Goal: Answer question/provide support: Share knowledge or assist other users

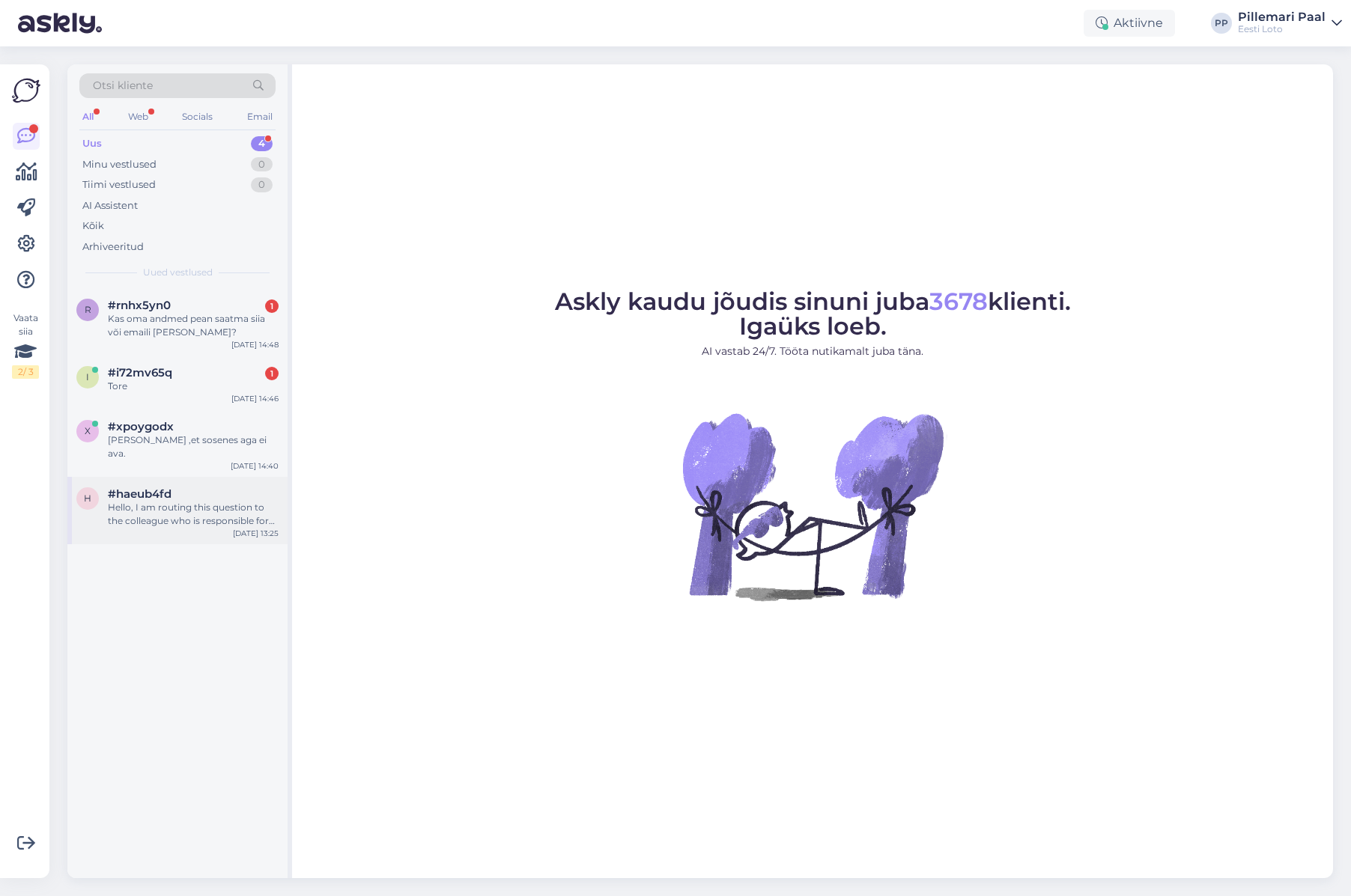
click at [161, 501] on div "Hello, I am routing this question to the colleague who is responsible for this …" at bounding box center [192, 514] width 171 height 27
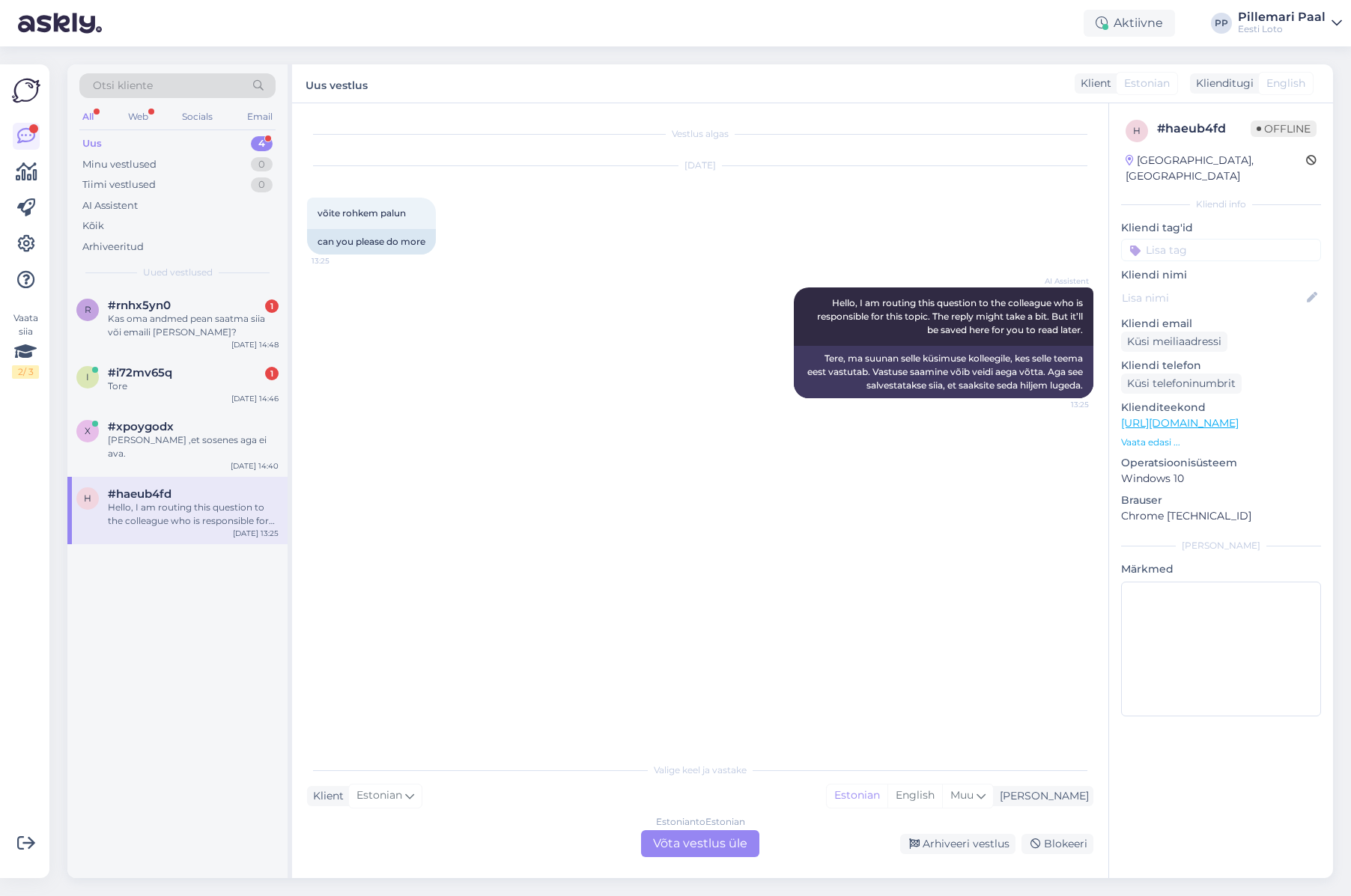
click at [724, 852] on div "Estonian to Estonian Võta vestlus üle" at bounding box center [700, 844] width 118 height 27
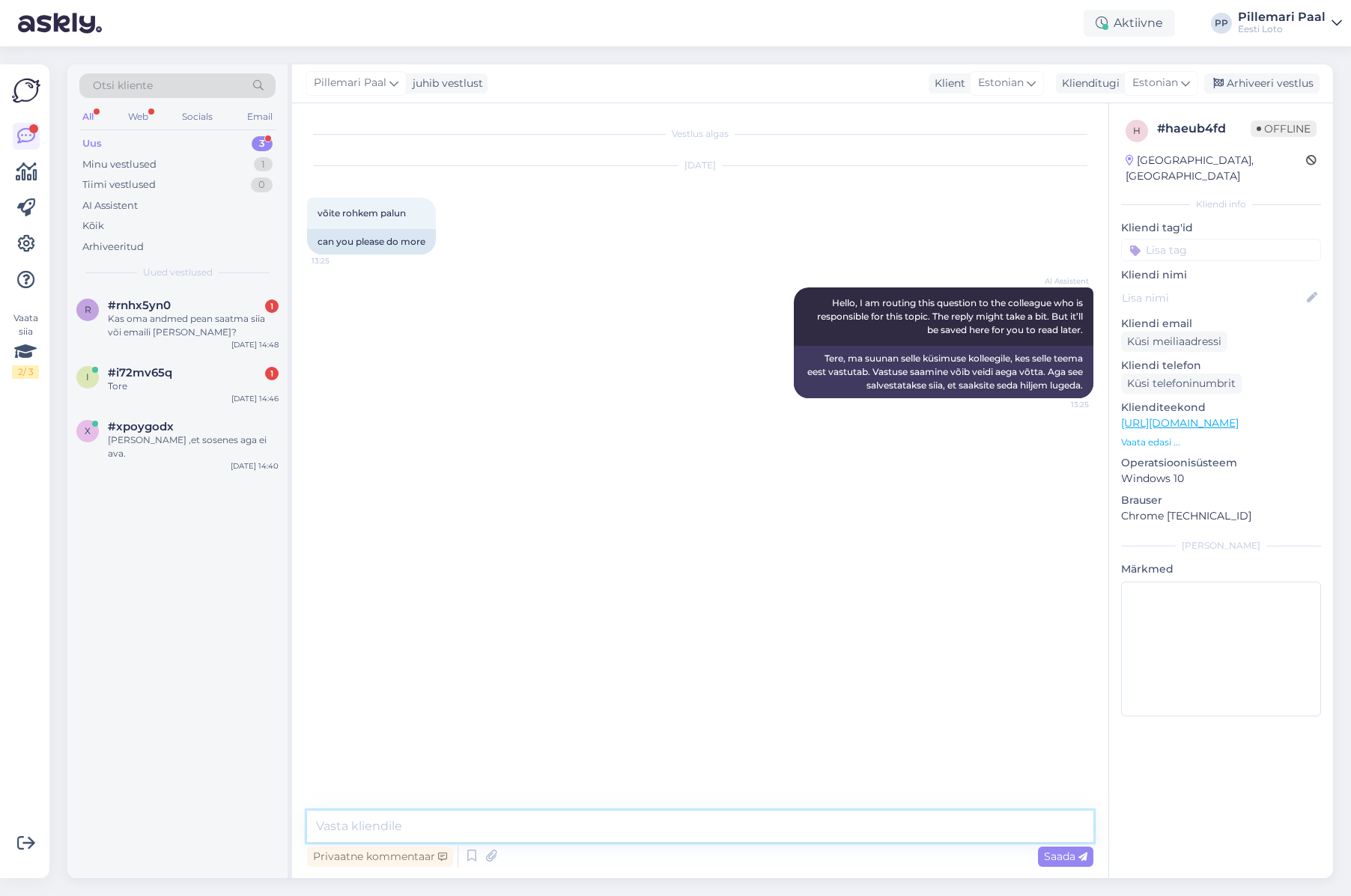
click at [662, 820] on textarea at bounding box center [700, 827] width 787 height 32
paste textarea "Loteriide puhul on tegemist õnnemänguga, milles võitmine on juhuslik ega saa ku…"
type textarea "Loteriide puhul on tegemist õnnemänguga, milles võitmine on juhuslik ega saa ku…"
click at [1066, 856] on span "Saada" at bounding box center [1066, 856] width 44 height 13
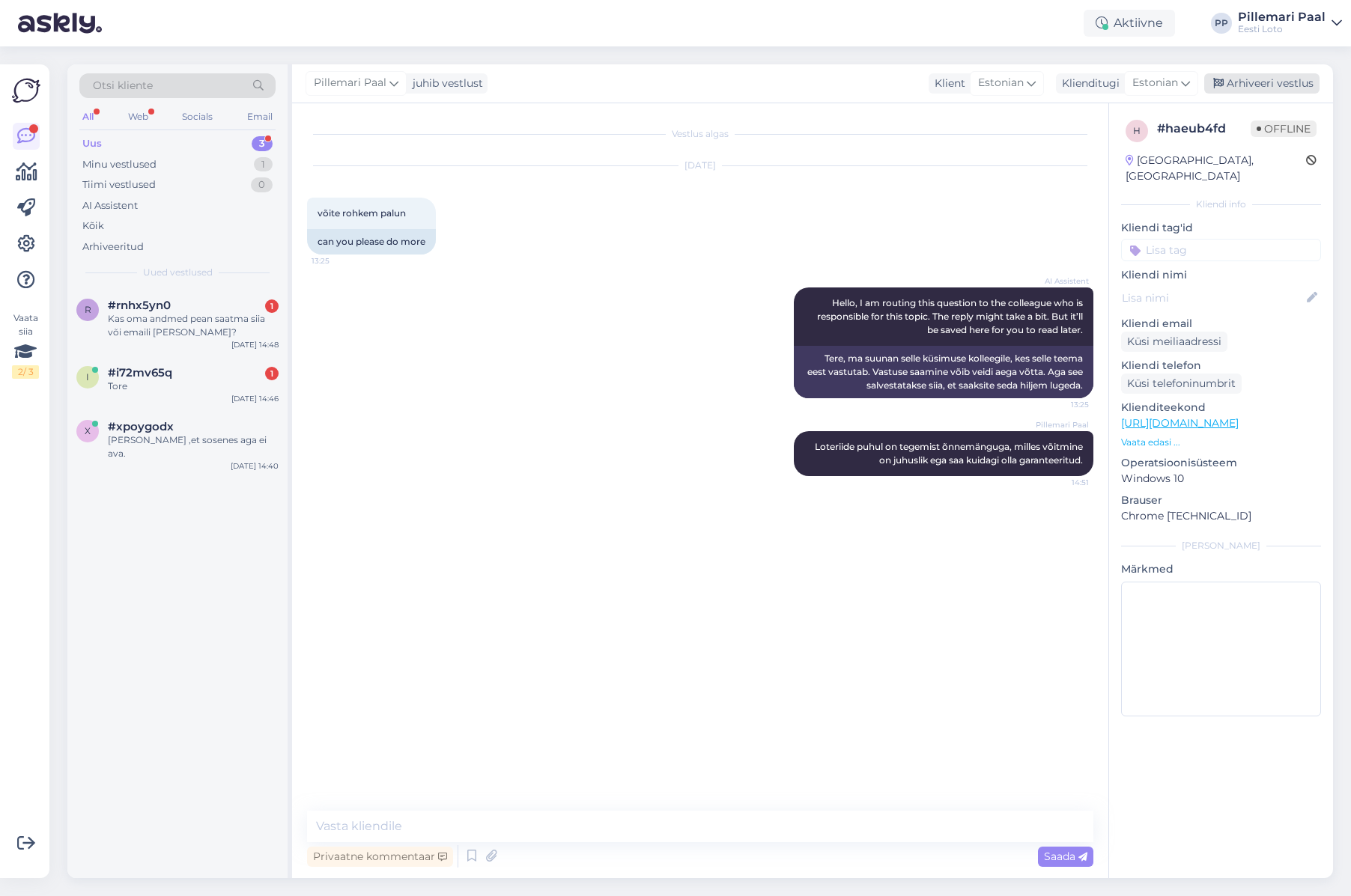
click at [1249, 84] on div "Arhiveeri vestlus" at bounding box center [1262, 83] width 116 height 20
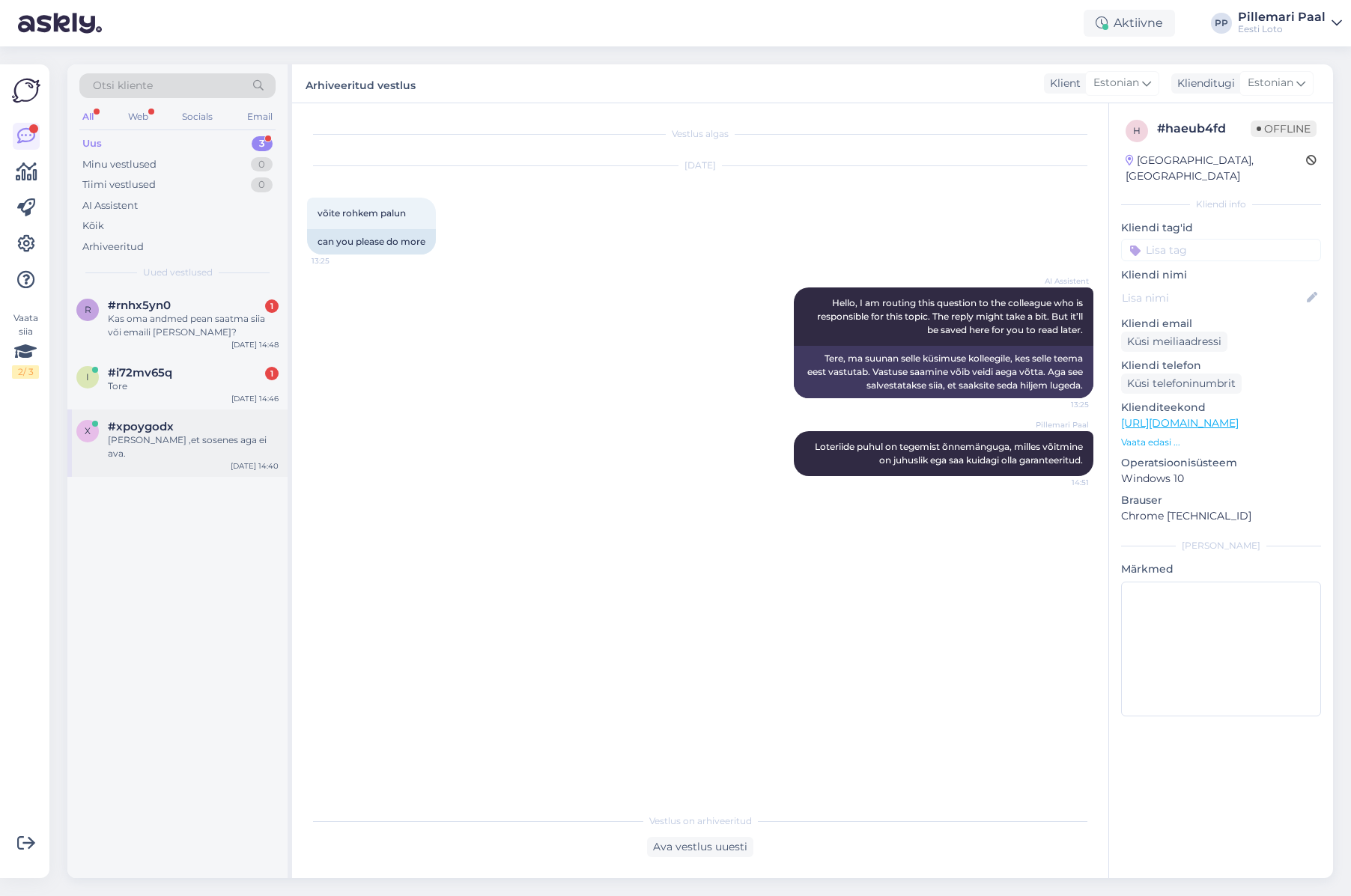
click at [146, 439] on div "[PERSON_NAME] ,et sosenes aga ei ava." at bounding box center [192, 447] width 171 height 27
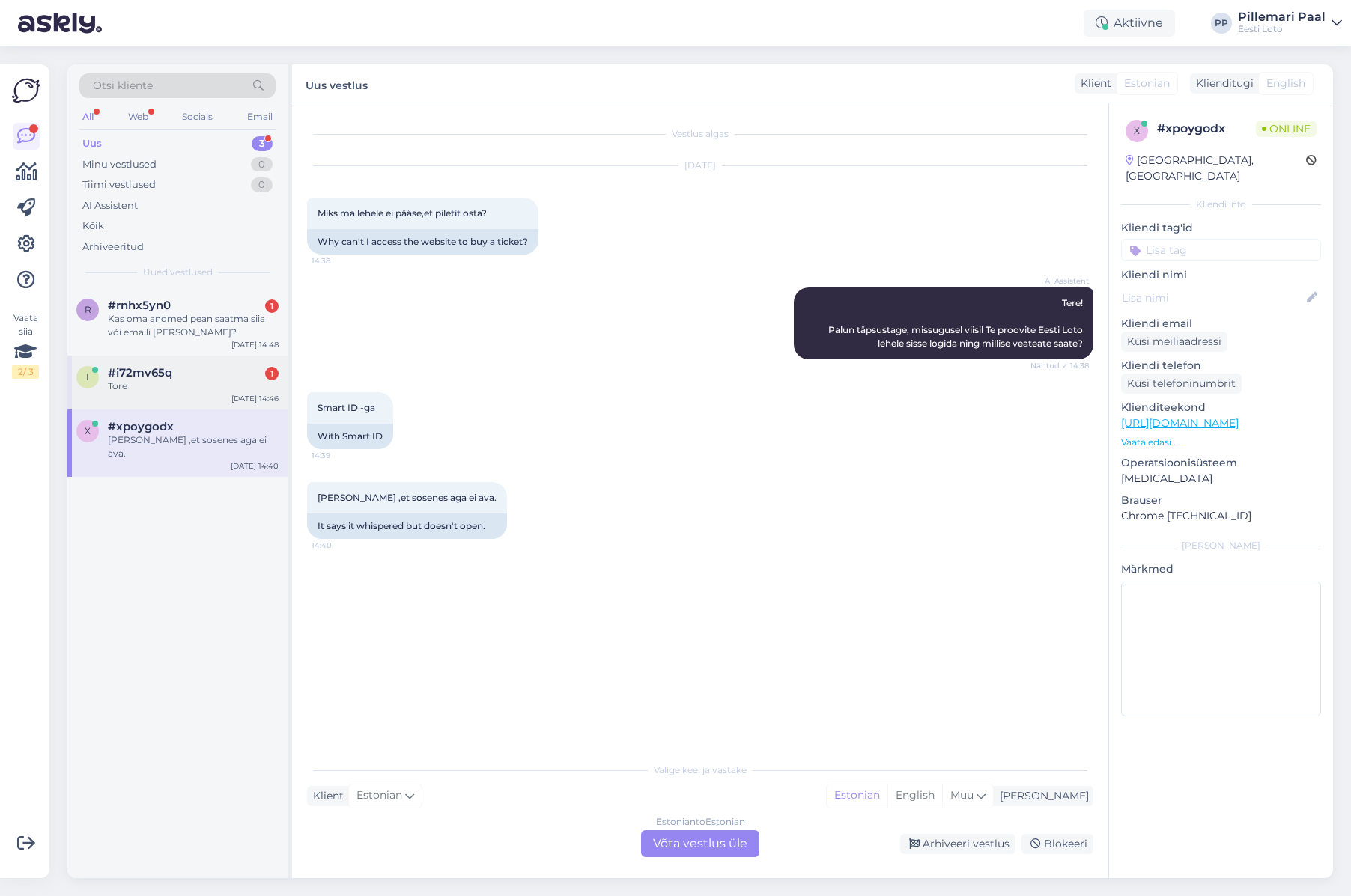
click at [174, 359] on div "i #i72mv65q 1 Tore [DATE] 14:46" at bounding box center [178, 383] width 220 height 54
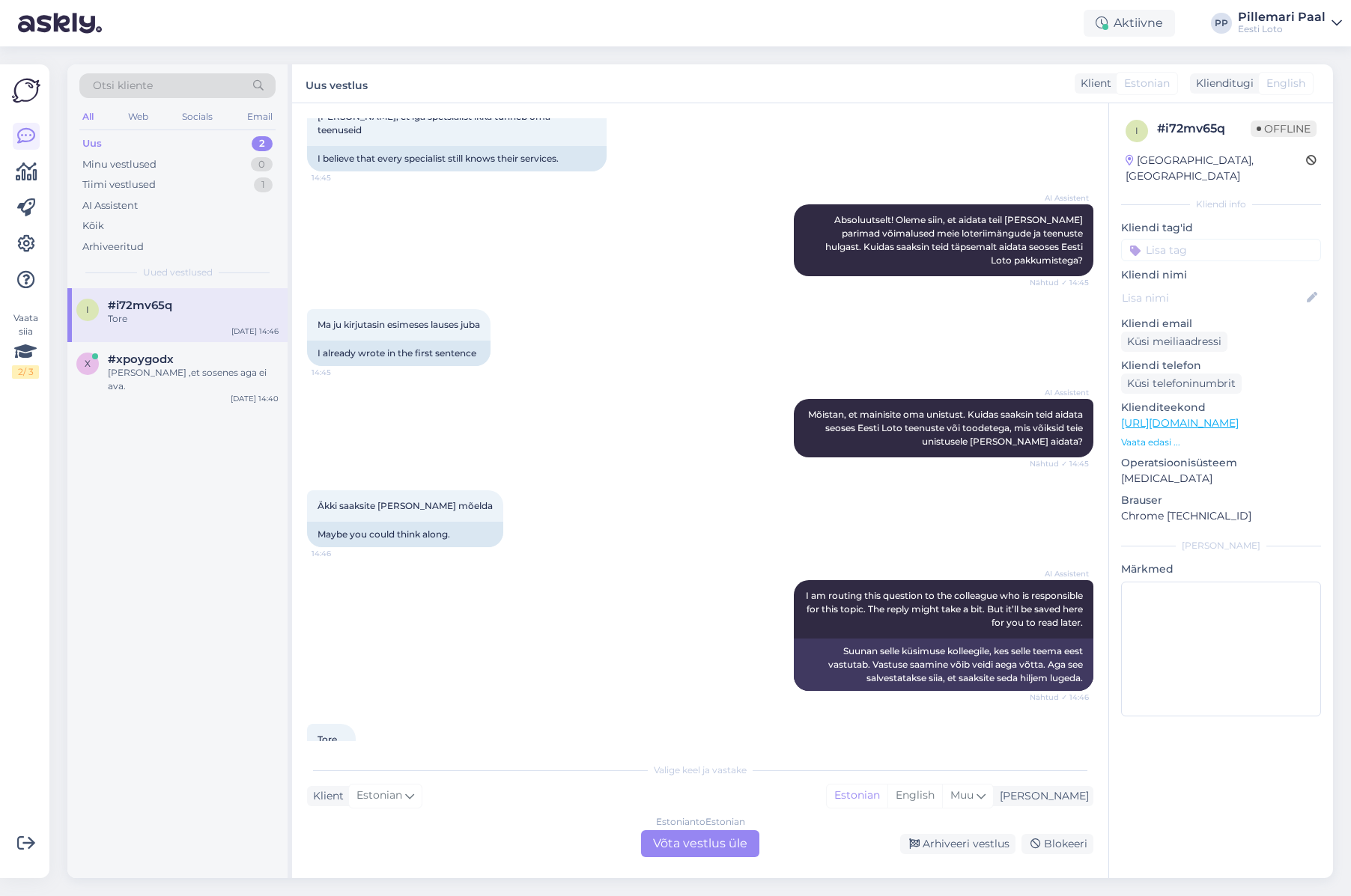
scroll to position [669, 0]
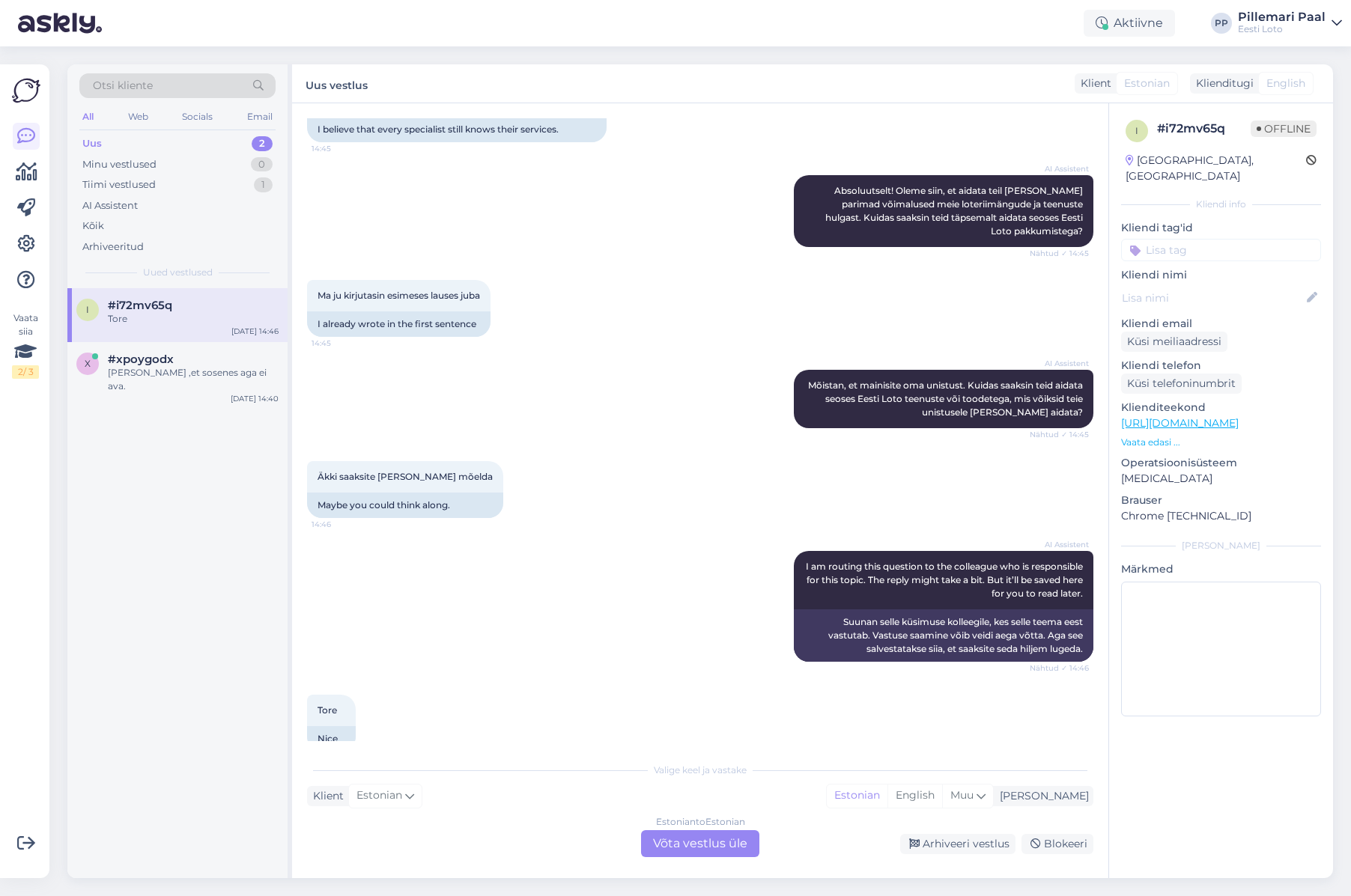
click at [704, 841] on div "Estonian to Estonian Võta vestlus üle" at bounding box center [700, 844] width 118 height 27
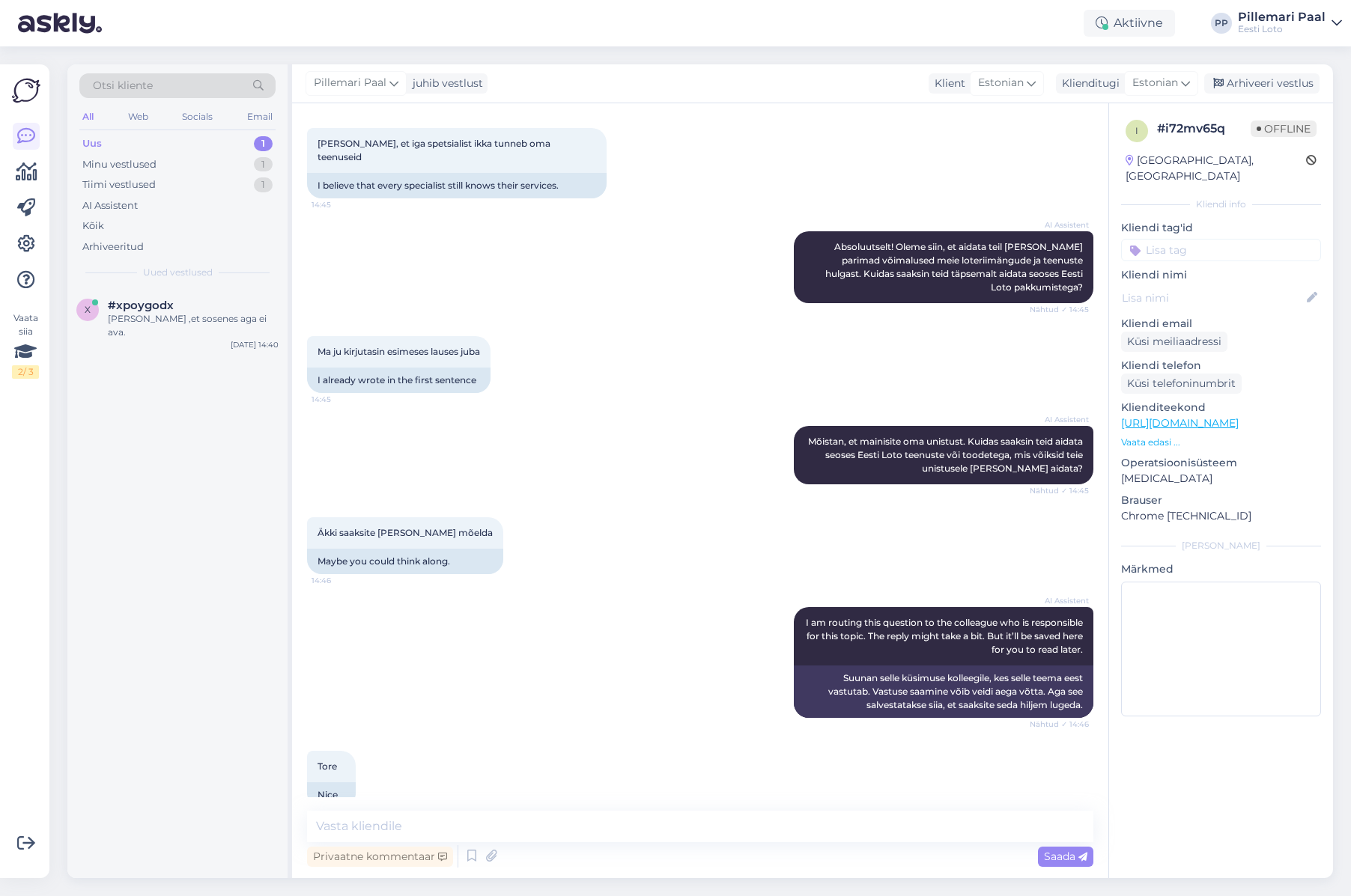
click at [131, 83] on span "Otsi kliente" at bounding box center [122, 86] width 60 height 16
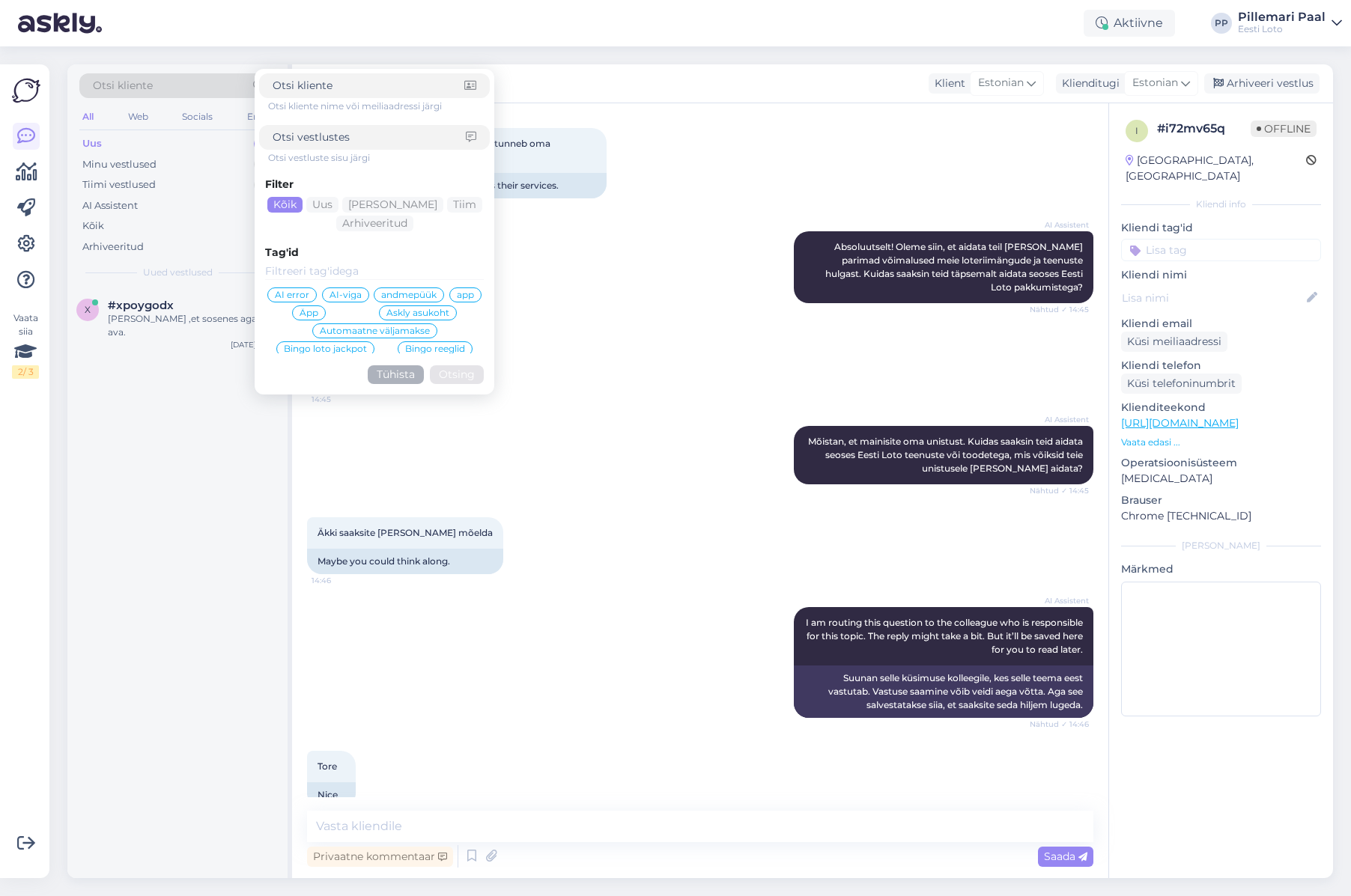
click at [339, 138] on input at bounding box center [369, 137] width 193 height 16
type input "e-kiirloterii ostmiseks"
click button "Otsing" at bounding box center [457, 374] width 54 height 18
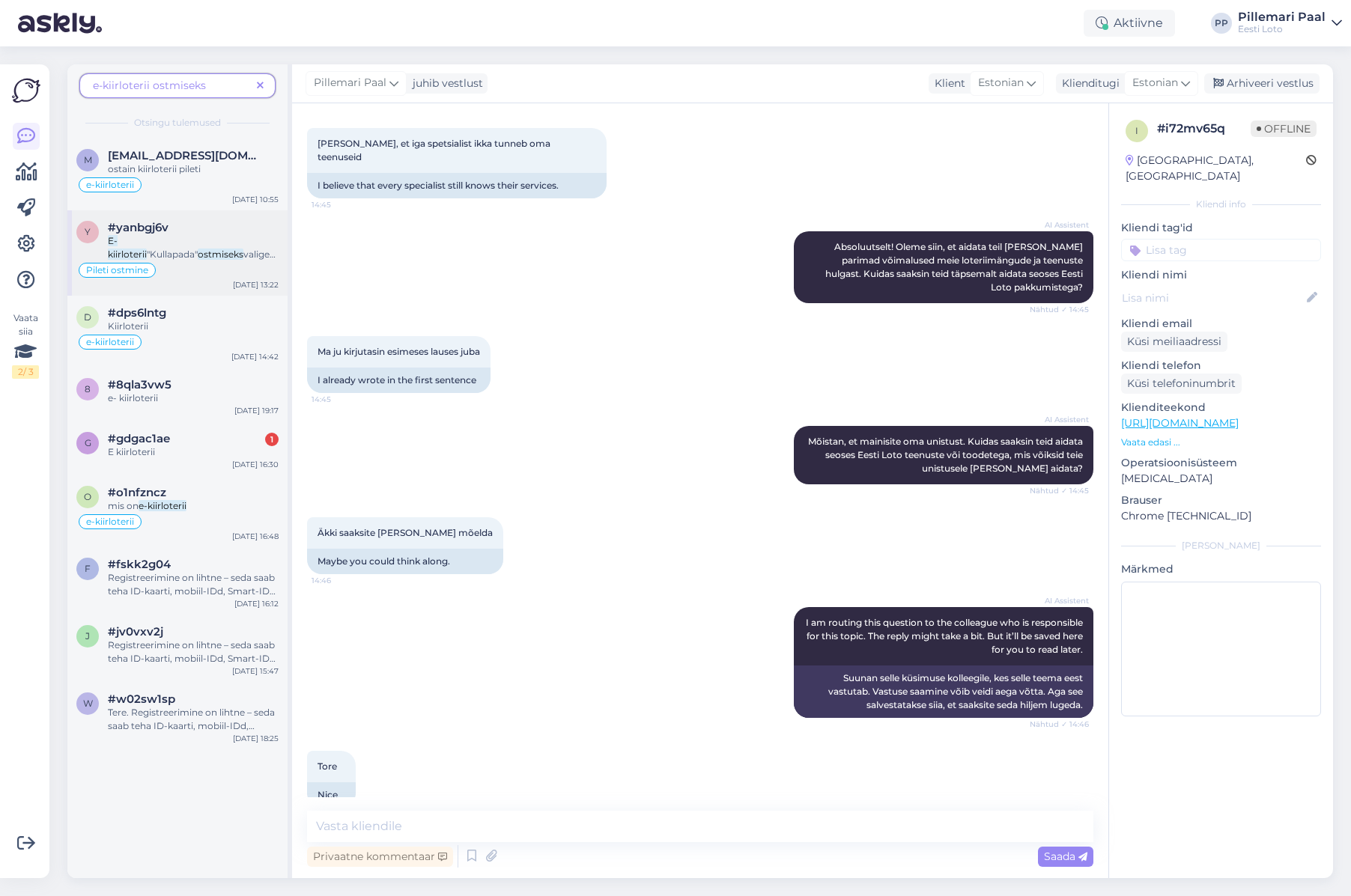
click at [180, 248] on span ""Kullapada"" at bounding box center [172, 254] width 51 height 11
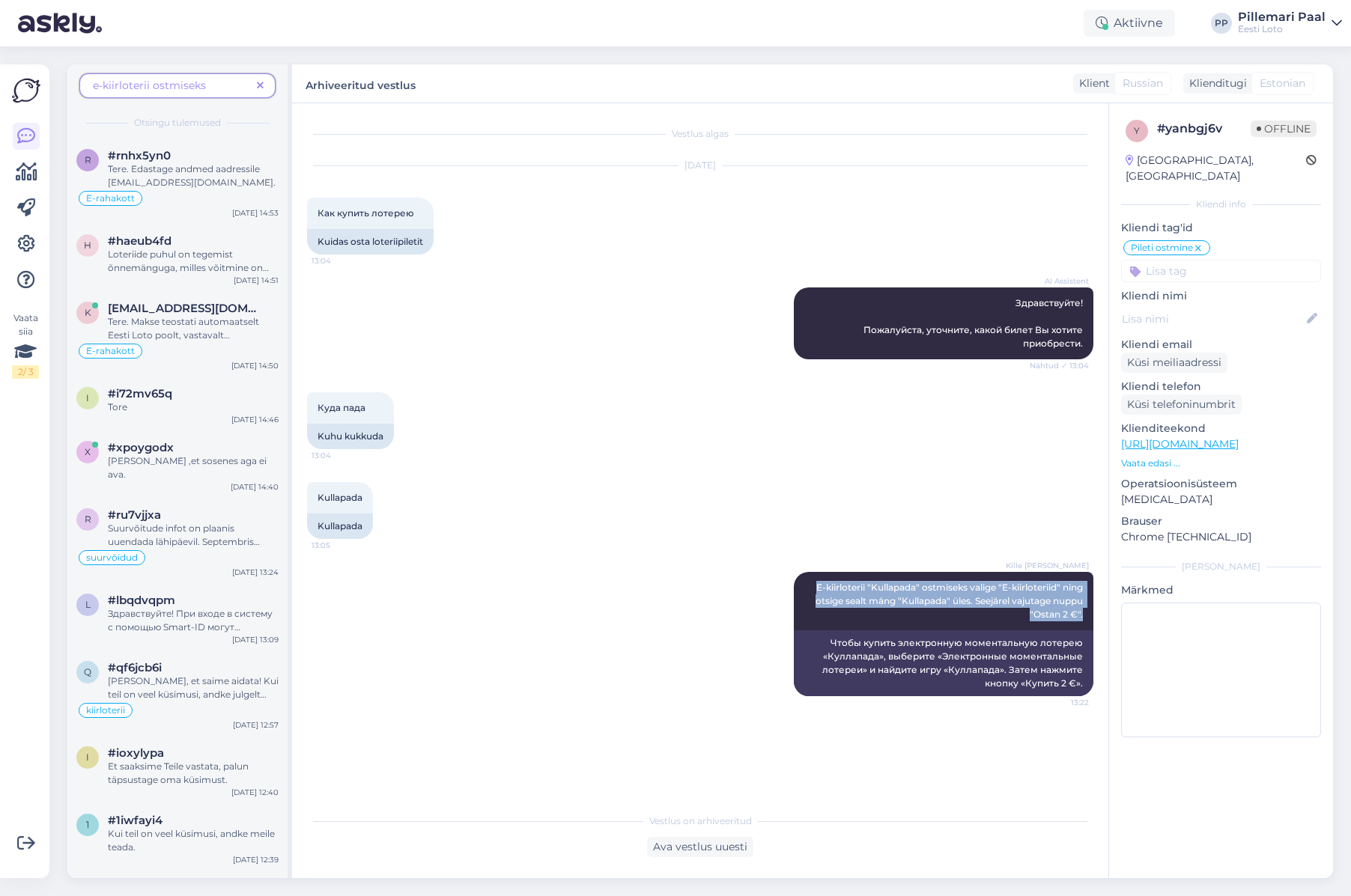
drag, startPoint x: 815, startPoint y: 588, endPoint x: 1094, endPoint y: 615, distance: 280.3
click at [1096, 613] on div "Vestlus algas Sep 24 2025 Как купить лотерею 13:04 Kuidas osta loteriipiletit A…" at bounding box center [707, 455] width 800 height 674
copy span "E-kiirloterii "Kullapada" ostmiseks valige "E-kiirloteriid" ning otsige sealt m…"
click at [261, 83] on icon at bounding box center [261, 86] width 7 height 10
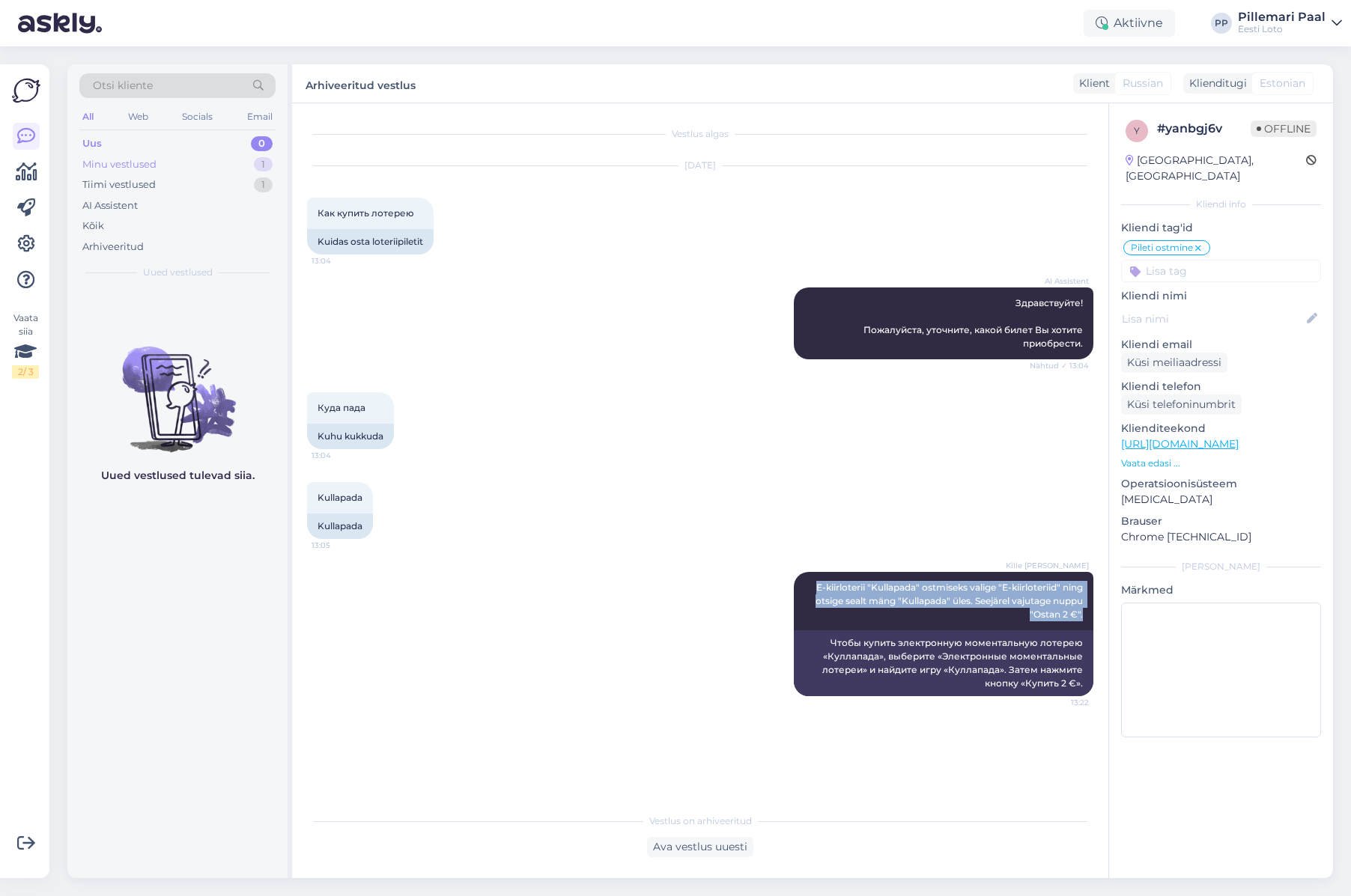
click at [144, 165] on div "Minu vestlused" at bounding box center [119, 164] width 74 height 15
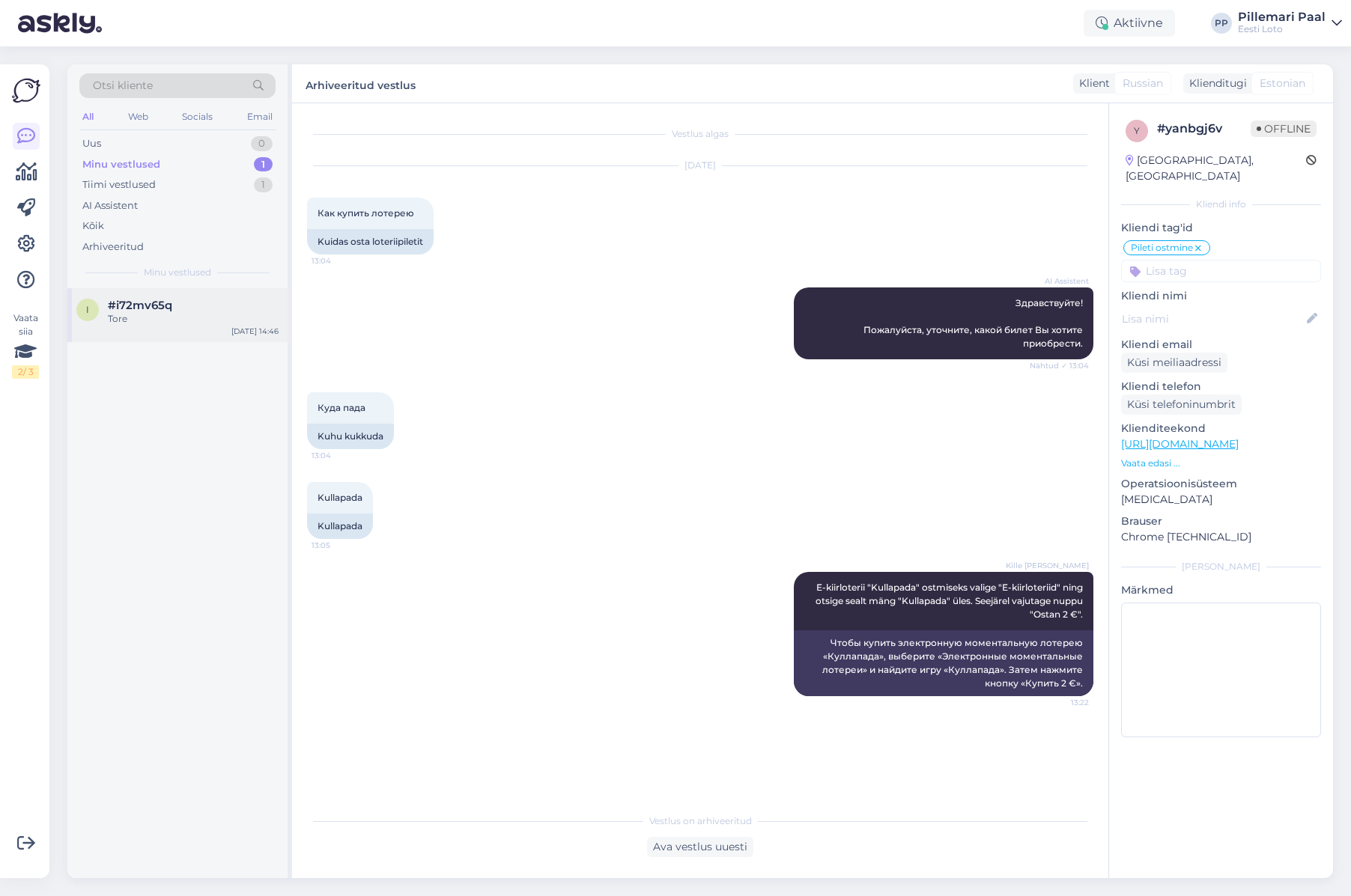
click at [149, 315] on div "Tore" at bounding box center [192, 318] width 171 height 13
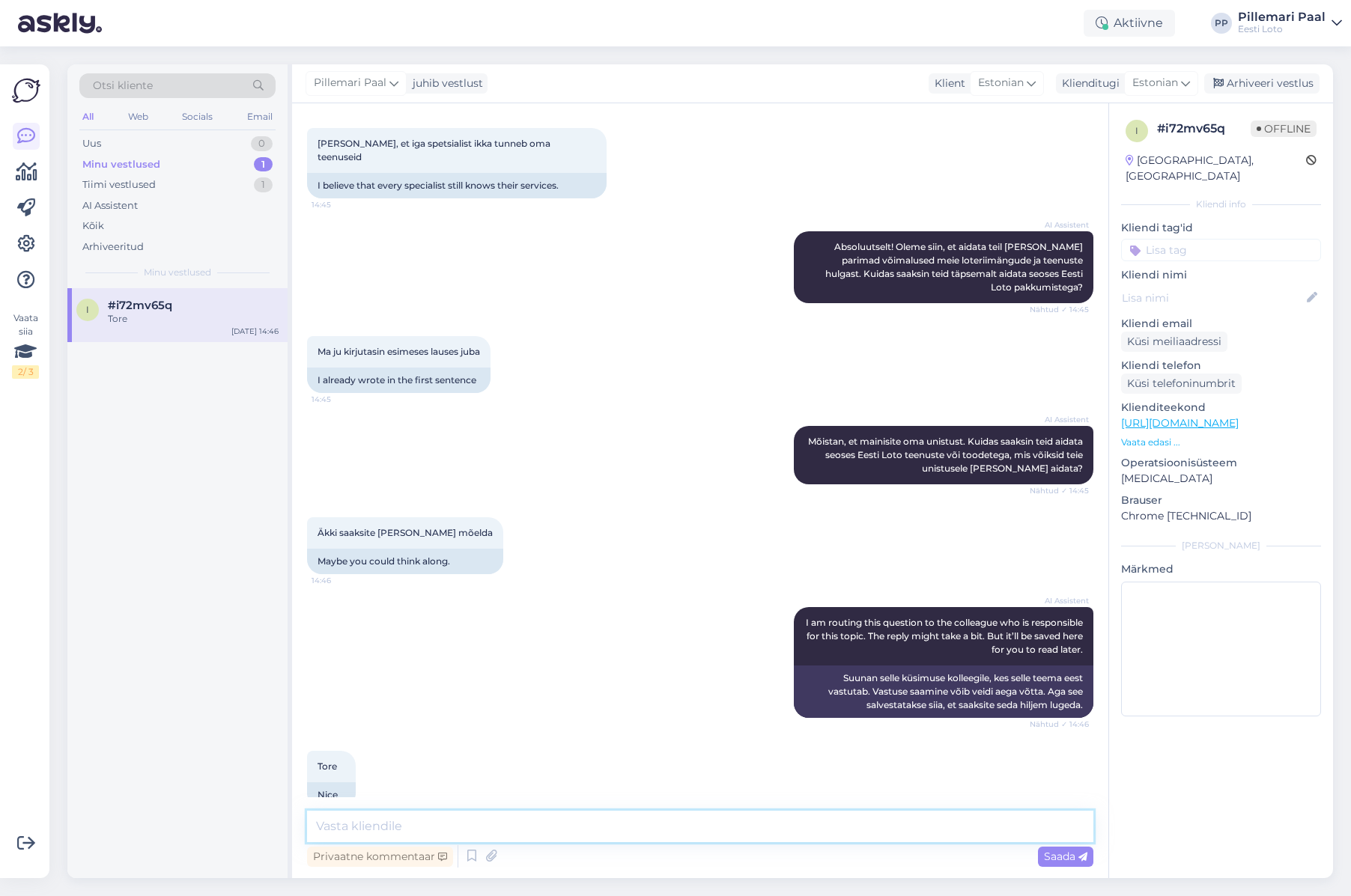
click at [582, 827] on textarea at bounding box center [700, 827] width 787 height 32
paste textarea "E-kiirloterii "Kullapada" ostmiseks valige "E-kiirloteriid" ning otsige sealt m…"
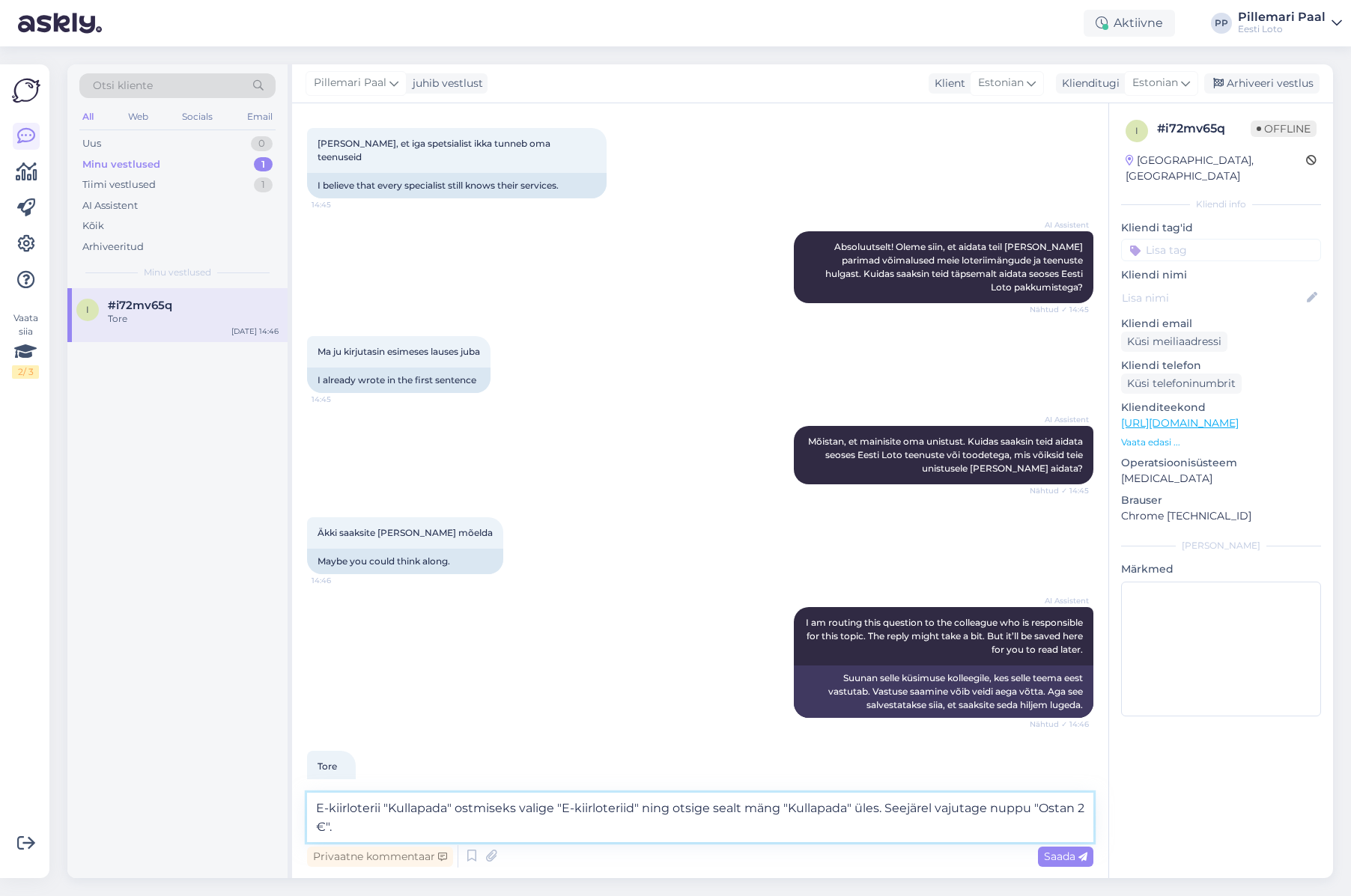
click at [412, 807] on textarea "E-kiirloterii "Kullapada" ostmiseks valige "E-kiirloteriid" ning otsige sealt m…" at bounding box center [700, 817] width 787 height 49
click at [837, 808] on textarea "E-kiirloterii "Unistuste kodu" ostmiseks valige "E-kiirloteriid" ning otsige se…" at bounding box center [700, 817] width 787 height 49
click at [927, 808] on textarea "E-kiirloterii "Unistuste kodu" ostmiseks valige "E-kiirloteriid" ning otsige se…" at bounding box center [700, 817] width 787 height 49
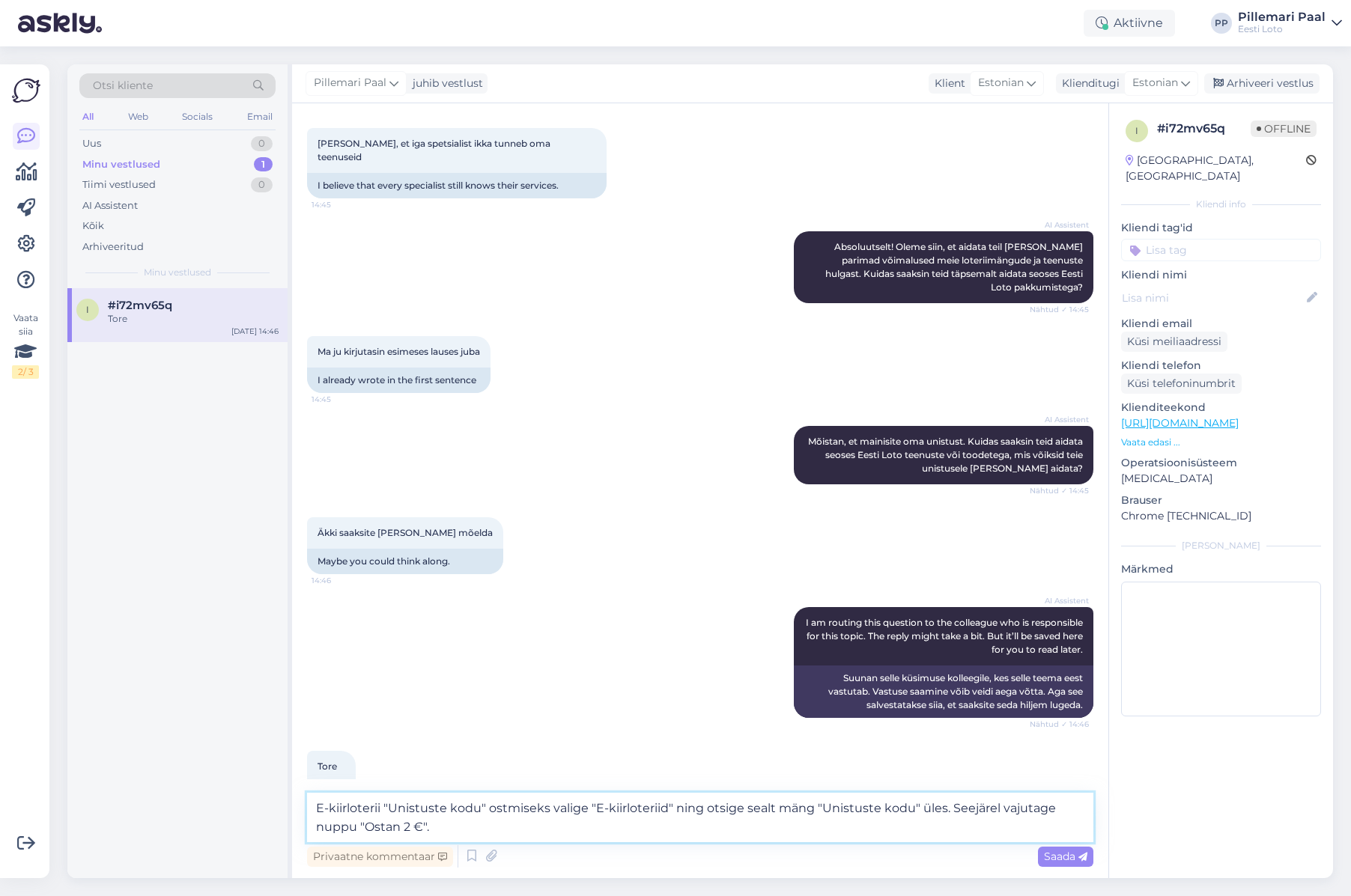
click at [927, 808] on textarea "E-kiirloterii "Unistuste kodu" ostmiseks valige "E-kiirloteriid" ning otsige se…" at bounding box center [700, 817] width 787 height 49
click at [364, 827] on textarea "E-kiirloterii "Unistuste kodu" ostmiseks valige "E-kiirloteriid" ning otsige se…" at bounding box center [700, 817] width 787 height 49
type textarea "E-kiirloterii "Unistuste kodu" ostmiseks valige "E-kiirloteriid" ning otsige se…"
click at [1058, 857] on span "Saada" at bounding box center [1066, 856] width 44 height 13
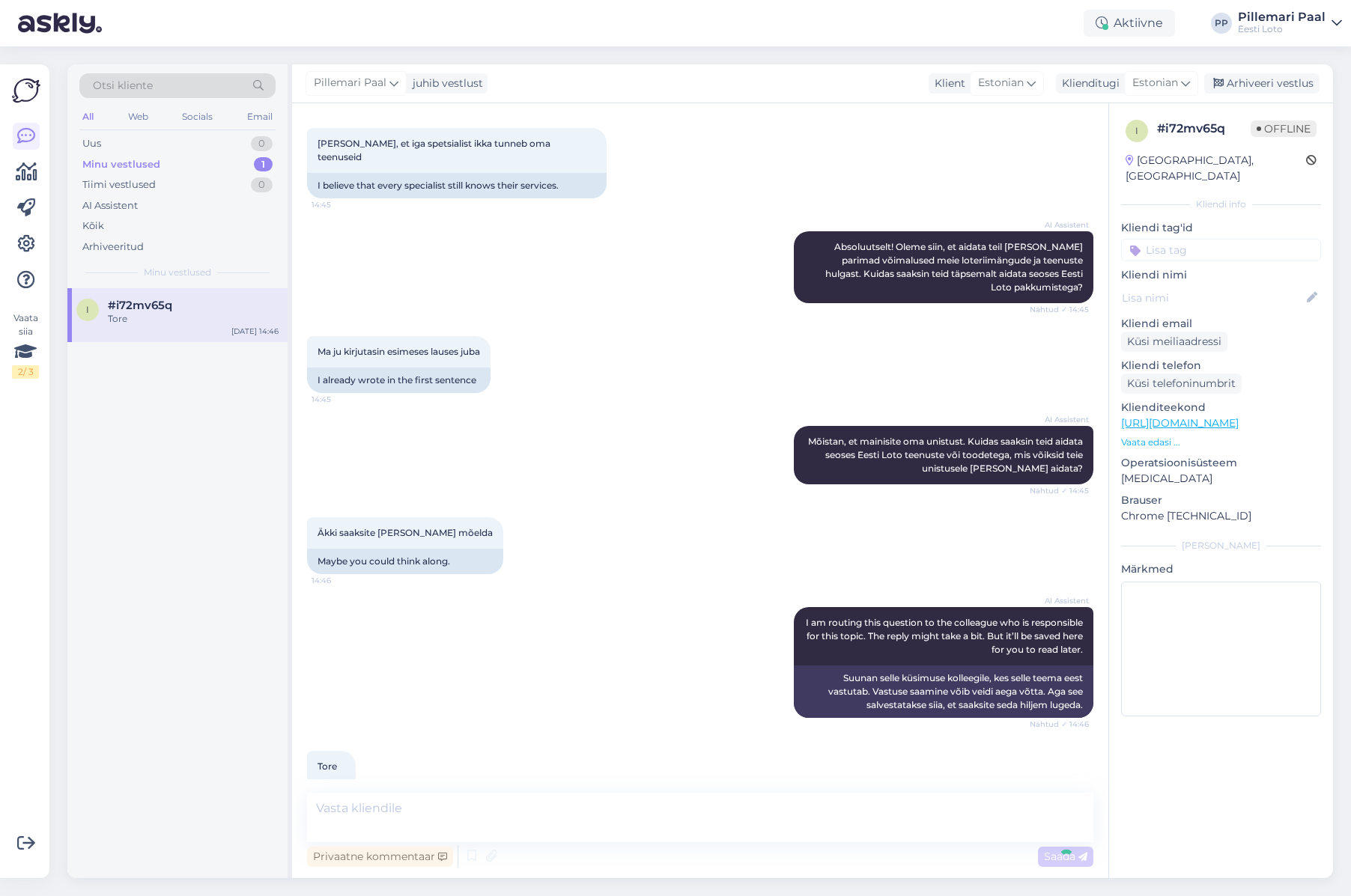
scroll to position [704, 0]
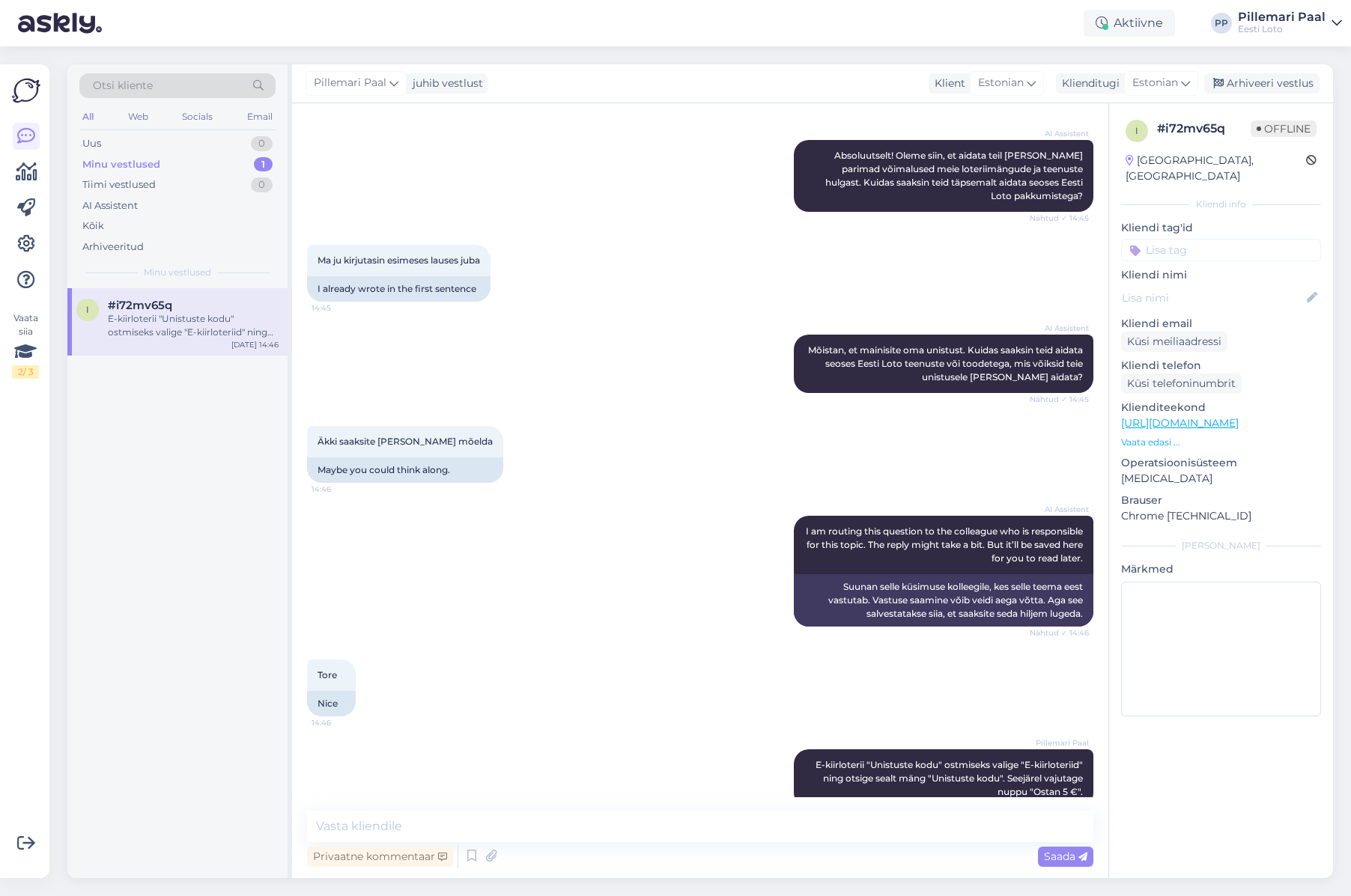
click at [1172, 239] on input at bounding box center [1221, 250] width 200 height 23
type input "e-kiir"
click at [1234, 285] on span "e-kiirloterii" at bounding box center [1221, 290] width 48 height 9
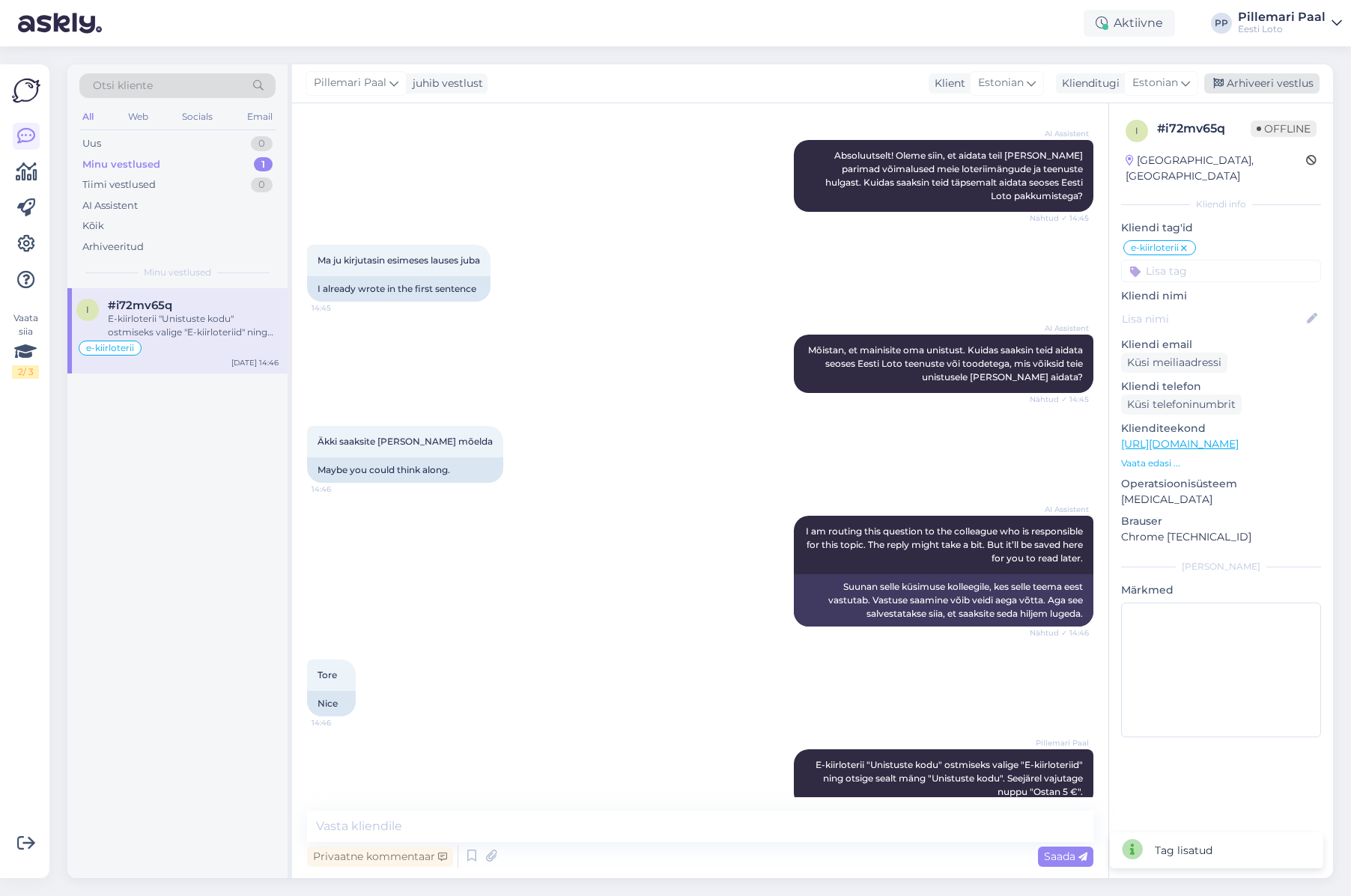
click at [1256, 86] on div "Arhiveeri vestlus" at bounding box center [1262, 83] width 116 height 20
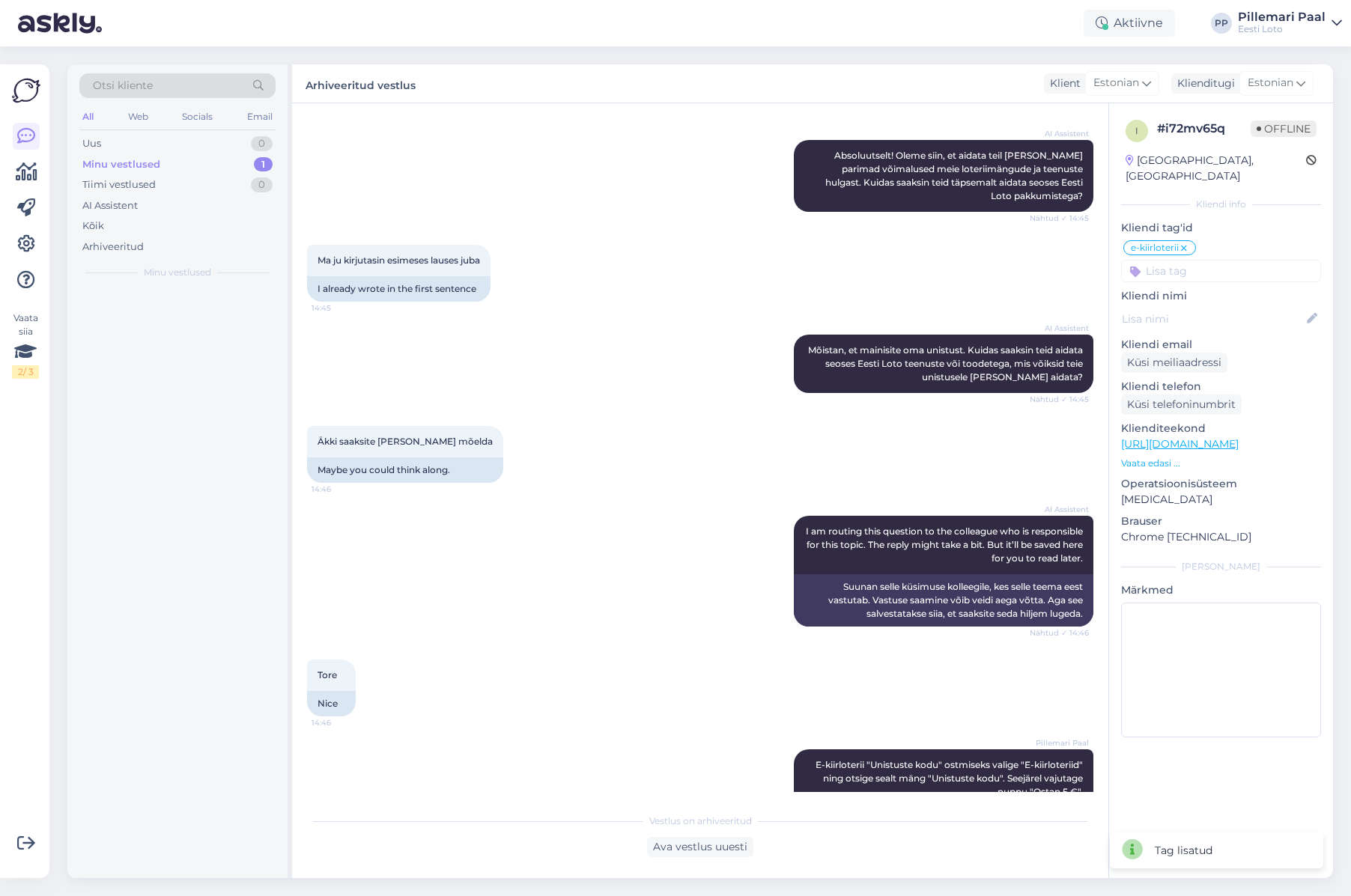
scroll to position [710, 0]
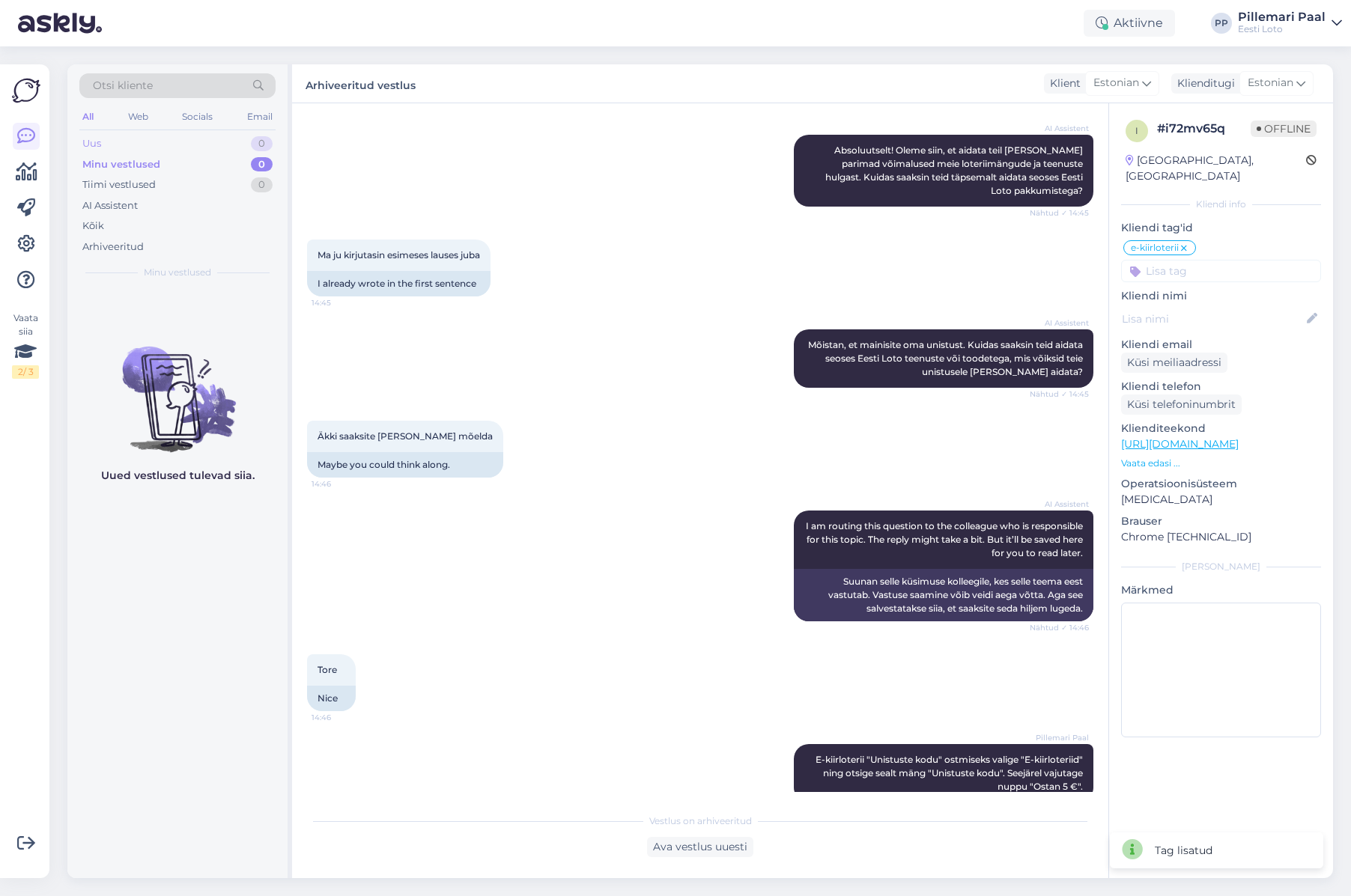
click at [107, 148] on div "Uus 0" at bounding box center [178, 144] width 196 height 21
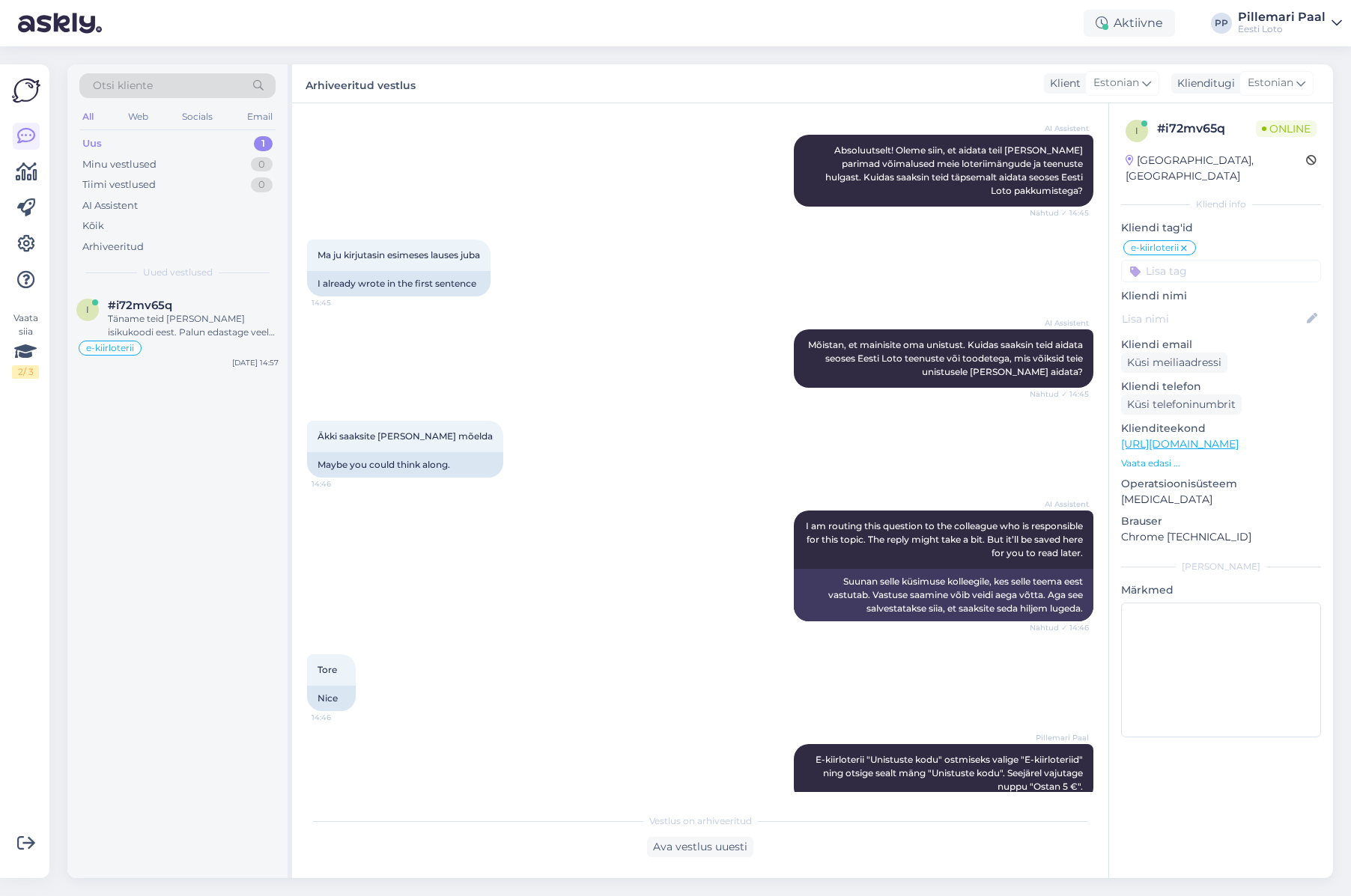
scroll to position [1153, 0]
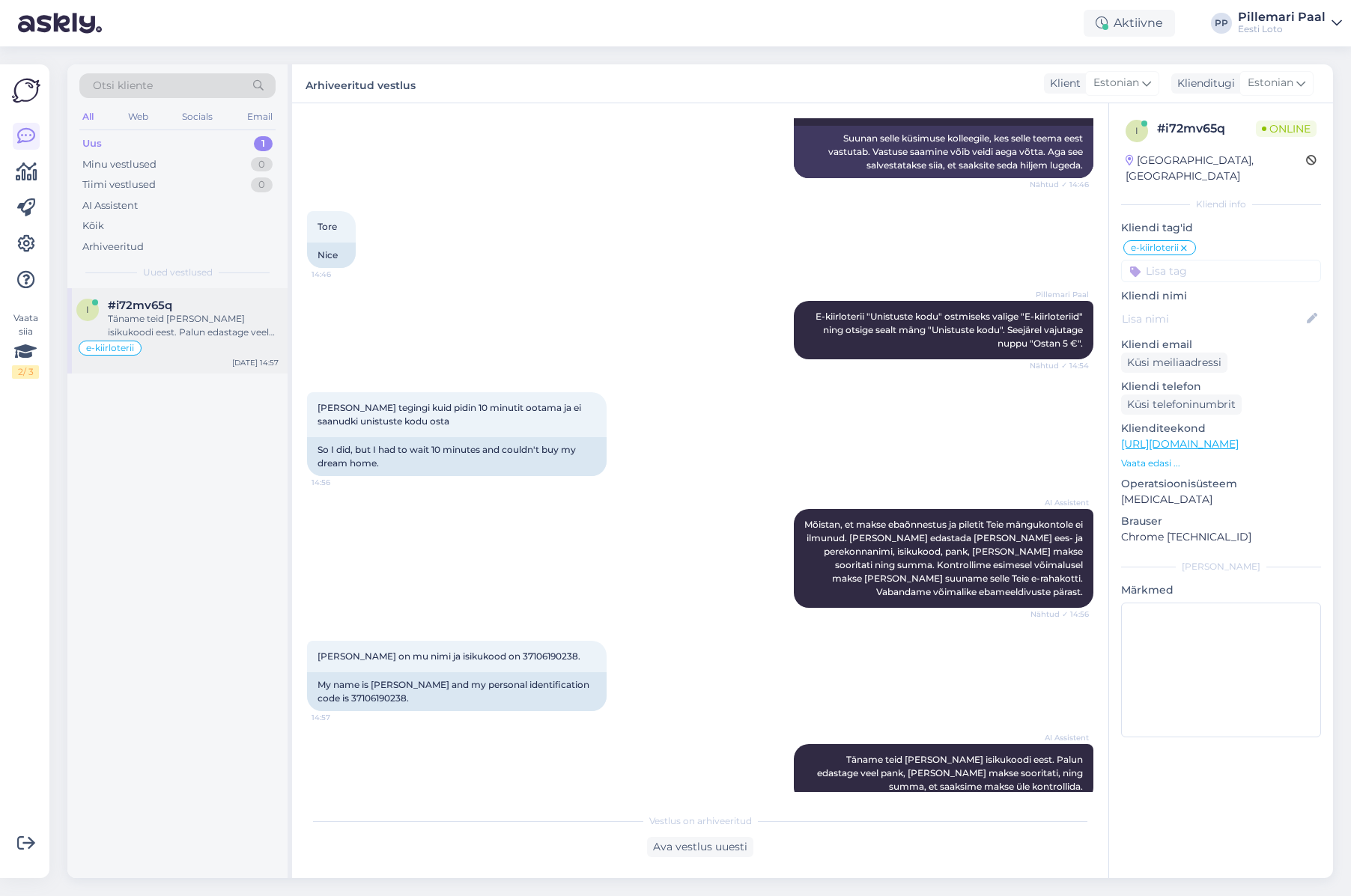
click at [169, 312] on div "Täname teid nime ja isikukoodi eest. Palun edastage veel pank, kust makse soori…" at bounding box center [192, 326] width 171 height 27
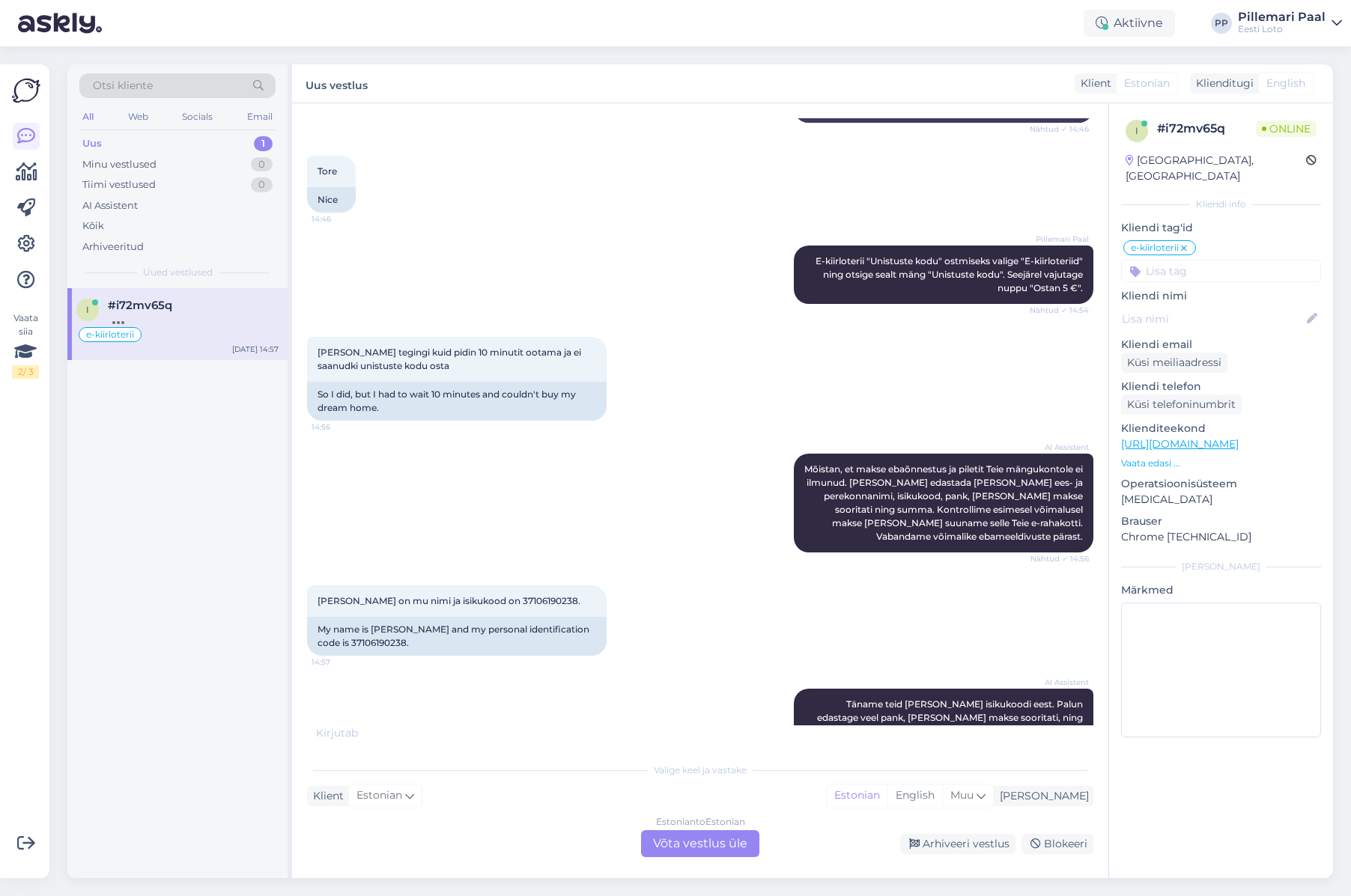
scroll to position [1220, 0]
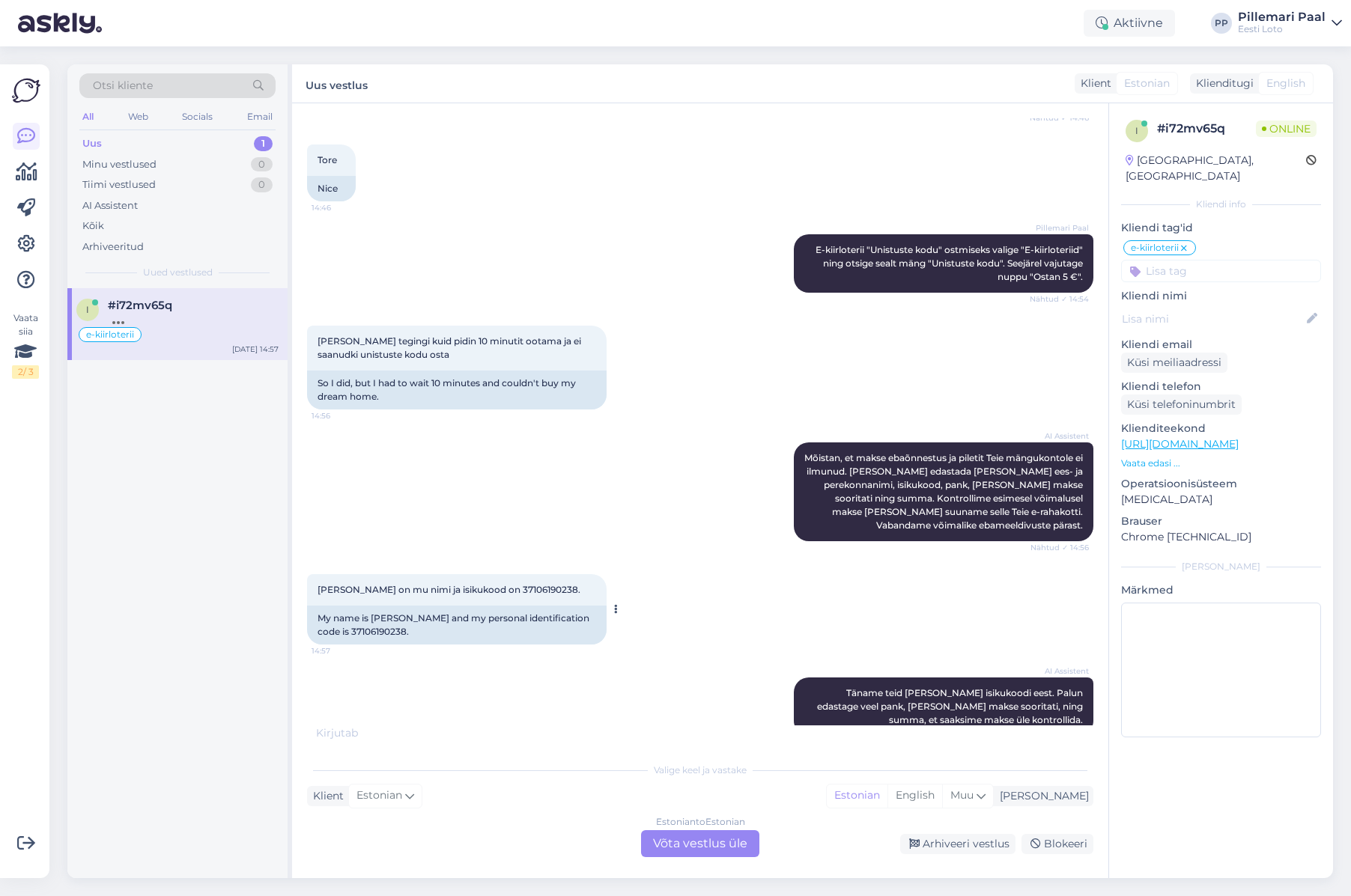
click at [538, 584] on span "Tarmo Kangur on mu nimi ja isikukood on 37106190238." at bounding box center [449, 590] width 262 height 11
copy div "37106190238. 14:57"
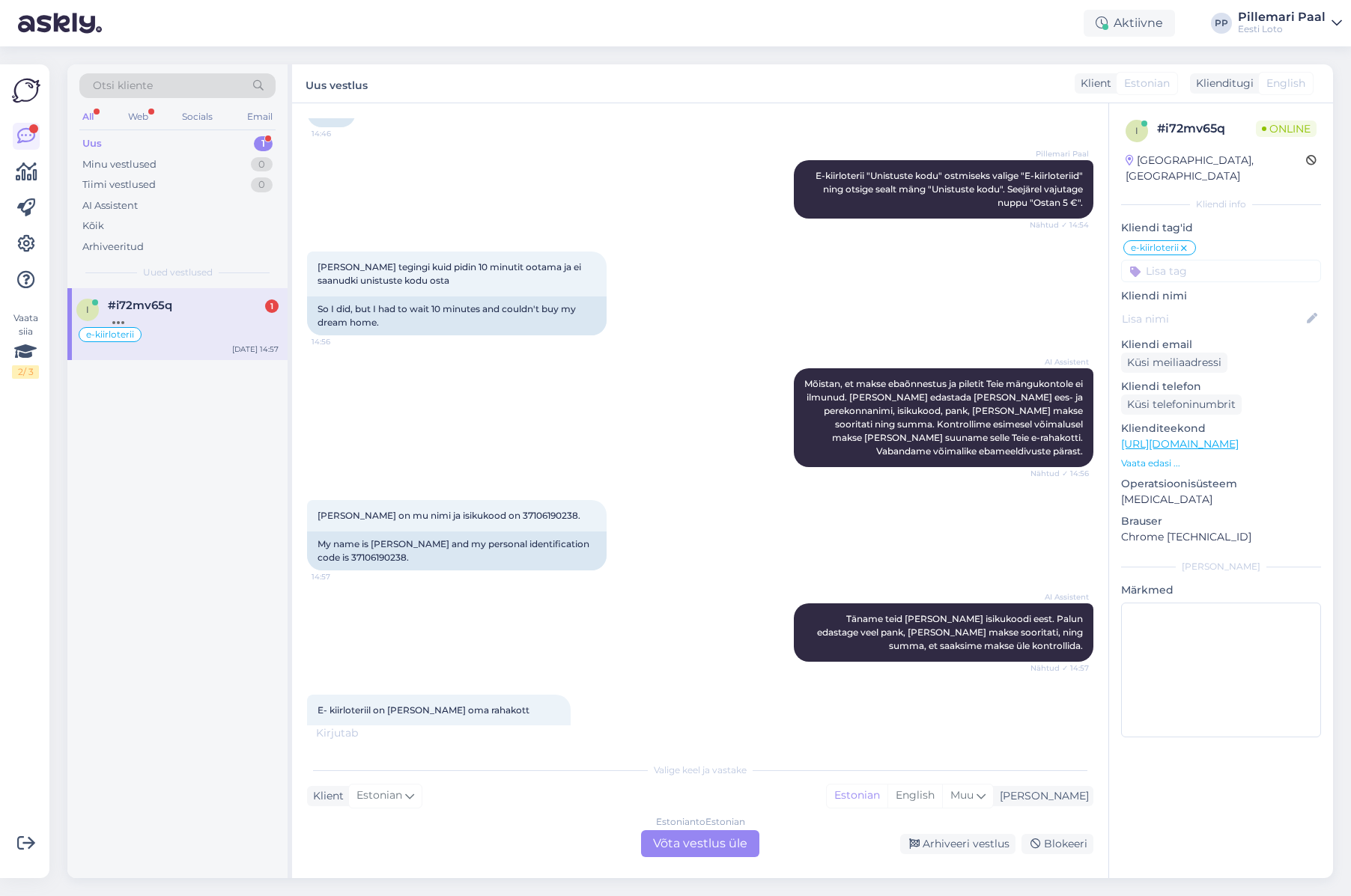
click at [714, 853] on div "Estonian to Estonian Võta vestlus üle" at bounding box center [700, 844] width 118 height 27
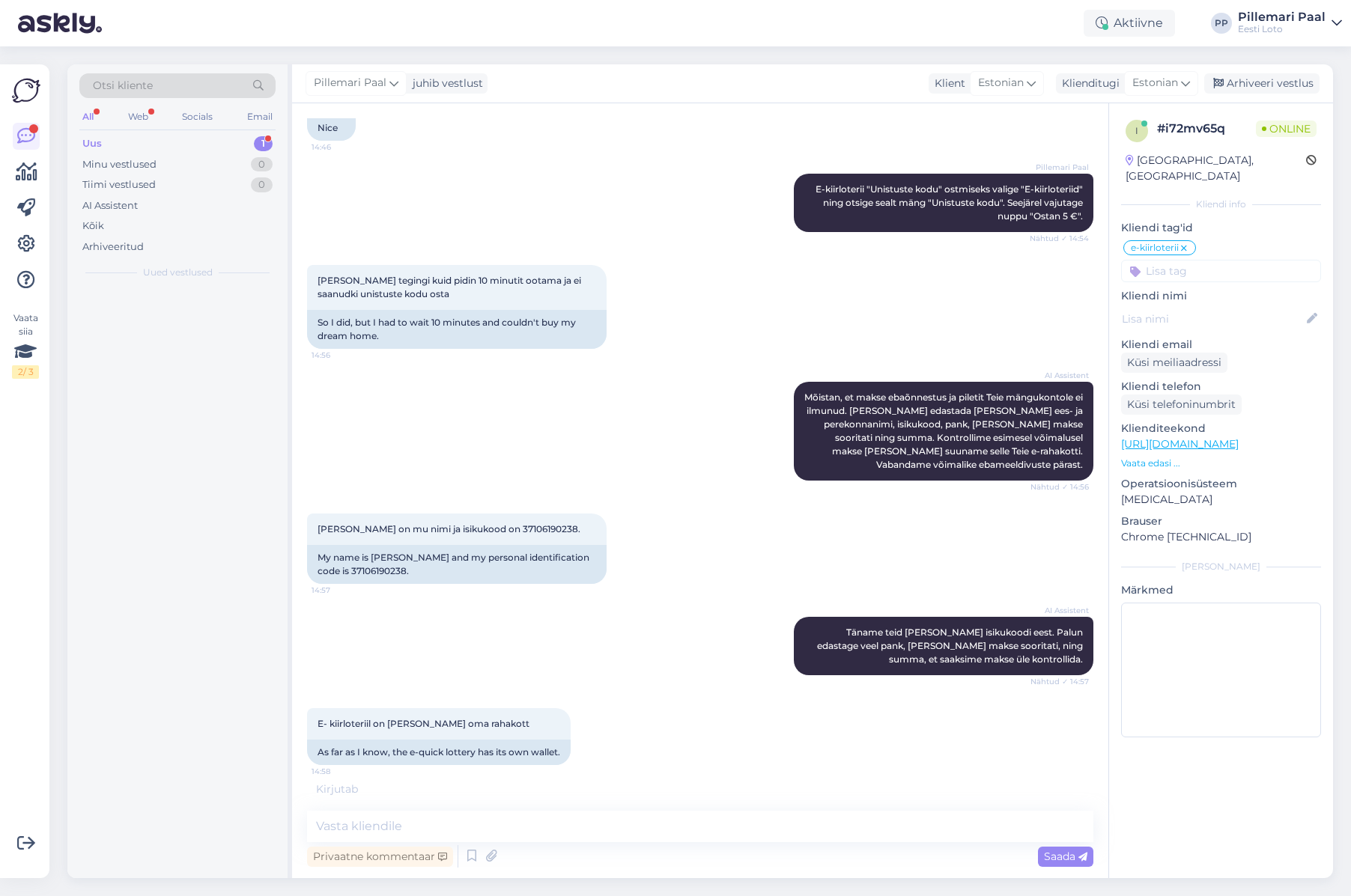
scroll to position [1254, 0]
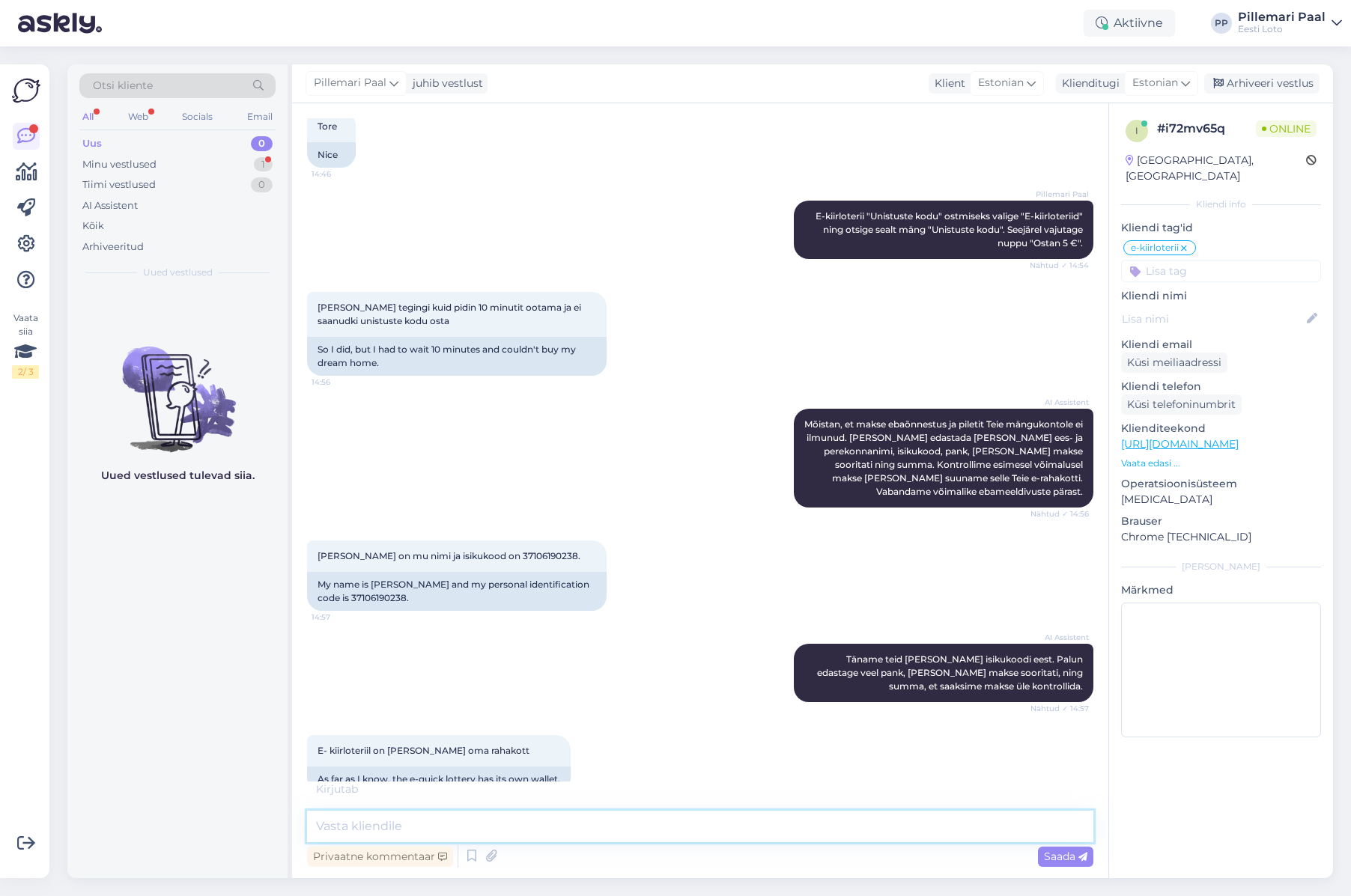
click at [672, 822] on textarea at bounding box center [700, 827] width 787 height 32
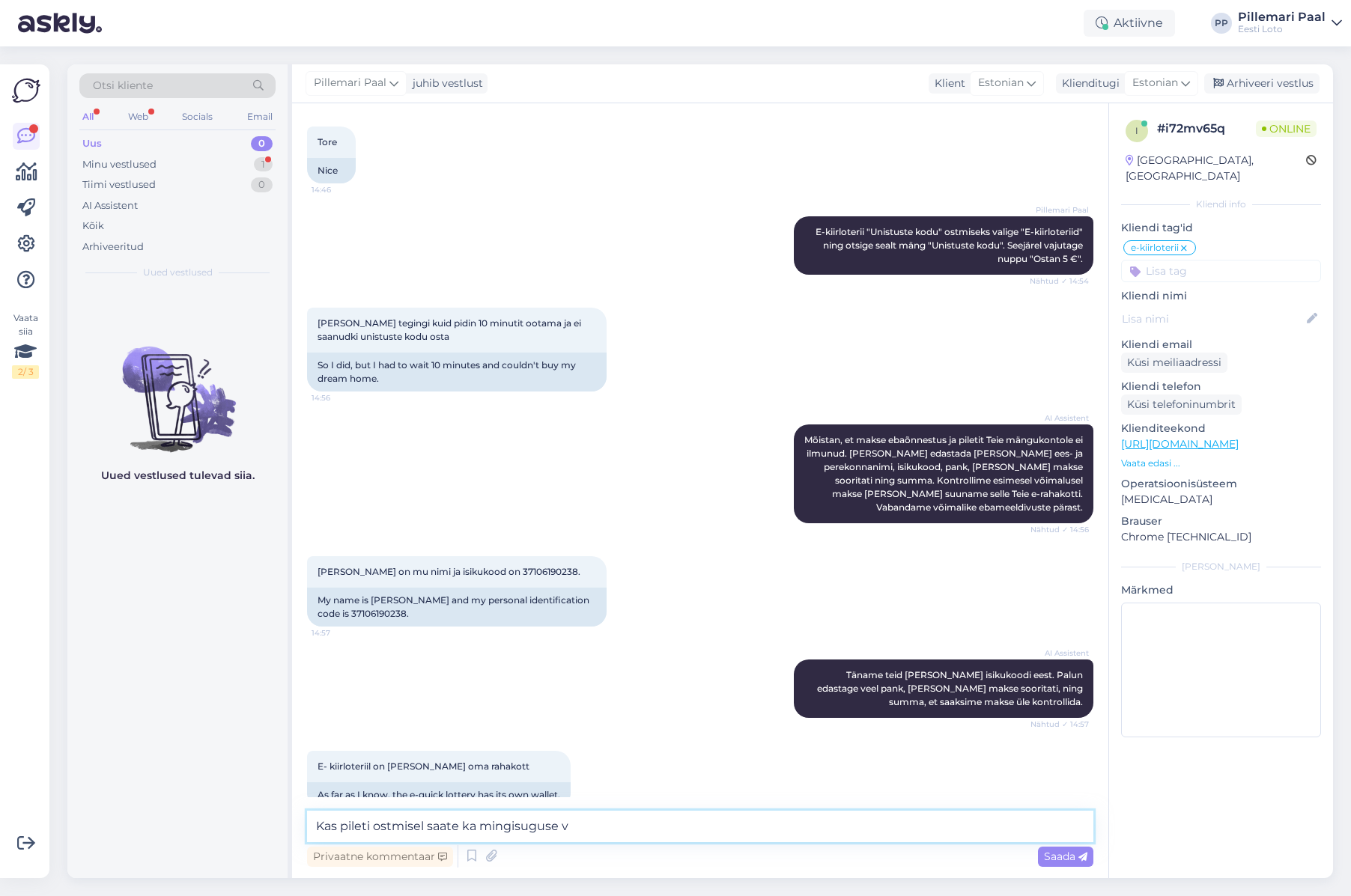
scroll to position [1302, 0]
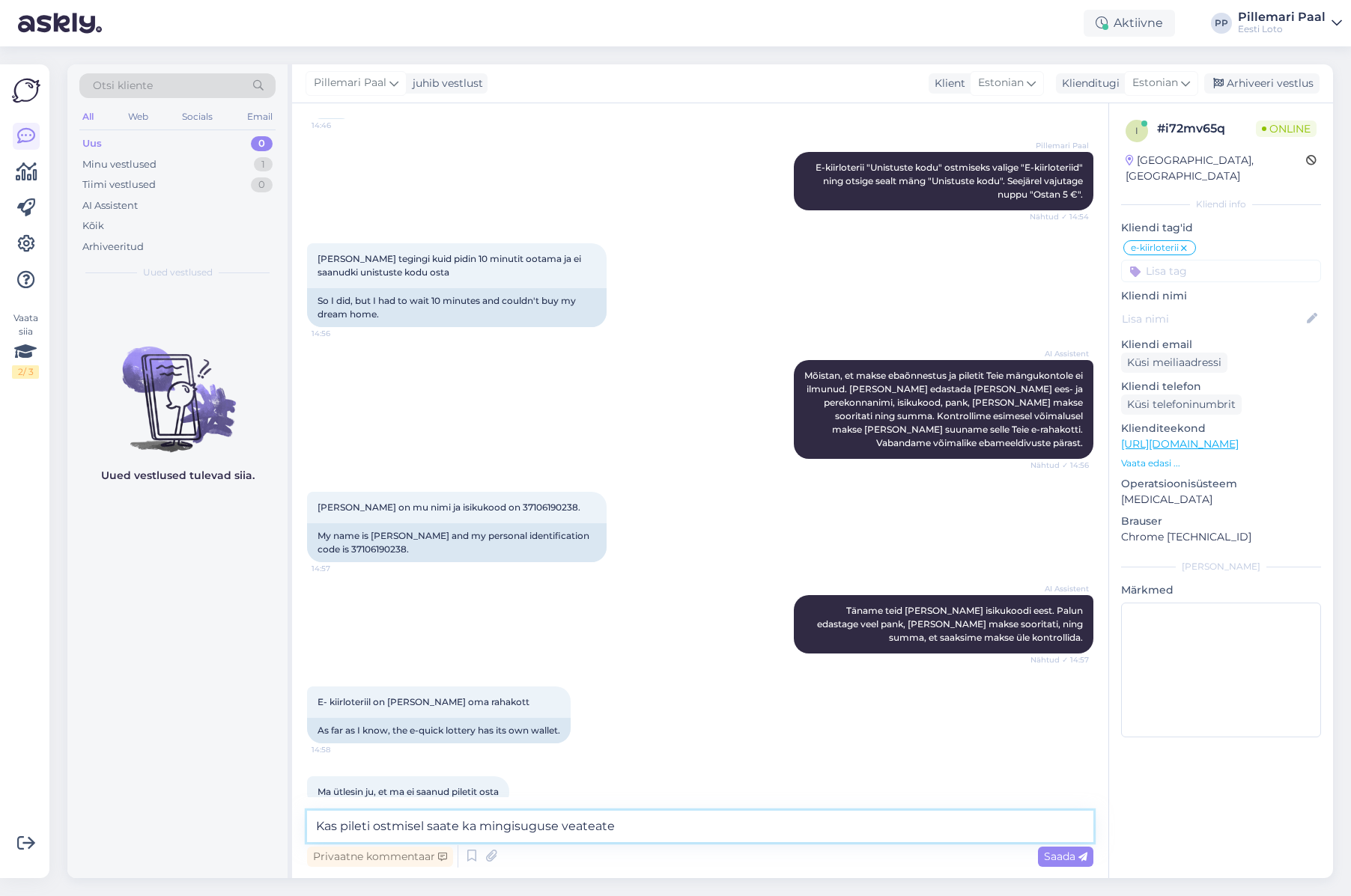
type textarea "Kas pileti ostmisel saate ka mingisuguse veateate?"
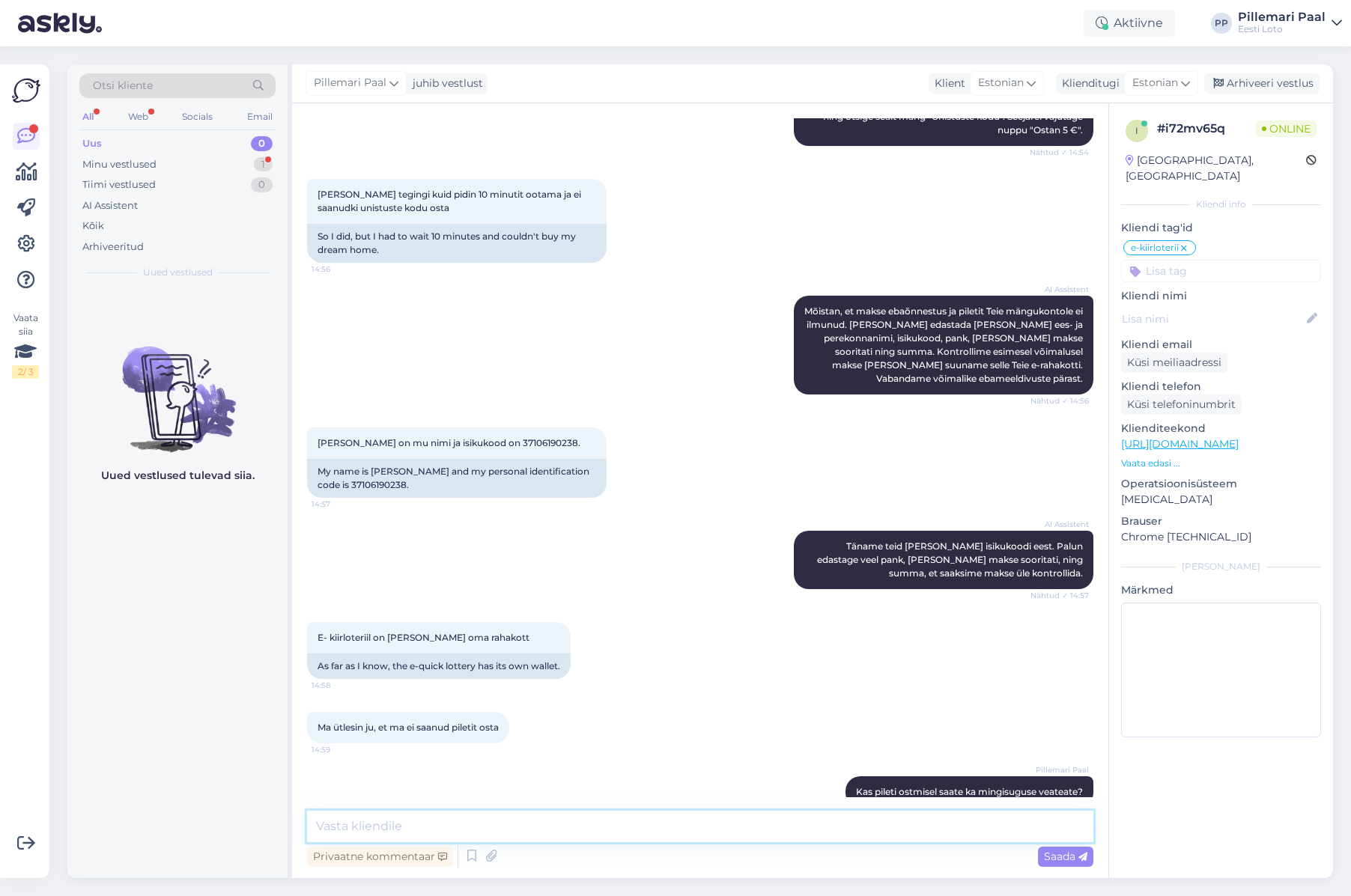
scroll to position [1431, 0]
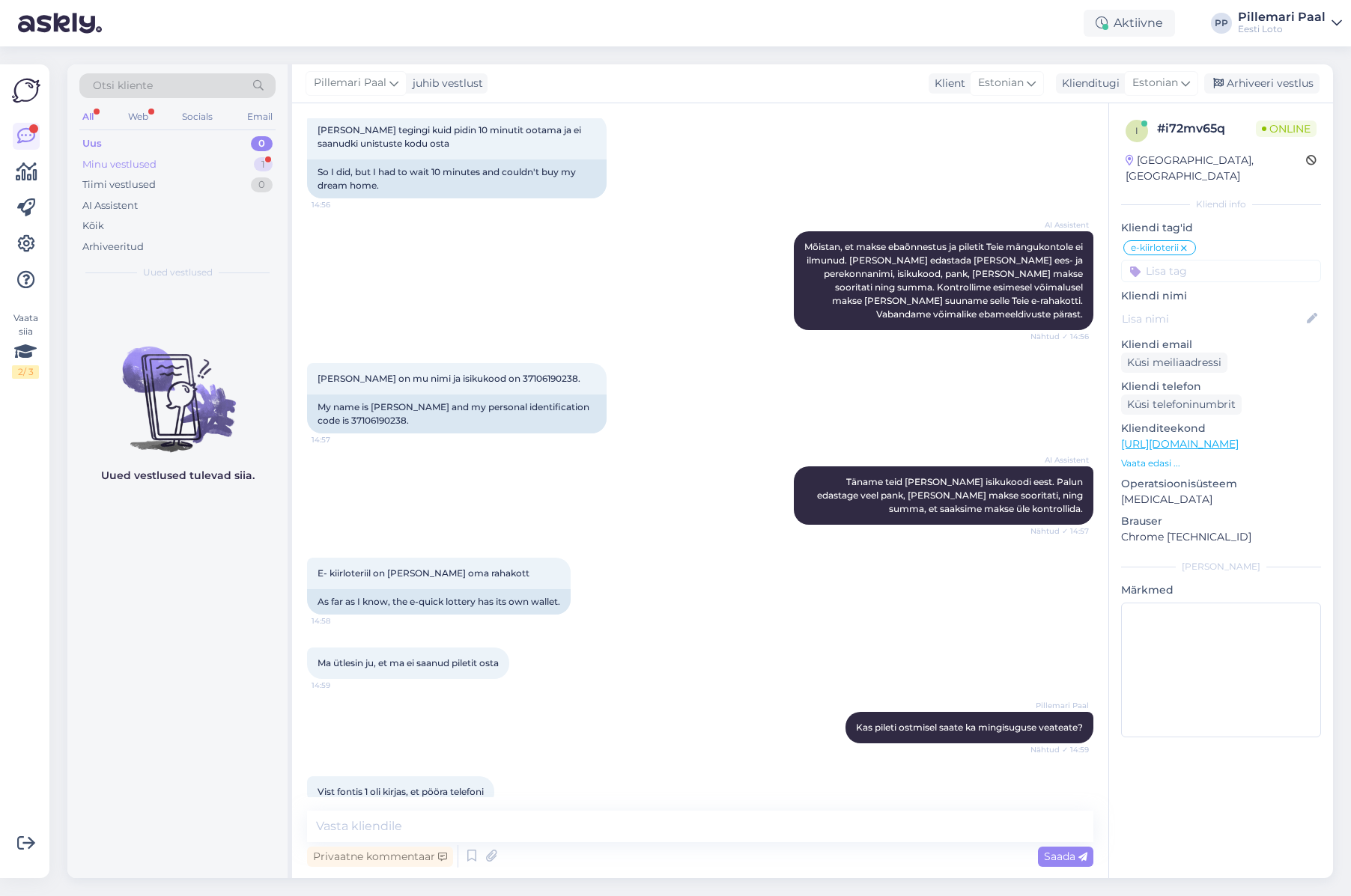
click at [125, 166] on div "Minu vestlused" at bounding box center [119, 164] width 74 height 15
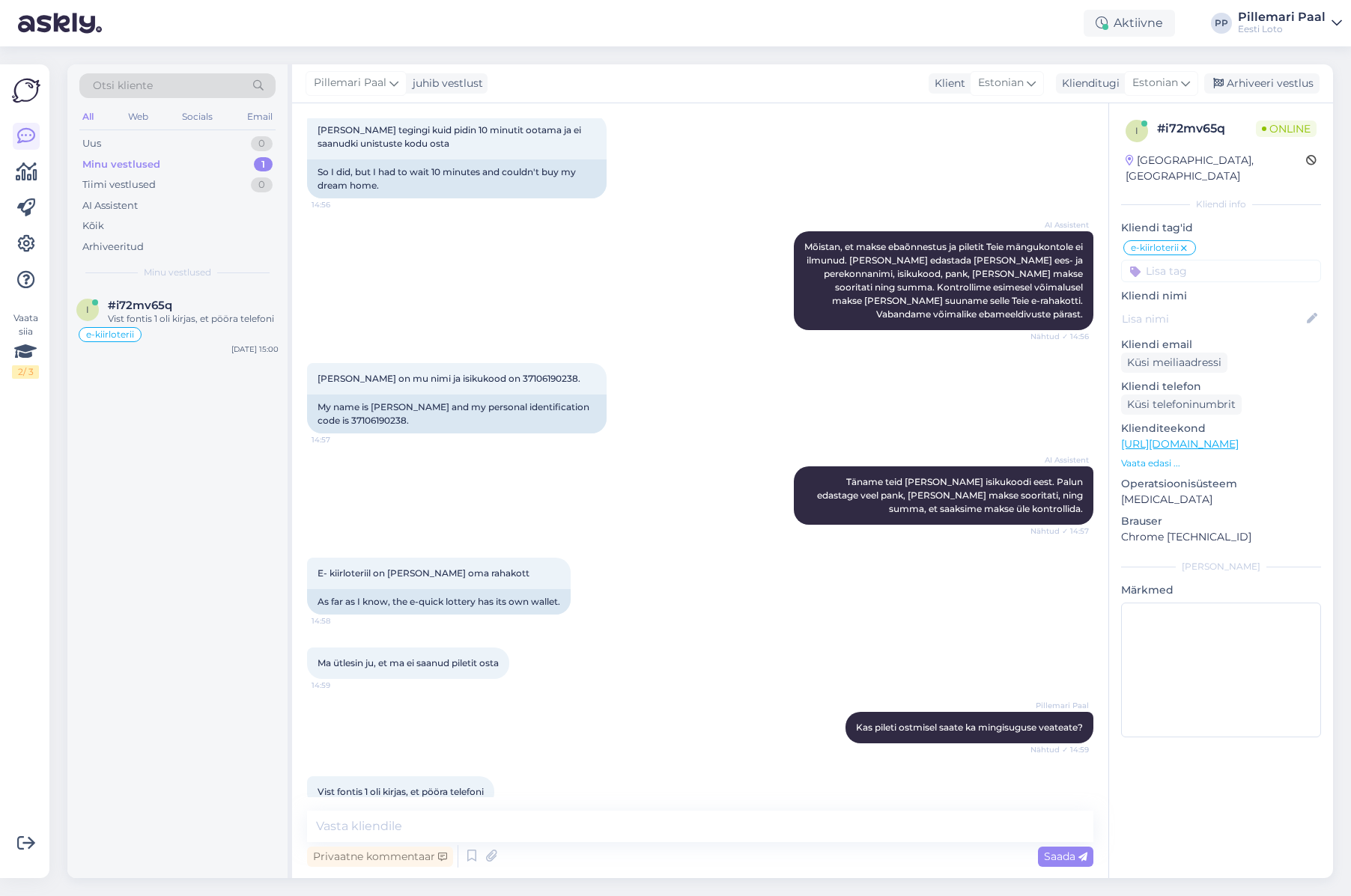
click at [119, 86] on span "Otsi kliente" at bounding box center [122, 86] width 60 height 16
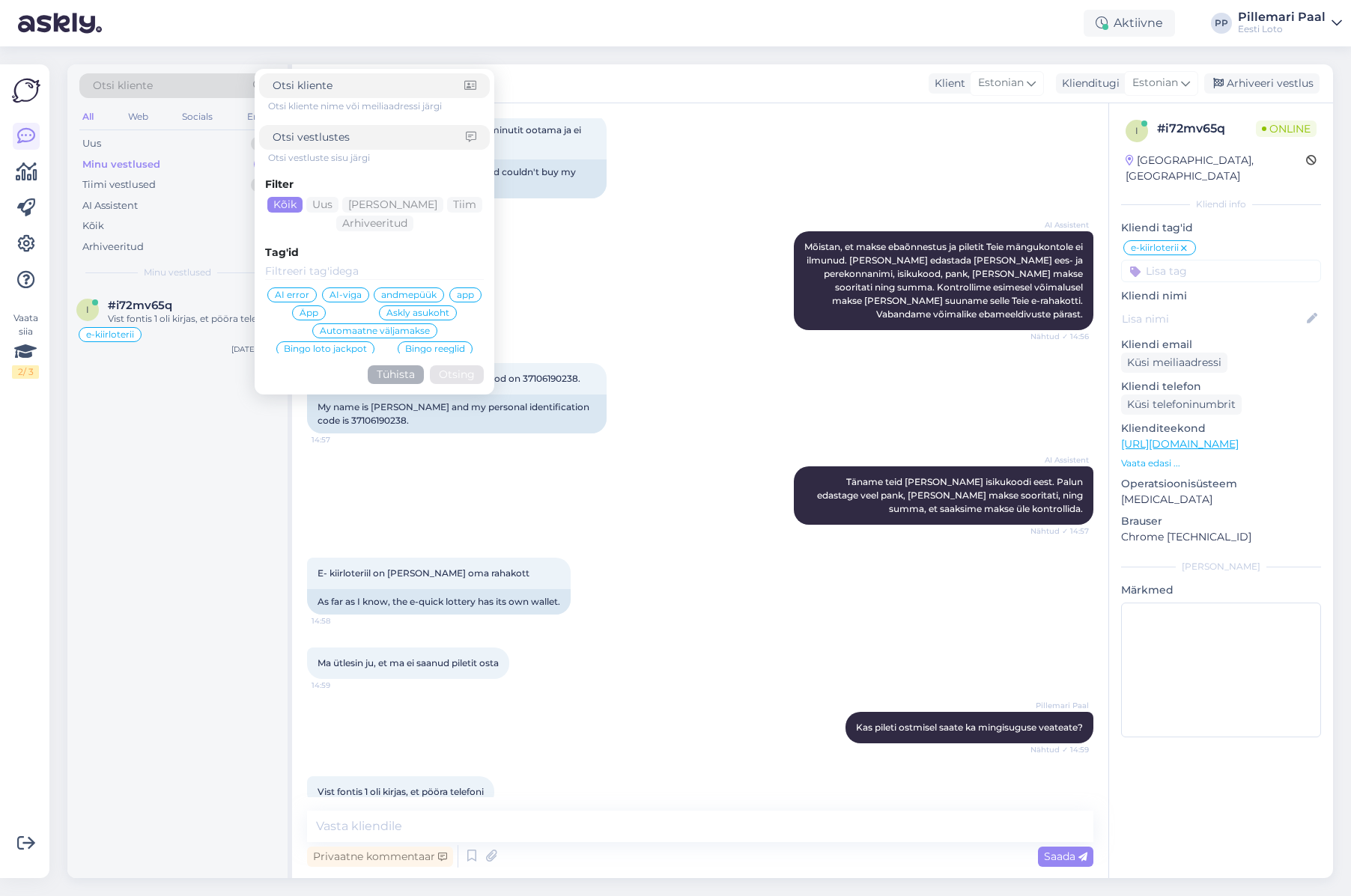
click at [349, 137] on input at bounding box center [369, 137] width 193 height 16
type input "horisontaal"
click at [460, 372] on button "Otsing" at bounding box center [457, 374] width 54 height 18
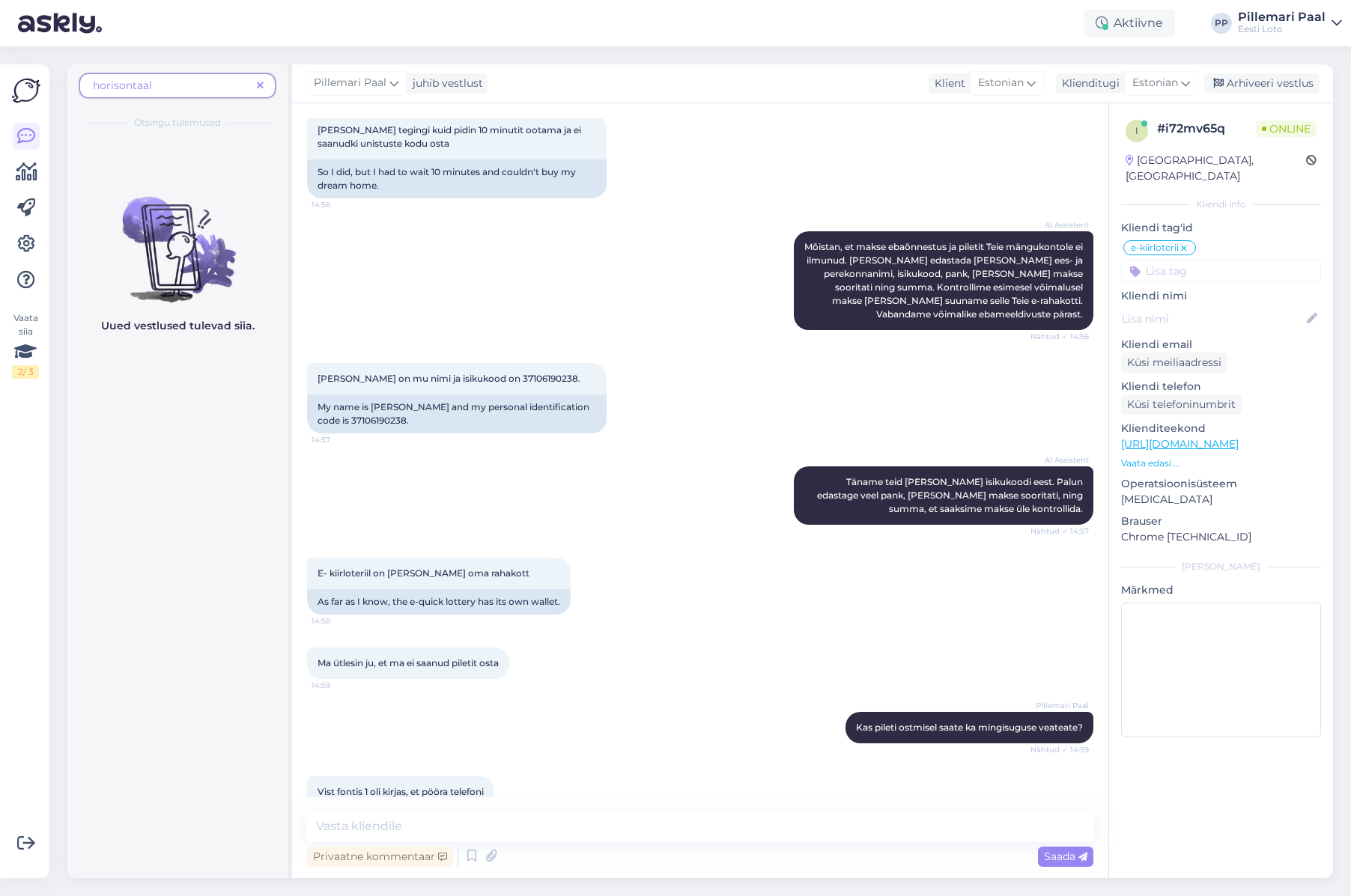
click at [173, 86] on span "horisontaal" at bounding box center [172, 86] width 158 height 16
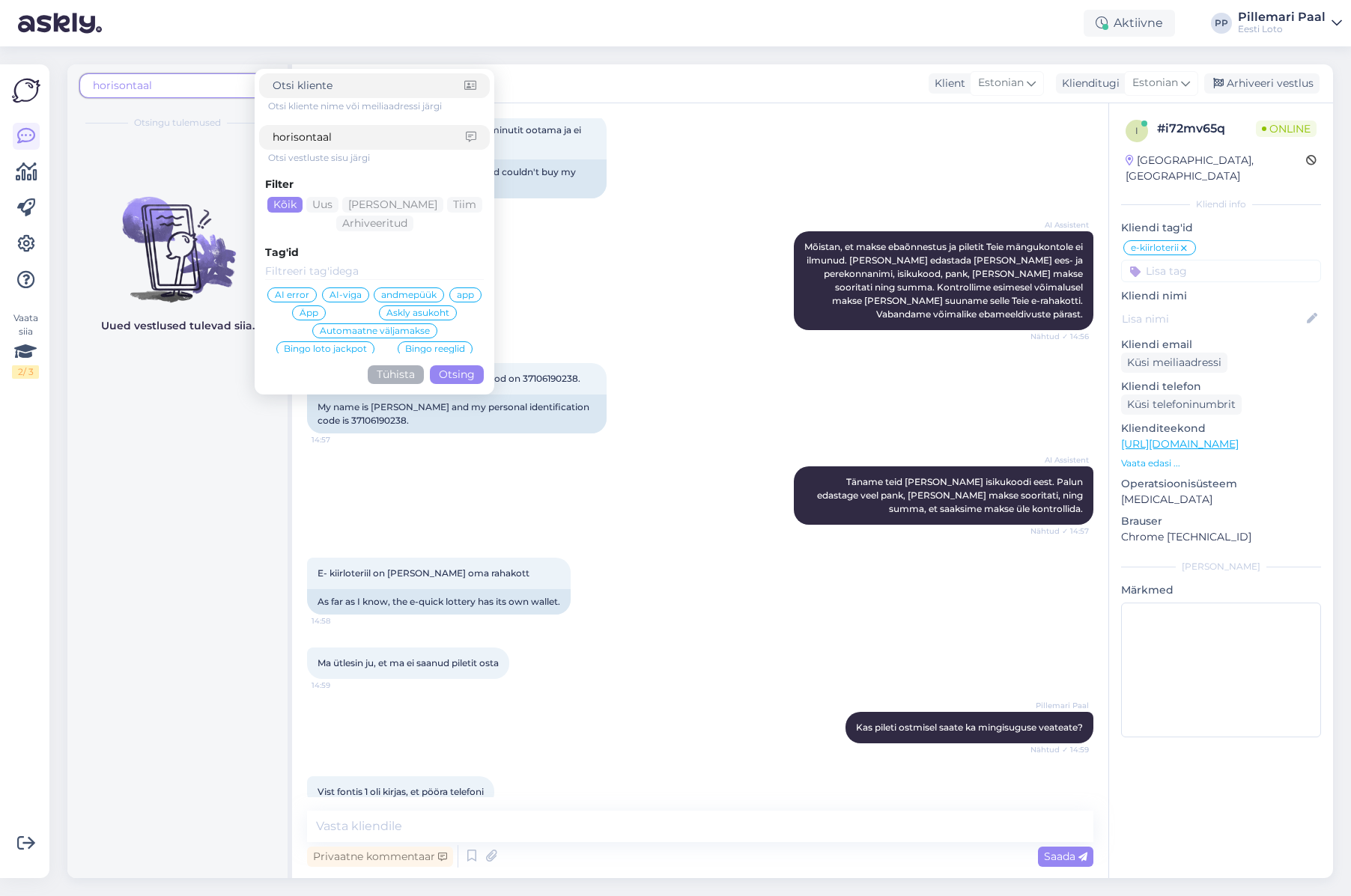
drag, startPoint x: 342, startPoint y: 136, endPoint x: 221, endPoint y: 137, distance: 121.0
click at [220, 137] on div "horisontaal Otsi kliente nime või meiliaadressi järgi horisontaal Otsi vestlust…" at bounding box center [179, 472] width 225 height 814
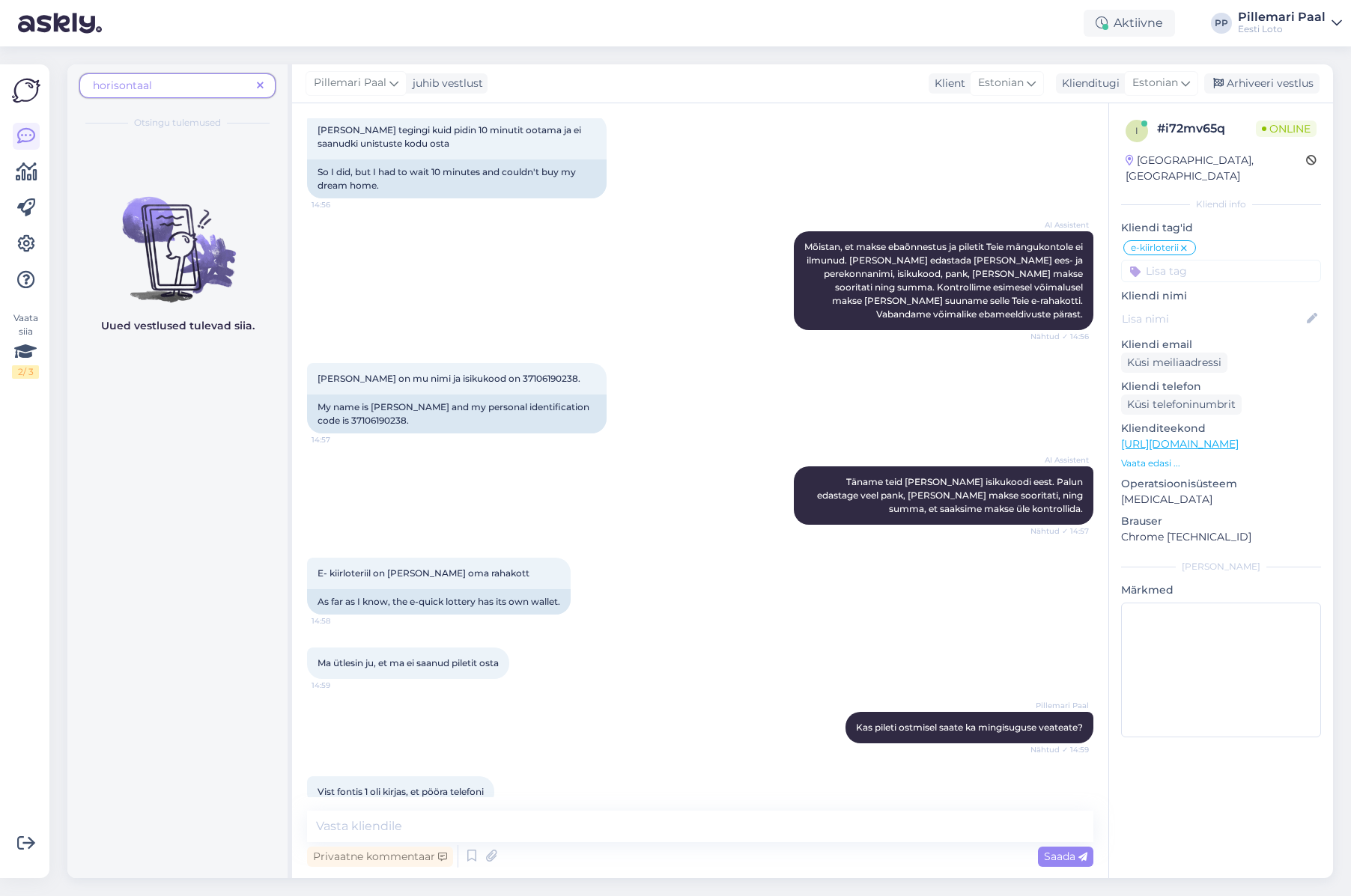
click at [190, 86] on span "horisontaal" at bounding box center [172, 86] width 158 height 16
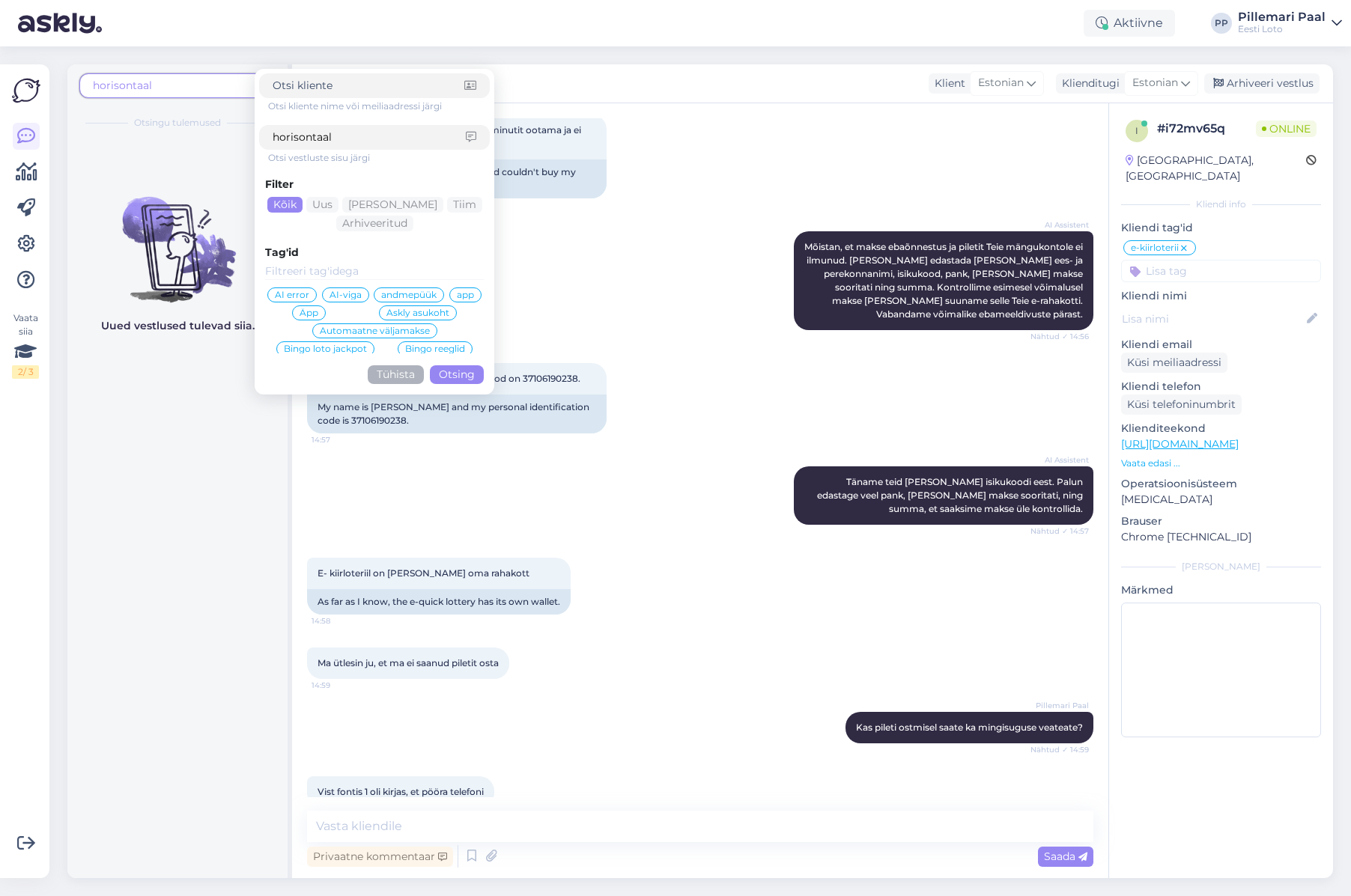
drag, startPoint x: 348, startPoint y: 142, endPoint x: 242, endPoint y: 142, distance: 106.0
click at [242, 142] on div "horisontaal Otsi kliente nime või meiliaadressi järgi horisontaal Otsi vestlust…" at bounding box center [179, 472] width 225 height 814
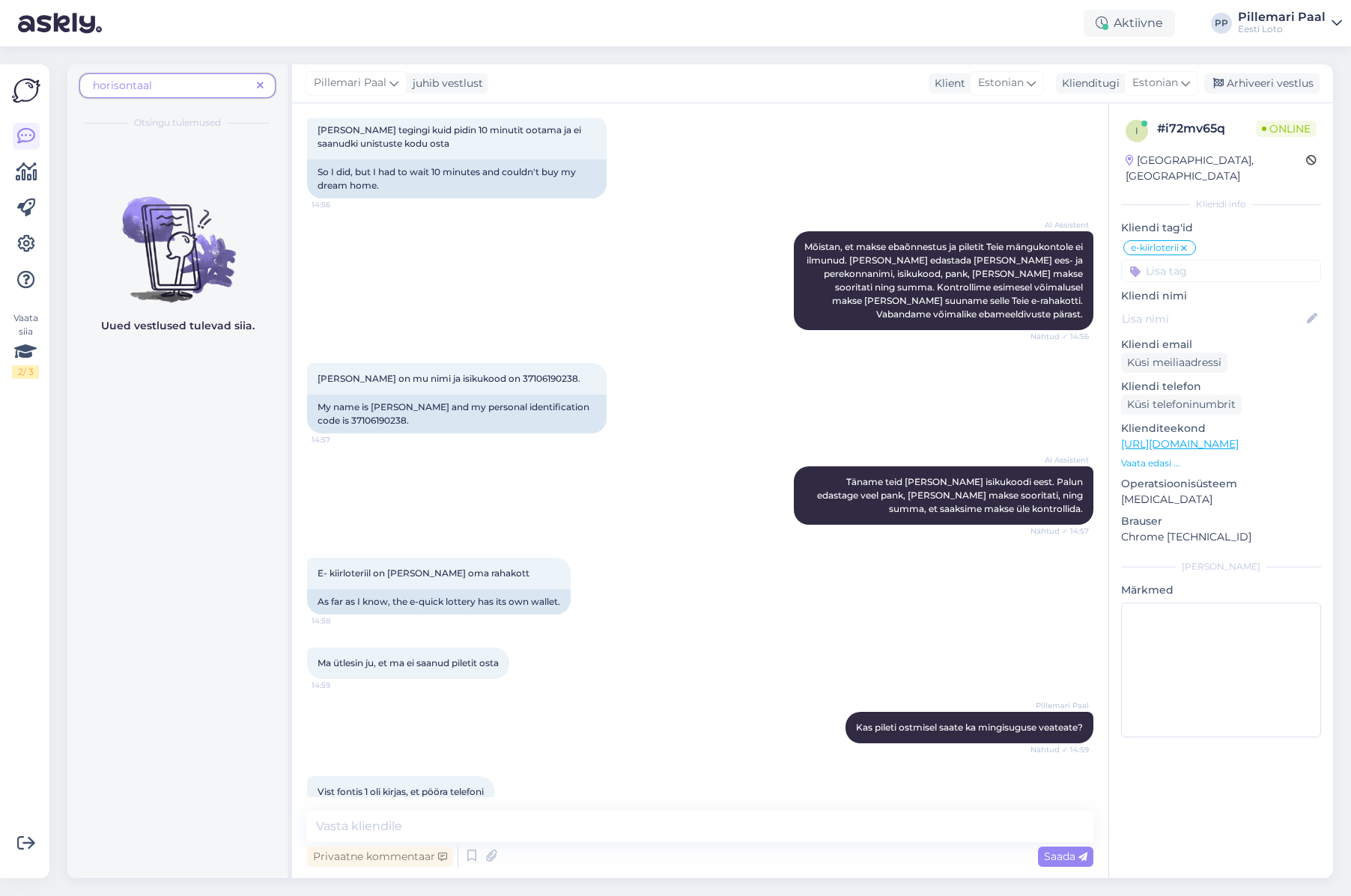
click at [200, 84] on span "horisontaal" at bounding box center [172, 86] width 158 height 16
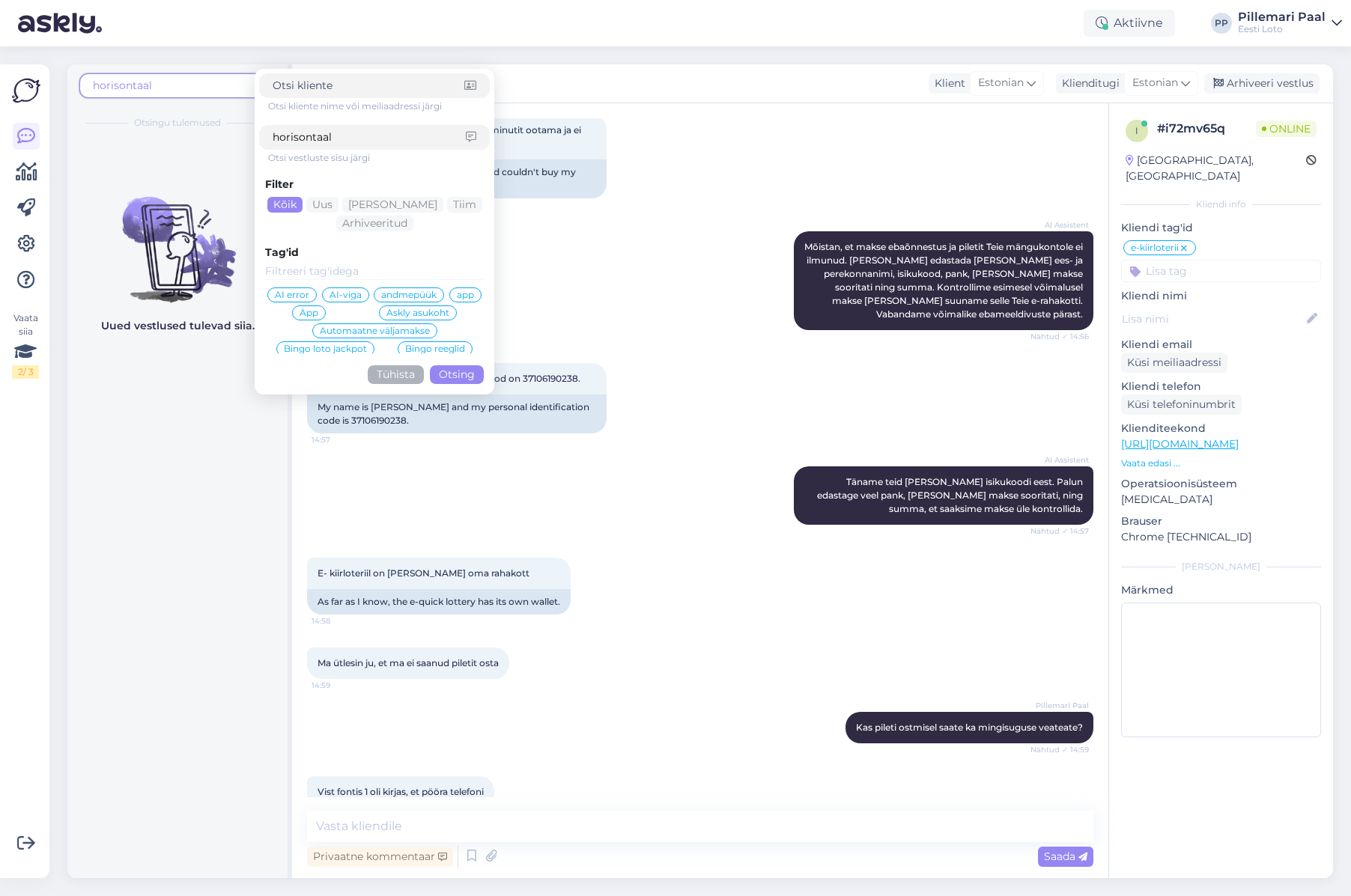
drag, startPoint x: 346, startPoint y: 134, endPoint x: 222, endPoint y: 132, distance: 124.0
click at [222, 132] on div "horisontaal Otsi kliente nime või meiliaadressi järgi horisontaal Otsi vestlust…" at bounding box center [178, 102] width 220 height 74
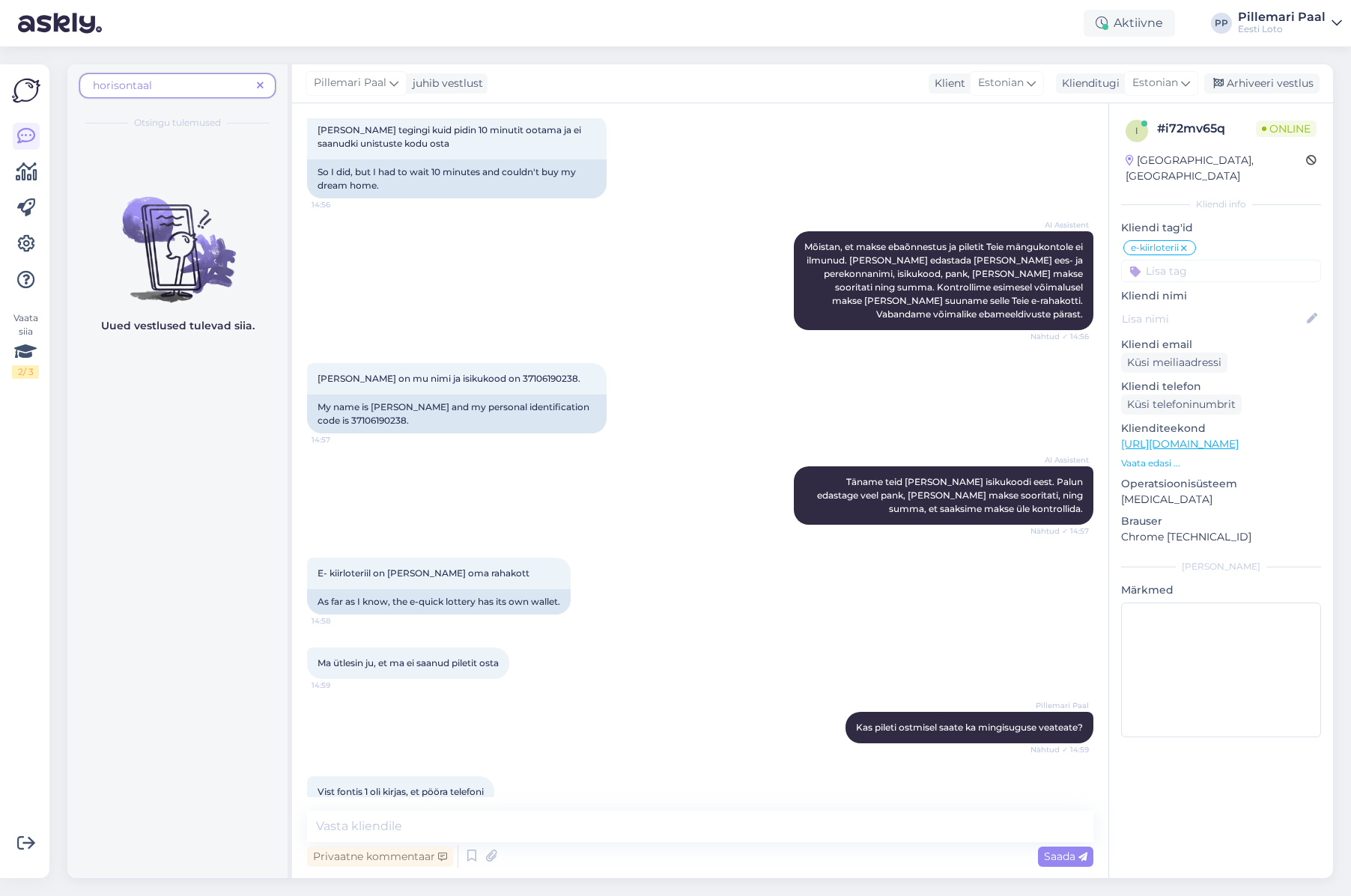
click at [257, 86] on icon at bounding box center [261, 86] width 7 height 10
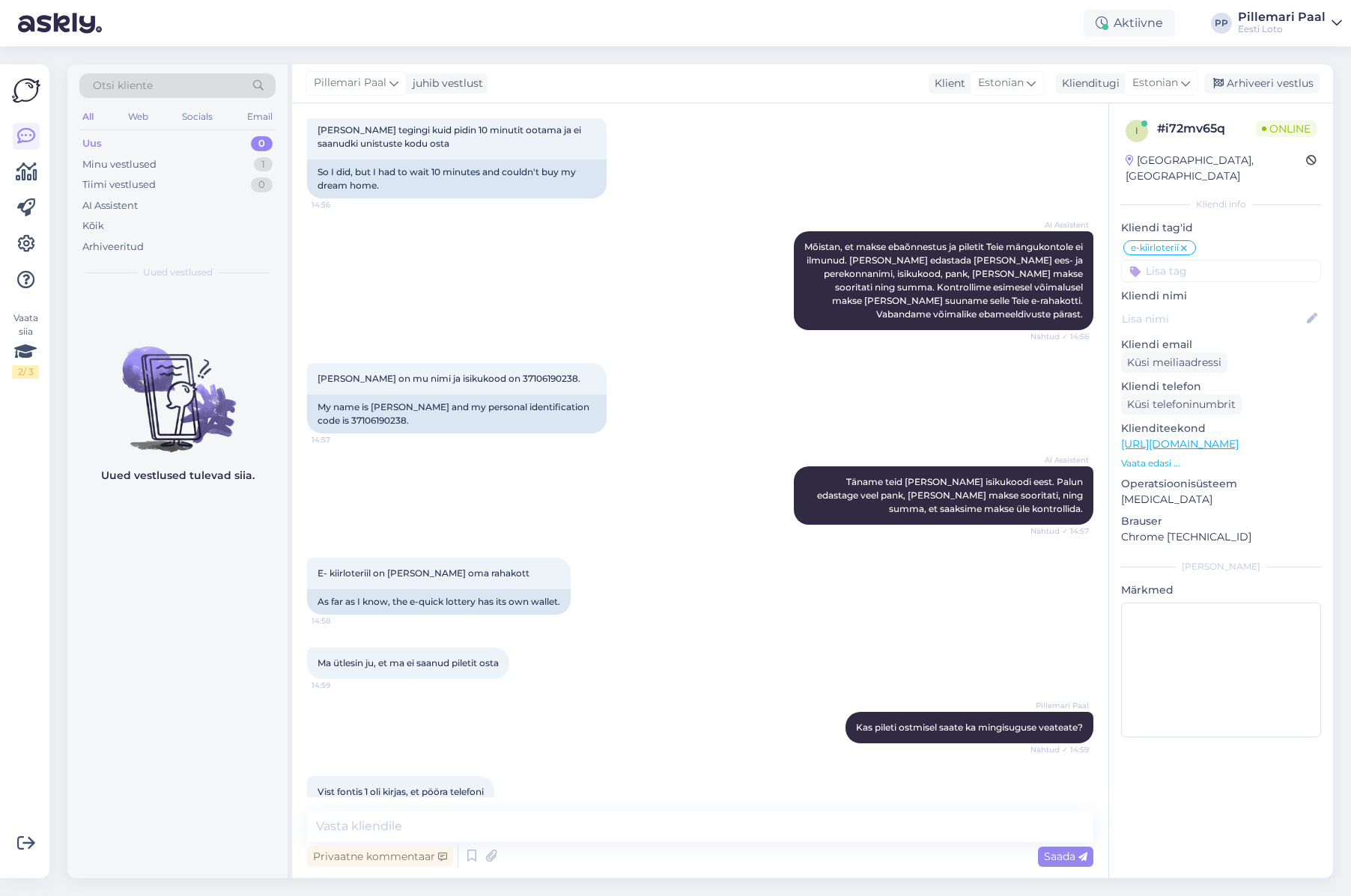
click at [174, 88] on div "Otsi kliente" at bounding box center [178, 86] width 196 height 24
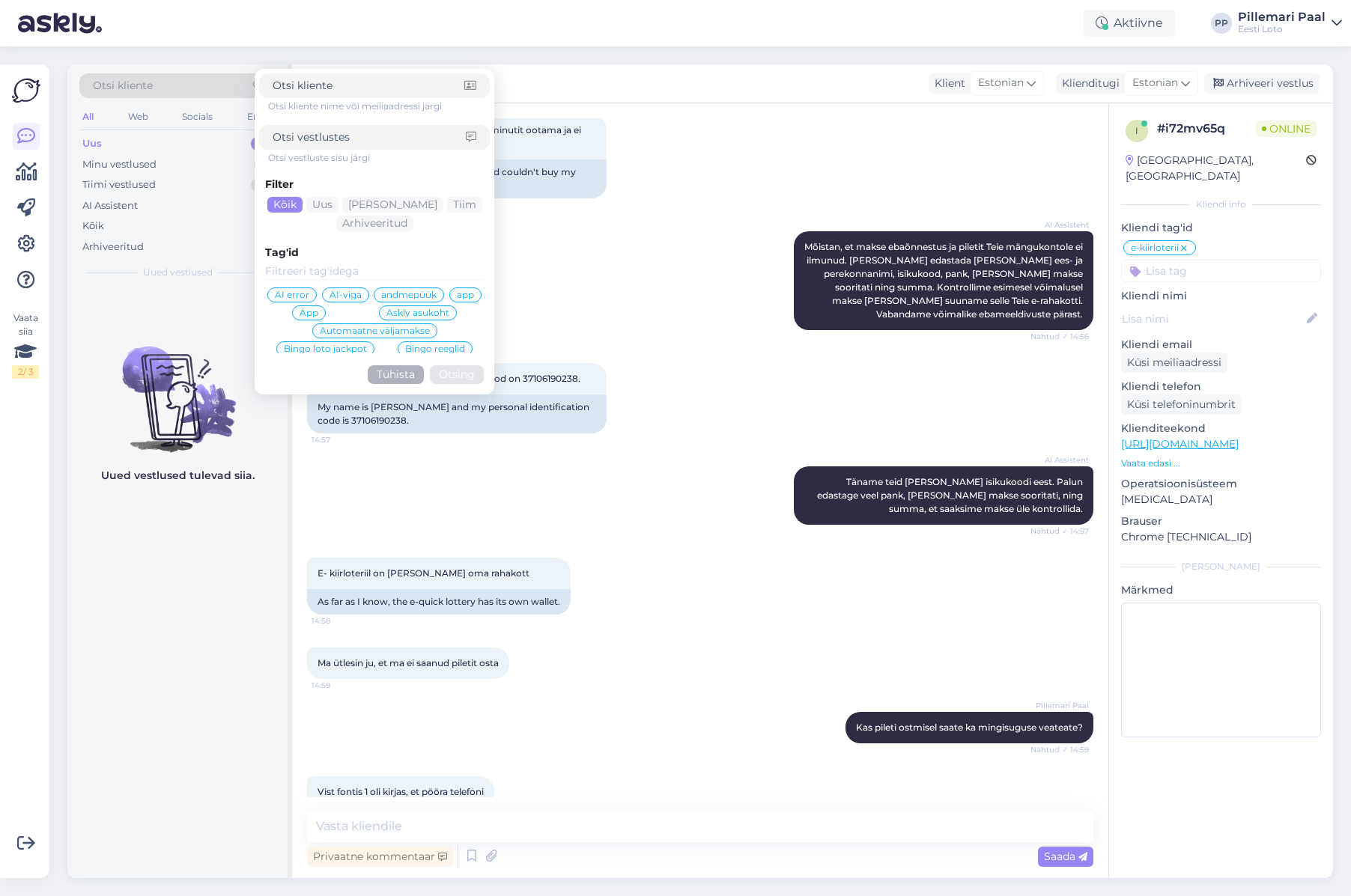
click at [293, 140] on input at bounding box center [369, 137] width 193 height 16
type input "vertikaal"
click button "Otsing" at bounding box center [457, 374] width 54 height 18
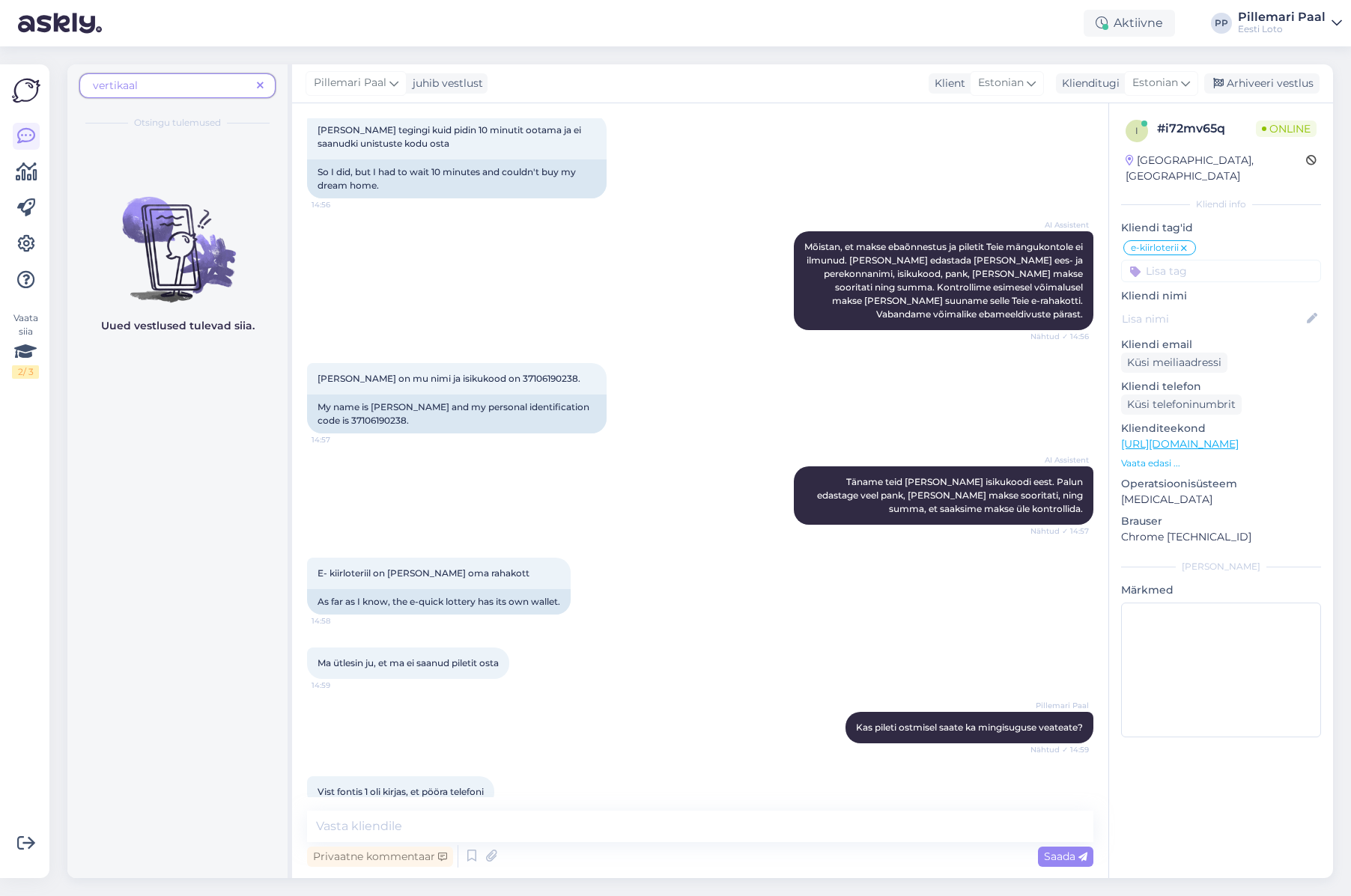
drag, startPoint x: 149, startPoint y: 87, endPoint x: 166, endPoint y: 88, distance: 17.0
click at [149, 87] on span "vertikaal" at bounding box center [172, 86] width 158 height 16
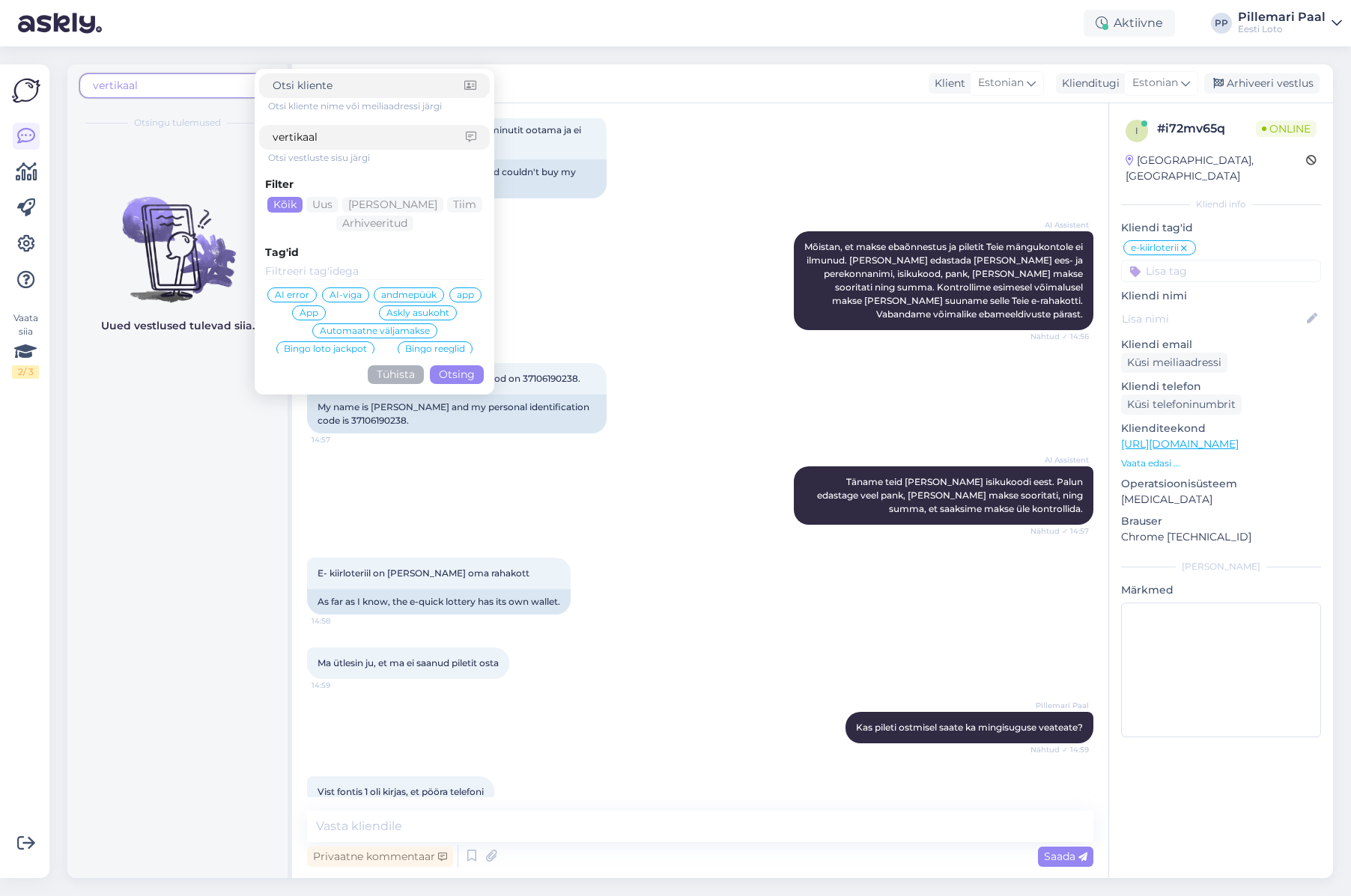
drag, startPoint x: 338, startPoint y: 136, endPoint x: 222, endPoint y: 132, distance: 116.1
click at [222, 132] on div "vertikaal Otsi kliente nime või meiliaadressi järgi vertikaal Otsi vestluste si…" at bounding box center [178, 102] width 220 height 74
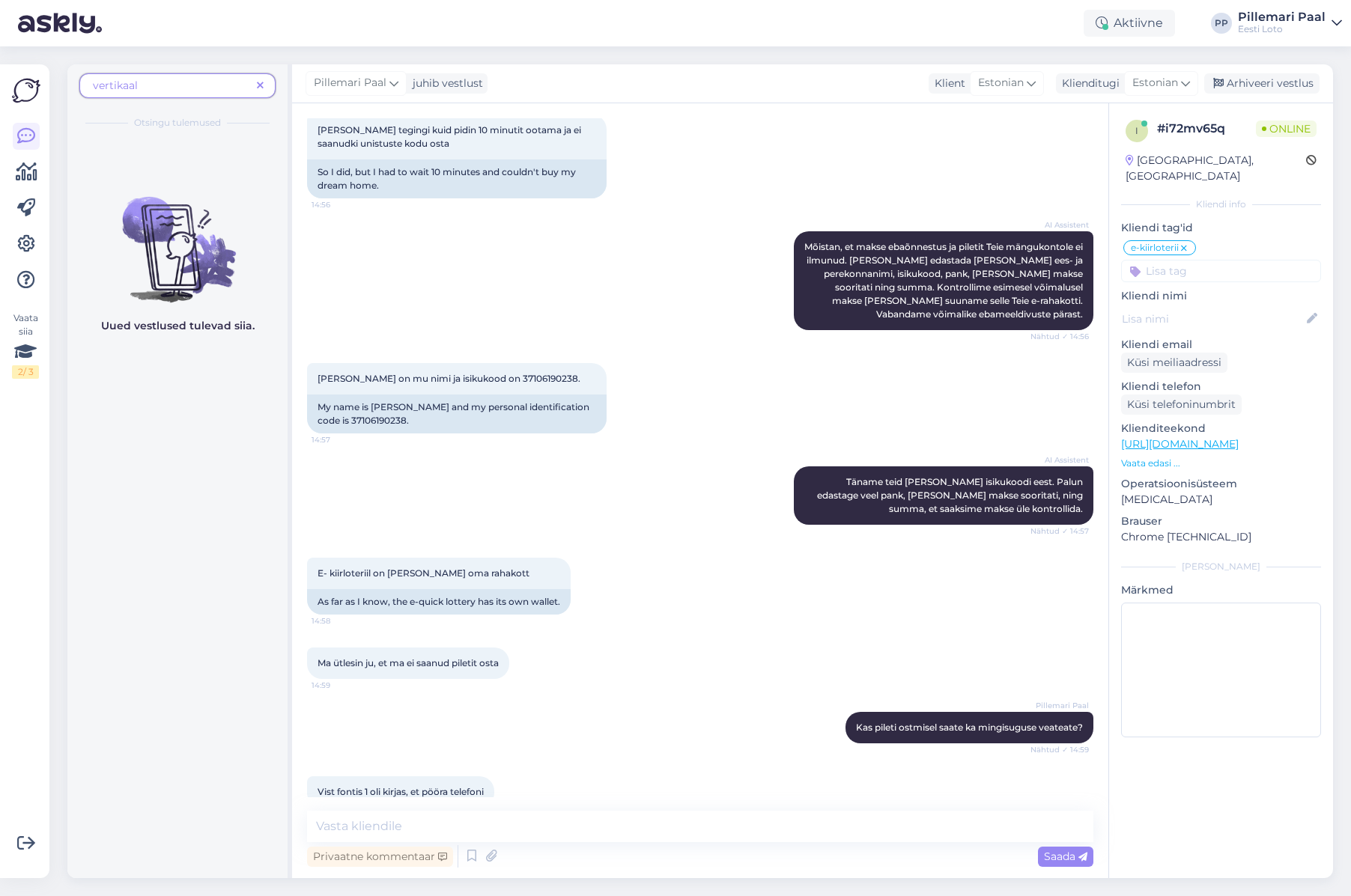
click at [261, 83] on icon at bounding box center [261, 86] width 7 height 10
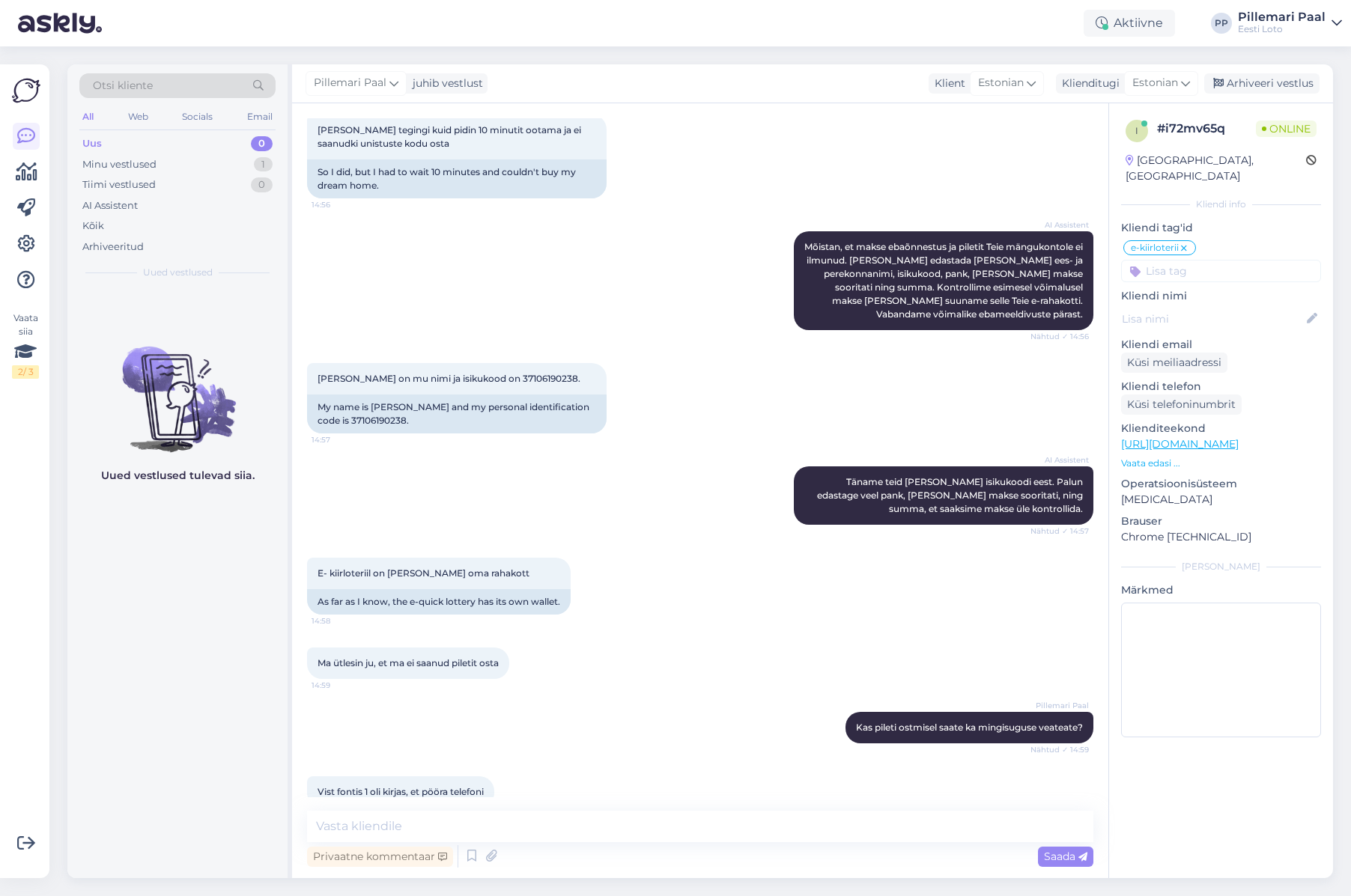
click at [118, 87] on span "Otsi kliente" at bounding box center [122, 86] width 60 height 16
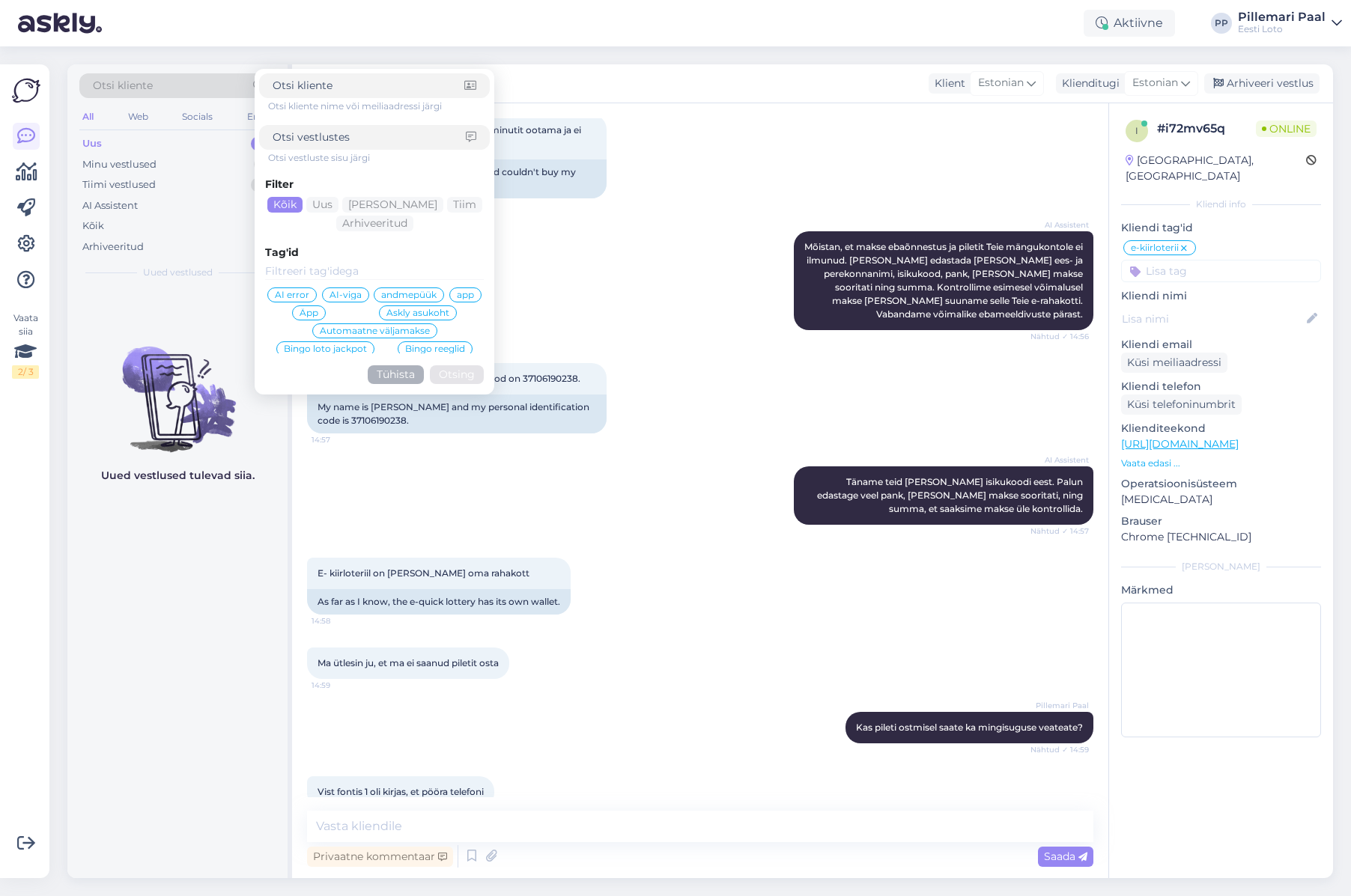
click at [316, 136] on input at bounding box center [369, 137] width 193 height 16
type input "pöörake"
click button "Otsing" at bounding box center [457, 374] width 54 height 18
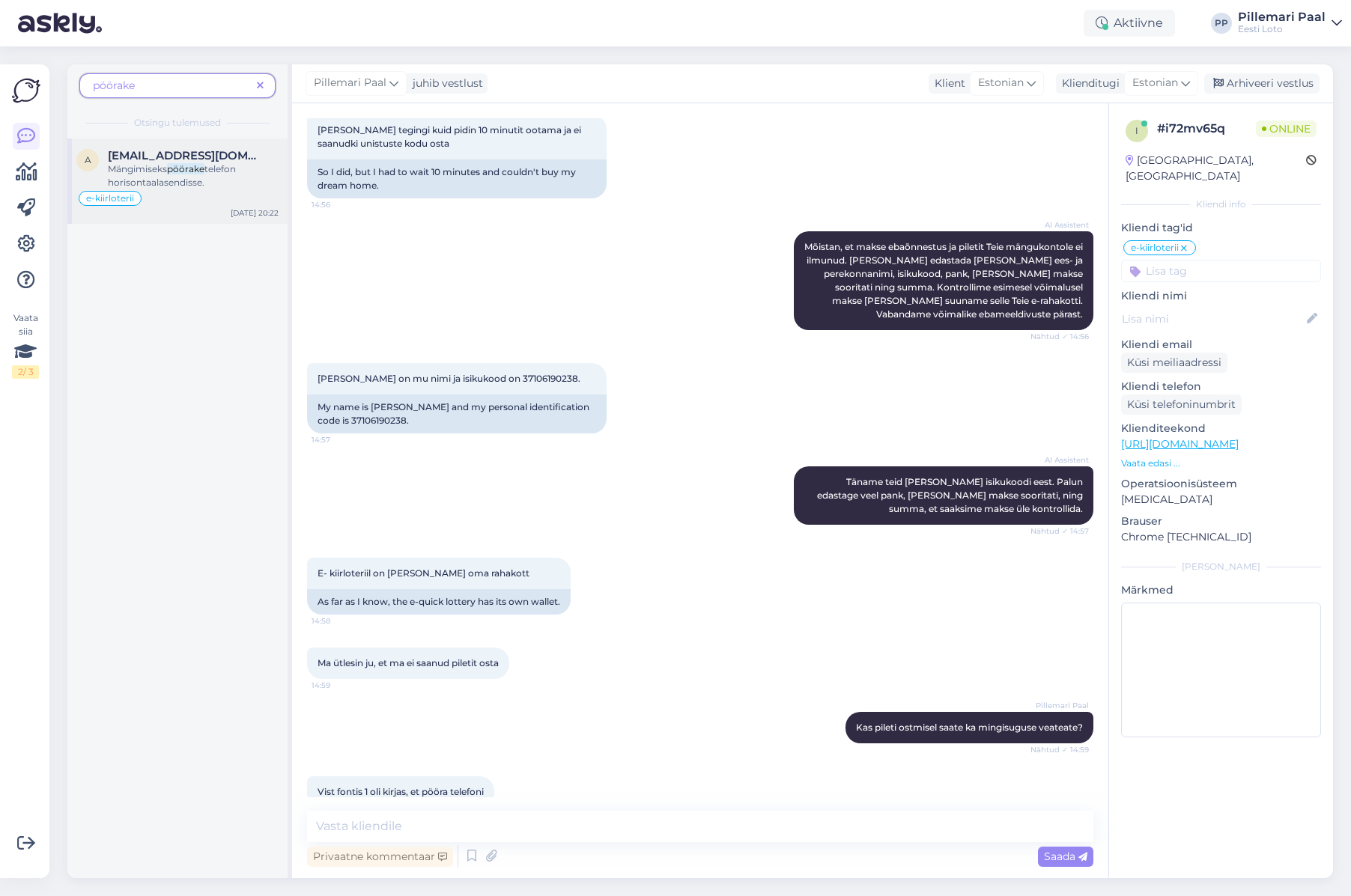
click at [188, 182] on span "telefon horisontaalasendisse." at bounding box center [172, 176] width 128 height 24
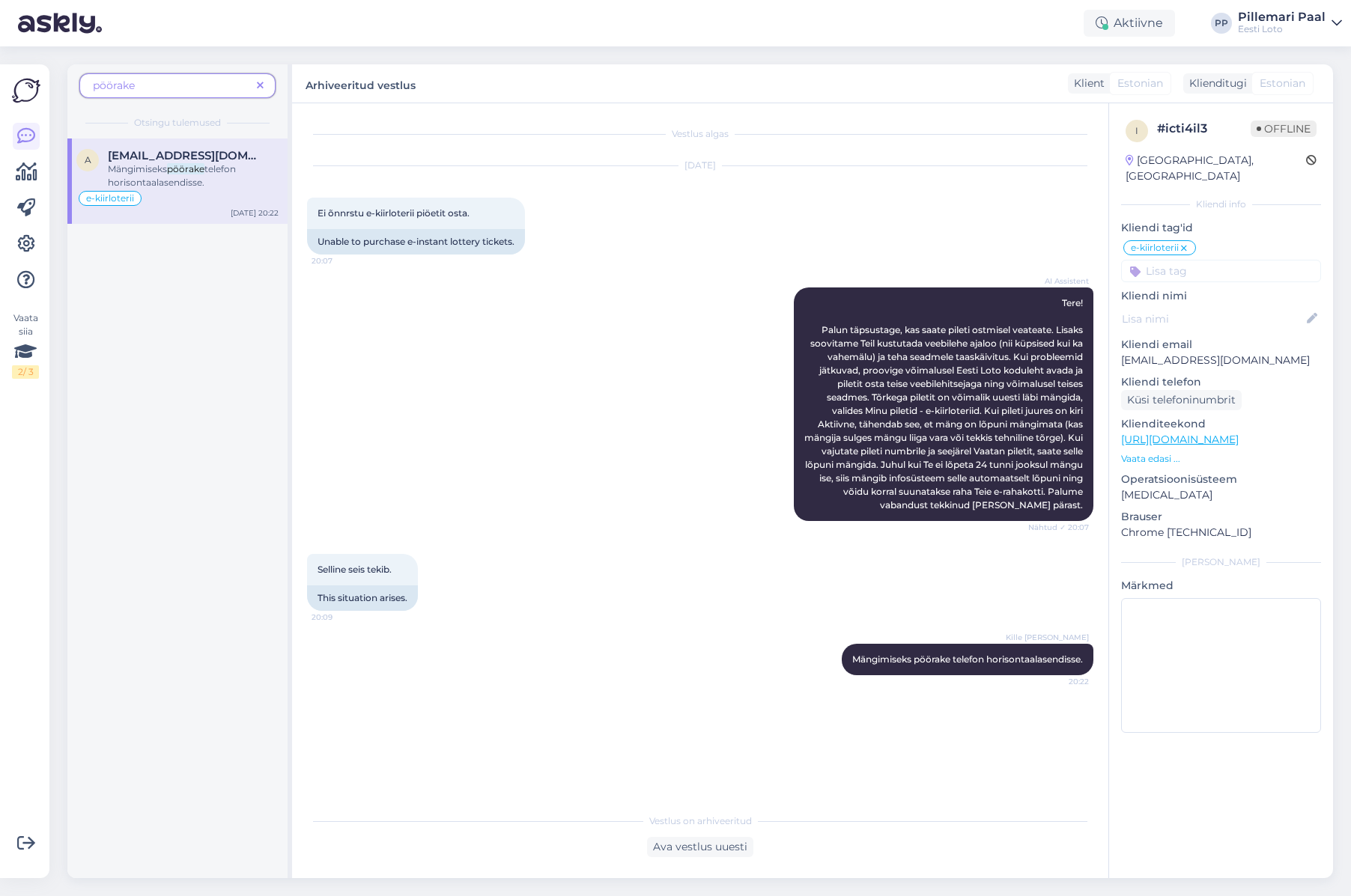
scroll to position [0, 0]
drag, startPoint x: 1084, startPoint y: 662, endPoint x: 841, endPoint y: 659, distance: 243.0
click at [842, 659] on div "Kille Nevolihhin Mängimiseks pöörake telefon horisontaalasendisse. 20:22" at bounding box center [968, 660] width 252 height 32
copy span "Mängimiseks pöörake telefon horisontaalasendisse."
click at [258, 88] on icon at bounding box center [261, 86] width 7 height 10
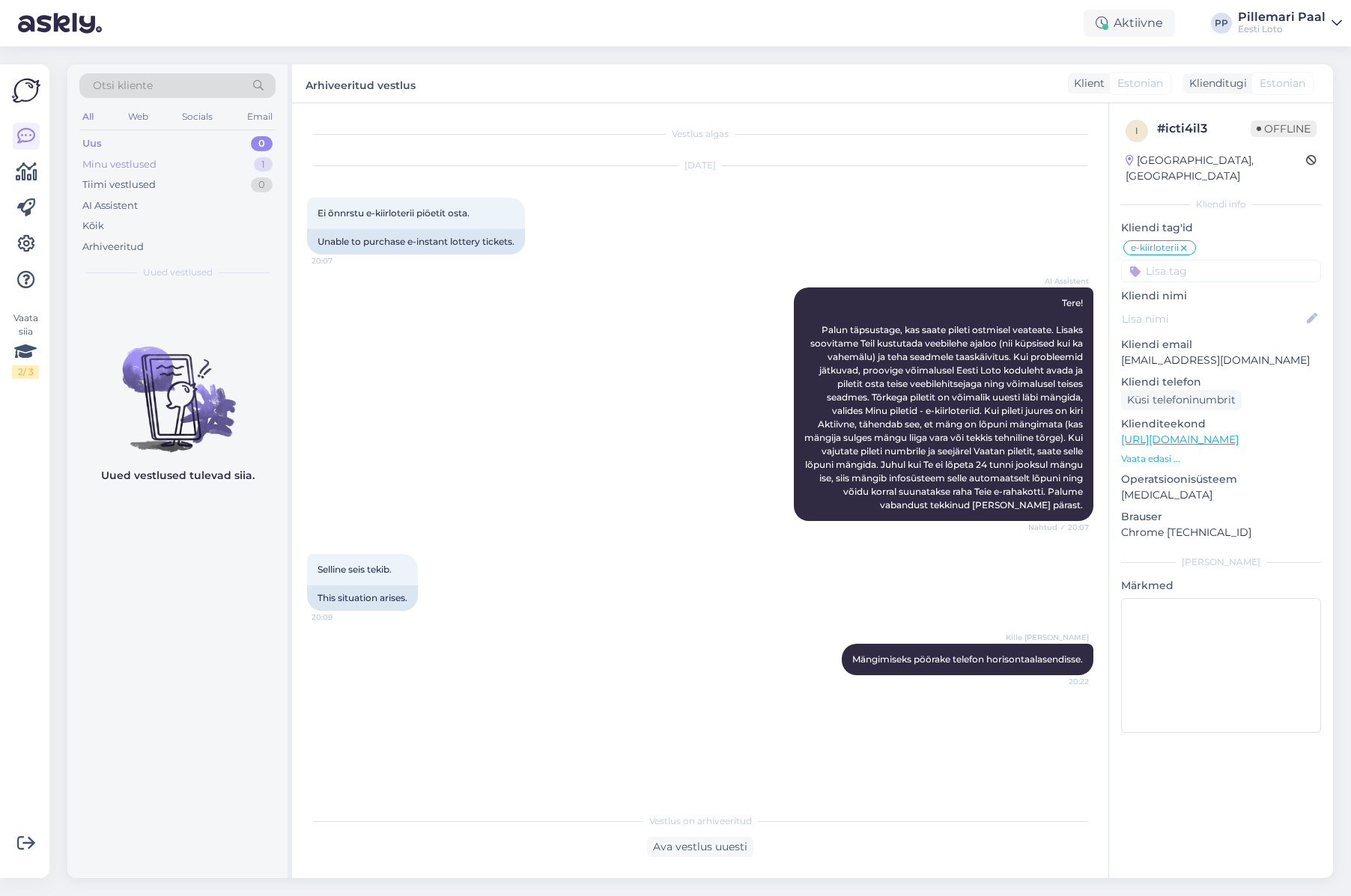
click at [127, 164] on div "Minu vestlused" at bounding box center [119, 164] width 74 height 15
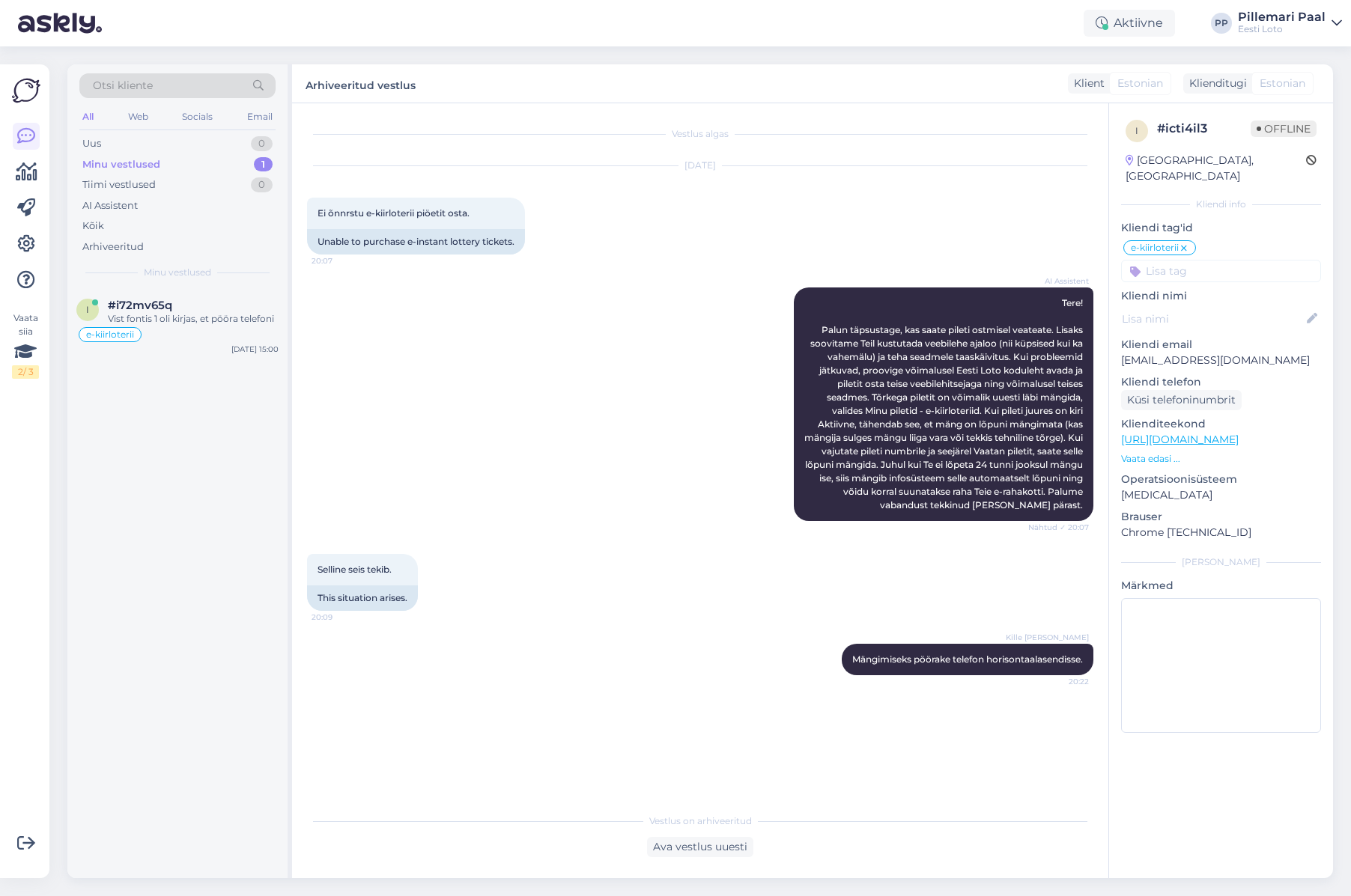
click at [604, 622] on div "Selline seis tekib. 20:09 This situation arises." at bounding box center [700, 582] width 787 height 90
click at [190, 325] on div "Vist fontis 1 oli kirjas, et pööra telefoni" at bounding box center [192, 318] width 171 height 13
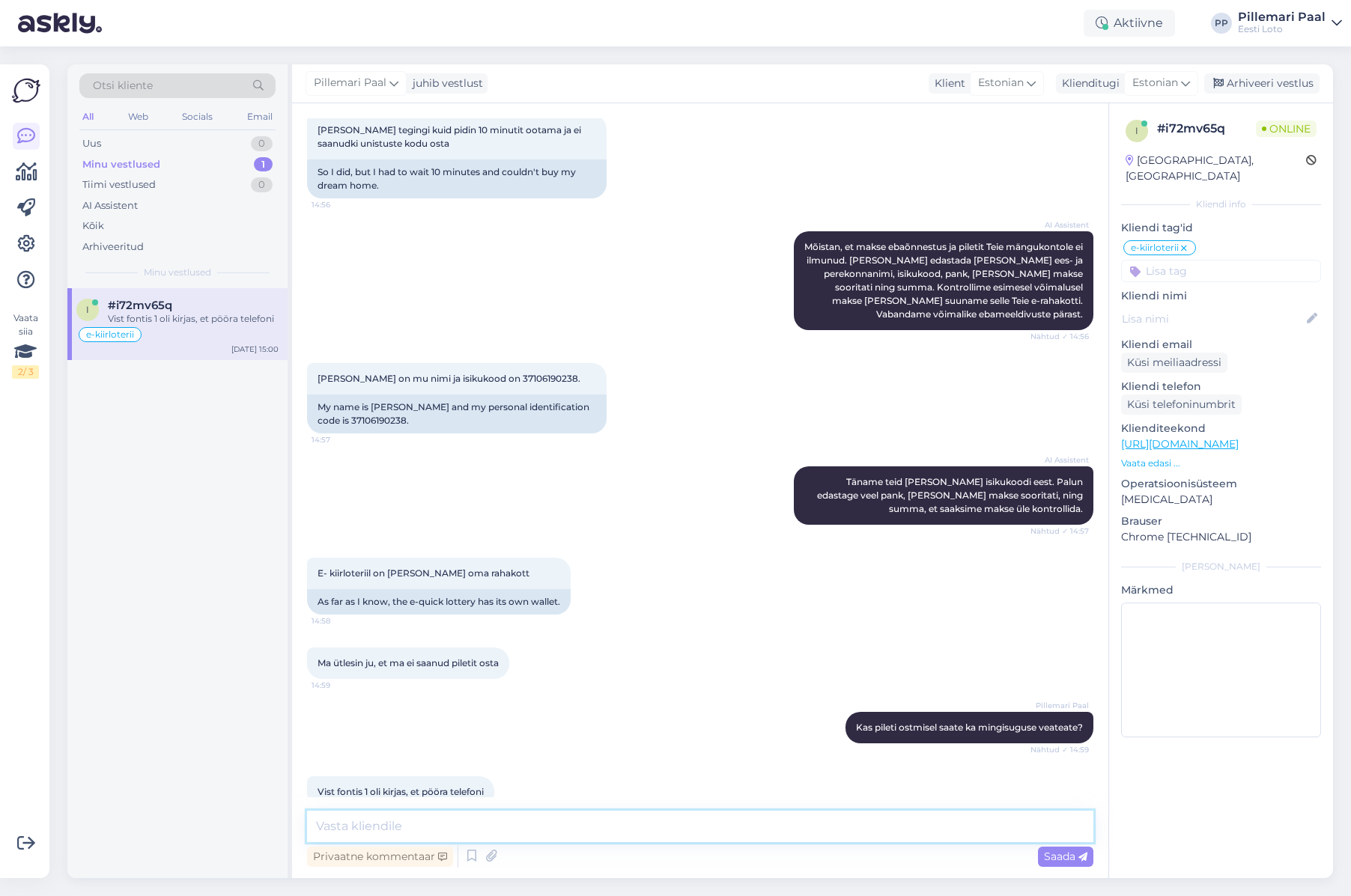
click at [550, 823] on textarea at bounding box center [700, 827] width 787 height 32
paste textarea "Mängimiseks pöörake telefon horisontaalasendisse."
click at [660, 836] on textarea "Mängimiseks pöörake telefon horisontaalasendisse." at bounding box center [700, 827] width 787 height 32
type textarea "Mängimiseks pöörake telefon horisontaalasendisse."
click at [1070, 858] on span "Saada" at bounding box center [1066, 856] width 44 height 13
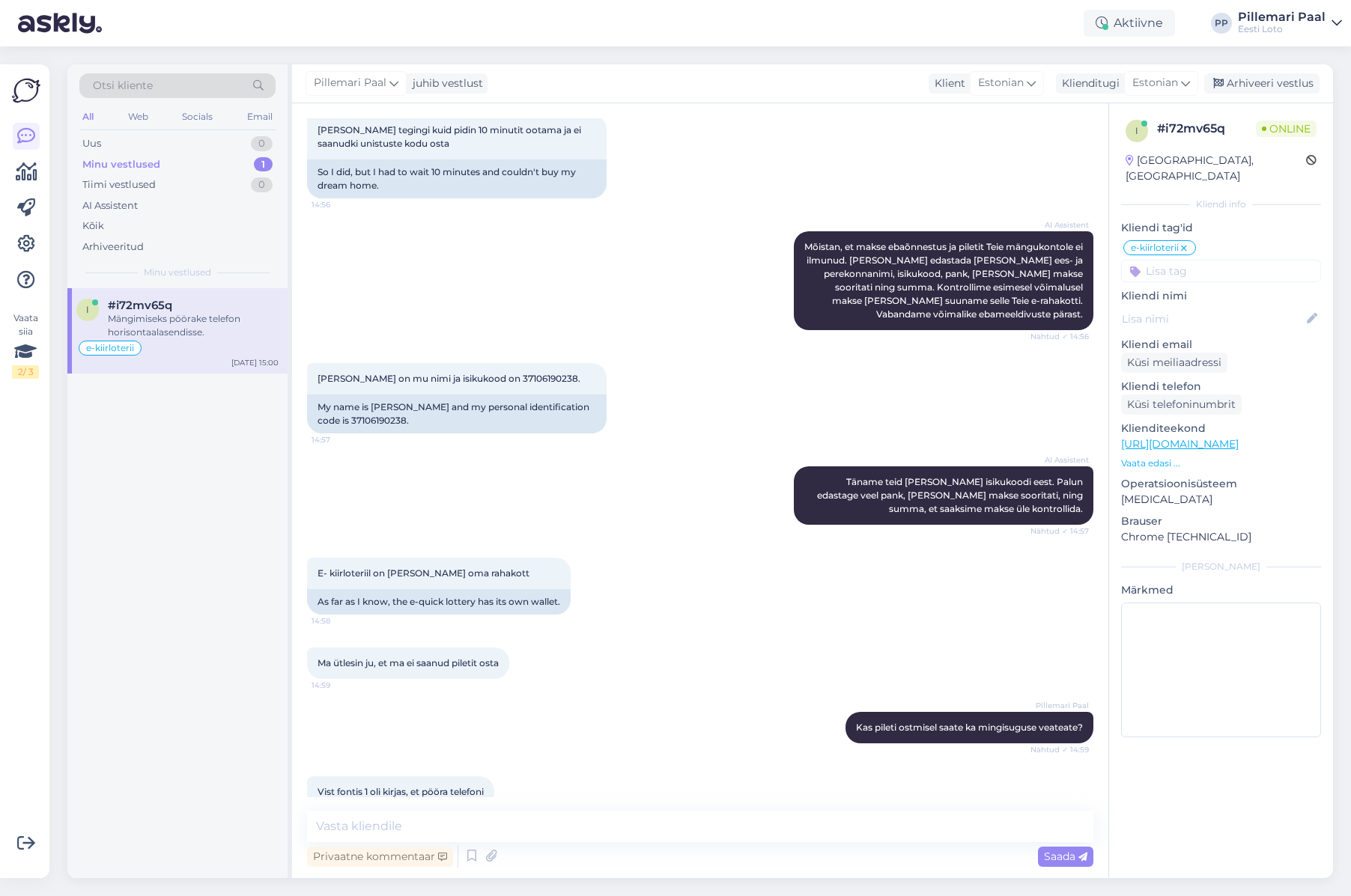
scroll to position [1495, 0]
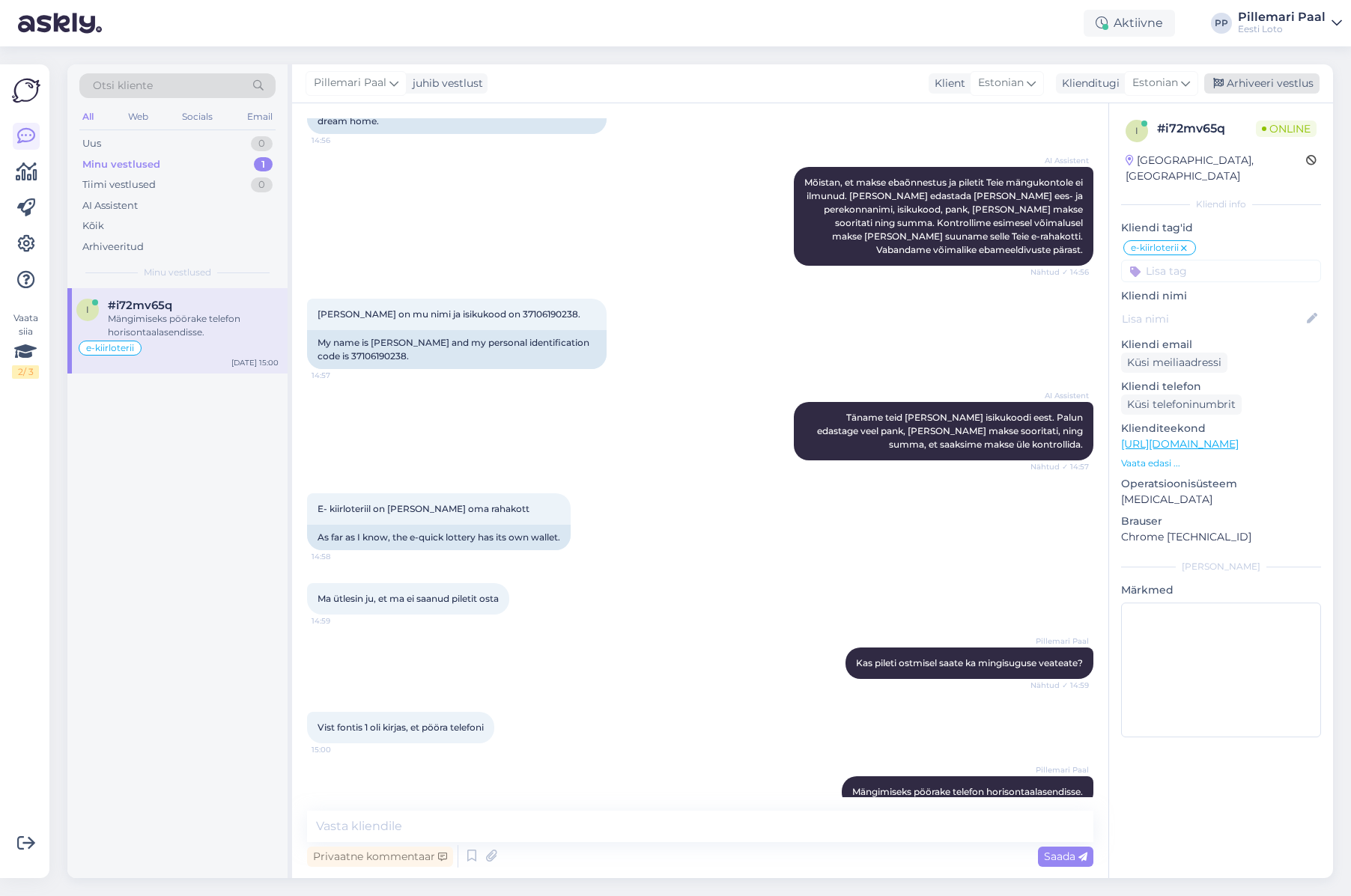
click at [1247, 80] on div "Arhiveeri vestlus" at bounding box center [1262, 83] width 116 height 20
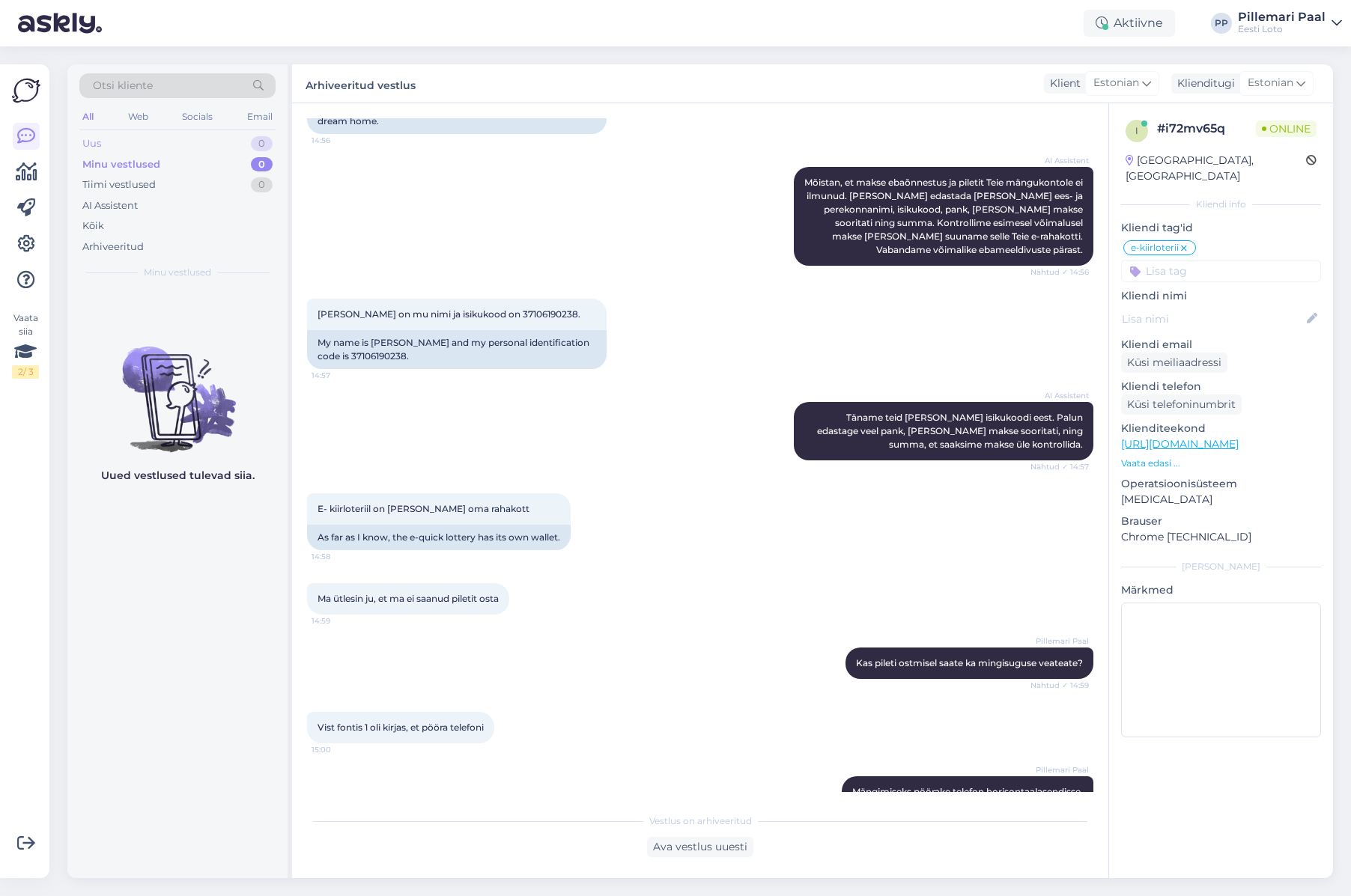
click at [101, 141] on div "Uus" at bounding box center [91, 144] width 18 height 15
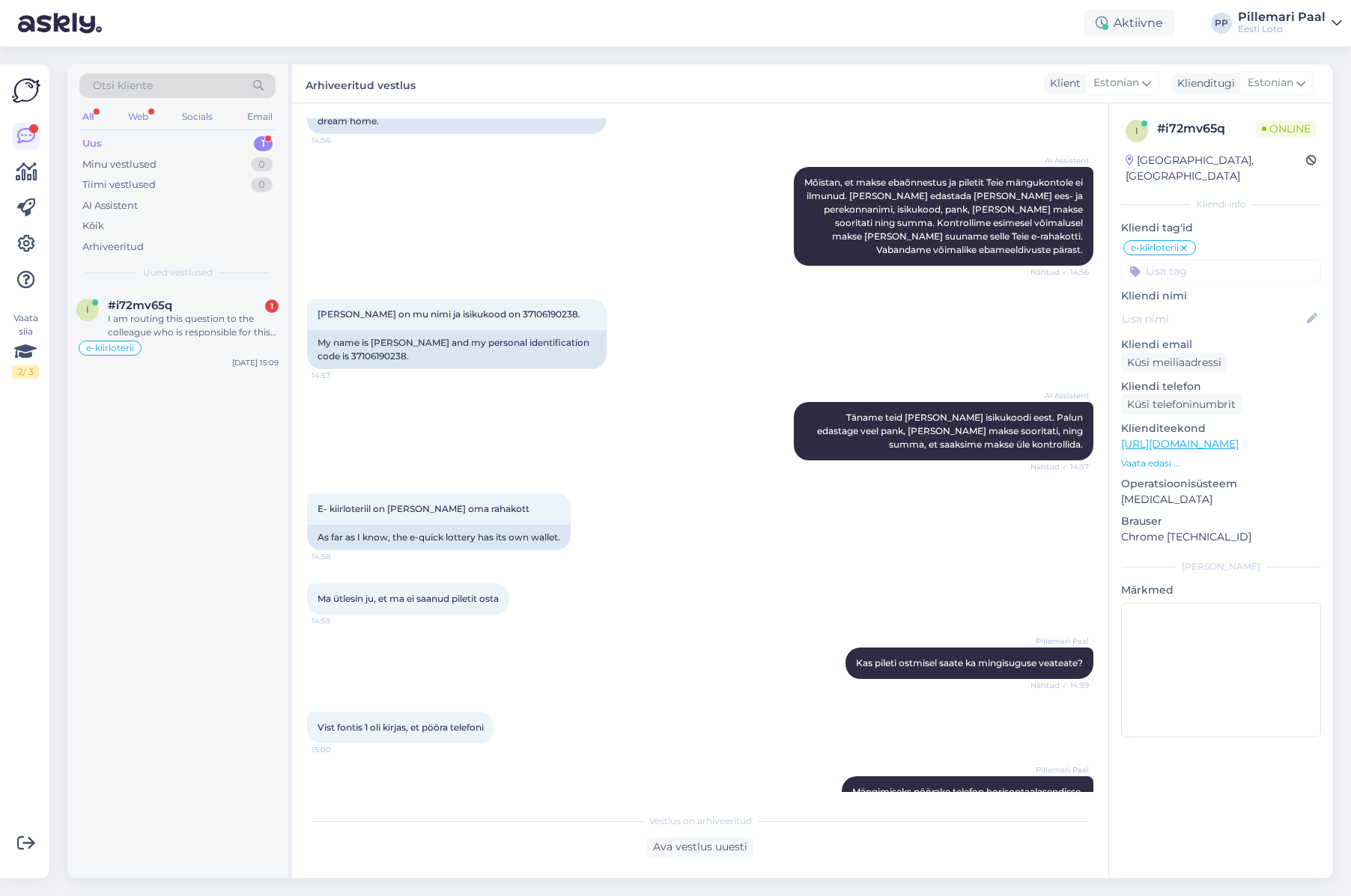
scroll to position [1929, 0]
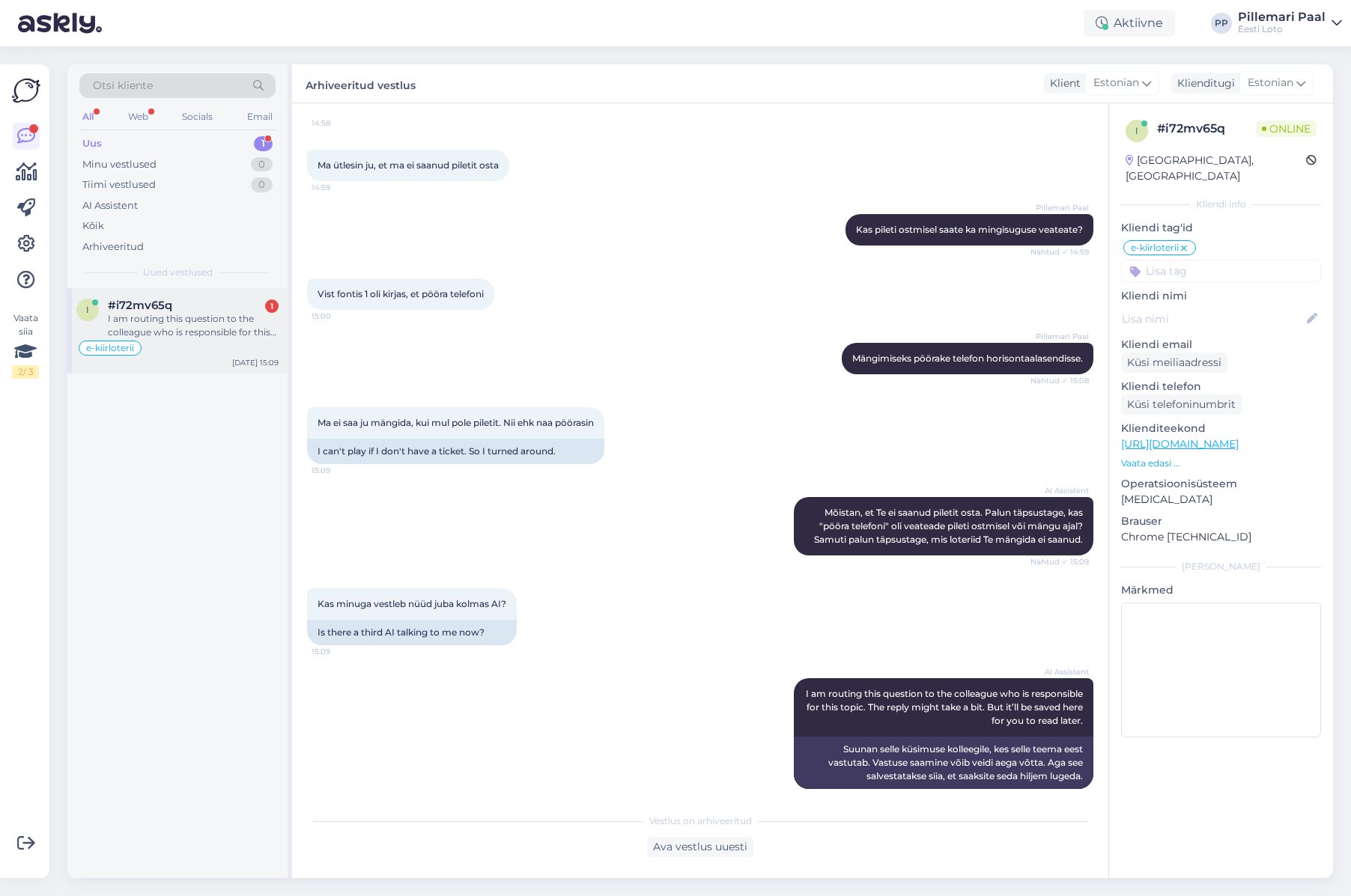
click at [211, 311] on div "#i72mv65q 1" at bounding box center [192, 304] width 171 height 13
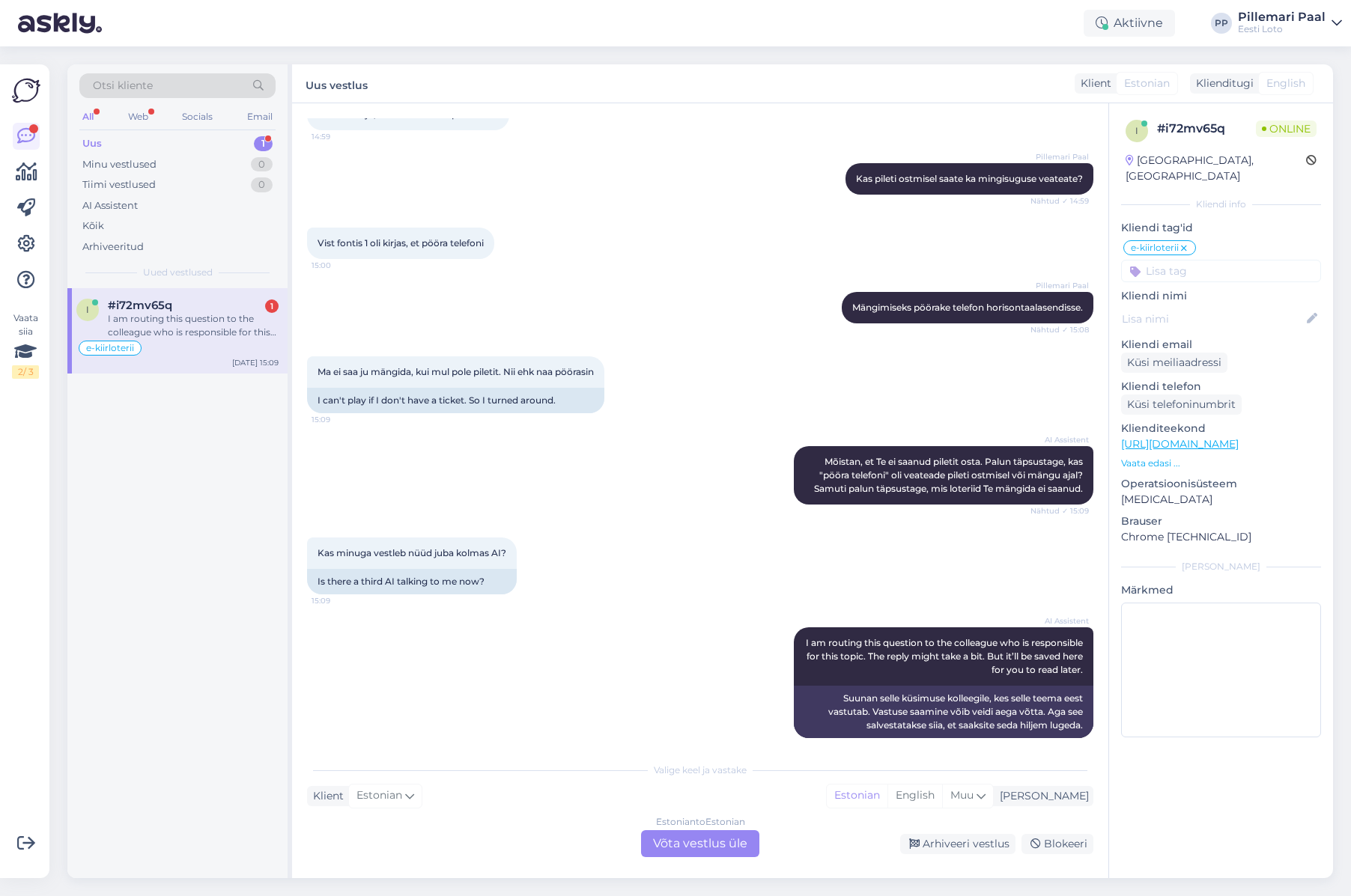
click at [723, 848] on div "Estonian to Estonian Võta vestlus üle" at bounding box center [700, 844] width 118 height 27
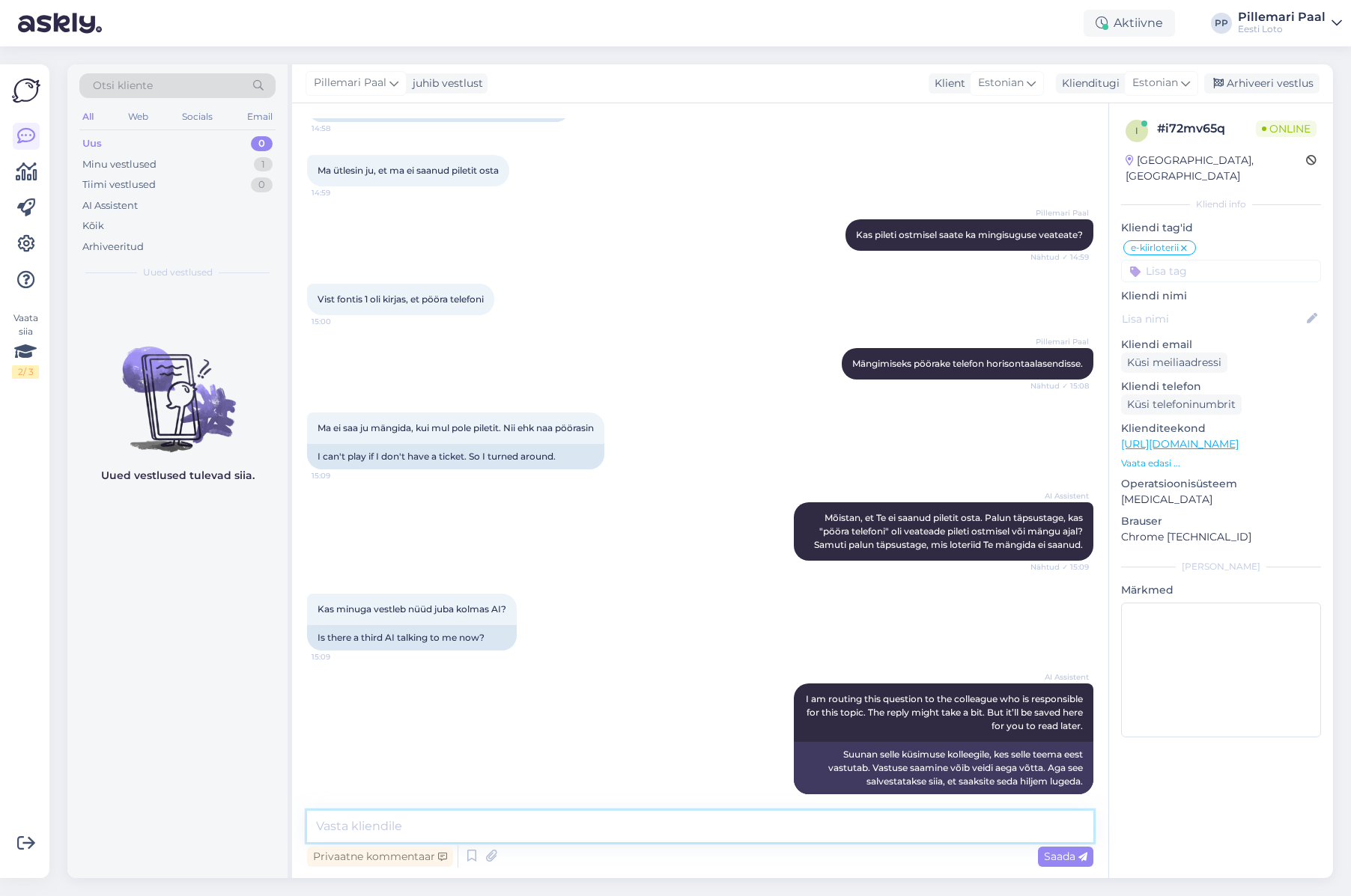
click at [662, 829] on textarea at bounding box center [700, 827] width 787 height 32
type textarea "U"
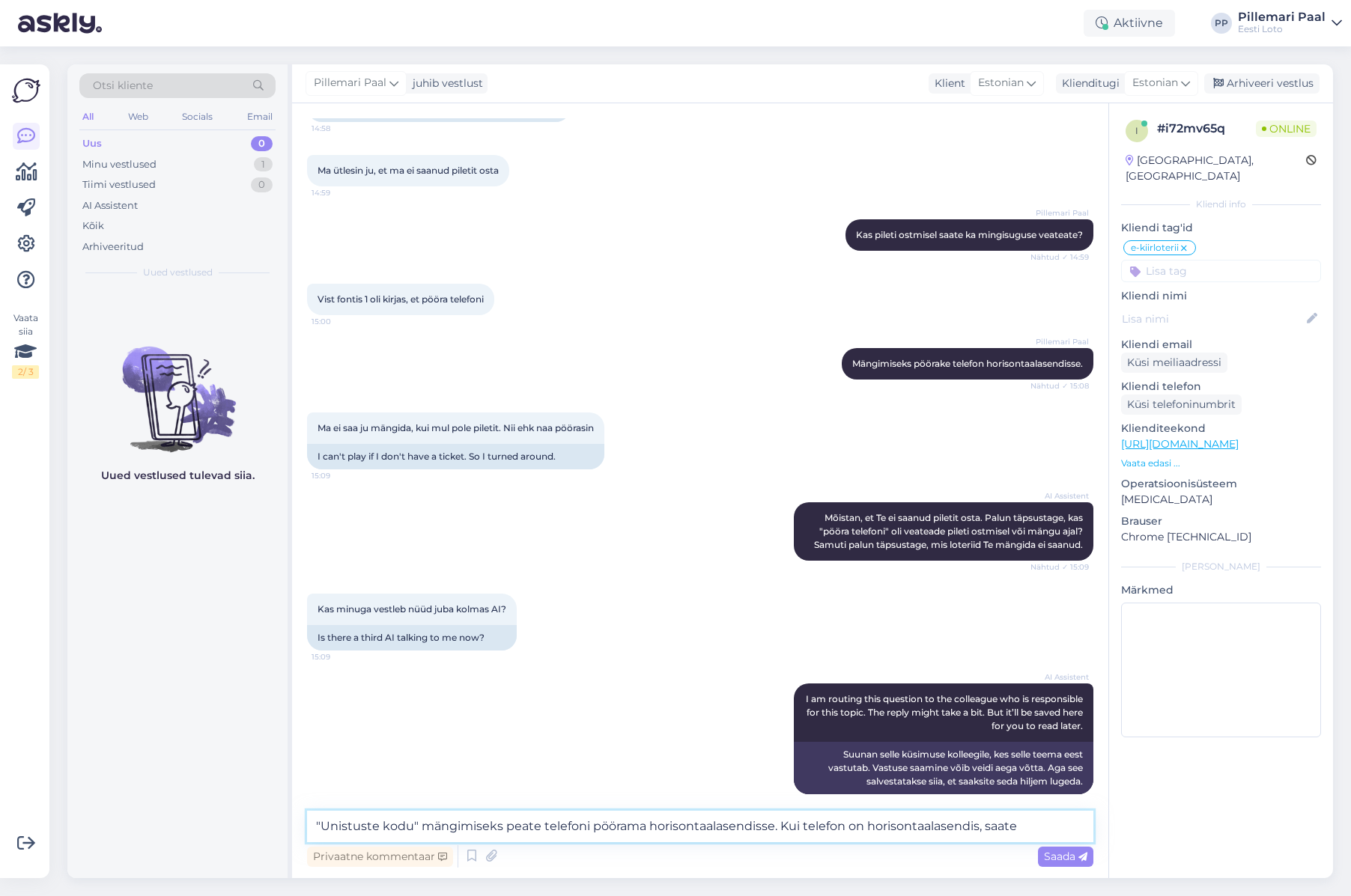
scroll to position [1940, 0]
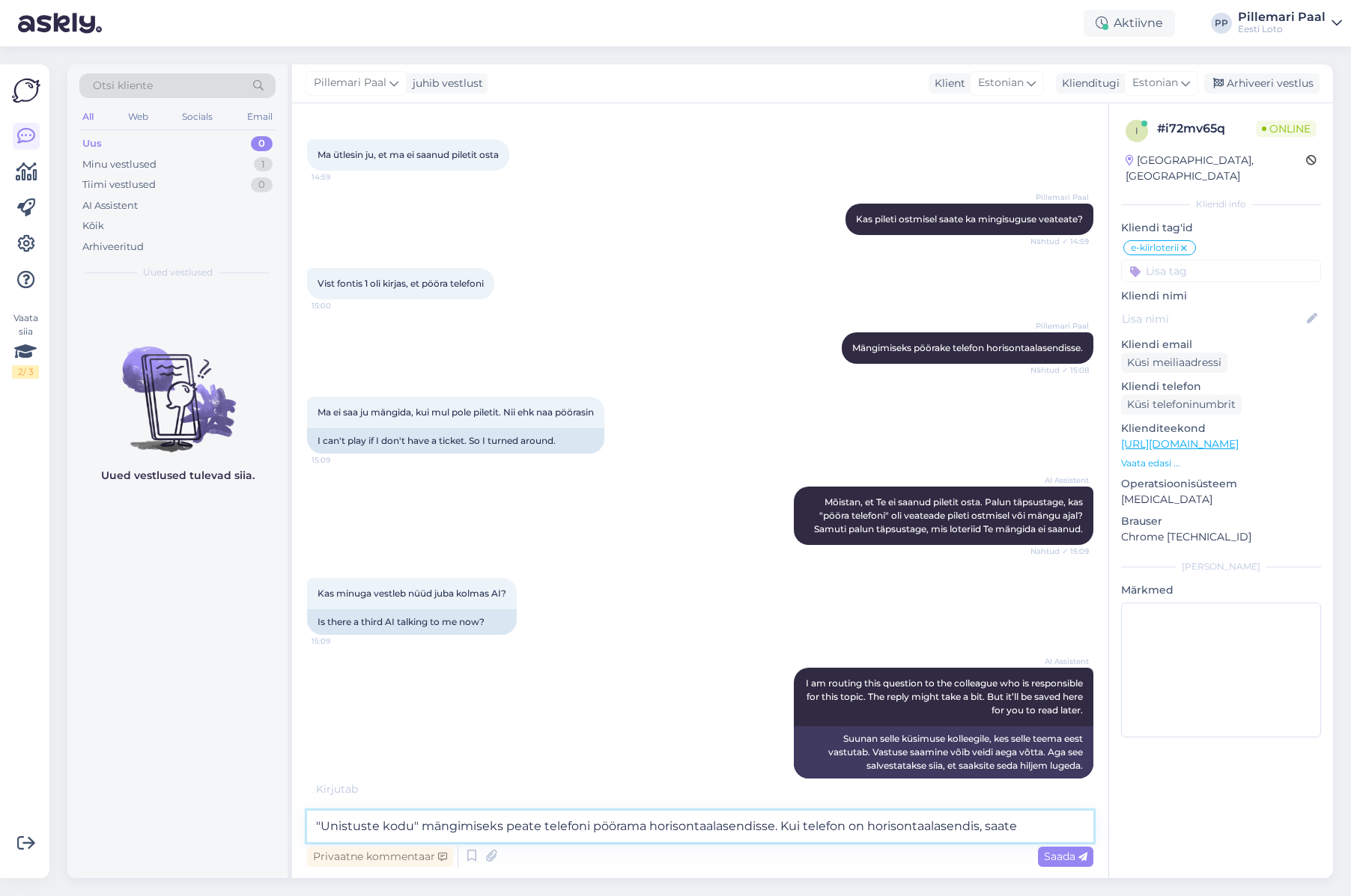
drag, startPoint x: 482, startPoint y: 825, endPoint x: 475, endPoint y: 838, distance: 14.8
click at [481, 825] on textarea ""Unistuste kodu" mängimiseks peate telefoni pöörama horisontaalasendisse. Kui t…" at bounding box center [700, 827] width 787 height 32
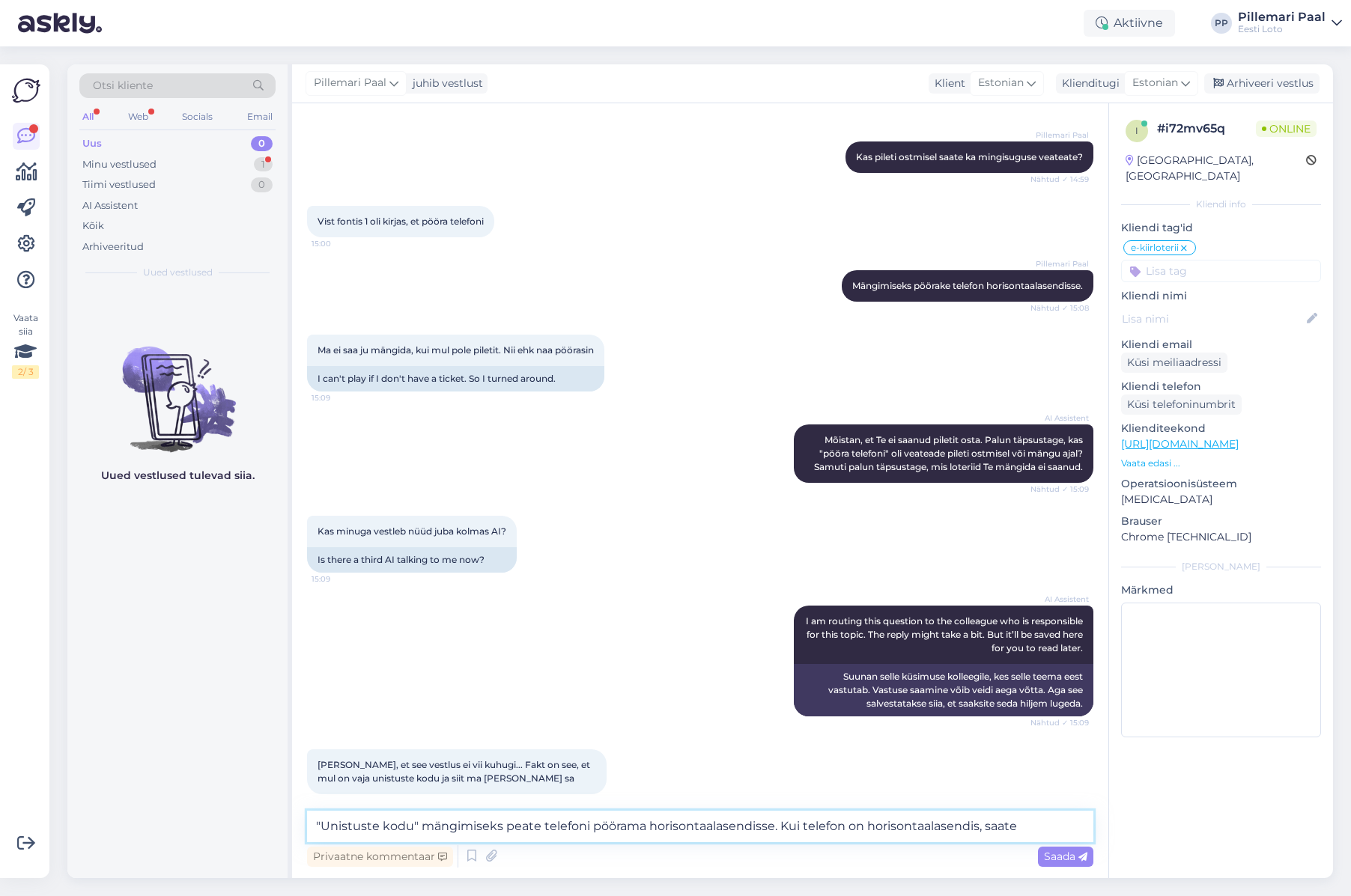
scroll to position [2066, 0]
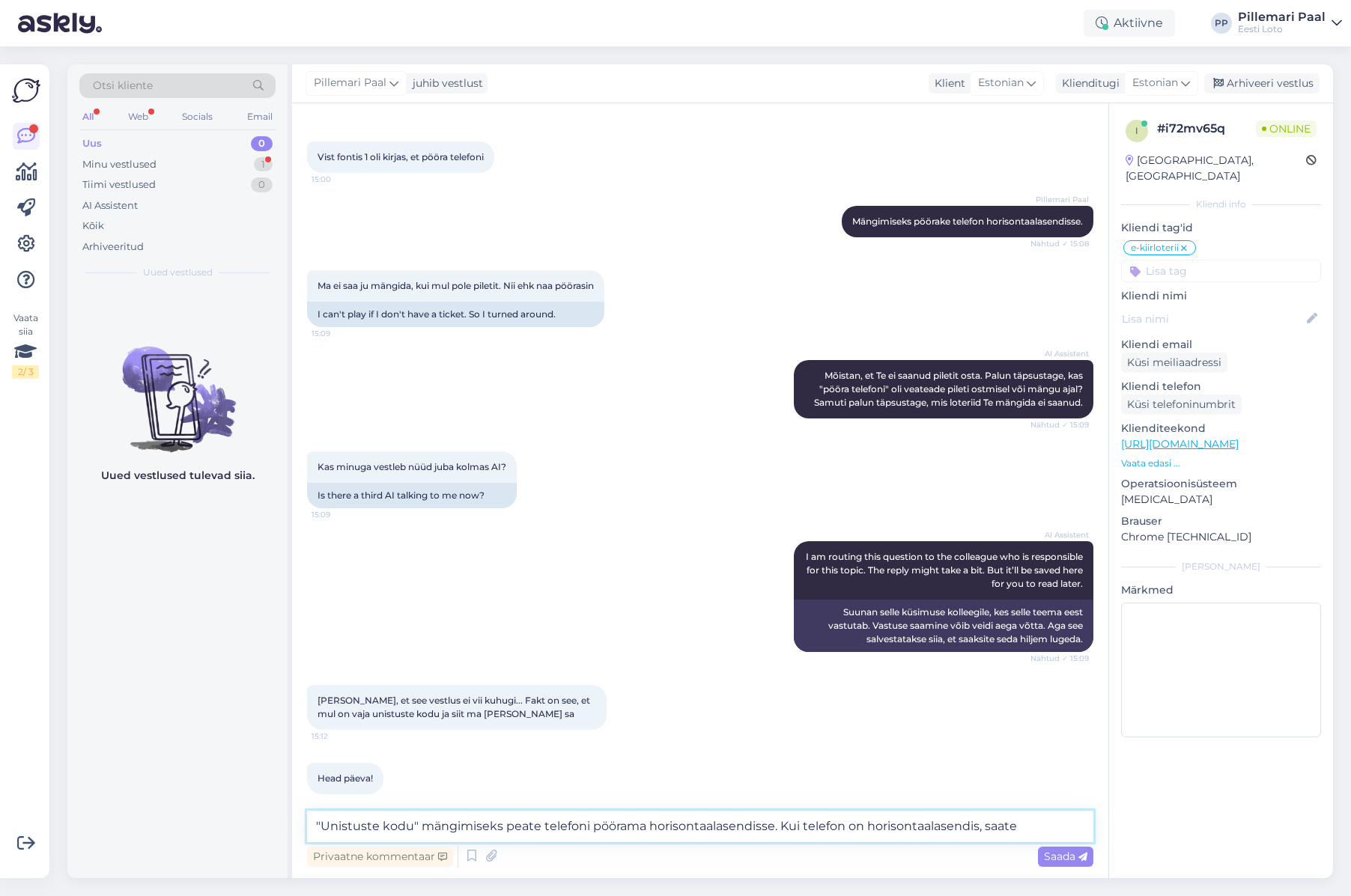
drag, startPoint x: 1039, startPoint y: 827, endPoint x: 1046, endPoint y: 831, distance: 8.1
click at [1039, 827] on textarea ""Unistuste kodu" mängimiseks peate telefoni pöörama horisontaalasendisse. Kui t…" at bounding box center [700, 827] width 787 height 32
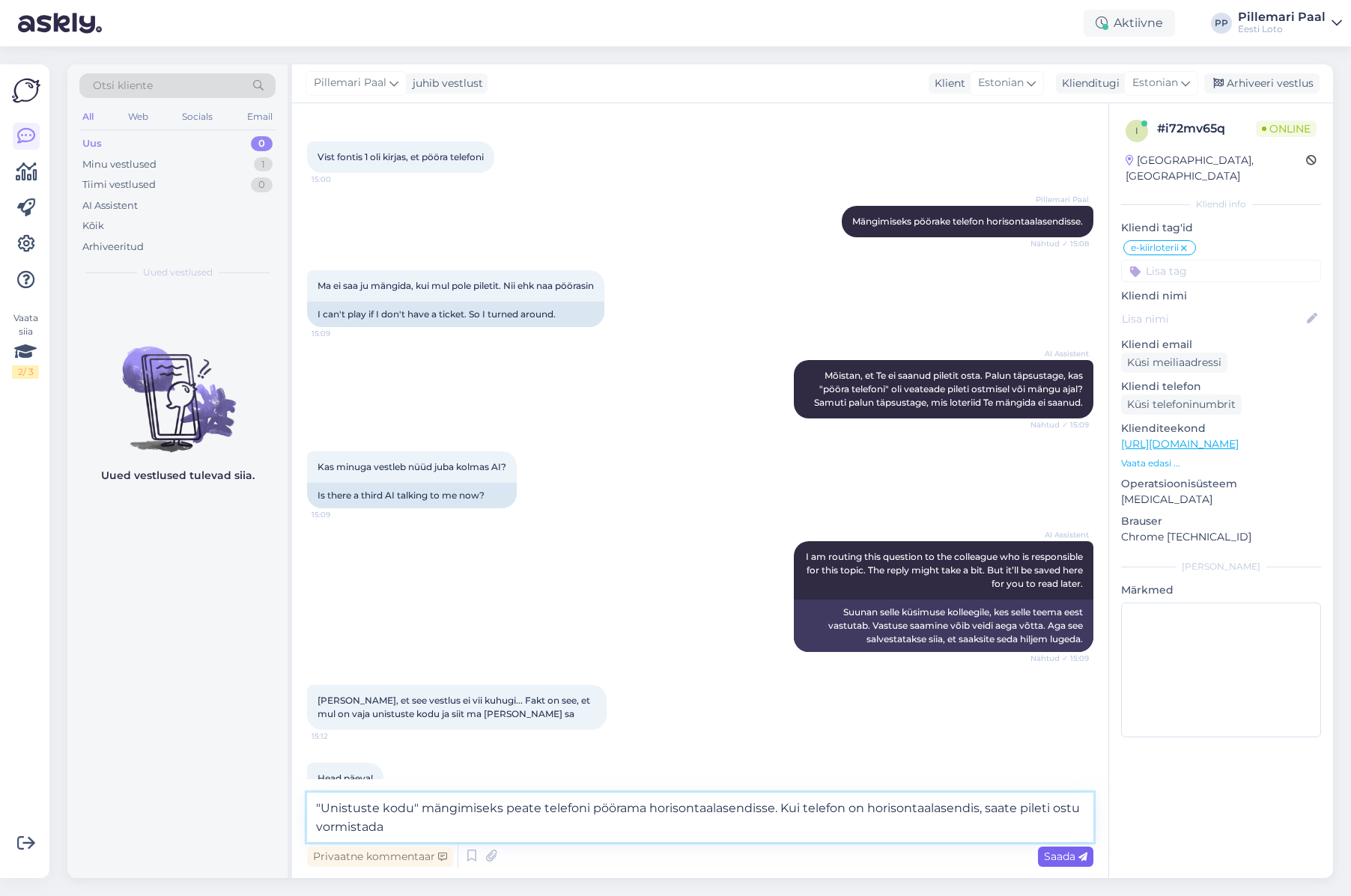
type textarea ""Unistuste kodu" mängimiseks peate telefoni pöörama horisontaalasendisse. Kui t…"
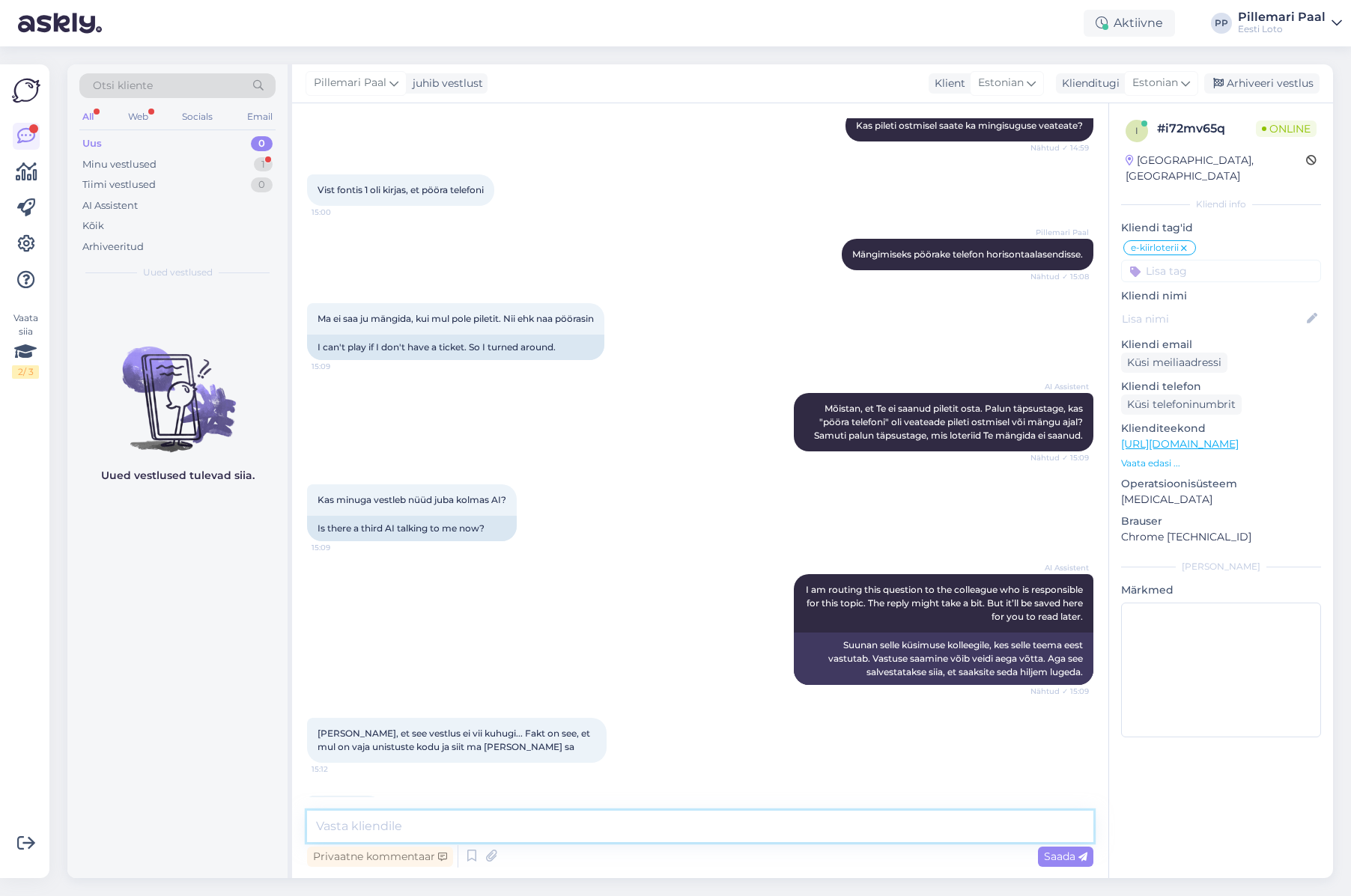
scroll to position [2222, 0]
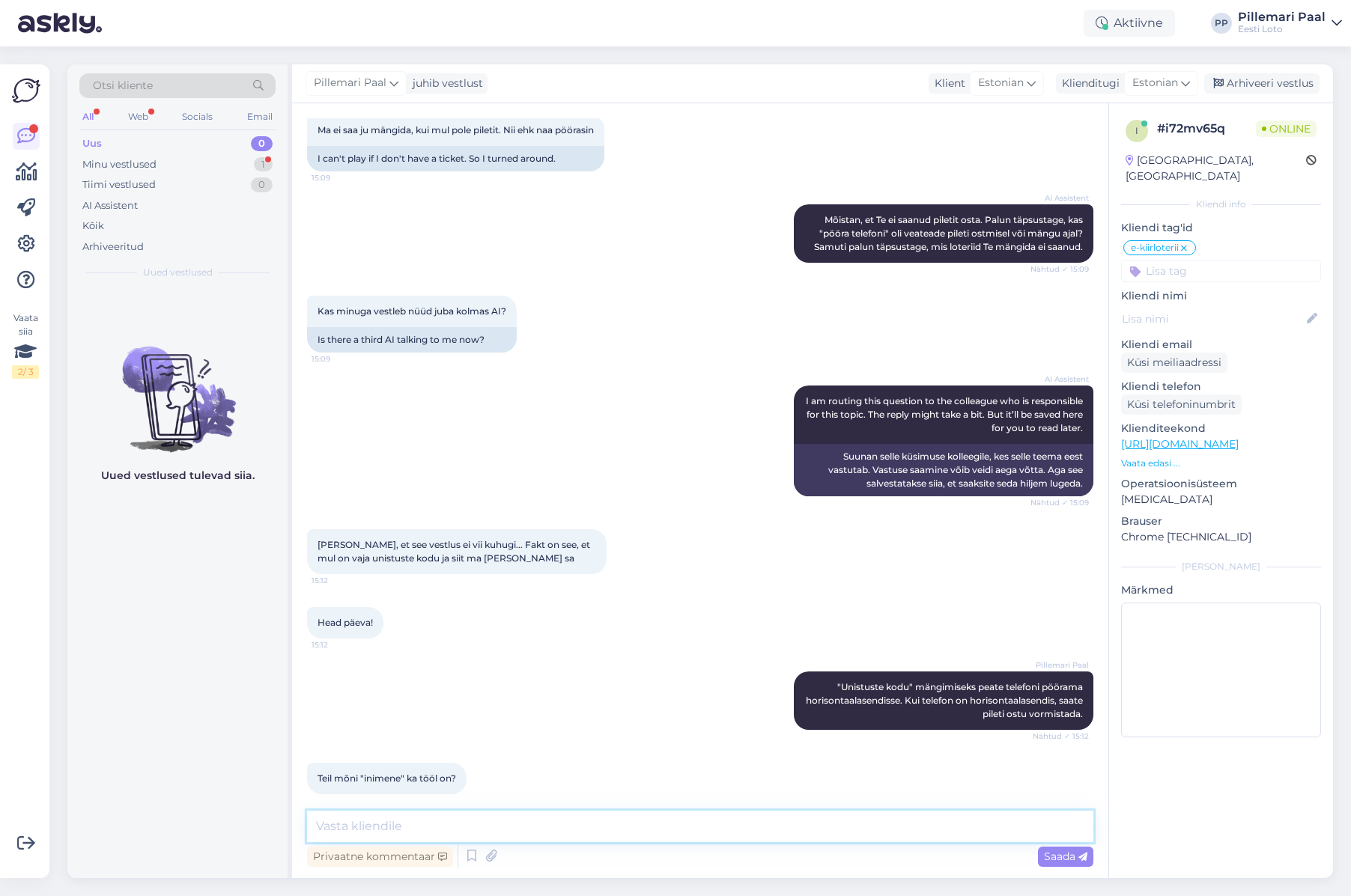
click at [530, 829] on textarea at bounding box center [700, 827] width 787 height 32
type textarea "Teiega räägib hetkel klienditoe spetsialist. Kuidas saame Teid aidata?"
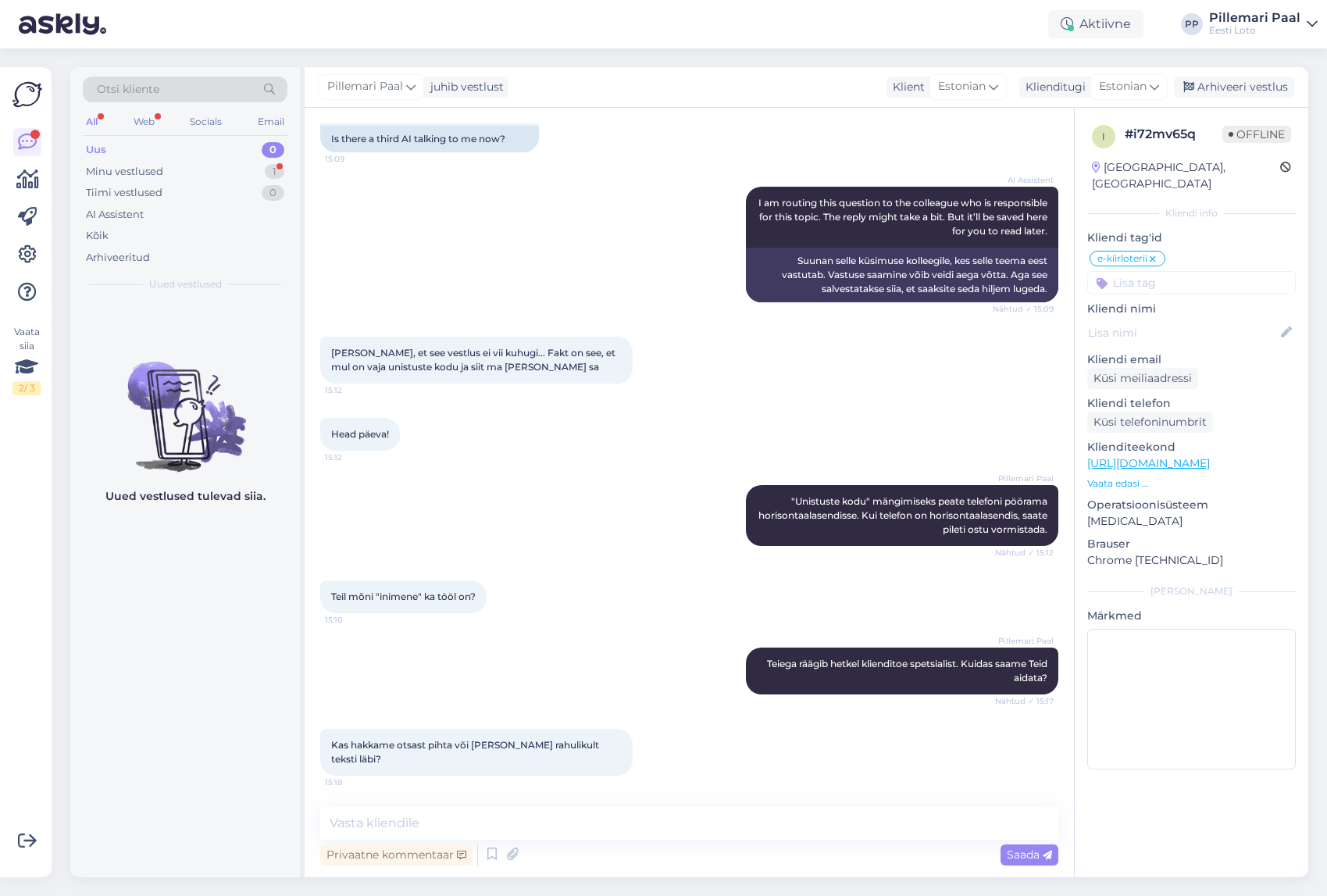
scroll to position [2571, 0]
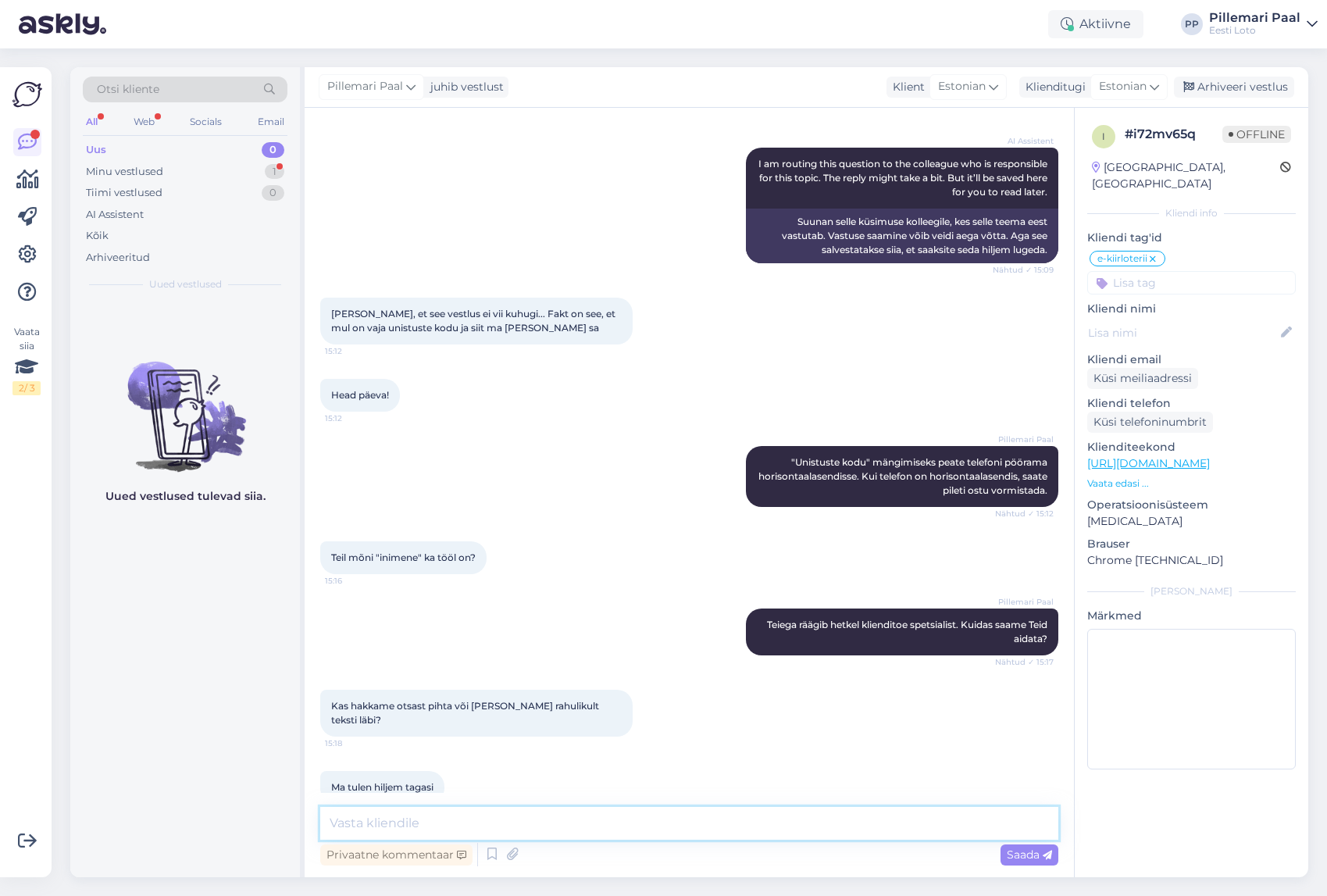
click at [472, 825] on textarea at bounding box center [689, 823] width 738 height 33
click at [719, 824] on textarea "Kui vajutate "Ostan 5 €" või "Proovin", peab avanema järgnev pilt." at bounding box center [689, 823] width 738 height 33
drag, startPoint x: 764, startPoint y: 826, endPoint x: 778, endPoint y: 826, distance: 14.0
click at [764, 826] on textarea "Kui vajutate "Ostan 5 €" või "Proovin", peab avanema järgnev vaade." at bounding box center [689, 823] width 738 height 33
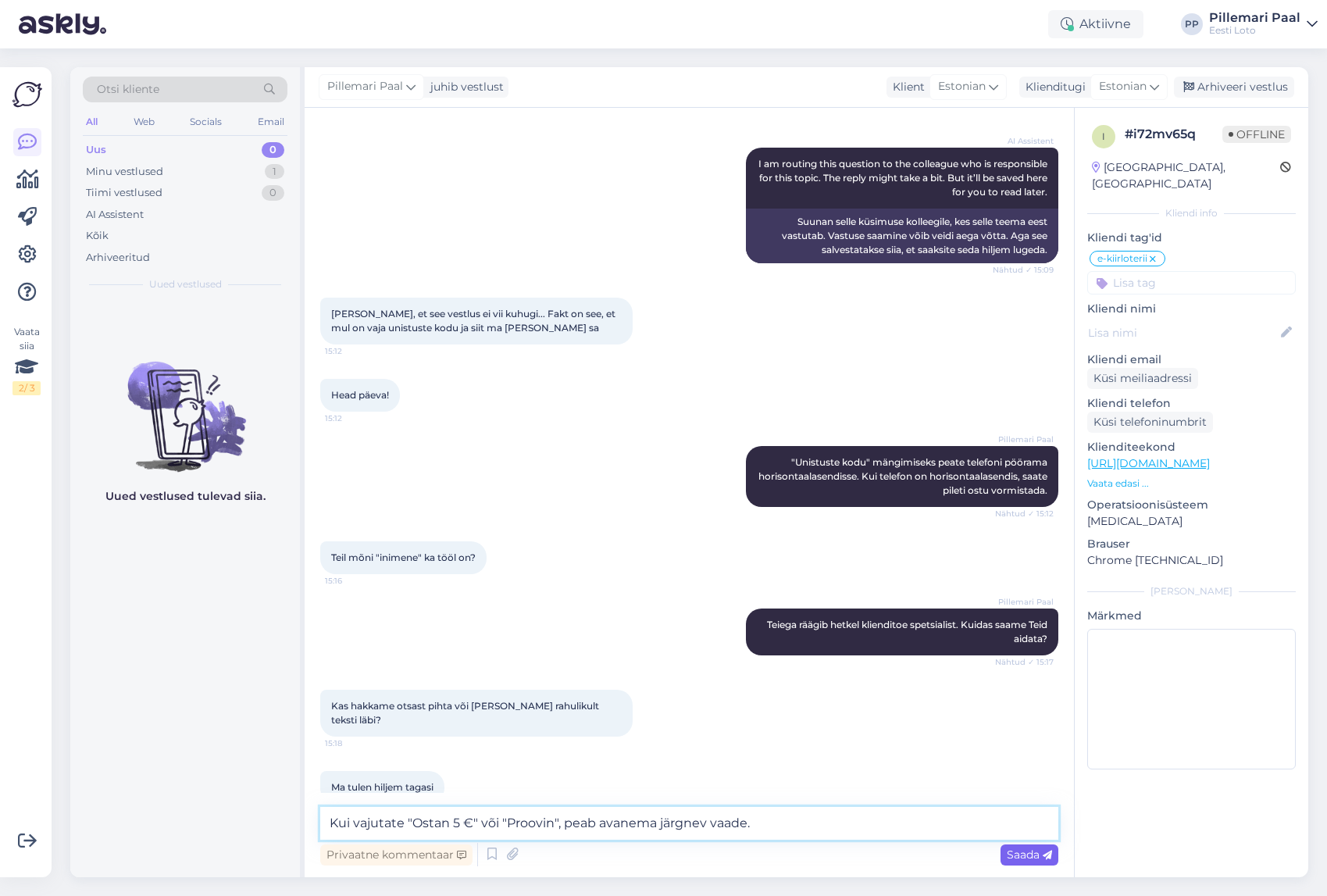
type textarea "Kui vajutate "Ostan 5 €" või "Proovin", peab avanema järgnev vaade."
click at [1033, 855] on span "Saada" at bounding box center [1029, 854] width 46 height 14
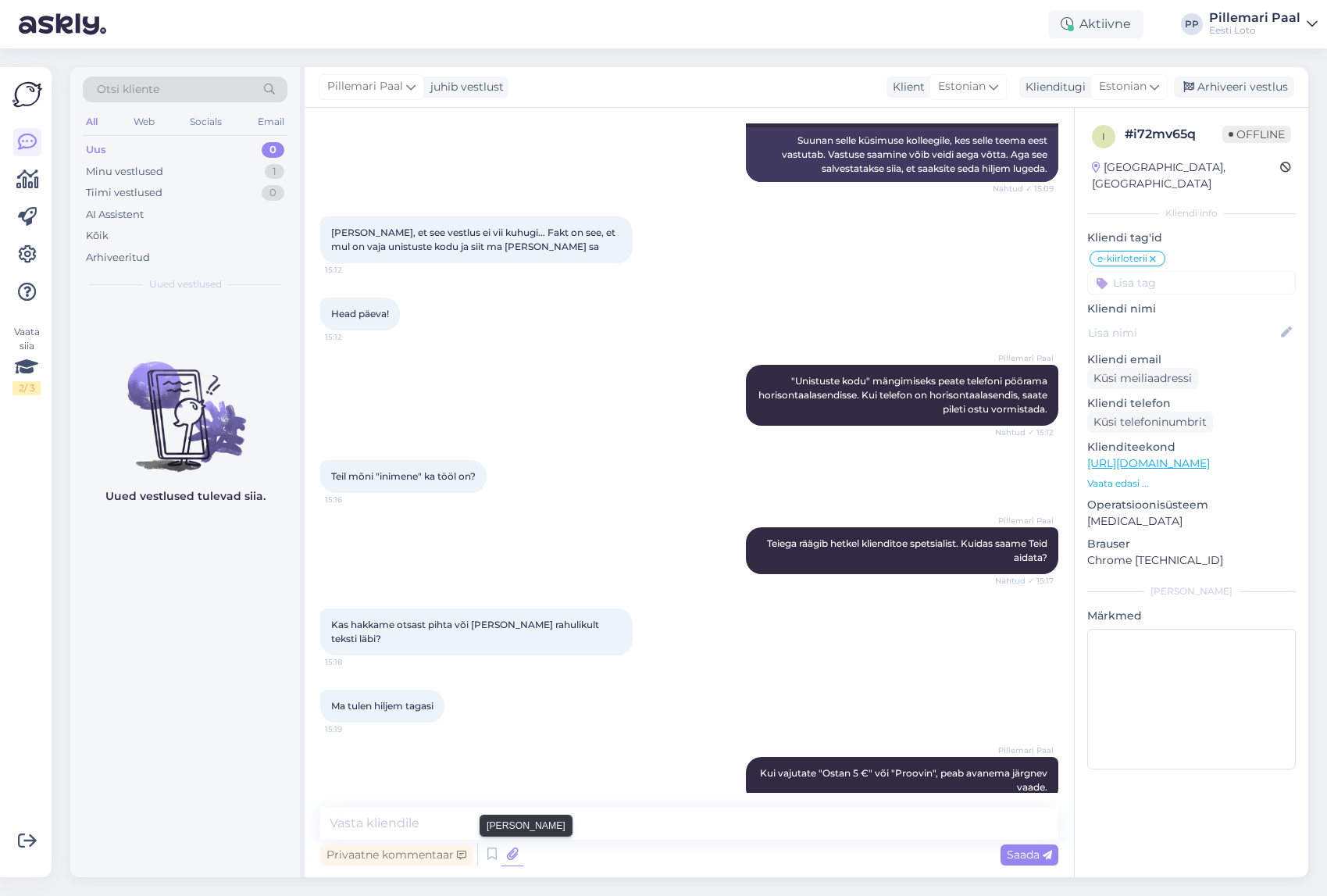
click at [512, 854] on icon at bounding box center [512, 854] width 22 height 24
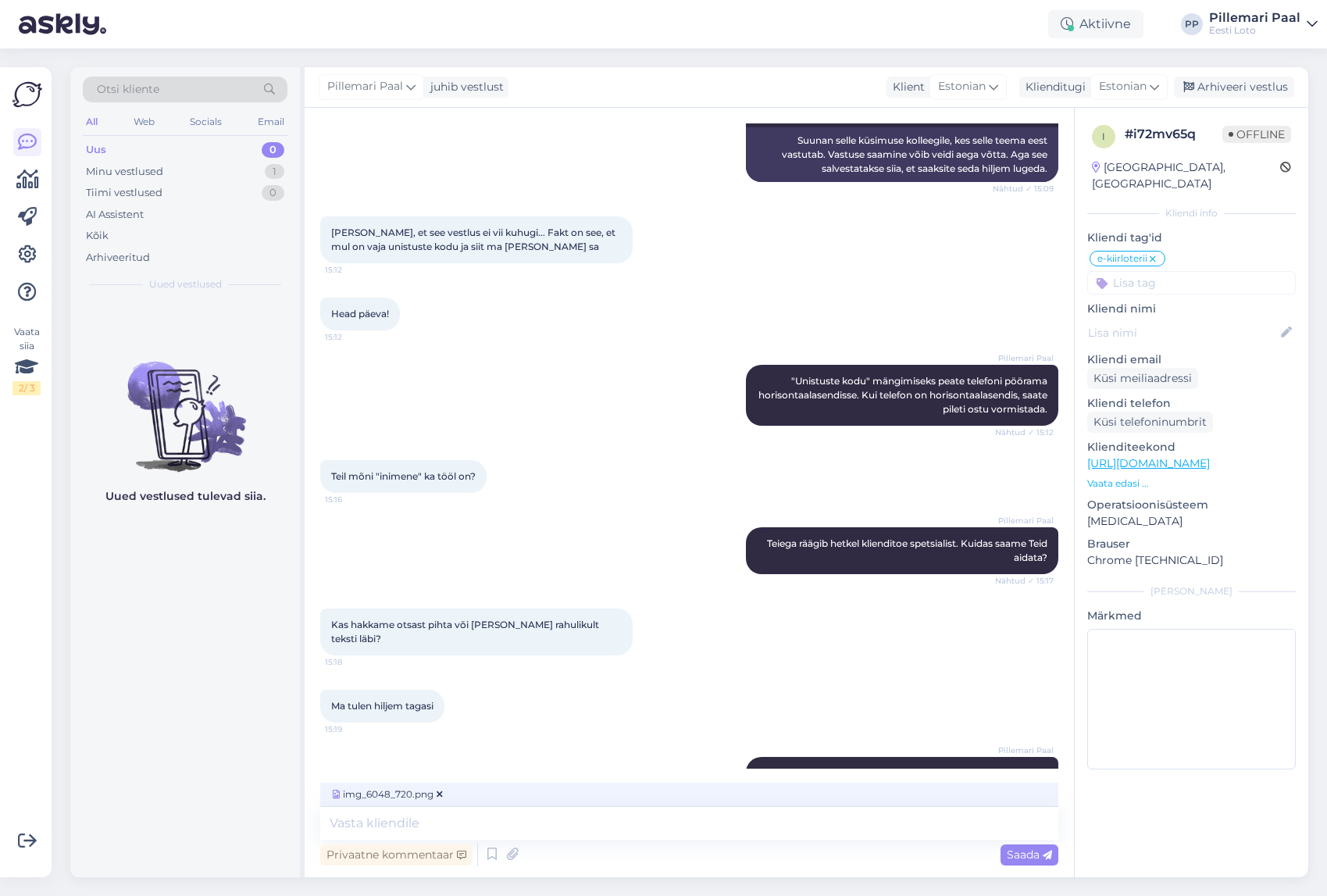
click at [1030, 855] on span "Saada" at bounding box center [1029, 854] width 46 height 14
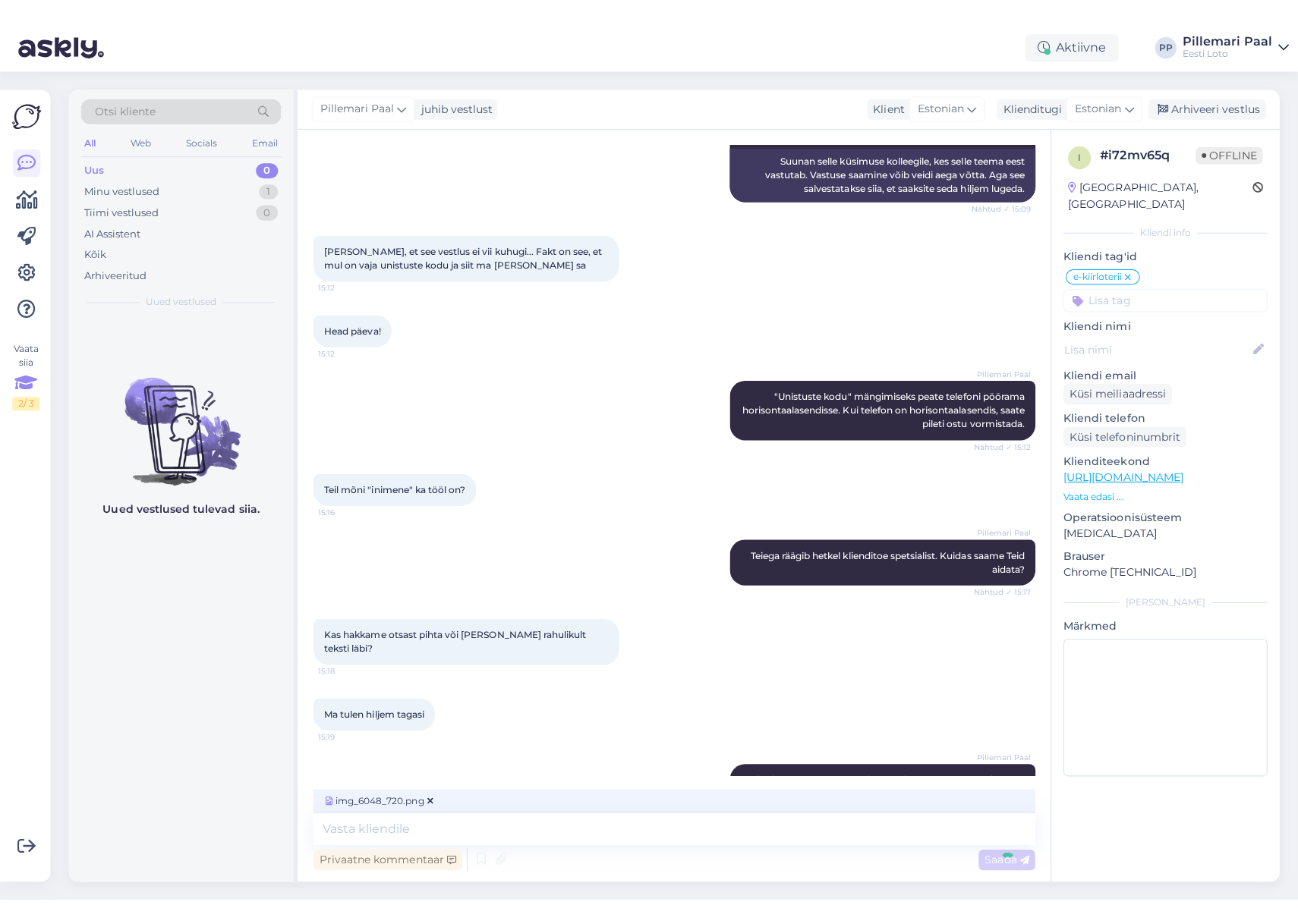
scroll to position [2674, 0]
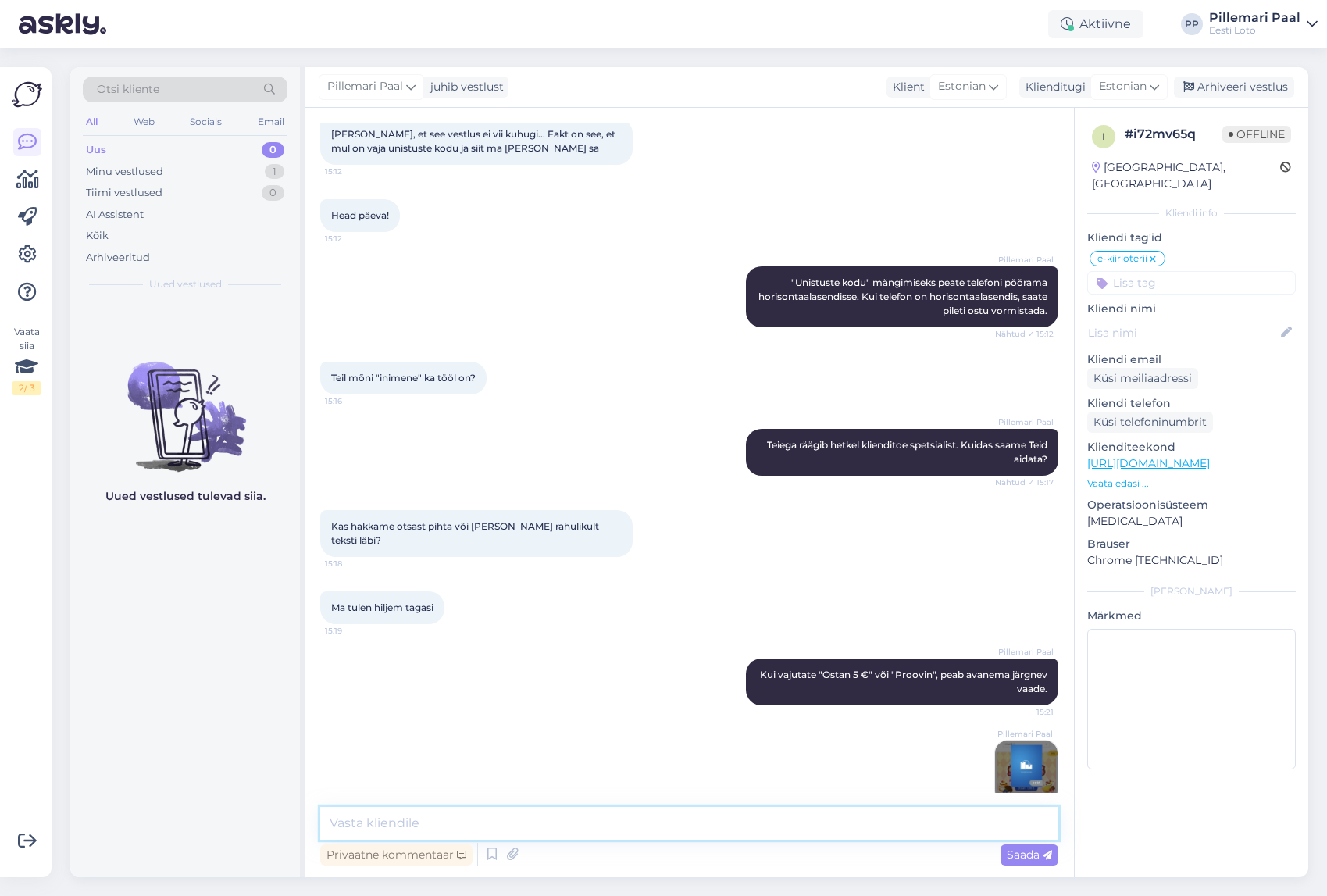
click at [636, 825] on textarea at bounding box center [689, 823] width 738 height 33
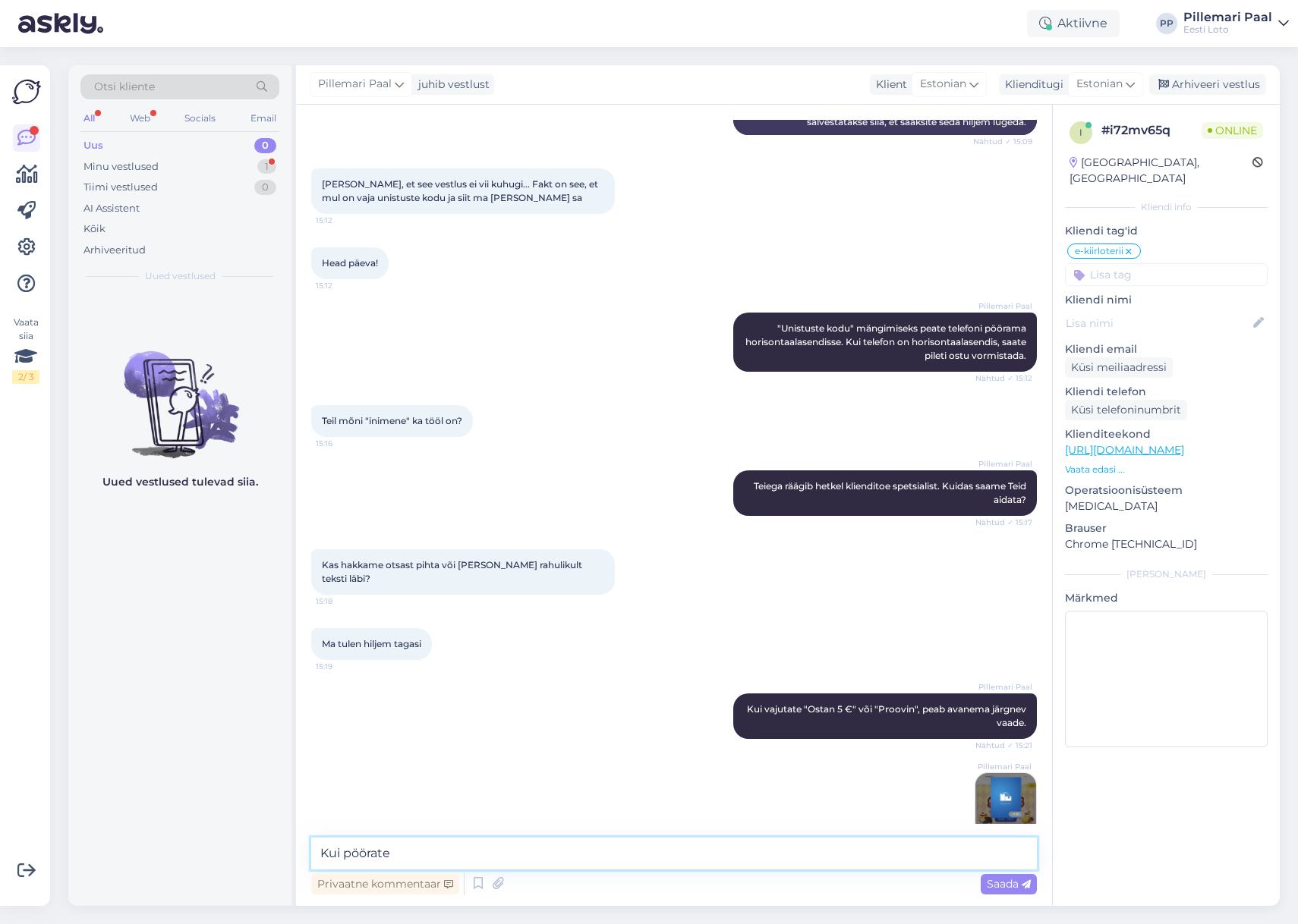
scroll to position [2685, 0]
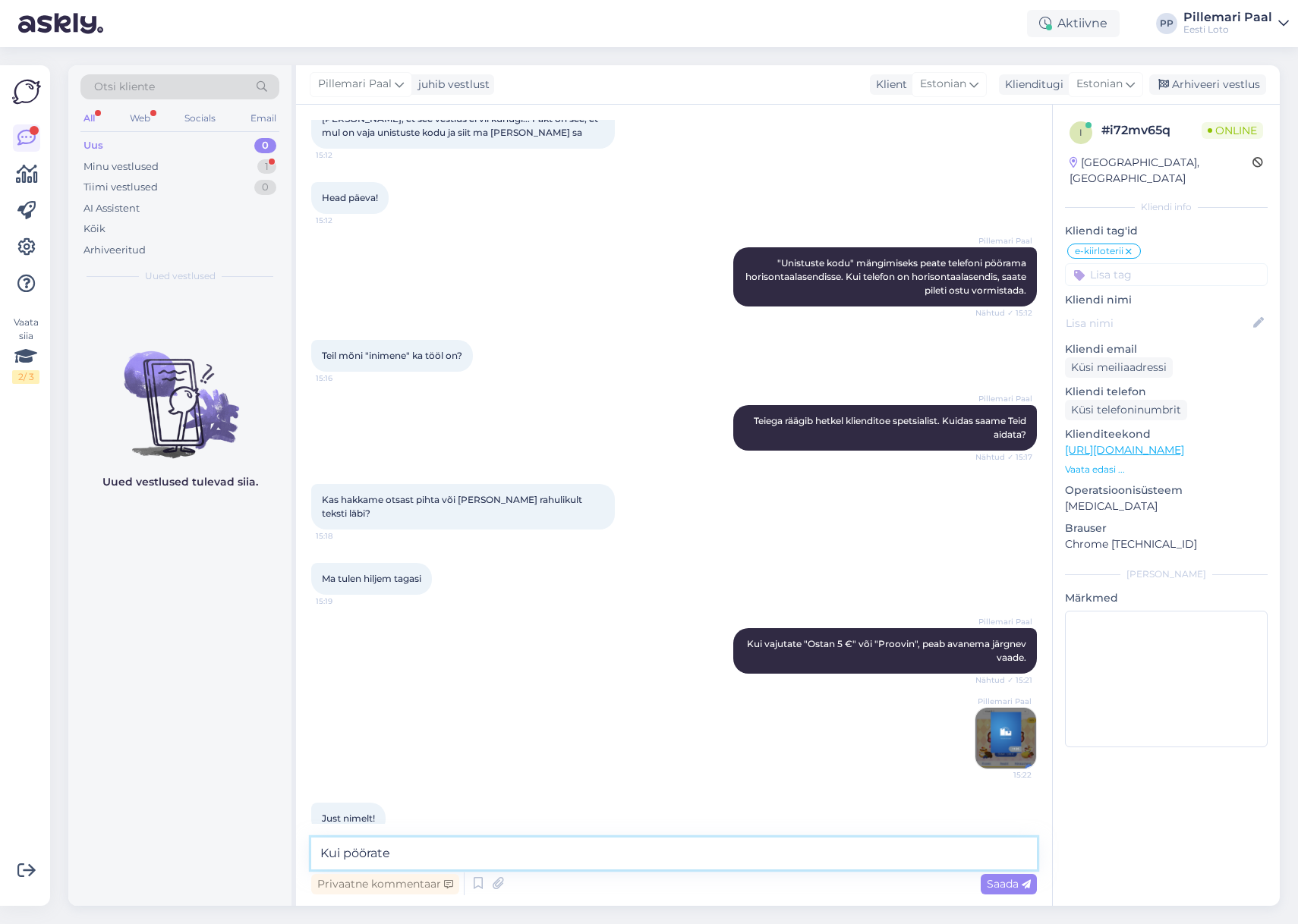
click at [430, 865] on textarea "Kui pöörate" at bounding box center [674, 854] width 726 height 32
type textarea "Kui pöörate telefoni horisontaalasendisse, peaks Teile avanema järgnev vaade."
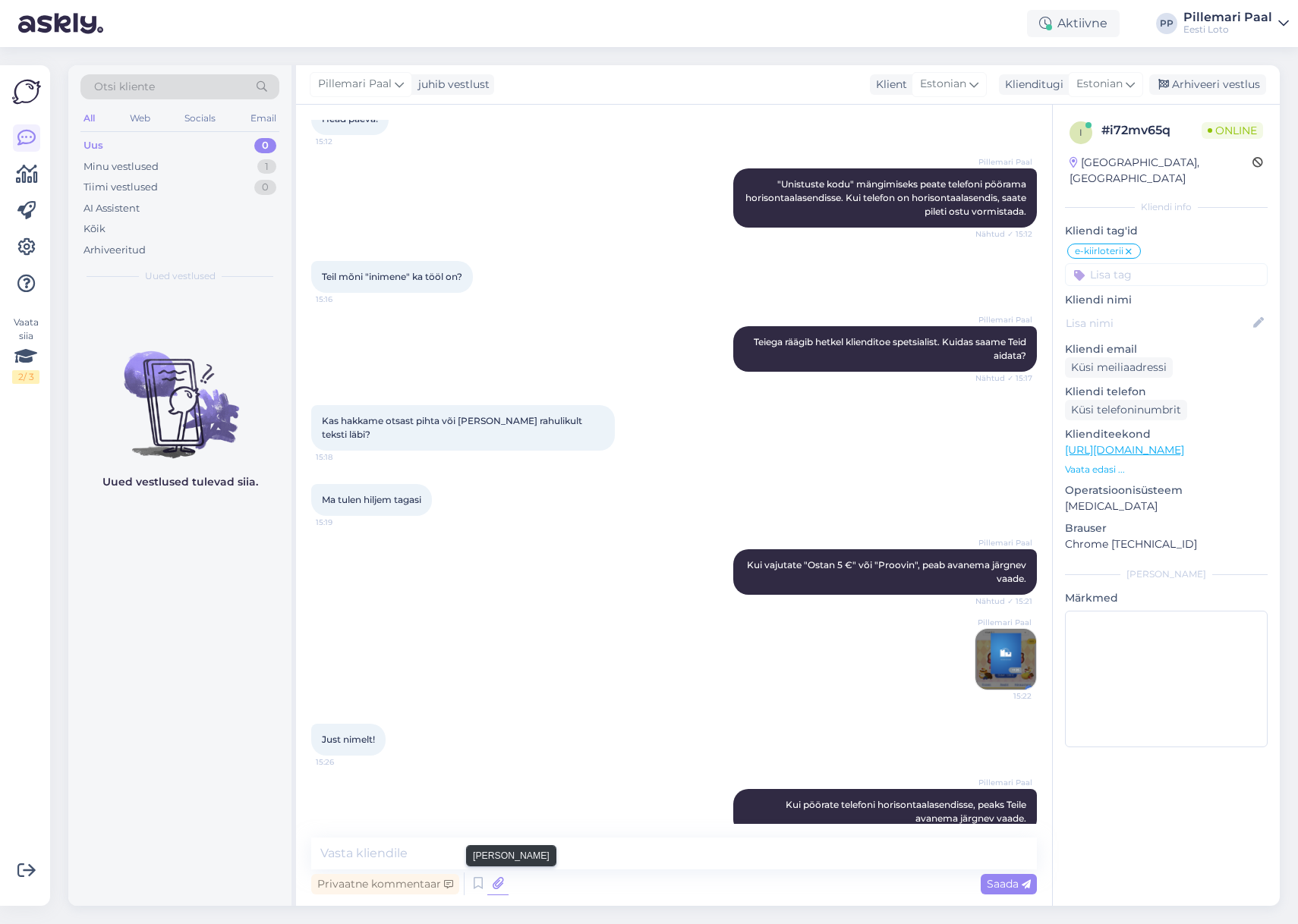
click at [494, 886] on icon at bounding box center [498, 884] width 21 height 23
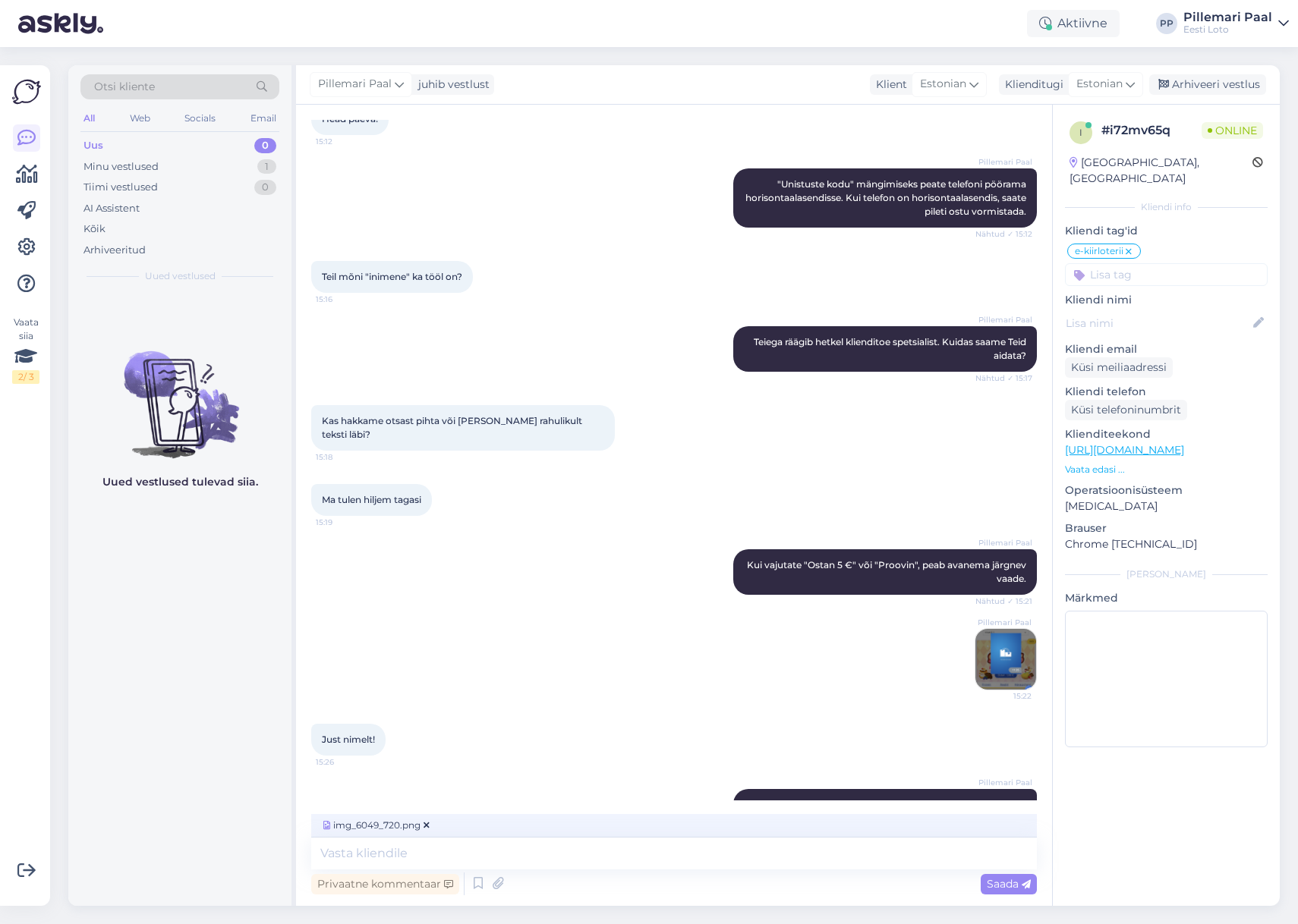
click at [1004, 887] on span "Saada" at bounding box center [1010, 883] width 44 height 13
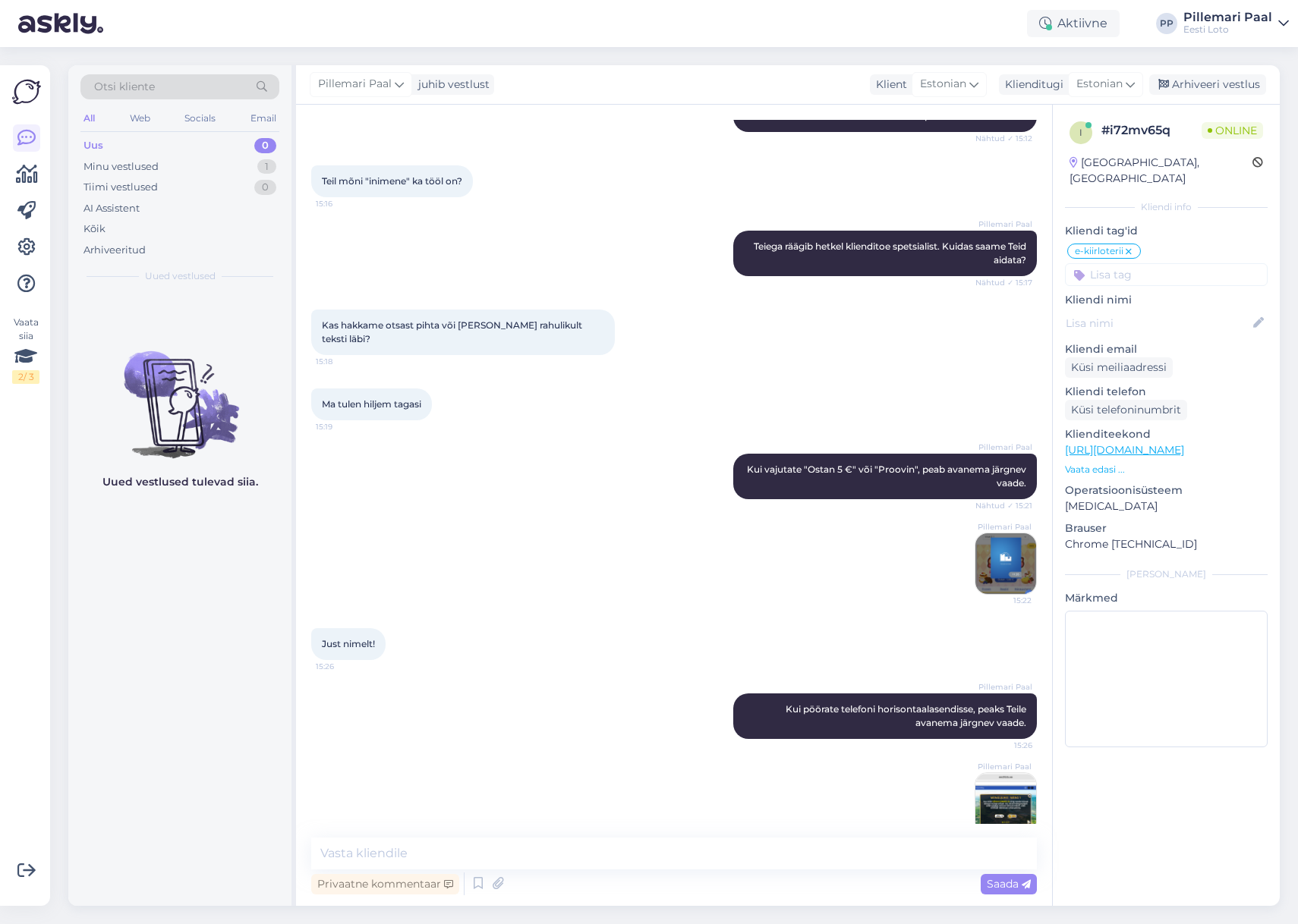
click at [993, 780] on img at bounding box center [1006, 803] width 60 height 60
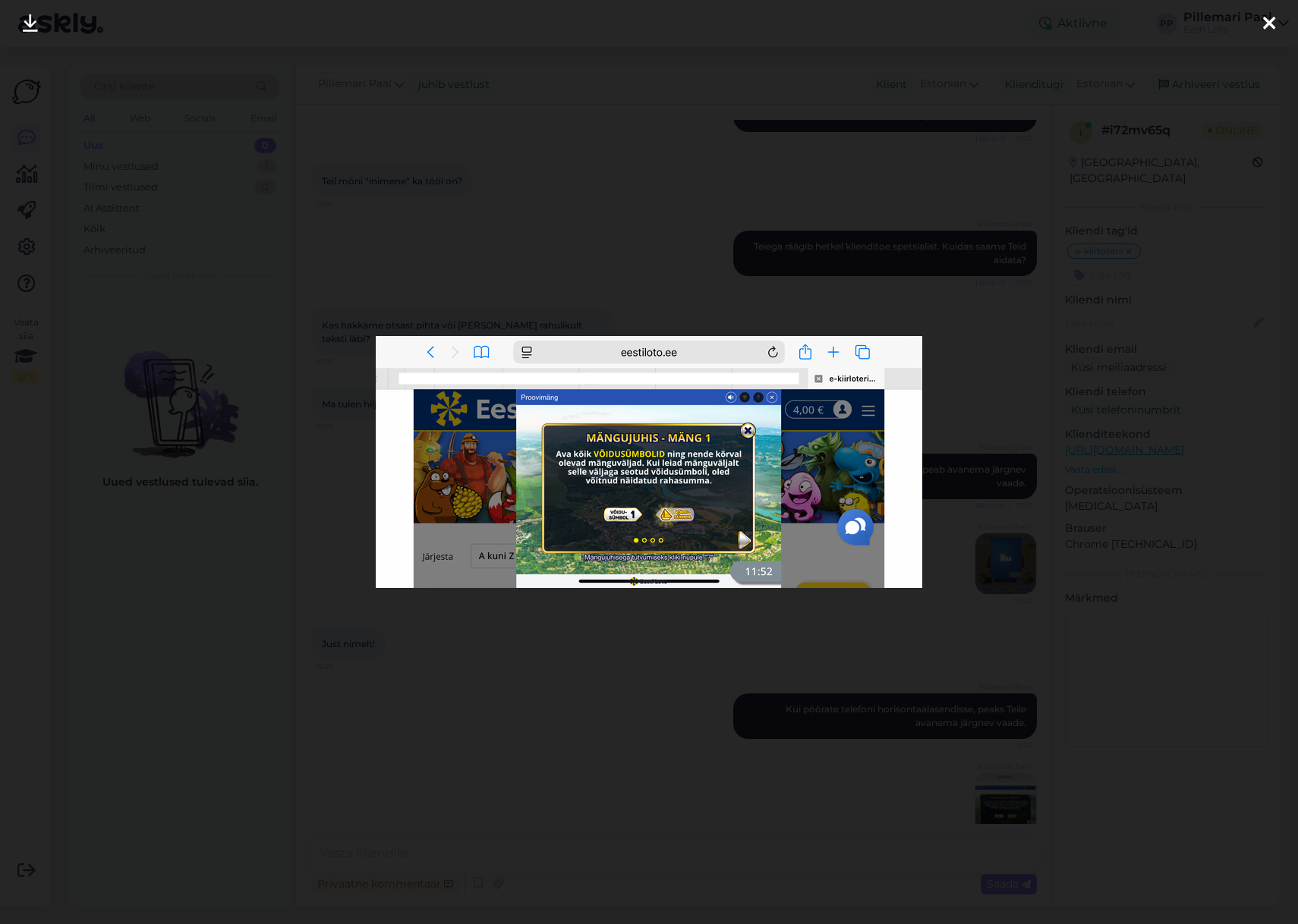
click at [804, 781] on div at bounding box center [649, 462] width 1298 height 924
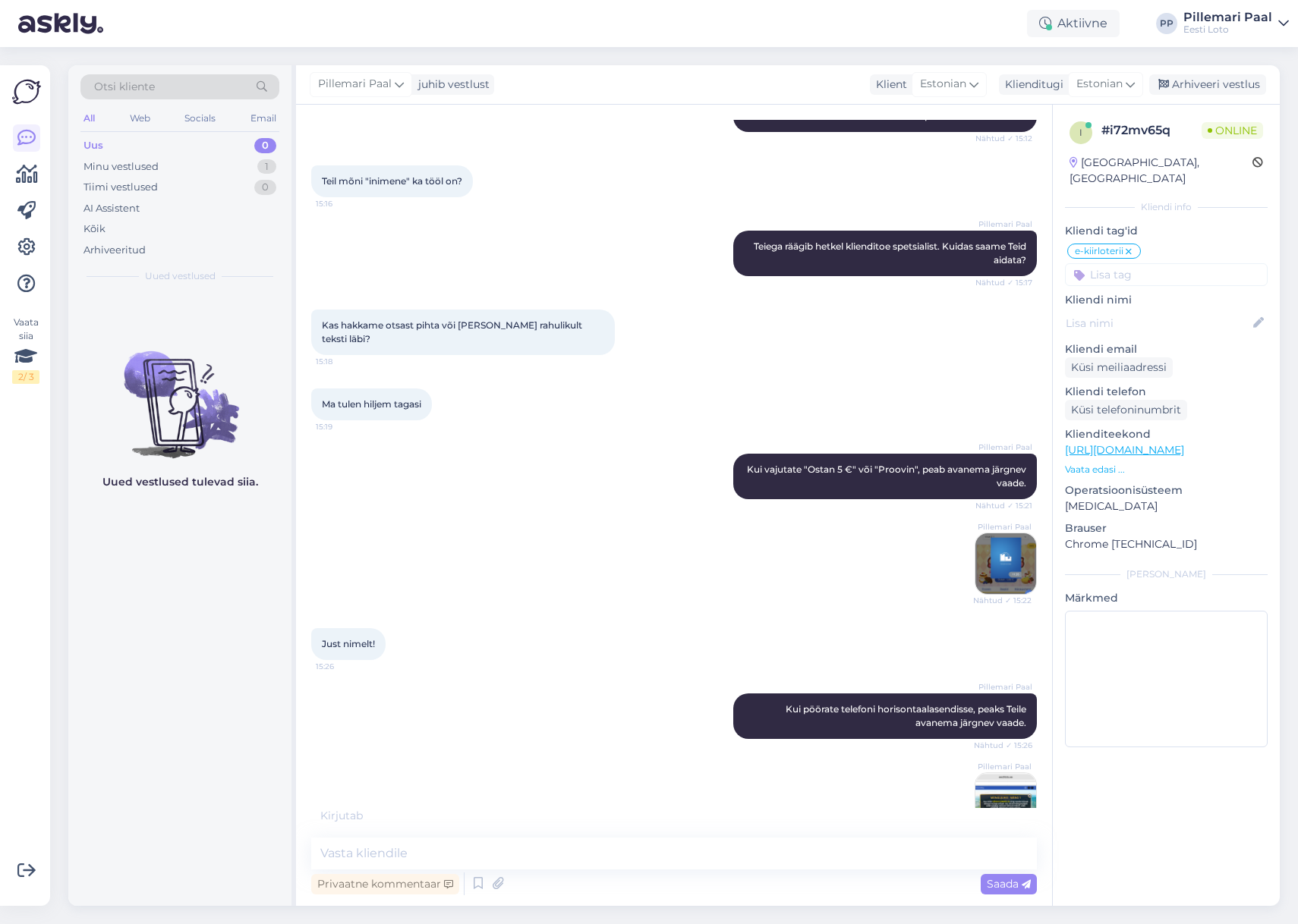
scroll to position [2876, 0]
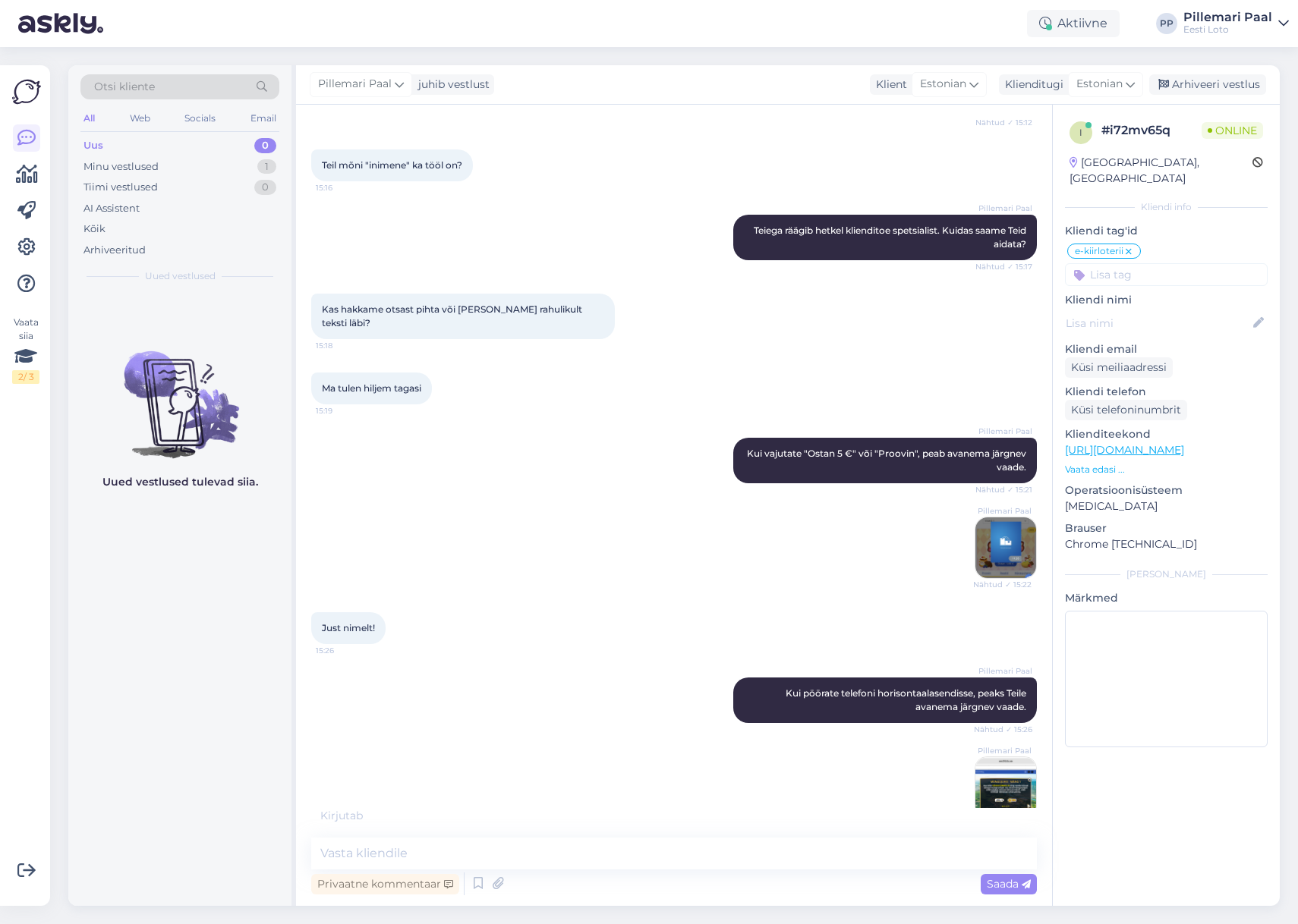
click at [1007, 518] on img at bounding box center [1006, 548] width 60 height 60
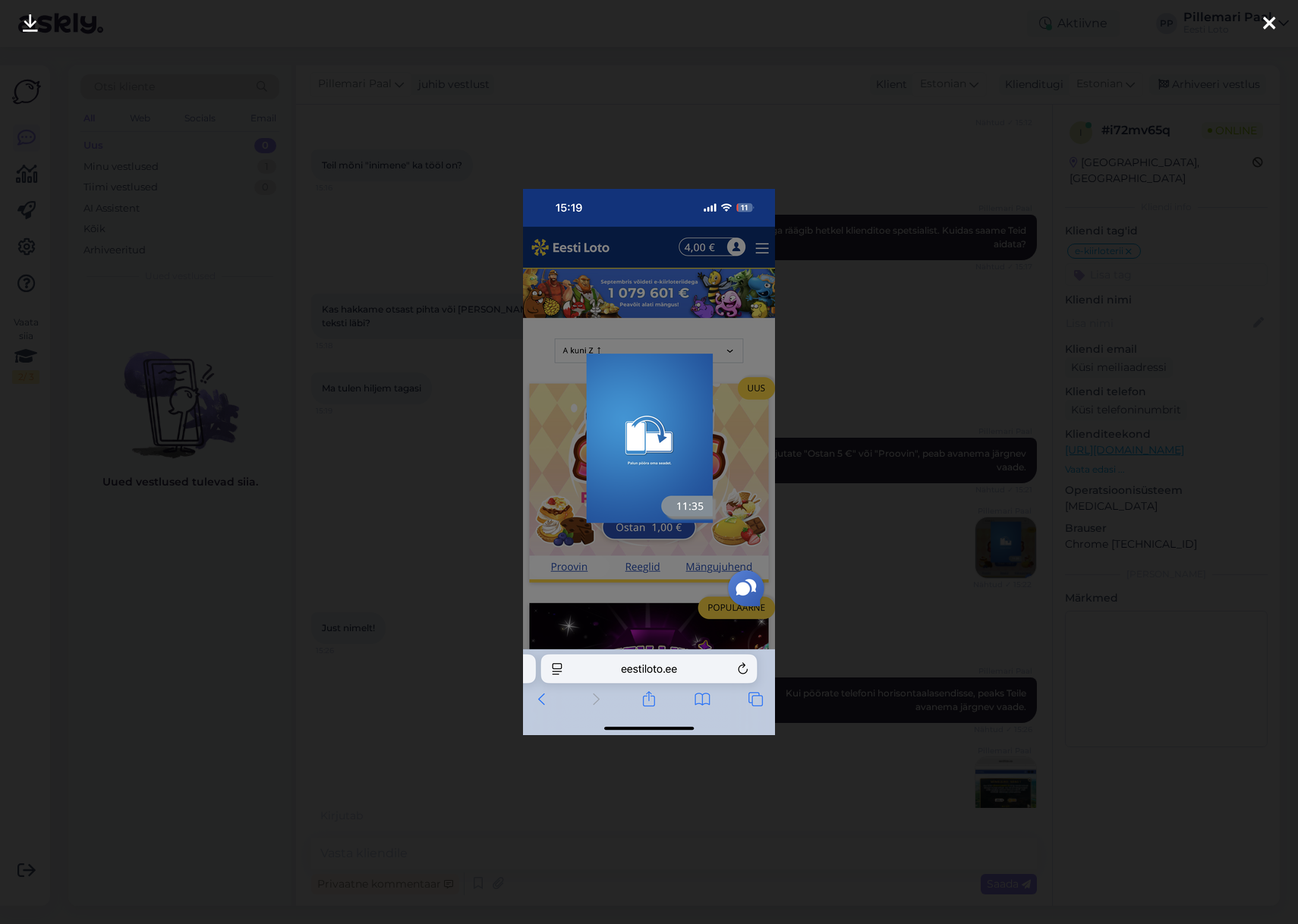
click at [839, 552] on div at bounding box center [649, 462] width 1298 height 924
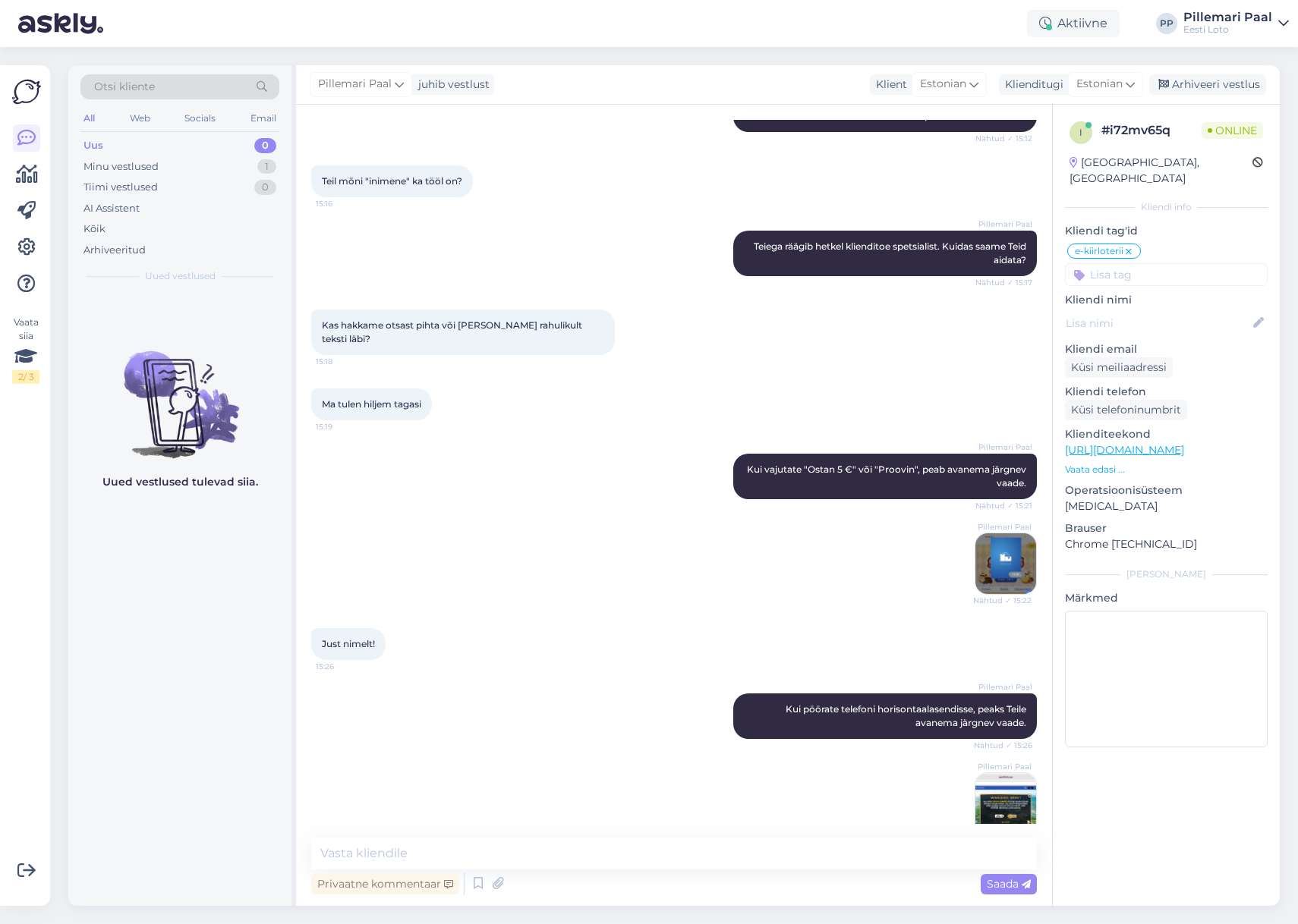
scroll to position [2925, 0]
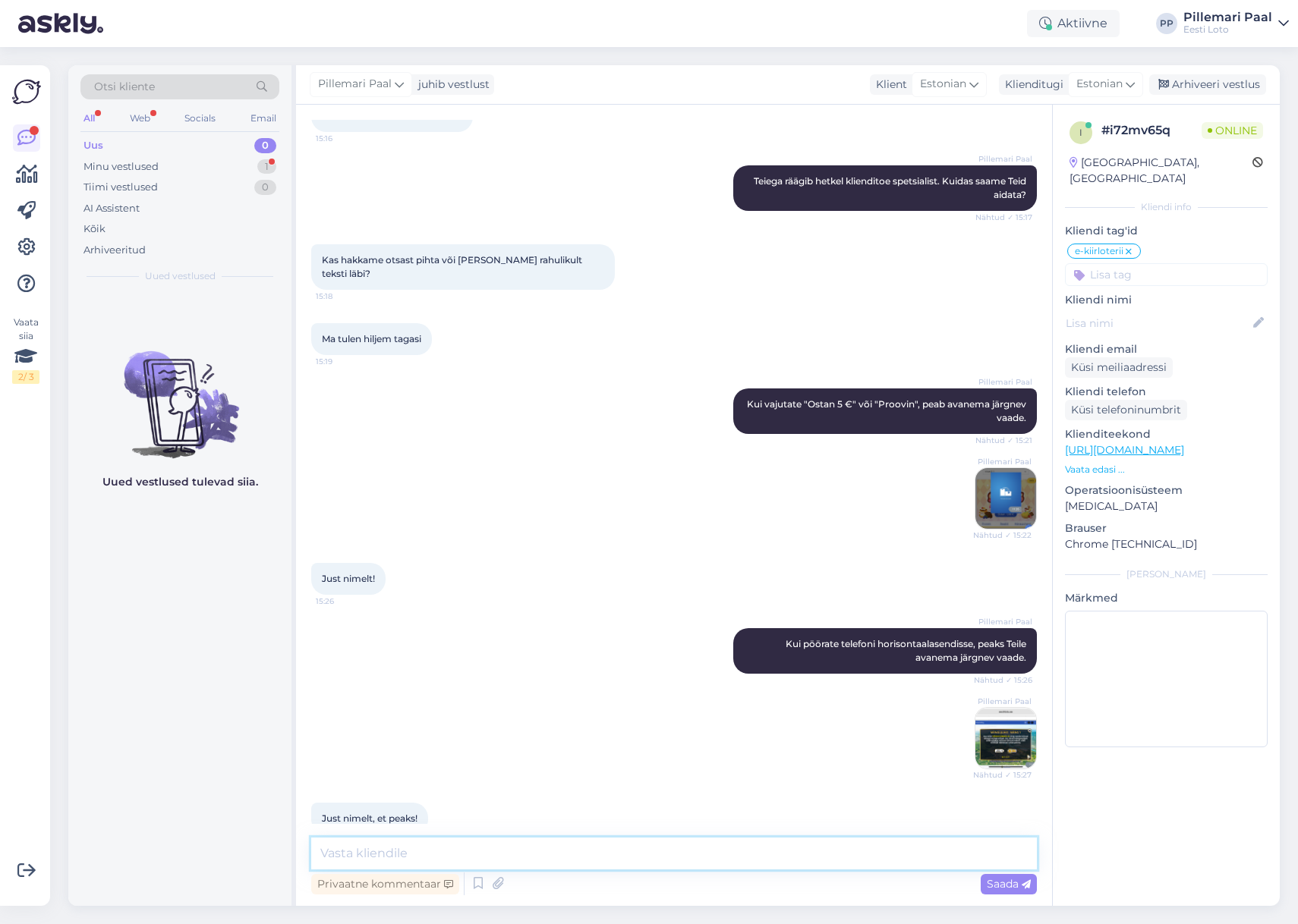
click at [698, 862] on textarea at bounding box center [674, 854] width 726 height 32
type textarea "Palun saatke meile kuvatõmmis, missugune vaade Teile avaneb."
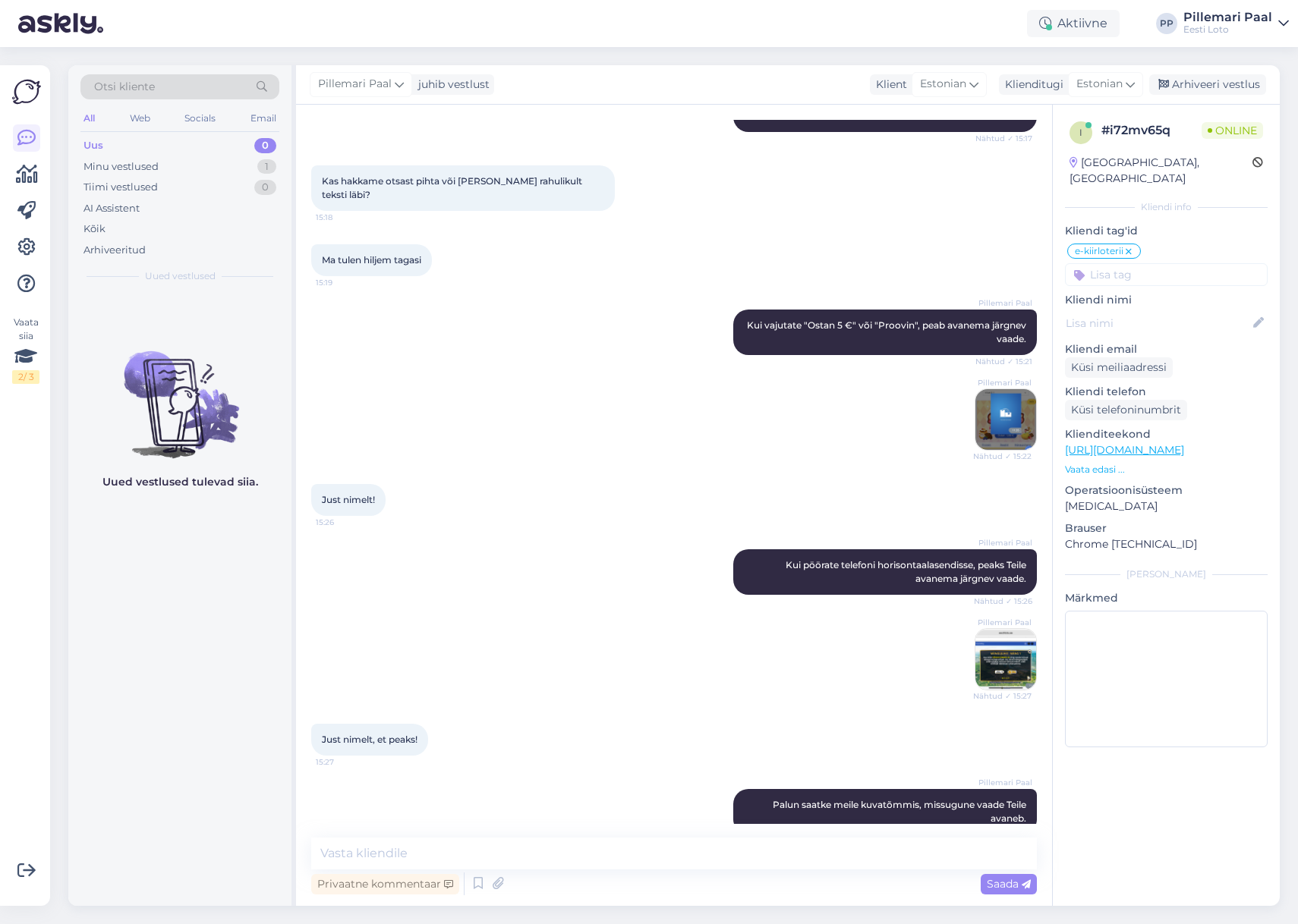
click at [1104, 463] on p "Vaata edasi ..." at bounding box center [1167, 469] width 203 height 13
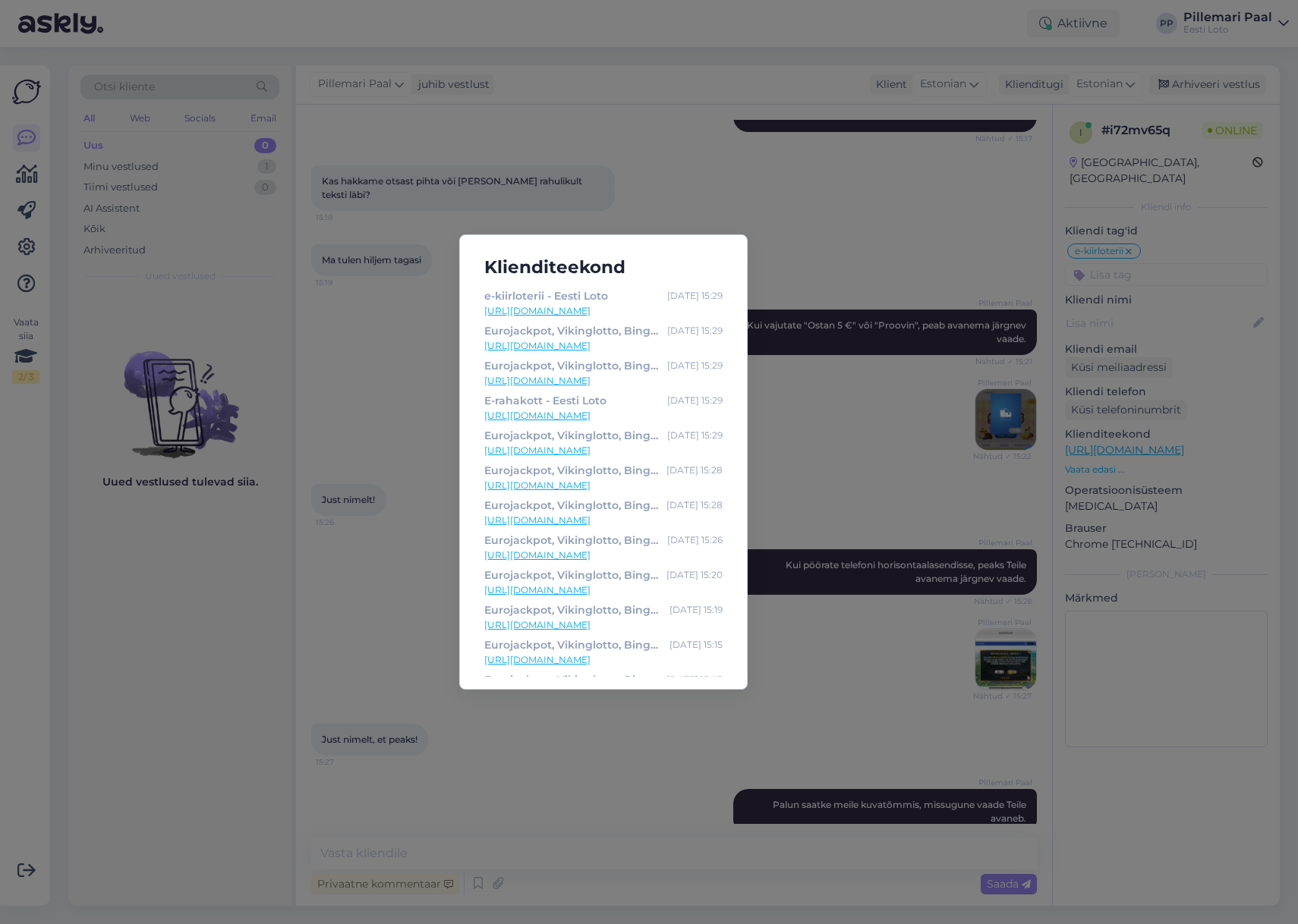
click at [641, 313] on link "https://www.eestiloto.ee/et/veebiloterii" at bounding box center [603, 310] width 239 height 13
click at [849, 198] on div "Klienditeekond e-kiirloterii - Eesti Loto Oct 7 15:29 https://www.eestiloto.ee/…" at bounding box center [649, 462] width 1298 height 924
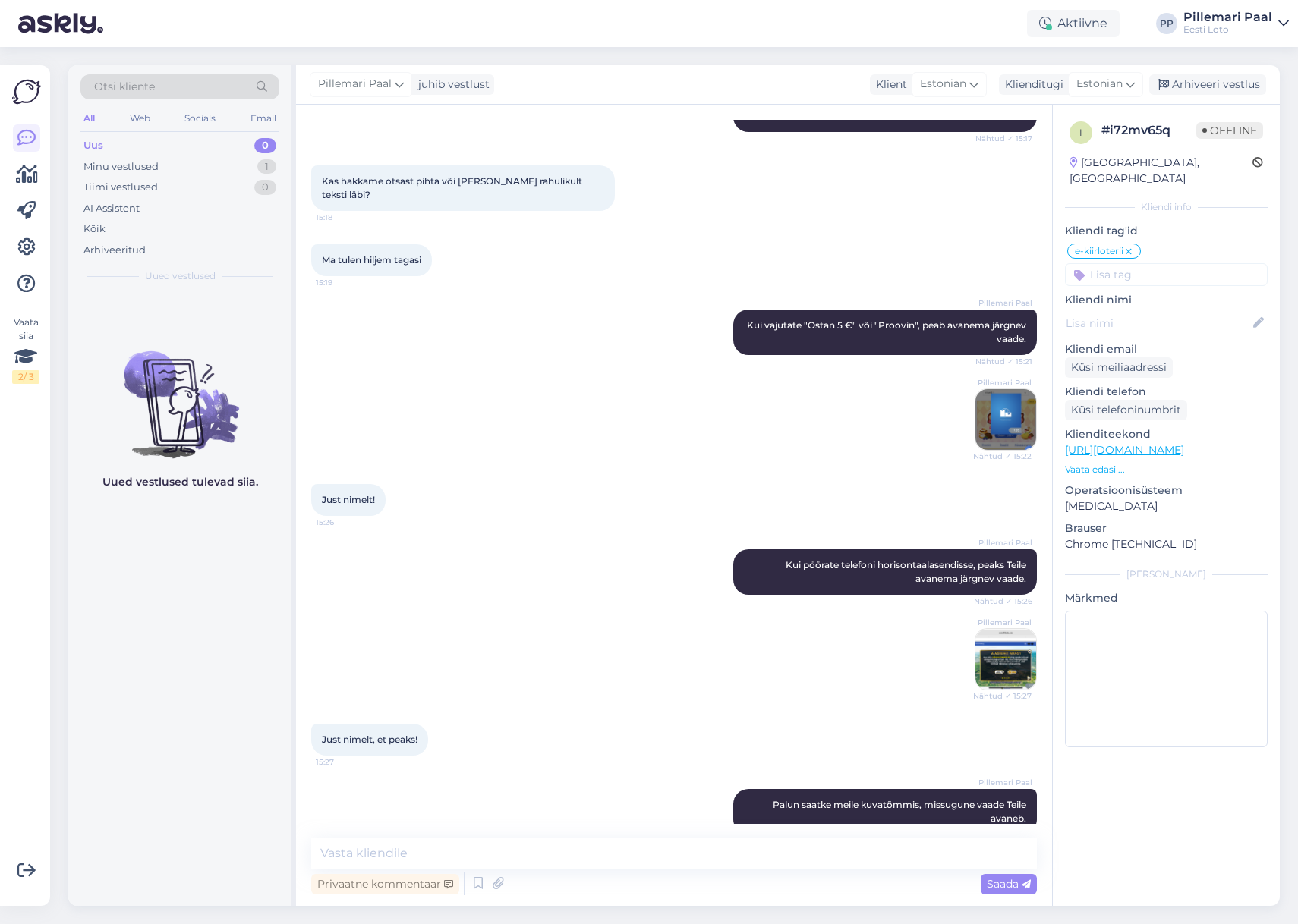
click at [1103, 463] on p "Vaata edasi ..." at bounding box center [1167, 469] width 203 height 13
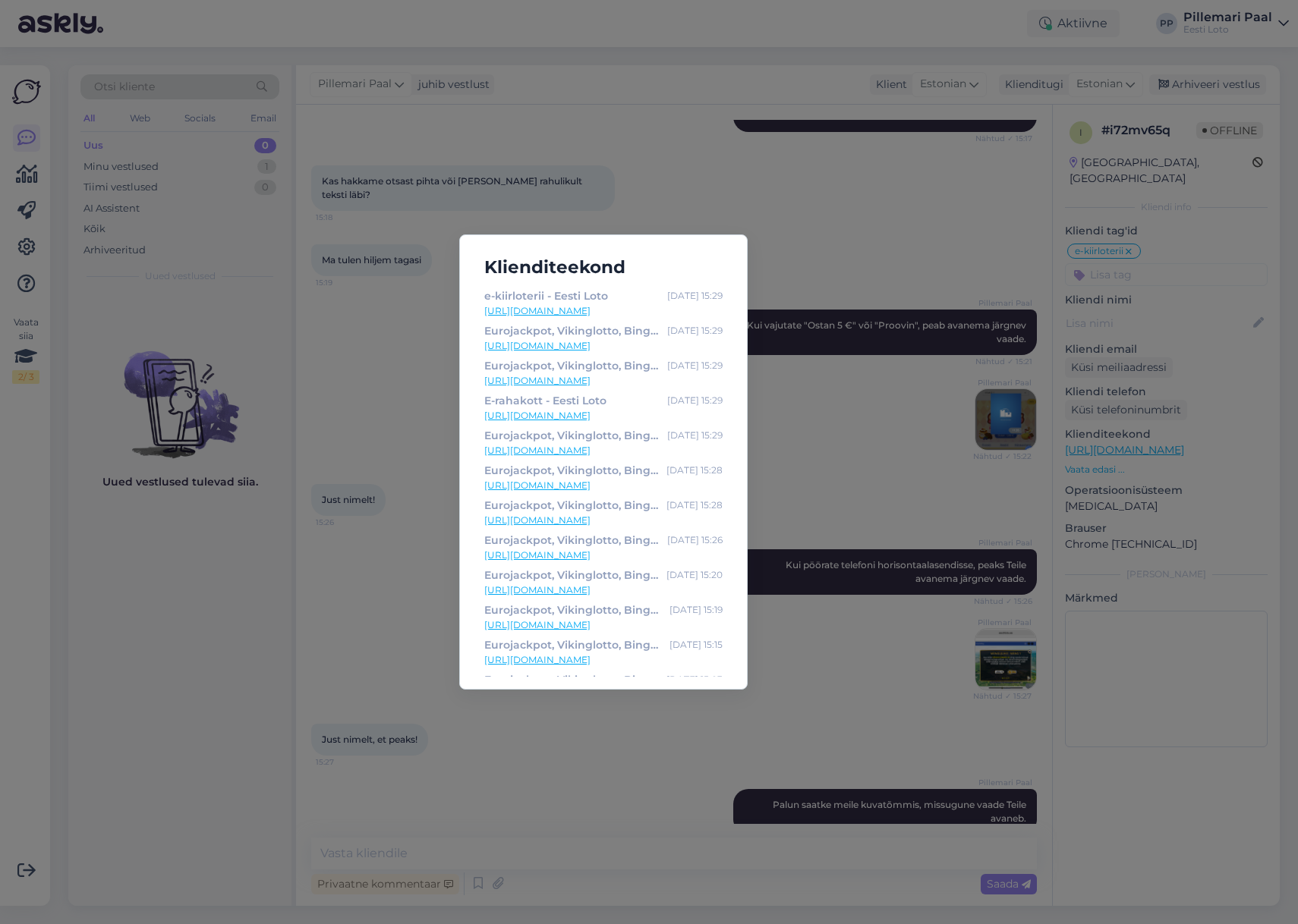
click at [822, 199] on div "Klienditeekond e-kiirloterii - Eesti Loto Oct 7 15:29 https://www.eestiloto.ee/…" at bounding box center [649, 462] width 1298 height 924
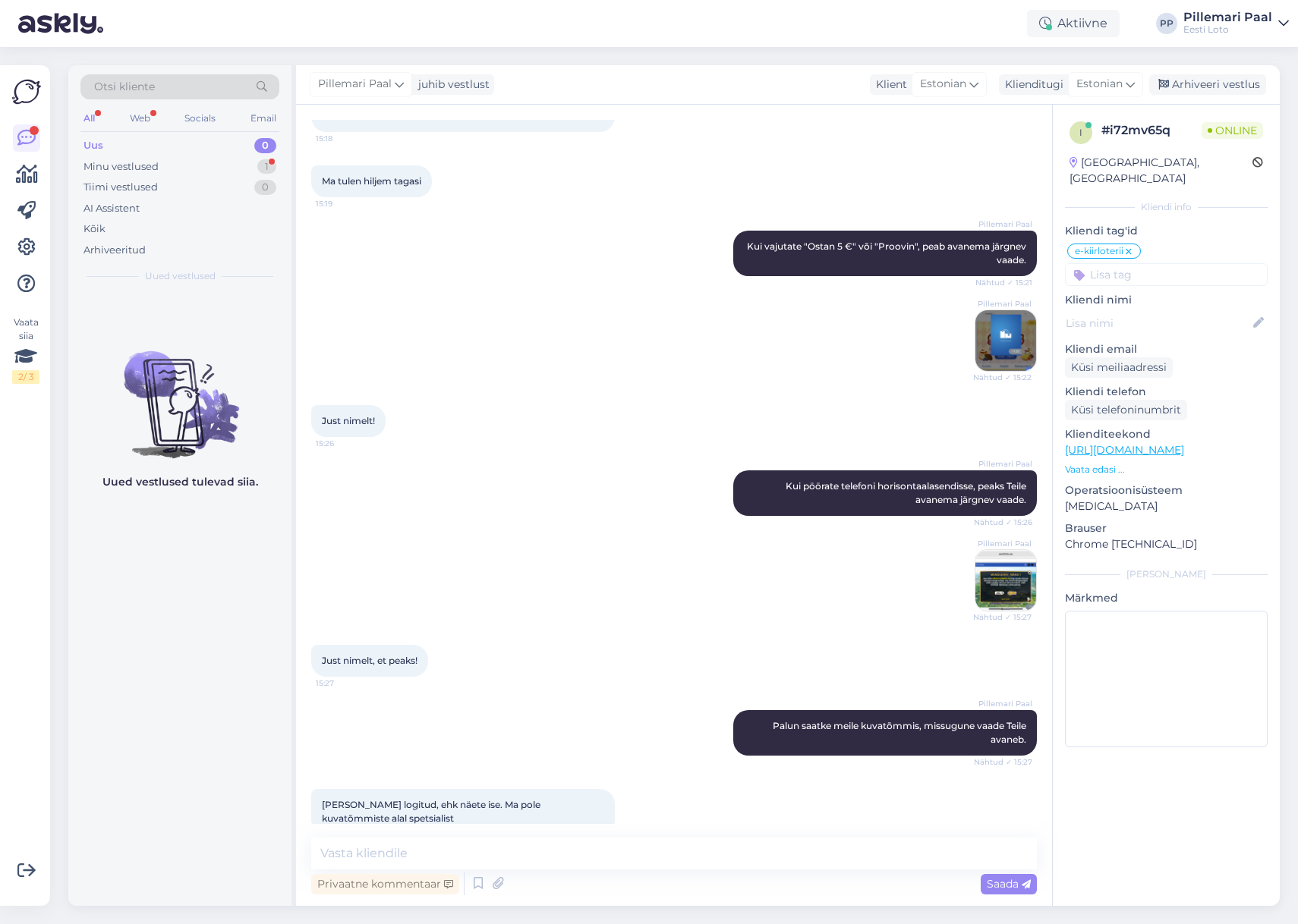
scroll to position [3178, 0]
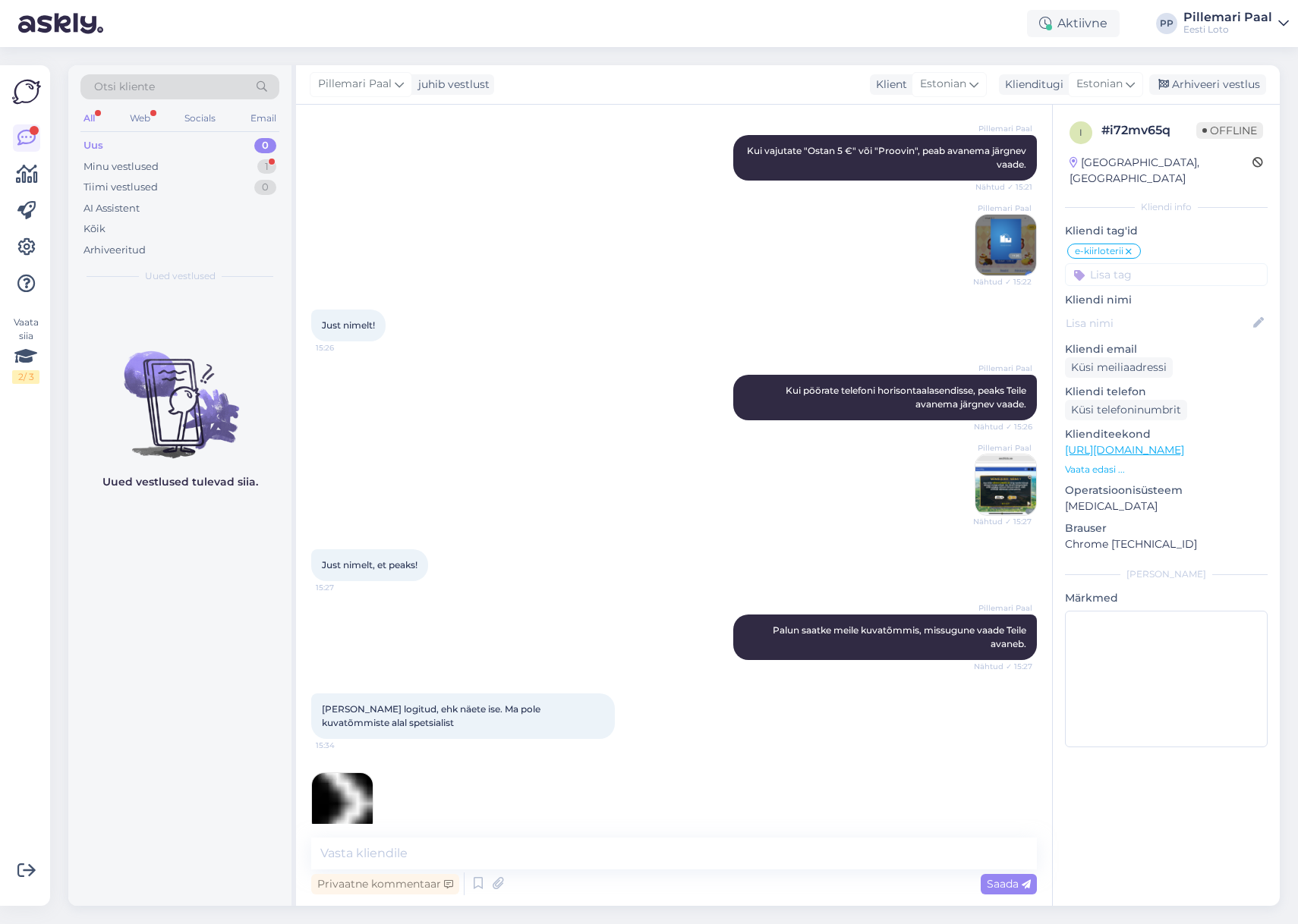
click at [340, 785] on img at bounding box center [342, 803] width 60 height 60
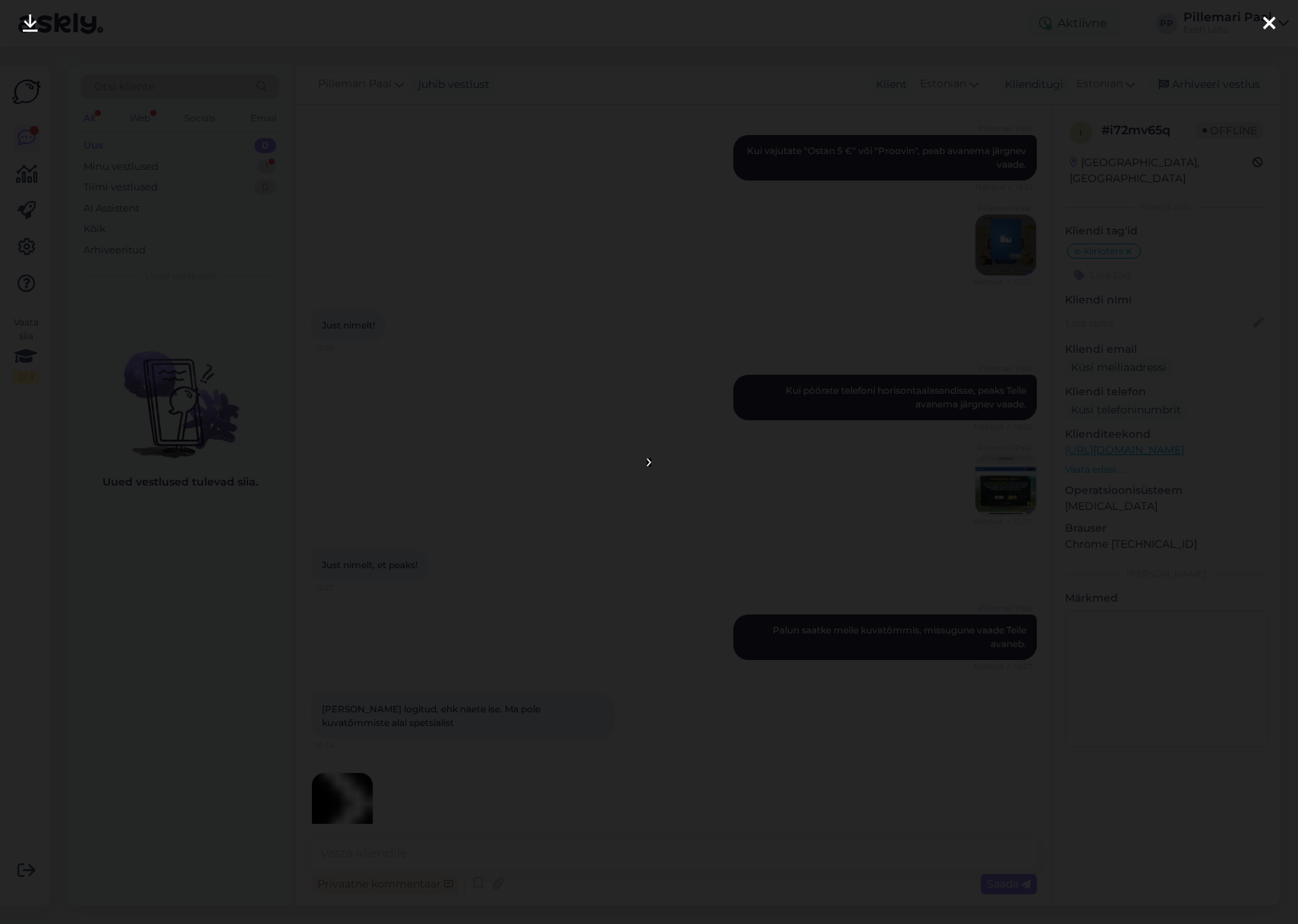
click at [1266, 25] on icon at bounding box center [1270, 24] width 12 height 20
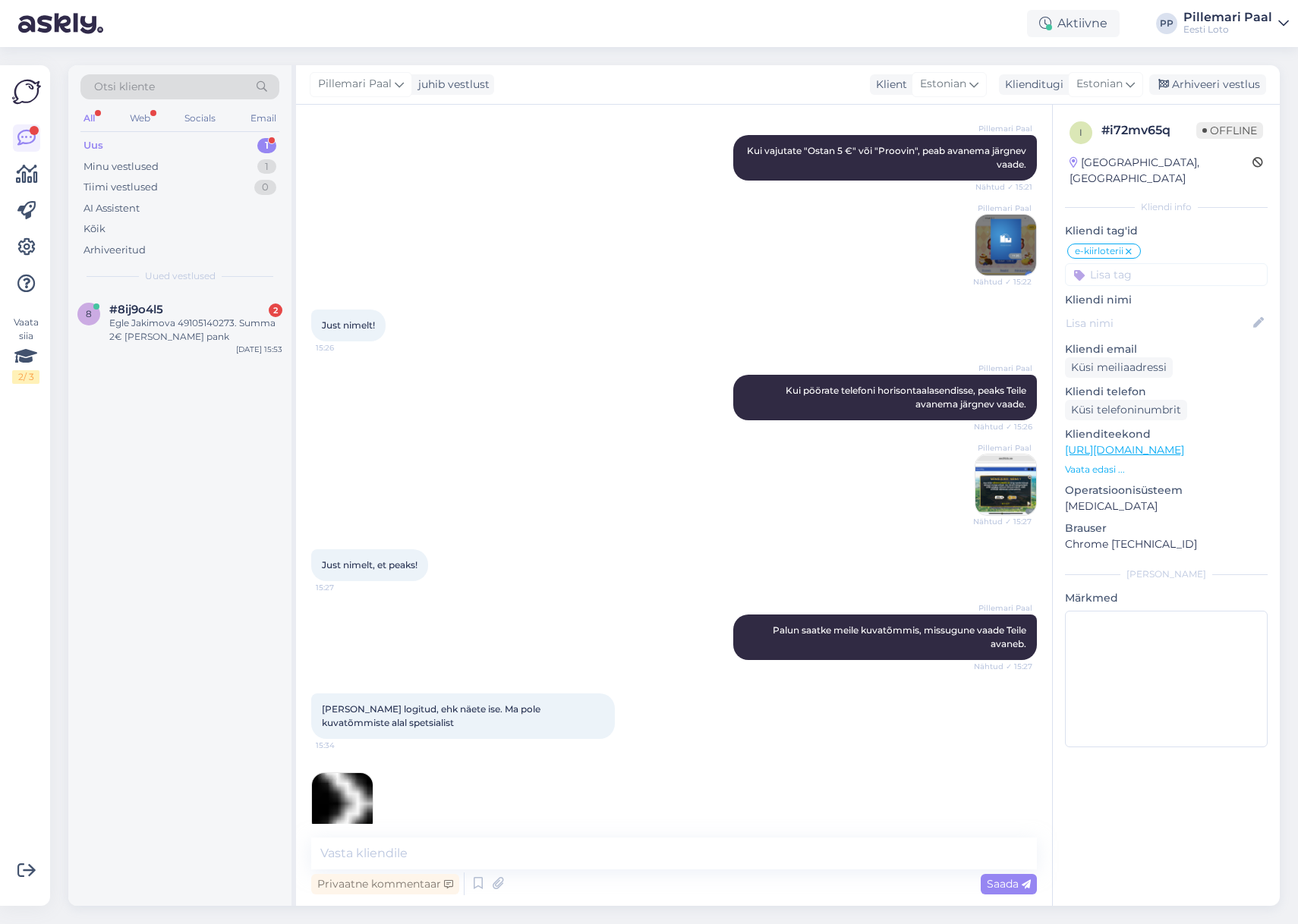
scroll to position [3308, 0]
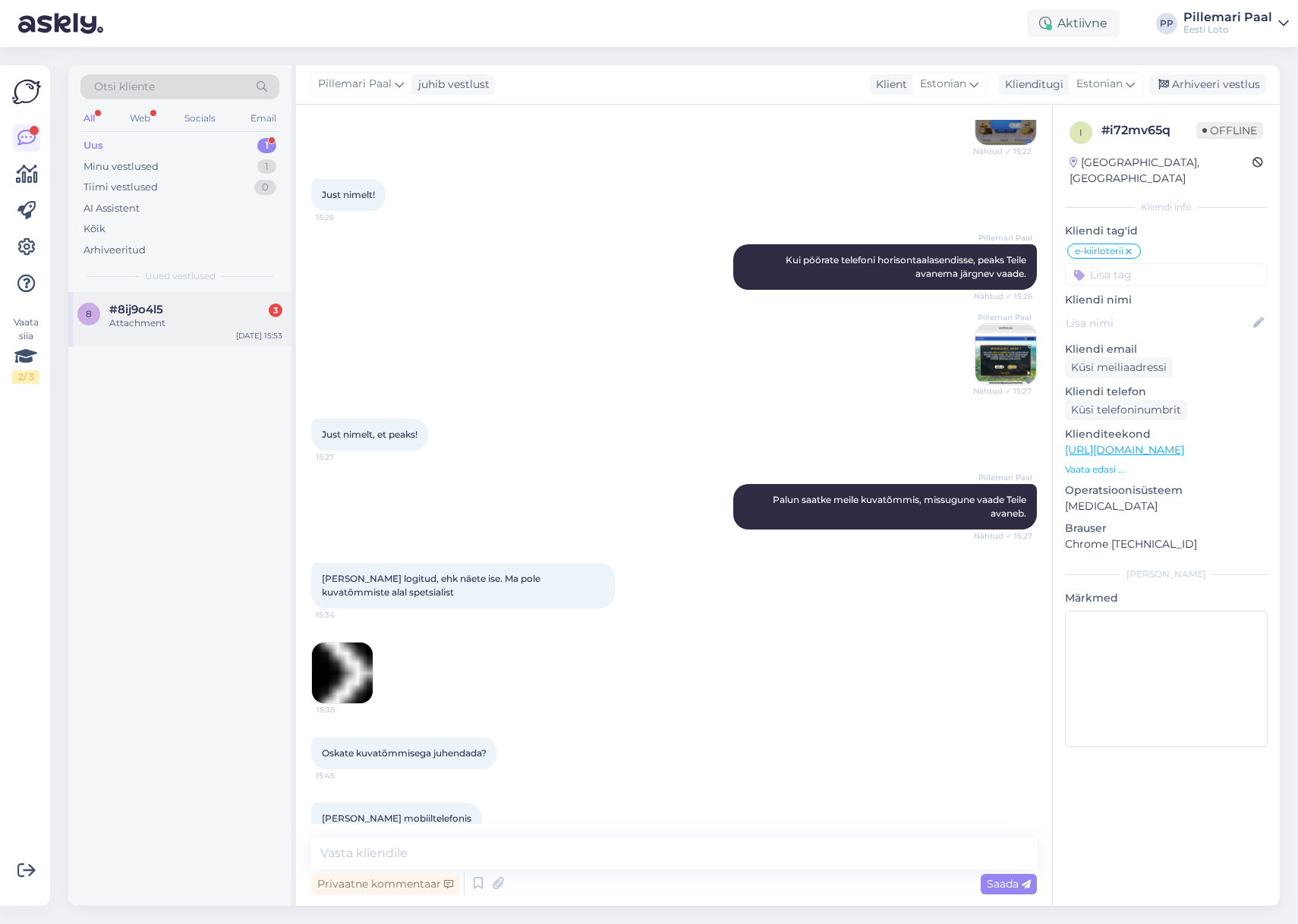
click at [185, 308] on div "#8ij9o4l5 3" at bounding box center [195, 309] width 173 height 13
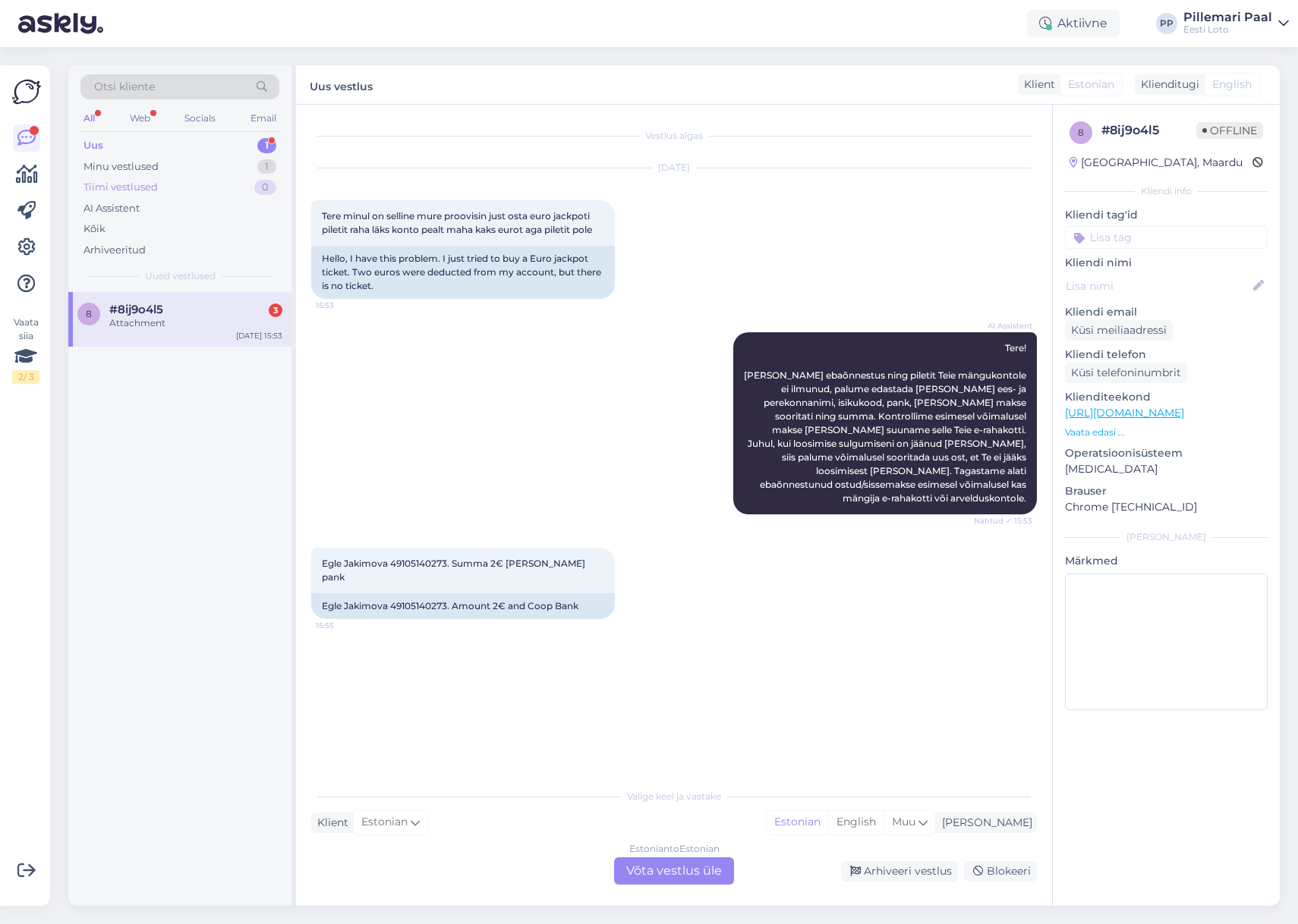
click at [140, 187] on div "Tiimi vestlused" at bounding box center [121, 187] width 75 height 15
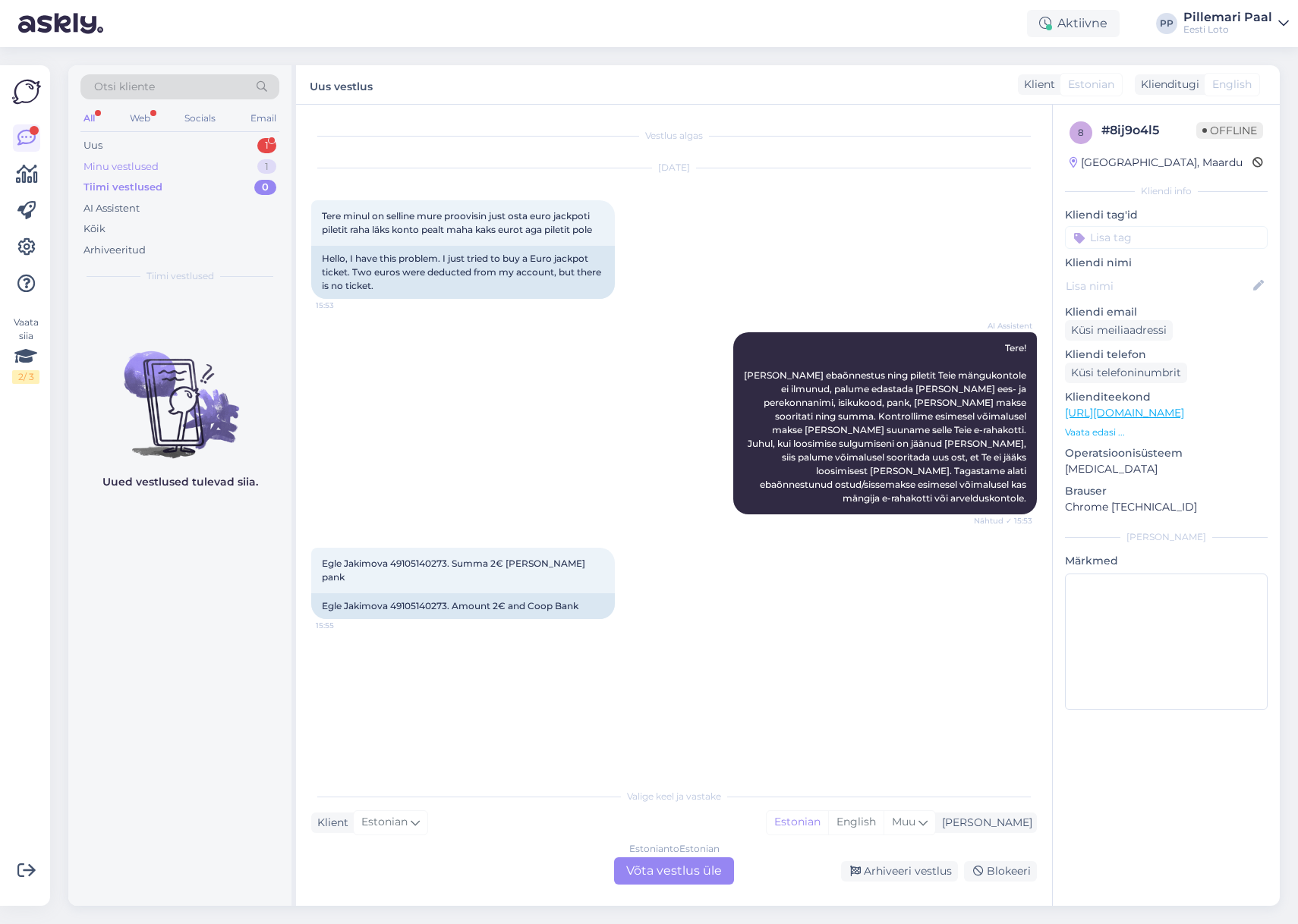
click at [120, 168] on div "Minu vestlused" at bounding box center [121, 167] width 75 height 15
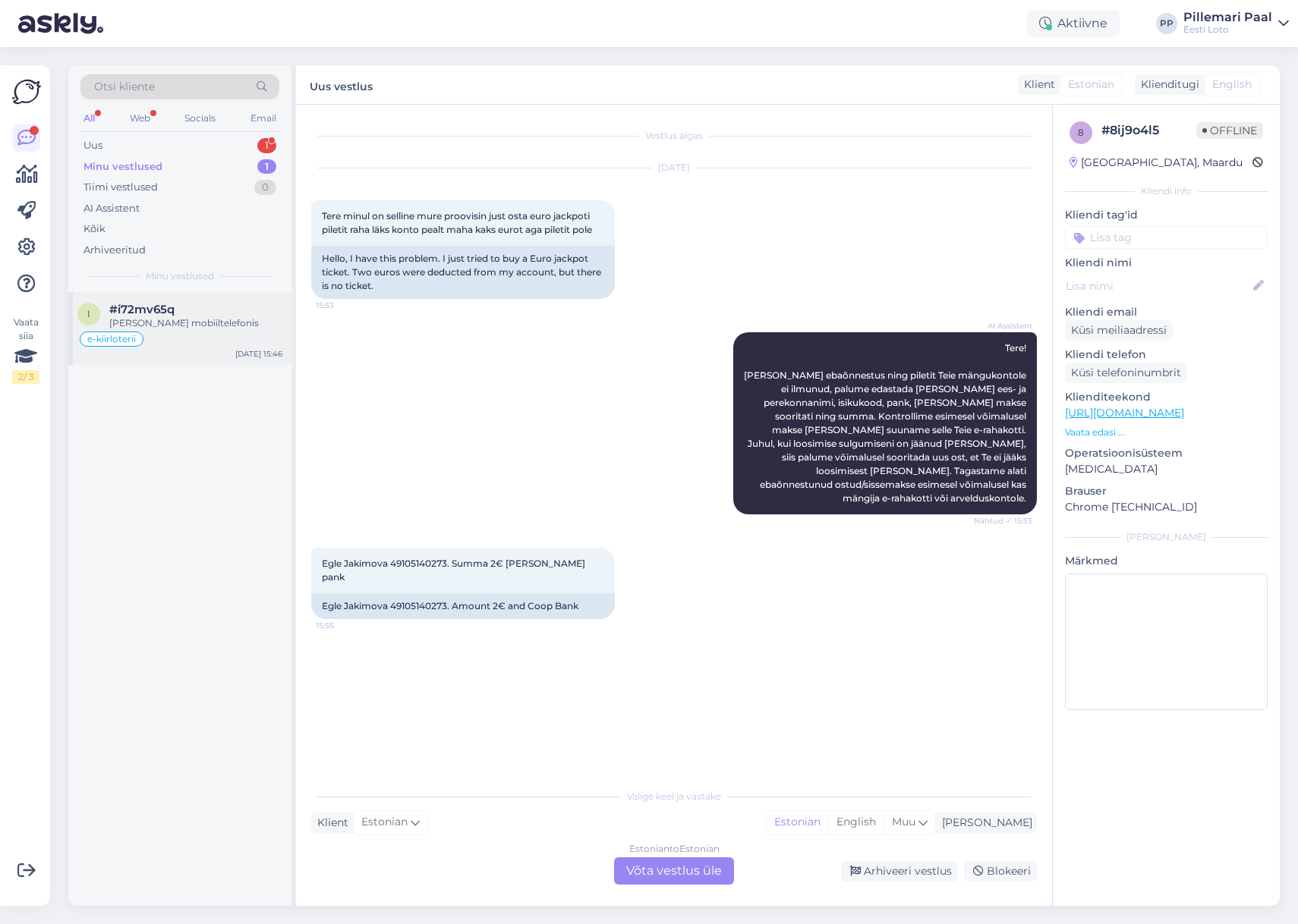
click at [184, 325] on div "Olen mobiiltelefonis" at bounding box center [195, 323] width 173 height 13
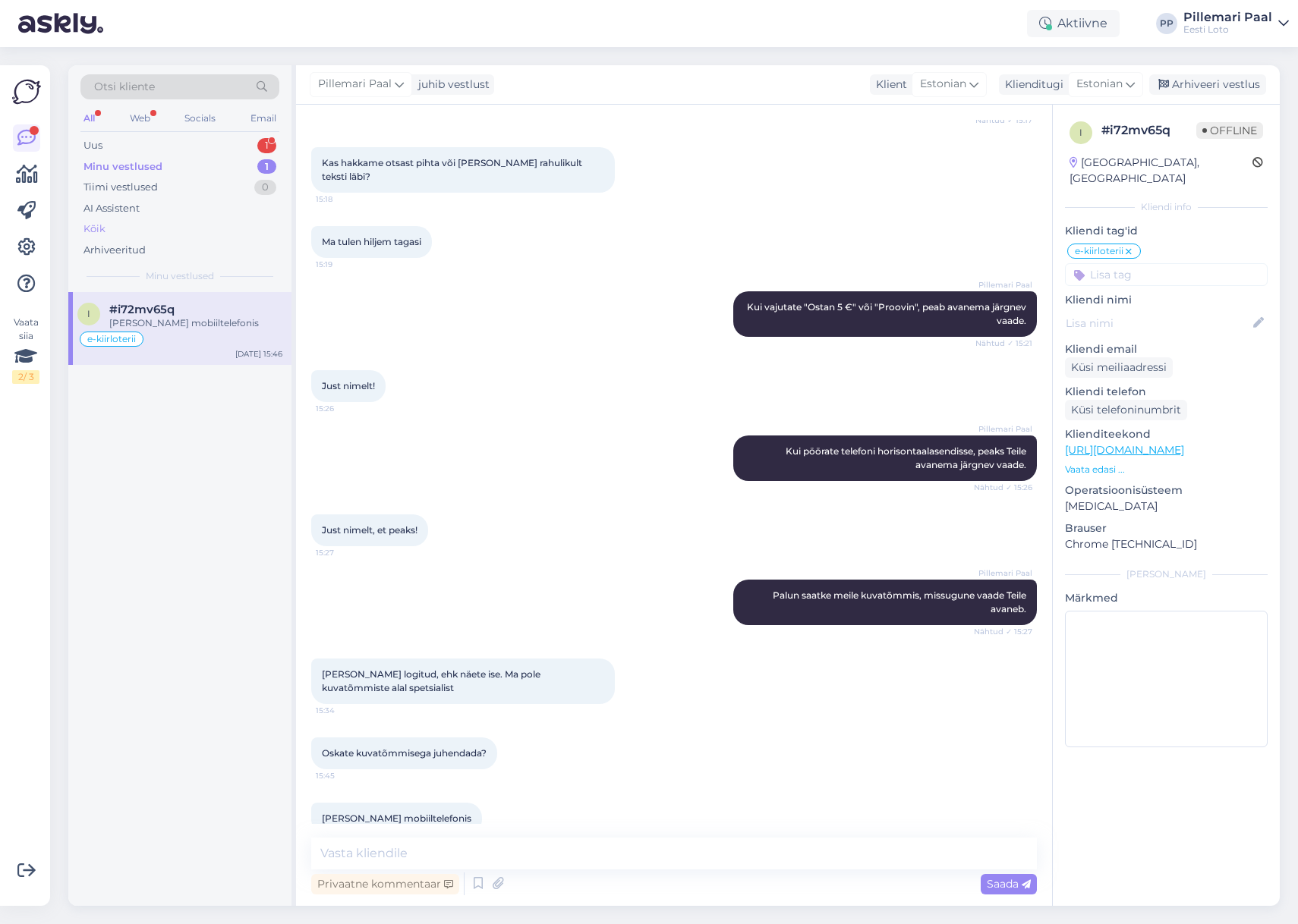
click at [115, 223] on div "Kõik" at bounding box center [180, 229] width 199 height 21
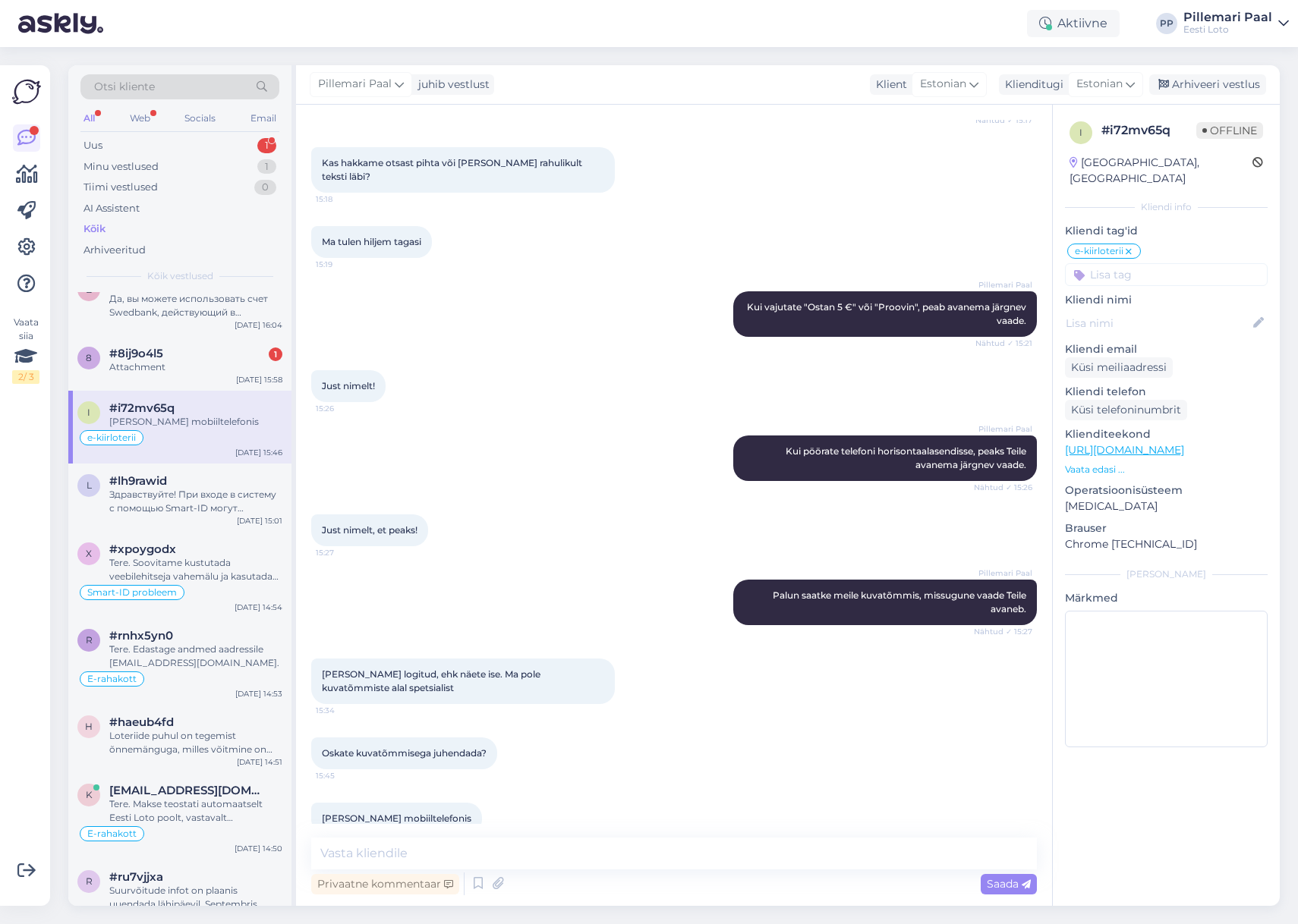
scroll to position [0, 0]
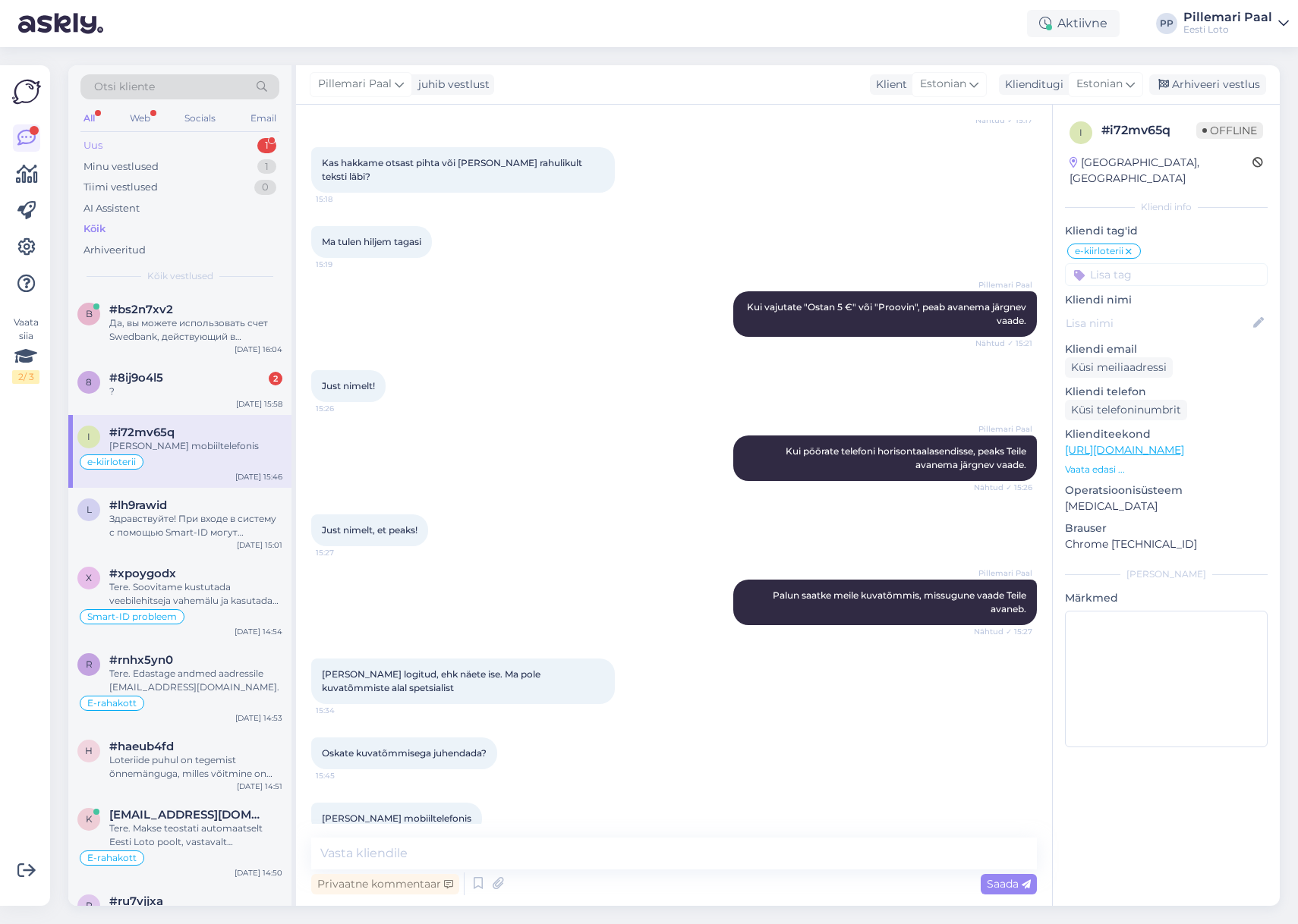
click at [115, 145] on div "Uus 1" at bounding box center [180, 145] width 199 height 21
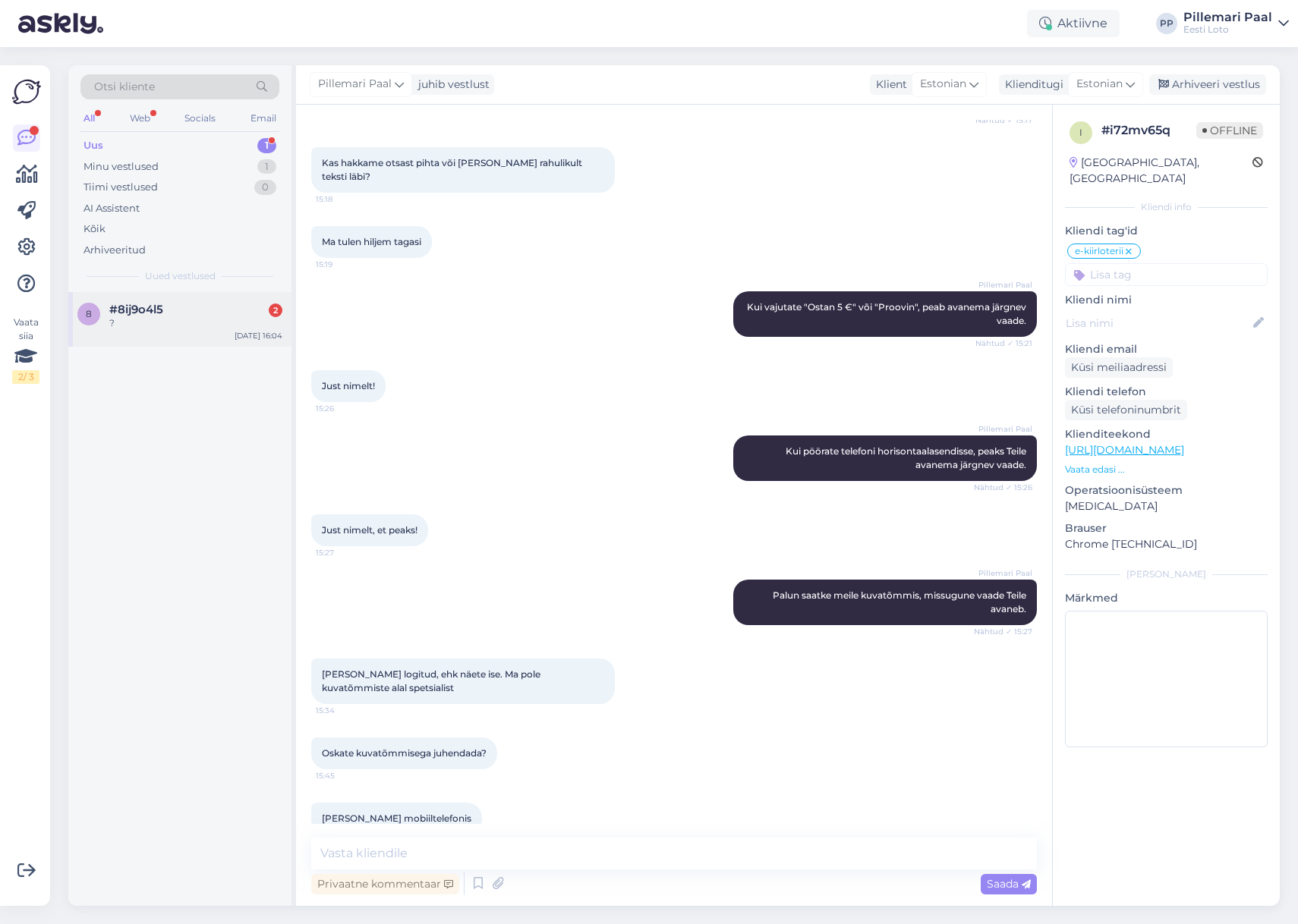
click at [198, 323] on div "?" at bounding box center [195, 323] width 173 height 13
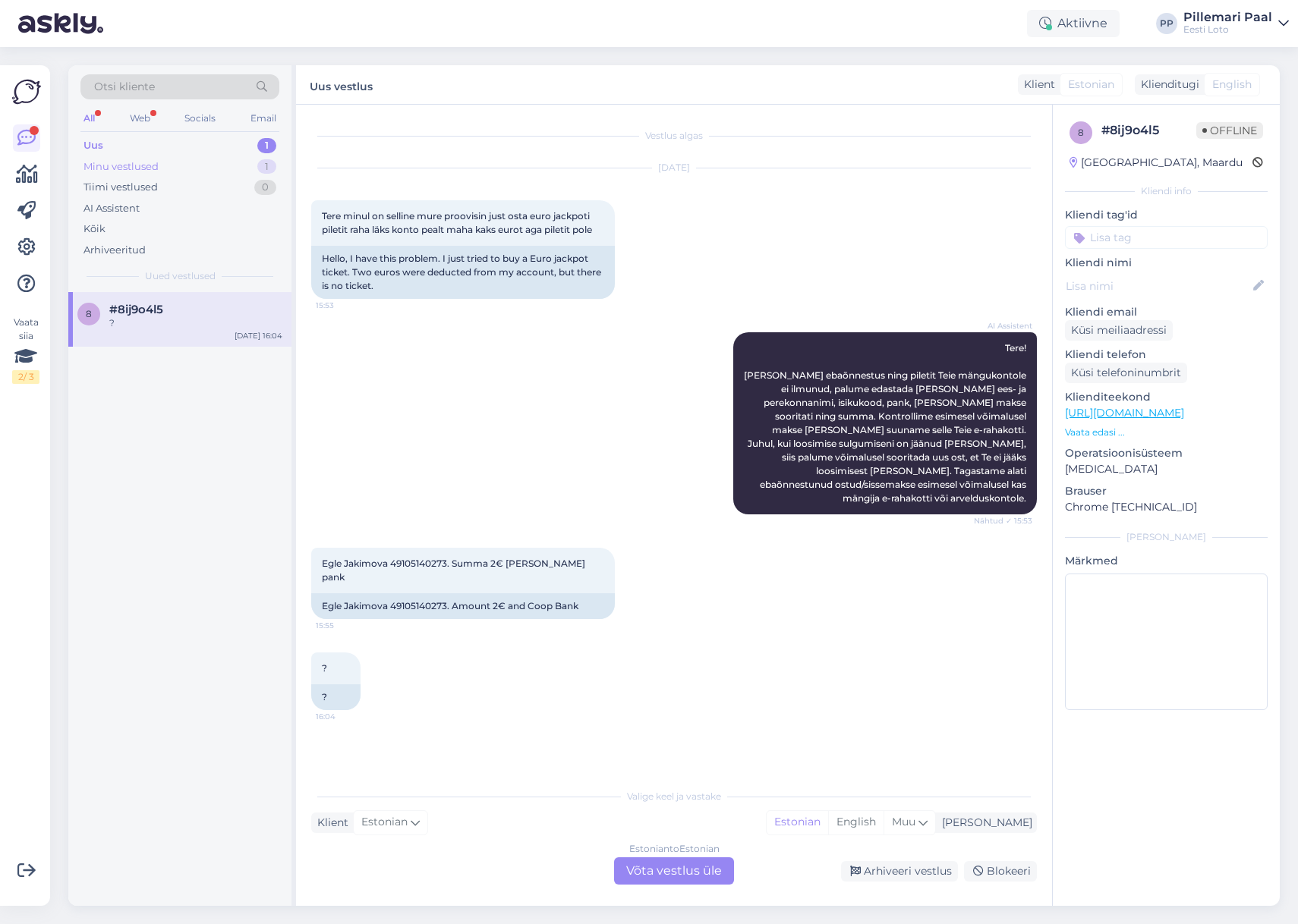
click at [146, 171] on div "Minu vestlused" at bounding box center [121, 167] width 75 height 15
click at [122, 225] on div "Kõik" at bounding box center [180, 229] width 199 height 21
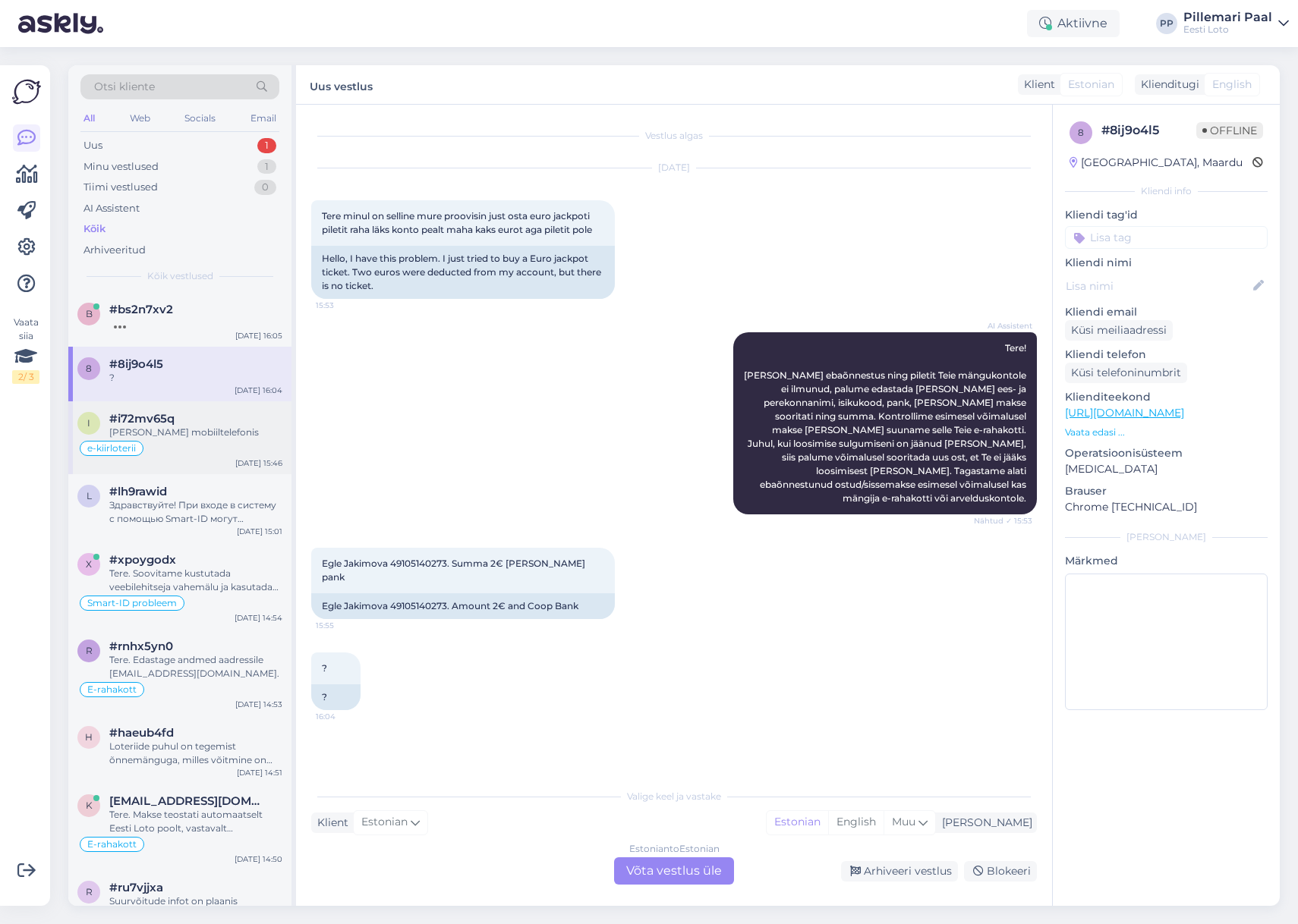
click at [169, 440] on div "e-kiirloterii" at bounding box center [179, 449] width 205 height 19
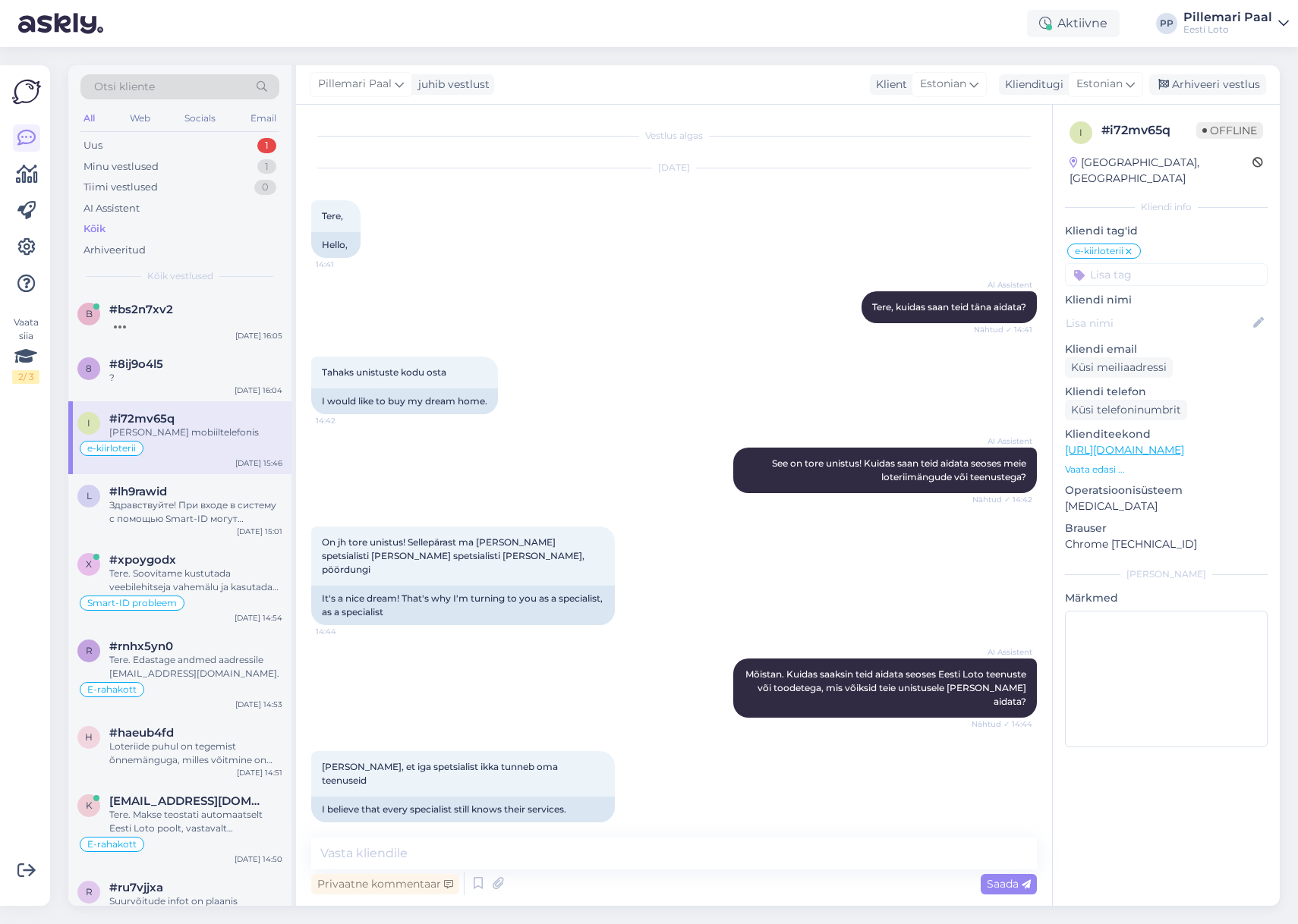
scroll to position [3022, 0]
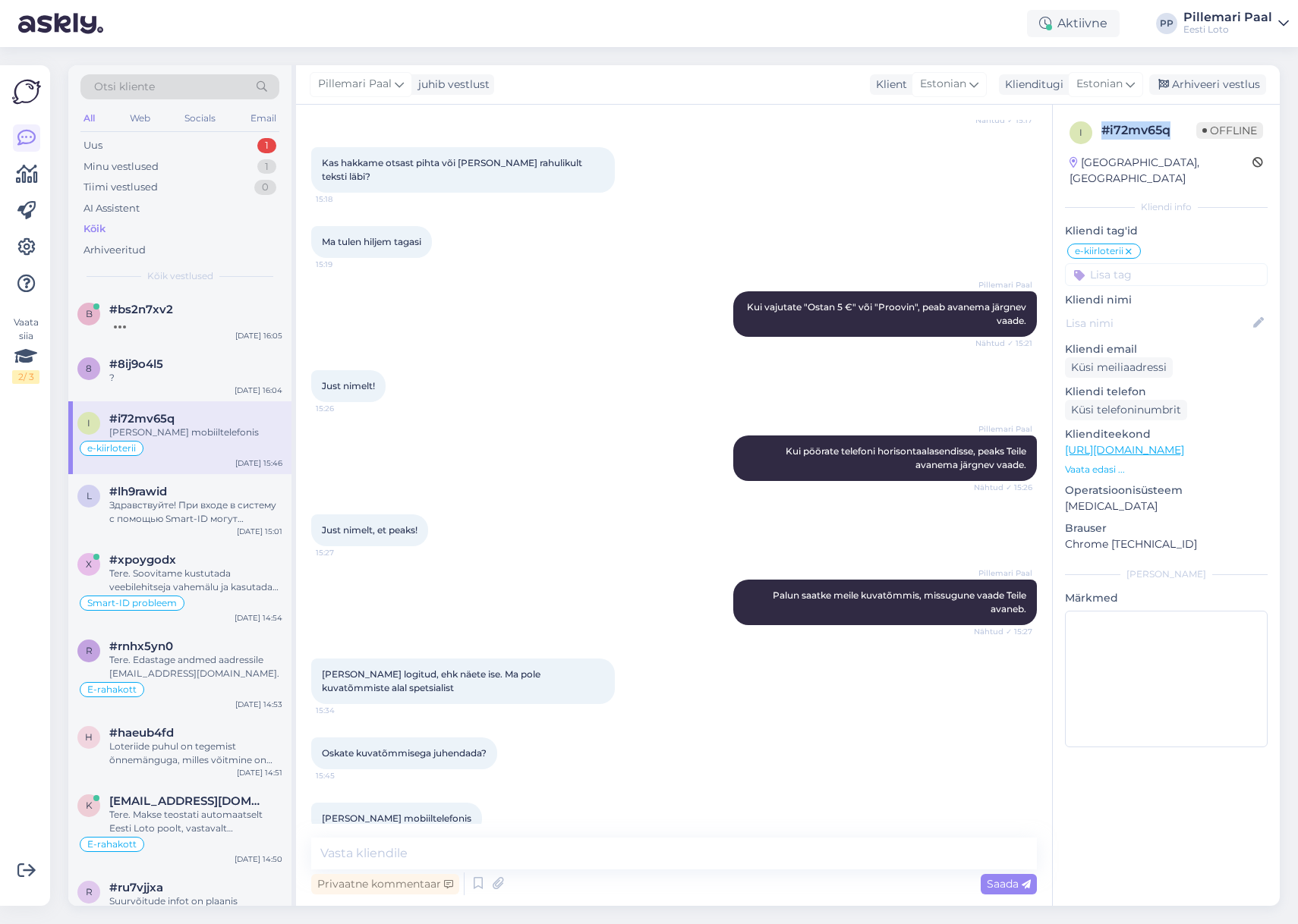
drag, startPoint x: 1175, startPoint y: 131, endPoint x: 1093, endPoint y: 131, distance: 82.0
click at [1094, 131] on div "i # i72mv65q Offline" at bounding box center [1167, 133] width 193 height 23
copy div "# i72mv65q"
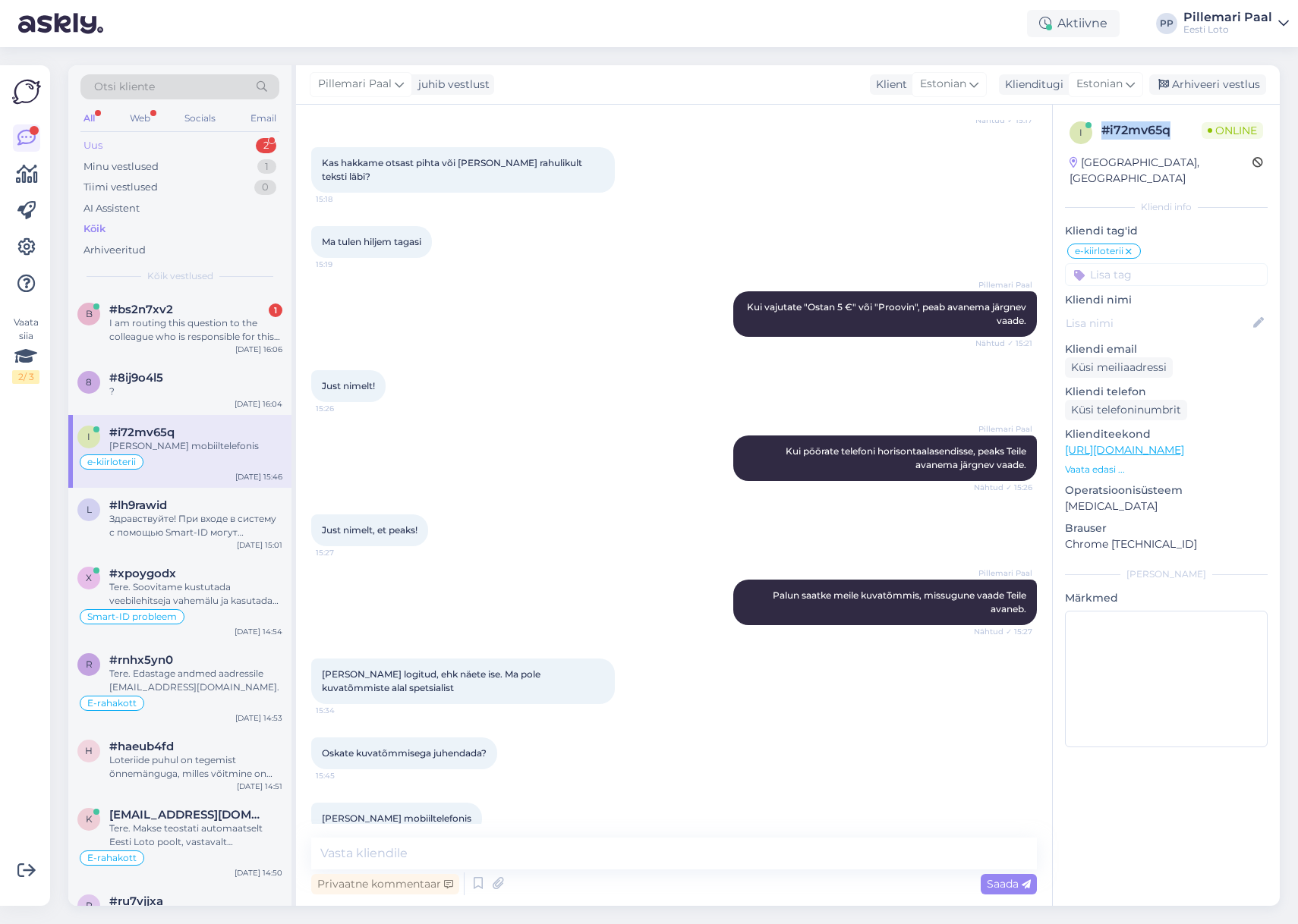
click at [108, 151] on div "Uus 2" at bounding box center [180, 145] width 199 height 21
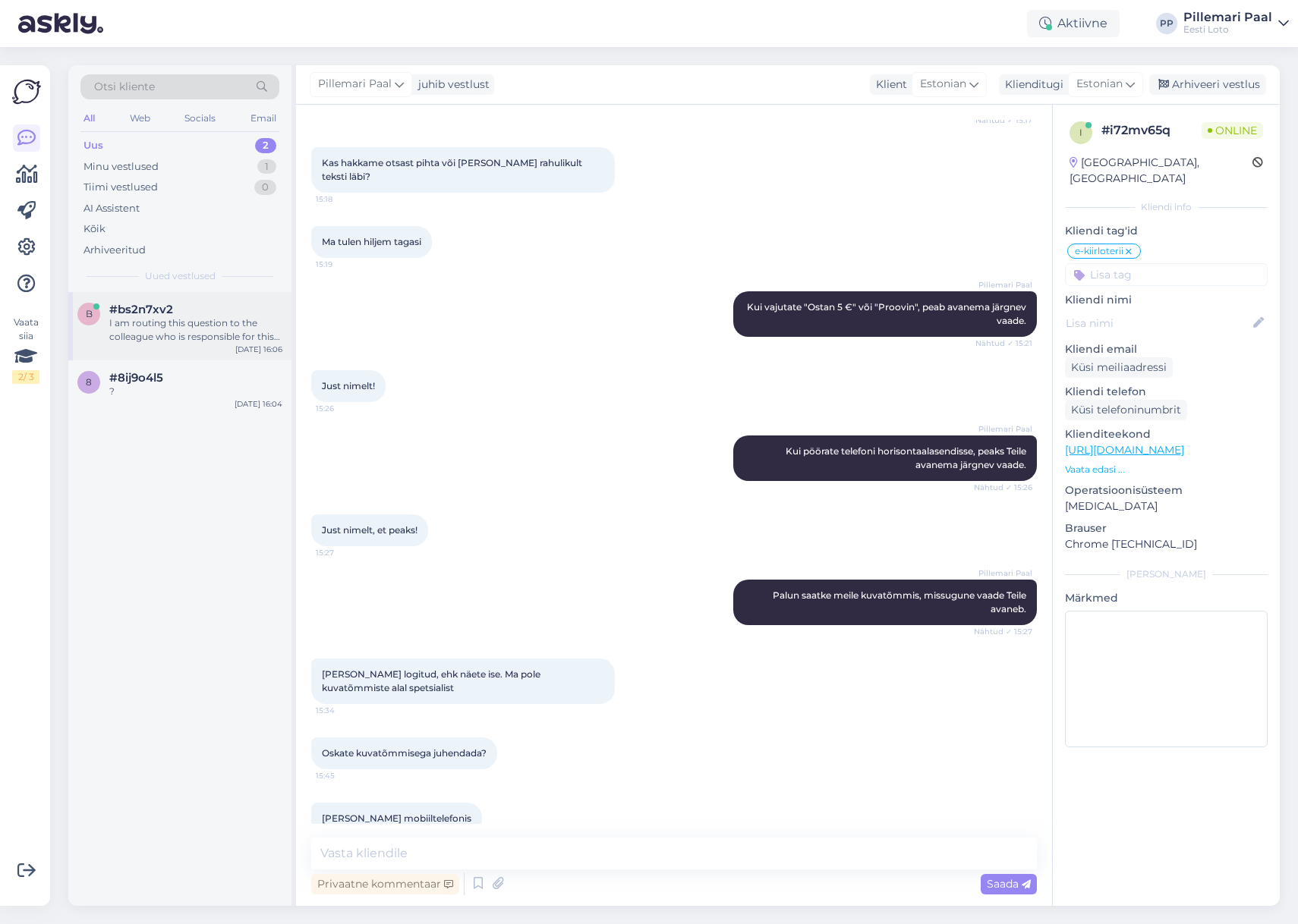
click at [152, 333] on div "b #bs2n7xv2 I am routing this question to the colleague who is responsible for …" at bounding box center [180, 325] width 224 height 68
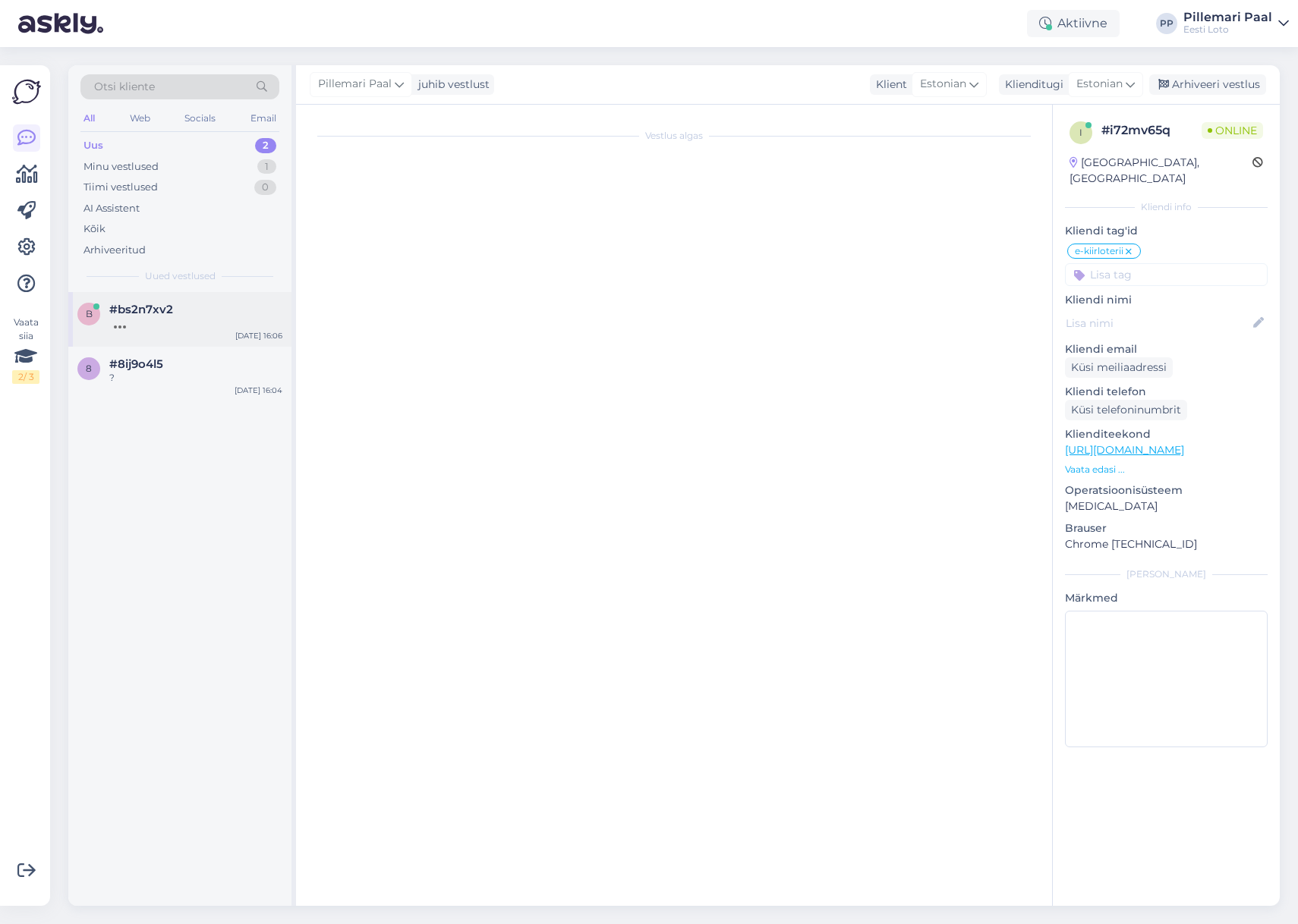
scroll to position [436, 0]
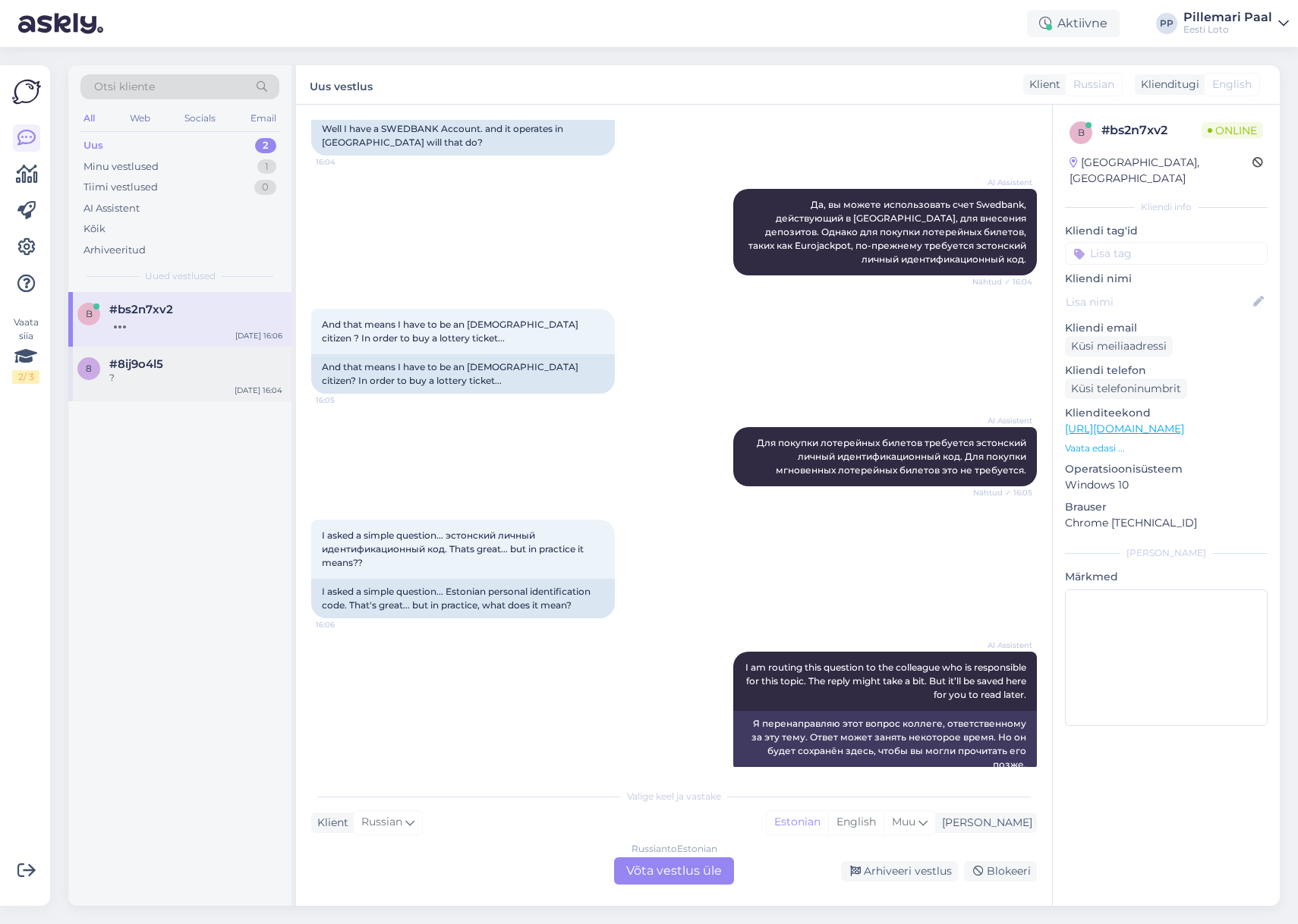
click at [152, 368] on span "#8ij9o4l5" at bounding box center [136, 364] width 54 height 13
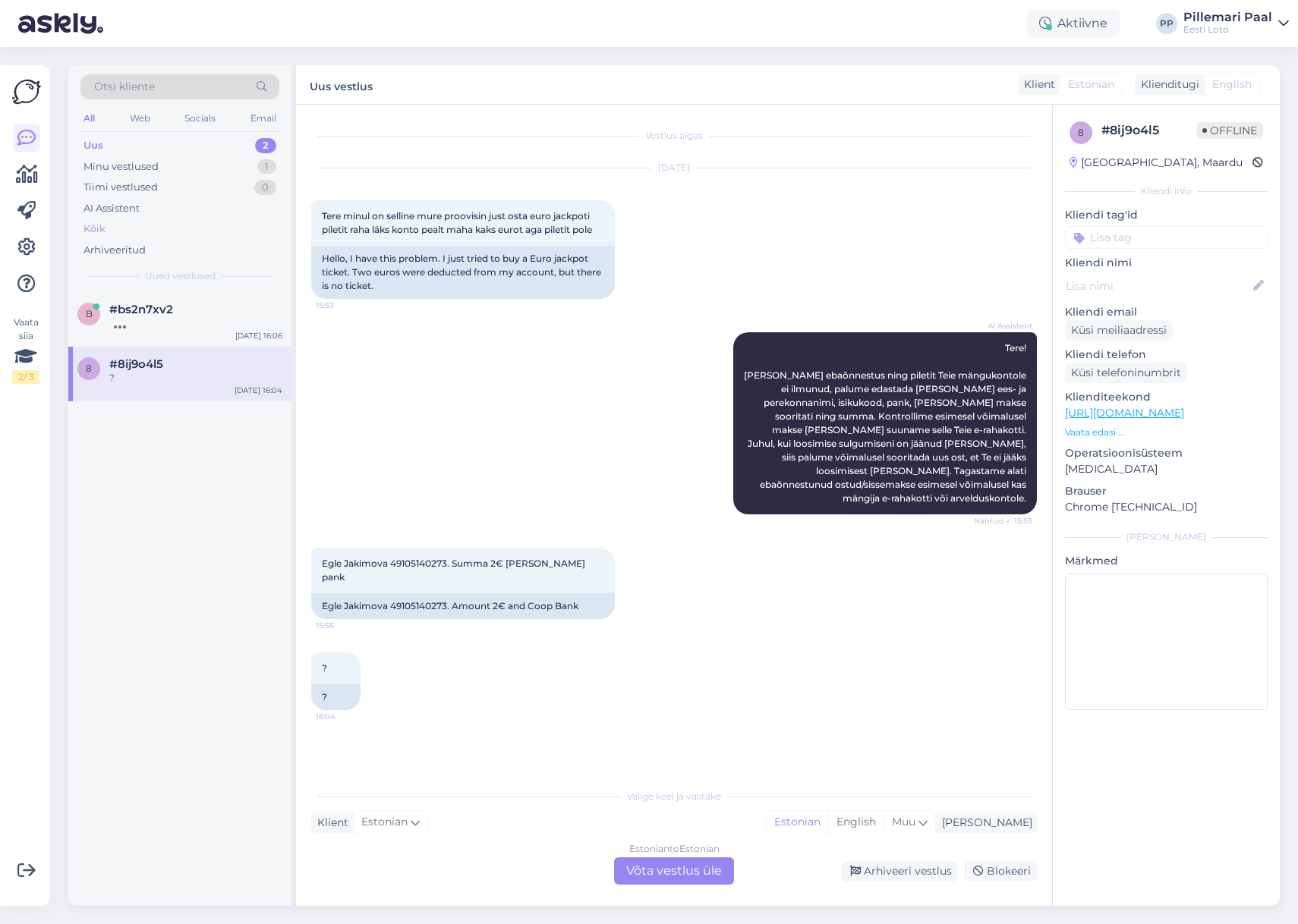
click at [119, 226] on div "Kõik" at bounding box center [180, 229] width 199 height 21
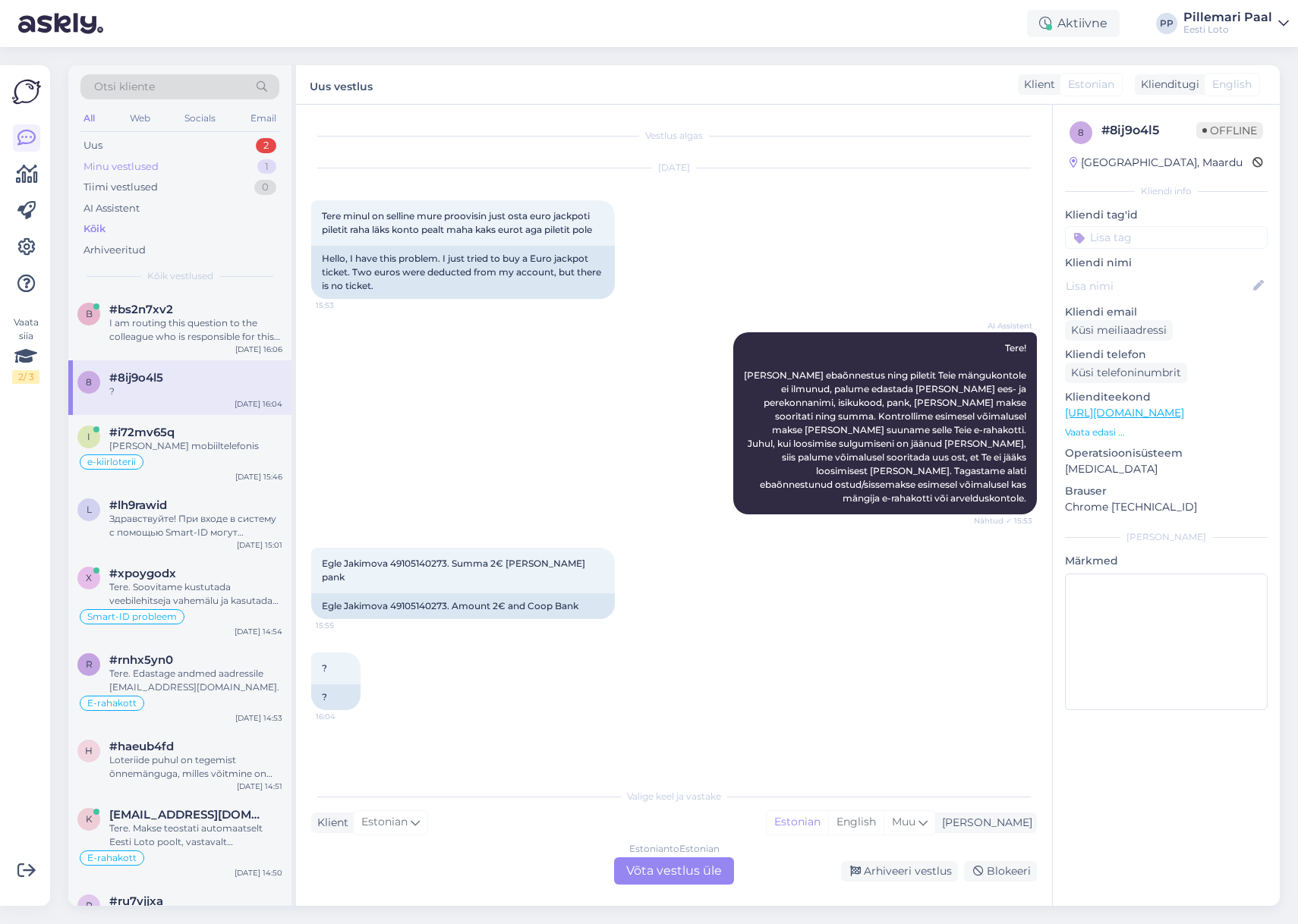
click at [137, 164] on div "Minu vestlused" at bounding box center [121, 167] width 75 height 15
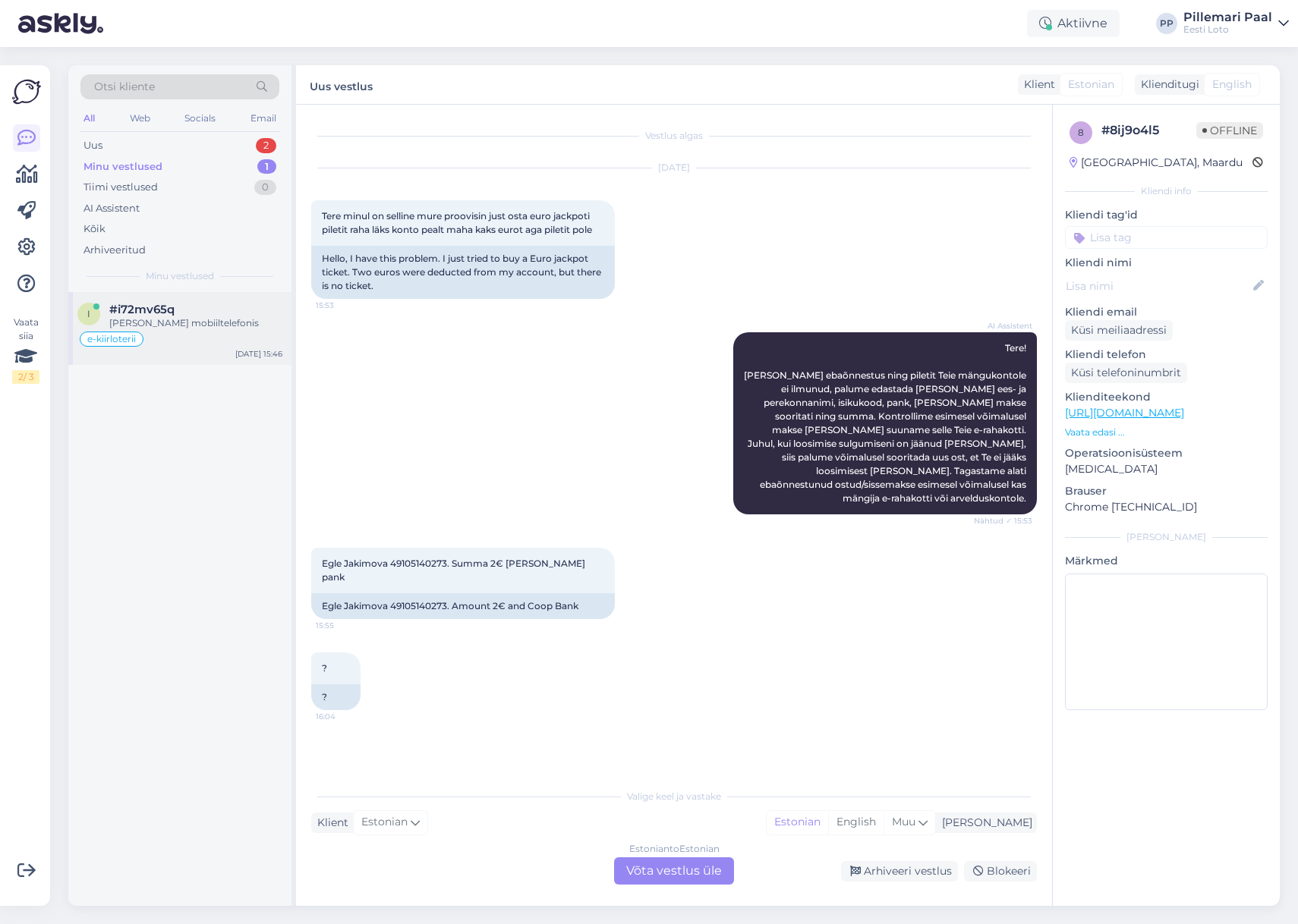
click at [140, 308] on span "#i72mv65q" at bounding box center [142, 309] width 66 height 13
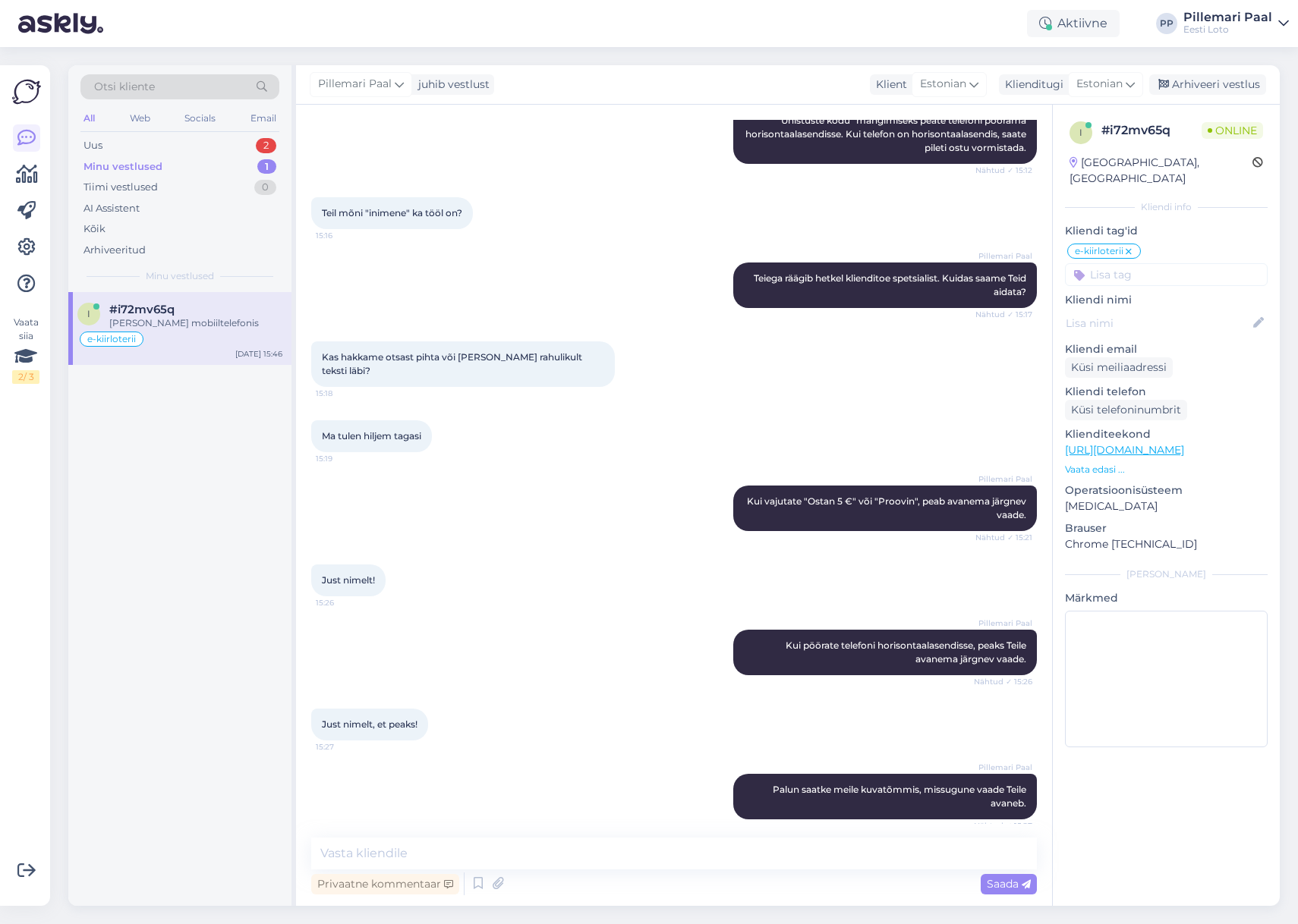
scroll to position [3022, 0]
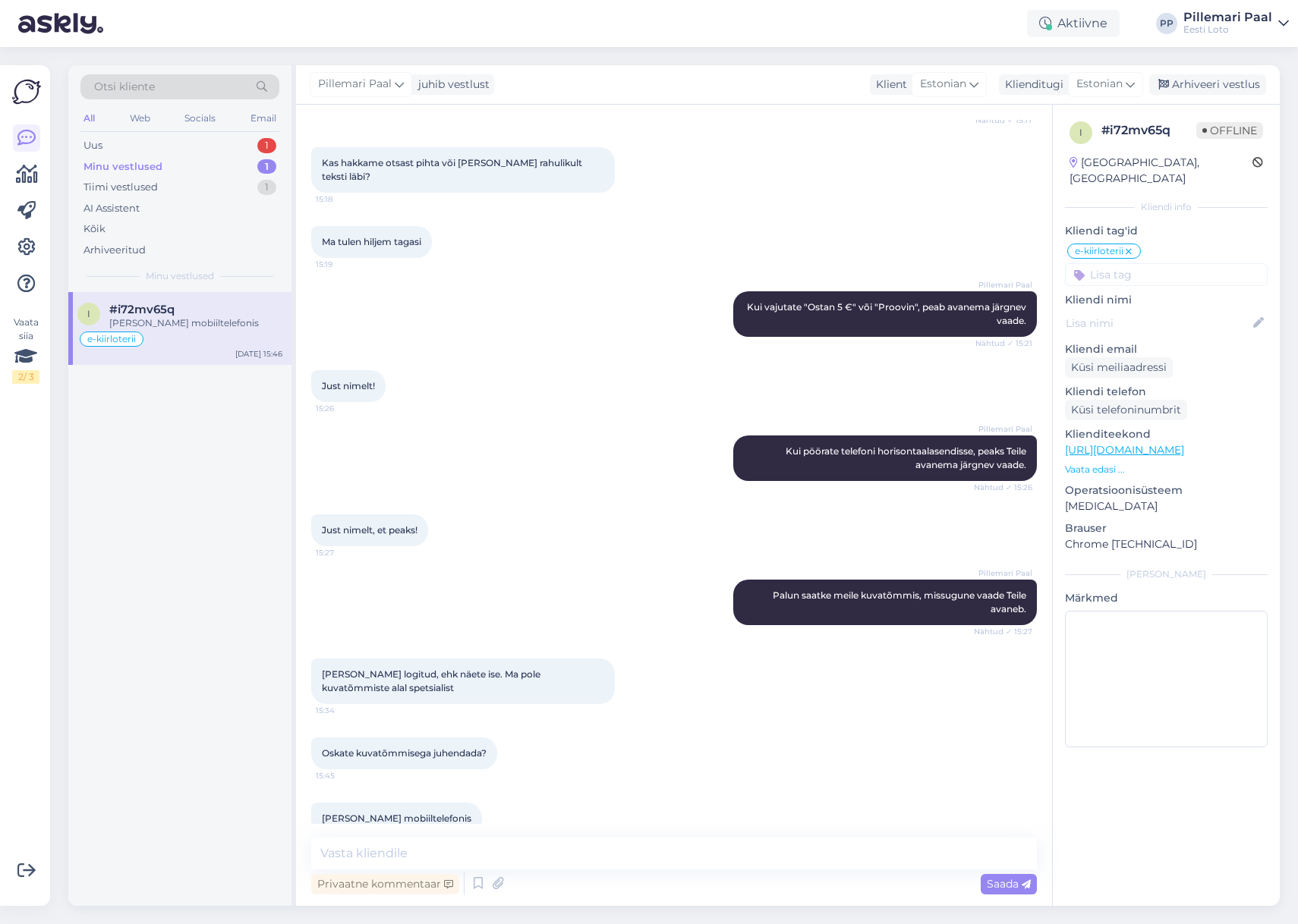
drag, startPoint x: 98, startPoint y: 145, endPoint x: 116, endPoint y: 172, distance: 32.4
click at [98, 145] on div "Uus" at bounding box center [92, 145] width 19 height 15
click at [178, 328] on div "I am routing this question to the colleague who is responsible for this topic. …" at bounding box center [195, 330] width 173 height 27
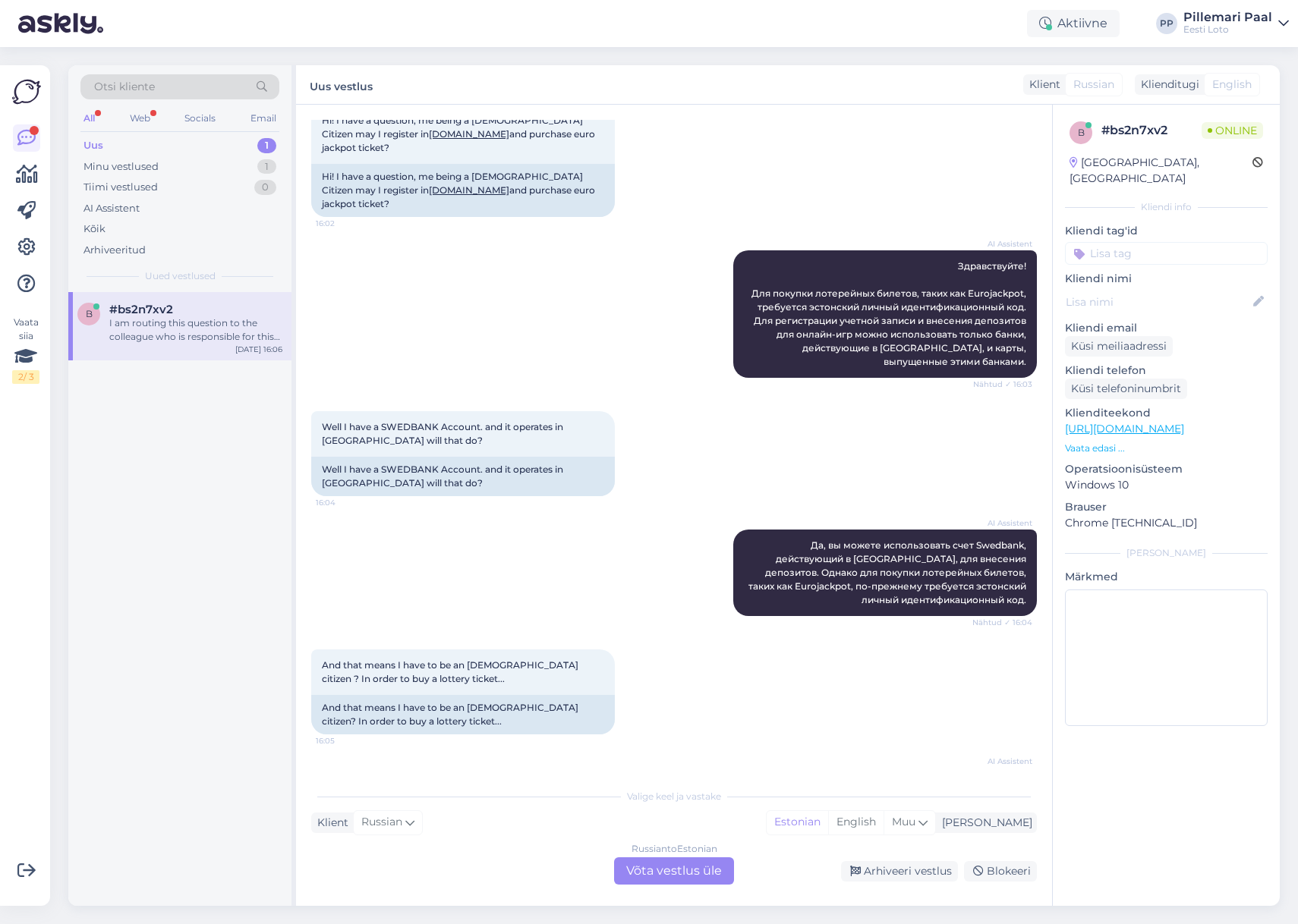
scroll to position [98, 0]
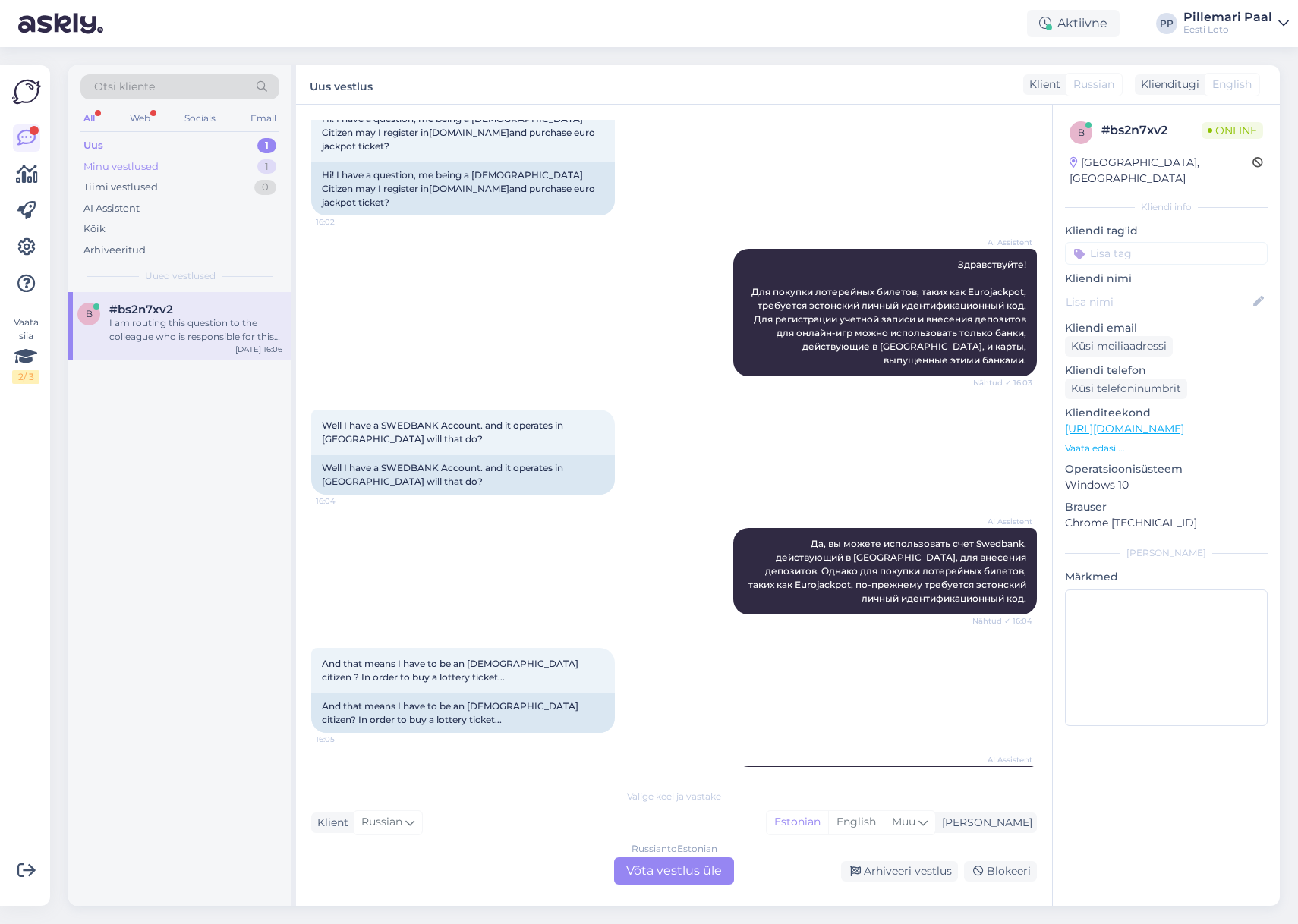
click at [134, 166] on div "Minu vestlused" at bounding box center [121, 167] width 75 height 15
click at [203, 318] on div "Olen mobiiltelefonis" at bounding box center [195, 323] width 173 height 13
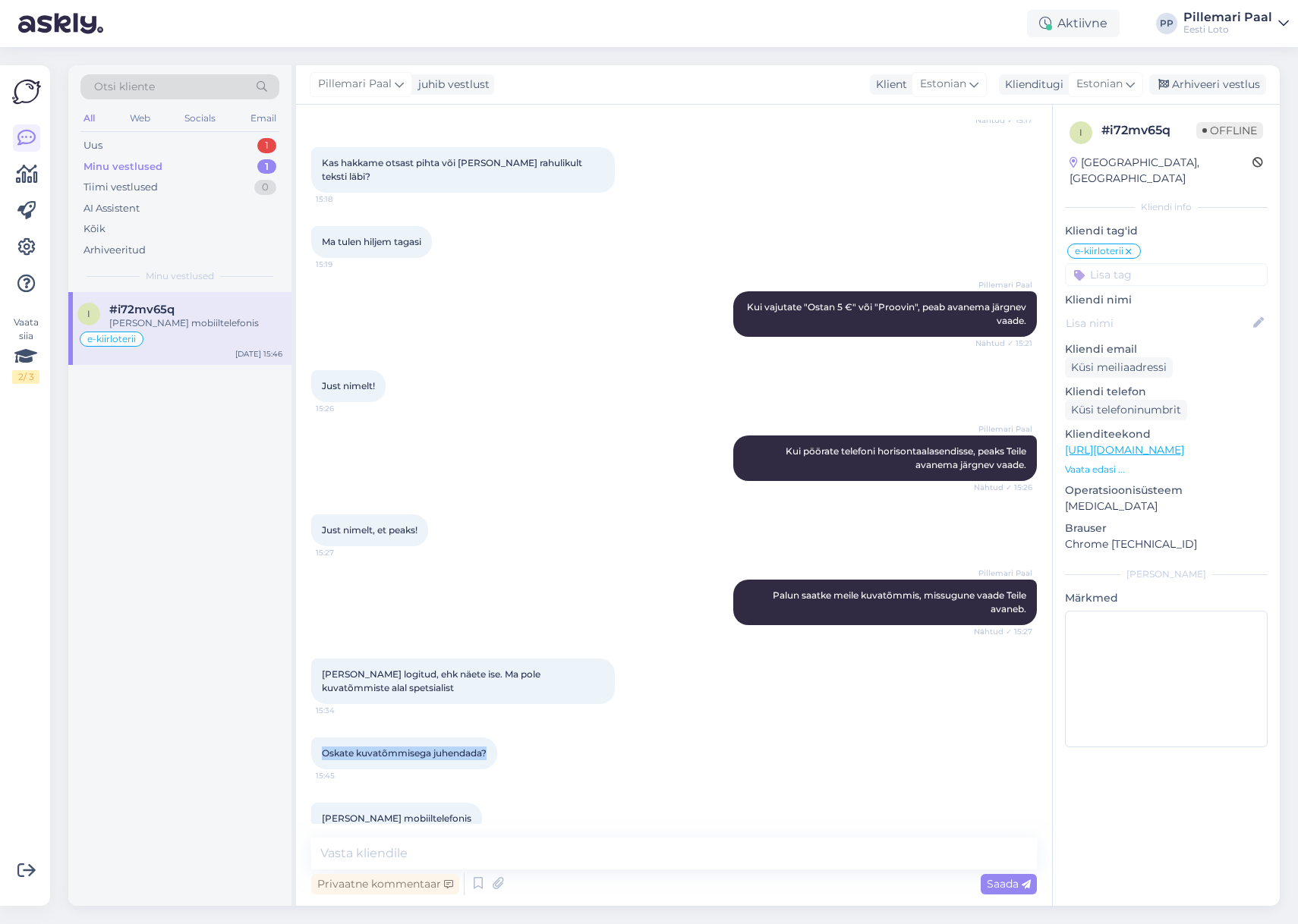
drag, startPoint x: 490, startPoint y: 724, endPoint x: 319, endPoint y: 728, distance: 171.0
click at [313, 738] on div "Oskate kuvatõmmisega juhendada? 15:45" at bounding box center [405, 754] width 186 height 32
copy span "Oskate kuvatõmmisega juhendada?"
click at [523, 855] on textarea at bounding box center [674, 854] width 726 height 32
paste textarea "Kuvatõmmise tegemise viis sõltub telefoni margist ja mudelist, mistõttu ei saa …"
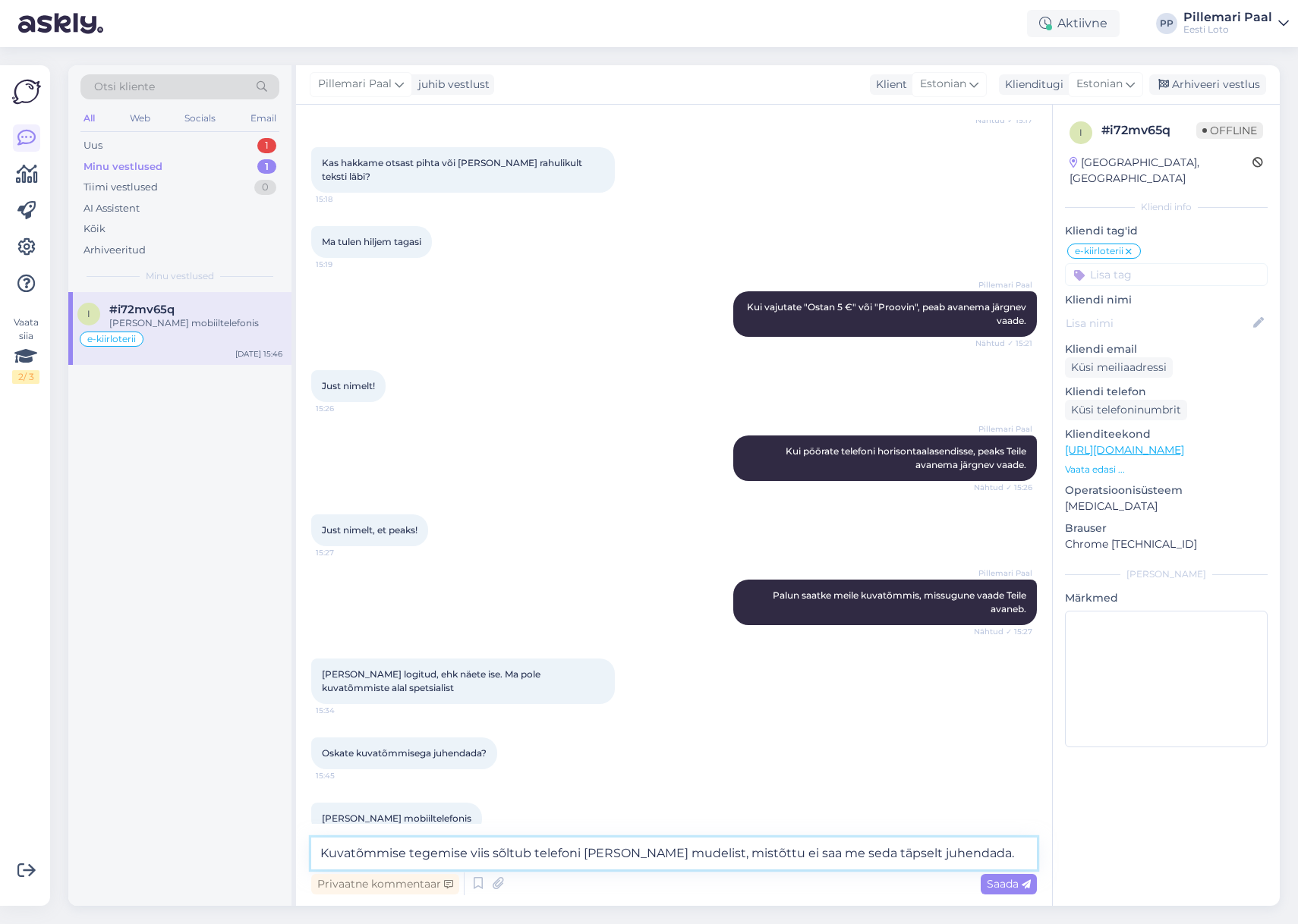
type textarea "Kuvatõmmise tegemise viis sõltub telefoni margist ja mudelist, mistõttu ei saa …"
click at [993, 856] on textarea "Kuvatõmmise tegemise viis sõltub telefoni margist ja mudelist, mistõttu ei saa …" at bounding box center [674, 854] width 726 height 32
click at [980, 855] on textarea "Kuvatõmmise tegemise viis sõltub telefoni margist ja mudelist, mistõttu ei saa …" at bounding box center [674, 854] width 726 height 32
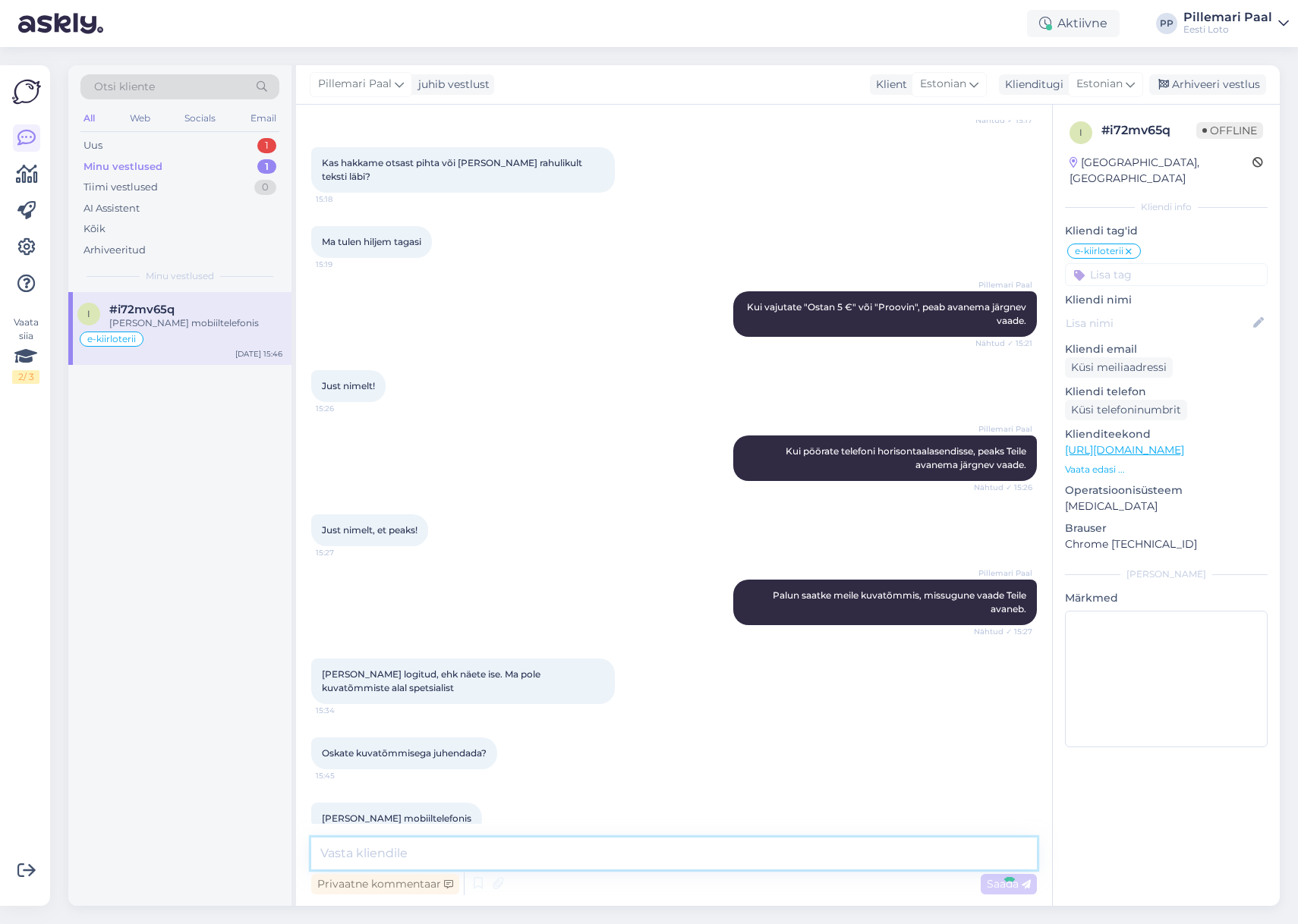
scroll to position [3101, 0]
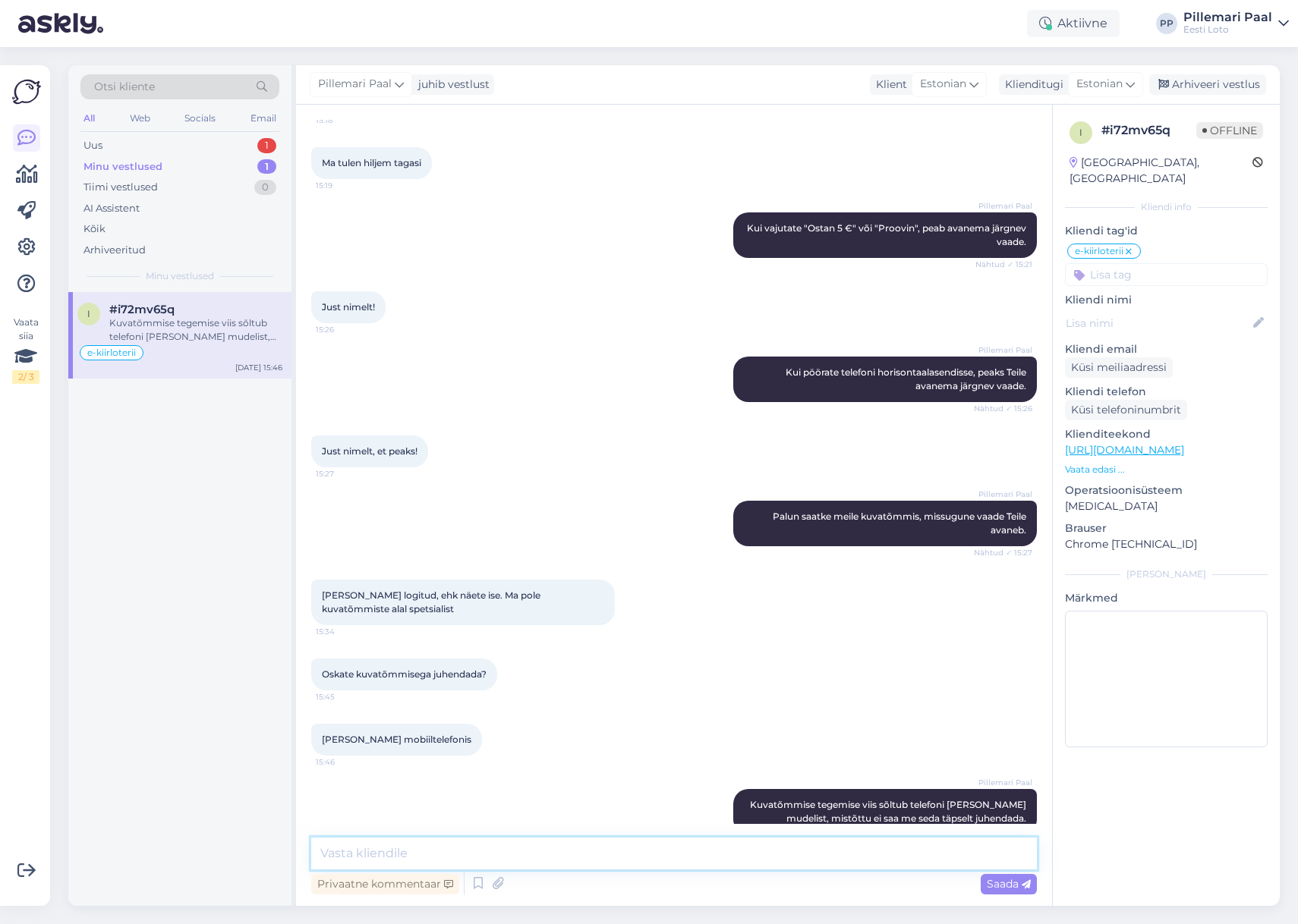
click at [570, 853] on textarea at bounding box center [674, 854] width 726 height 32
paste textarea "Soovitame kustutada veebilehitseja vahemälu ja kasutada võimaluse korral erinev…"
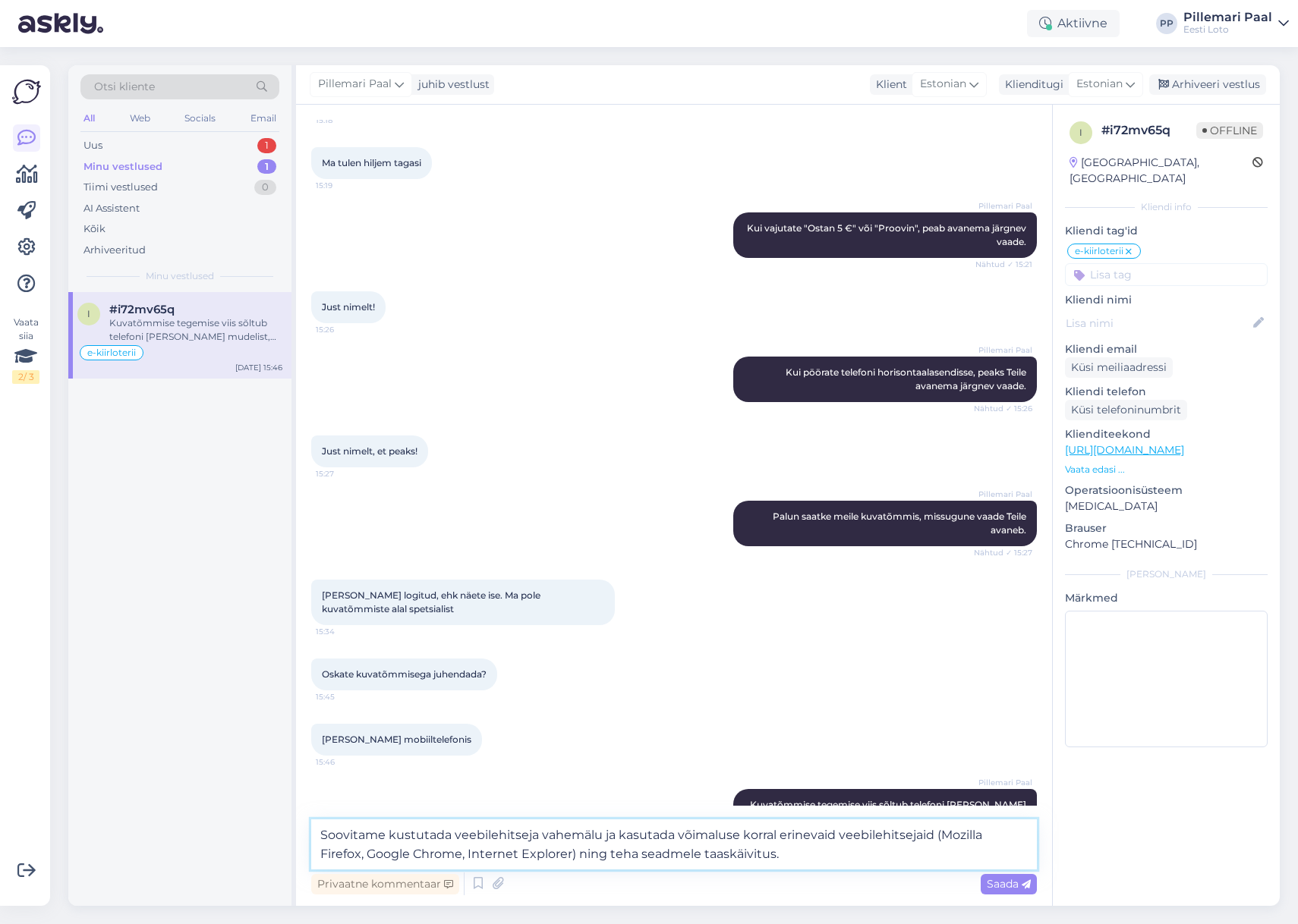
click at [320, 834] on textarea "Soovitame kustutada veebilehitseja vahemälu ja kasutada võimaluse korral erinev…" at bounding box center [674, 844] width 726 height 50
drag, startPoint x: 388, startPoint y: 832, endPoint x: 430, endPoint y: 879, distance: 63.0
click at [387, 832] on textarea "Soovitame kustutada veebilehitseja vahemälu ja kasutada võimaluse korral erinev…" at bounding box center [674, 844] width 726 height 50
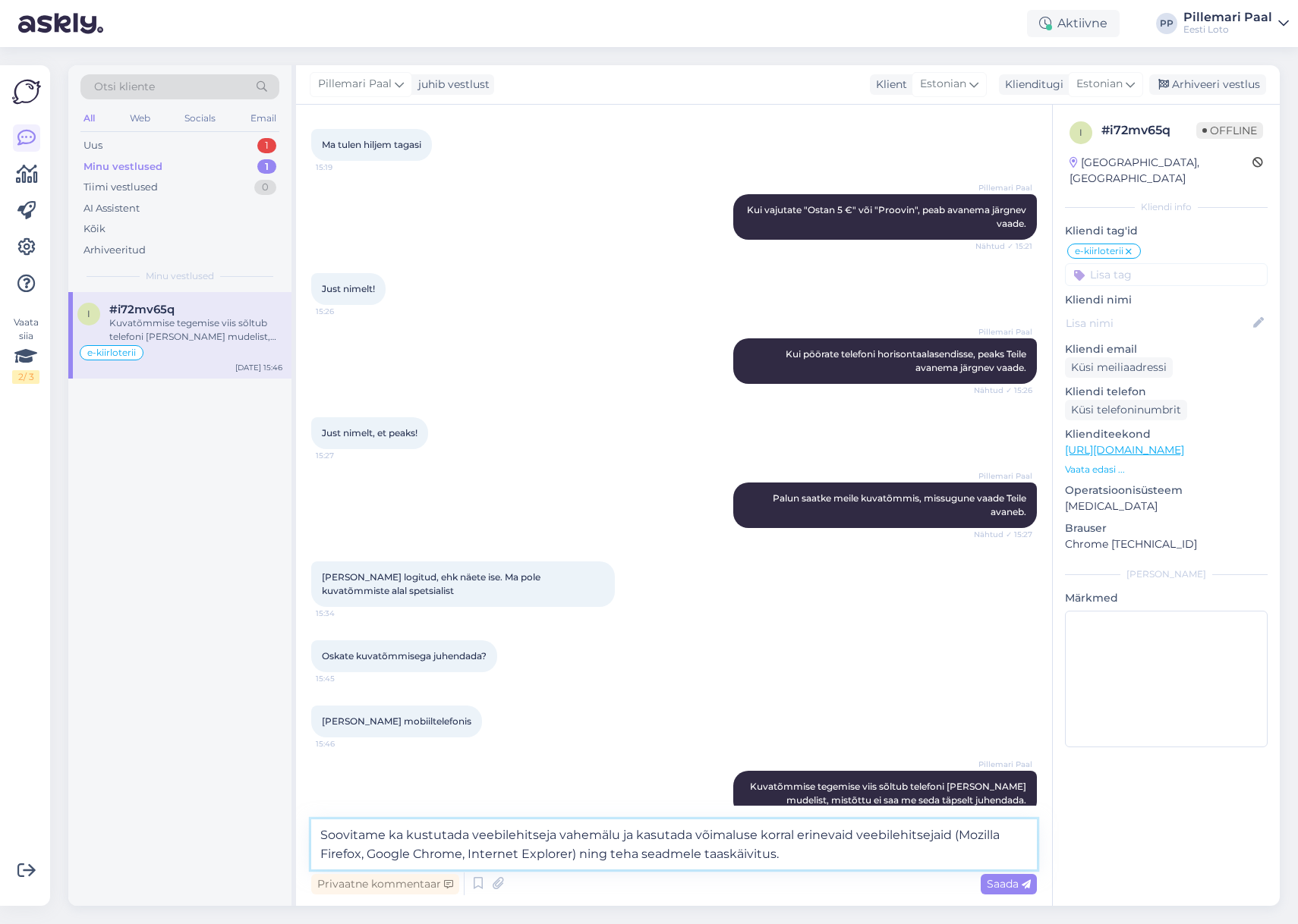
click at [808, 857] on textarea "Soovitame ka kustutada veebilehitseja vahemälu ja kasutada võimaluse korral eri…" at bounding box center [674, 844] width 726 height 50
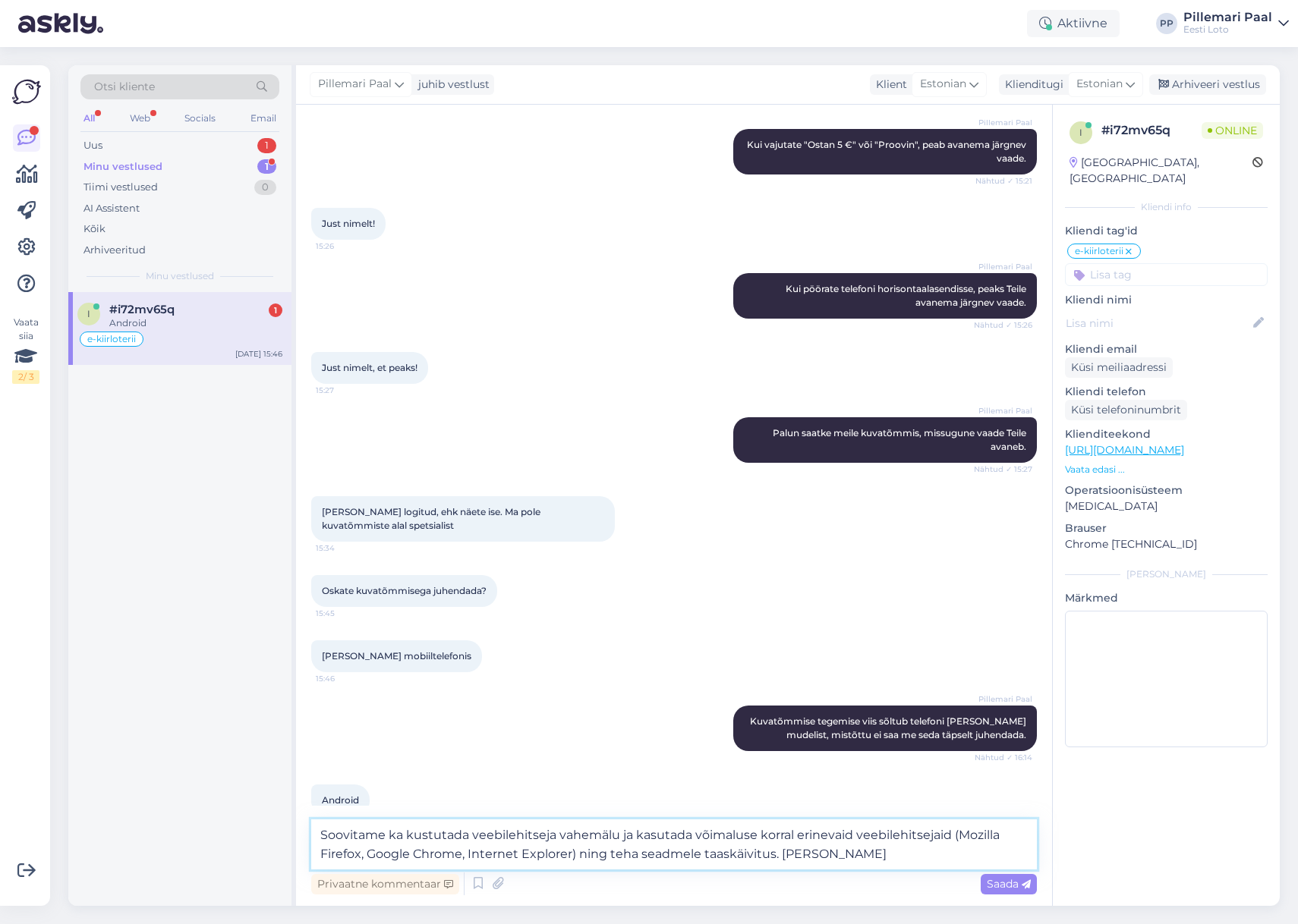
drag, startPoint x: 806, startPoint y: 856, endPoint x: 794, endPoint y: 856, distance: 12.0
click at [782, 856] on textarea "Soovitame ka kustutada veebilehitseja vahemälu ja kasutada võimaluse korral eri…" at bounding box center [674, 844] width 726 height 50
paste textarea "eelpool väljatoodud soovitustest pole abi,"
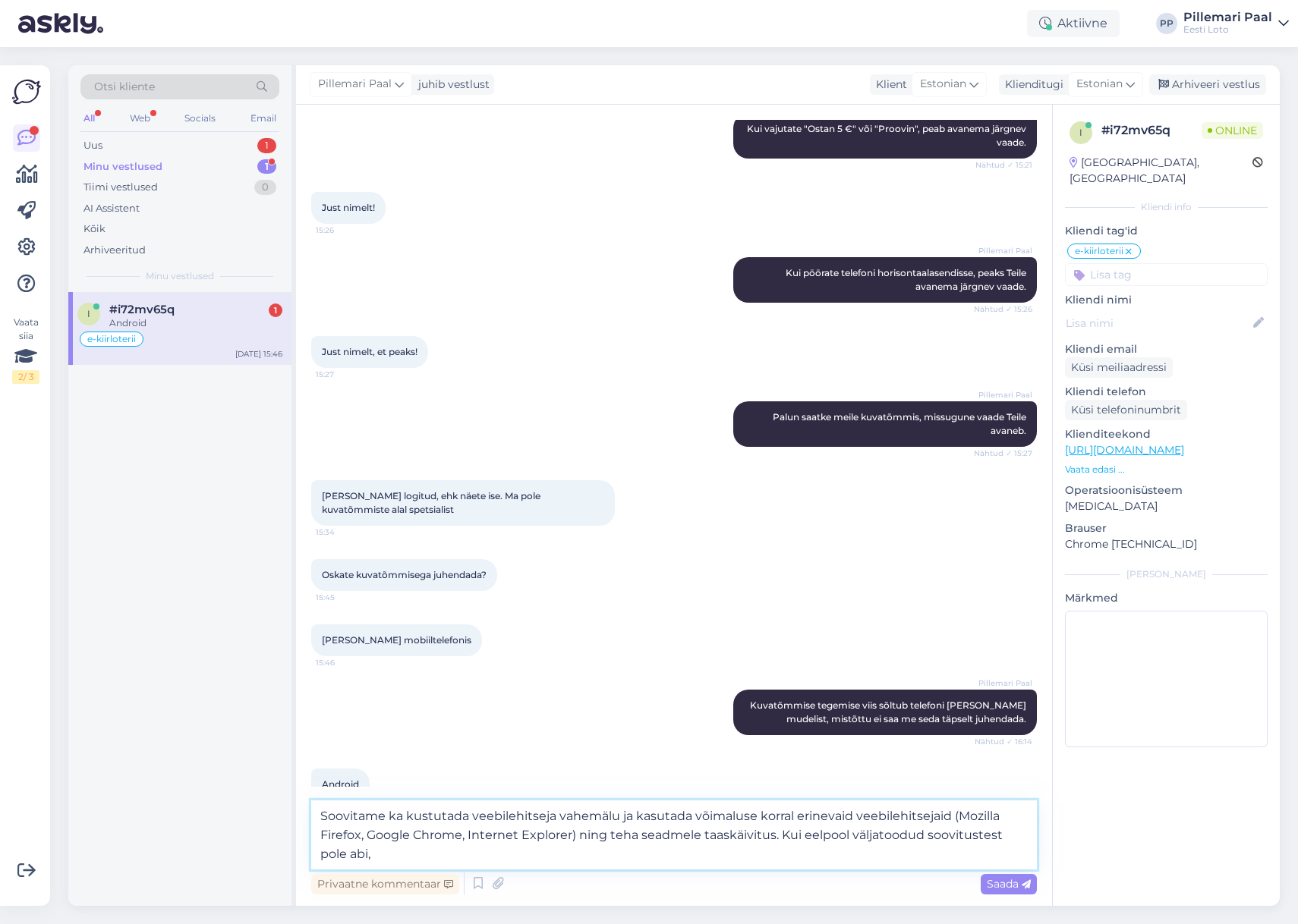
click at [394, 856] on textarea "Soovitame ka kustutada veebilehitseja vahemälu ja kasutada võimaluse korral eri…" at bounding box center [674, 835] width 726 height 69
click at [319, 854] on textarea "Soovitame ka kustutada veebilehitseja vahemälu ja kasutada võimaluse korral eri…" at bounding box center [674, 835] width 726 height 69
click at [587, 852] on textarea "Soovitame ka kustutada veebilehitseja vahemälu ja kasutada võimaluse korral eri…" at bounding box center [674, 835] width 726 height 69
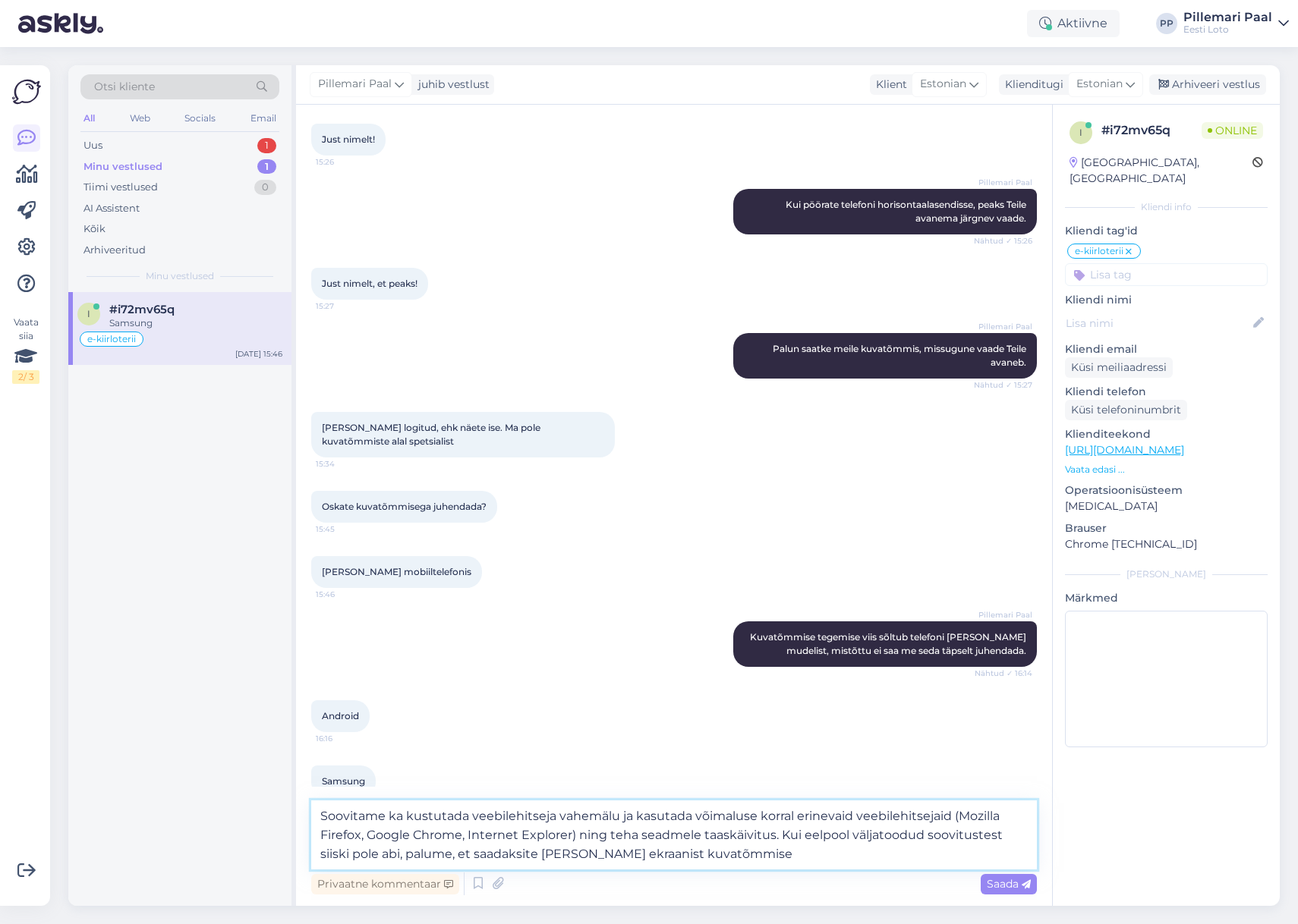
type textarea "Soovitame ka kustutada veebilehitseja vahemälu ja kasutada võimaluse korral eri…"
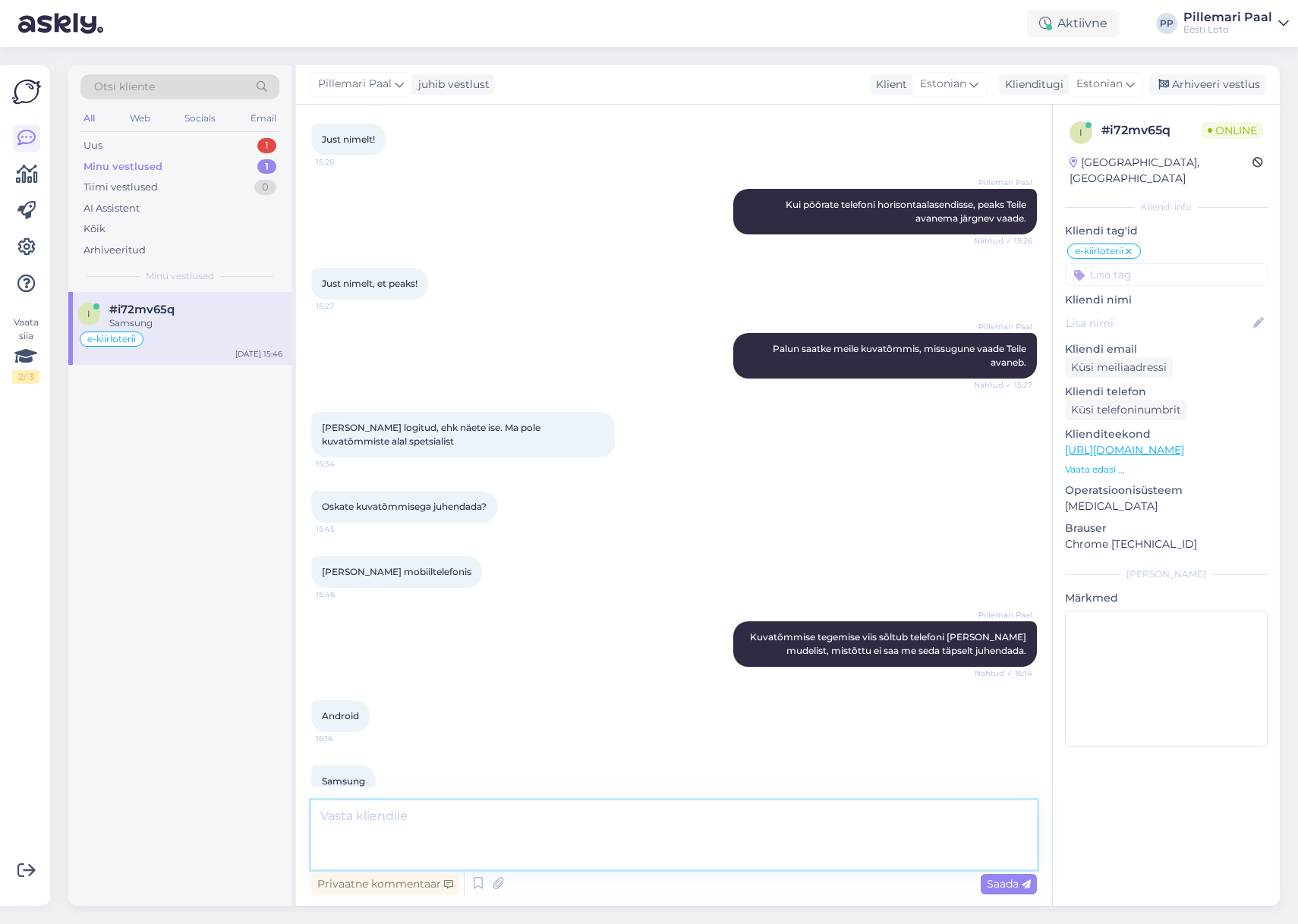
scroll to position [3365, 0]
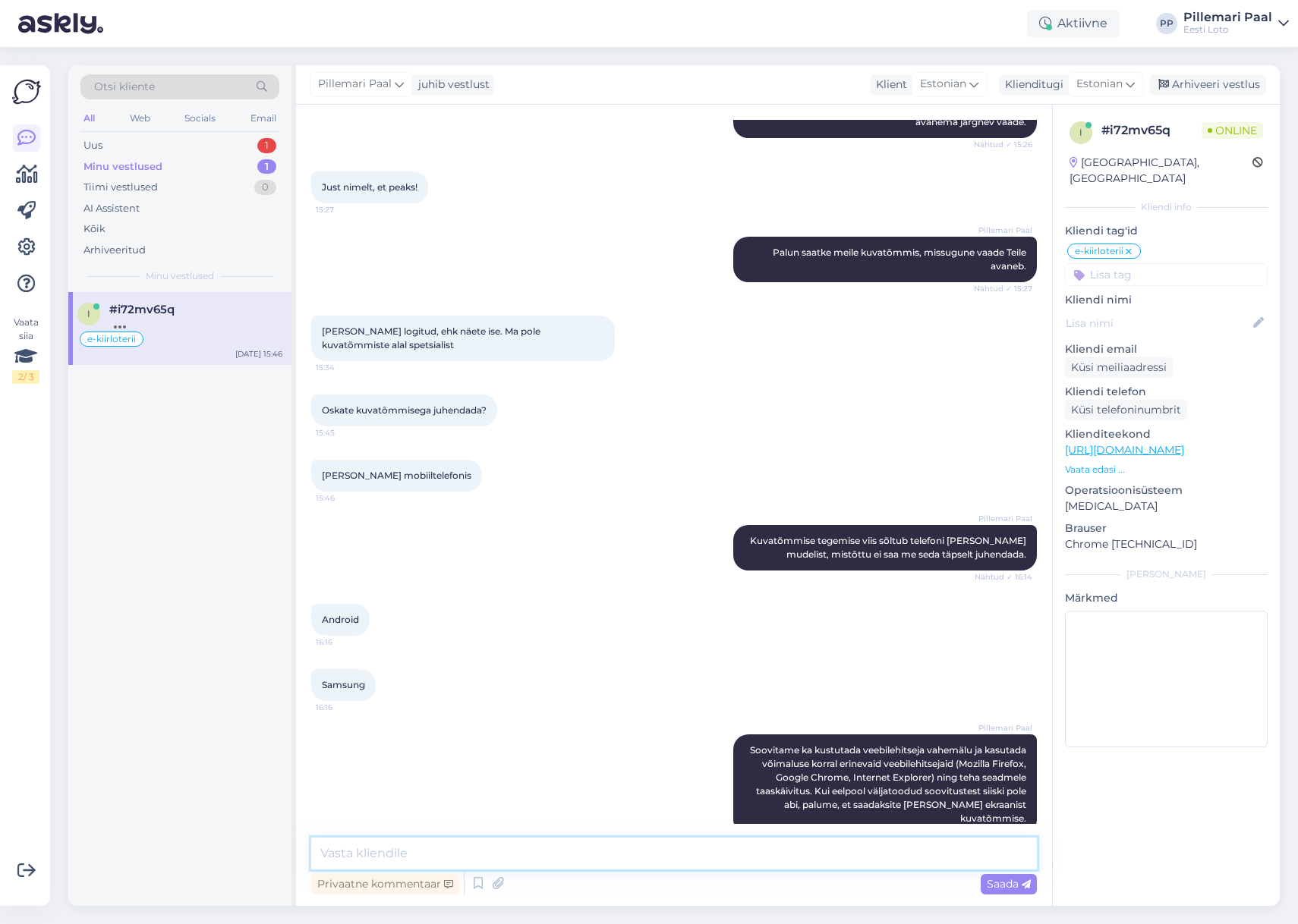
click at [539, 861] on textarea at bounding box center [674, 854] width 726 height 32
paste textarea "Samsungi telefoniga saab kuvatõmmise (screenshot’i) teha mitmel viisil – see sõ…"
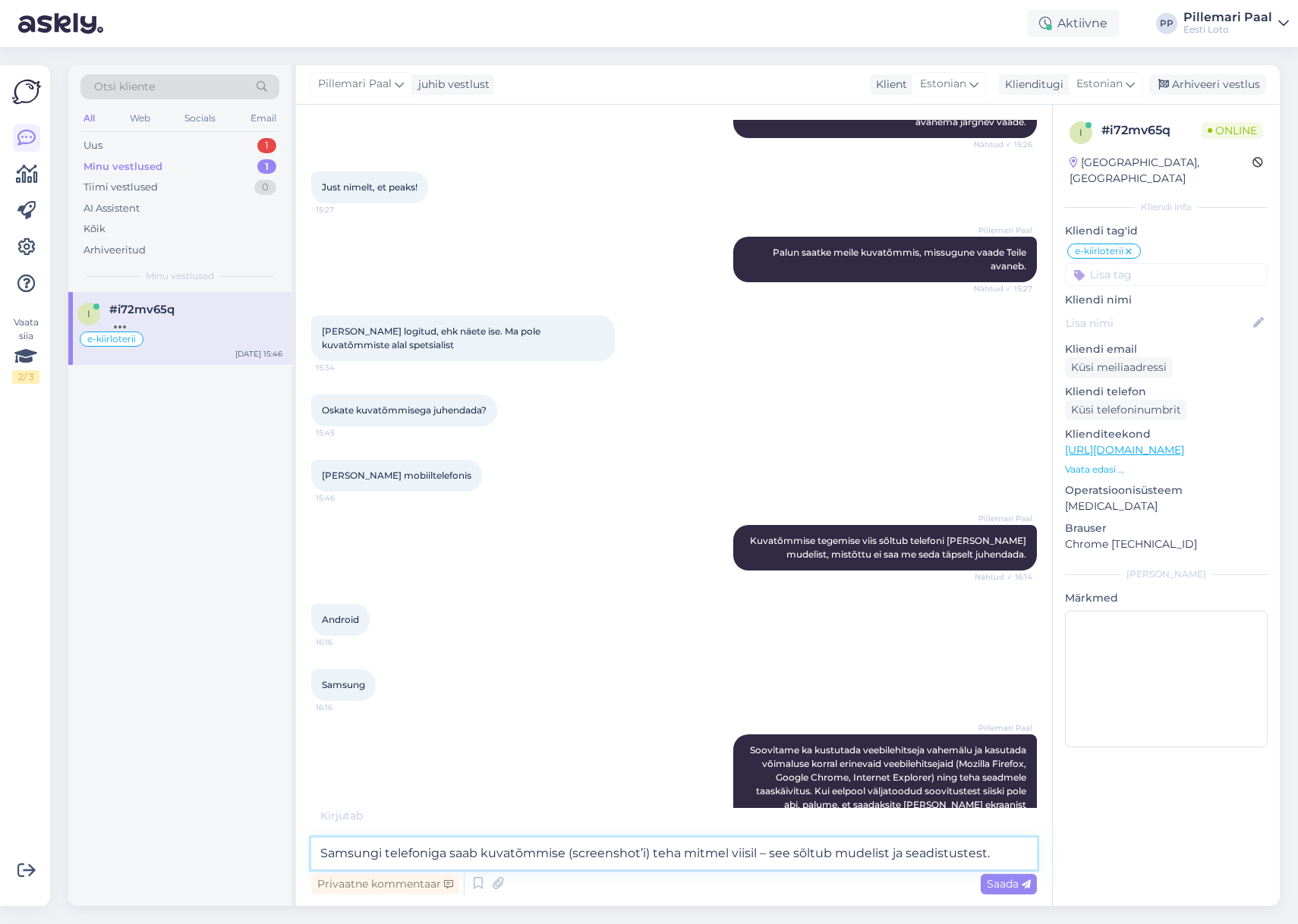
click at [1006, 855] on textarea "Samsungi telefoniga saab kuvatõmmise (screenshot’i) teha mitmel viisil – see sõ…" at bounding box center [674, 854] width 726 height 32
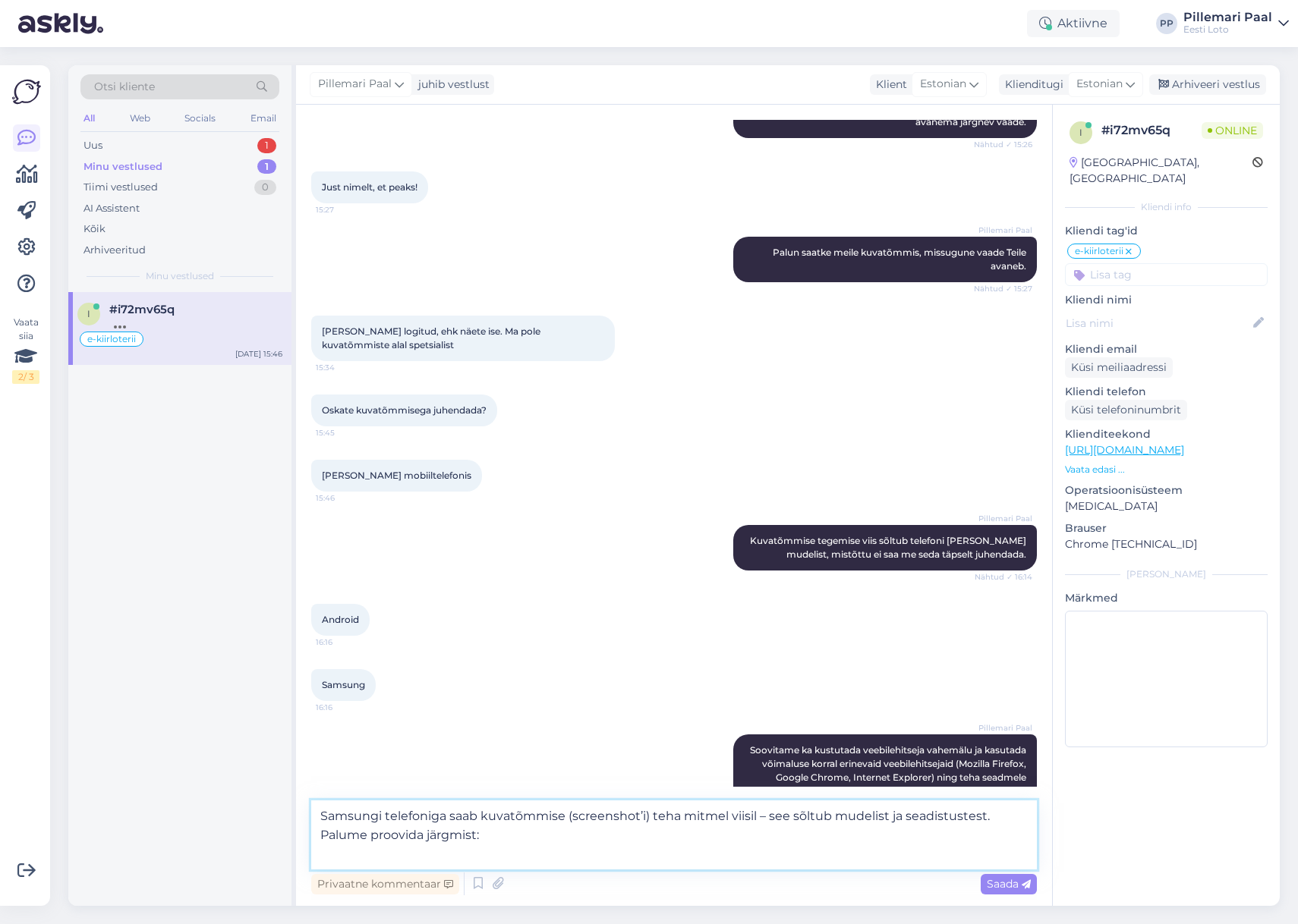
paste textarea "Vajuta samaaegselt: Toitenupp (Power) + Helitugevuse vähendamise nupp (Volume D…"
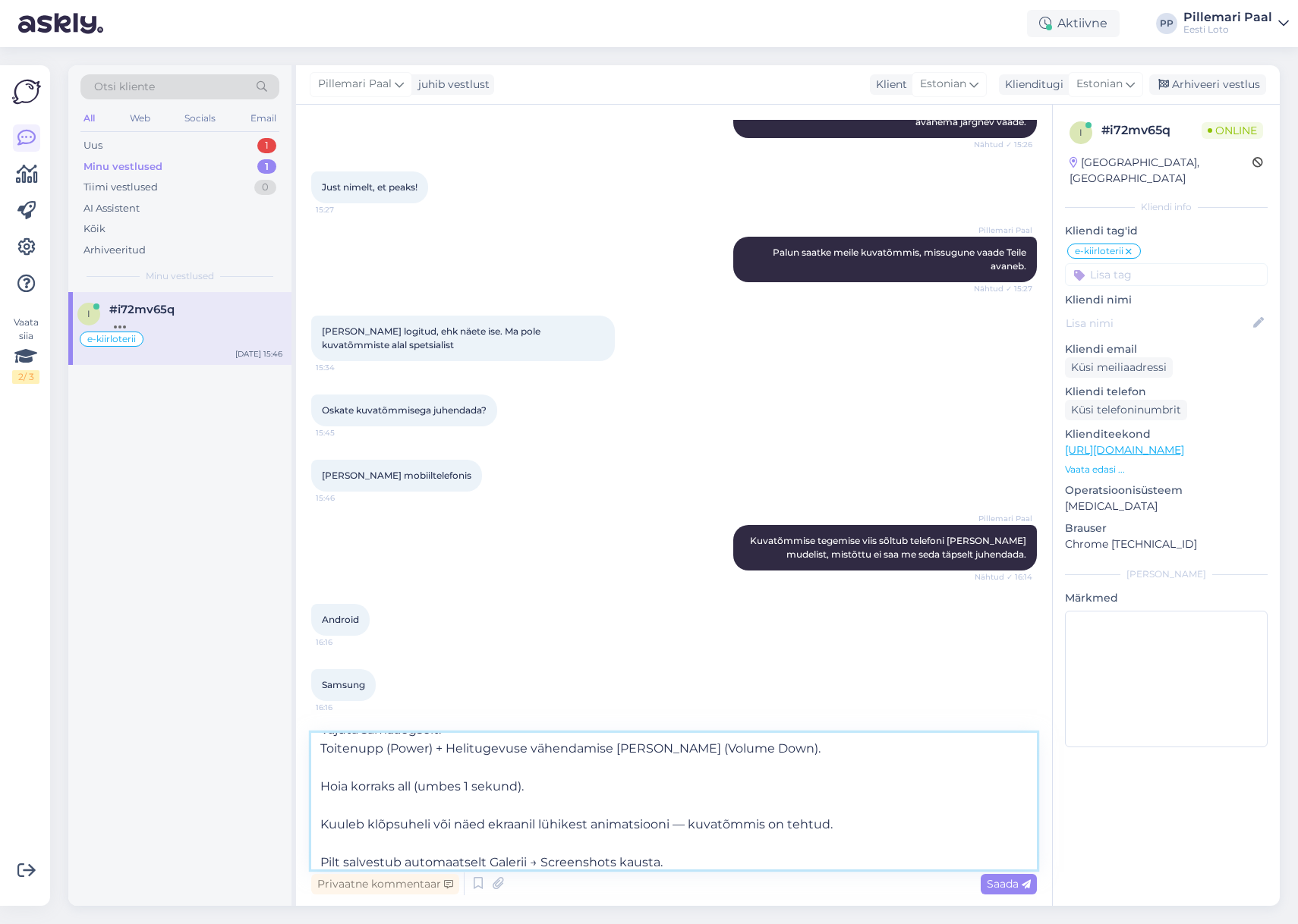
scroll to position [0, 0]
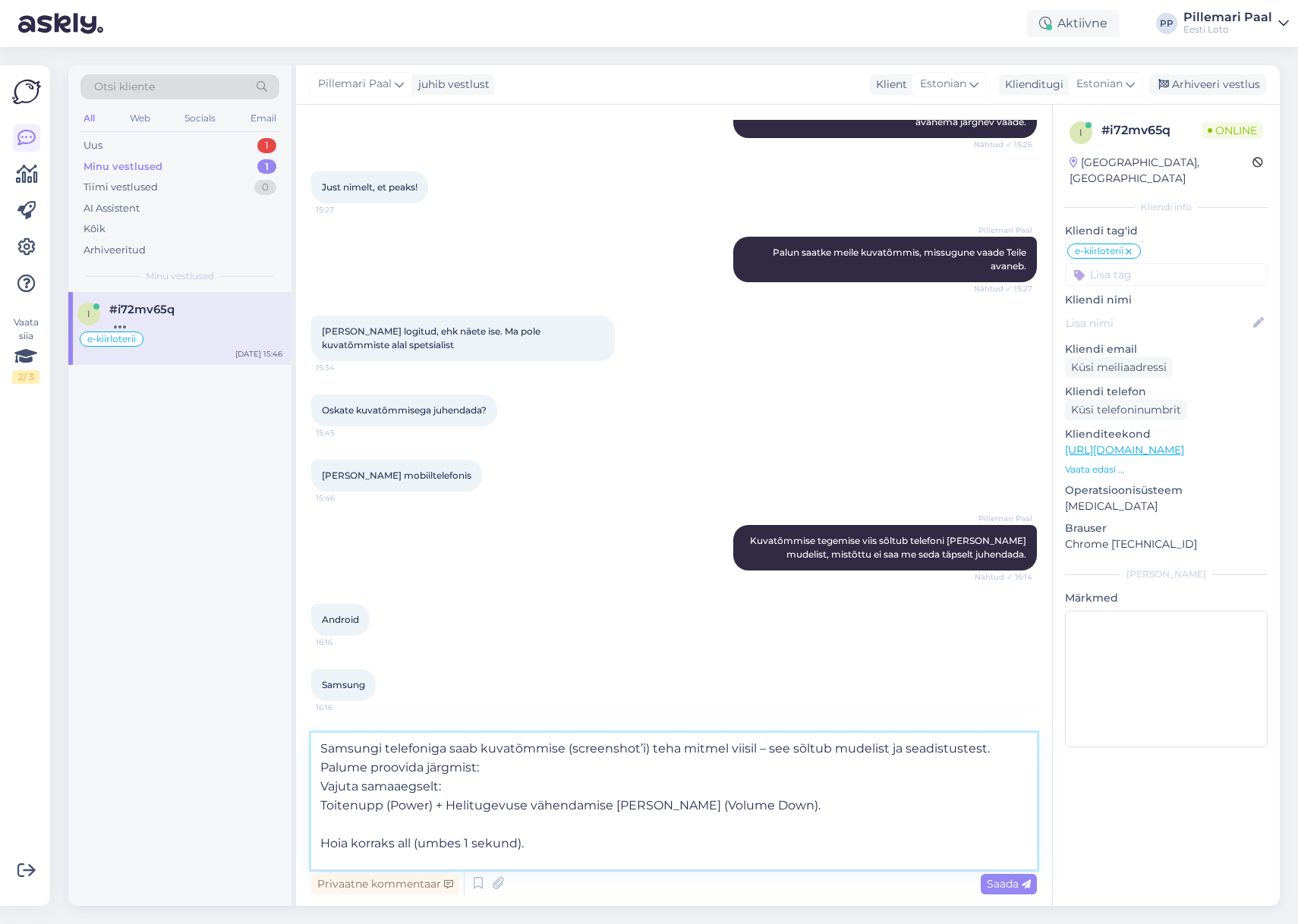
drag, startPoint x: 489, startPoint y: 768, endPoint x: 511, endPoint y: 773, distance: 22.6
click at [489, 768] on textarea "Samsungi telefoniga saab kuvatõmmise (screenshot’i) teha mitmel viisil – see sõ…" at bounding box center [674, 802] width 726 height 137
click at [324, 787] on textarea "Samsungi telefoniga saab kuvatõmmise (screenshot’i) teha mitmel viisil – see sõ…" at bounding box center [674, 802] width 726 height 137
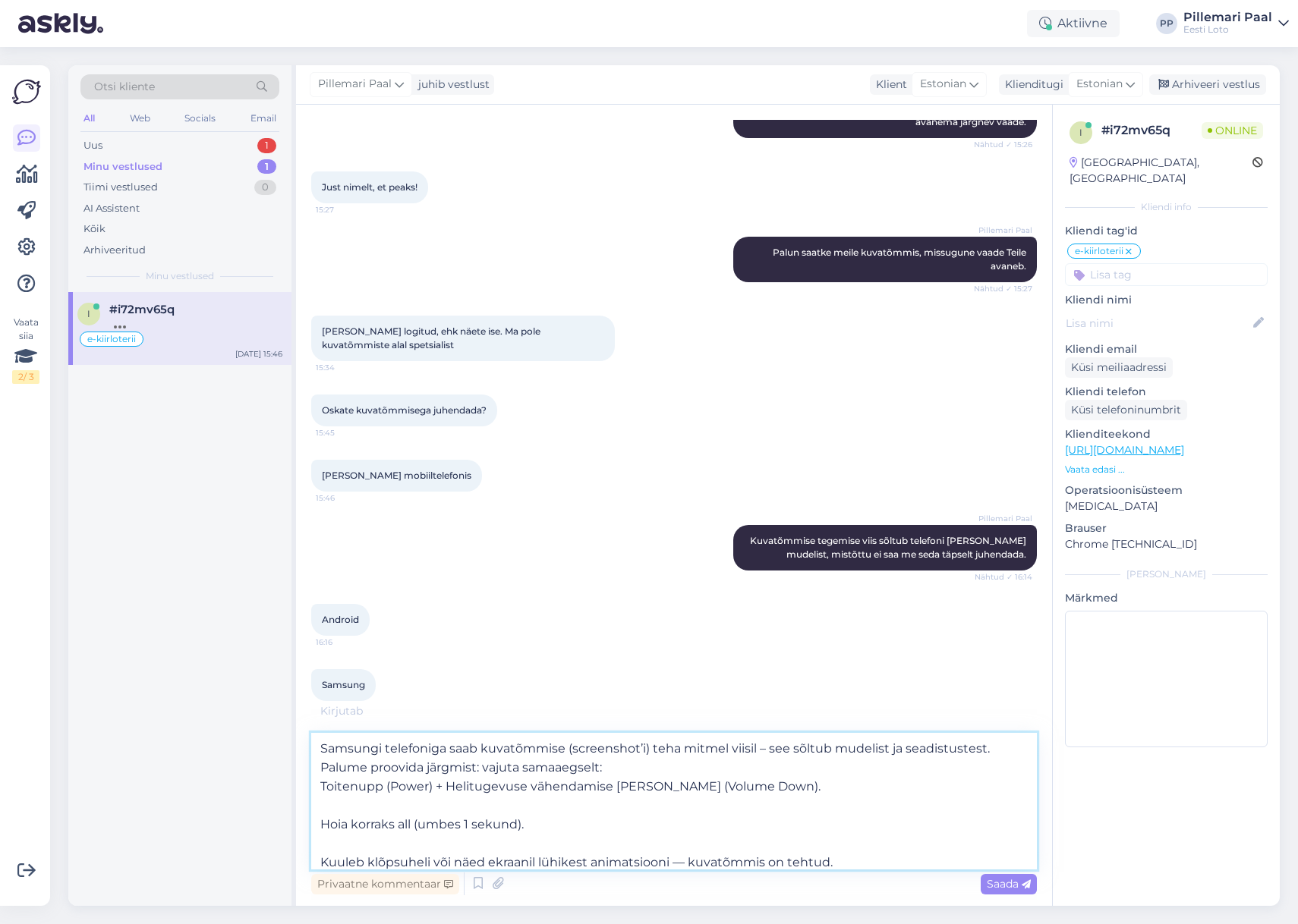
click at [518, 768] on textarea "Samsungi telefoniga saab kuvatõmmise (screenshot’i) teha mitmel viisil – see sõ…" at bounding box center [674, 802] width 726 height 137
click at [478, 766] on textarea "Samsungi telefoniga saab kuvatõmmise (screenshot’i) teha mitmel viisil – see sõ…" at bounding box center [674, 802] width 726 height 137
drag, startPoint x: 319, startPoint y: 787, endPoint x: 419, endPoint y: 864, distance: 126.2
click at [319, 787] on textarea "Samsungi telefoniga saab kuvatõmmise (screenshot’i) teha mitmel viisil – see sõ…" at bounding box center [674, 802] width 726 height 137
click at [489, 767] on textarea "Samsungi telefoniga saab kuvatõmmise (screenshot’i) teha mitmel viisil – see sõ…" at bounding box center [674, 802] width 726 height 137
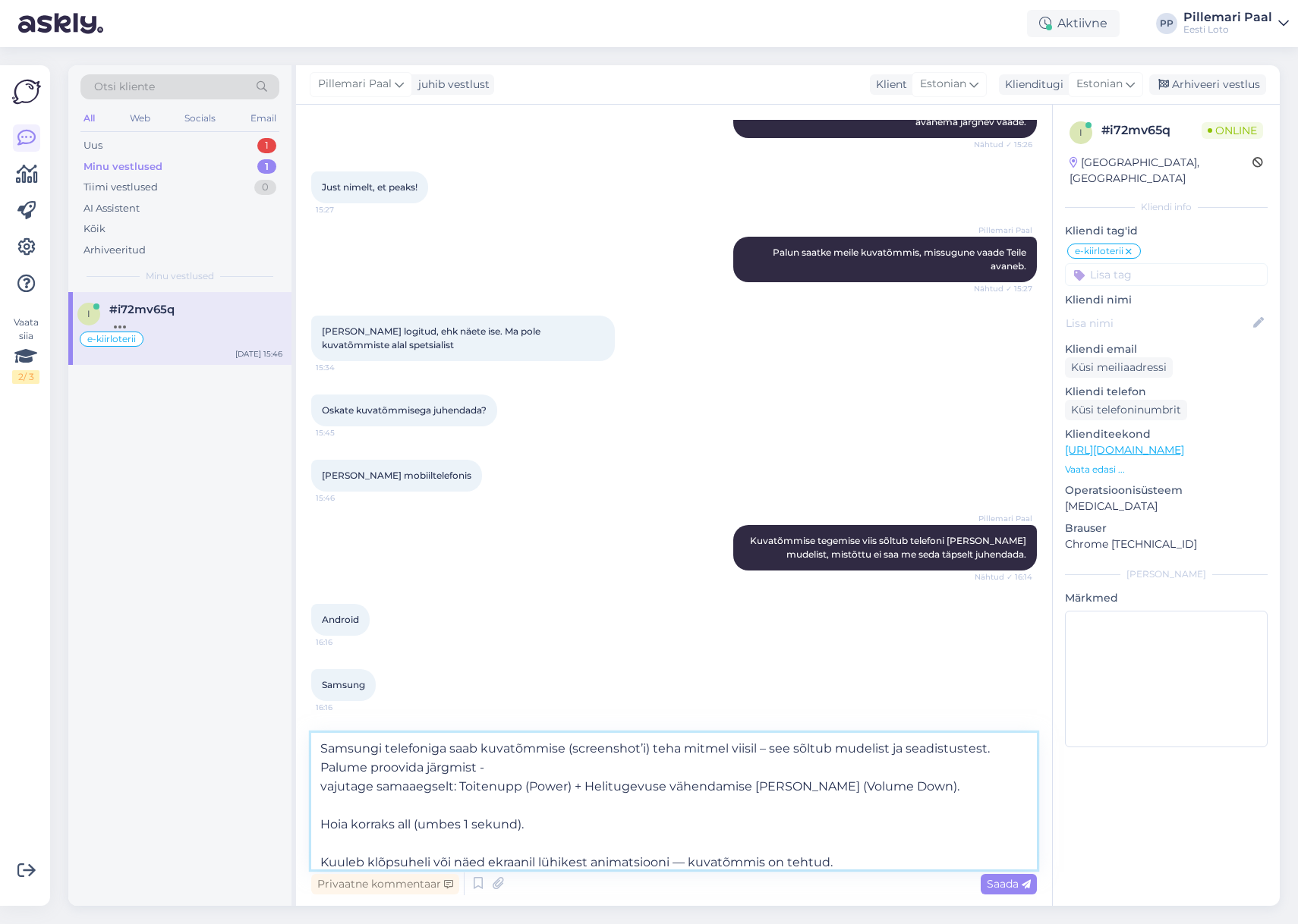
drag, startPoint x: 322, startPoint y: 787, endPoint x: 334, endPoint y: 814, distance: 29.5
click at [322, 787] on textarea "Samsungi telefoniga saab kuvatõmmise (screenshot’i) teha mitmel viisil – see sõ…" at bounding box center [674, 802] width 726 height 137
click at [465, 787] on textarea "Samsungi telefoniga saab kuvatõmmise (screenshot’i) teha mitmel viisil – see sõ…" at bounding box center [674, 802] width 726 height 137
drag, startPoint x: 322, startPoint y: 824, endPoint x: 366, endPoint y: 872, distance: 65.1
click at [322, 824] on textarea "Samsungi telefoniga saab kuvatõmmise (screenshot’i) teha mitmel viisil – see sõ…" at bounding box center [674, 802] width 726 height 137
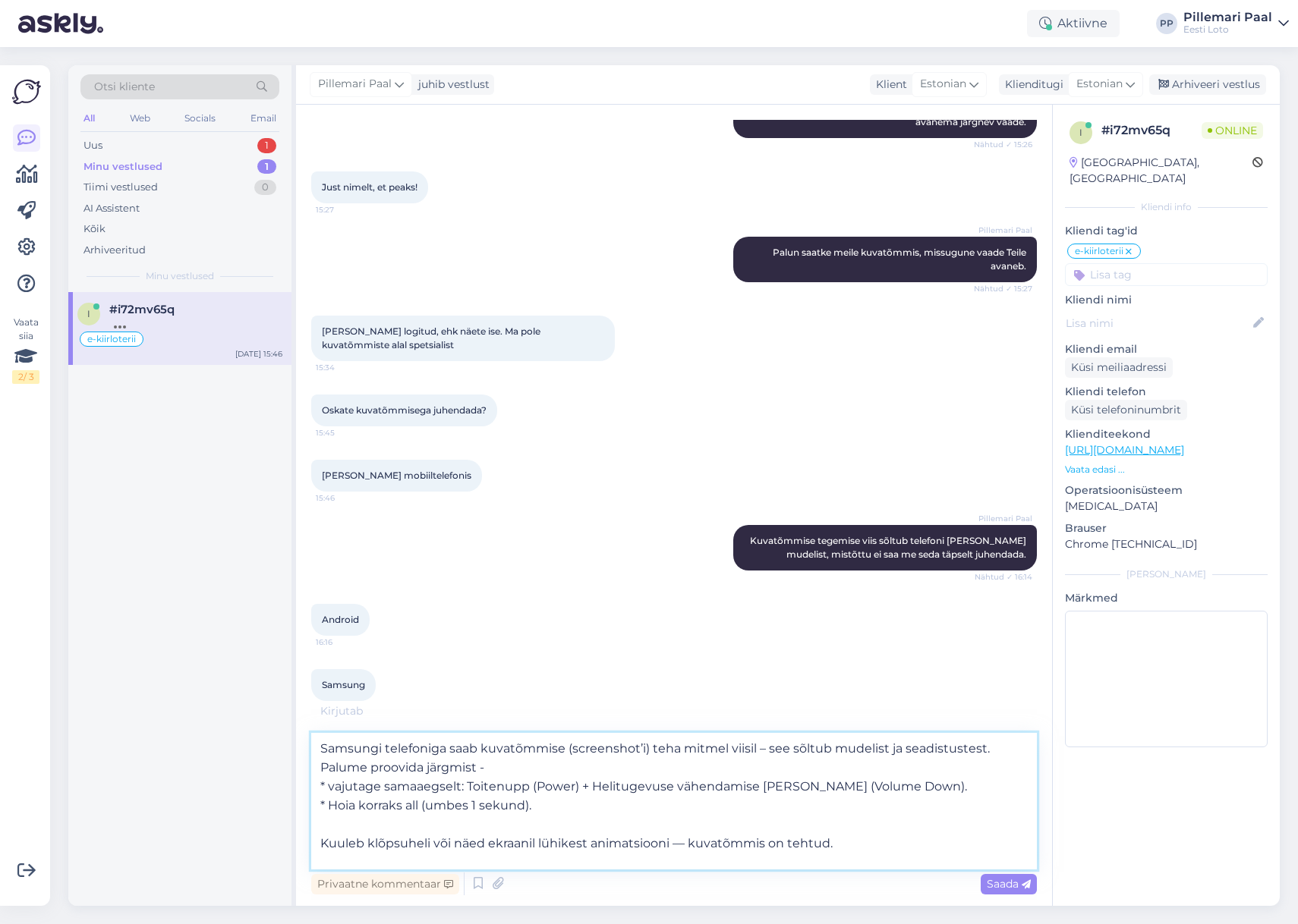
drag, startPoint x: 355, startPoint y: 805, endPoint x: 354, endPoint y: 824, distance: 19.0
click at [354, 805] on textarea "Samsungi telefoniga saab kuvatõmmise (screenshot’i) teha mitmel viisil – see sõ…" at bounding box center [674, 802] width 726 height 137
click at [555, 804] on textarea "Samsungi telefoniga saab kuvatõmmise (screenshot’i) teha mitmel viisil – see sõ…" at bounding box center [674, 802] width 726 height 137
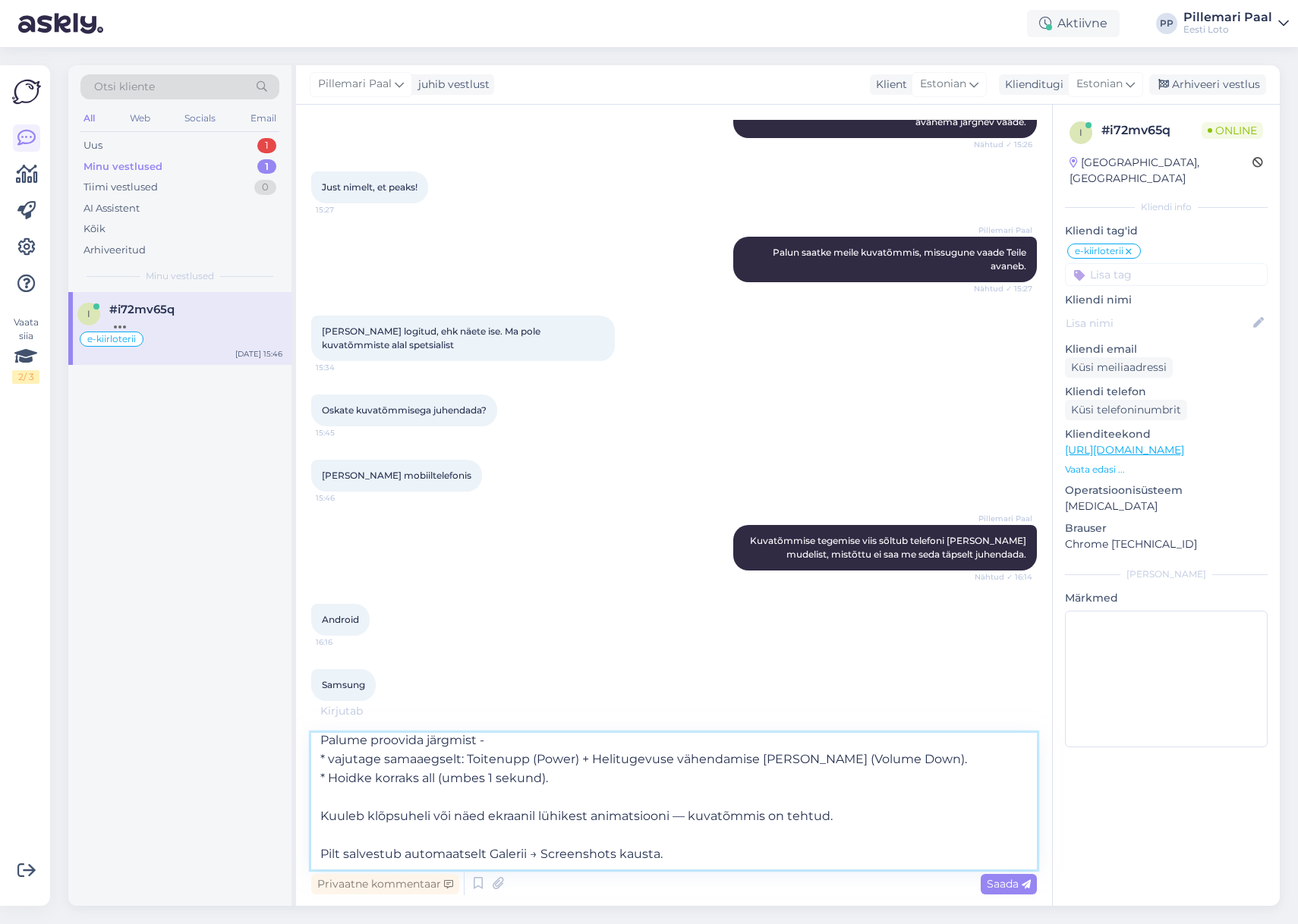
drag, startPoint x: 319, startPoint y: 815, endPoint x: 336, endPoint y: 836, distance: 27.0
click at [319, 815] on textarea "Samsungi telefoniga saab kuvatõmmise (screenshot’i) teha mitmel viisil – see sõ…" at bounding box center [674, 802] width 726 height 137
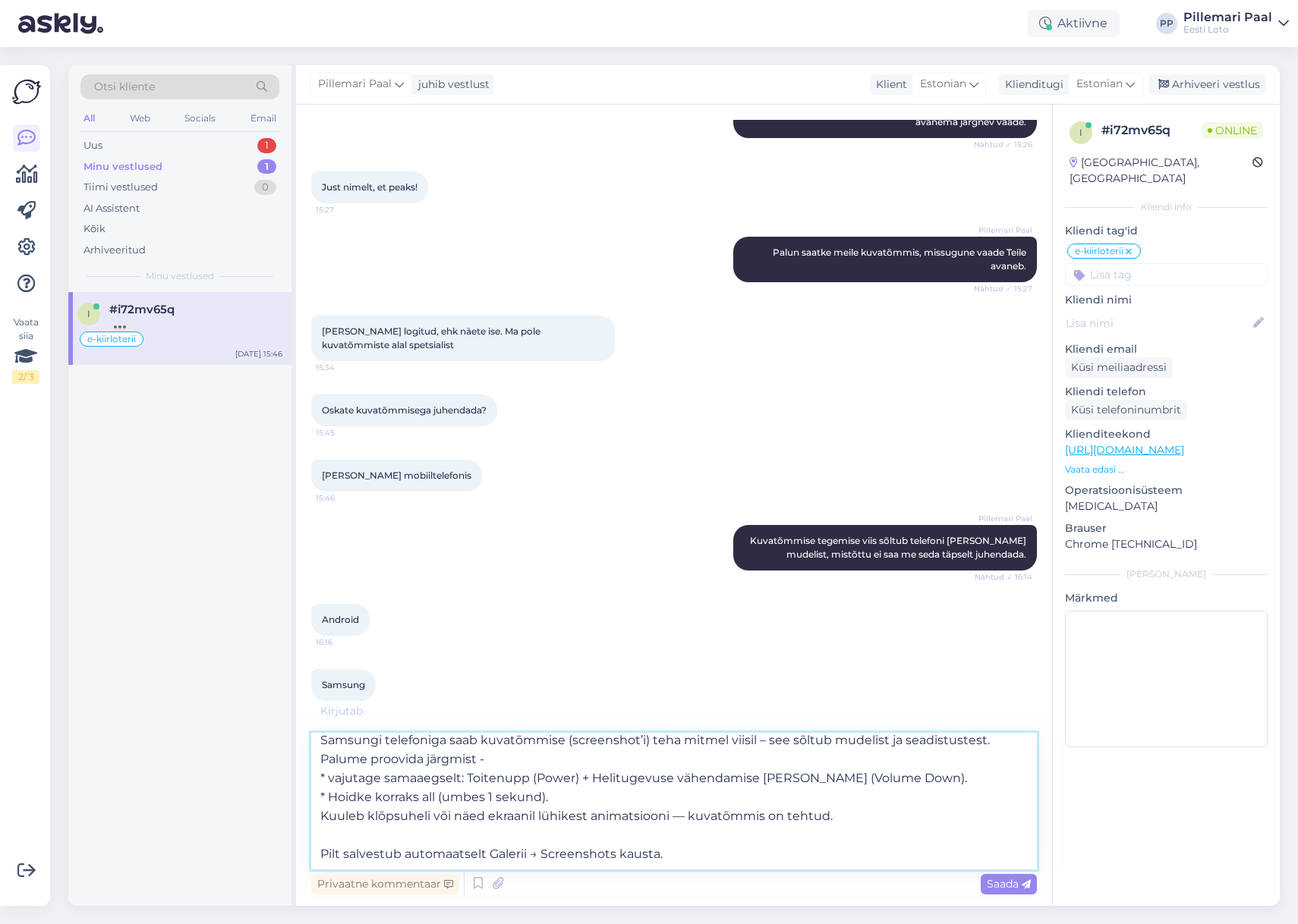
scroll to position [8, 0]
click at [374, 811] on textarea "Samsungi telefoniga saab kuvatõmmise (screenshot’i) teha mitmel viisil – see sõ…" at bounding box center [674, 802] width 726 height 137
click at [495, 817] on textarea "Samsungi telefoniga saab kuvatõmmise (screenshot’i) teha mitmel viisil – see sõ…" at bounding box center [674, 802] width 726 height 137
drag, startPoint x: 322, startPoint y: 854, endPoint x: 326, endPoint y: 863, distance: 9.8
click at [321, 854] on textarea "Samsungi telefoniga saab kuvatõmmise (screenshot’i) teha mitmel viisil – see sõ…" at bounding box center [674, 802] width 726 height 137
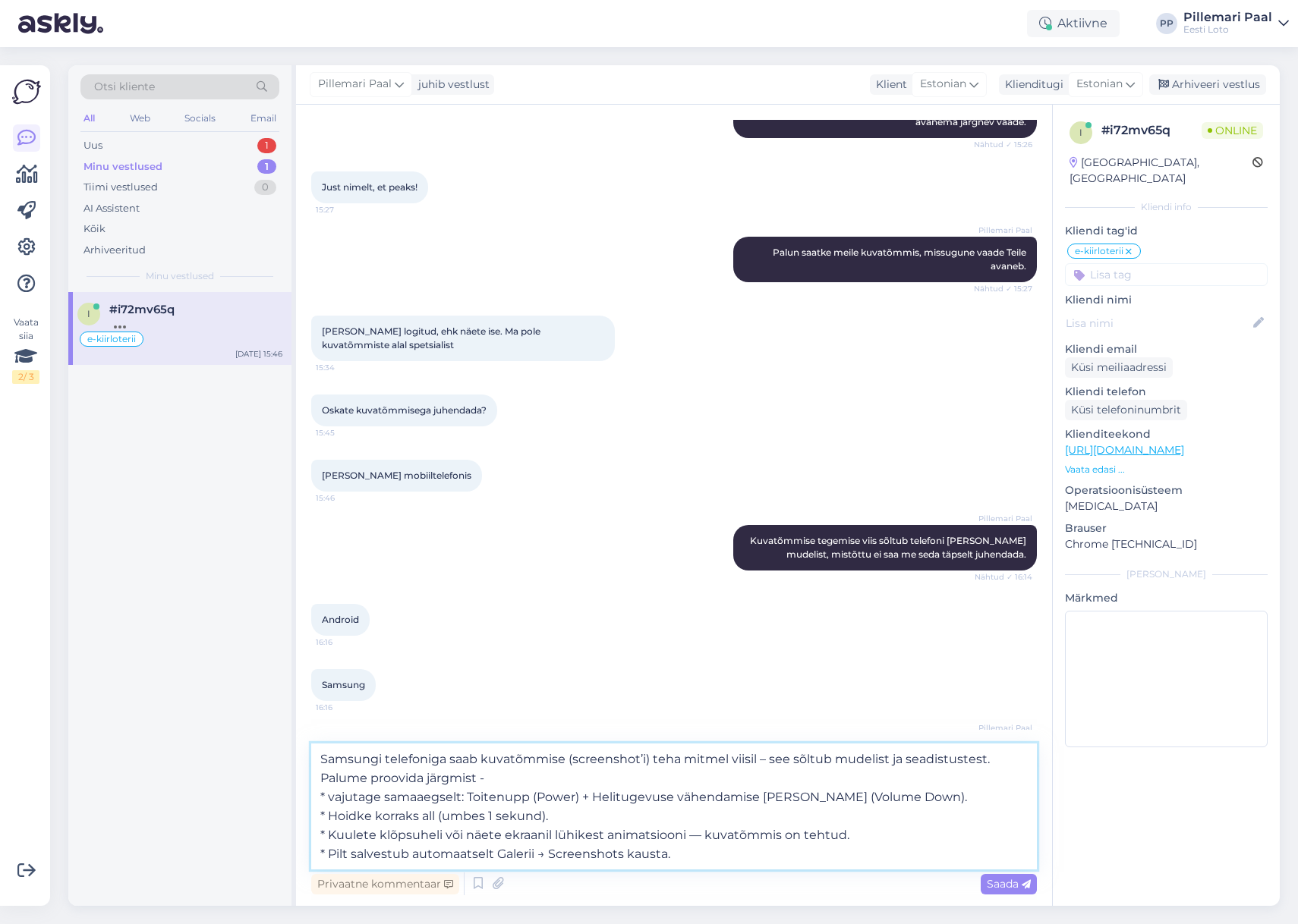
scroll to position [3459, 0]
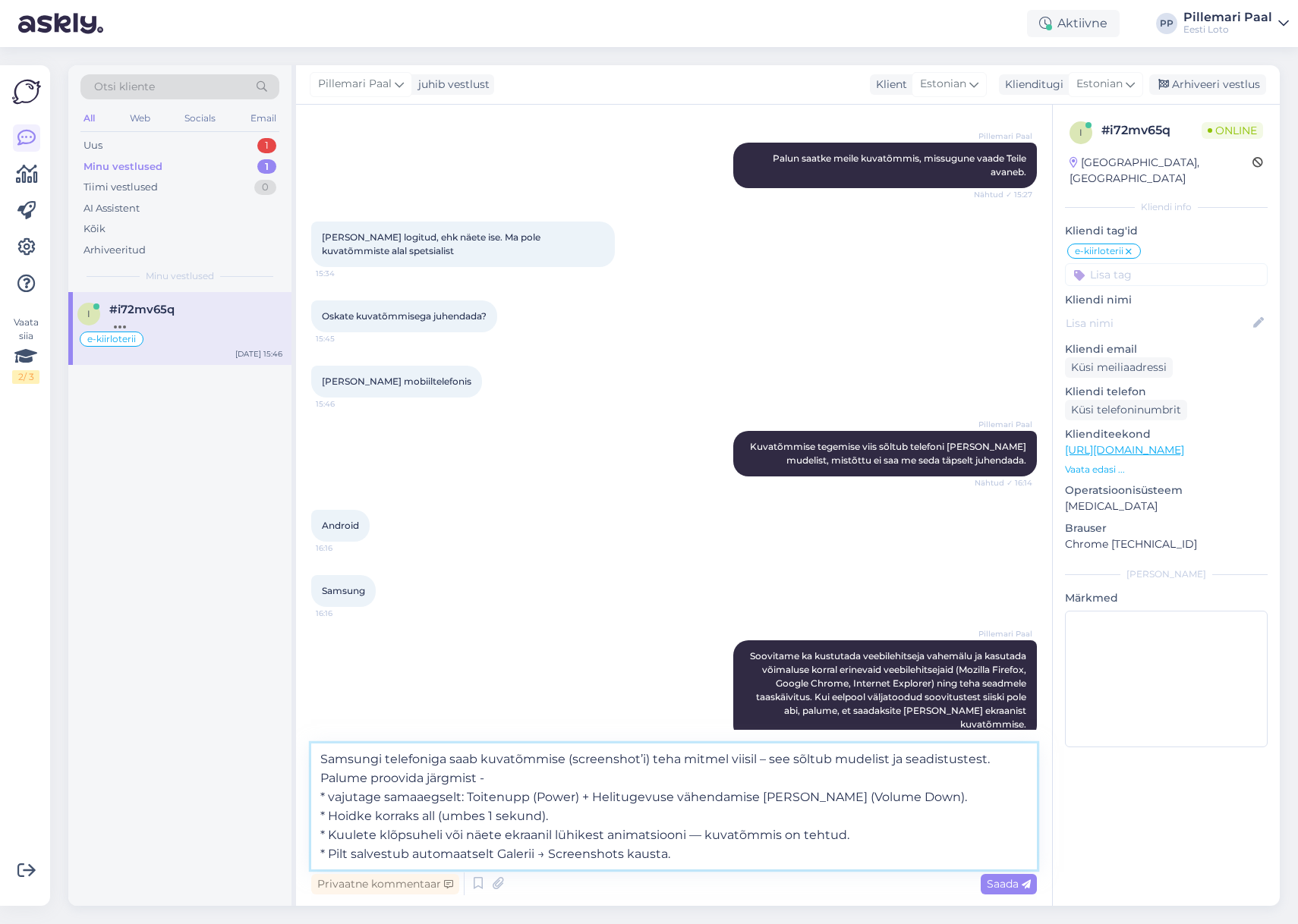
click at [699, 857] on textarea "Samsungi telefoniga saab kuvatõmmise (screenshot’i) teha mitmel viisil – see sõ…" at bounding box center [674, 807] width 726 height 126
click at [336, 813] on textarea "Samsungi telefoniga saab kuvatõmmise (screenshot’i) teha mitmel viisil – see sõ…" at bounding box center [674, 807] width 726 height 126
drag, startPoint x: 336, startPoint y: 795, endPoint x: 340, endPoint y: 807, distance: 12.6
click at [336, 795] on textarea "Samsungi telefoniga saab kuvatõmmise (screenshot’i) teha mitmel viisil – see sõ…" at bounding box center [674, 807] width 726 height 126
click at [475, 794] on textarea "Samsungi telefoniga saab kuvatõmmise (screenshot’i) teha mitmel viisil – see sõ…" at bounding box center [674, 807] width 726 height 126
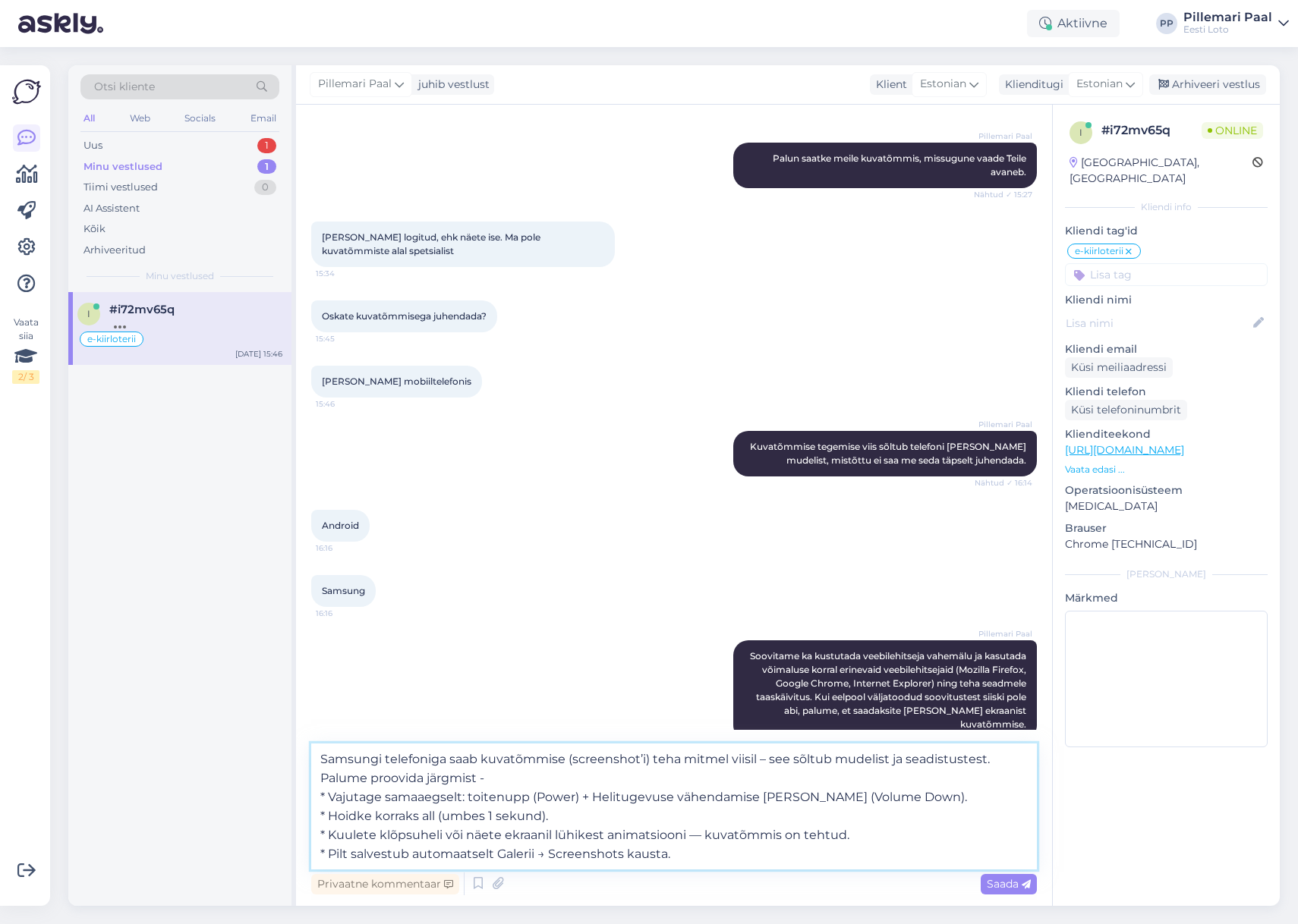
drag, startPoint x: 600, startPoint y: 795, endPoint x: 618, endPoint y: 852, distance: 59.8
click at [600, 795] on textarea "Samsungi telefoniga saab kuvatõmmise (screenshot’i) teha mitmel viisil – see sõ…" at bounding box center [674, 807] width 726 height 126
type textarea "Samsungi telefoniga saab kuvatõmmise (screenshot’i) teha mitmel viisil – see sõ…"
click at [707, 850] on textarea "Samsungi telefoniga saab kuvatõmmise (screenshot’i) teha mitmel viisil – see sõ…" at bounding box center [674, 807] width 726 height 126
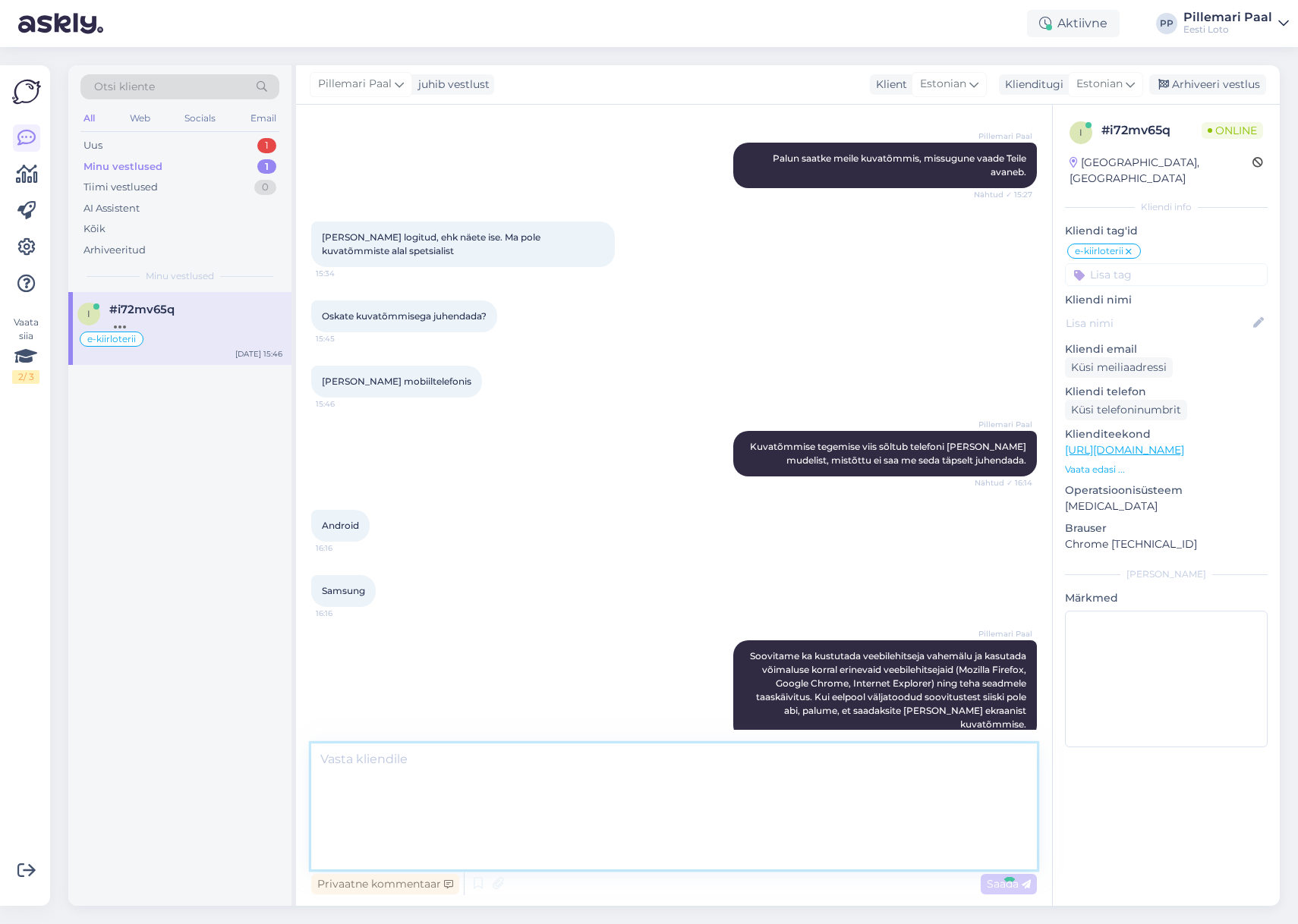
scroll to position [3540, 0]
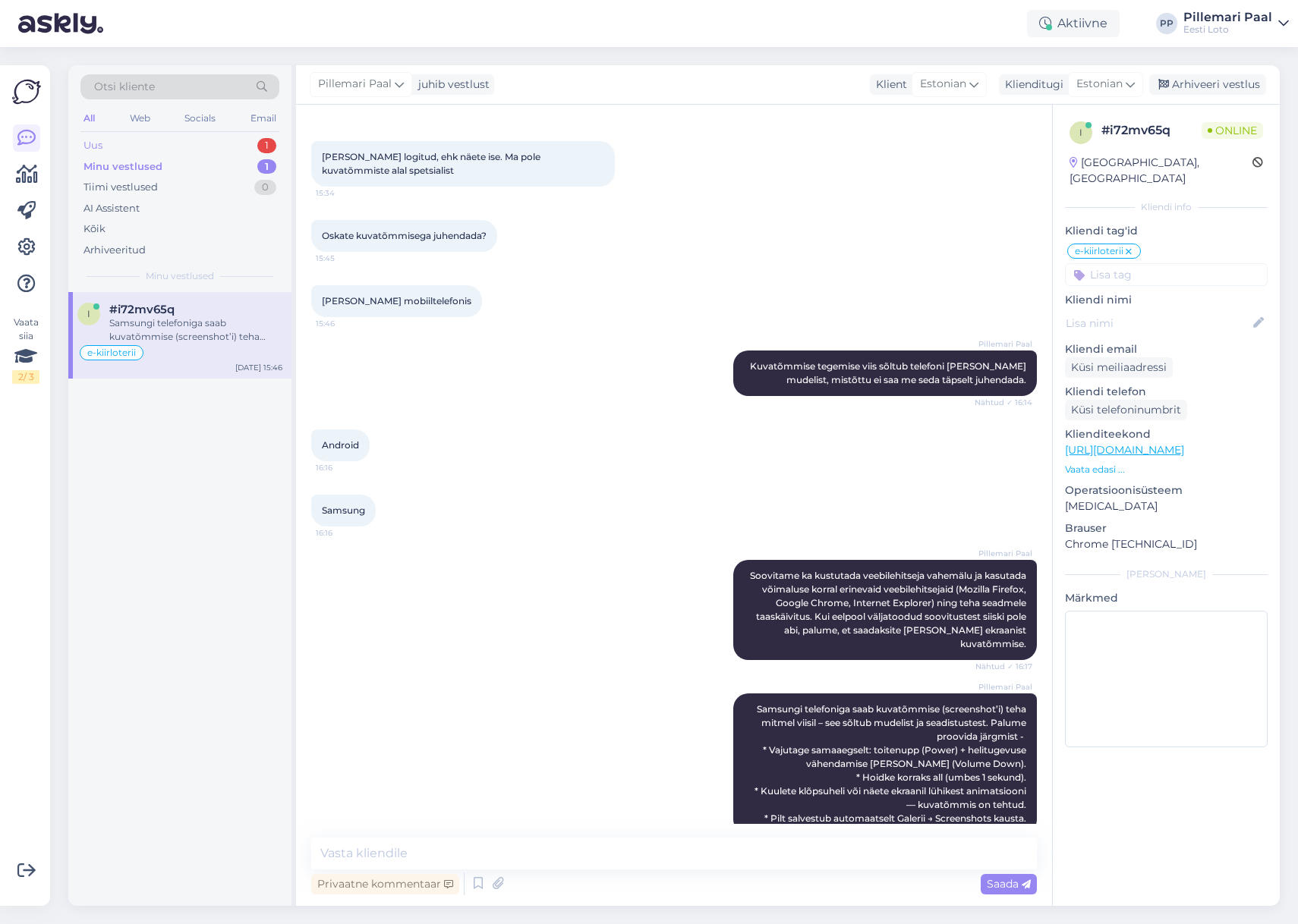
click at [99, 141] on div "Uus" at bounding box center [92, 145] width 19 height 15
click at [210, 330] on div "I am routing this question to the colleague who is responsible for this topic. …" at bounding box center [195, 330] width 173 height 27
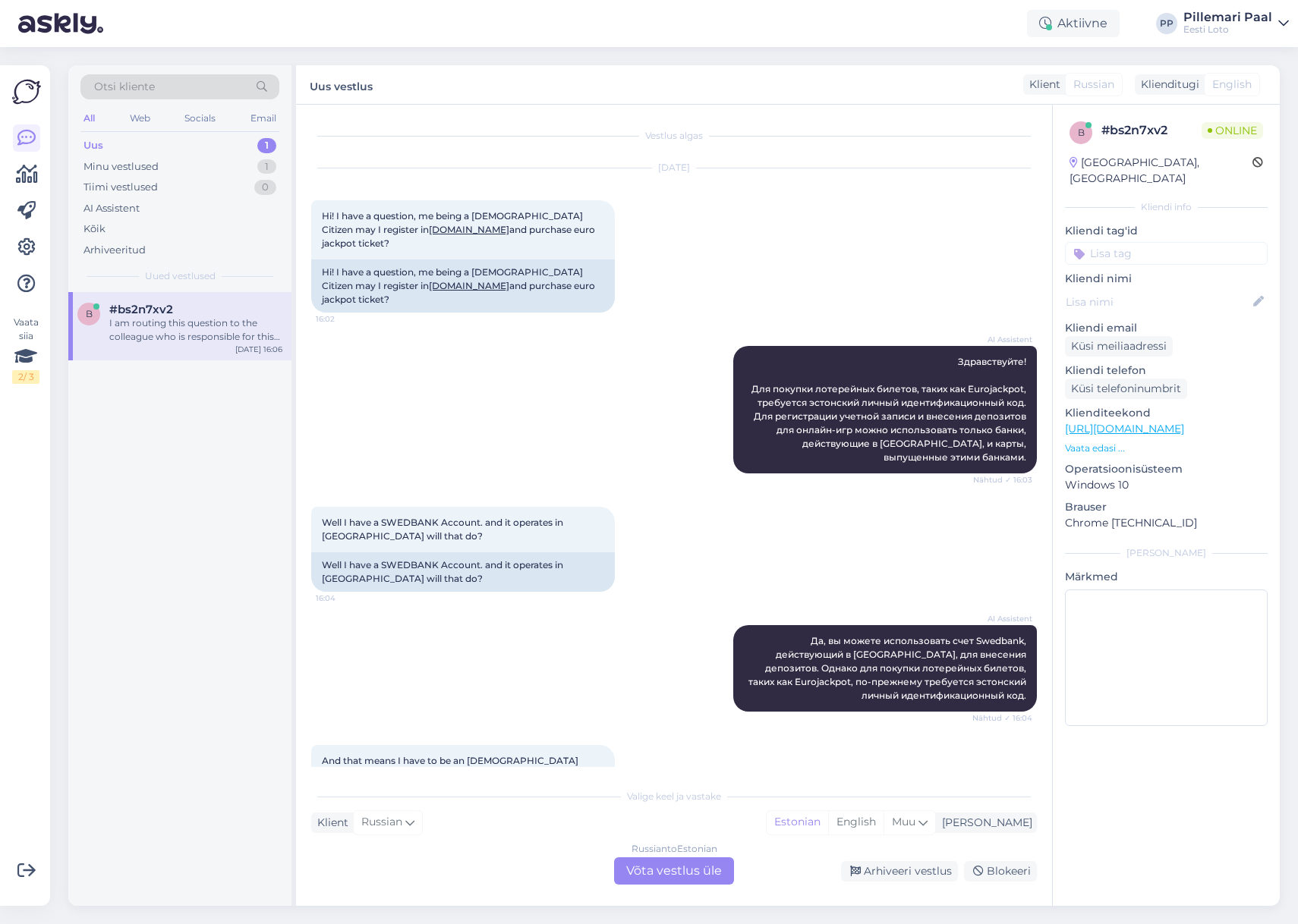
scroll to position [436, 0]
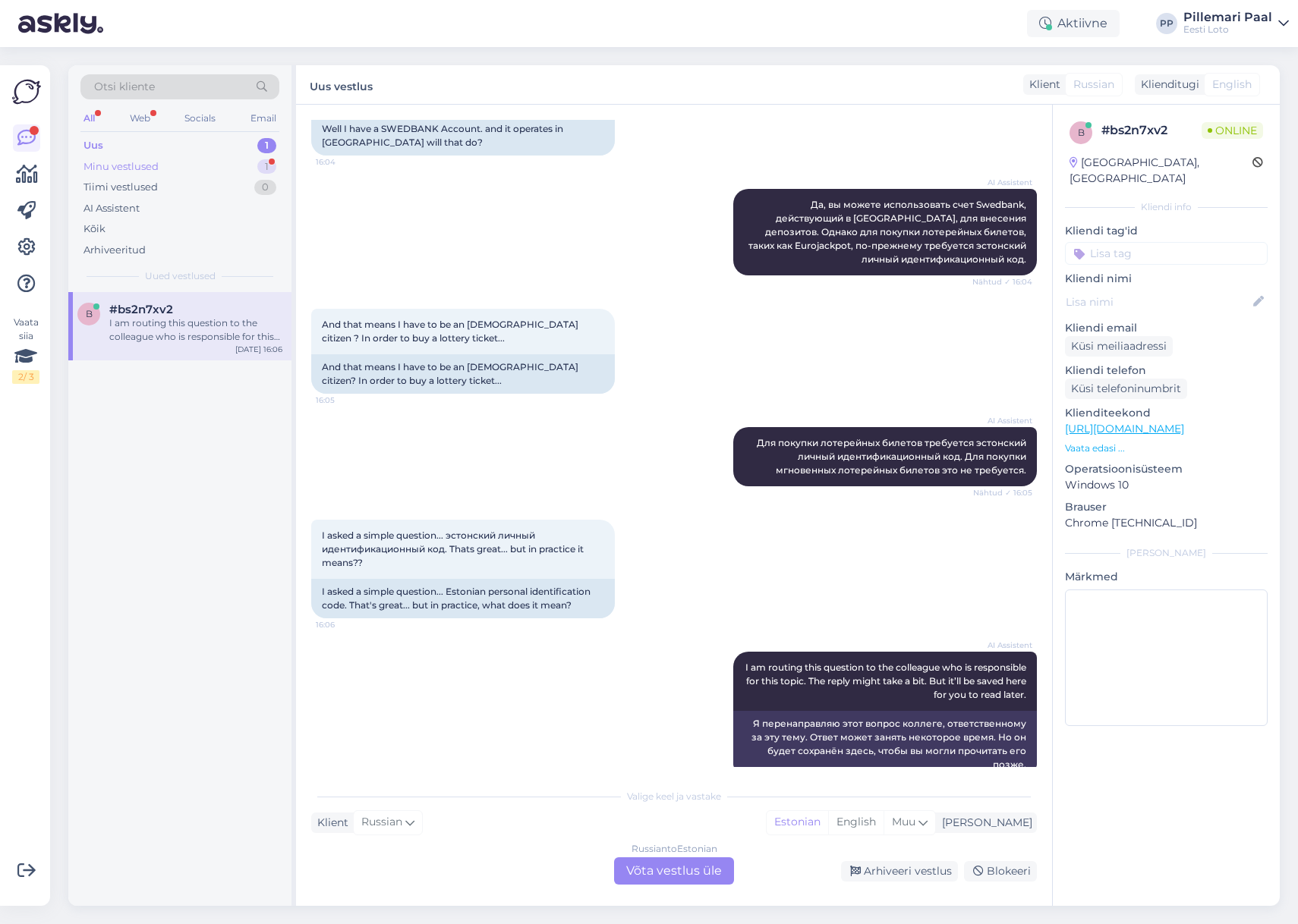
click at [128, 165] on div "Minu vestlused" at bounding box center [121, 167] width 75 height 15
click at [184, 348] on div "e-kiirloterii" at bounding box center [179, 353] width 205 height 19
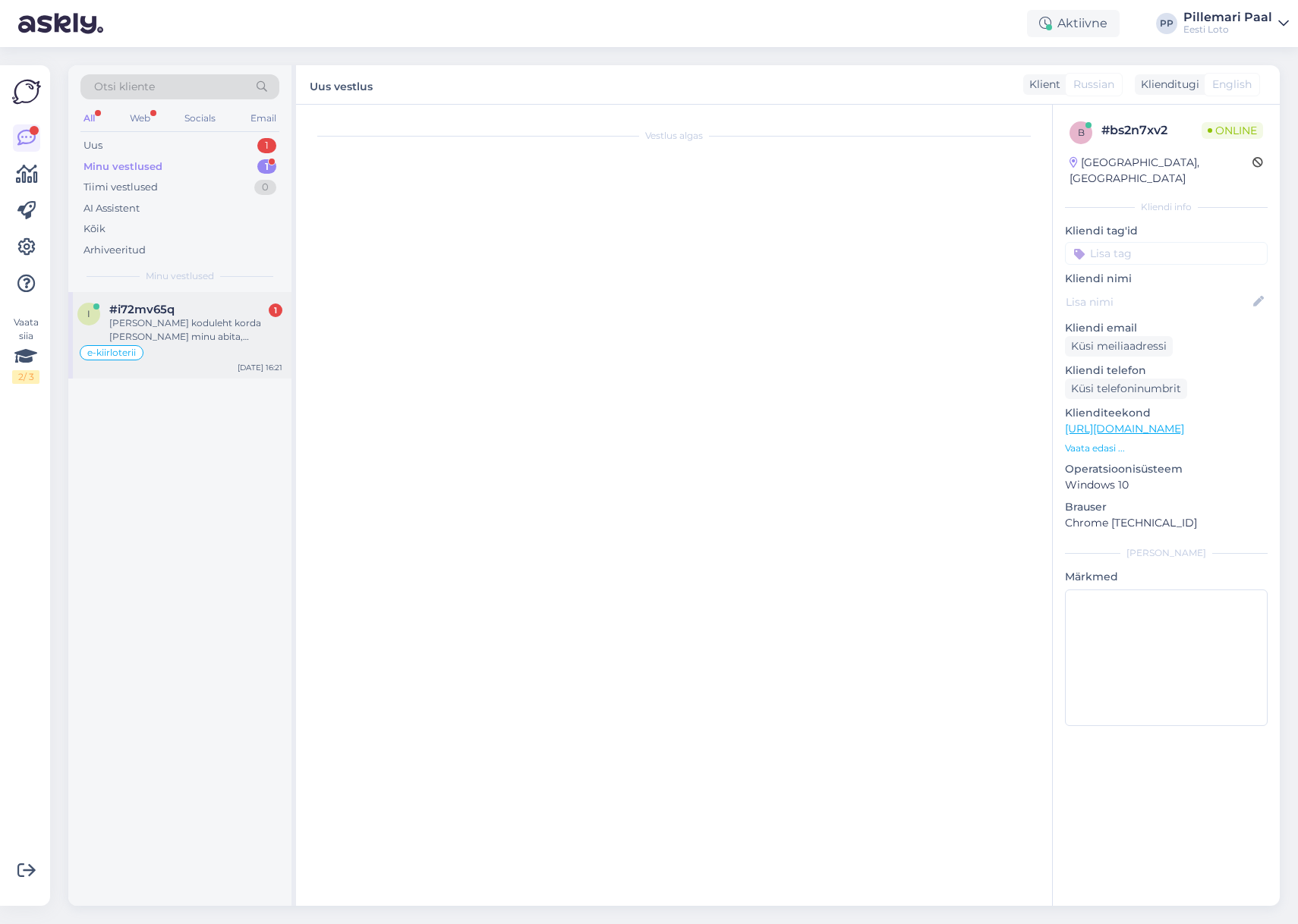
scroll to position [3645, 0]
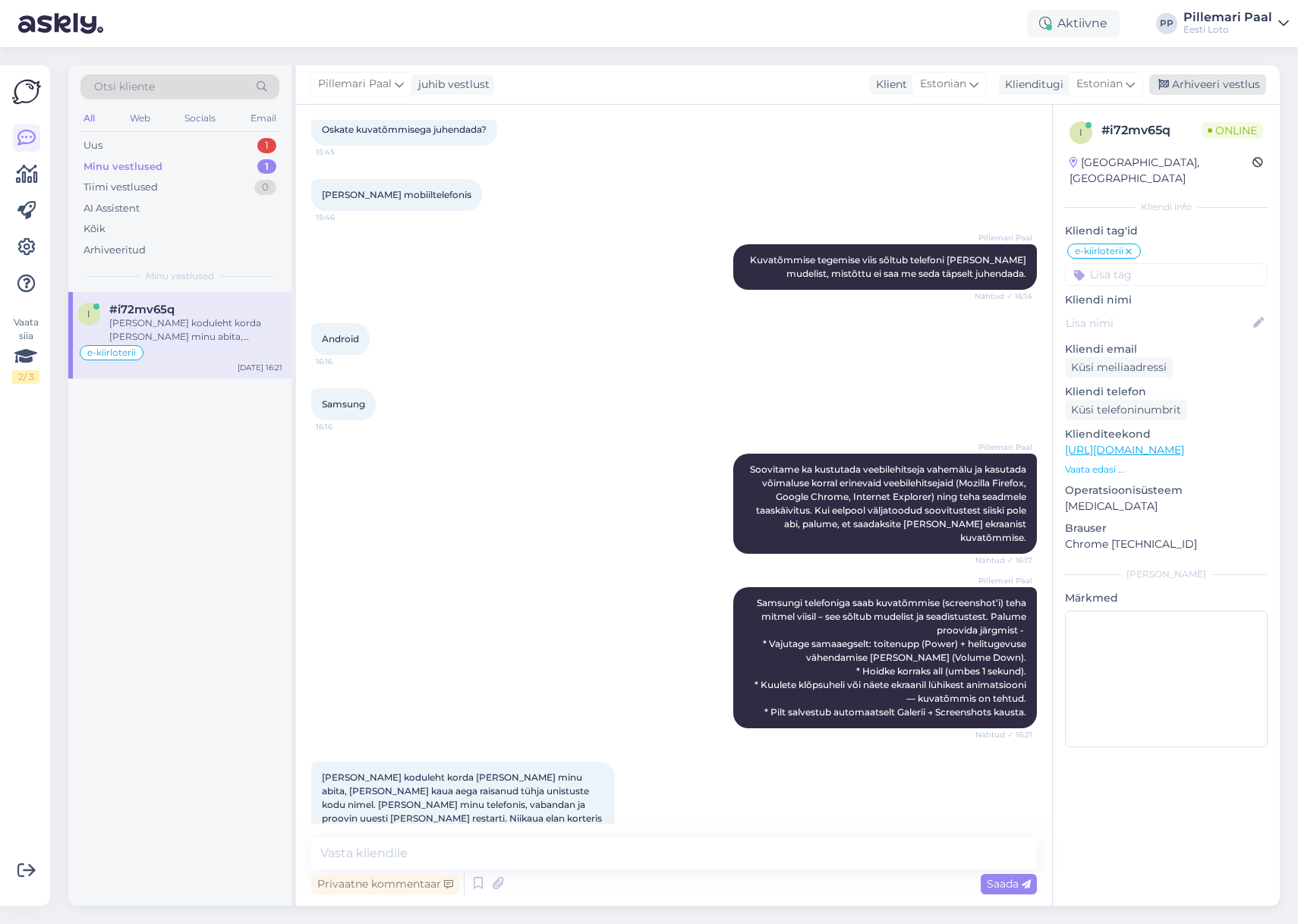
click at [1203, 81] on div "Arhiveeri vestlus" at bounding box center [1208, 84] width 117 height 20
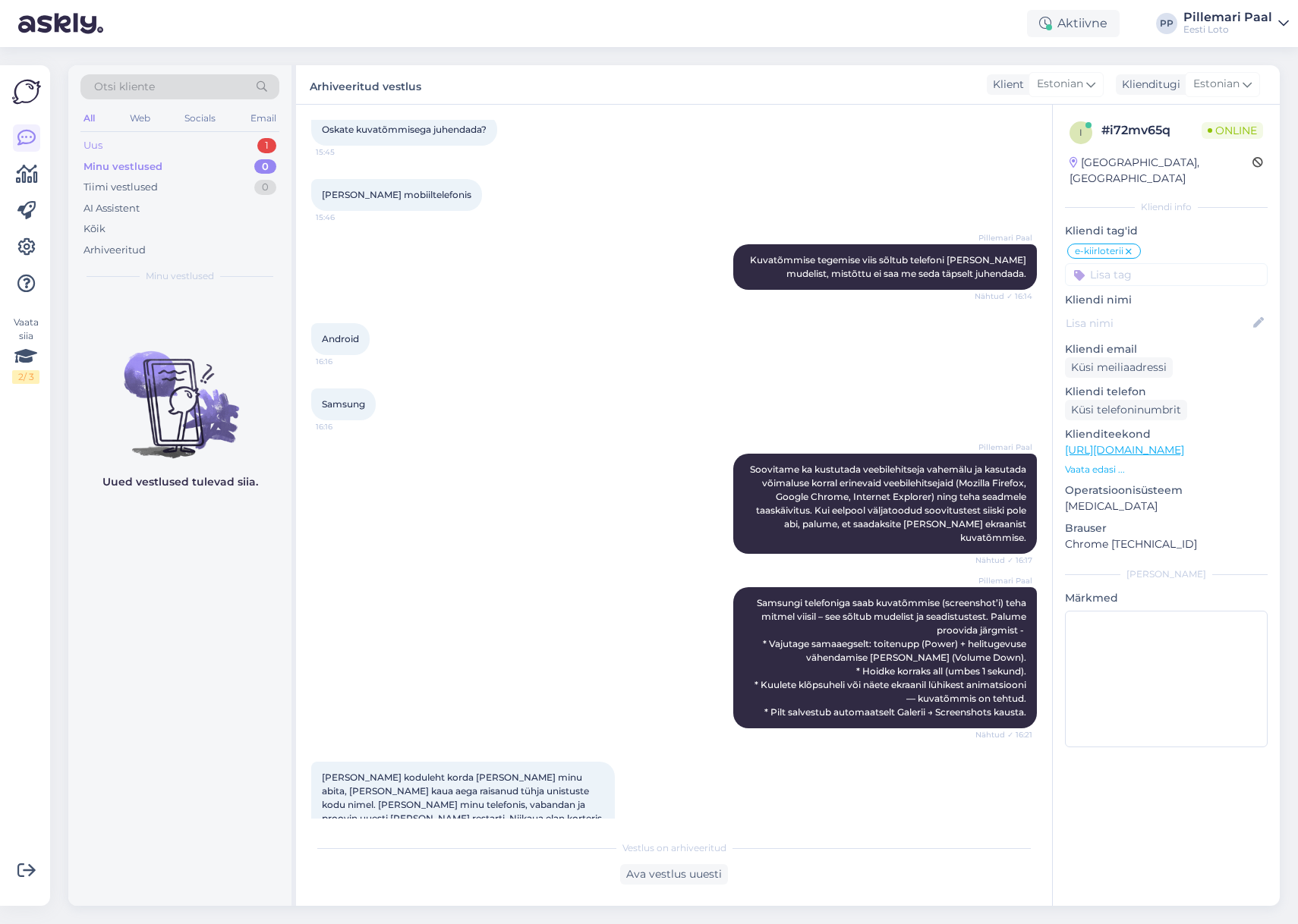
click at [141, 146] on div "Uus 1" at bounding box center [180, 145] width 199 height 21
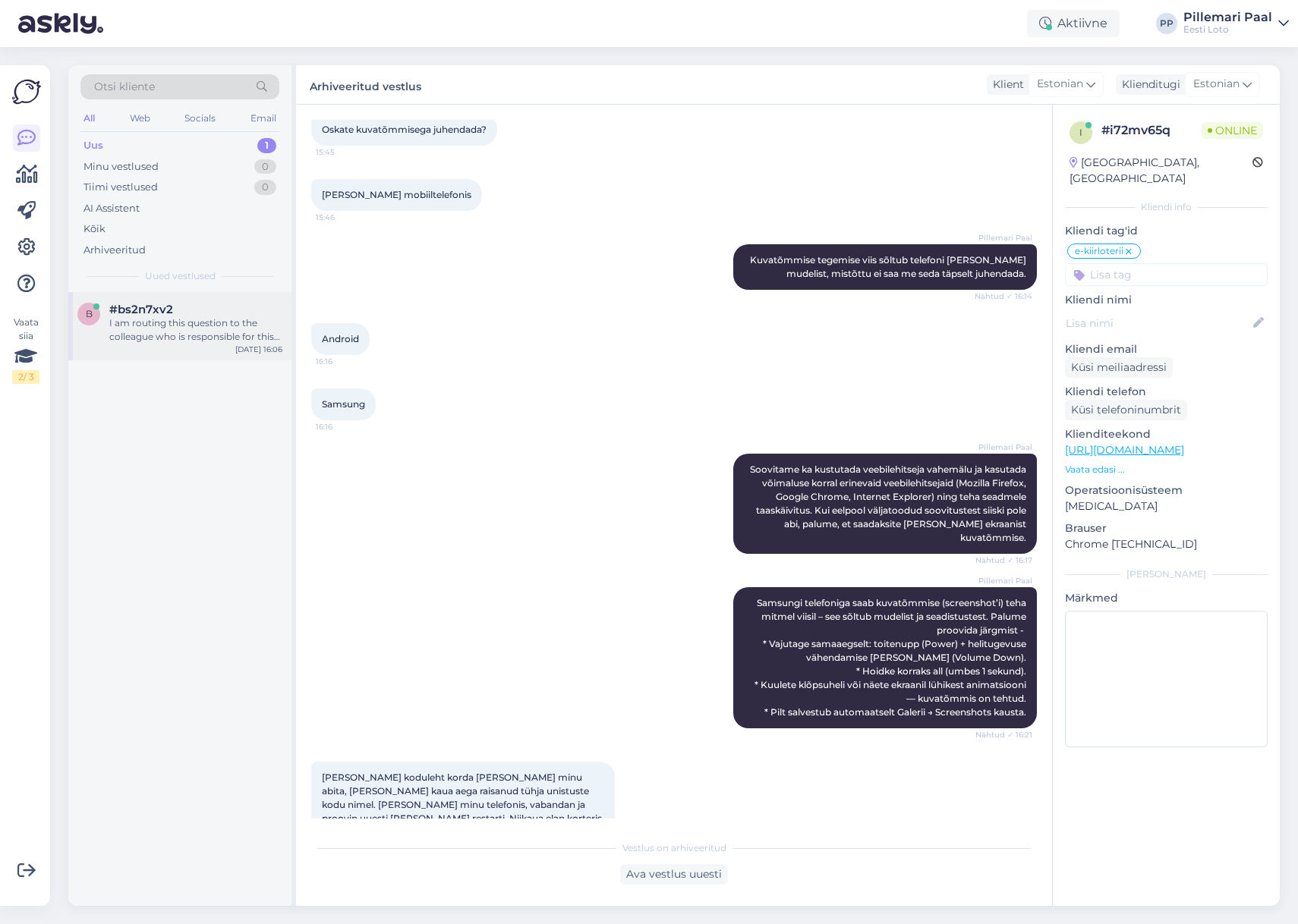
click at [163, 336] on div "I am routing this question to the colleague who is responsible for this topic. …" at bounding box center [195, 330] width 173 height 27
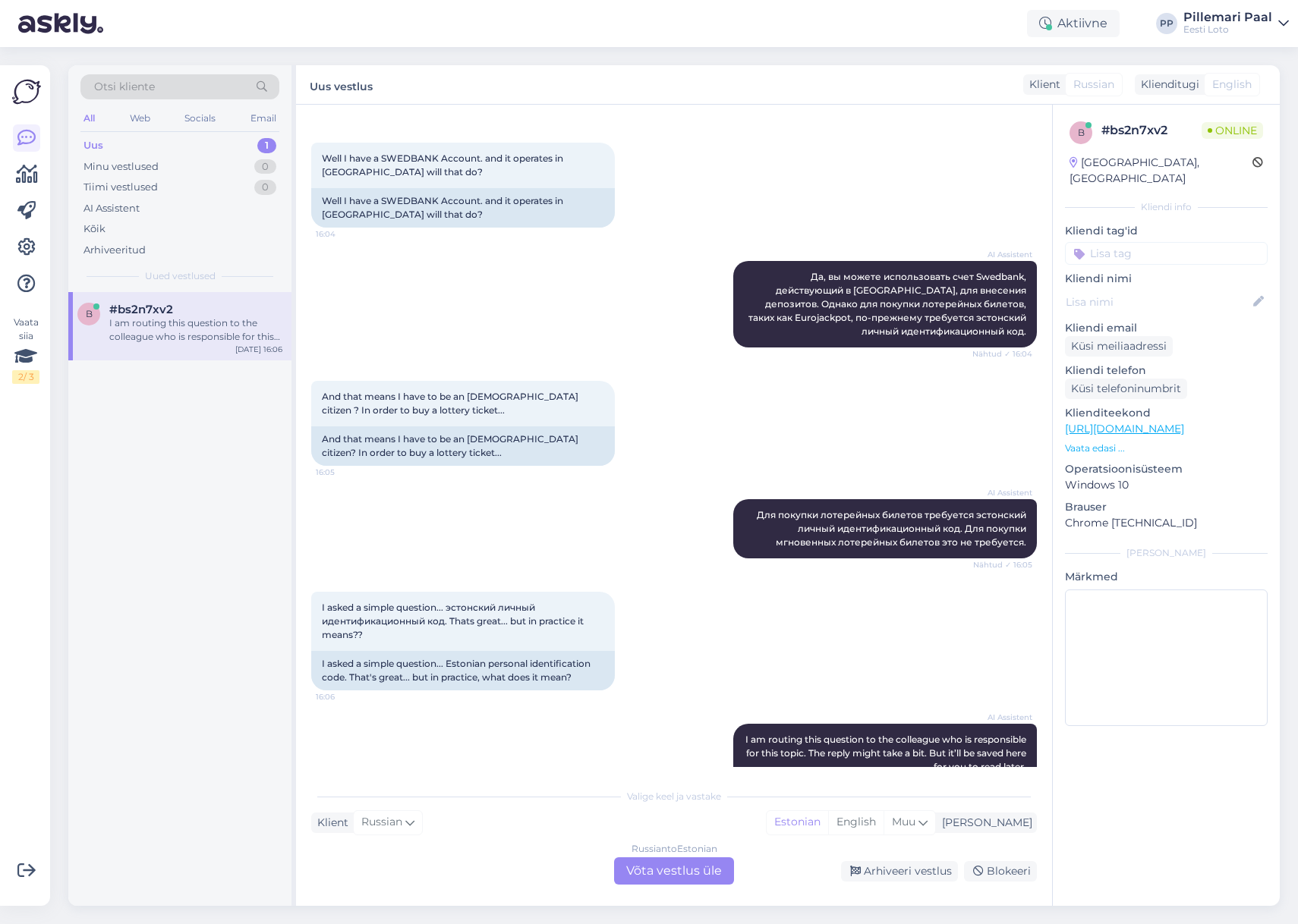
scroll to position [436, 0]
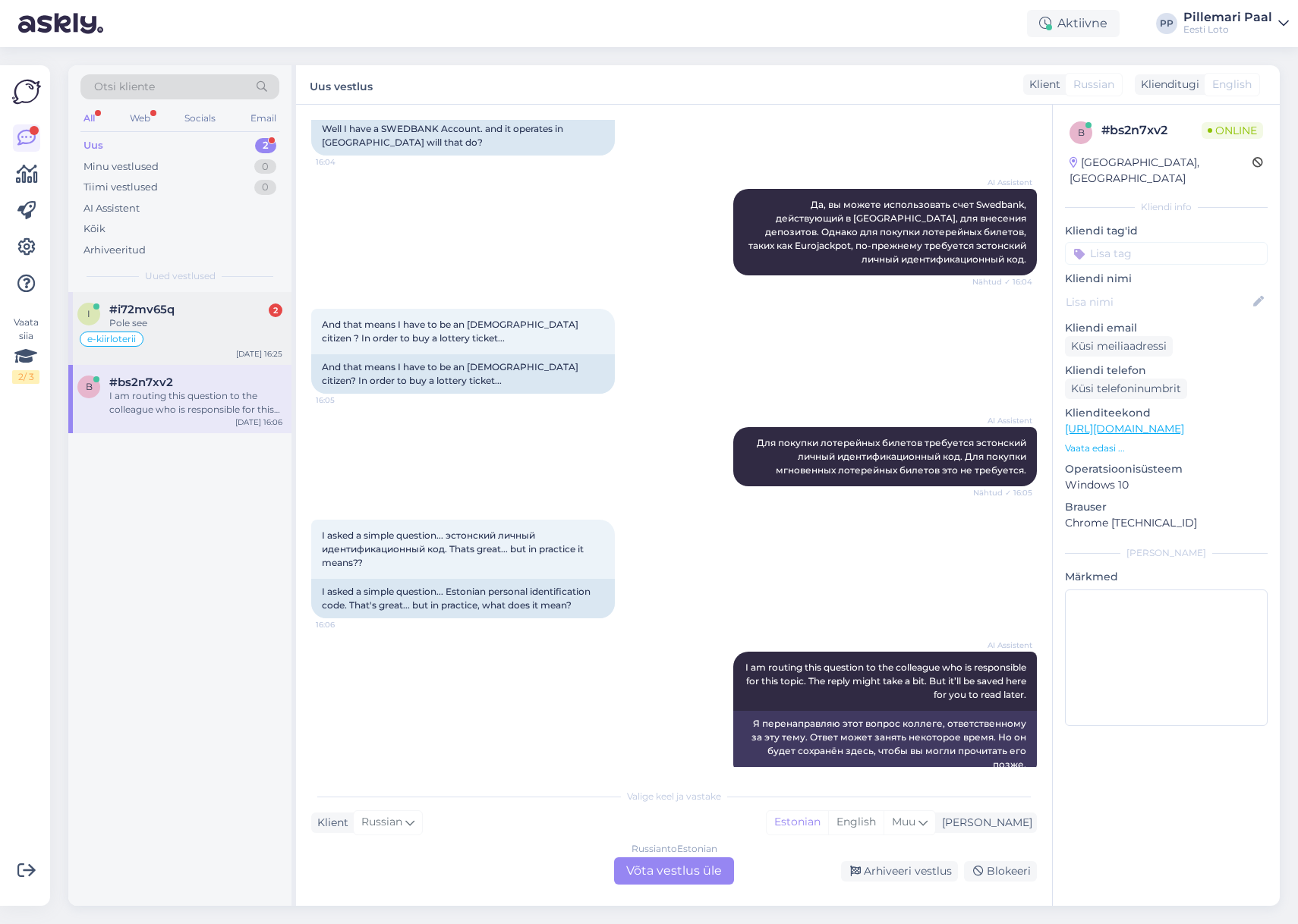
click at [208, 324] on div "Pole see" at bounding box center [195, 323] width 173 height 13
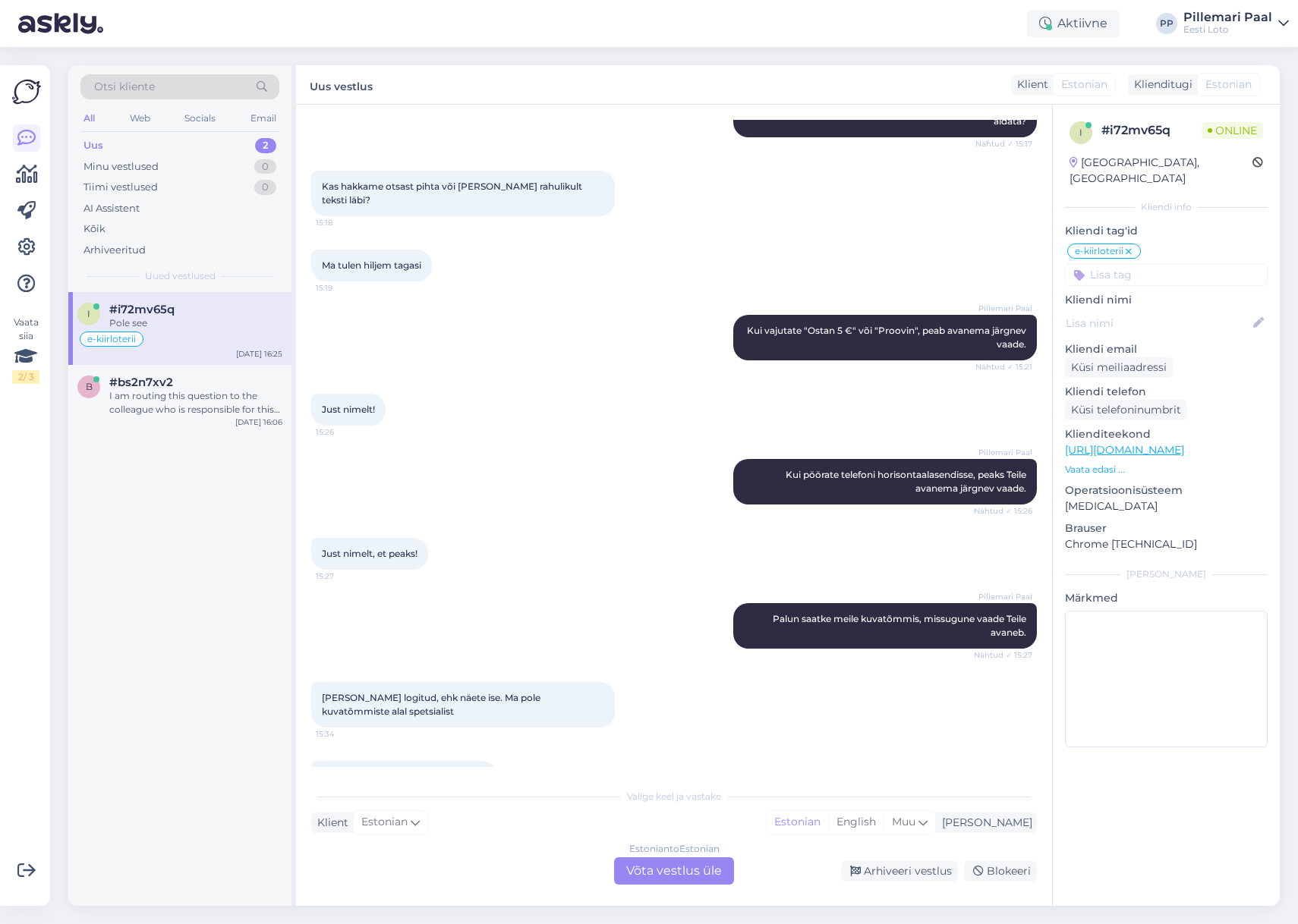
scroll to position [3768, 0]
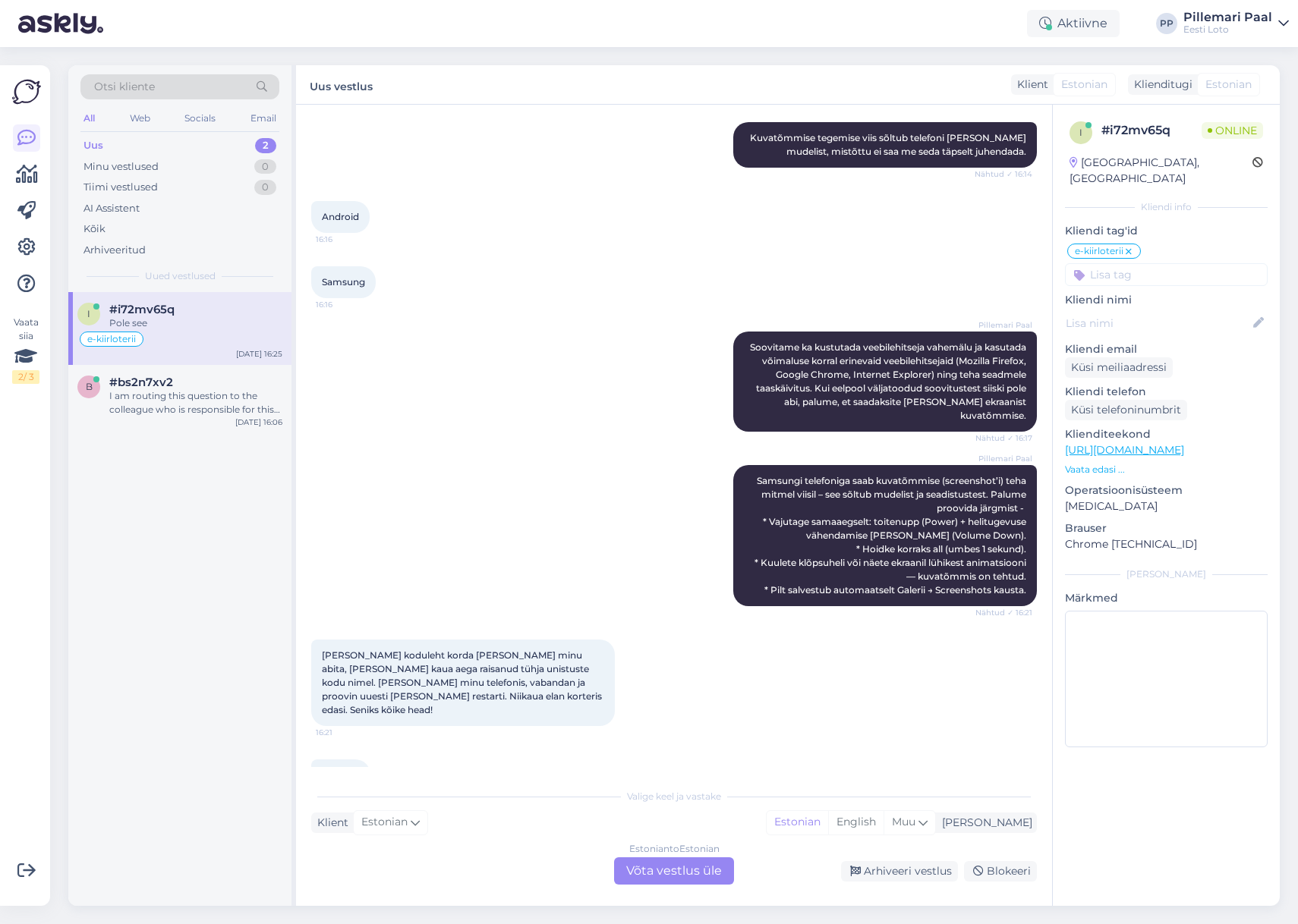
click at [686, 878] on div "Estonian to Estonian Võta vestlus üle" at bounding box center [673, 871] width 120 height 27
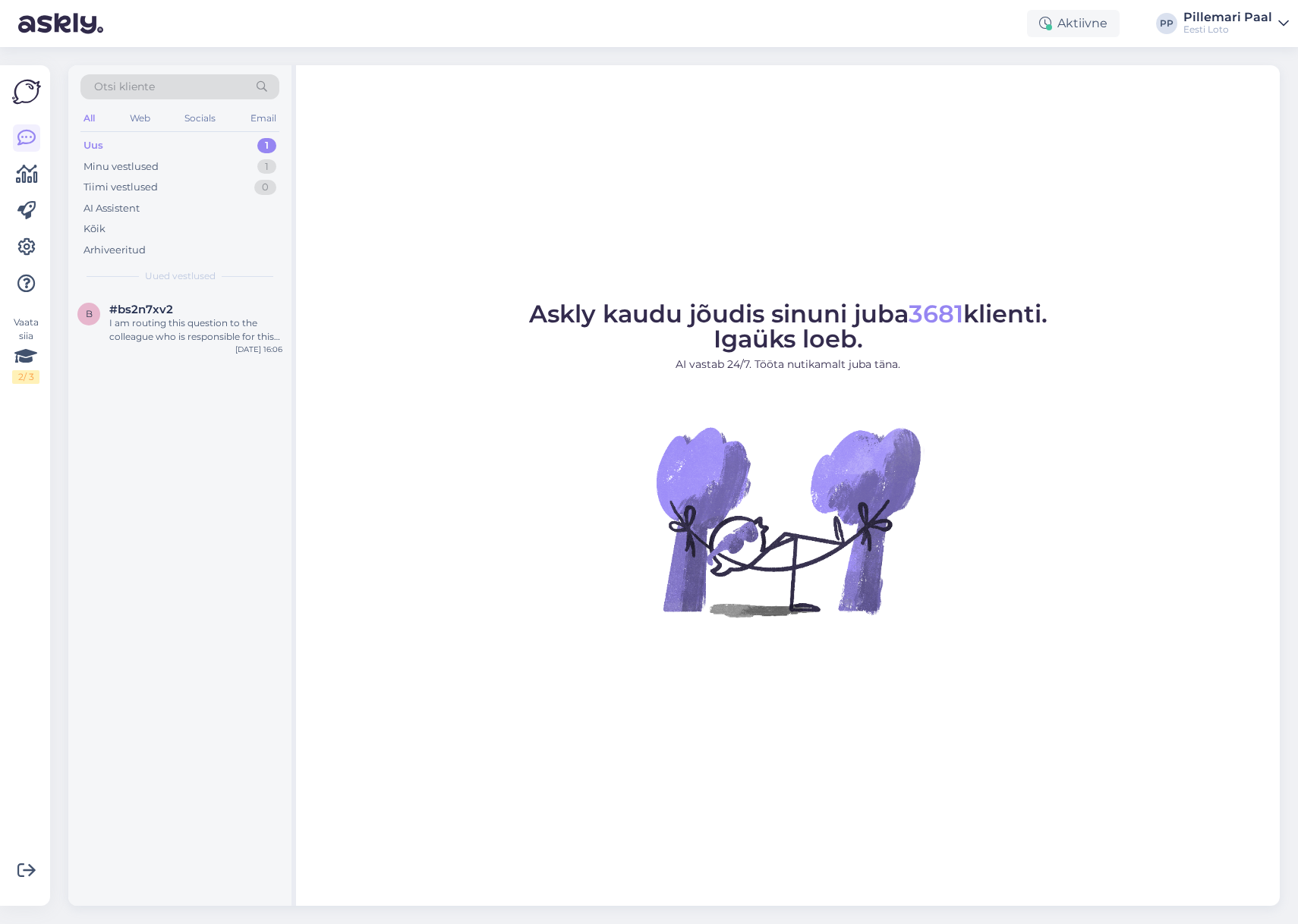
click at [176, 289] on div "Otsi kliente All Web Socials Email Uus 1 Minu vestlused 1 Tiimi vestlused 0 AI …" at bounding box center [180, 179] width 224 height 227
click at [191, 325] on div "I am routing this question to the colleague who is responsible for this topic. …" at bounding box center [195, 330] width 173 height 27
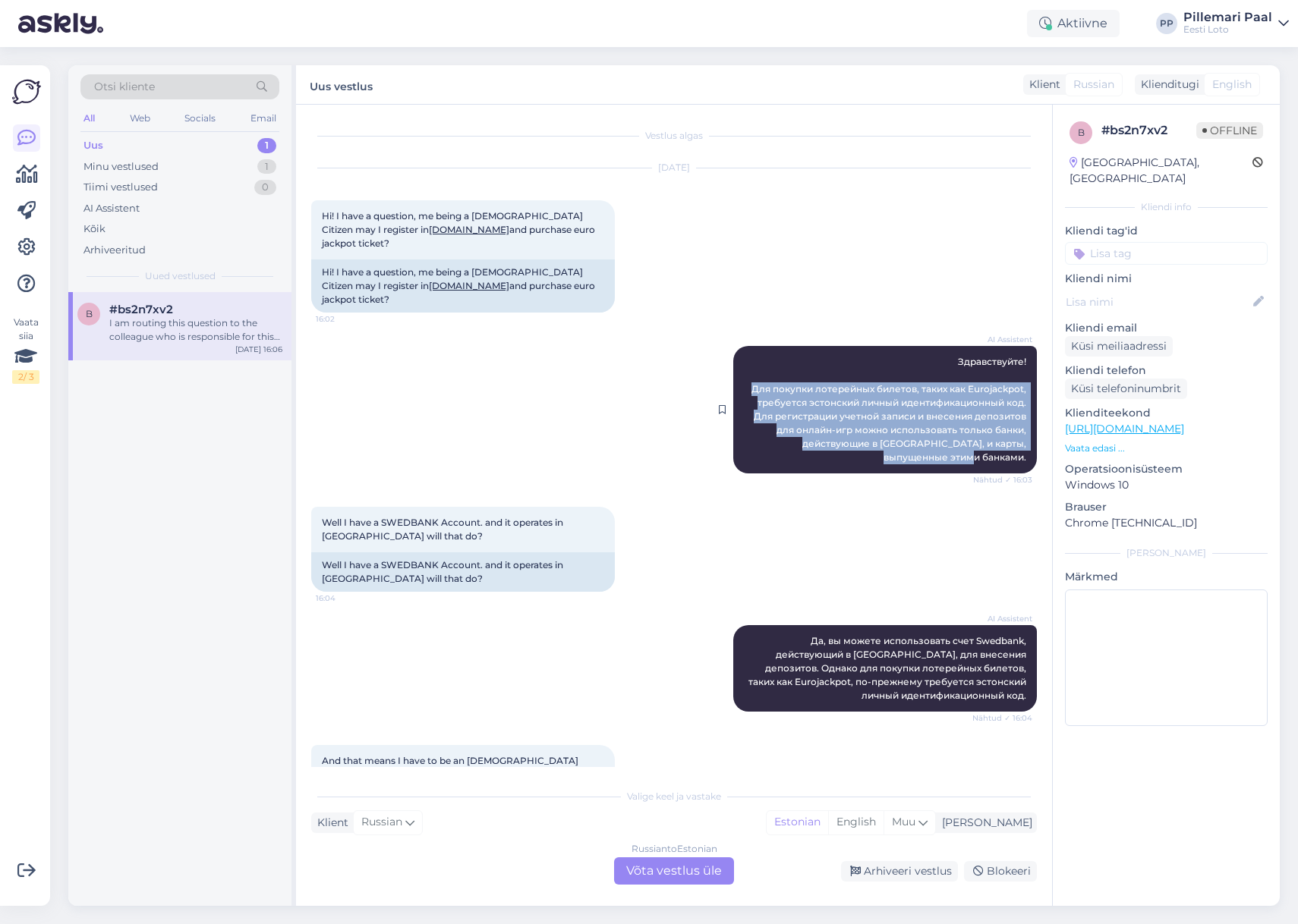
drag, startPoint x: 751, startPoint y: 360, endPoint x: 1028, endPoint y: 425, distance: 284.5
click at [1034, 427] on div "AI Assistent Здравствуйте! Для покупки лотерейных билетов, таких как Eurojackpo…" at bounding box center [885, 410] width 303 height 128
copy span "Для покупки лотерейных билетов, таких как Eurojackpot, требуется эстонский личн…"
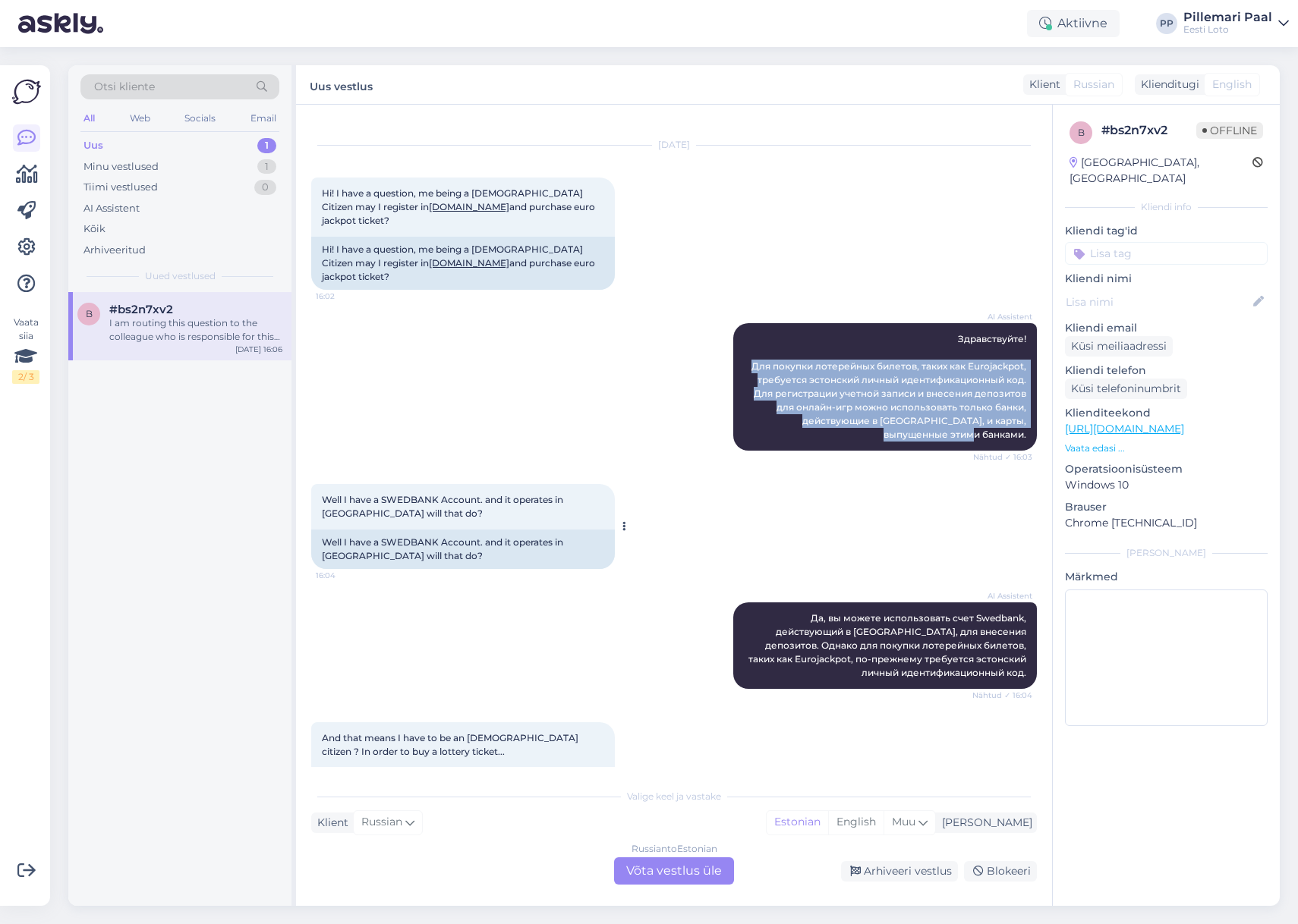
scroll to position [29, 0]
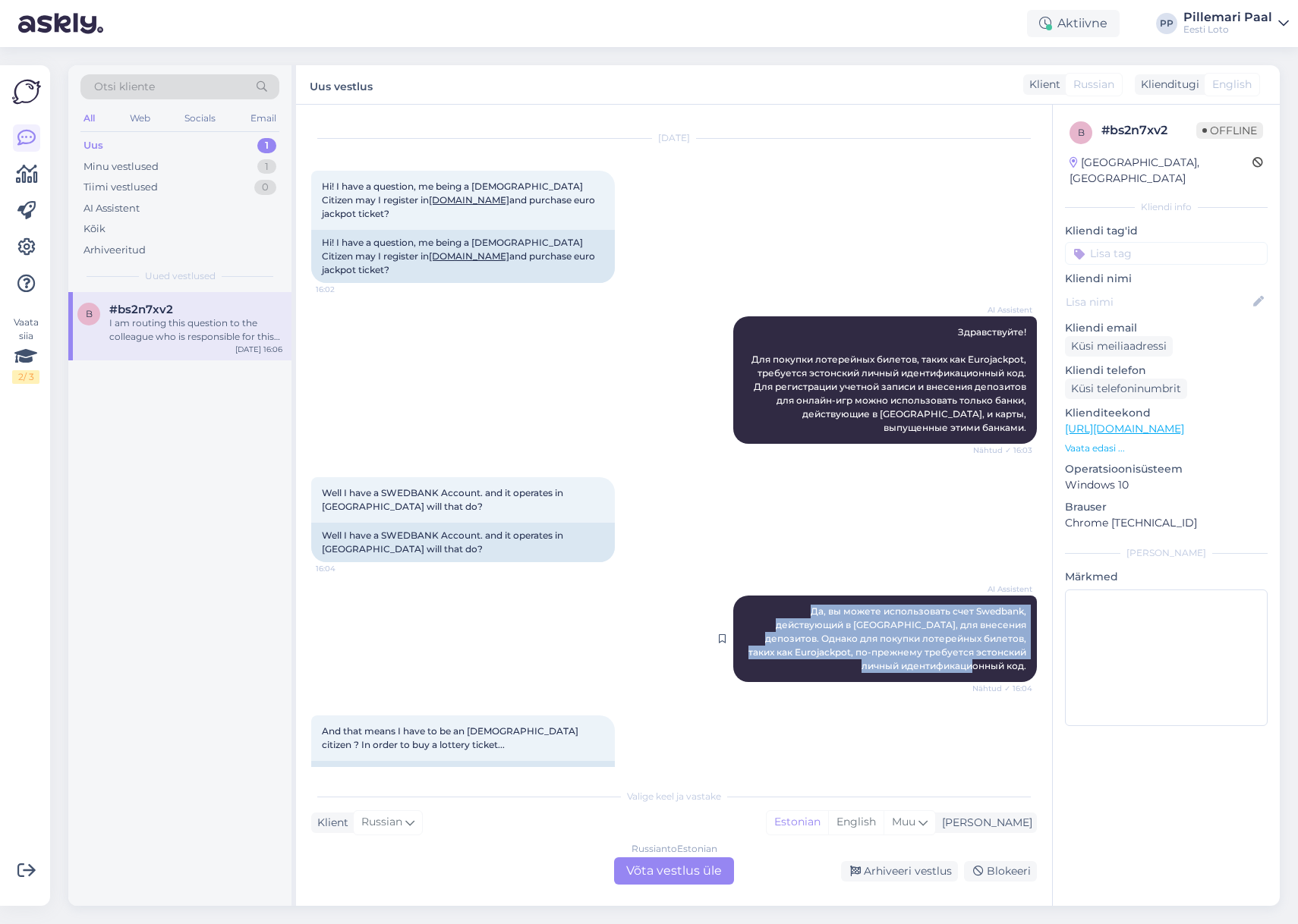
drag, startPoint x: 825, startPoint y: 584, endPoint x: 1026, endPoint y: 639, distance: 208.4
click at [1033, 637] on div "AI Assistent Да, вы можете использовать счет Swedbank, действующий в Эстонии, д…" at bounding box center [885, 639] width 303 height 87
copy span "Да, вы можете использовать счет Swedbank, действующий в [GEOGRAPHIC_DATA], для …"
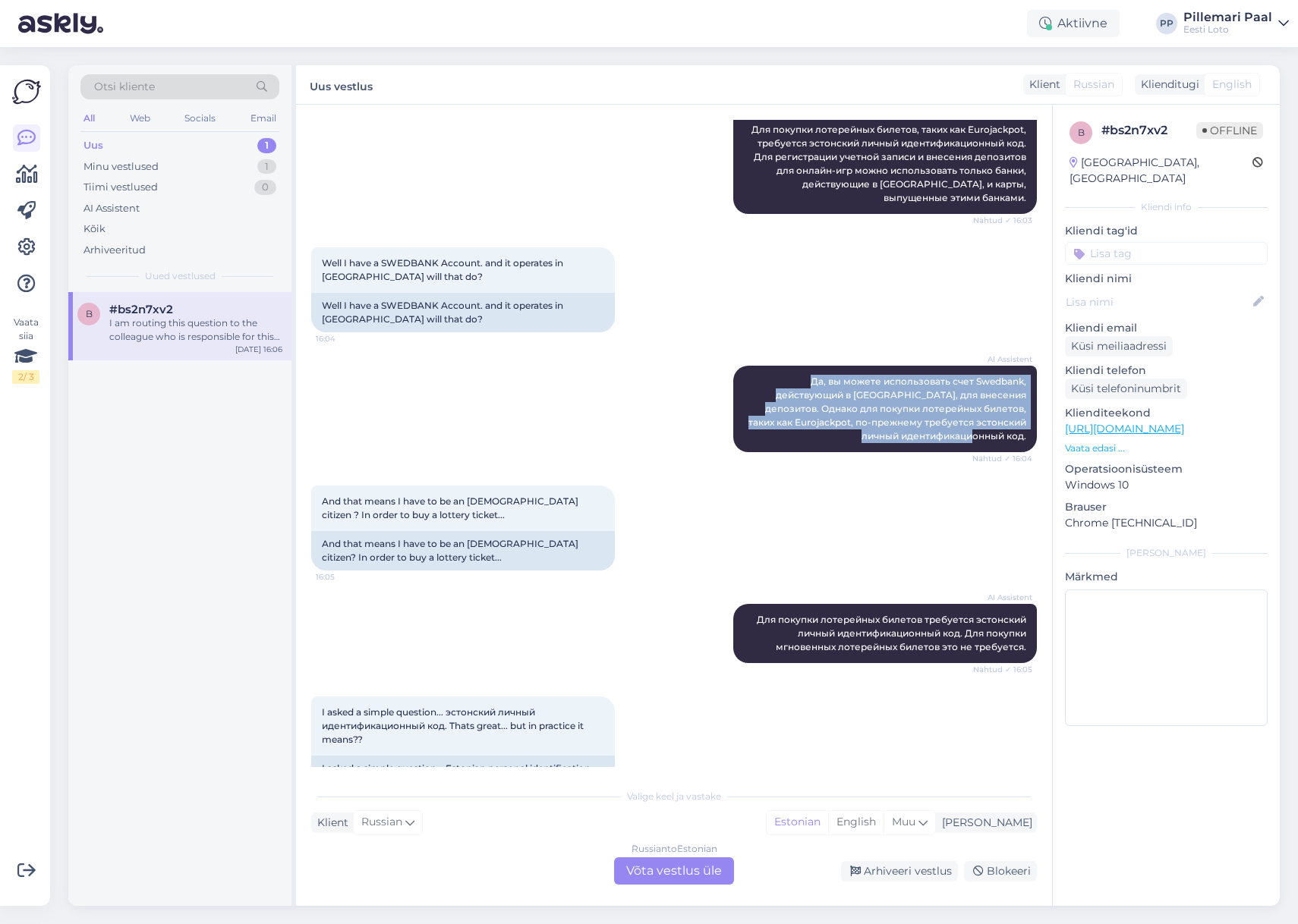
scroll to position [265, 0]
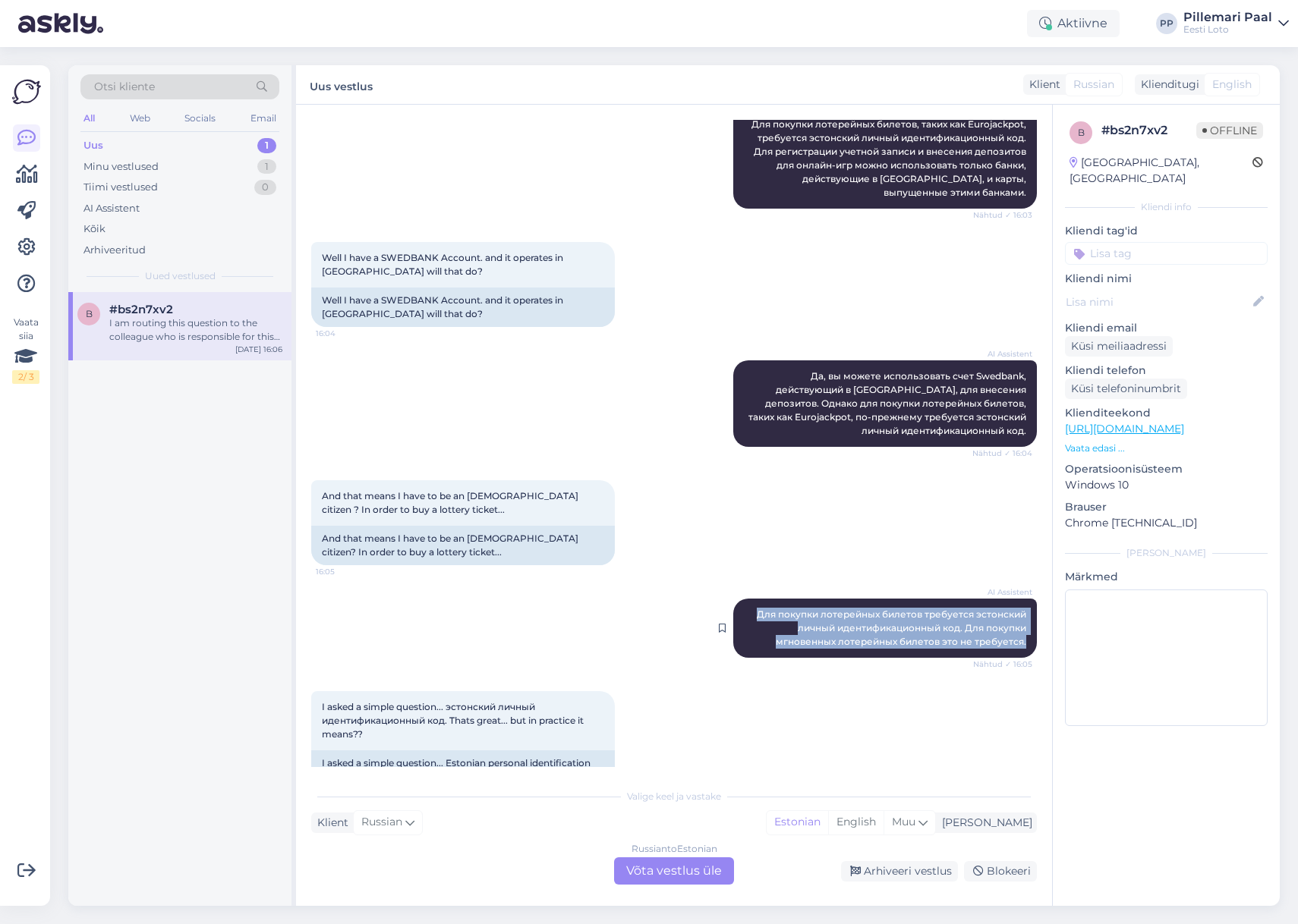
drag, startPoint x: 814, startPoint y: 589, endPoint x: 1032, endPoint y: 623, distance: 220.6
click at [1040, 617] on div "Vestlus algas Oct 7 2025 Hi! I have a question, me being a Latvian Citizen may …" at bounding box center [681, 443] width 740 height 647
copy span "Для покупки лотерейных билетов требуется эстонский личный идентификационный код…"
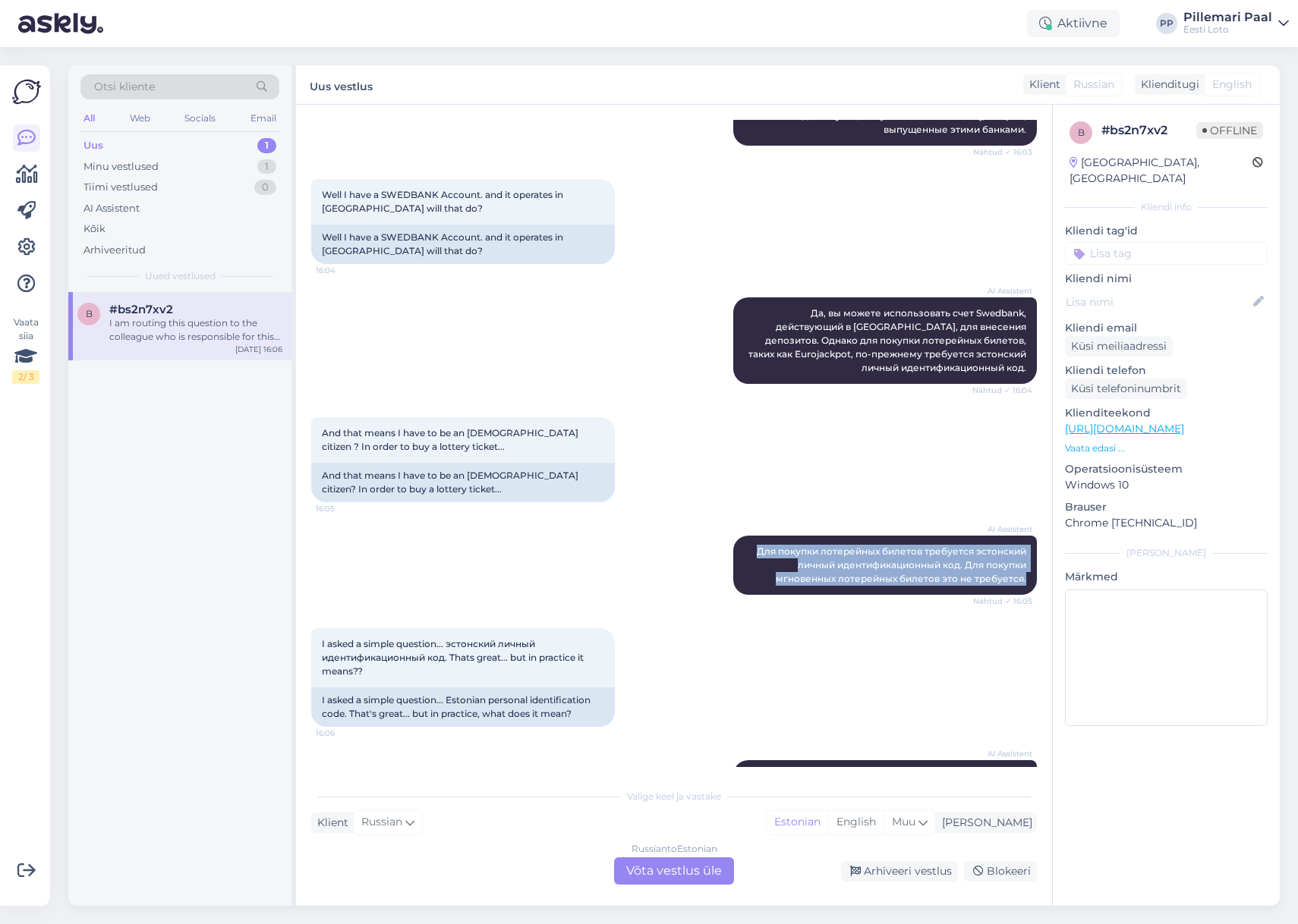
scroll to position [351, 0]
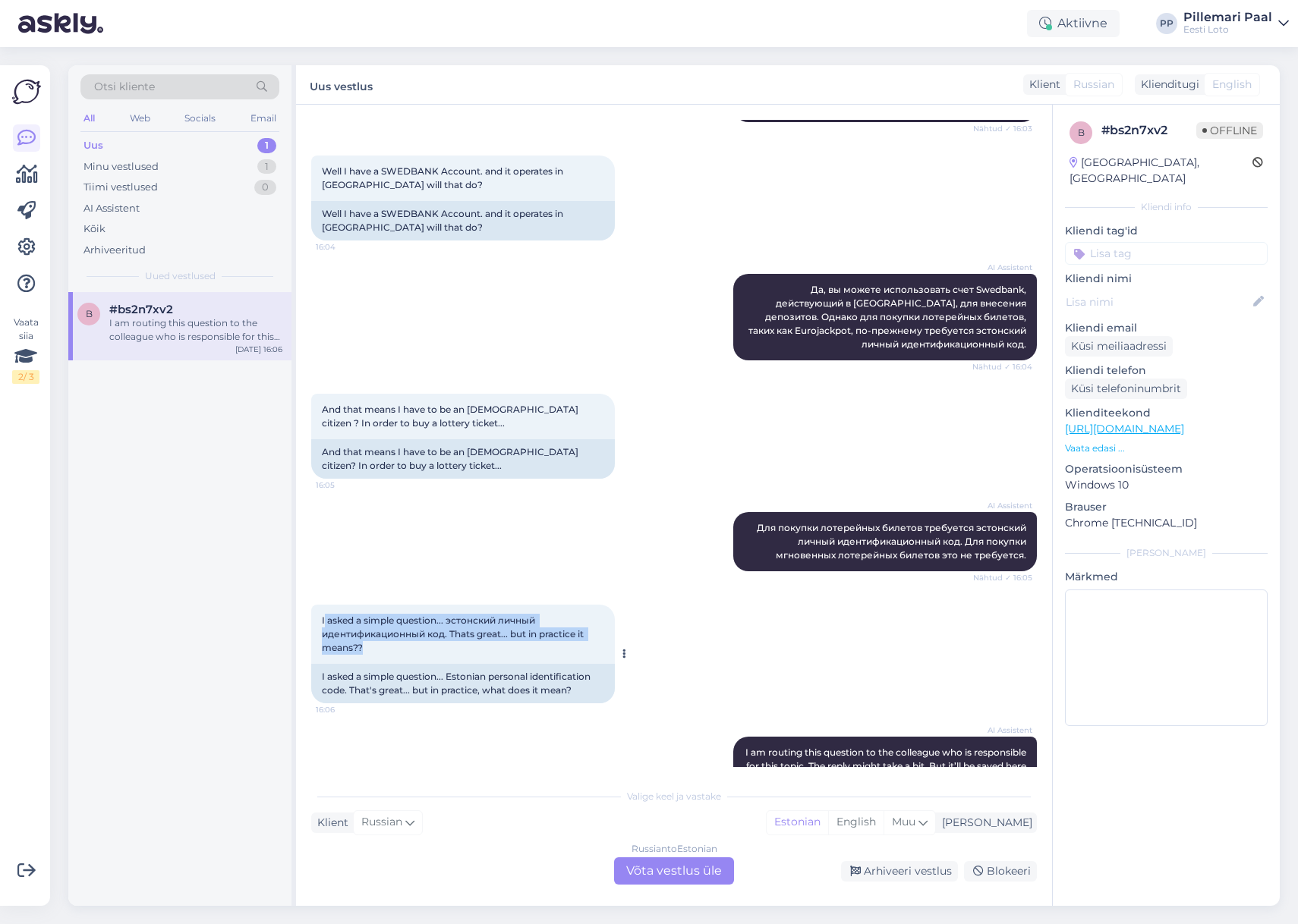
drag, startPoint x: 324, startPoint y: 593, endPoint x: 368, endPoint y: 611, distance: 47.5
click at [384, 621] on div "I asked a simple question... эстонский личный идентификационный код. Thats grea…" at bounding box center [463, 634] width 303 height 59
drag, startPoint x: 344, startPoint y: 598, endPoint x: 319, endPoint y: 593, distance: 25.5
click at [343, 615] on span "I asked a simple question... эстонский личный идентификационный код. Thats grea…" at bounding box center [454, 634] width 264 height 39
drag, startPoint x: 319, startPoint y: 592, endPoint x: 374, endPoint y: 645, distance: 76.4
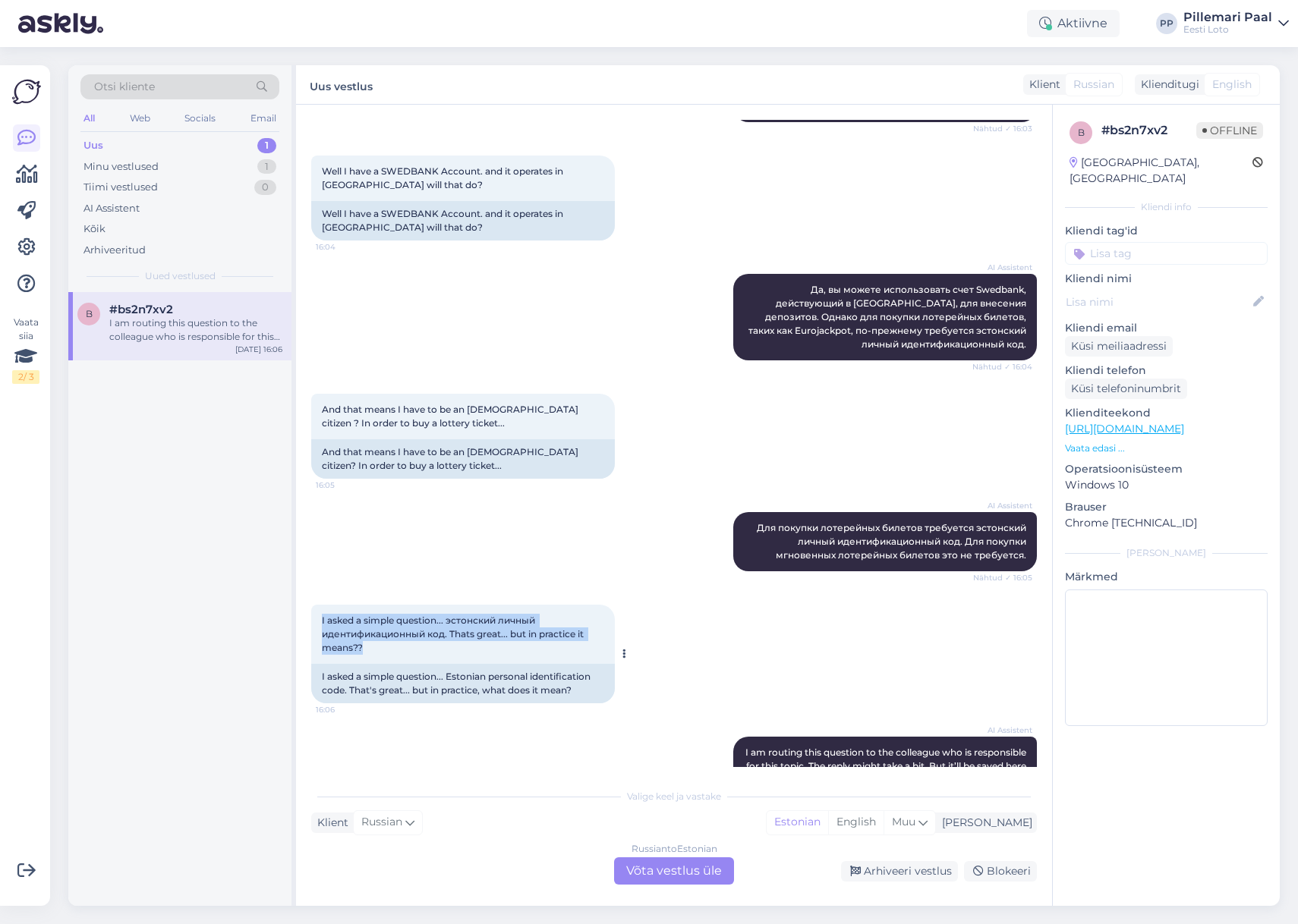
click at [368, 620] on div "I asked a simple question... эстонский личный идентификационный код. Thats grea…" at bounding box center [463, 634] width 303 height 59
copy span "I asked a simple question... эстонский личный идентификационный код. Thats grea…"
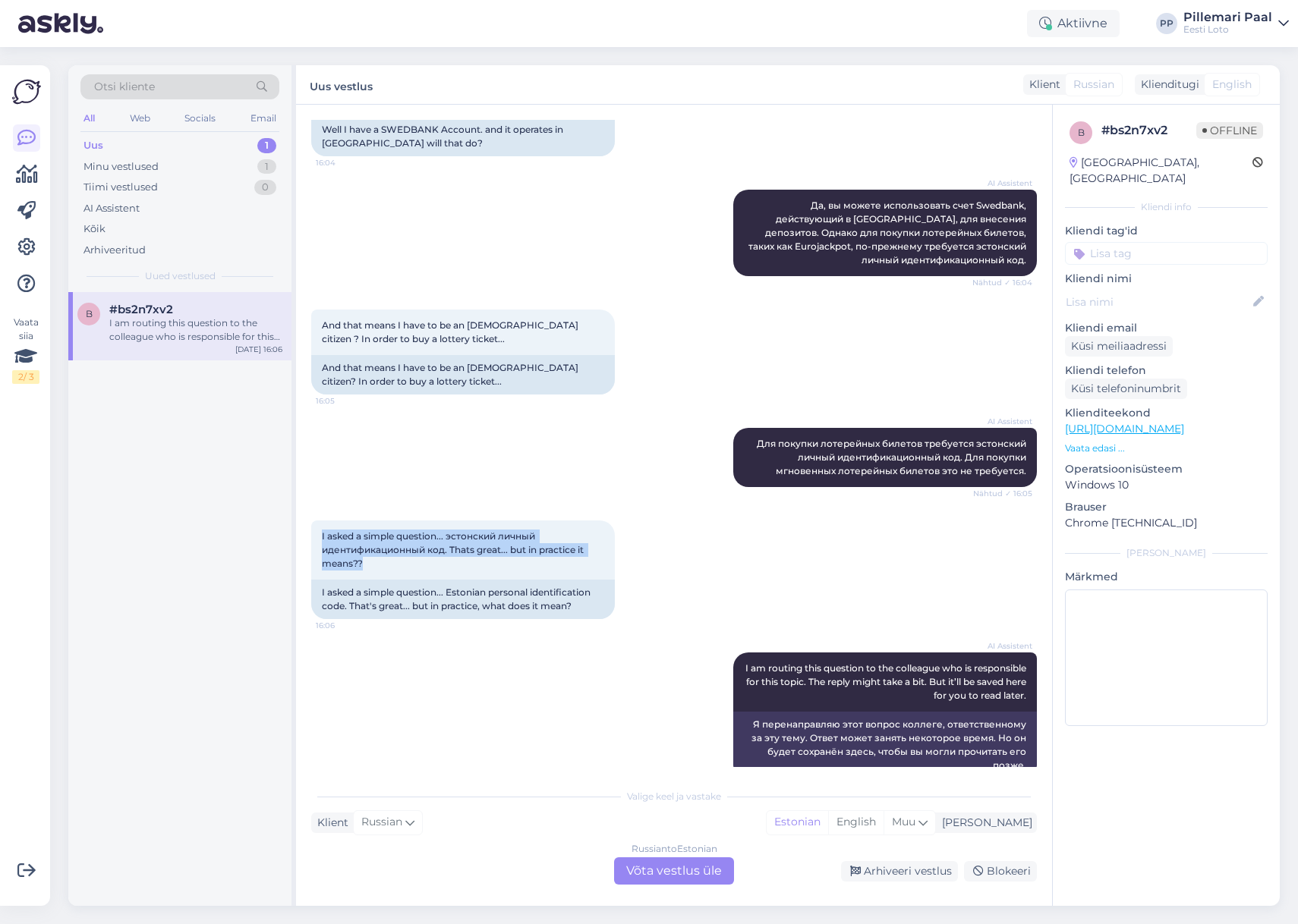
scroll to position [436, 0]
click at [661, 857] on div "Russian to Estonian Võta vestlus üle" at bounding box center [673, 871] width 120 height 27
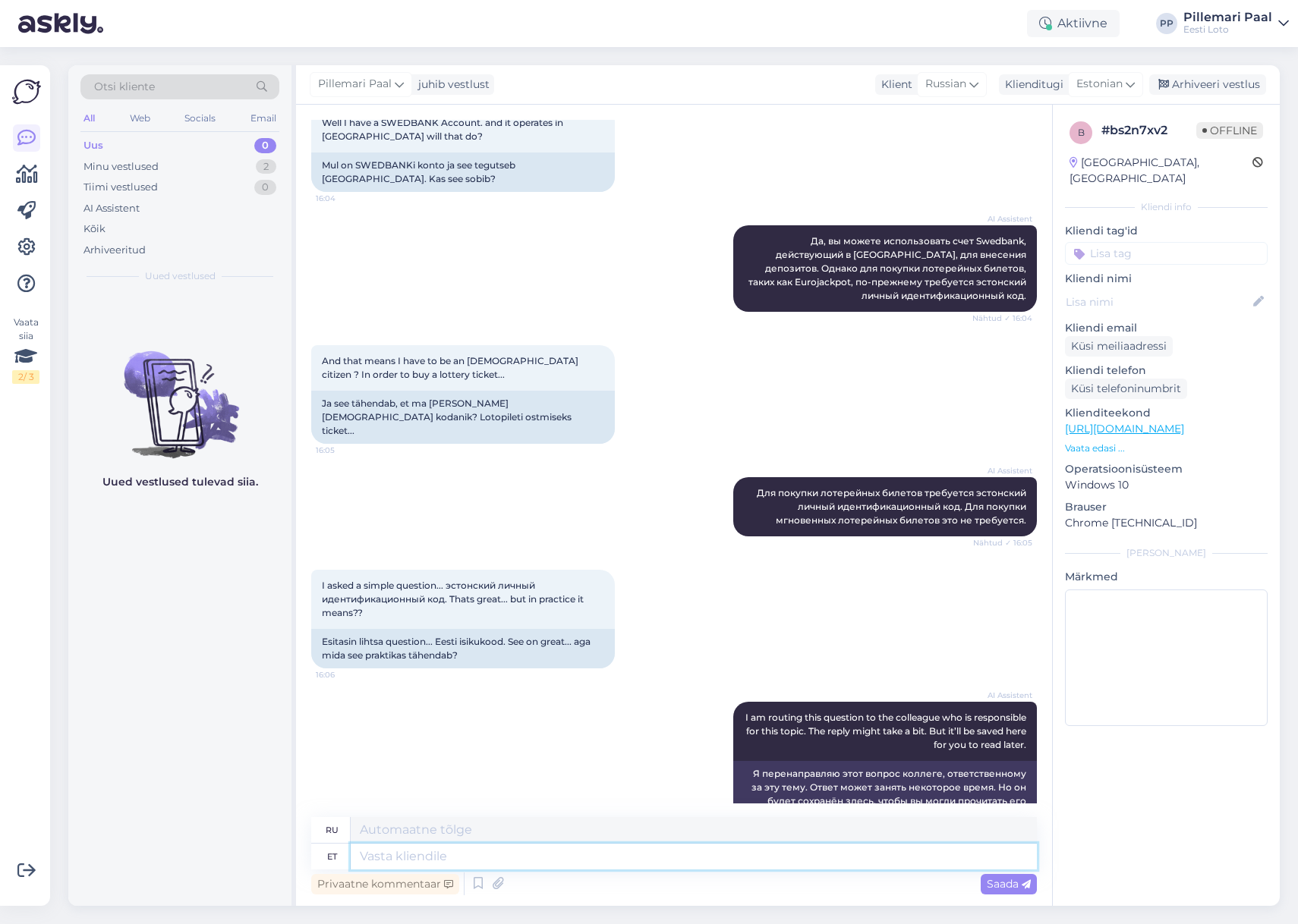
click at [534, 859] on textarea at bounding box center [694, 857] width 687 height 26
paste textarea "Eesti Loto kodulehel saavad registreeruda Eesti Vabariigi kodanikud, e-residend…"
type textarea "Eesti Loto kodulehel saavad registreeruda Eesti Vabariigi kodanikud, e-residend…"
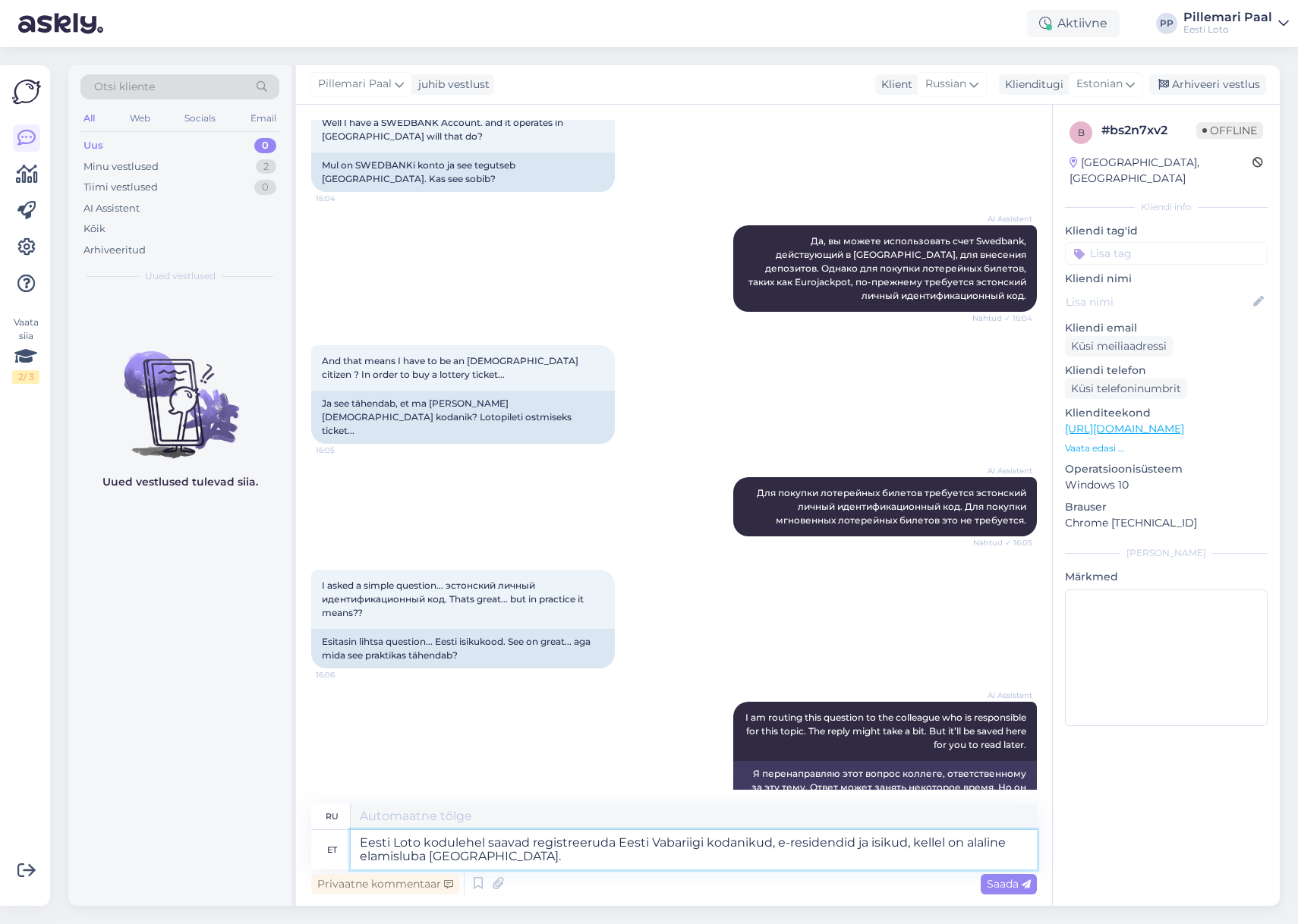
scroll to position [413, 0]
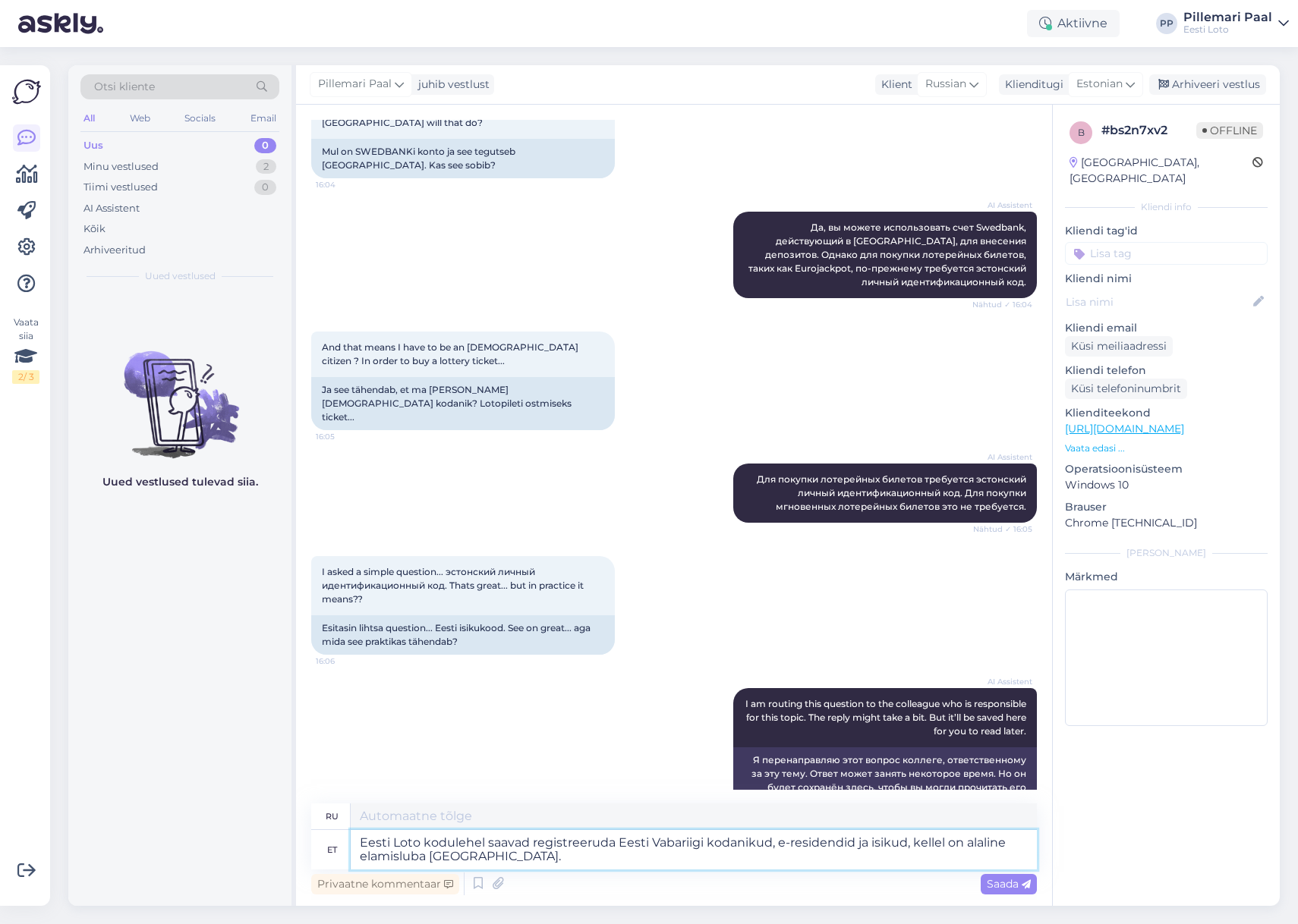
type textarea "Зарегистрироваться на сайте Эстонской лотереи могут граждане Эстонской Республи…"
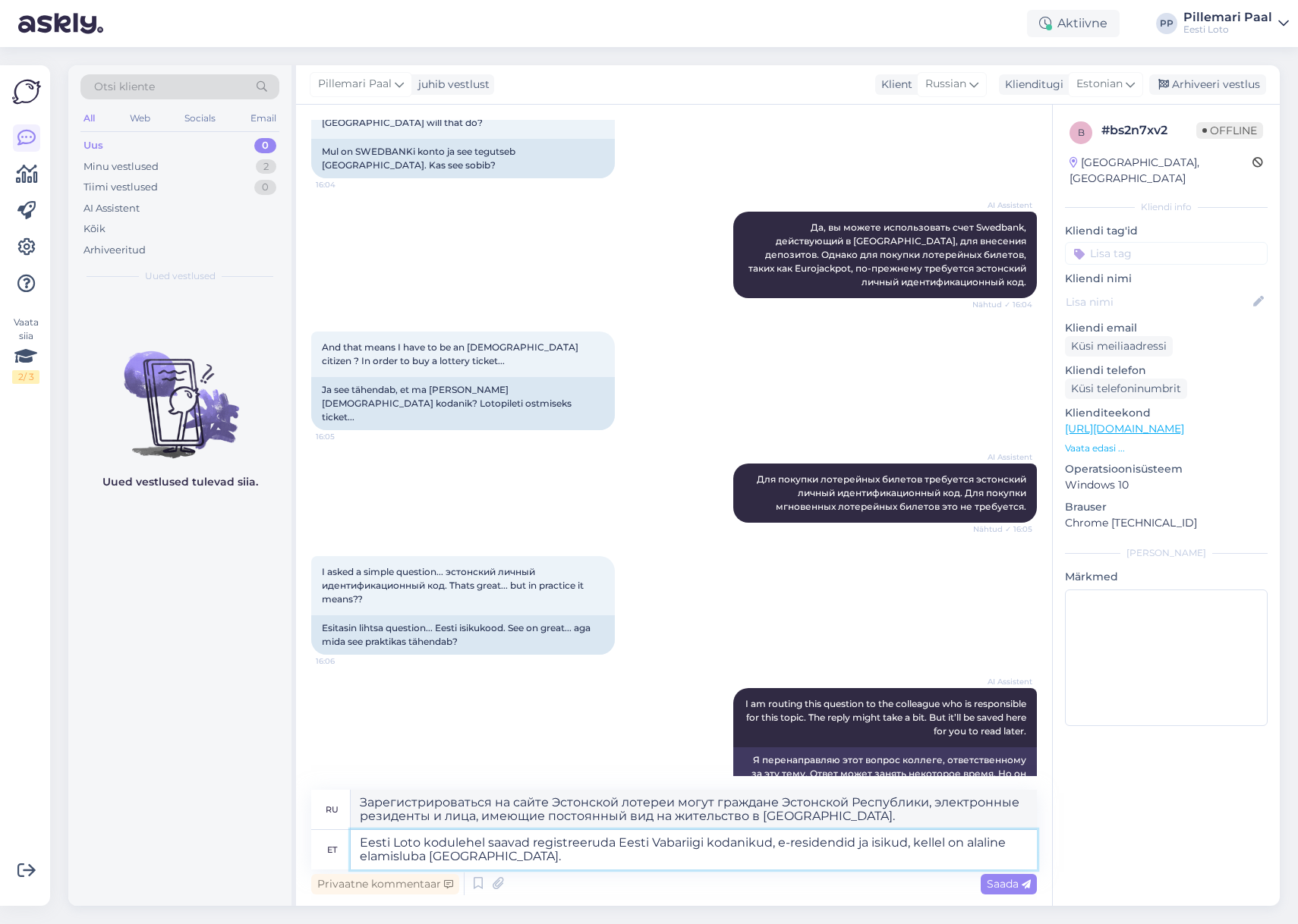
scroll to position [427, 0]
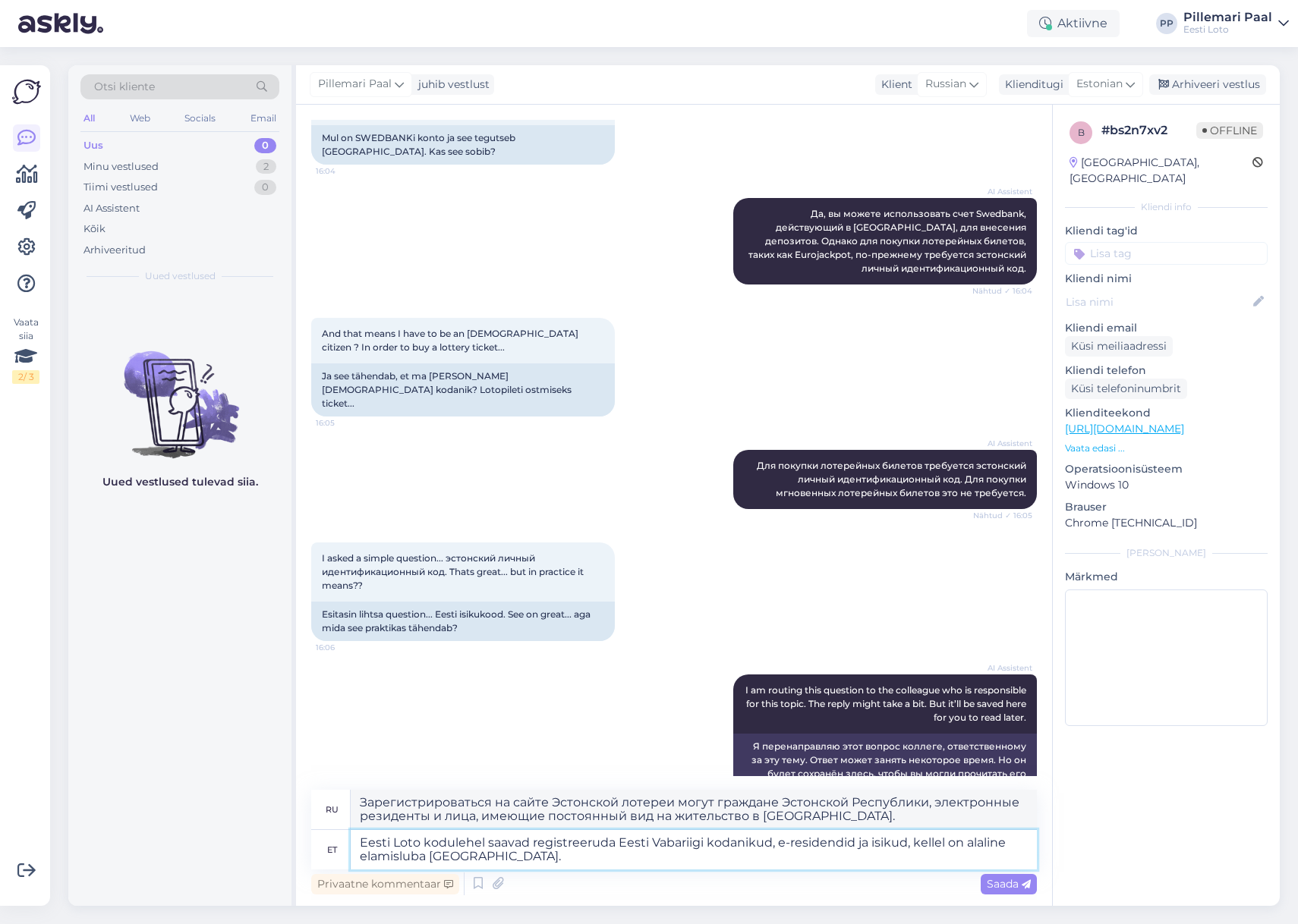
drag, startPoint x: 612, startPoint y: 844, endPoint x: 641, endPoint y: 882, distance: 47.8
click at [612, 845] on textarea "Eesti Loto kodulehel saavad registreeruda Eesti Vabariigi kodanikud, e-residend…" at bounding box center [694, 850] width 687 height 40
type textarea "Eesti Loto kodulehel saavad registreeruda ja pileteid osta Eesti Vabariigi koda…"
type textarea "Граждане Эстонской Республики, электронные резиденты и лица, имеющие постоянный…"
click at [612, 860] on textarea "Eesti Loto kodulehel saavad registreeruda ja pileteid osta Eesti Vabariigi koda…" at bounding box center [694, 850] width 687 height 40
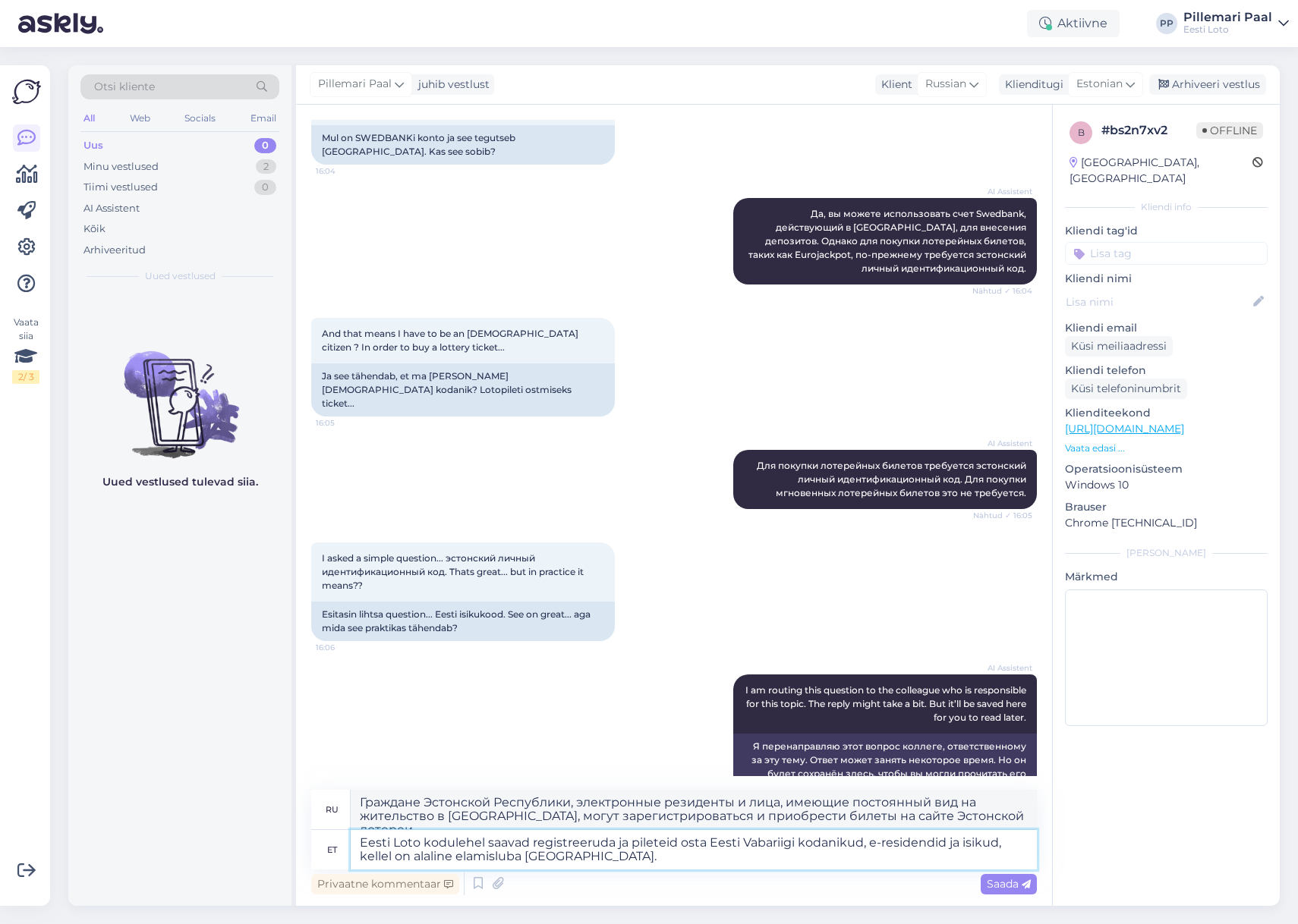
paste textarea "Kõik arvloterii (Keno, Bingo loto, Vikinglotto ja Eurojackpot) piletid, mis on …"
type textarea "Eesti Loto kodulehel saavad registreeruda ja pileteid osta Eesti Vabariigi koda…"
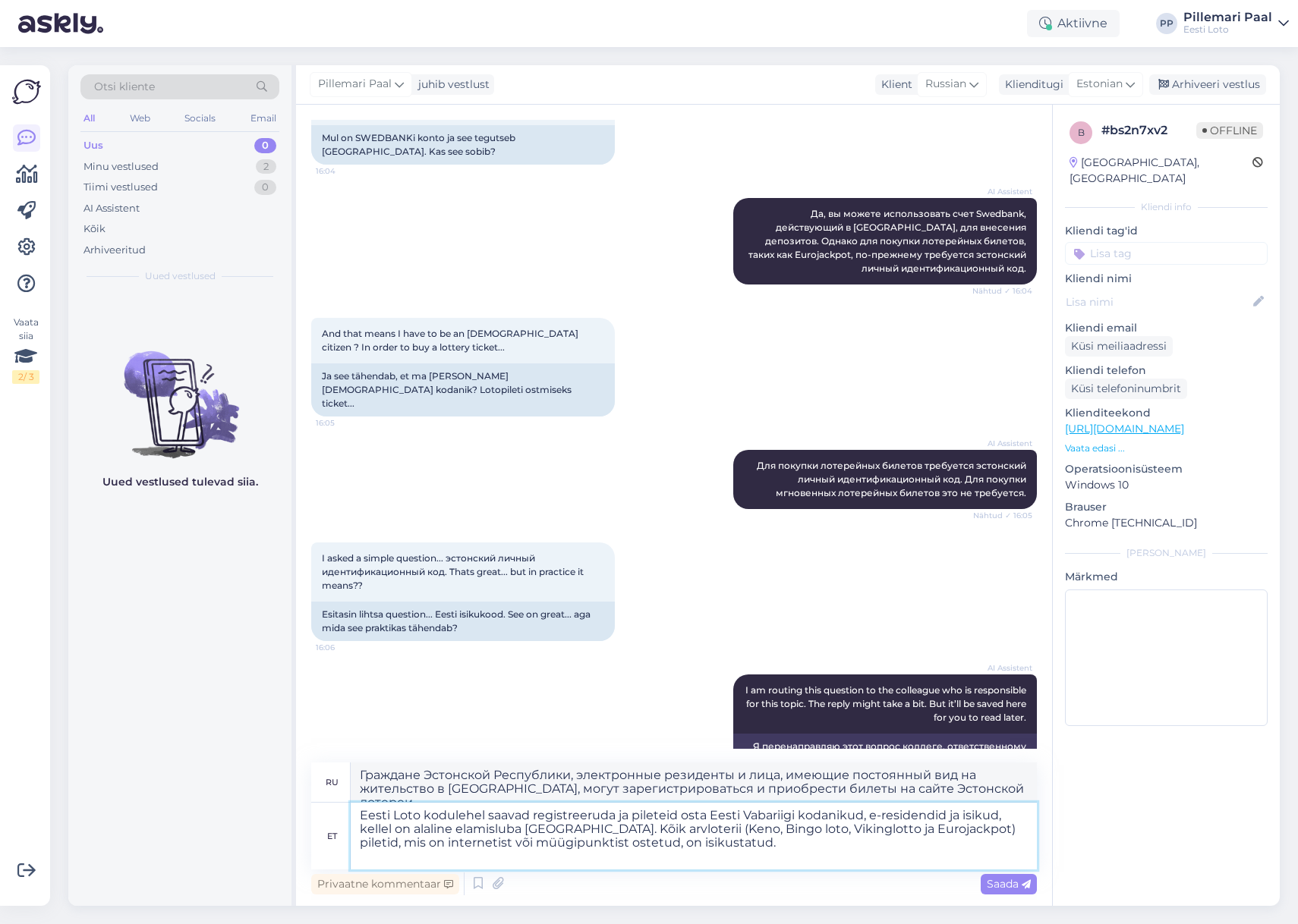
scroll to position [436, 0]
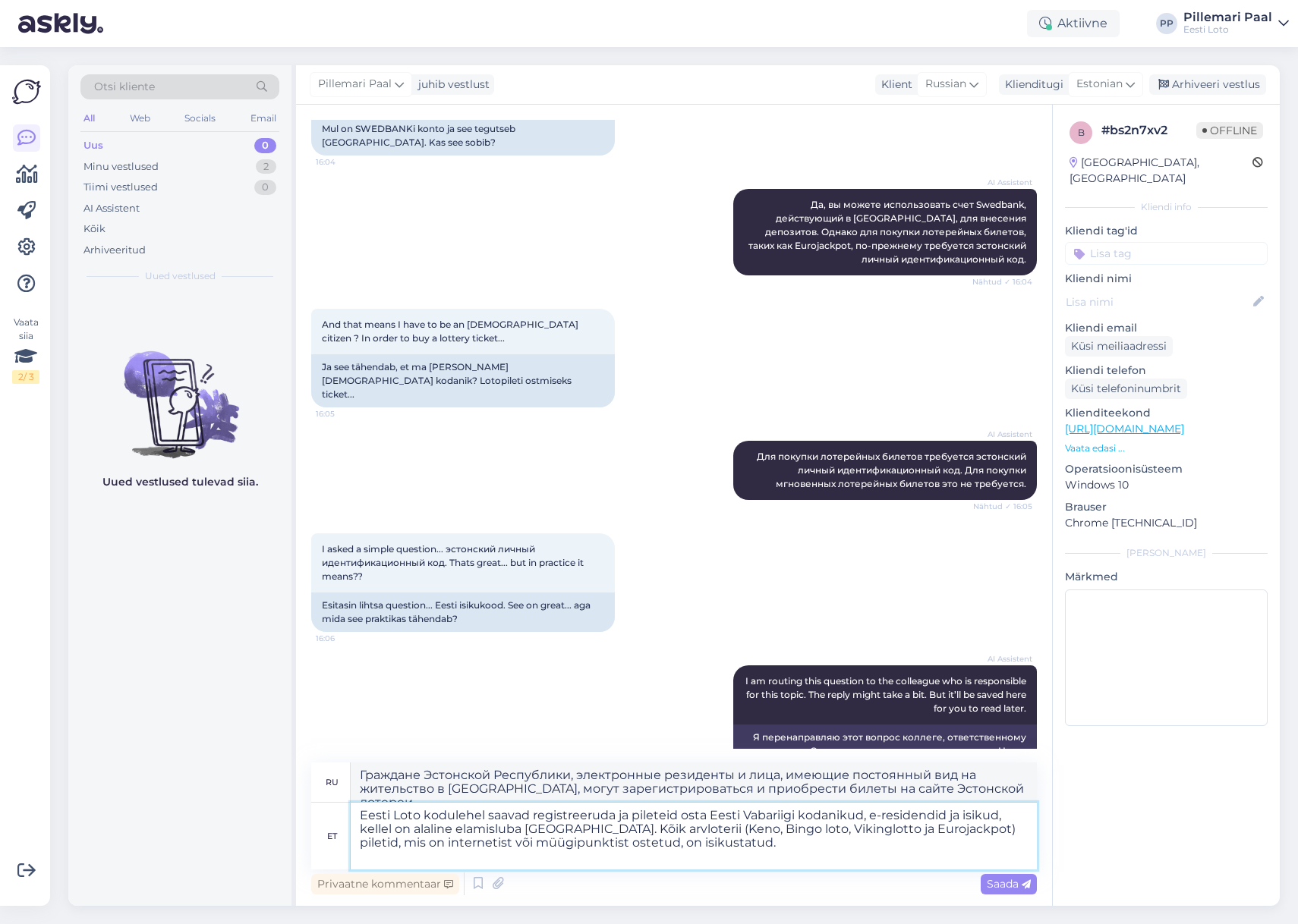
type textarea "Граждане Эстонской Республики, электронные резиденты и лица с постоянным видом …"
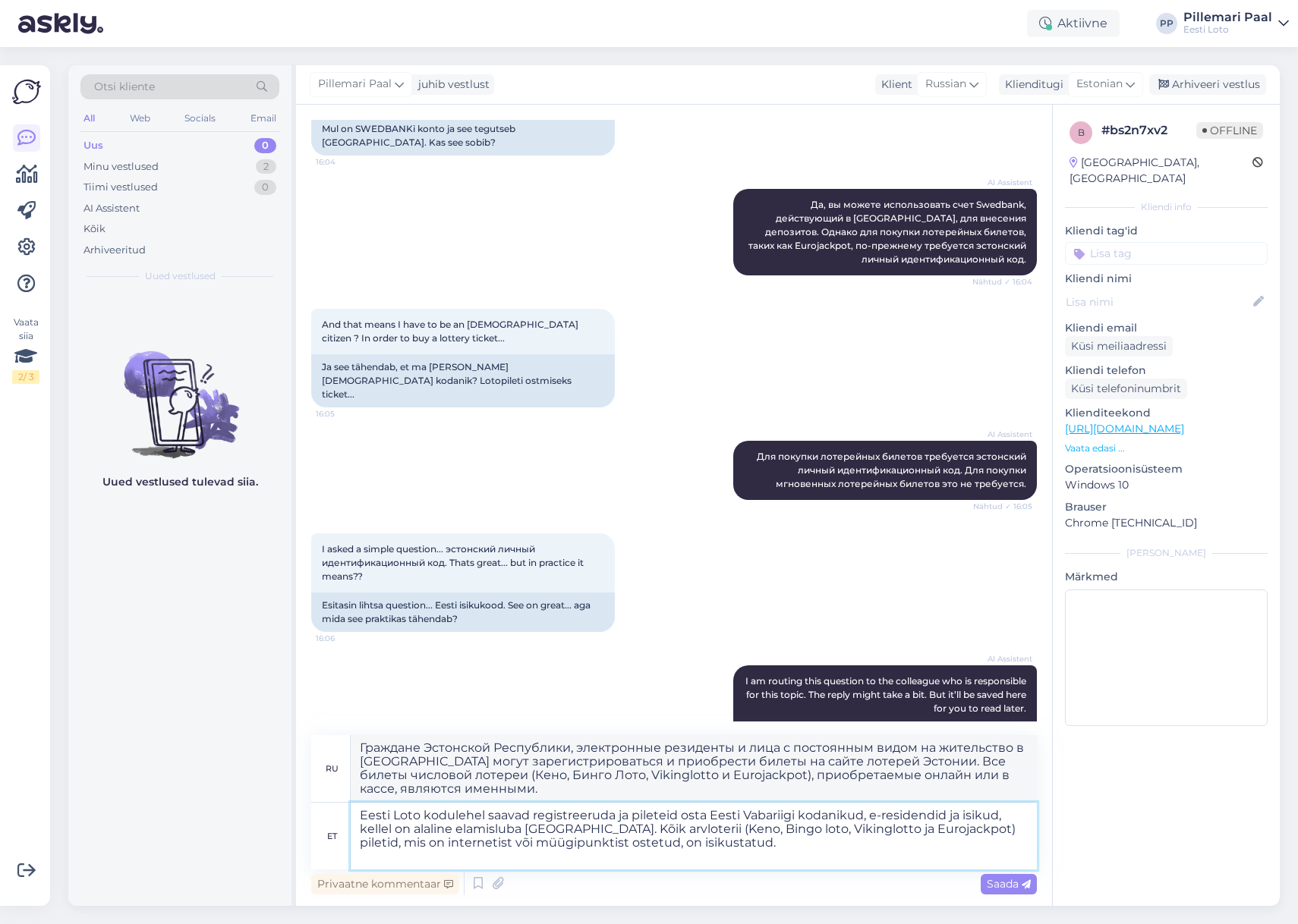
click at [638, 856] on textarea "Eesti Loto kodulehel saavad registreeruda ja pileteid osta Eesti Vabariigi koda…" at bounding box center [694, 835] width 687 height 67
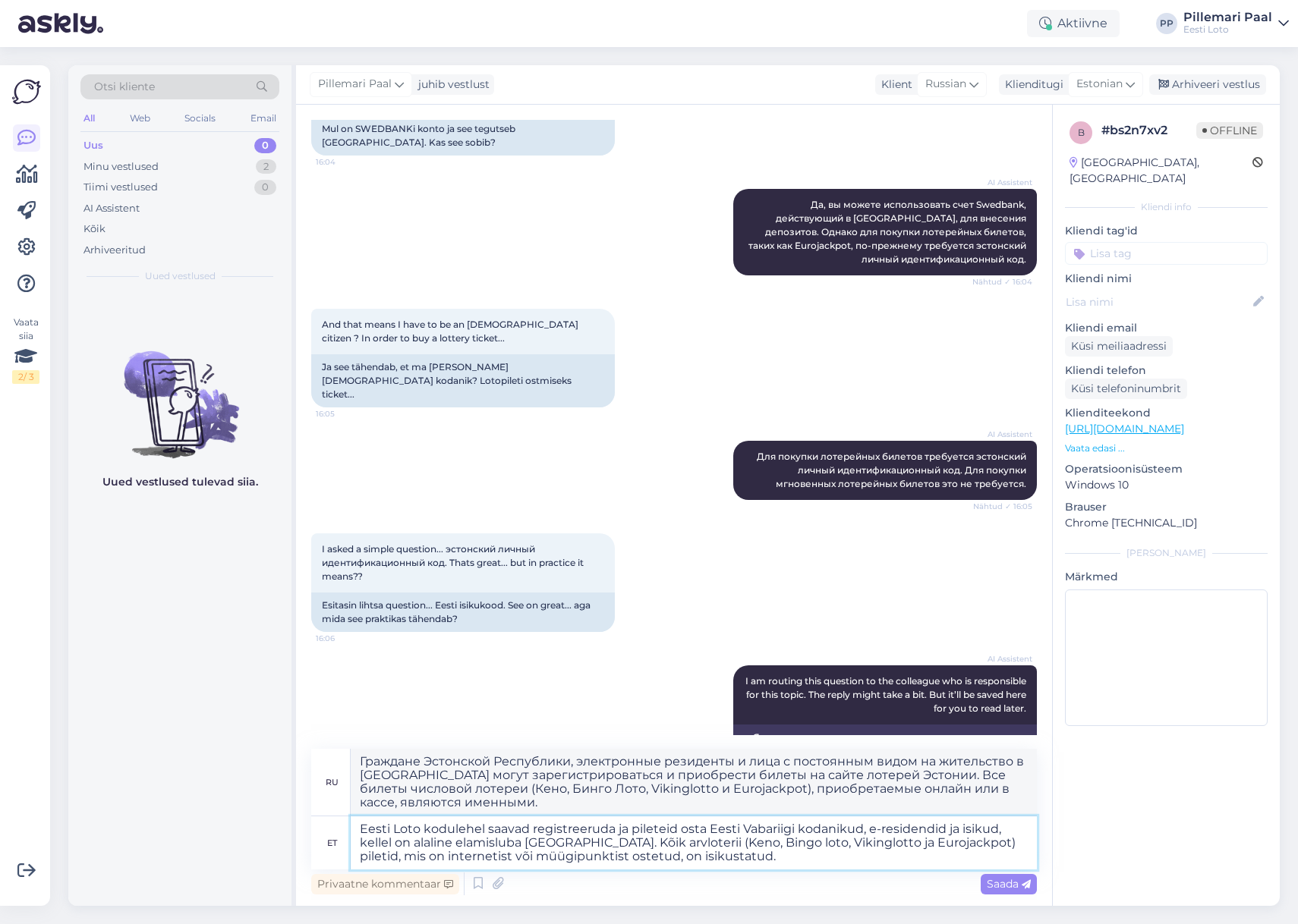
drag, startPoint x: 693, startPoint y: 845, endPoint x: 703, endPoint y: 857, distance: 15.6
click at [693, 845] on textarea "Eesti Loto kodulehel saavad registreeruda ja pileteid osta Eesti Vabariigi koda…" at bounding box center [694, 843] width 687 height 53
type textarea "Eesti Loto kodulehel saavad registreeruda ja pileteid osta Eesti Vabariigi koda…"
type textarea "Граждане Эстонской Республики, электронные резиденты и лица с постоянным видом …"
drag, startPoint x: 792, startPoint y: 859, endPoint x: 782, endPoint y: 857, distance: 10.2
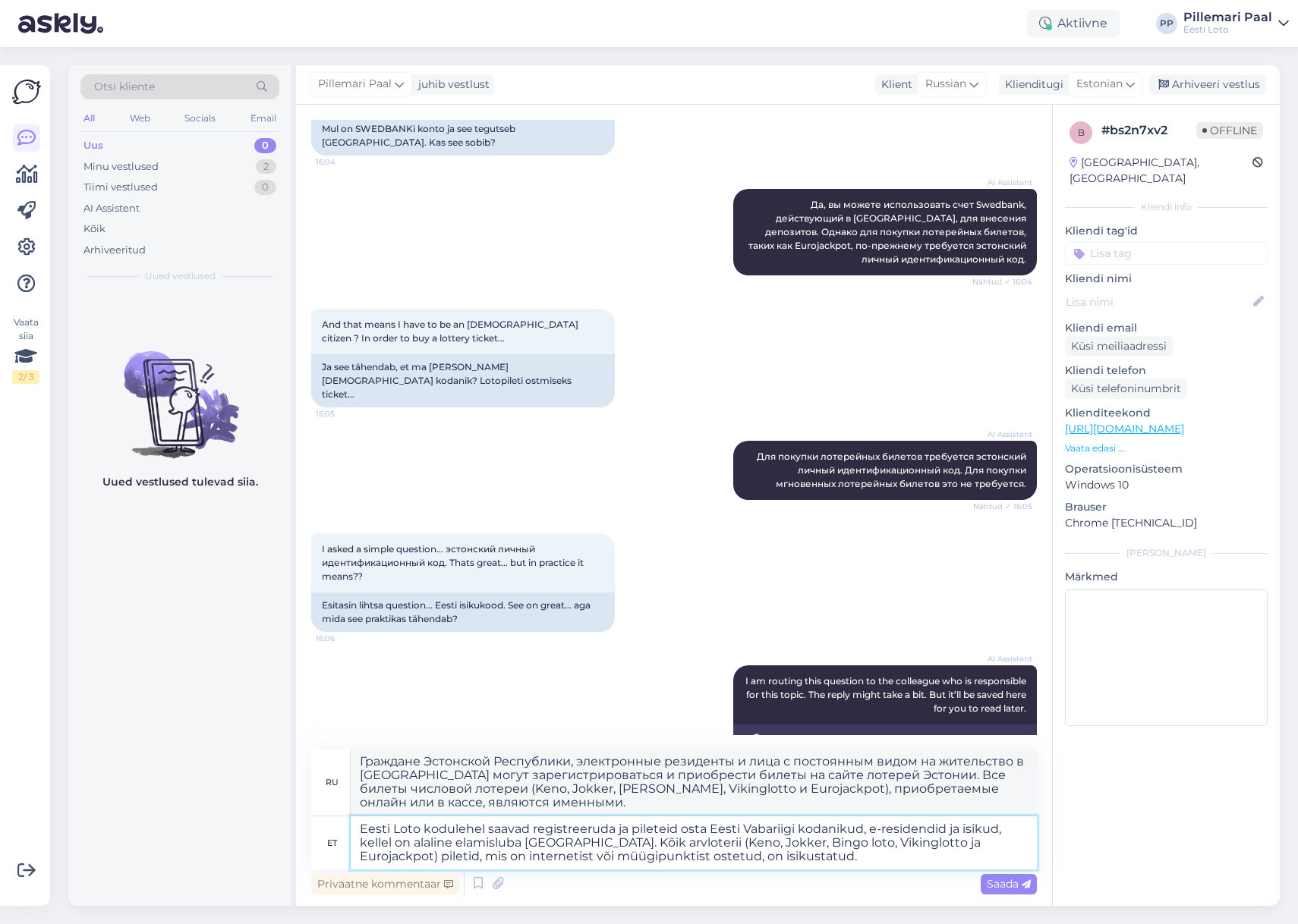
click at [791, 859] on textarea "Eesti Loto kodulehel saavad registreeruda ja pileteid osta Eesti Vabariigi koda…" at bounding box center [694, 843] width 687 height 53
type textarea "Eesti Loto kodulehel saavad registreeruda ja pileteid osta Eesti Vabariigi koda…"
click at [995, 880] on span "Saada" at bounding box center [1010, 883] width 44 height 13
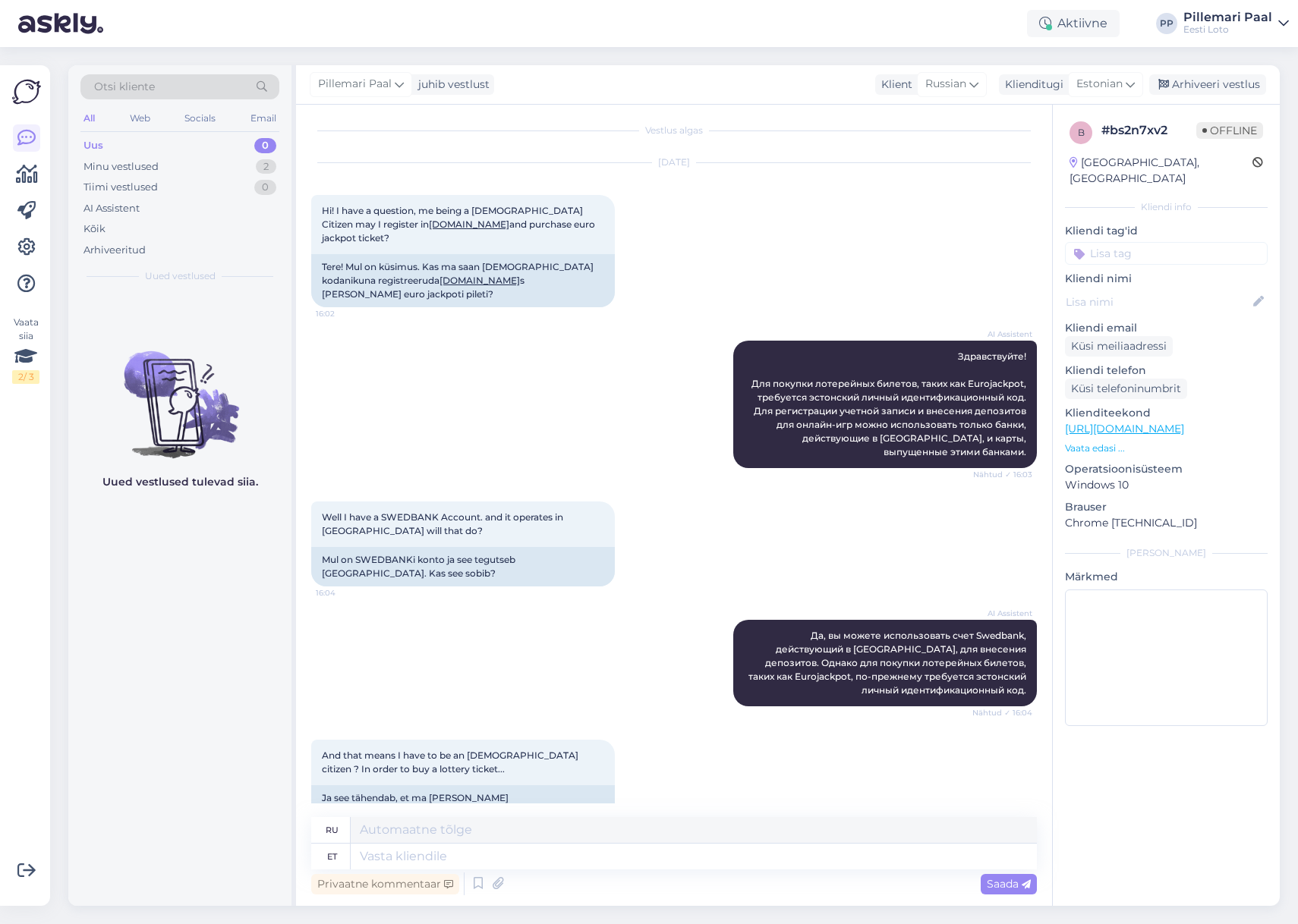
scroll to position [7, 0]
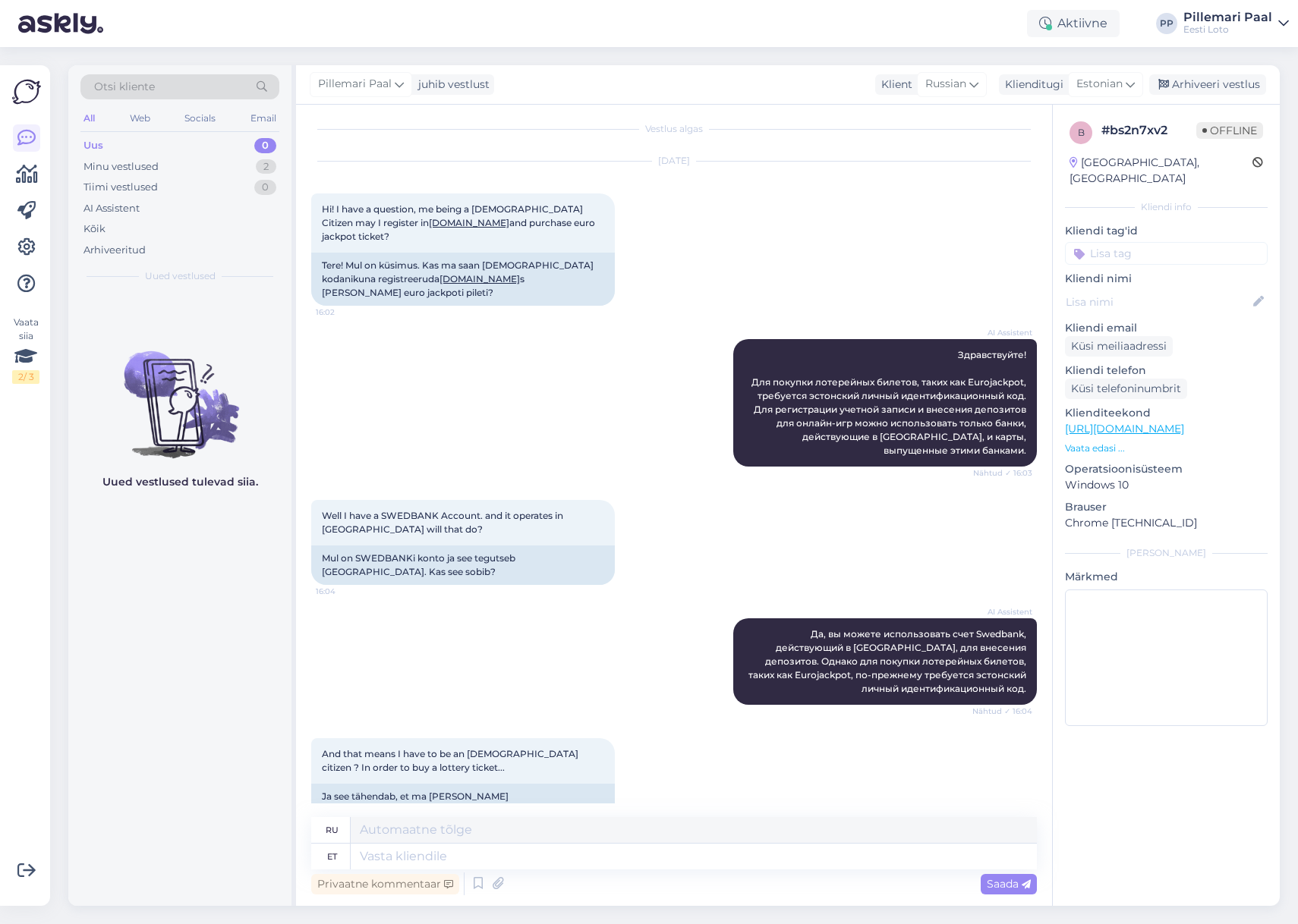
click at [1145, 242] on input at bounding box center [1167, 254] width 203 height 23
type input "kodakondsus"
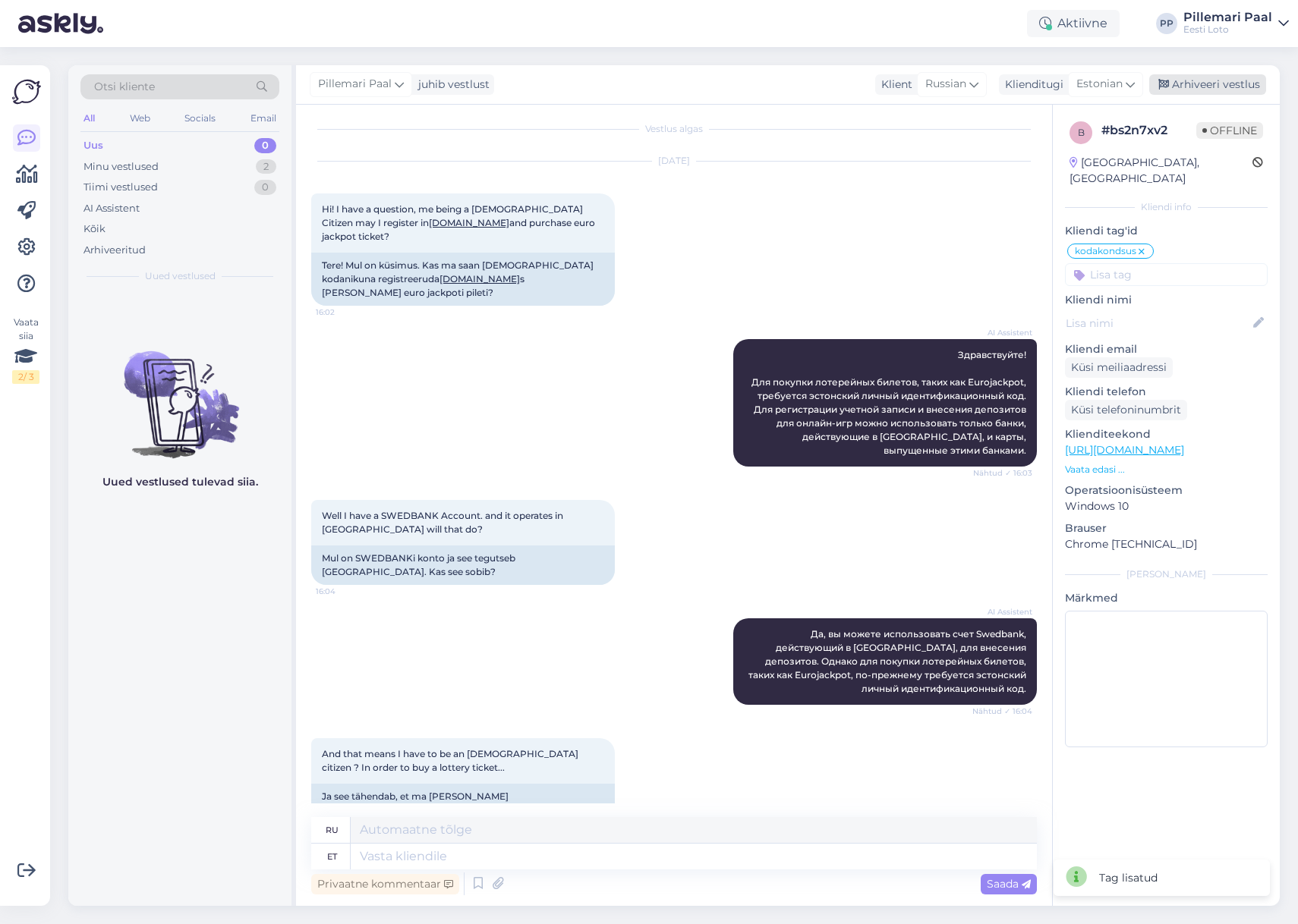
click at [1214, 82] on div "Arhiveeri vestlus" at bounding box center [1208, 84] width 117 height 20
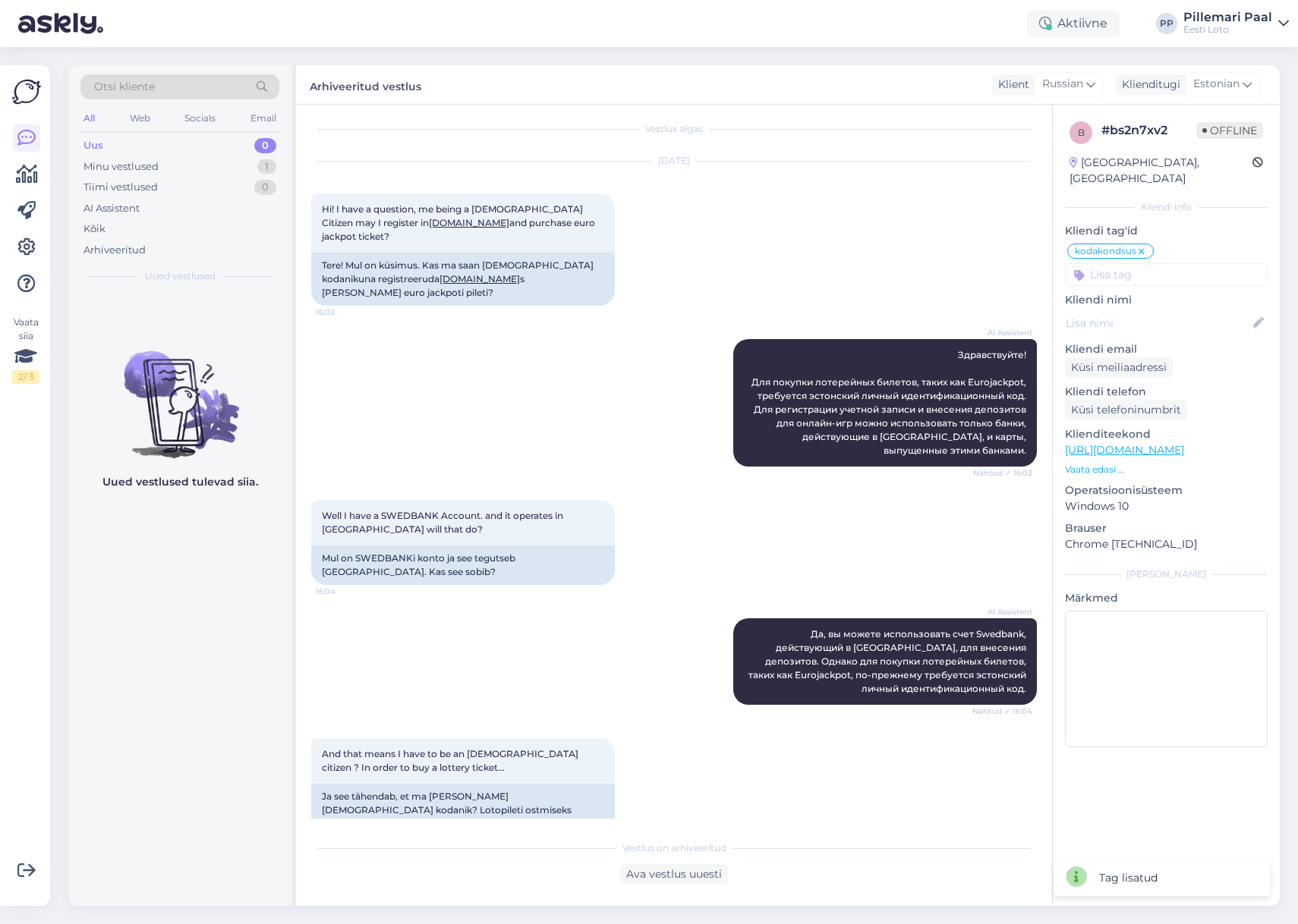
click at [104, 145] on div "Uus 0" at bounding box center [180, 145] width 199 height 21
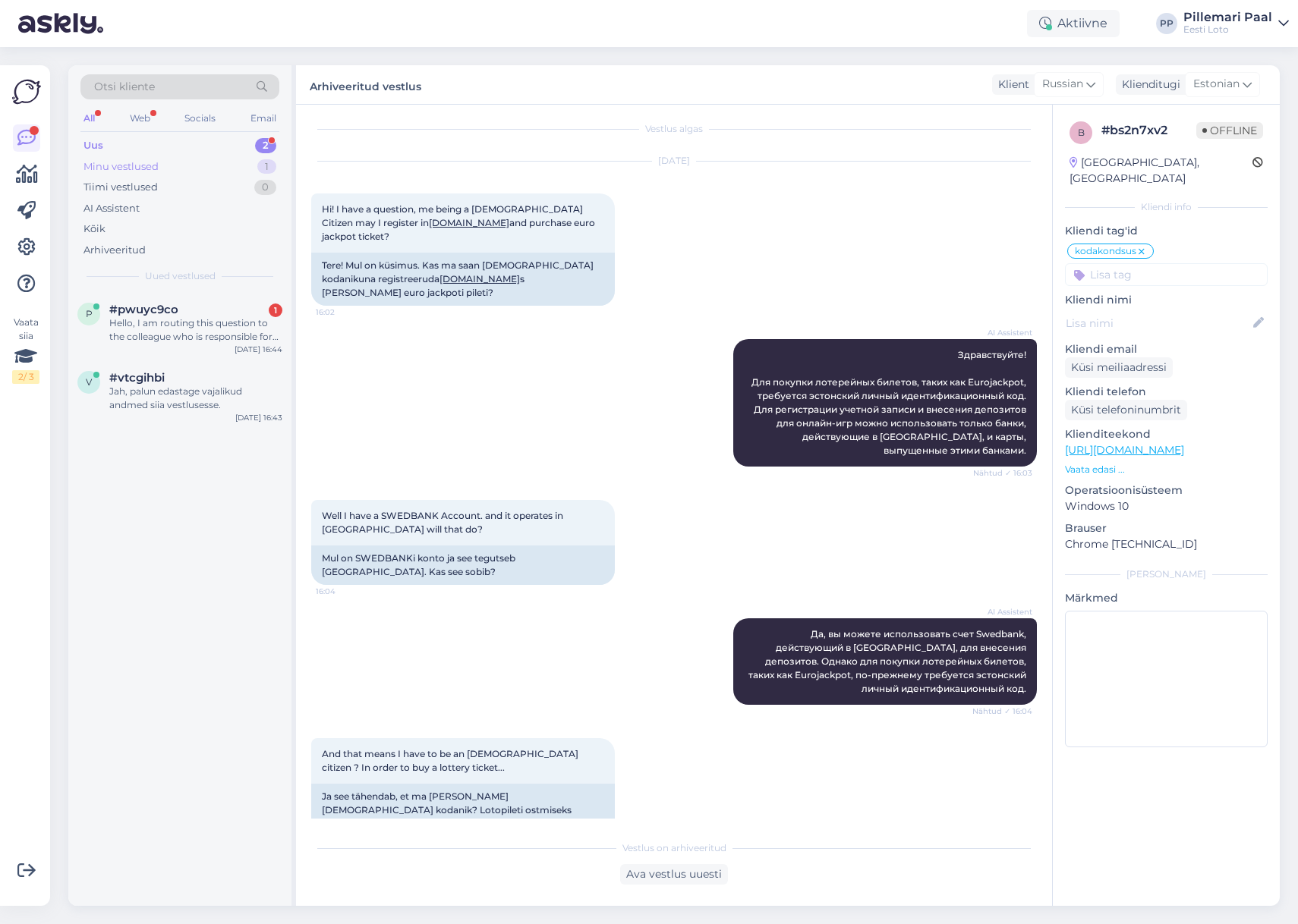
click at [137, 166] on div "Minu vestlused" at bounding box center [121, 167] width 75 height 15
click at [201, 317] on div "Pole see" at bounding box center [195, 323] width 173 height 13
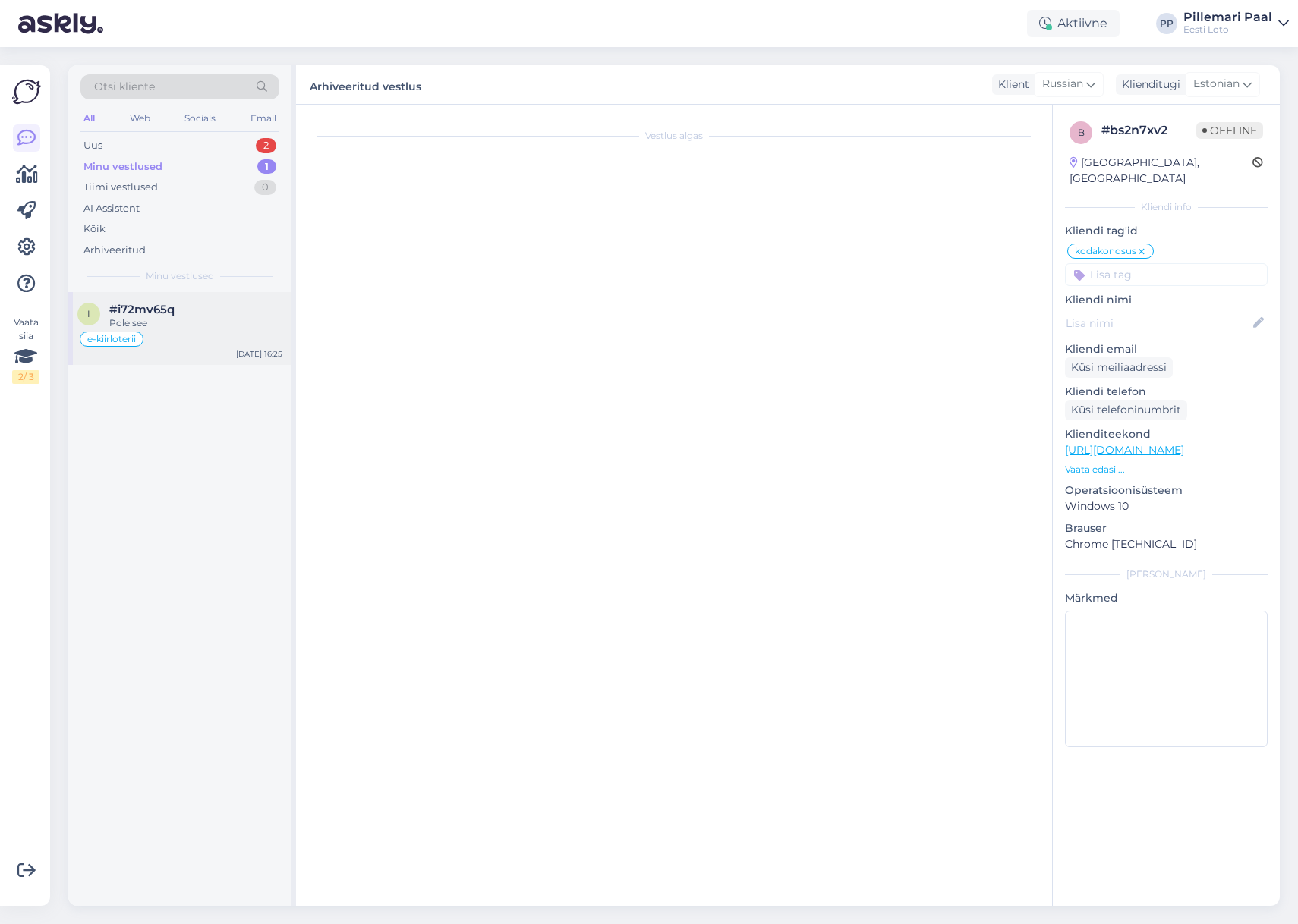
scroll to position [3711, 0]
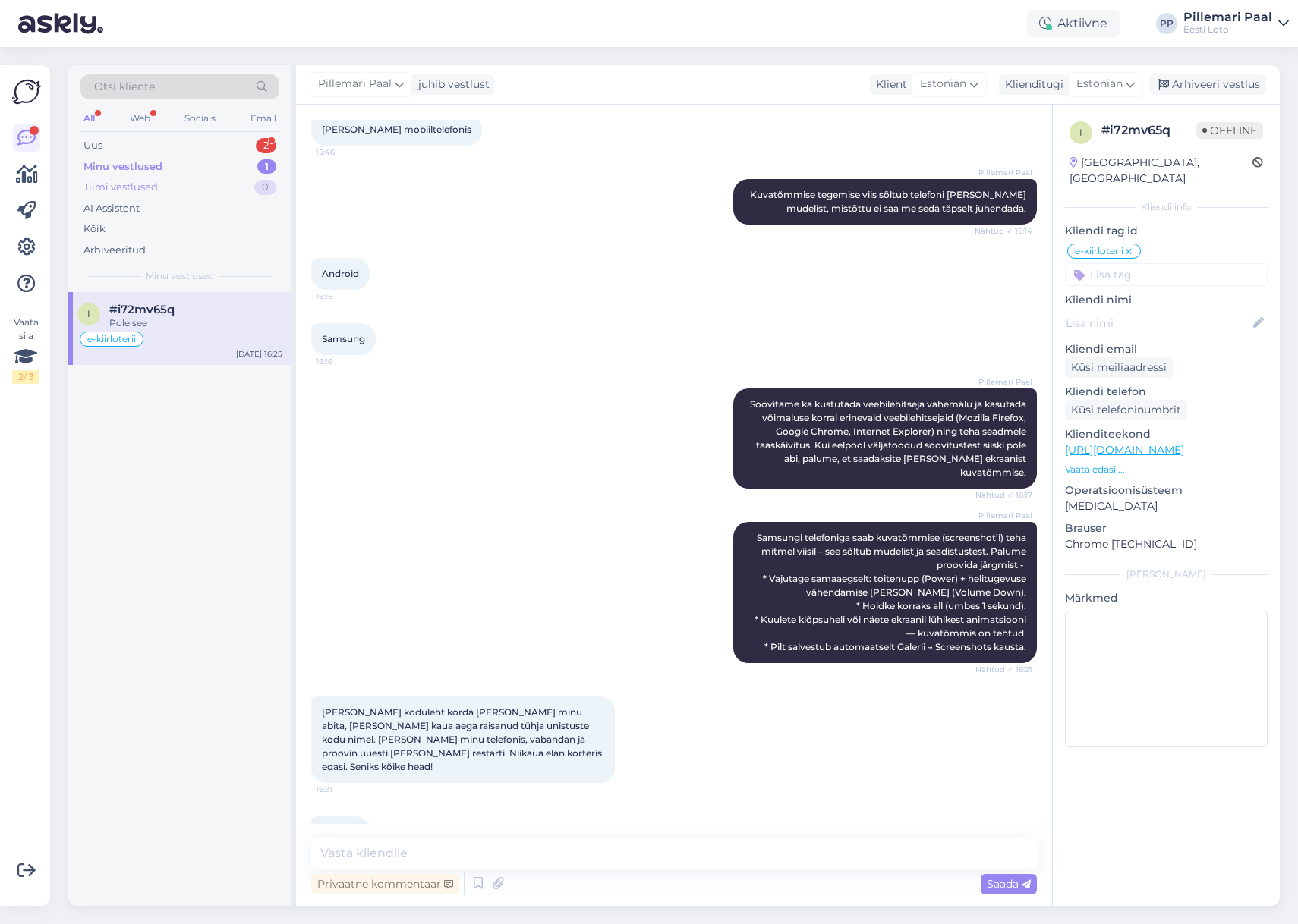
drag, startPoint x: 112, startPoint y: 153, endPoint x: 129, endPoint y: 176, distance: 28.6
click at [112, 154] on div "Uus 2" at bounding box center [180, 145] width 199 height 21
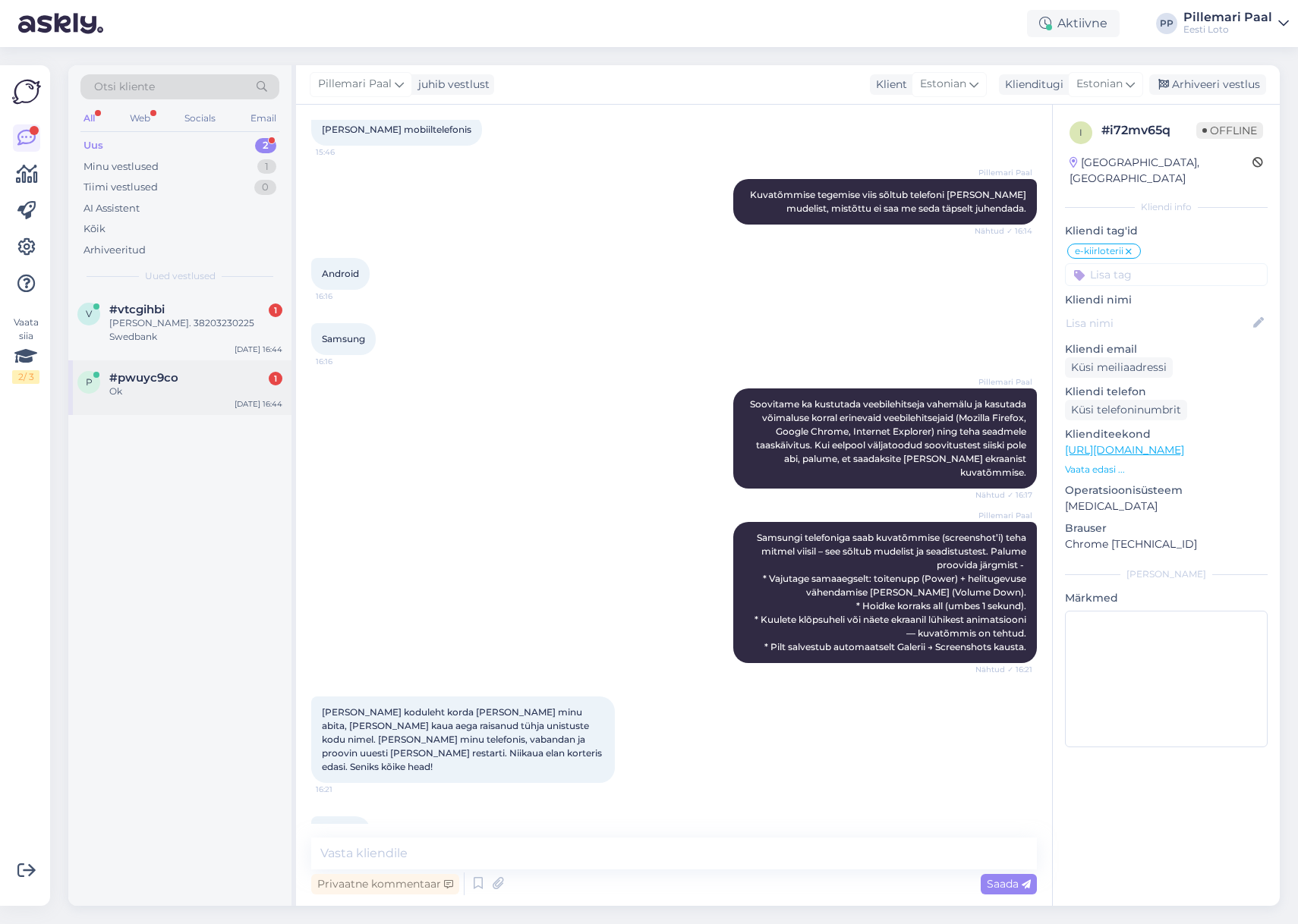
click at [182, 385] on div "Ok" at bounding box center [195, 391] width 173 height 13
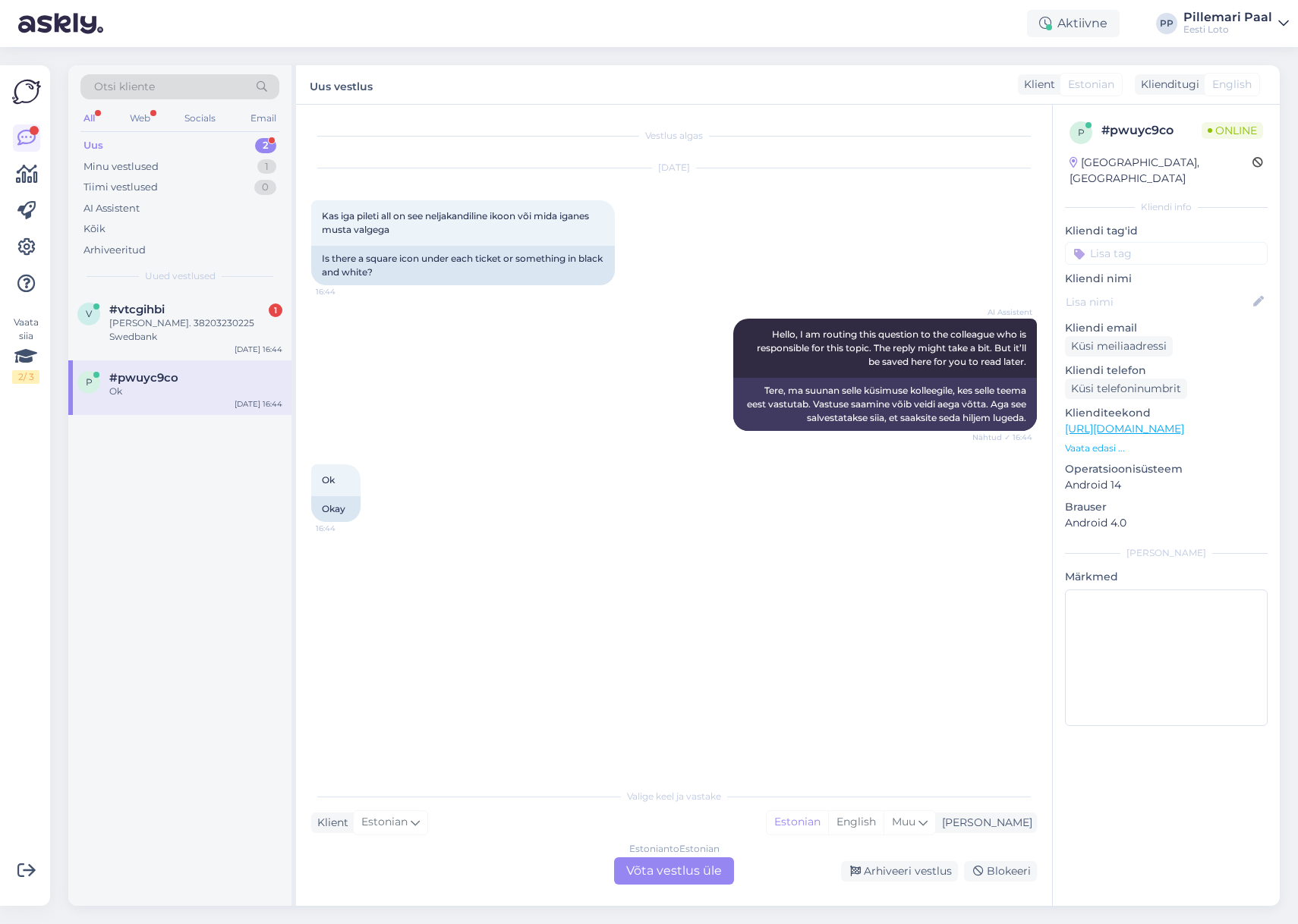
scroll to position [0, 0]
click at [161, 325] on div "Peeter Loo. 38203230225 Swedbank" at bounding box center [195, 330] width 173 height 27
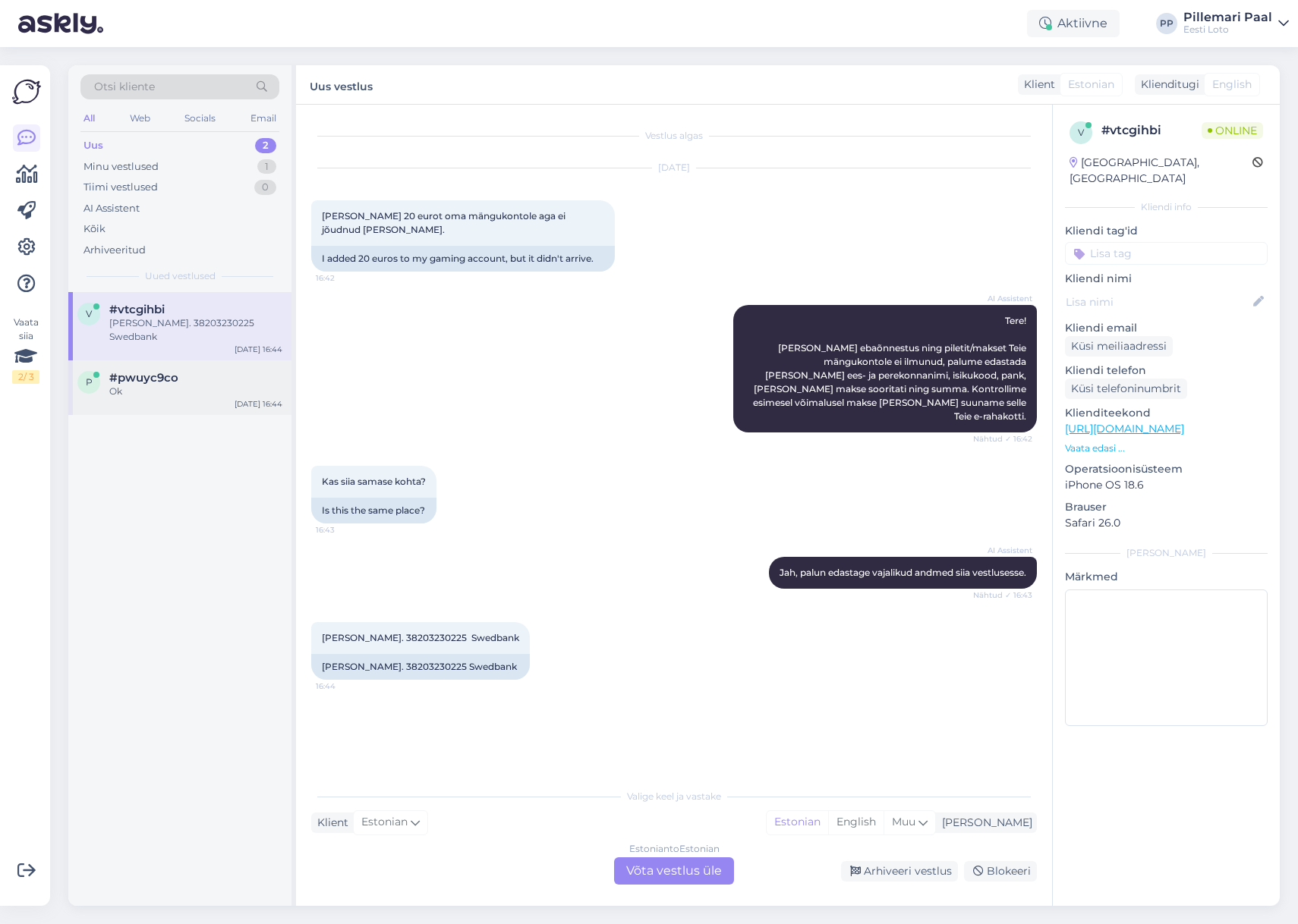
click at [124, 385] on div "Ok" at bounding box center [195, 391] width 173 height 13
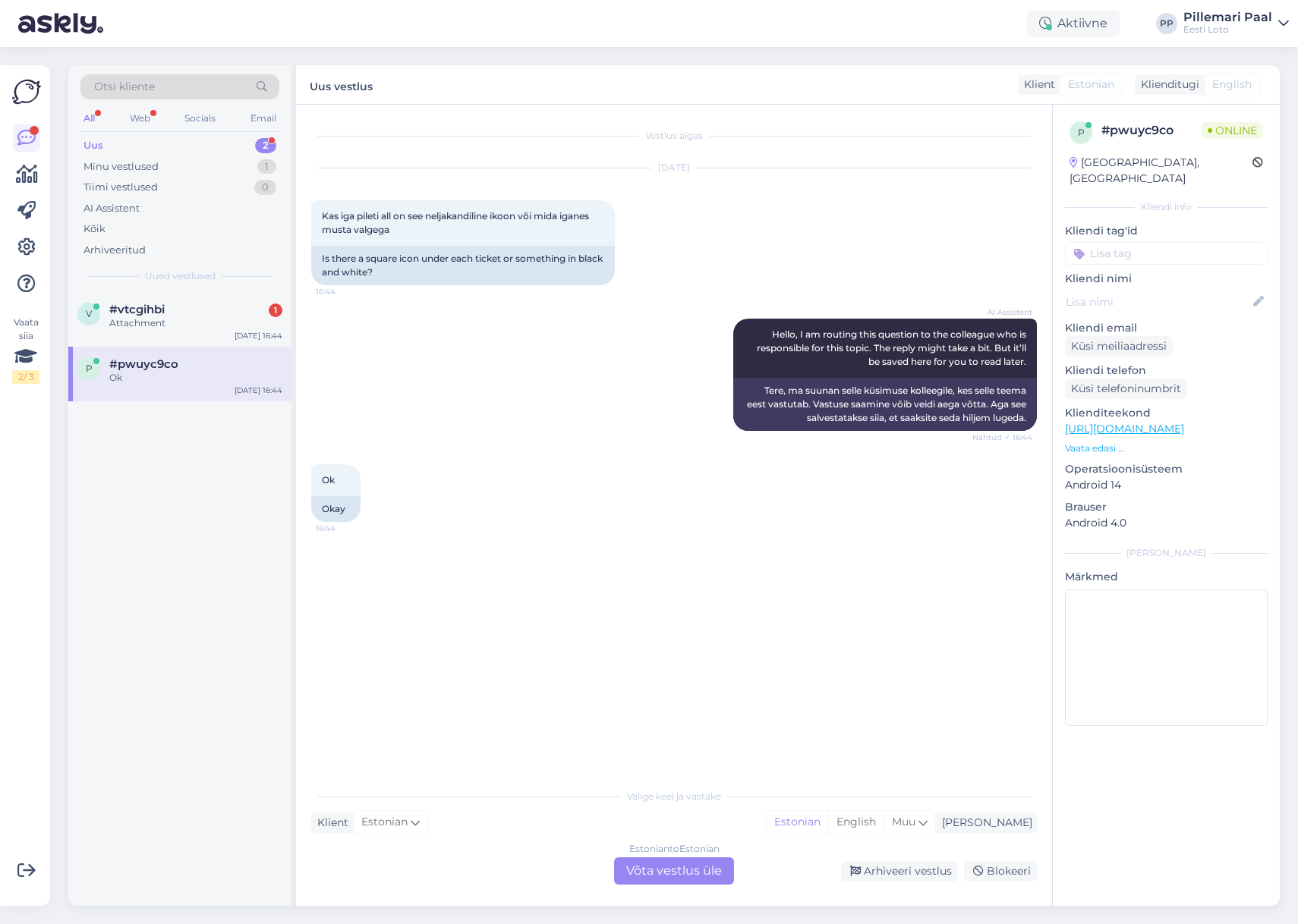
click at [704, 863] on div "Estonian to Estonian Võta vestlus üle" at bounding box center [673, 871] width 120 height 27
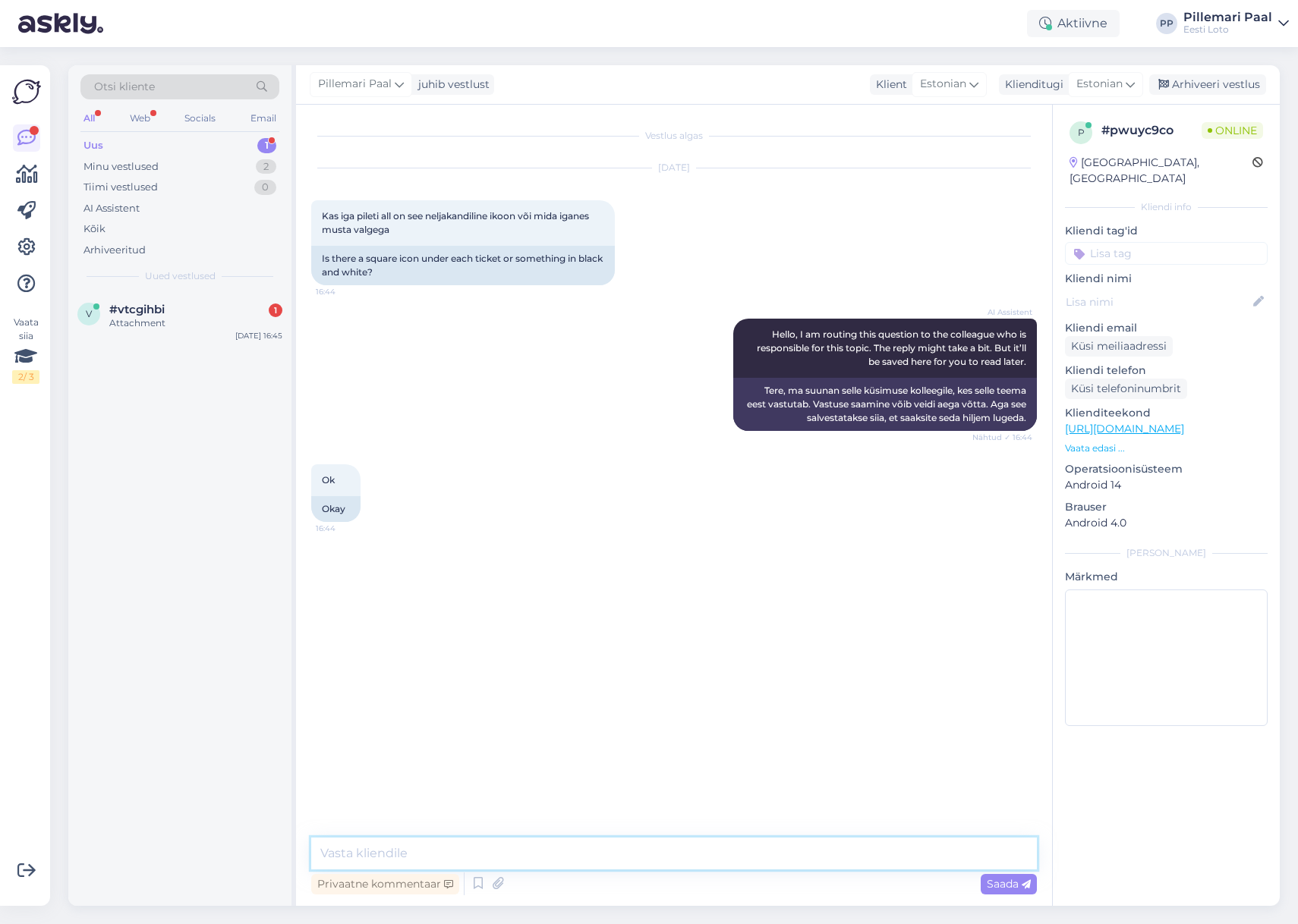
click at [435, 852] on textarea at bounding box center [674, 854] width 726 height 32
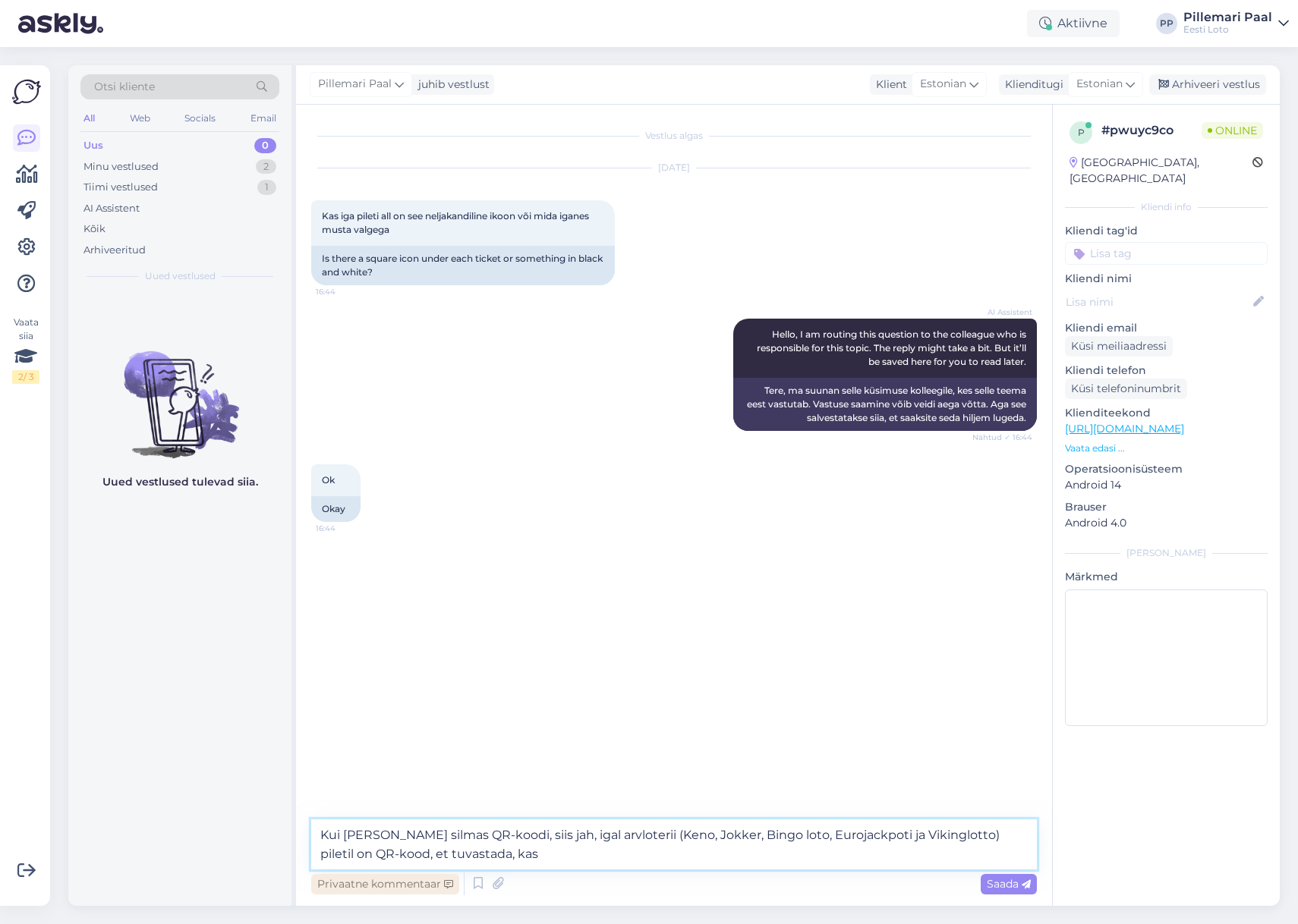
drag, startPoint x: 397, startPoint y: 853, endPoint x: 437, endPoint y: 873, distance: 44.7
click at [397, 853] on textarea "Kui Te peate silmas QR-koodi, siis jah, igal arvloterii (Keno, Jokker, Bingo lo…" at bounding box center [674, 844] width 726 height 50
click at [591, 857] on textarea "Kui Te peate silmas QR-koodi, siis jah, igal arvloterii (Keno, Jokker, Bingo lo…" at bounding box center [674, 844] width 726 height 50
type textarea "Kui Te peate silmas QR-koodi, siis jah, igal arvloterii (Keno, Jokker, Bingo lo…"
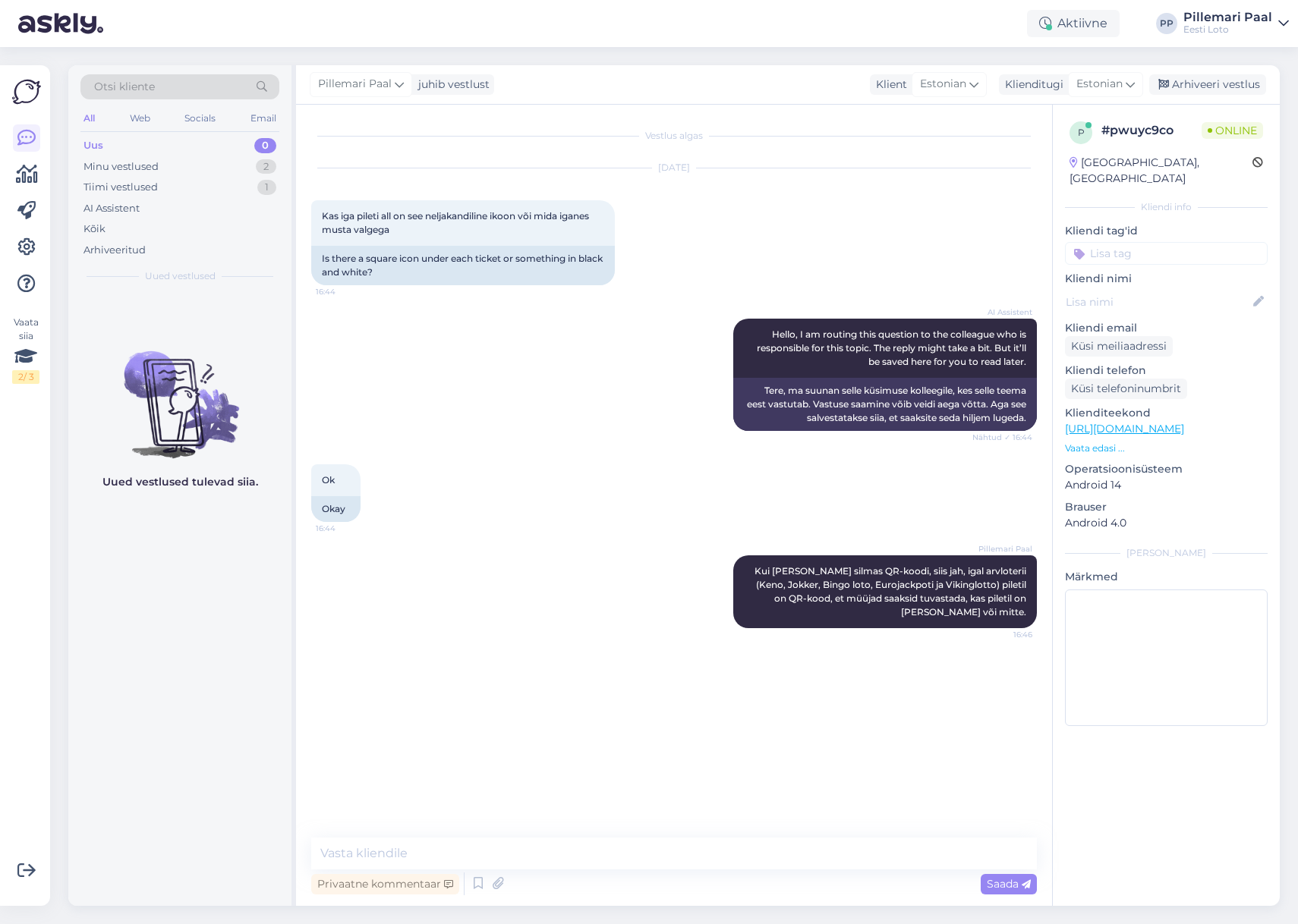
click at [1124, 242] on input at bounding box center [1167, 254] width 203 height 23
type input "qr-kood"
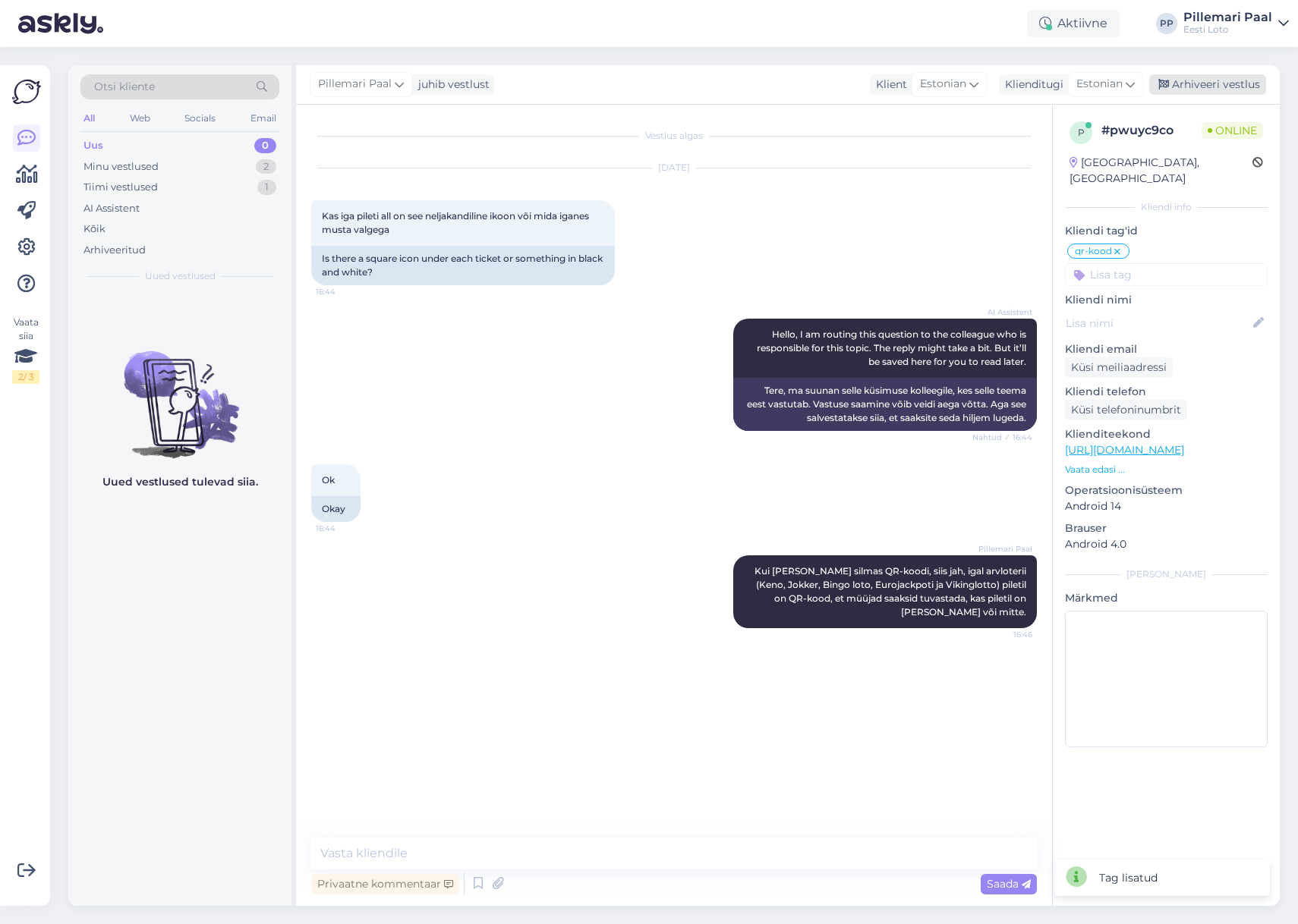
click at [1208, 88] on div "Arhiveeri vestlus" at bounding box center [1208, 84] width 117 height 20
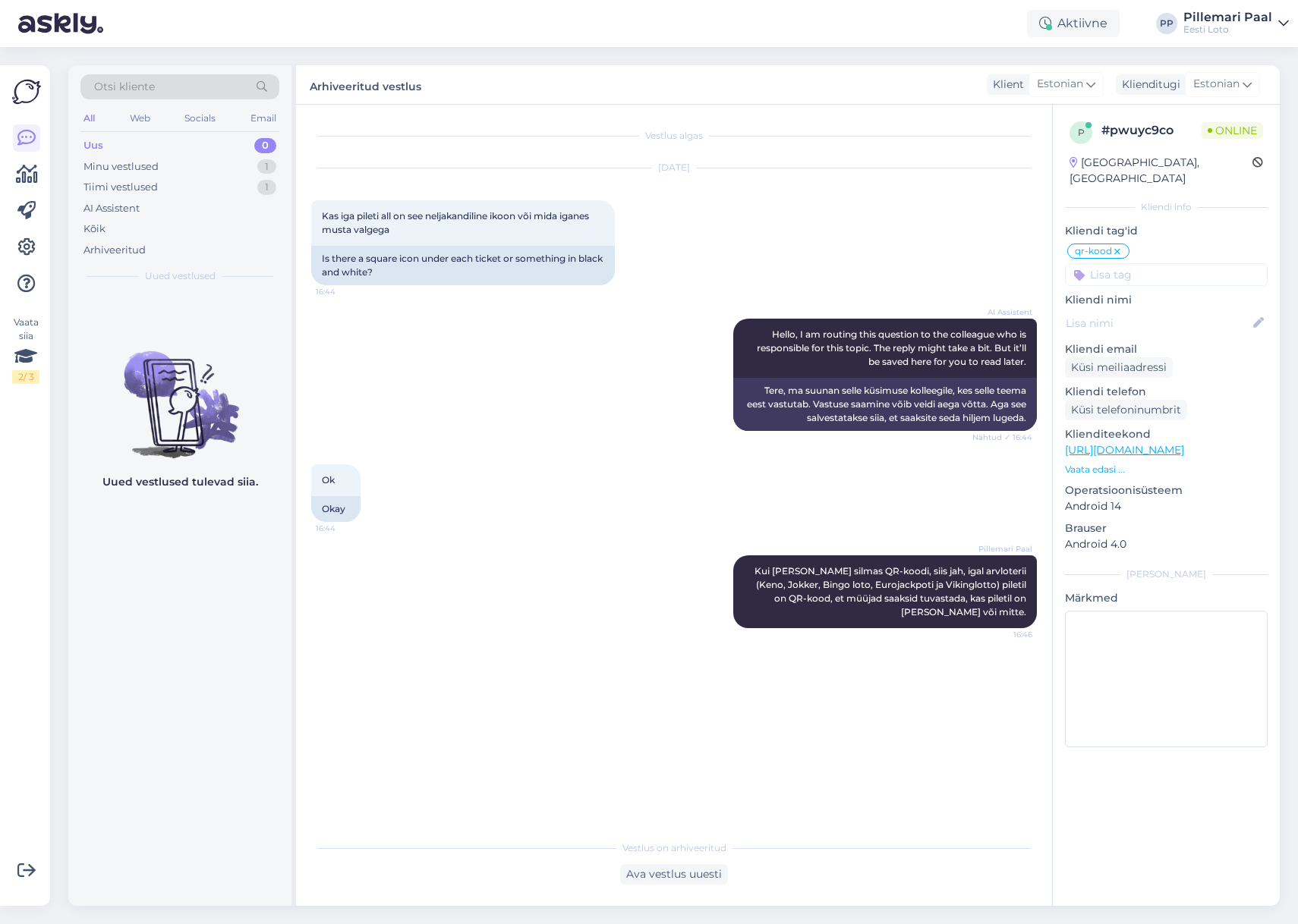
click at [103, 145] on div "Uus" at bounding box center [93, 145] width 20 height 15
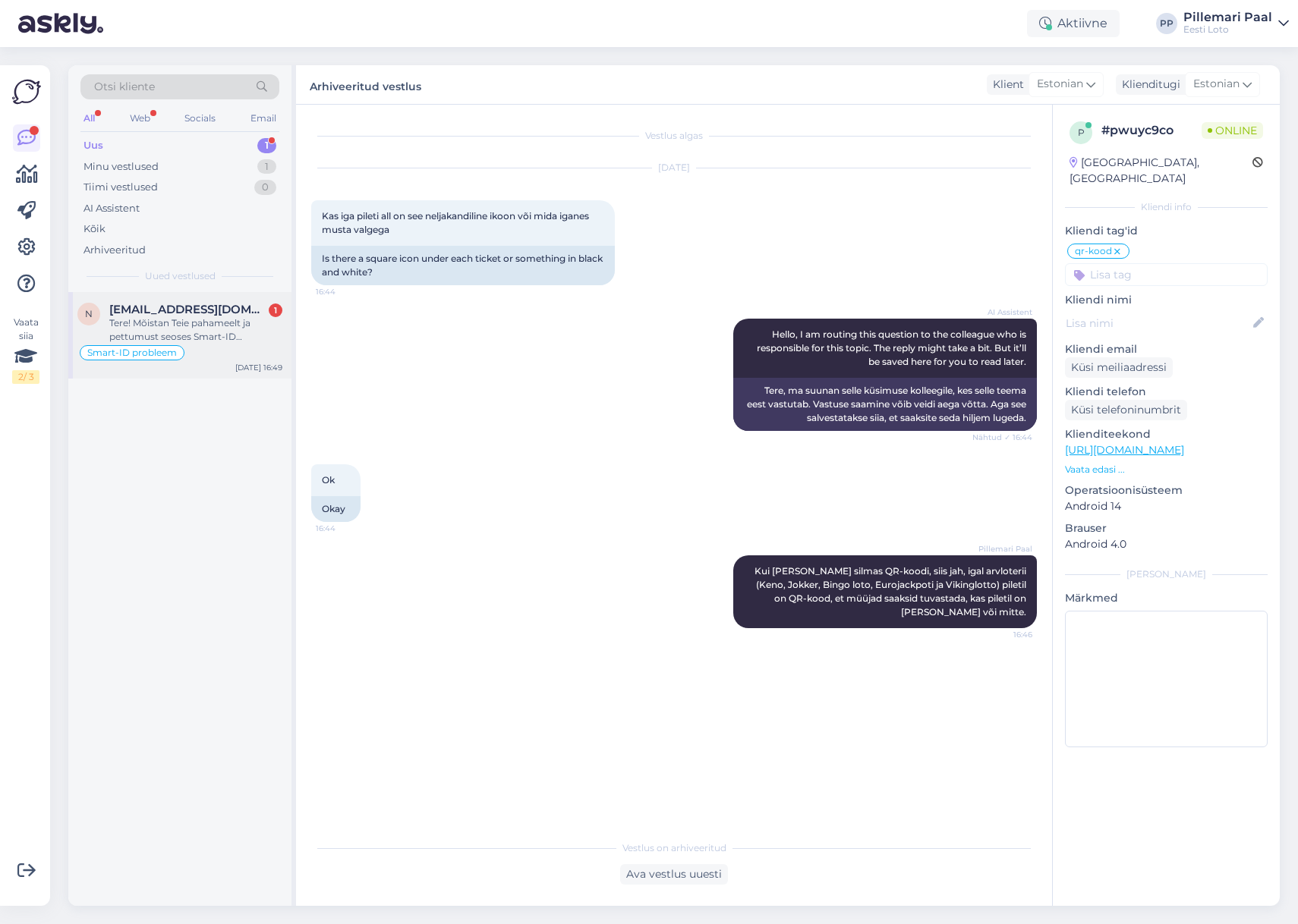
click at [200, 309] on span "natalja.kornoljeva@mail.ee" at bounding box center [188, 309] width 158 height 13
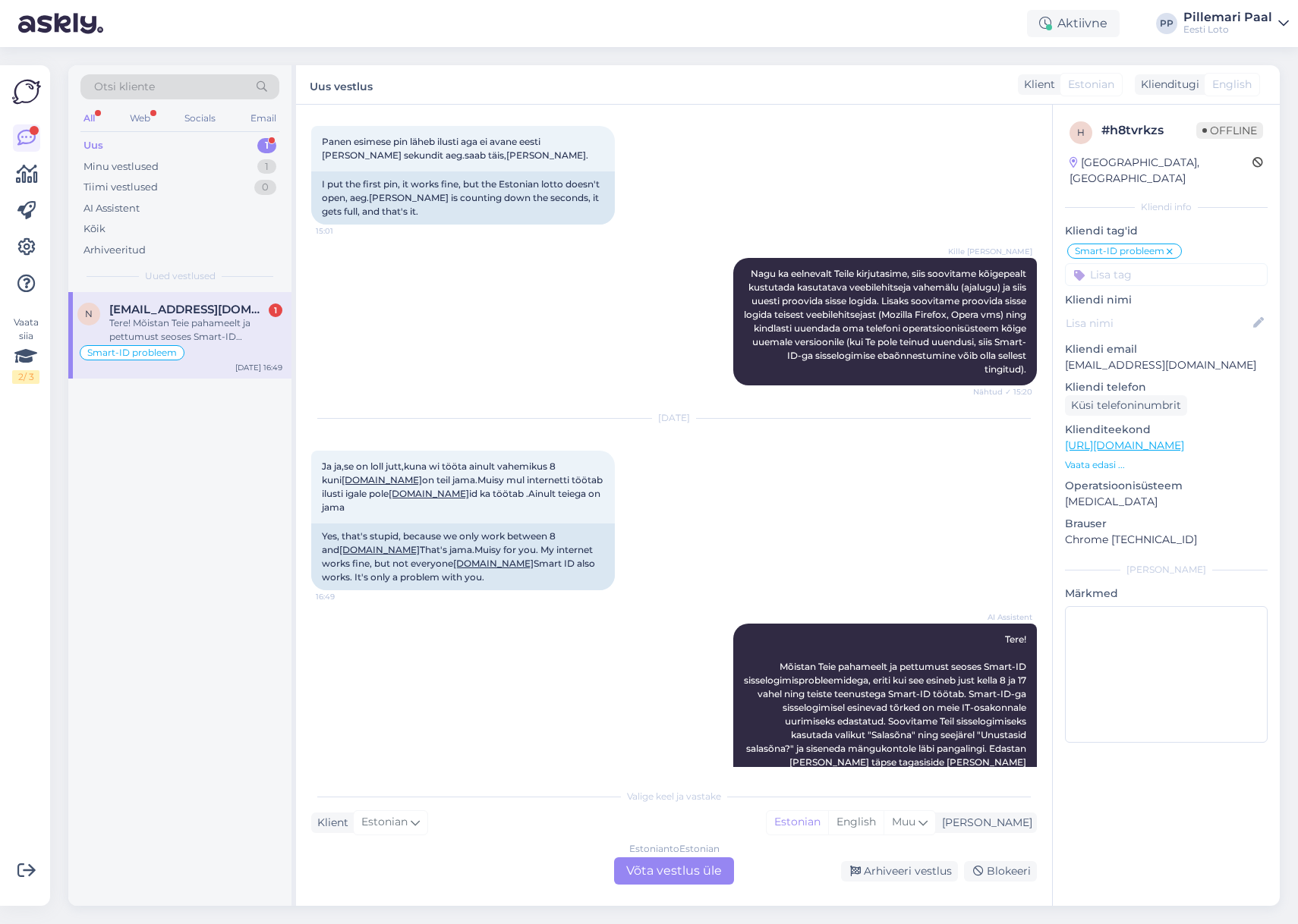
scroll to position [2377, 0]
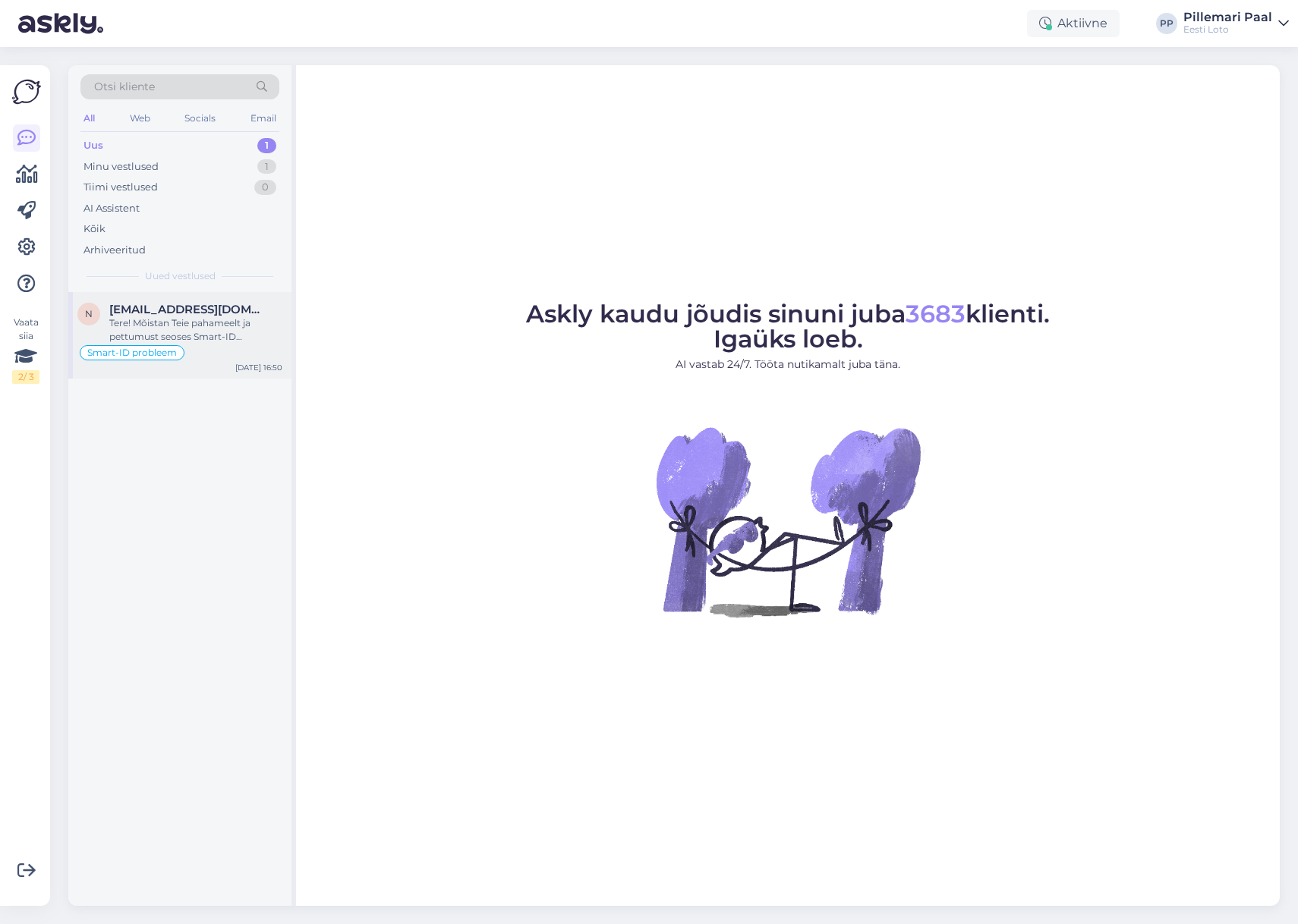
click at [182, 340] on div "Tere! Mõistan Teie pahameelt ja pettumust seoses Smart-ID sisselogimisprobleemi…" at bounding box center [195, 330] width 173 height 27
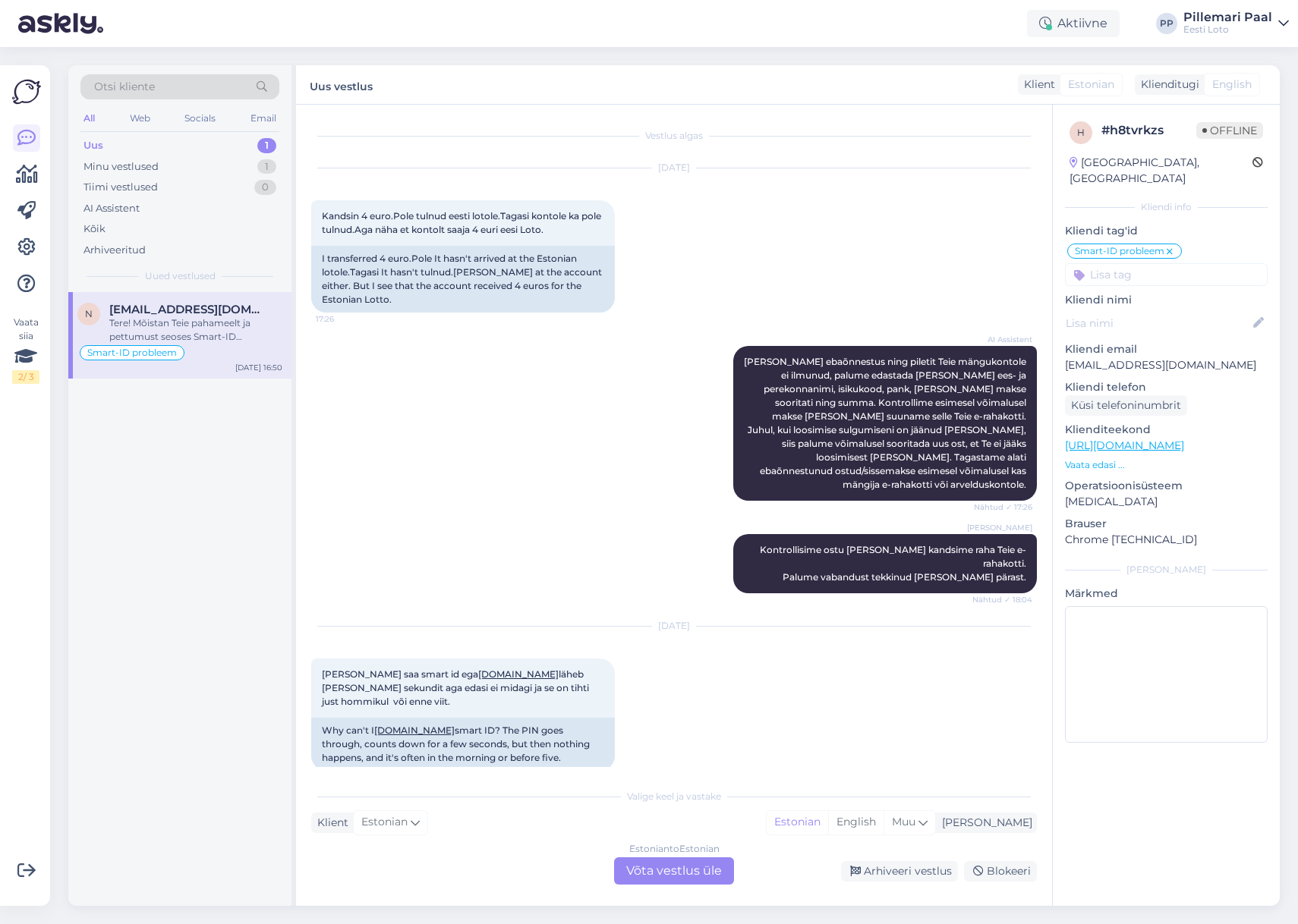
scroll to position [2377, 0]
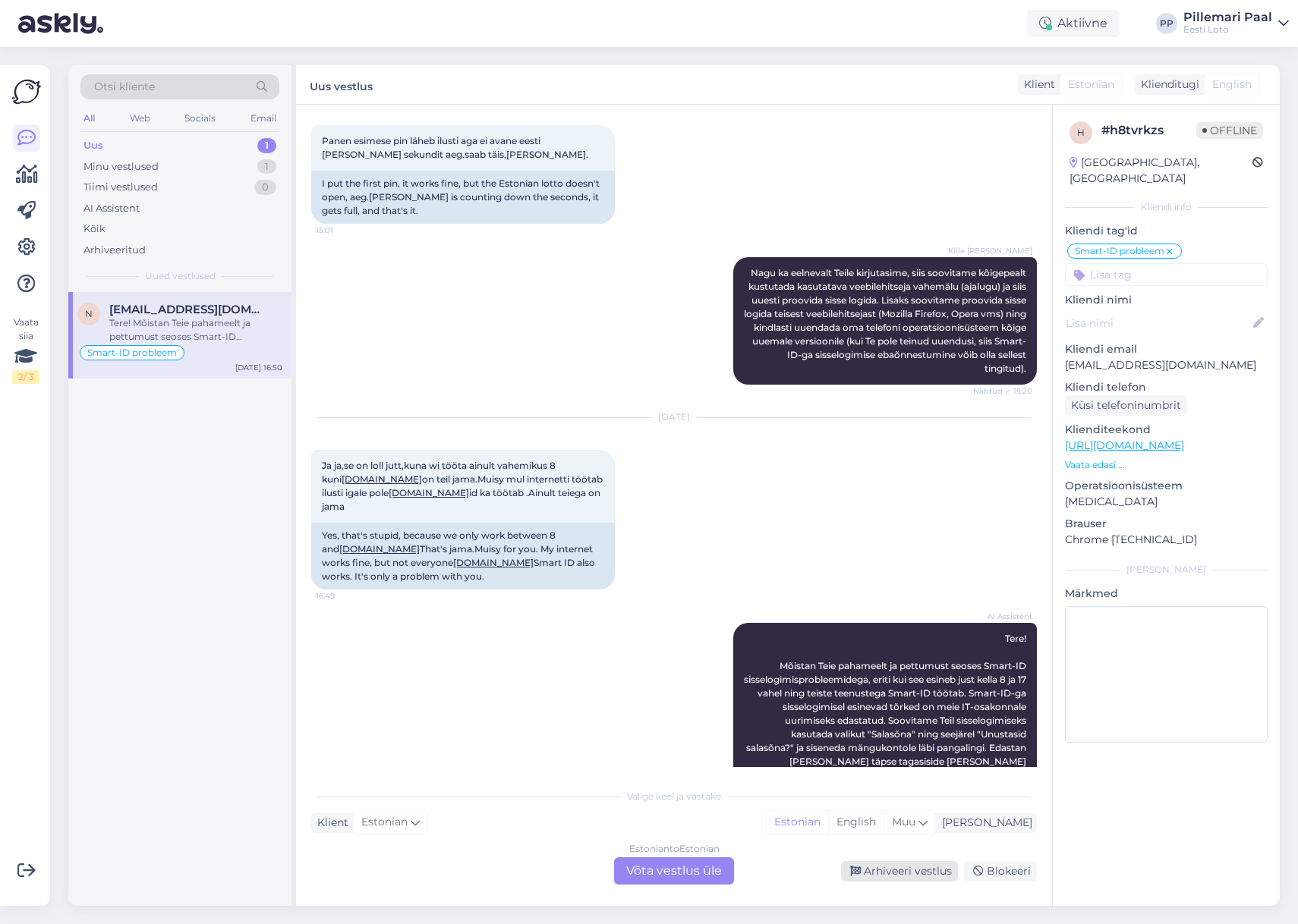
click at [892, 865] on div "Arhiveeri vestlus" at bounding box center [900, 871] width 117 height 20
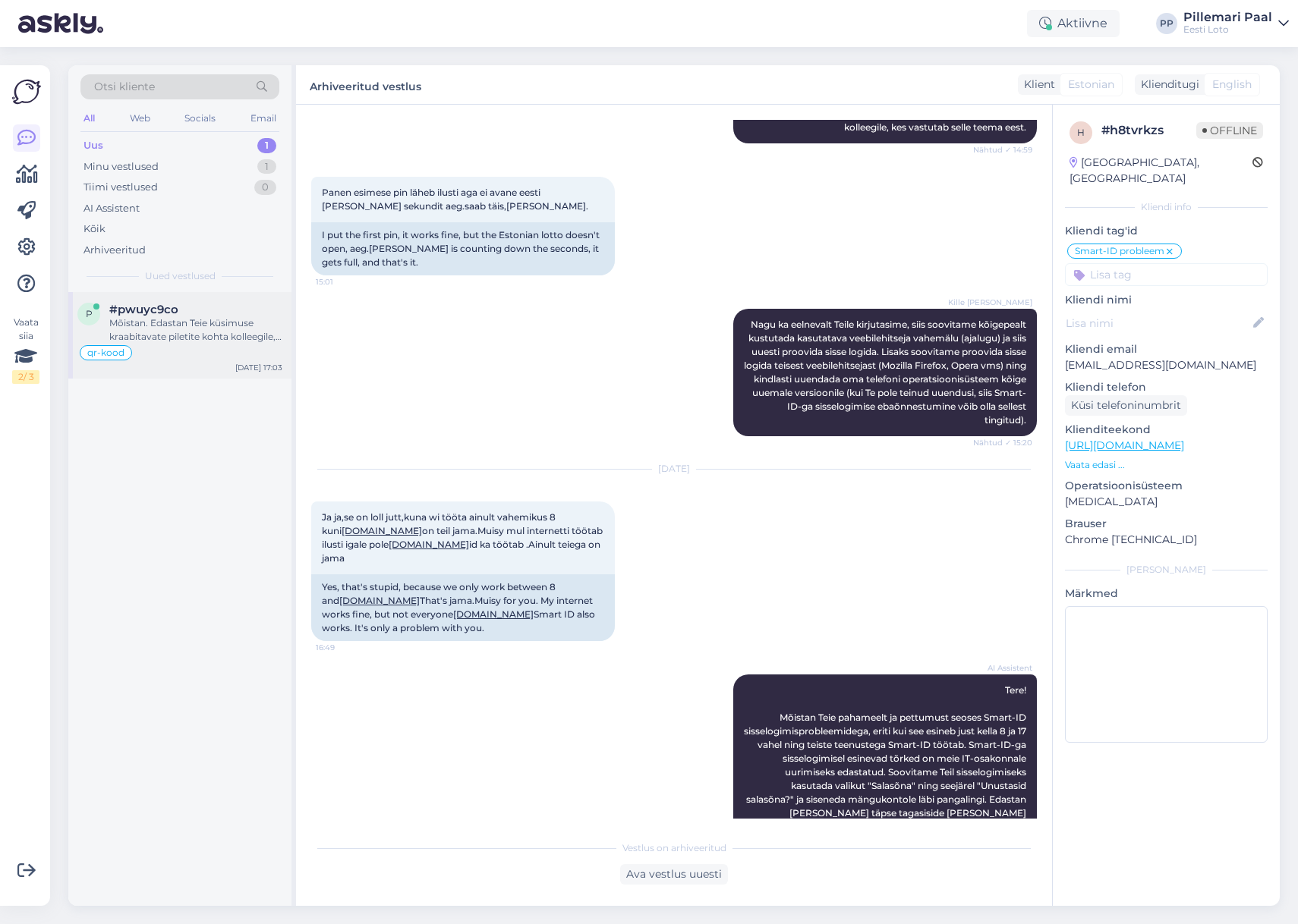
click at [198, 317] on div "Mõistan. Edastan Teie küsimuse kraabitavate piletite kohta kolleegile, kes oska…" at bounding box center [195, 330] width 173 height 27
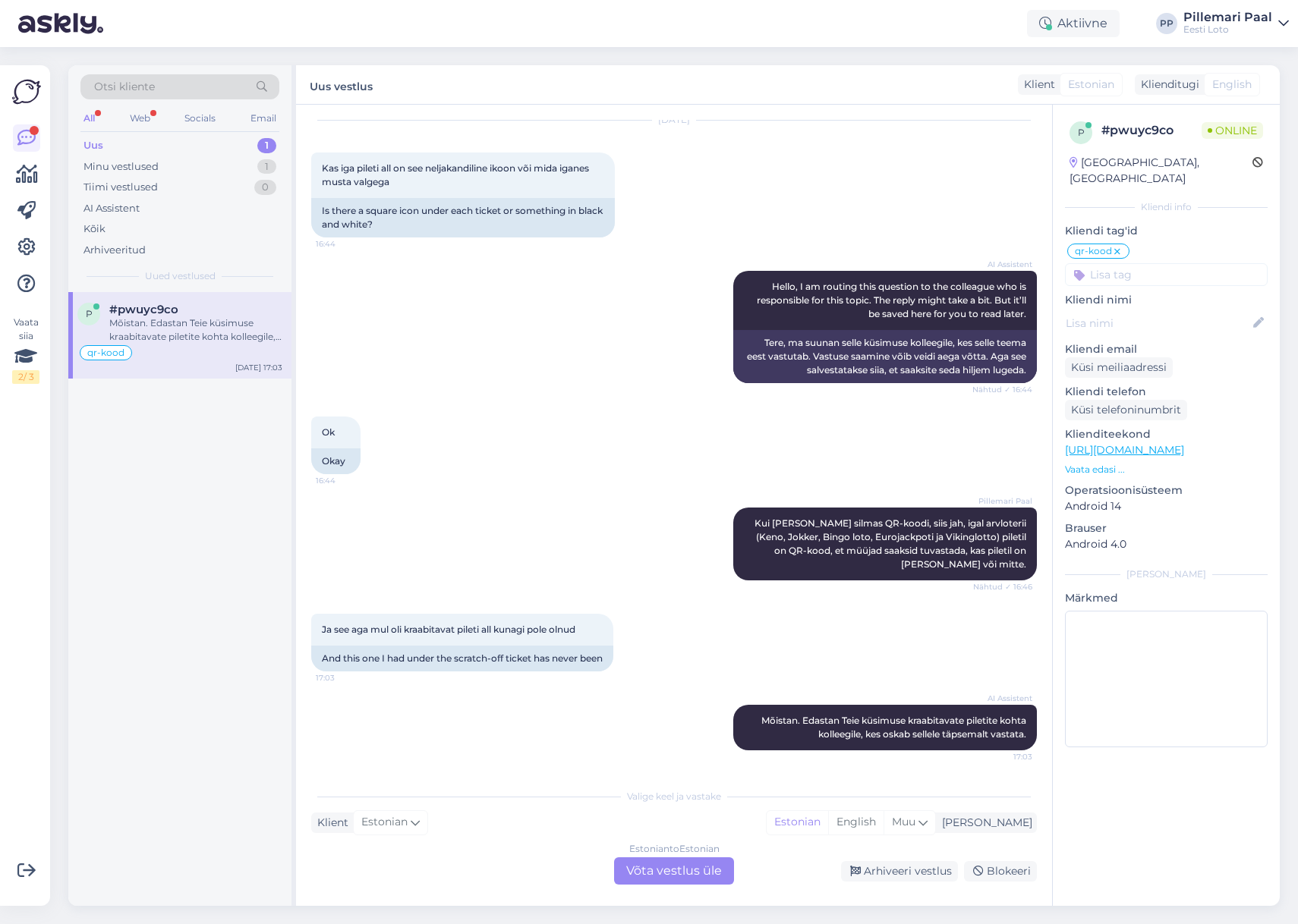
click at [682, 870] on div "Estonian to Estonian Võta vestlus üle" at bounding box center [673, 871] width 120 height 27
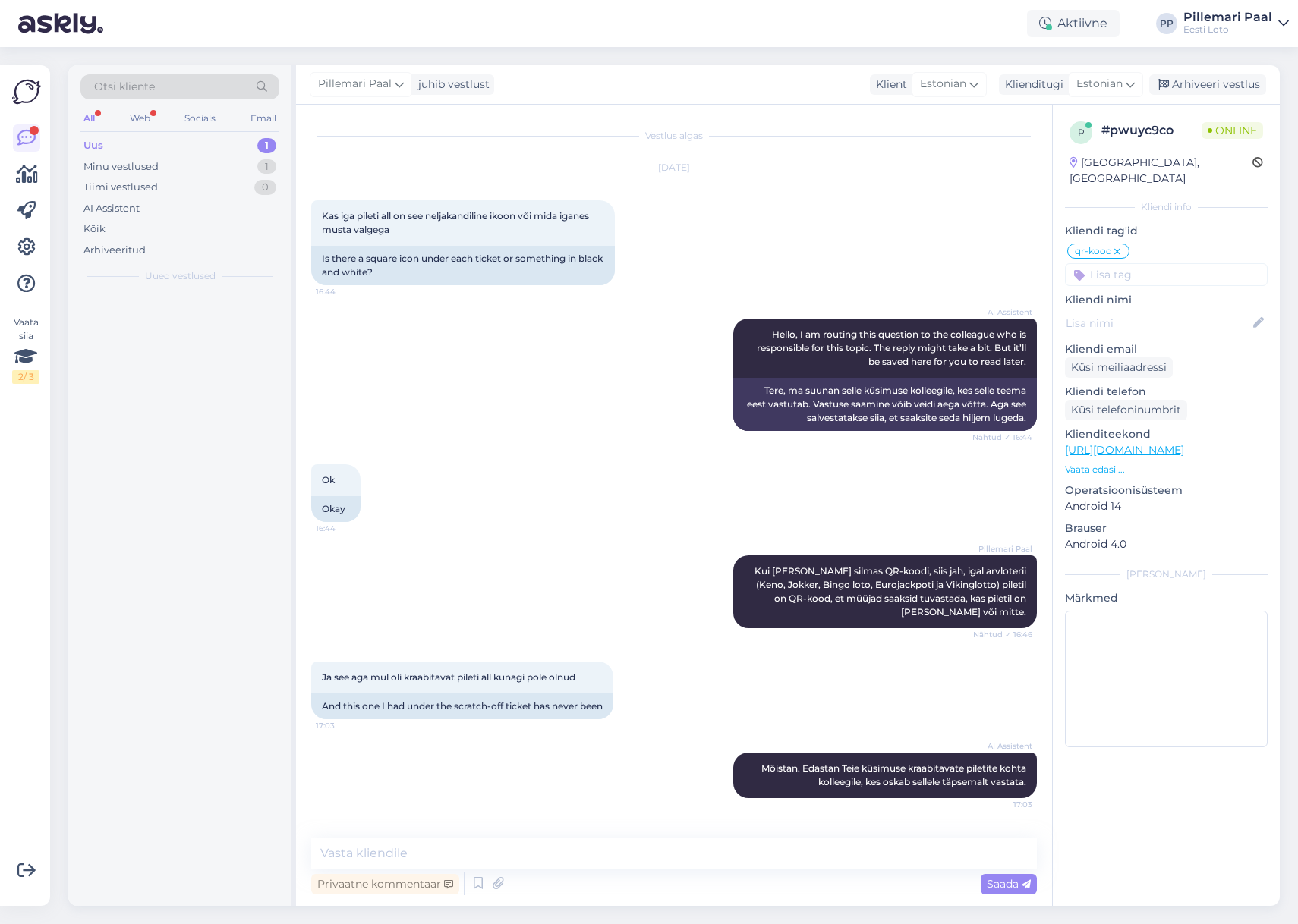
scroll to position [4, 0]
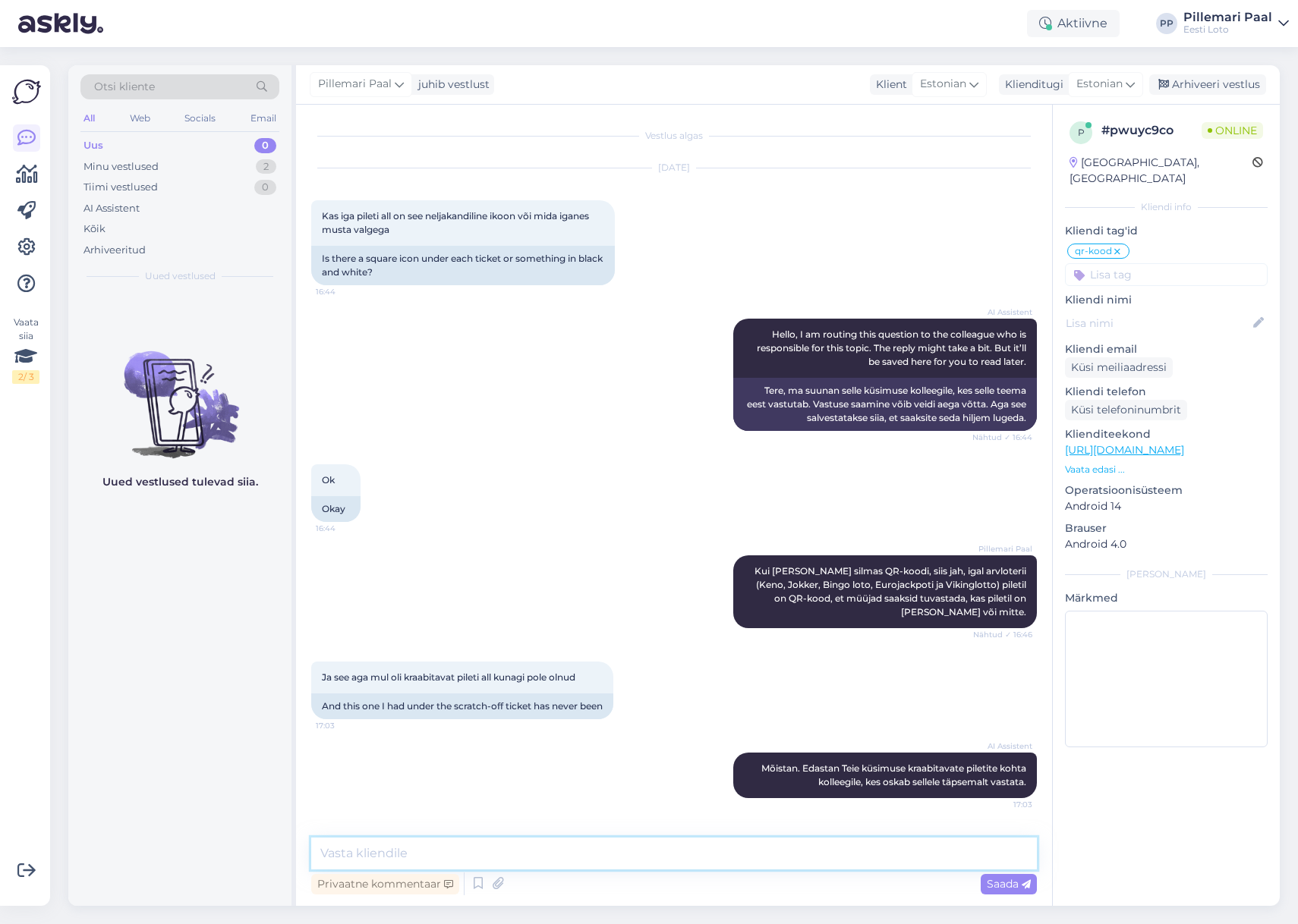
click at [556, 859] on textarea at bounding box center [674, 854] width 726 height 32
paste textarea "Eesti Loto uutel kiirloteriidel Lototron ja Õnneäss on mänguvälja kraabitava ka…"
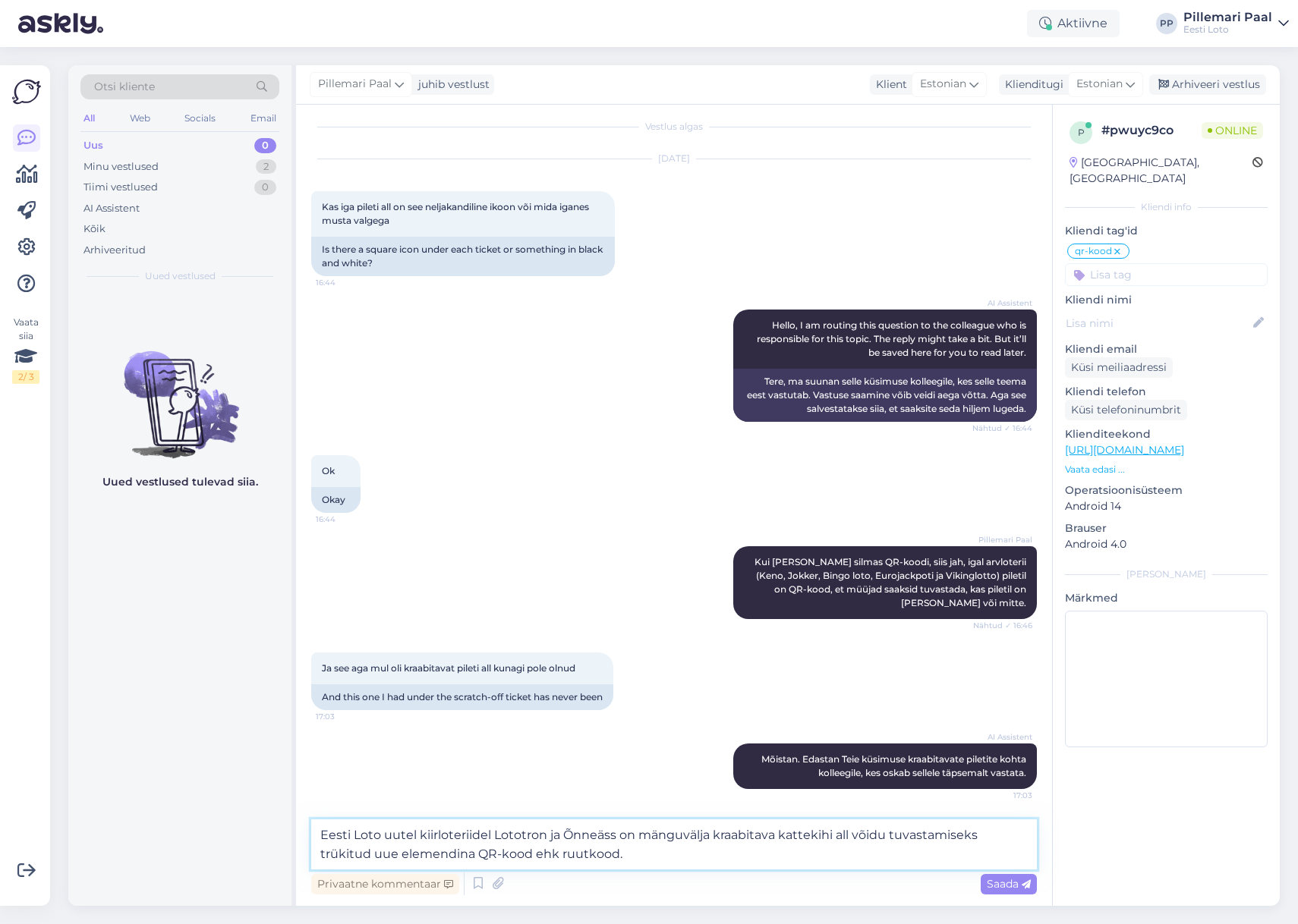
click at [322, 837] on textarea "Eesti Loto uutel kiirloteriidel Lototron ja Õnneäss on mänguvälja kraabitava ka…" at bounding box center [674, 844] width 726 height 50
click at [924, 834] on textarea "Tõepoolest. Eesti Loto uutel kiirloteriidel Lototron ja Õnneäss on mänguvälja k…" at bounding box center [674, 844] width 726 height 50
click at [729, 858] on textarea "Tõepoolest. Eesti Loto uutel kiirloteriidel Lototron ja Õnneäss on mänguvälja k…" at bounding box center [674, 844] width 726 height 50
paste textarea "Tulevikus on selle abil võimalik tuvastada, kas piletil on võit või mitte."
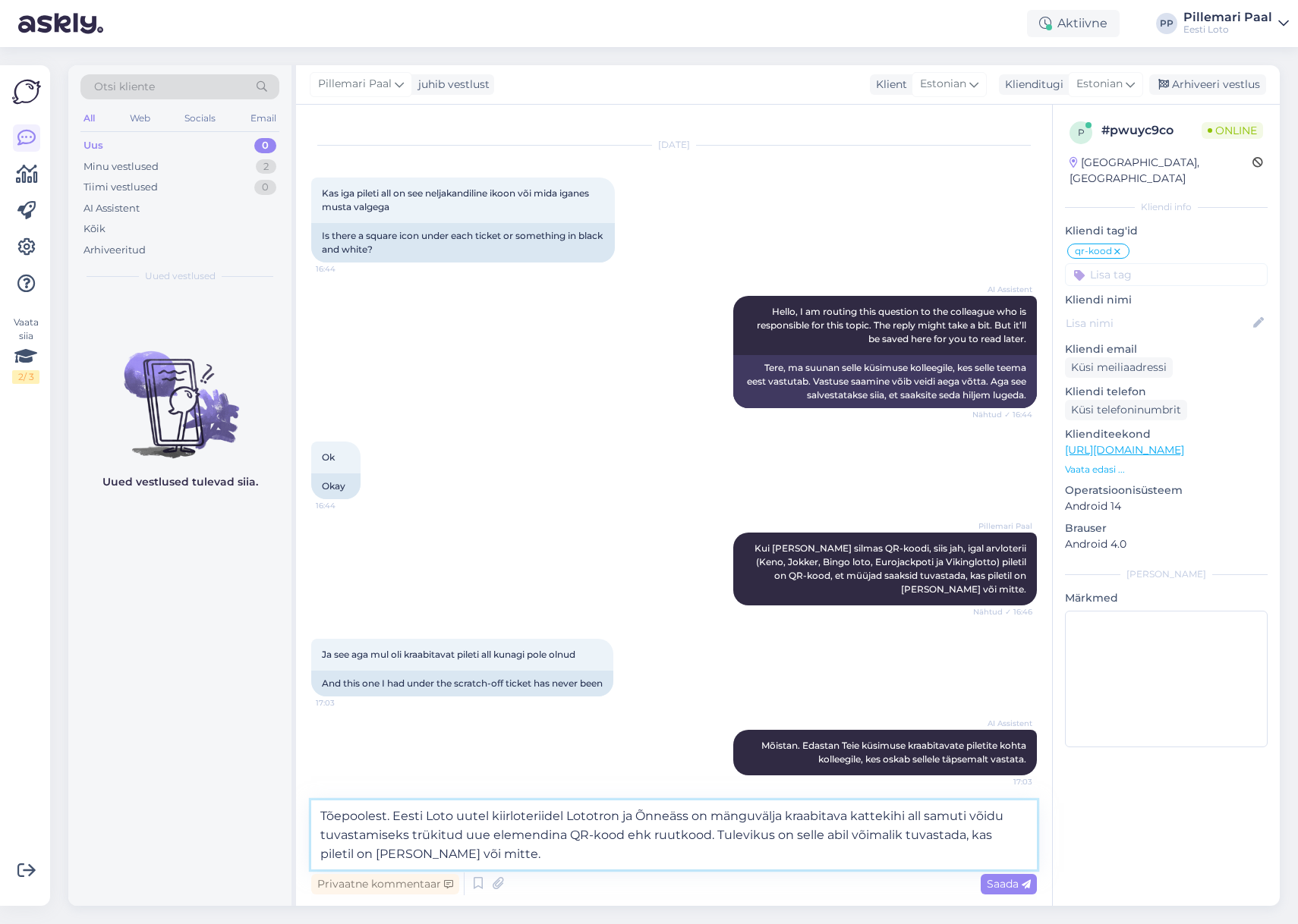
scroll to position [42, 0]
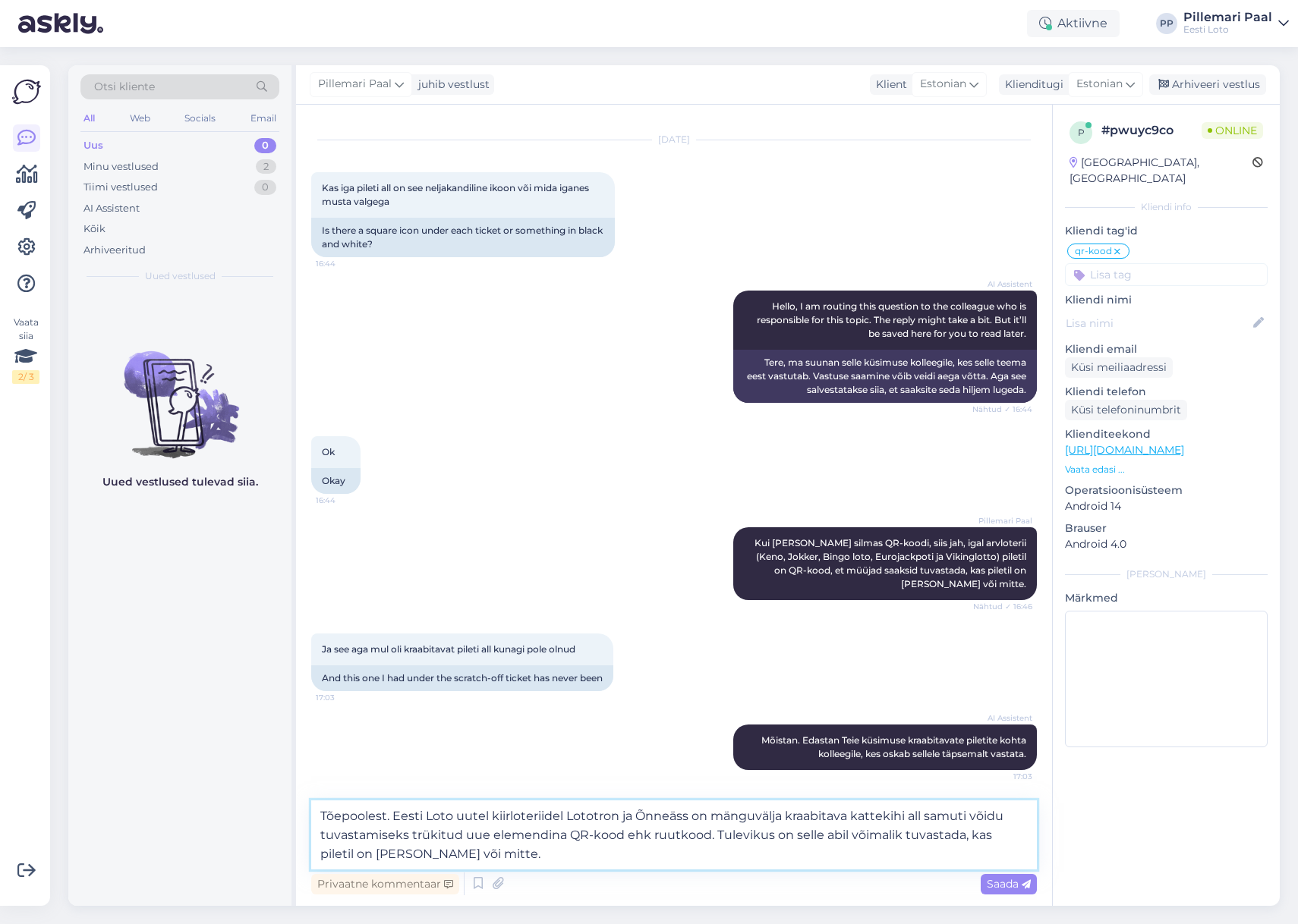
paste textarea "Praegu koodi võidu tuvastamisel kasutada ei saa."
click at [485, 856] on textarea "Tõepoolest. Eesti Loto uutel kiirloteriidel Lototron ja Õnneäss on mänguvälja k…" at bounding box center [674, 835] width 726 height 69
click at [586, 856] on textarea "Tõepoolest. Eesti Loto uutel kiirloteriidel Lototron ja Õnneäss on mänguvälja k…" at bounding box center [674, 835] width 726 height 69
click at [962, 855] on textarea "Tõepoolest. Eesti Loto uutel kiirloteriidel Lototron ja Õnneäss on mänguvälja k…" at bounding box center [674, 835] width 726 height 69
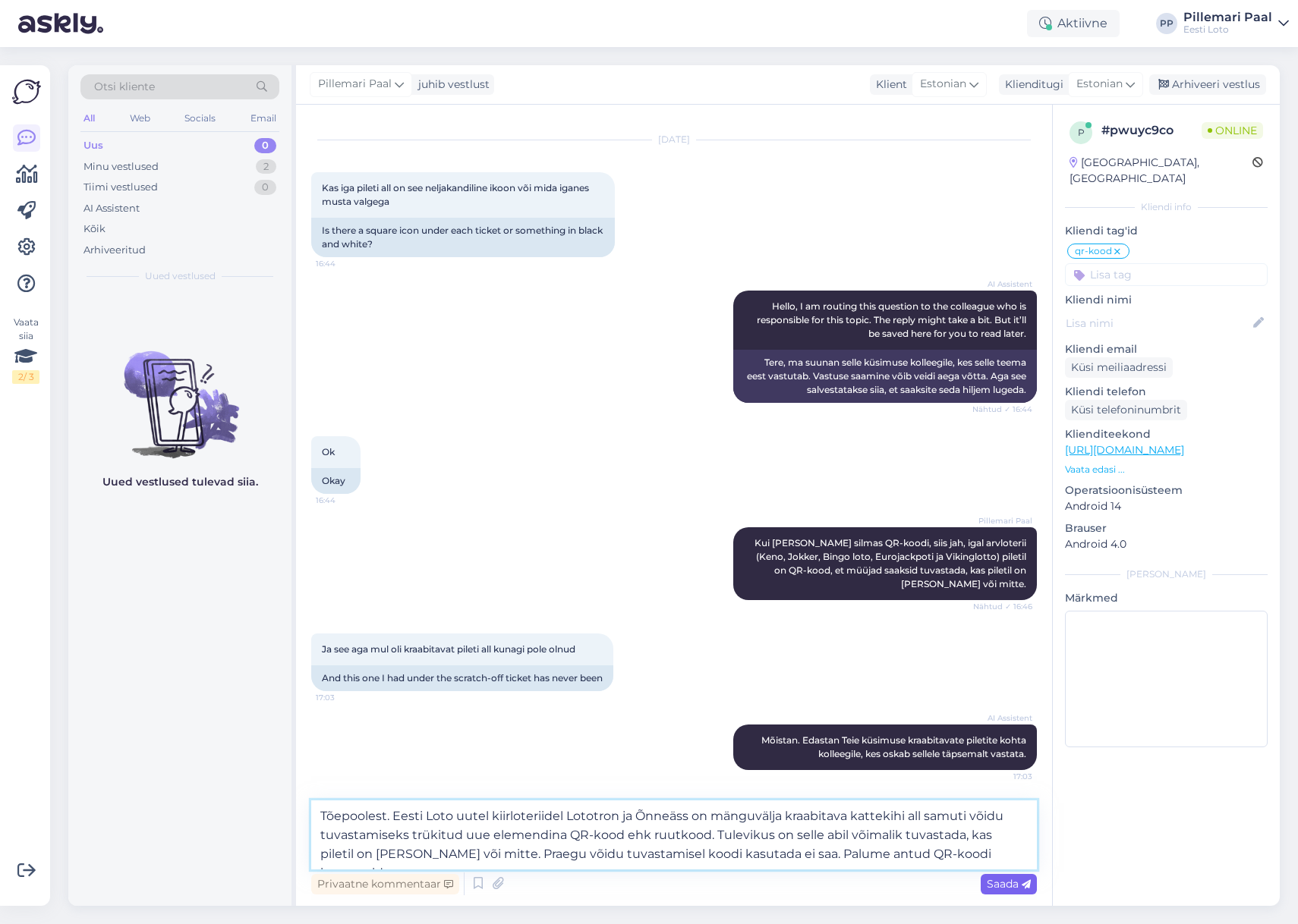
type textarea "Tõepoolest. Eesti Loto uutel kiirloteriidel Lototron ja Õnneäss on mänguvälja k…"
click at [992, 881] on span "Saada" at bounding box center [1010, 883] width 44 height 13
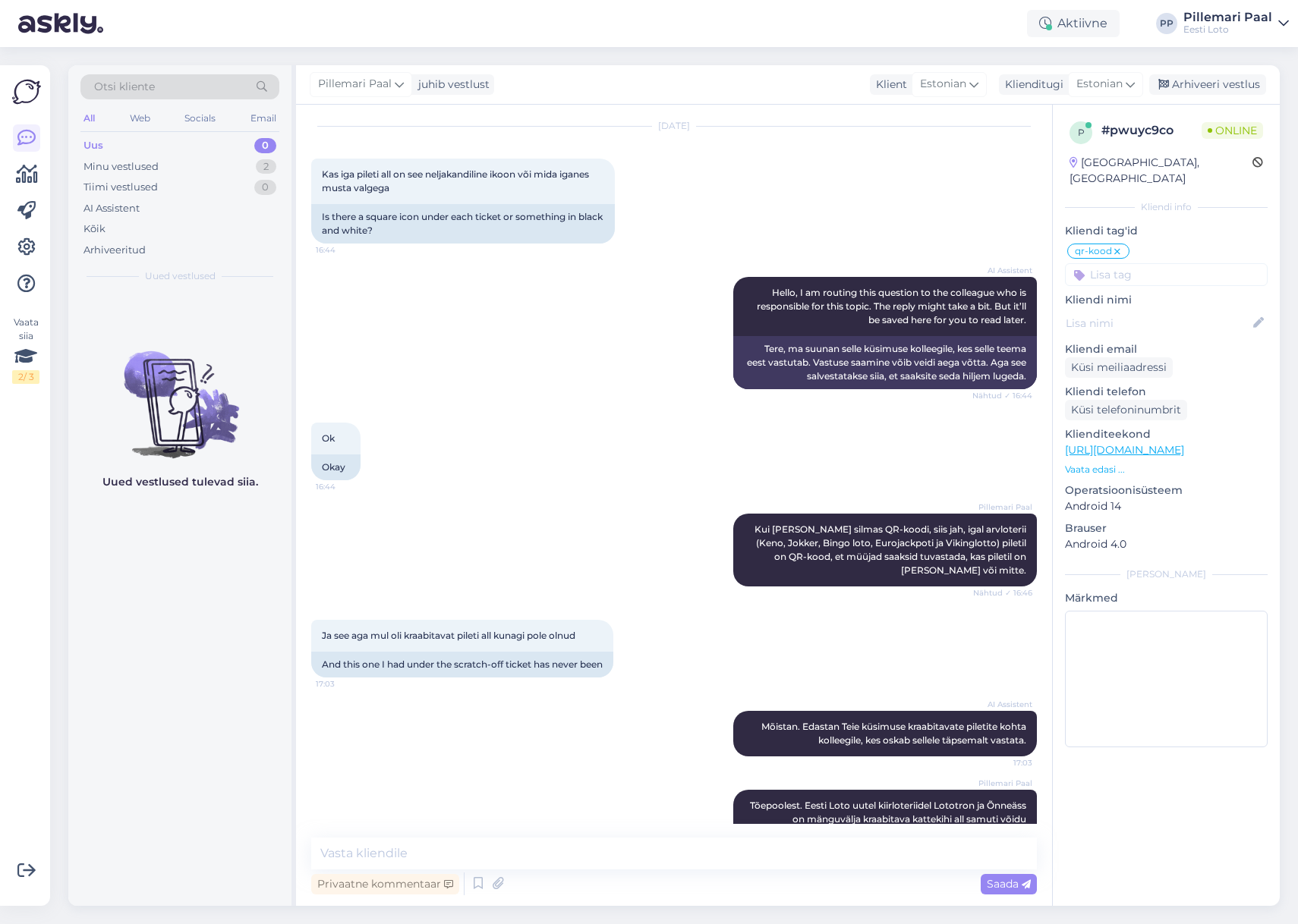
scroll to position [138, 0]
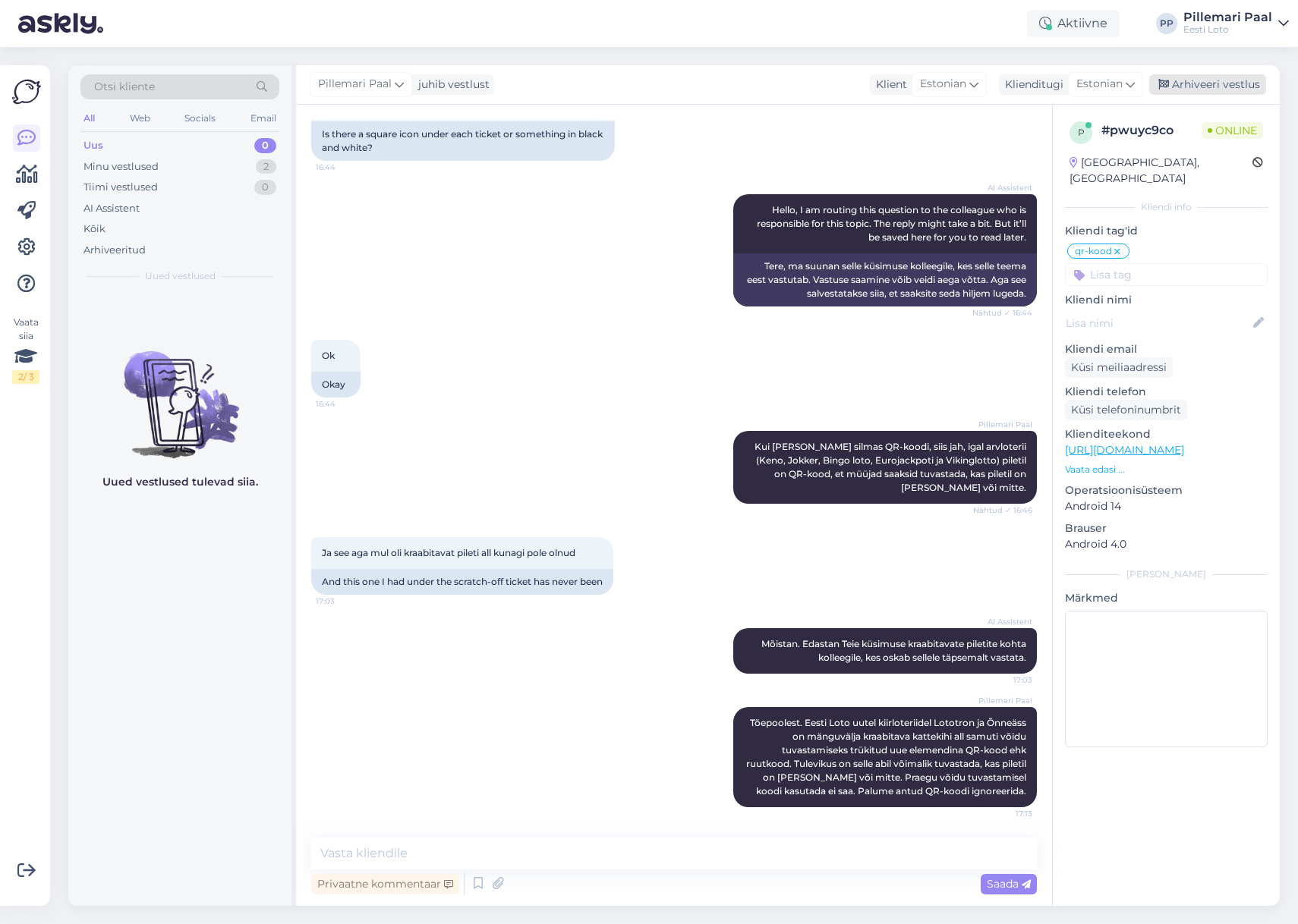
click at [1192, 87] on div "Arhiveeri vestlus" at bounding box center [1208, 84] width 117 height 20
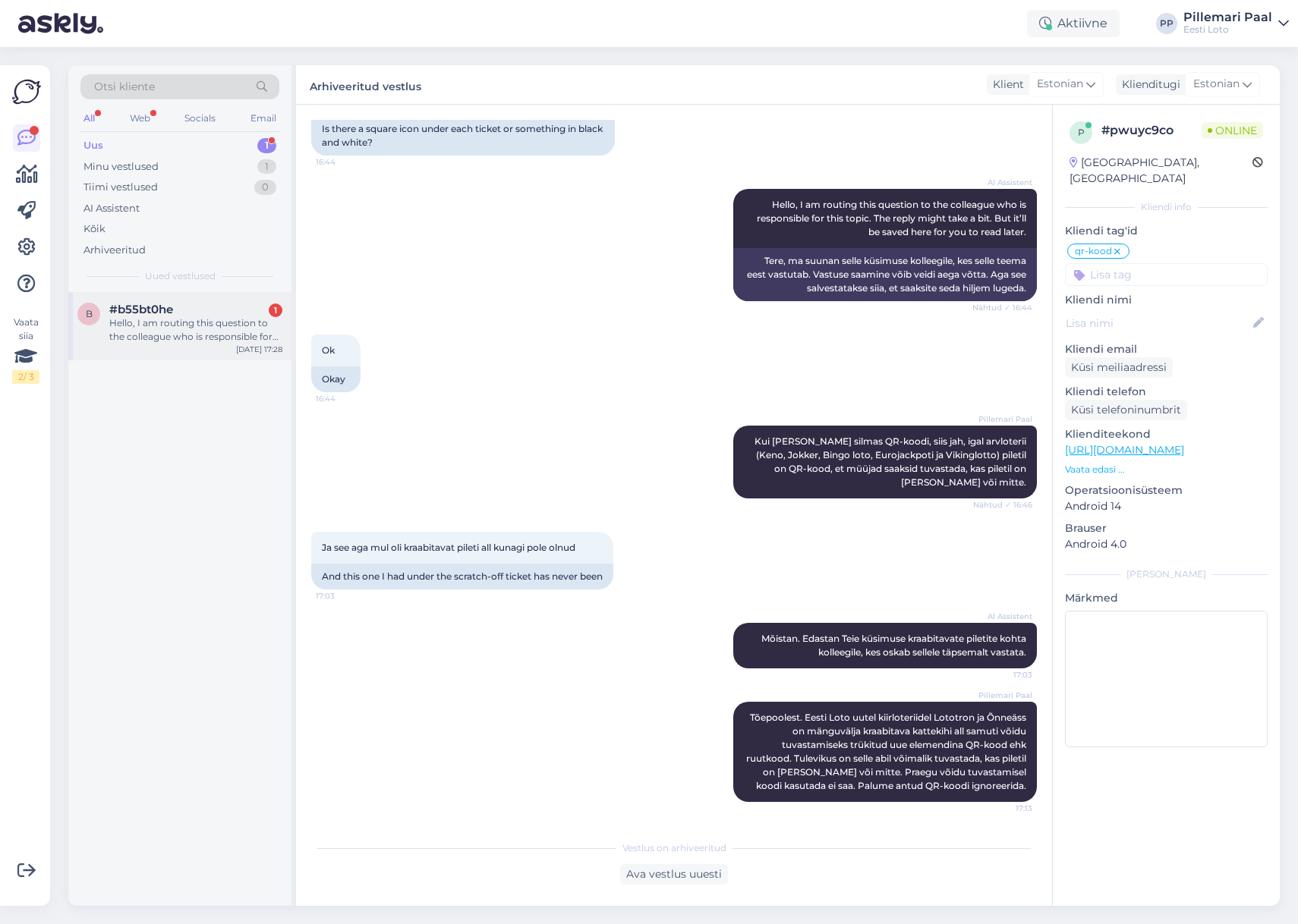
click at [202, 328] on div "Hello, I am routing this question to the colleague who is responsible for this …" at bounding box center [195, 330] width 173 height 27
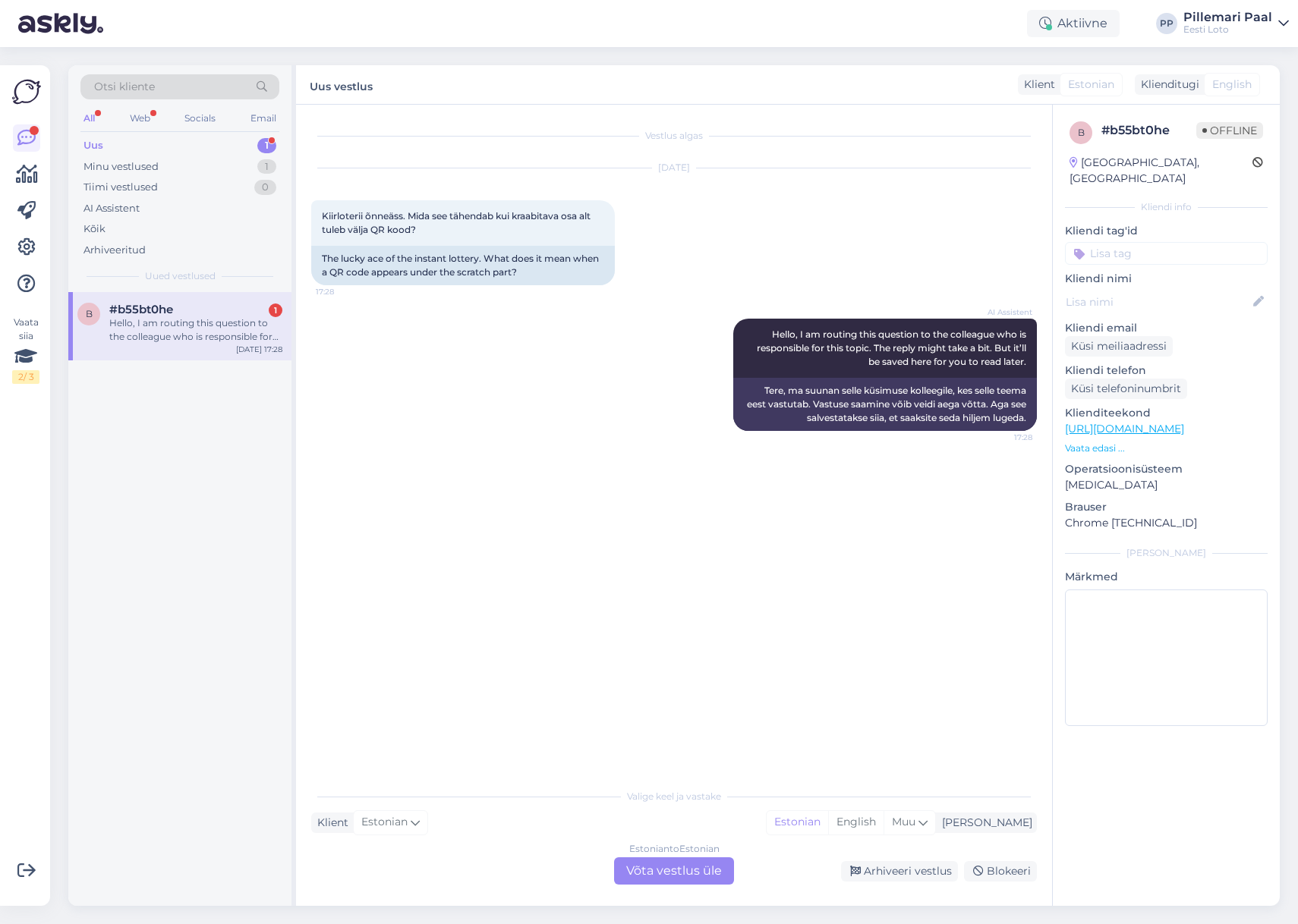
click at [706, 874] on div "Estonian to Estonian Võta vestlus üle" at bounding box center [673, 871] width 120 height 27
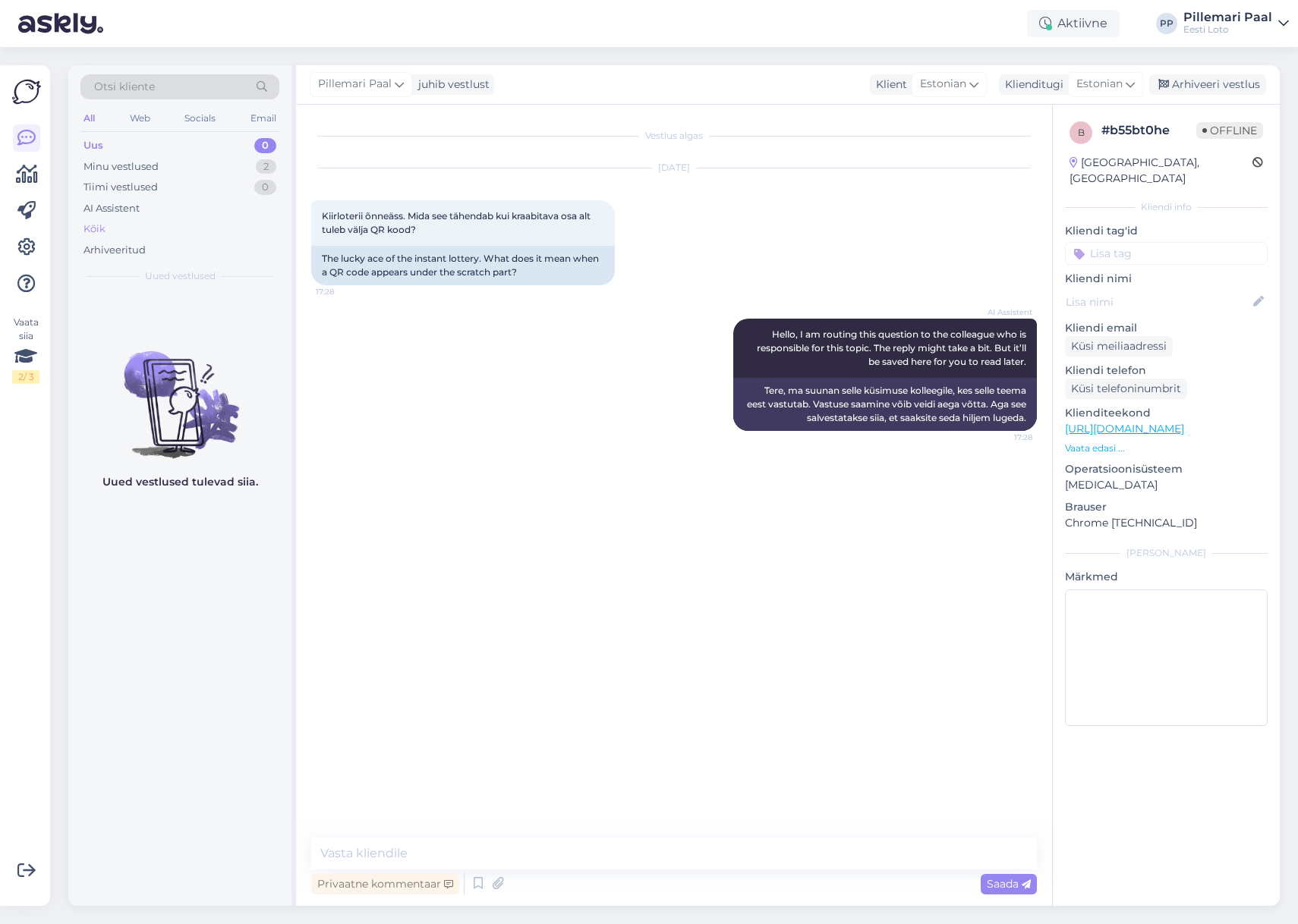
click at [106, 228] on div "Kõik" at bounding box center [180, 229] width 199 height 21
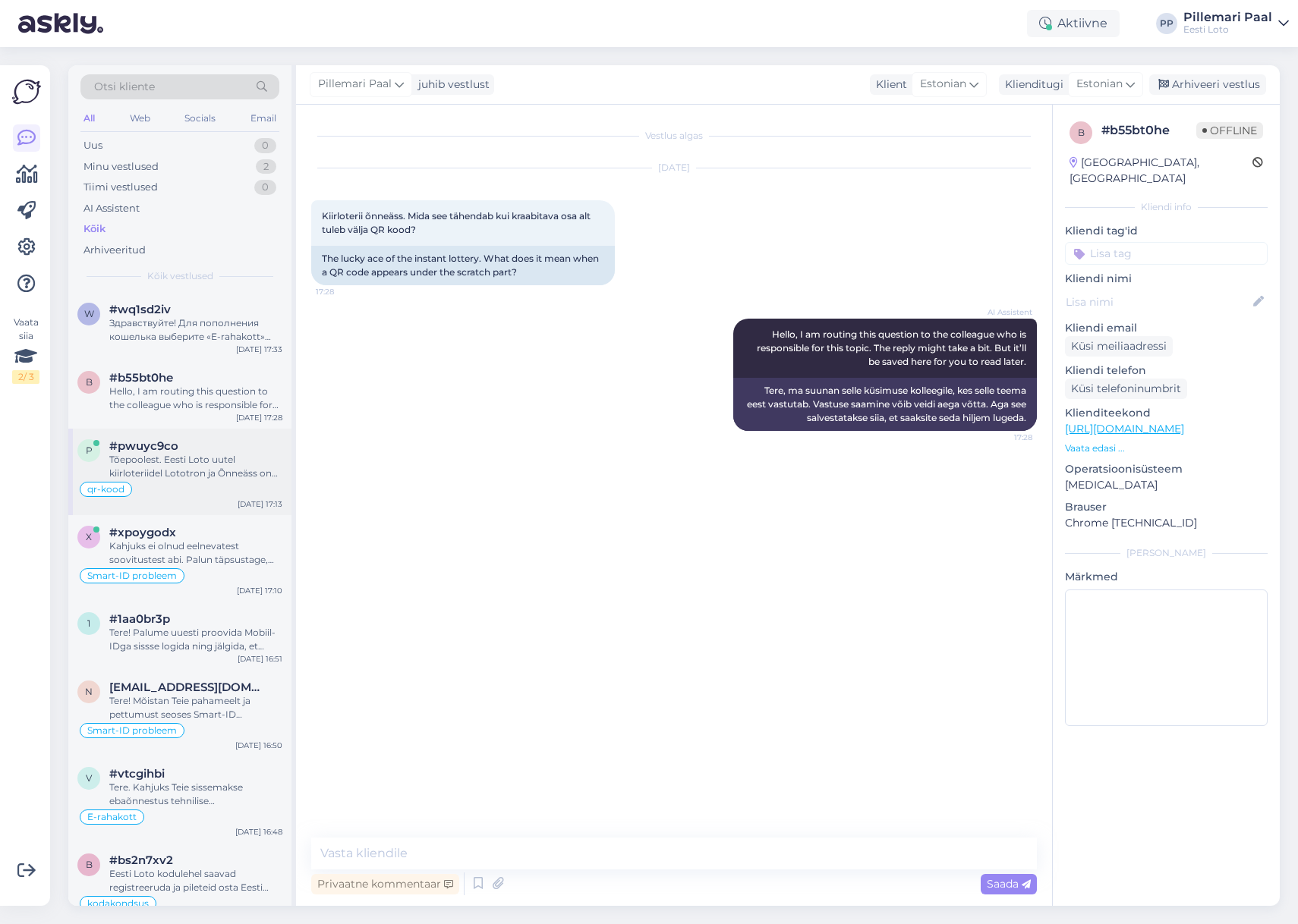
click at [199, 461] on div "Tõepoolest. Eesti Loto uutel kiirloteriidel Lototron ja Õnneäss on mänguvälja k…" at bounding box center [195, 466] width 173 height 27
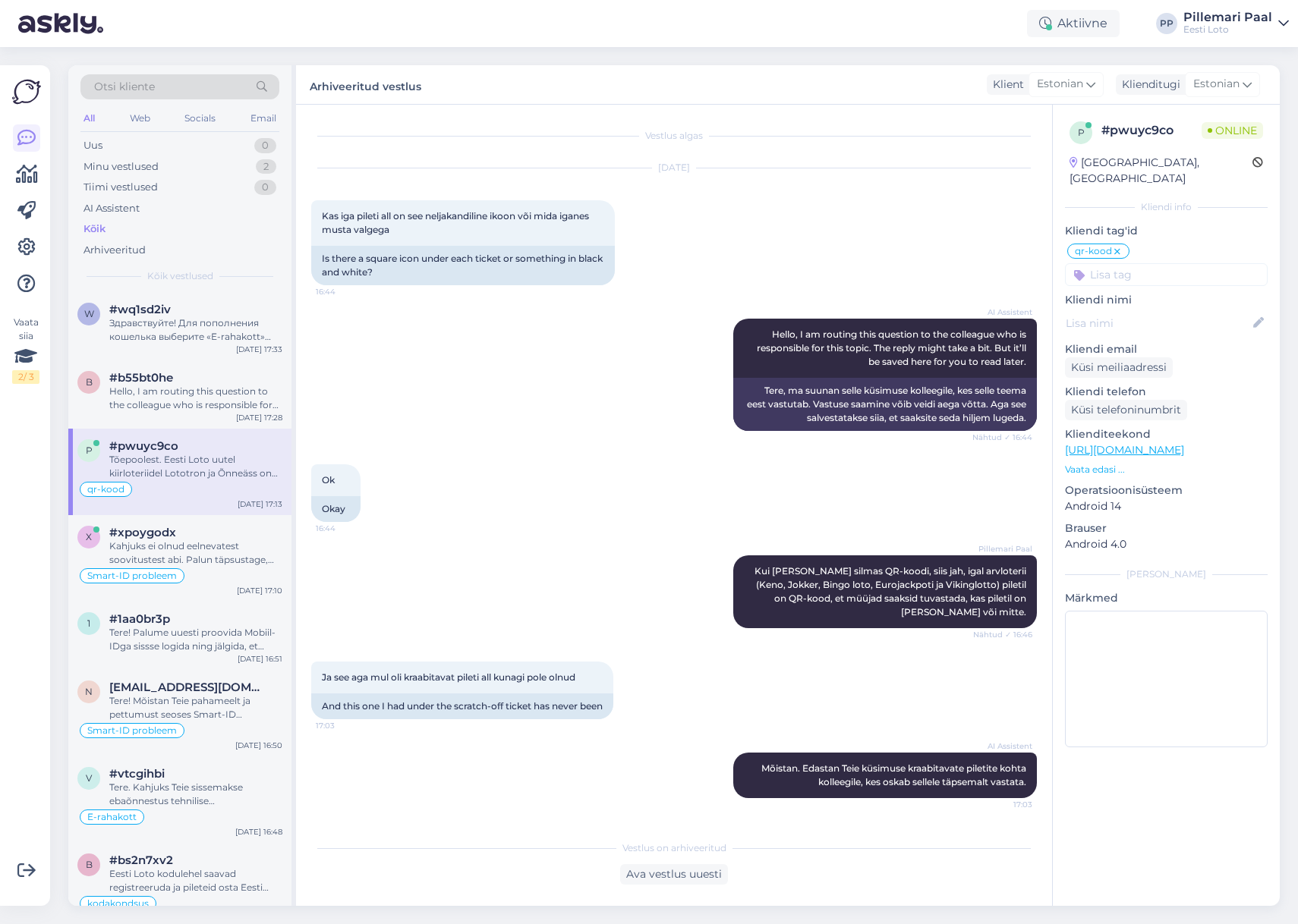
scroll to position [144, 0]
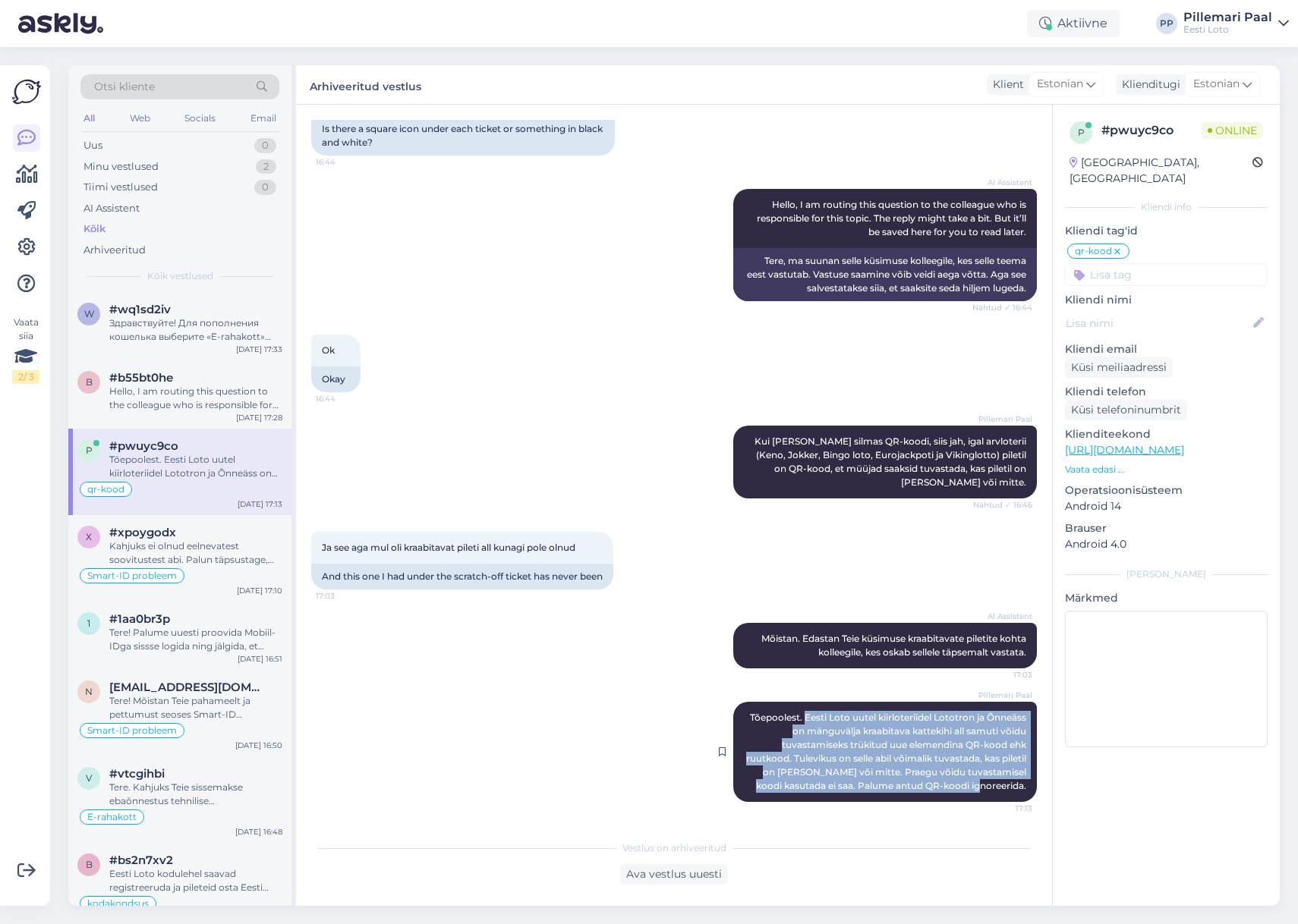
drag, startPoint x: 803, startPoint y: 715, endPoint x: 1025, endPoint y: 791, distance: 234.6
click at [1025, 791] on span "Tõepoolest. Eesti Loto uutel kiirloteriidel Lototron ja Õnneäss on mänguvälja k…" at bounding box center [887, 752] width 282 height 80
copy span "Eesti Loto uutel kiirloteriidel Lototron ja Õnneäss on mänguvälja kraabitava ka…"
click at [126, 150] on div "Uus 0" at bounding box center [180, 145] width 199 height 21
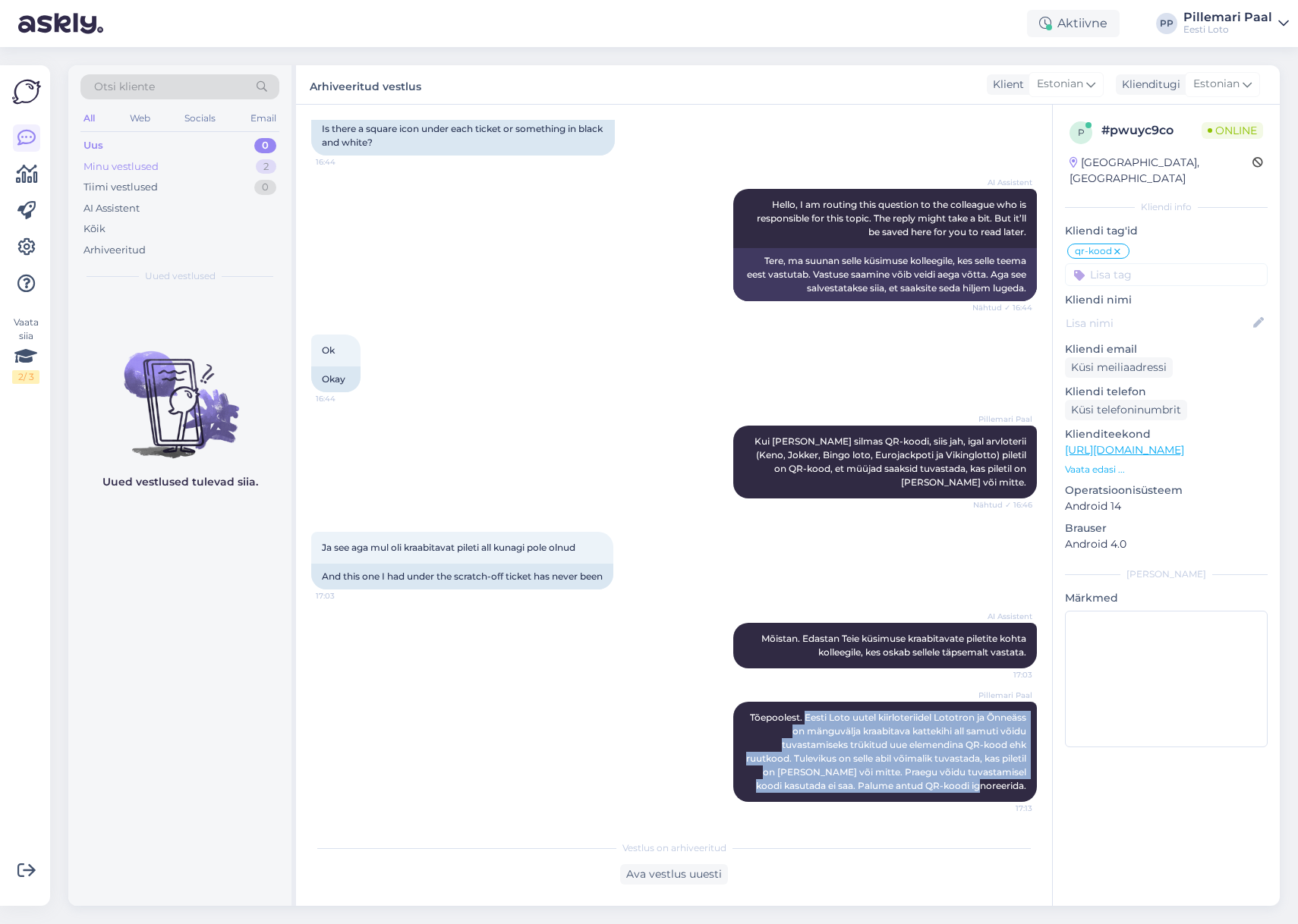
click at [136, 167] on div "Minu vestlused" at bounding box center [121, 167] width 75 height 15
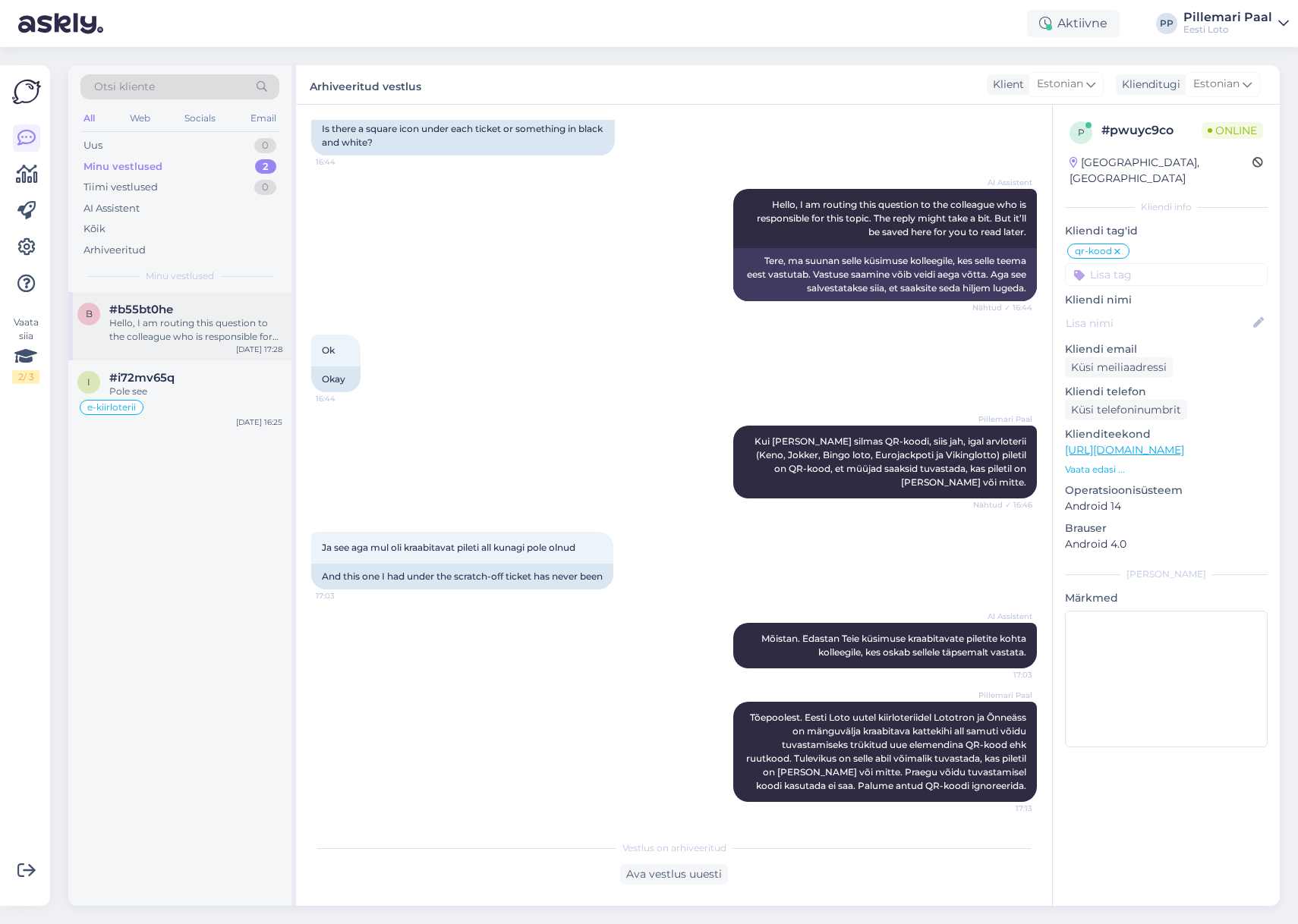
click at [191, 344] on div "b #b55bt0he Hello, I am routing this question to the colleague who is responsib…" at bounding box center [180, 325] width 224 height 68
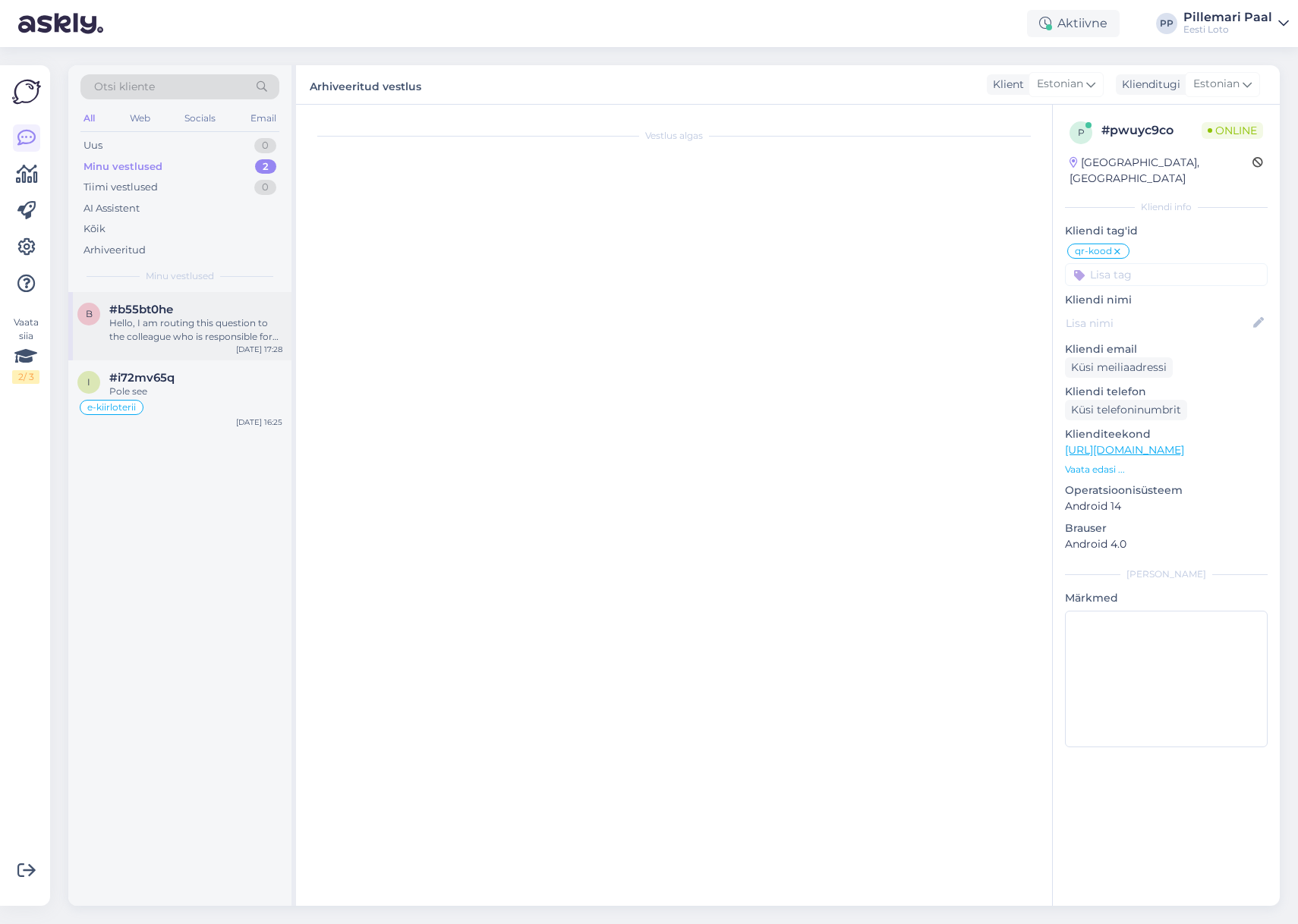
scroll to position [0, 0]
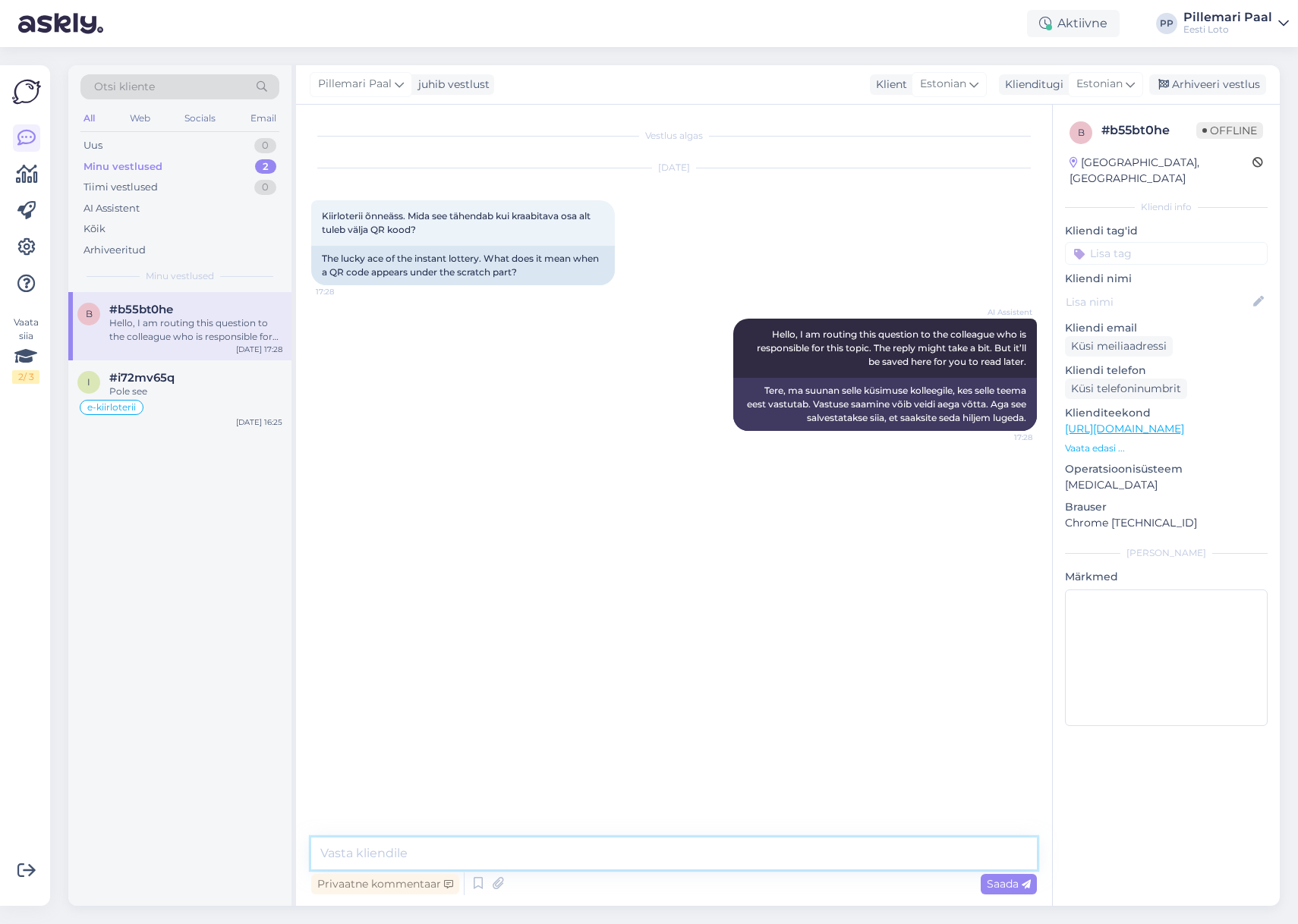
click at [398, 850] on textarea at bounding box center [674, 854] width 726 height 32
paste textarea "Eesti Loto uutel kiirloteriidel Lototron ja Õnneäss on mänguvälja kraabitava ka…"
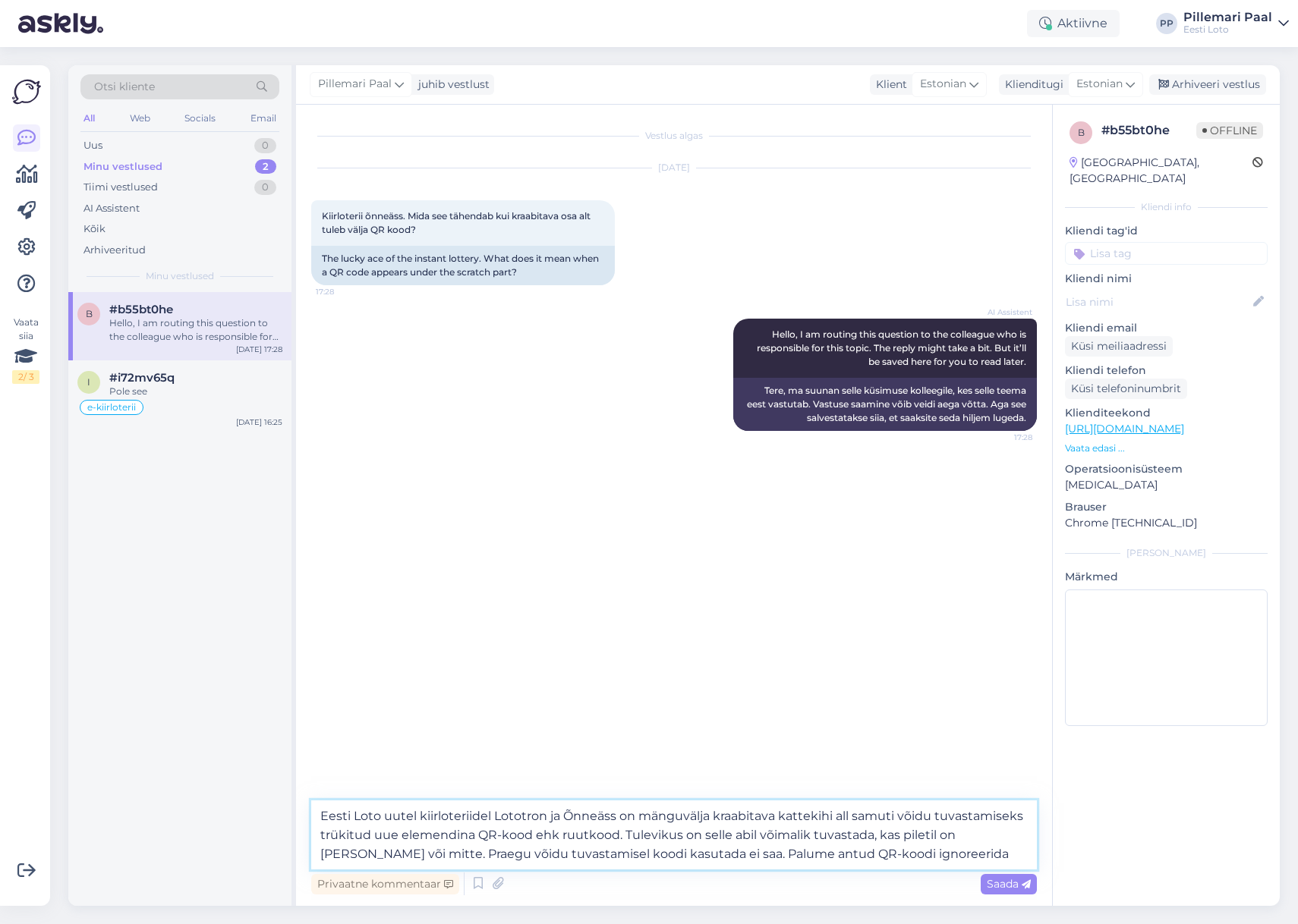
click at [872, 820] on textarea "Eesti Loto uutel kiirloteriidel Lototron ja Õnneäss on mänguvälja kraabitava ka…" at bounding box center [674, 835] width 726 height 69
click at [872, 819] on textarea "Eesti Loto uutel kiirloteriidel Lototron ja Õnneäss on mänguvälja kraabitava ka…" at bounding box center [674, 835] width 726 height 69
click at [910, 856] on textarea "Eesti Loto uutel kiirloteriidel Lototron ja Õnneäss on mänguvälja kraabitava ka…" at bounding box center [674, 835] width 726 height 69
type textarea "Eesti Loto uutel kiirloteriidel Lototron ja Õnneäss on mänguvälja kraabitava ka…"
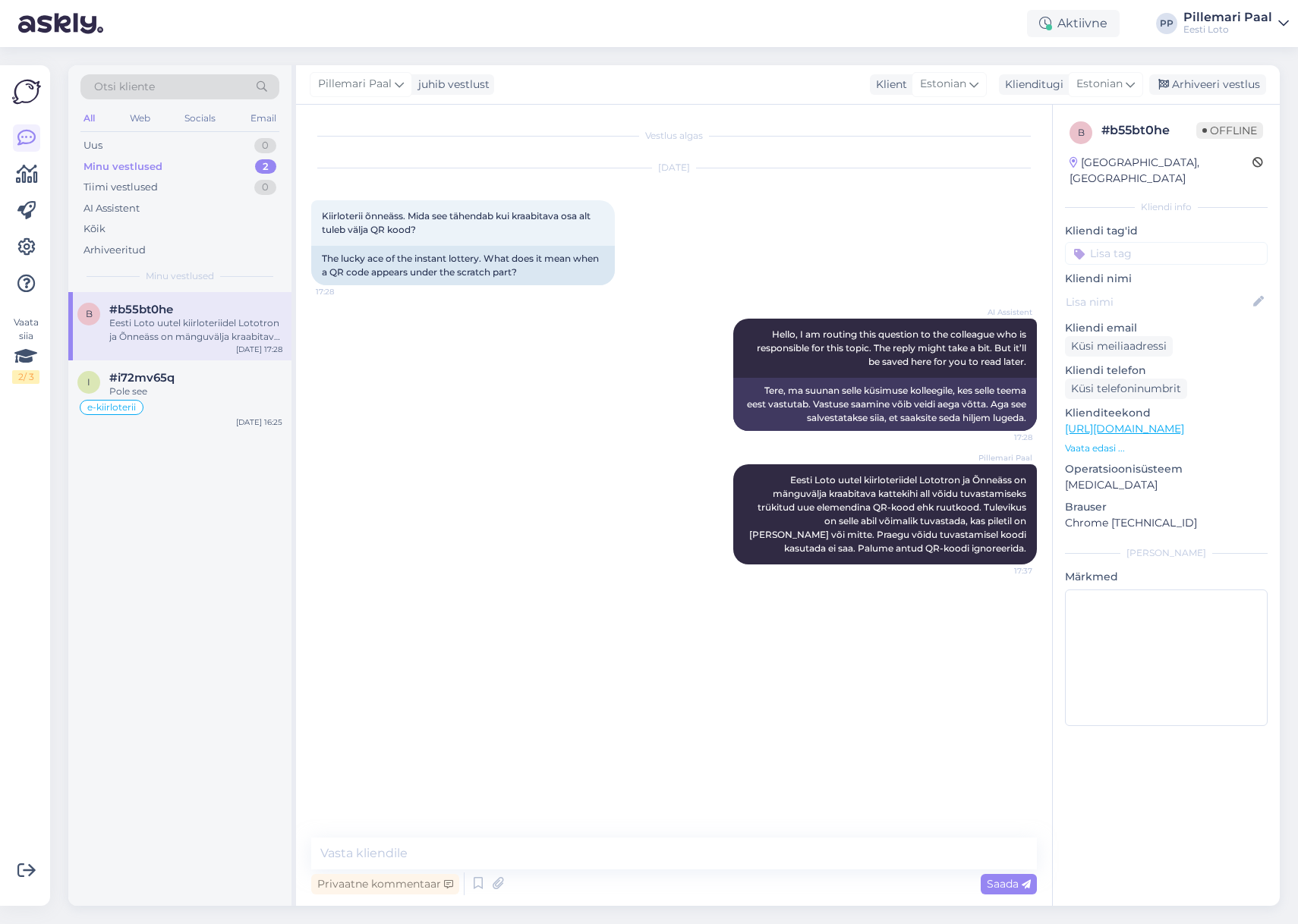
click at [1124, 245] on input at bounding box center [1167, 254] width 203 height 23
type input "qr-kood"
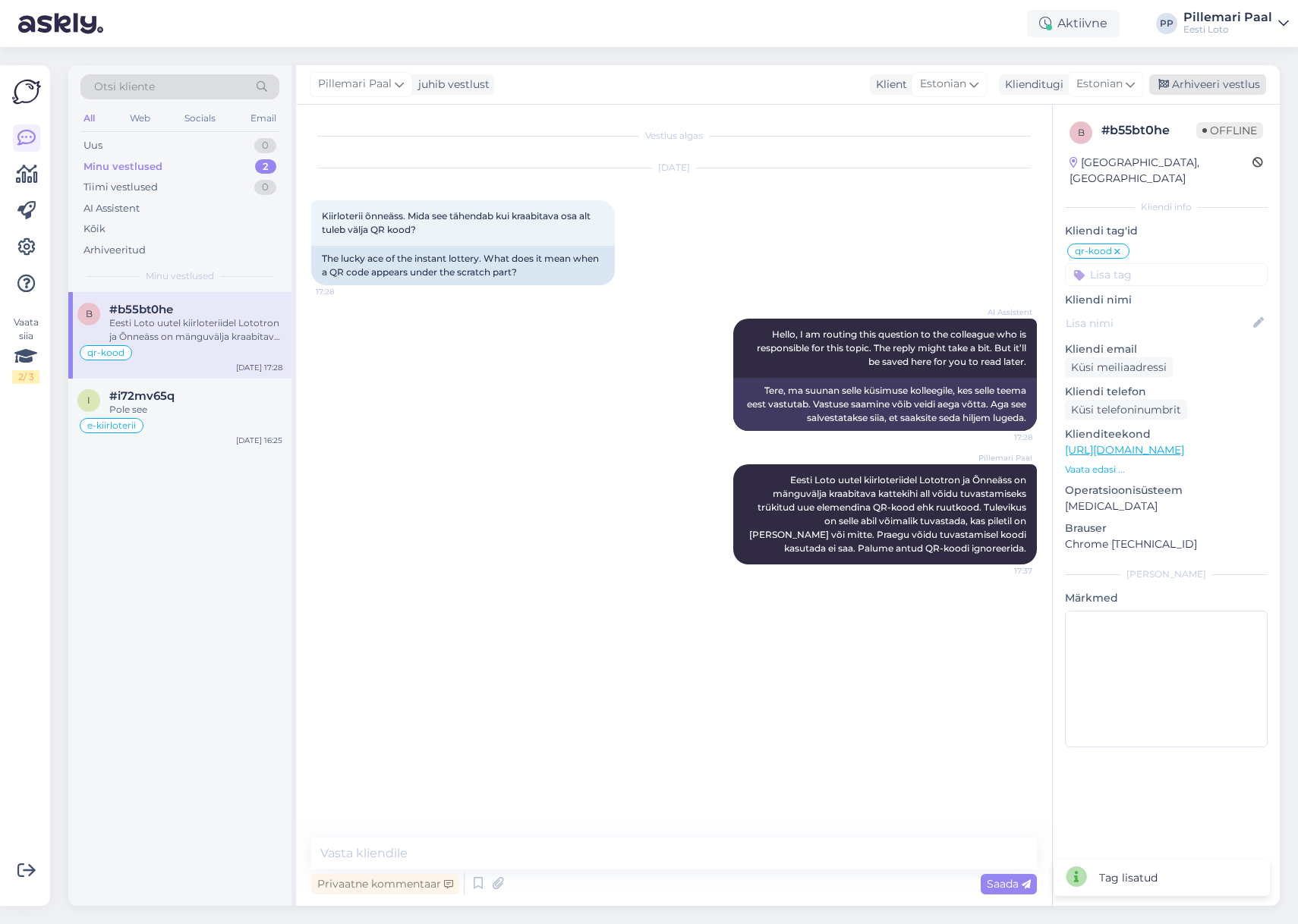
click at [1235, 84] on div "Arhiveeri vestlus" at bounding box center [1208, 84] width 117 height 20
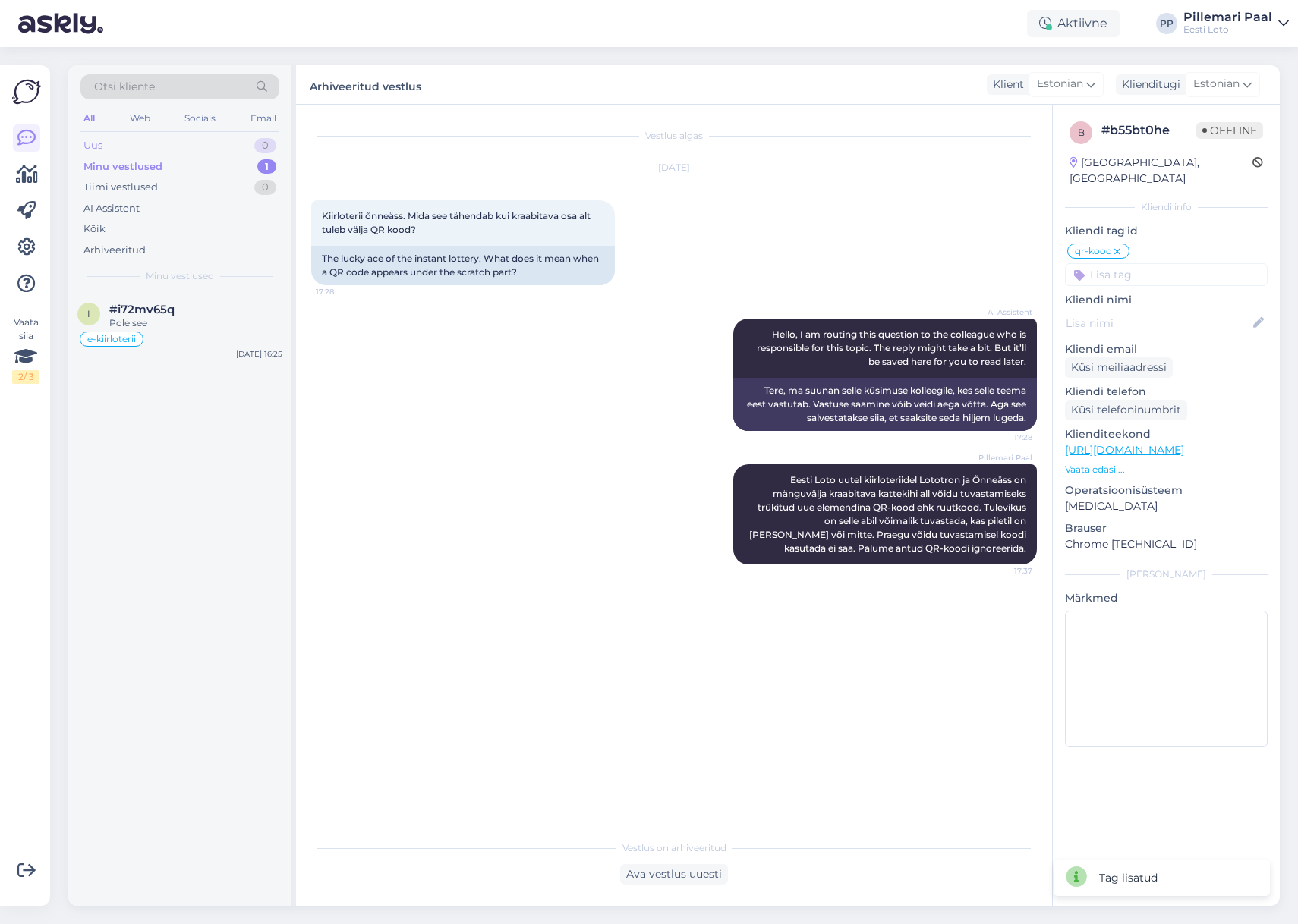
click at [119, 143] on div "Uus 0" at bounding box center [180, 145] width 199 height 21
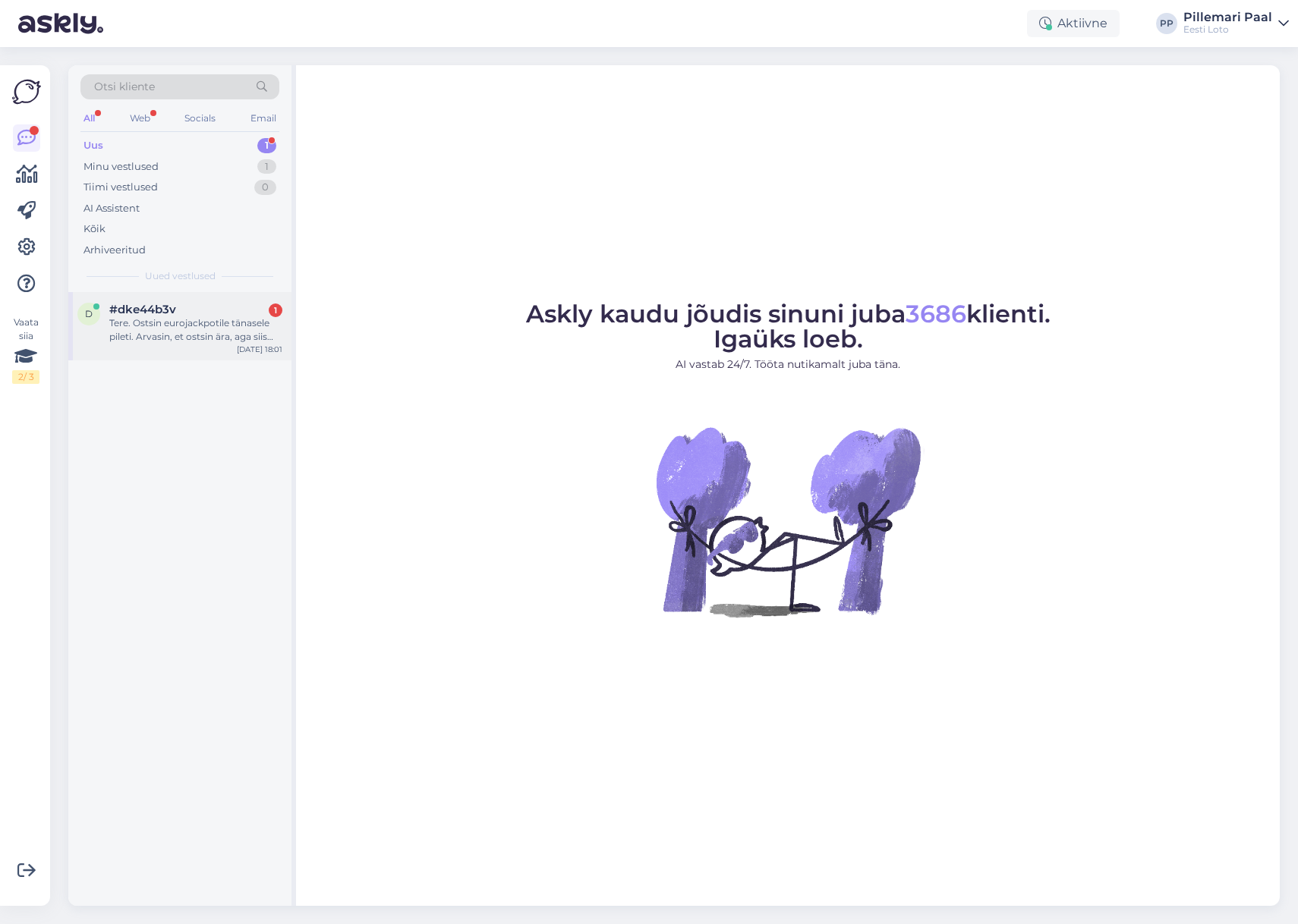
click at [189, 333] on div "Tere. Ostsin eurojackpotile tänasele pileti. Arvasin, et ostsin ära, aga siis v…" at bounding box center [195, 330] width 173 height 27
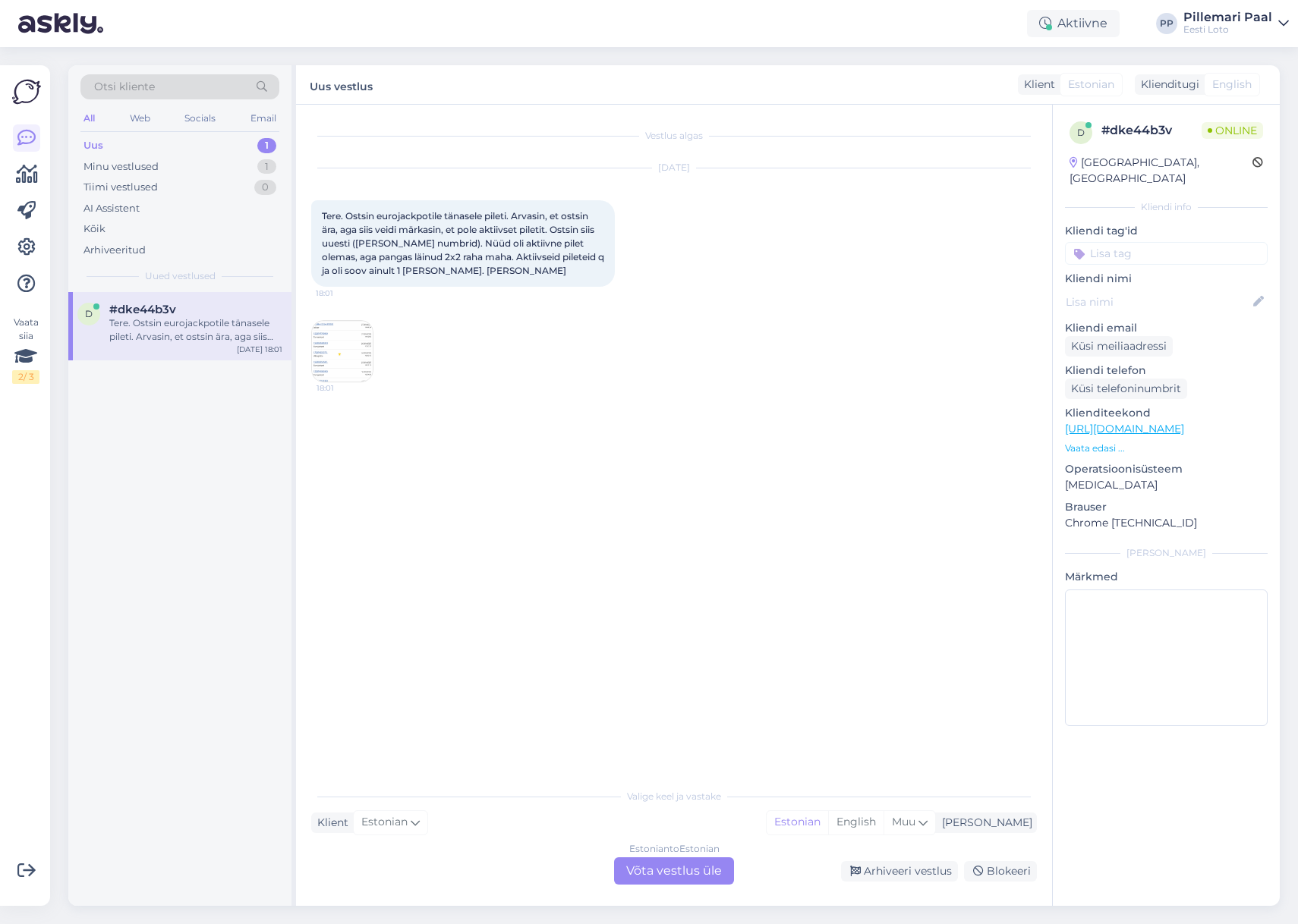
click at [339, 358] on img at bounding box center [342, 351] width 60 height 60
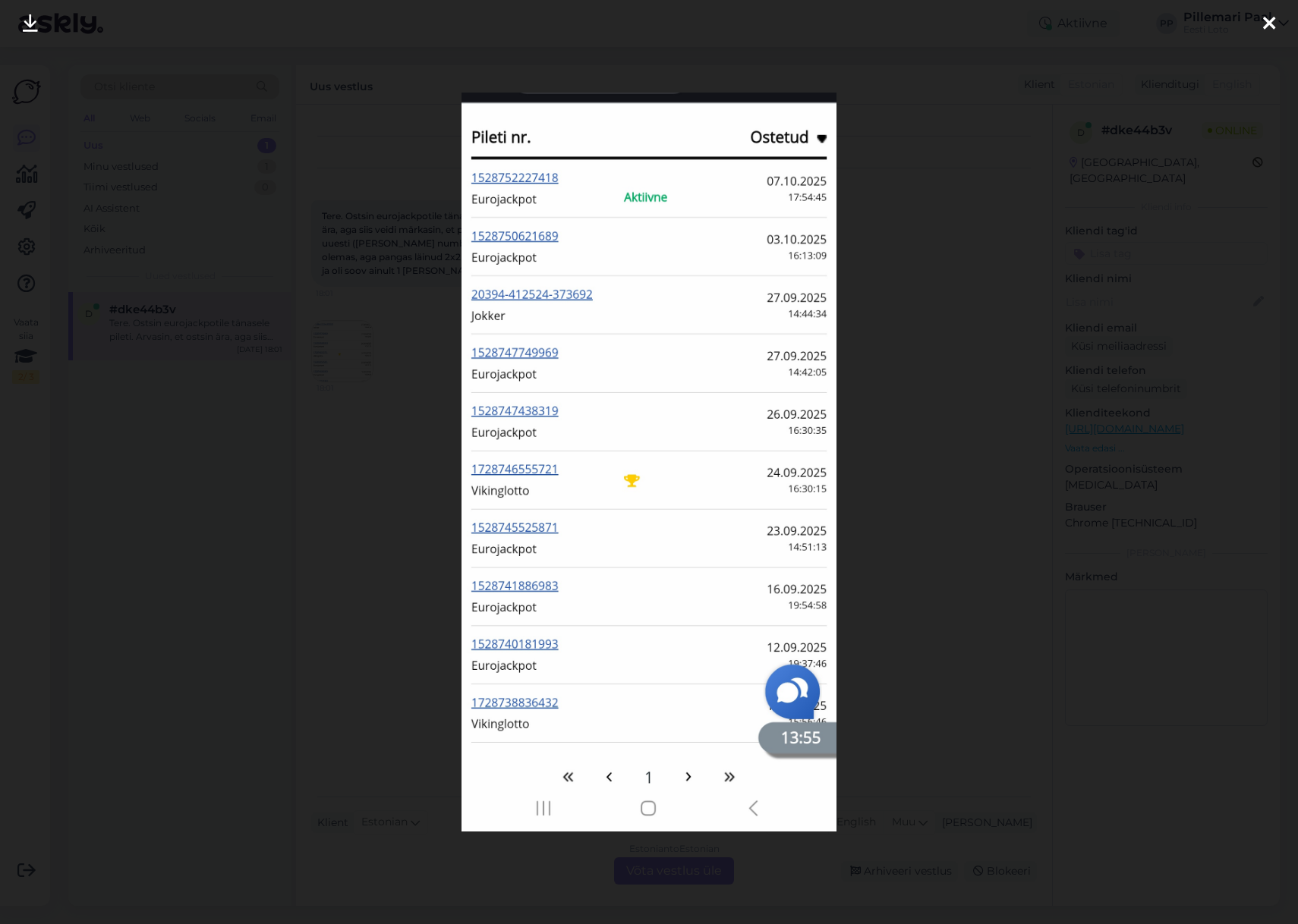
click at [930, 269] on div at bounding box center [649, 462] width 1298 height 924
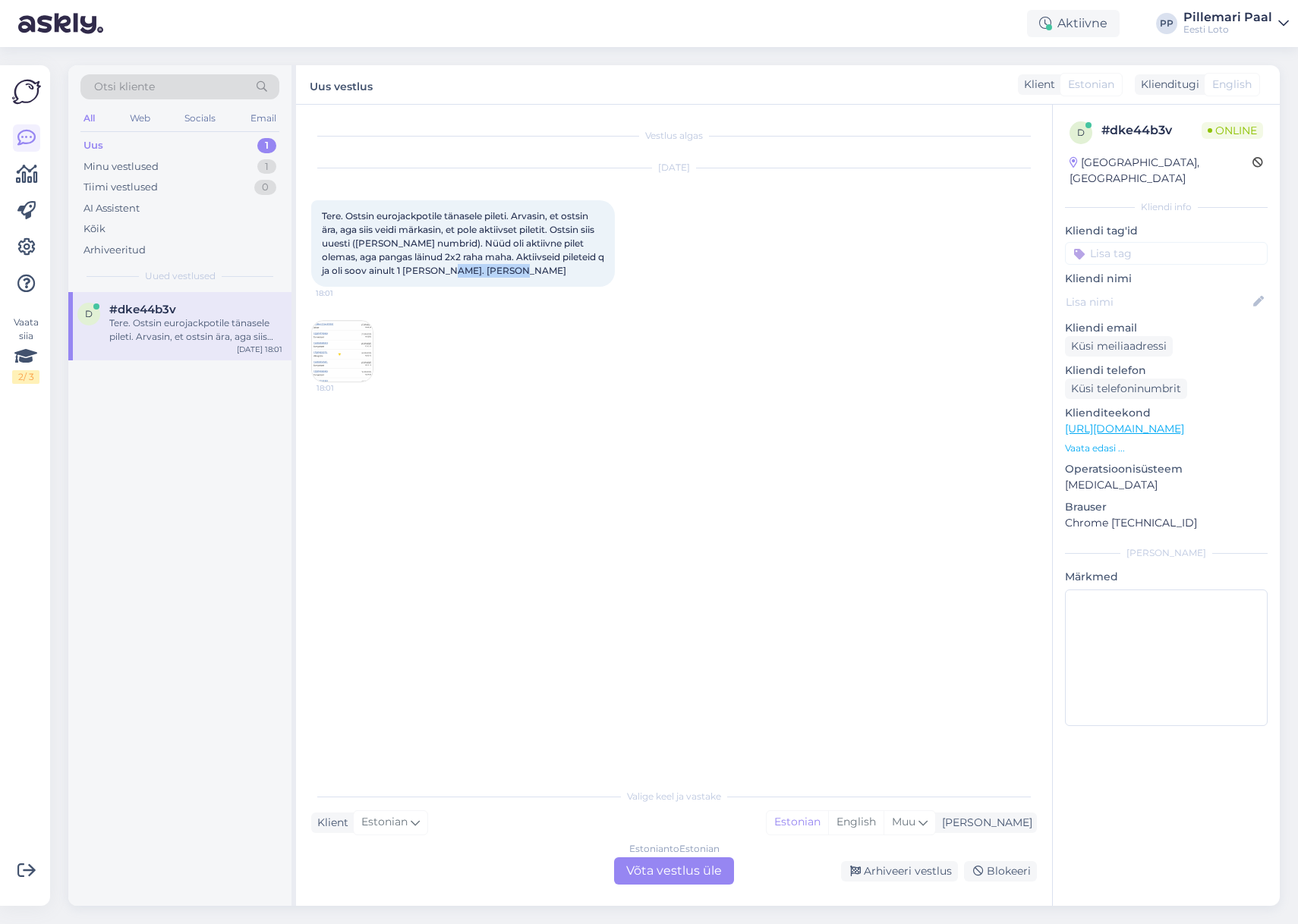
drag, startPoint x: 500, startPoint y: 272, endPoint x: 430, endPoint y: 277, distance: 70.2
click at [429, 271] on div "Tere. Ostsin eurojackpotile tänasele pileti. Arvasin, et ostsin ära, aga siis v…" at bounding box center [463, 244] width 303 height 87
copy span "Silva Reinpuu"
click at [659, 867] on div "Estonian to Estonian Võta vestlus üle" at bounding box center [673, 871] width 120 height 27
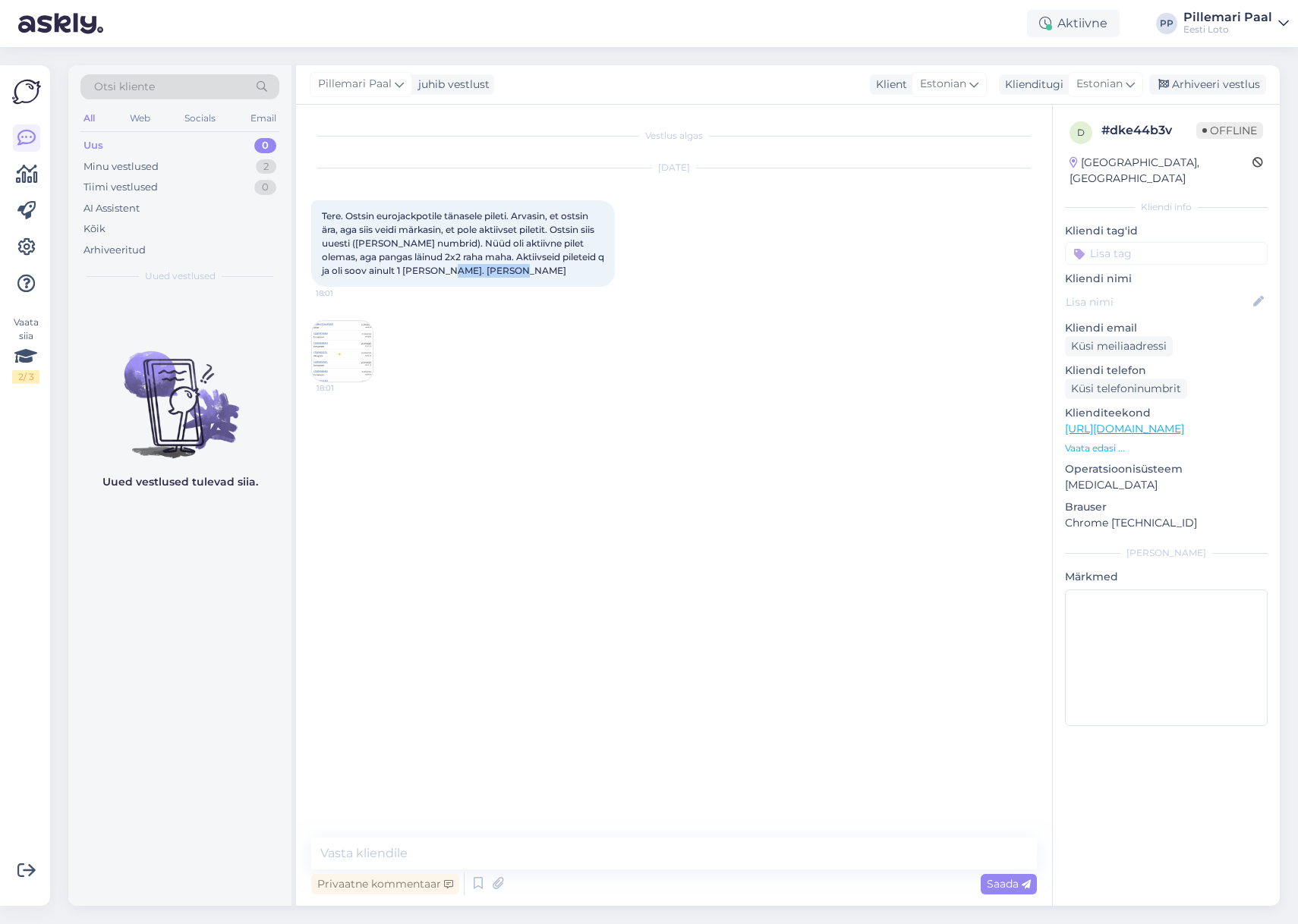
drag, startPoint x: 443, startPoint y: 270, endPoint x: 442, endPoint y: 310, distance: 40.0
click at [492, 268] on div "Tere. Ostsin eurojackpotile tänasele pileti. Arvasin, et ostsin ära, aga siis v…" at bounding box center [463, 244] width 303 height 87
copy span "Silva Reinpuu"
click at [413, 850] on textarea at bounding box center [674, 854] width 726 height 32
paste textarea "Kahjuks Teie sissemakse ebaõnnestus tehnilise tõrke tõttu. Kontrollisime ostu ü…"
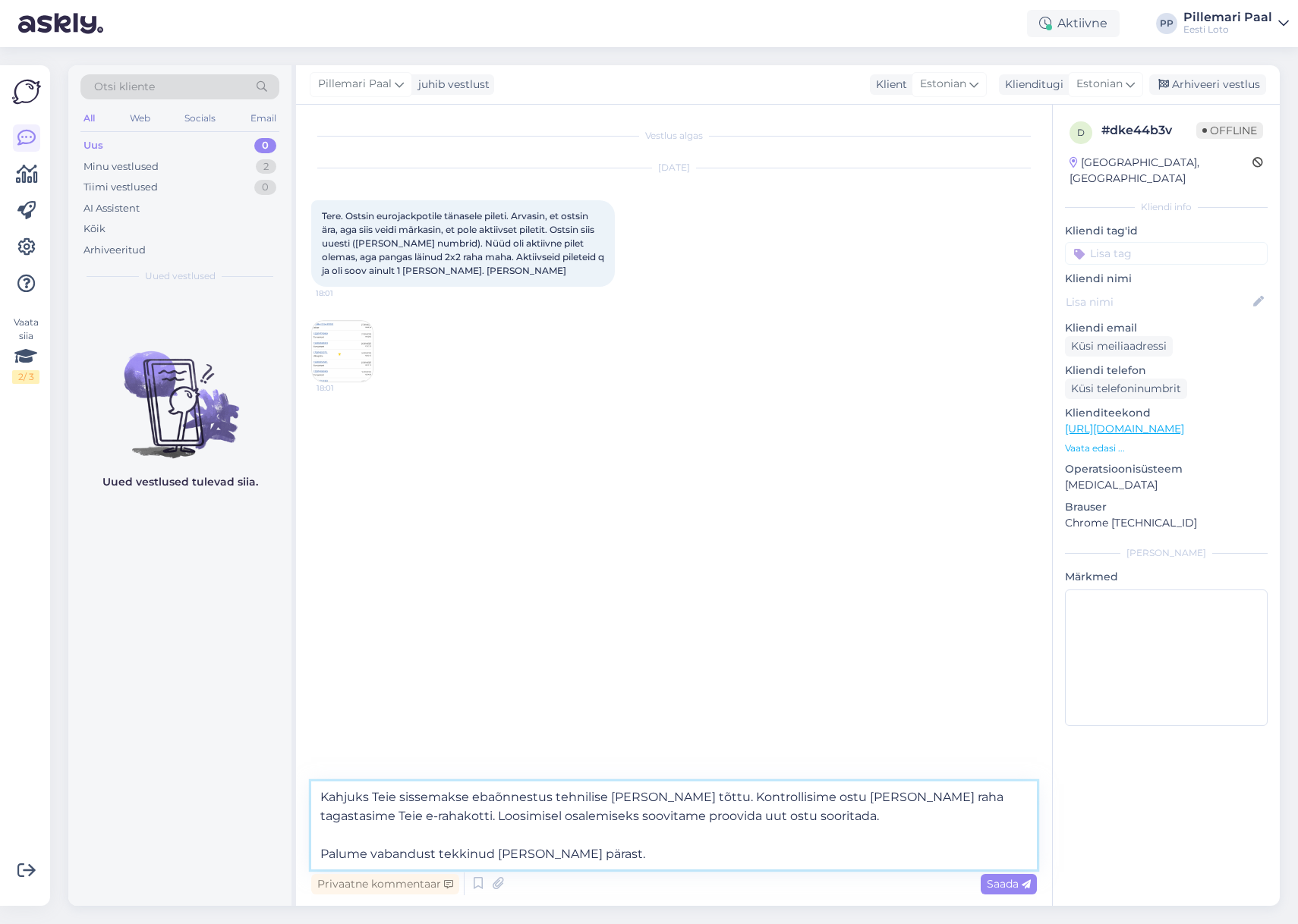
click at [319, 797] on textarea "Kahjuks Teie sissemakse ebaõnnestus tehnilise tõrke tõttu. Kontrollisime ostu ü…" at bounding box center [674, 825] width 726 height 88
drag, startPoint x: 709, startPoint y: 796, endPoint x: 356, endPoint y: 797, distance: 353.0
click at [356, 797] on textarea "Tere! Kahjuks Teie sissemakse ebaõnnestus tehnilise tõrke tõttu. Kontrollisime …" at bounding box center [674, 825] width 726 height 88
click at [439, 798] on textarea "Tere! Kontrollisime ostu üle ja raha tagastasime Teie e-rahakotti. Loosimisel o…" at bounding box center [674, 825] width 726 height 88
click at [479, 800] on textarea "Tere! Kontrollisime Teie ostu üle ja raha tagastasime Teie e-rahakotti. Loosimi…" at bounding box center [674, 825] width 726 height 88
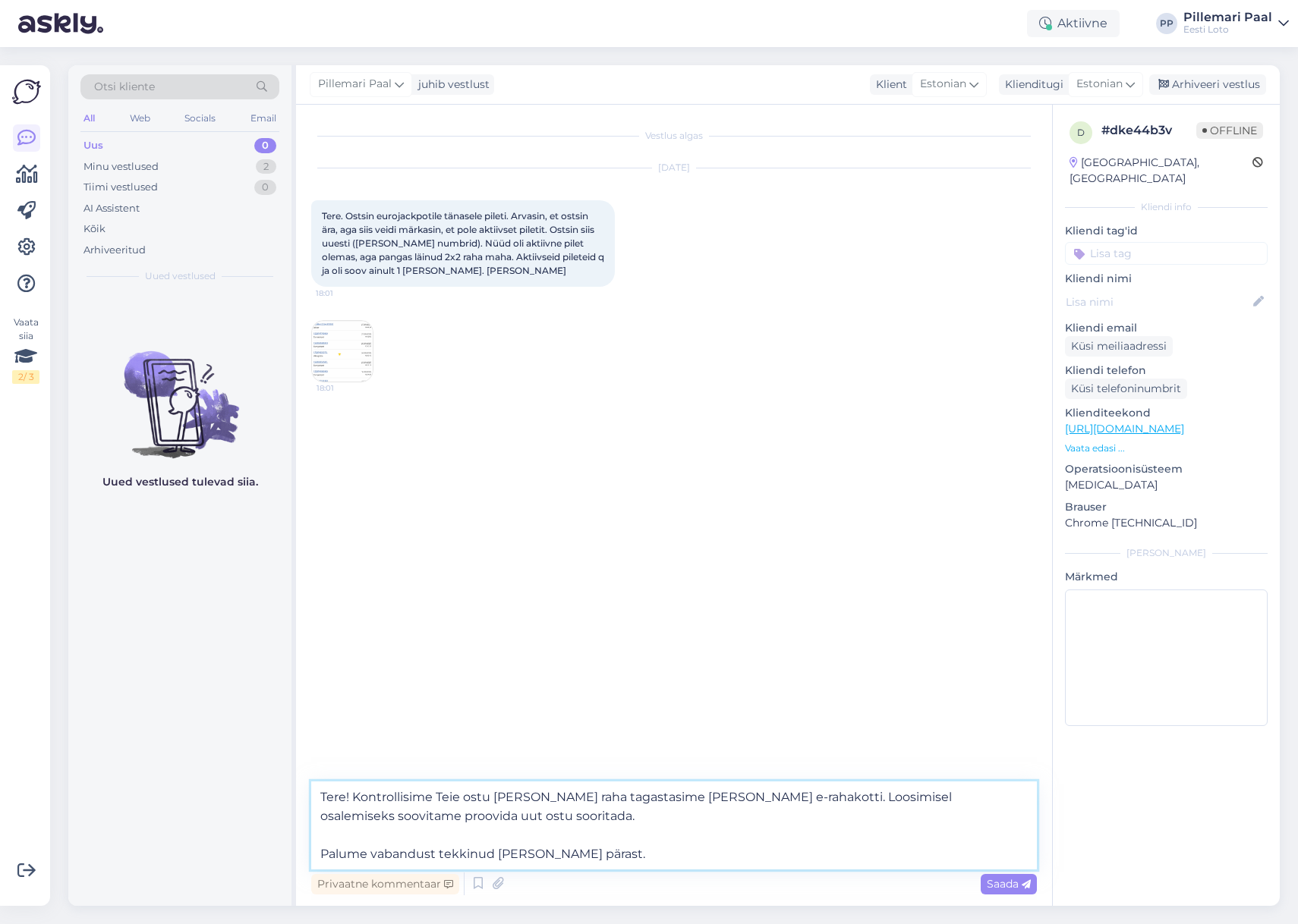
click at [479, 800] on textarea "Tere! Kontrollisime Teie ostu üle ja raha tagastasime Teie e-rahakotti. Loosimi…" at bounding box center [674, 825] width 726 height 88
drag, startPoint x: 750, startPoint y: 797, endPoint x: 761, endPoint y: 819, distance: 24.6
click at [761, 819] on textarea "Tere! Kontrollisime Teie makse üle ja raha tagastasime Teie e-rahakotti. Loosim…" at bounding box center [674, 825] width 726 height 88
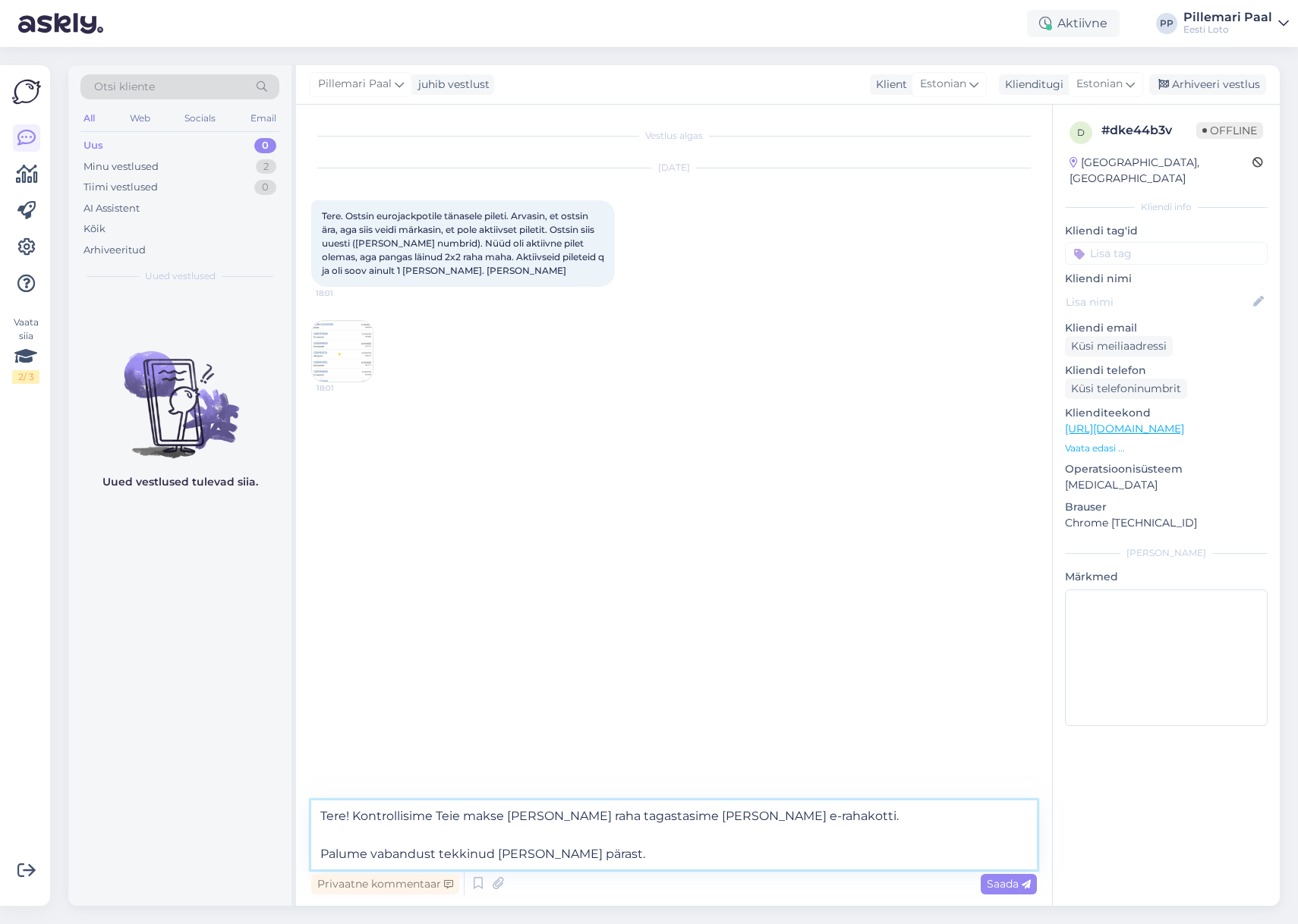
type textarea "Tere! Kontrollisime Teie makse üle ja raha tagastasime Teie e-rahakotti. Palume…"
click at [1001, 881] on span "Saada" at bounding box center [1010, 883] width 44 height 13
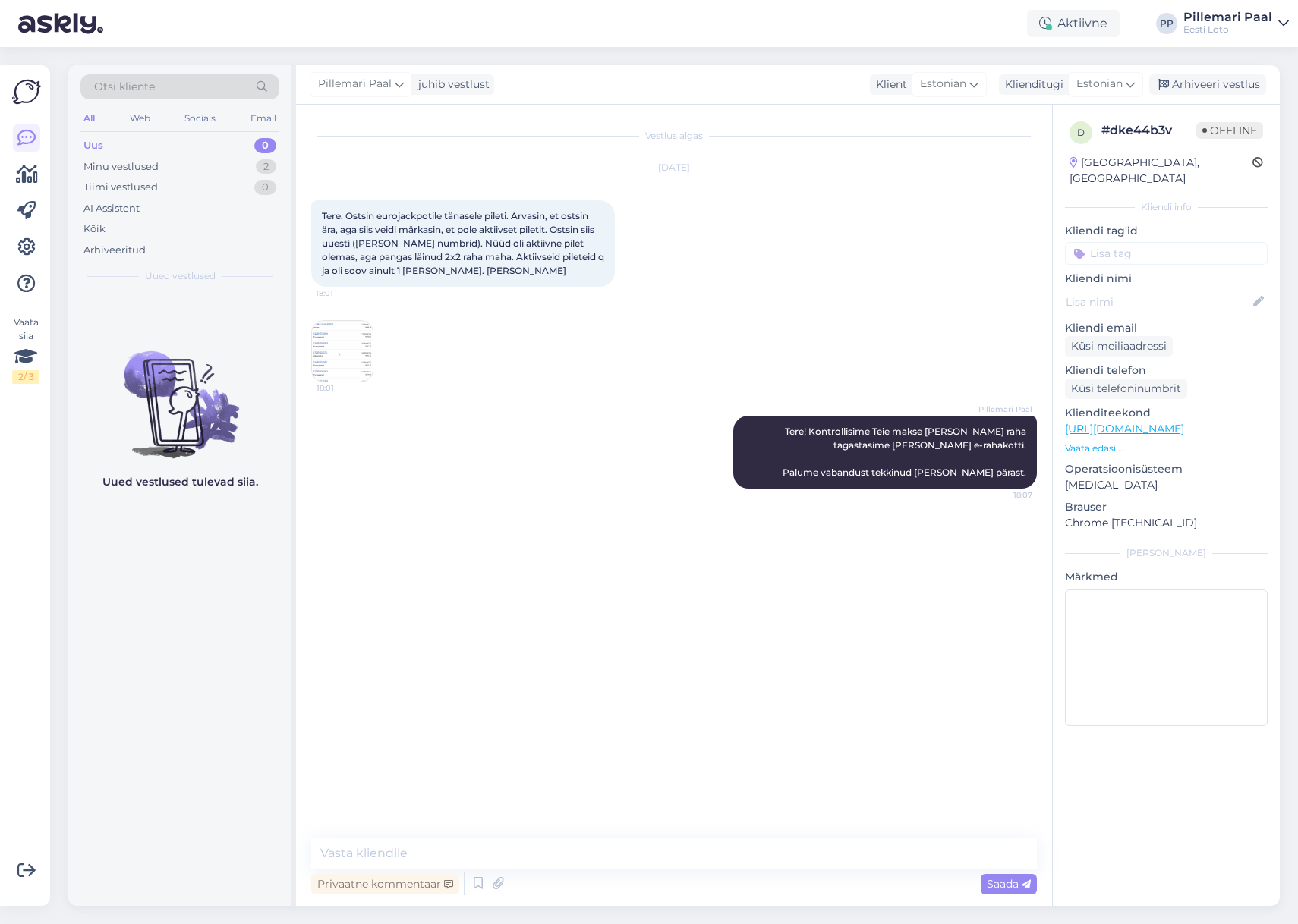
click at [1151, 245] on input at bounding box center [1167, 254] width 203 height 23
drag, startPoint x: 1110, startPoint y: 235, endPoint x: 1066, endPoint y: 233, distance: 44.0
click at [1066, 242] on input "siss" at bounding box center [1167, 254] width 203 height 23
type input "r"
type input "e"
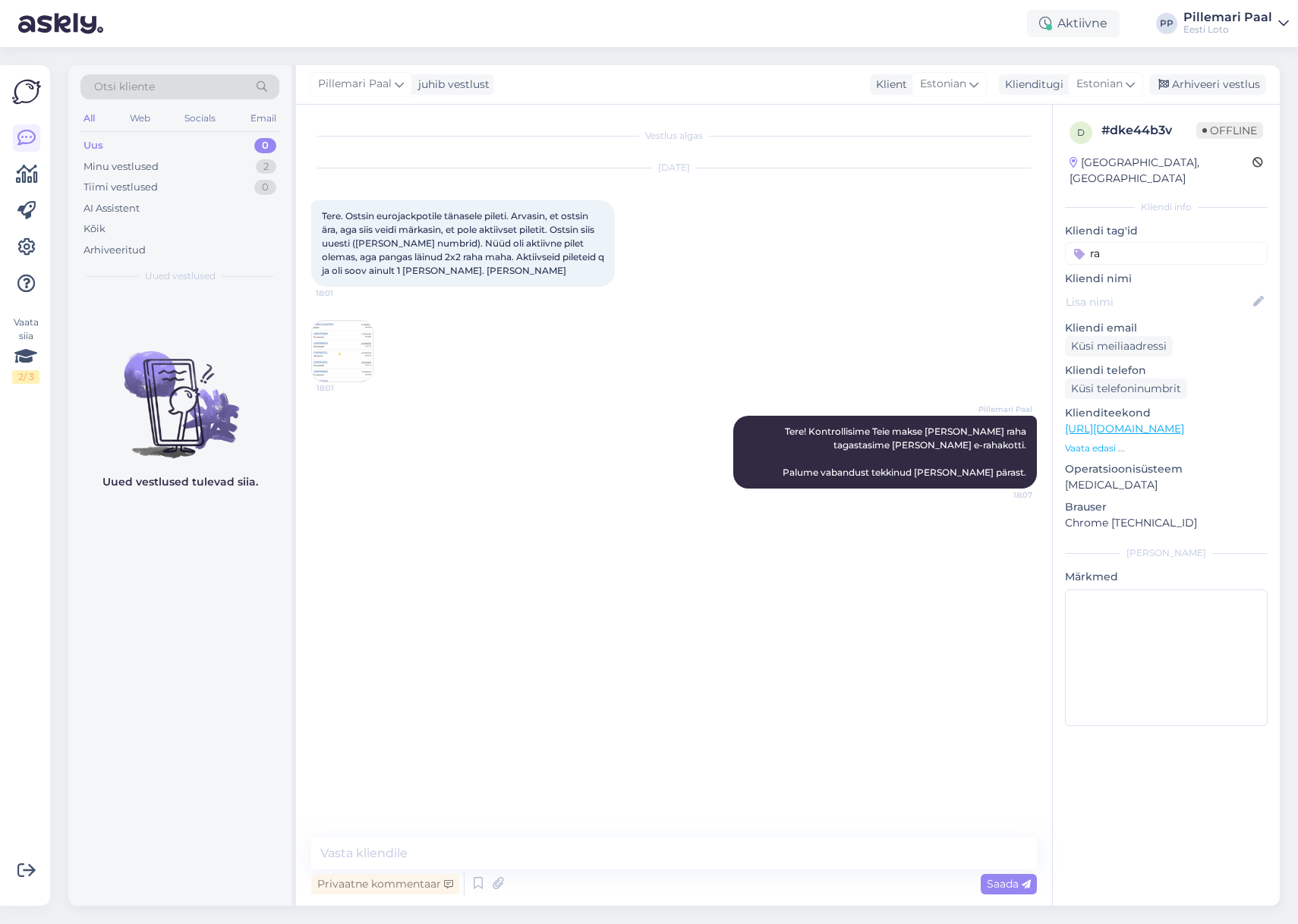
type input "r"
type input "s"
click at [1132, 242] on input at bounding box center [1167, 254] width 203 height 23
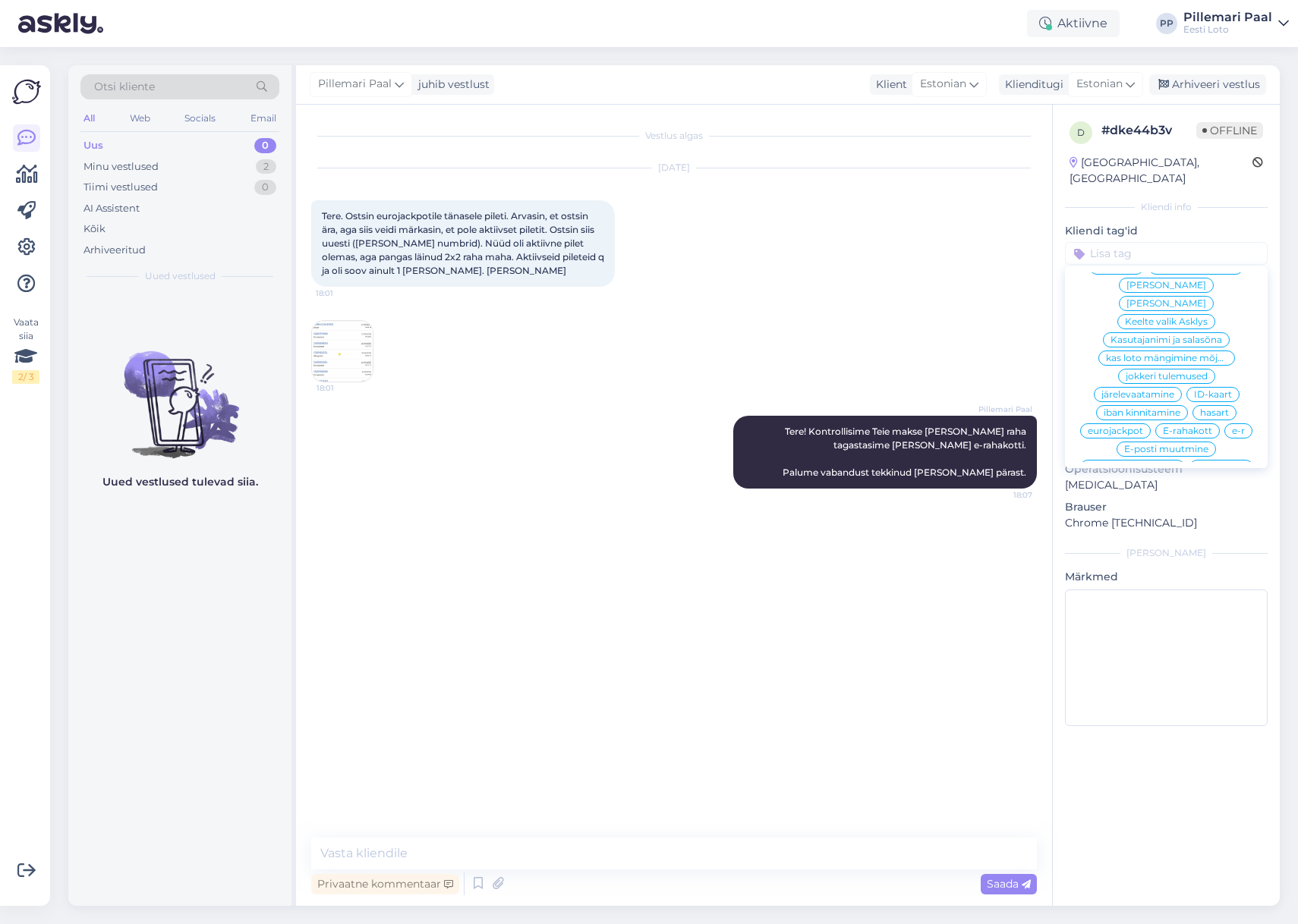
scroll to position [614, 0]
click at [1185, 422] on span "E-rahakott" at bounding box center [1188, 427] width 50 height 9
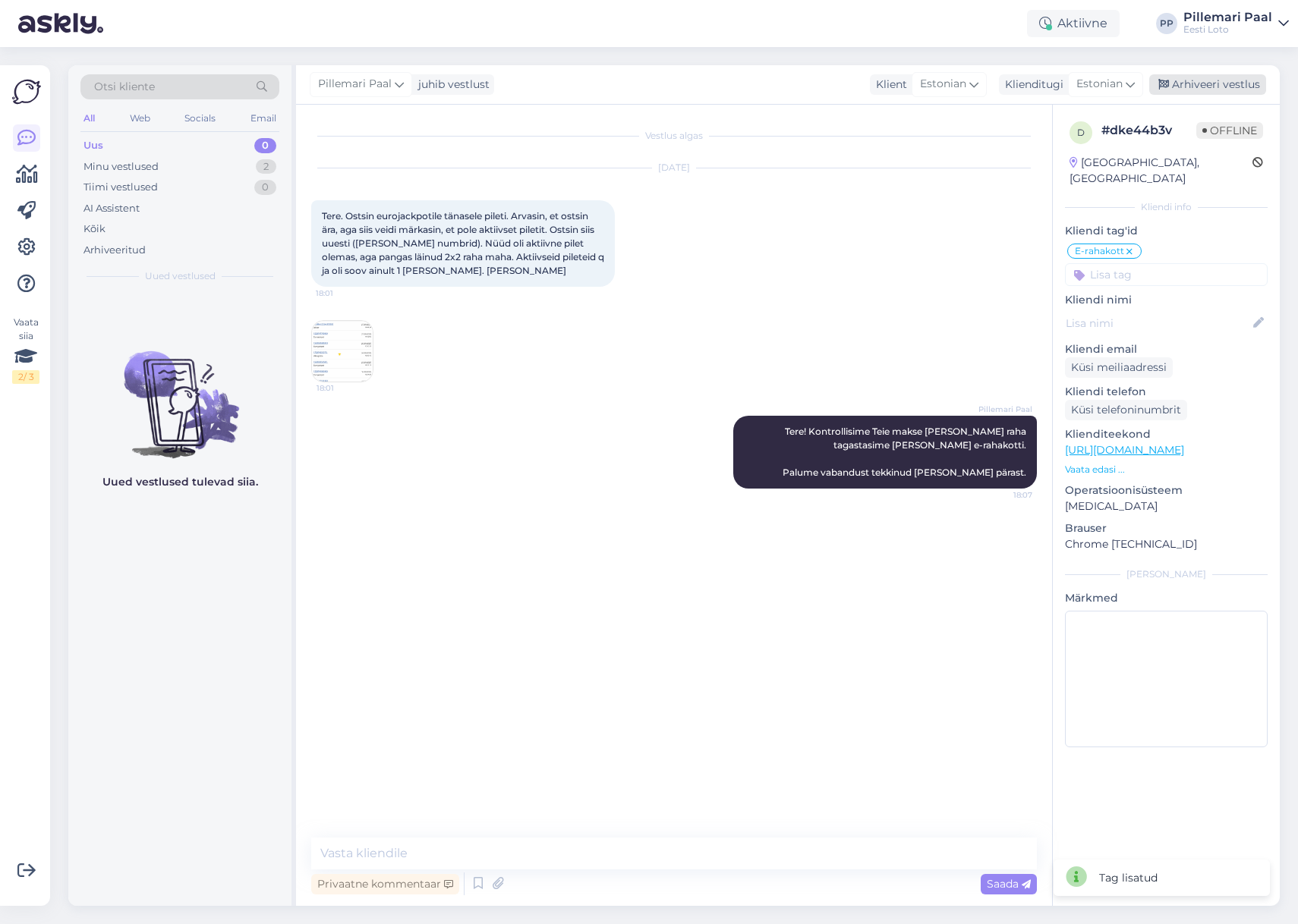
click at [1210, 85] on div "Arhiveeri vestlus" at bounding box center [1208, 84] width 117 height 20
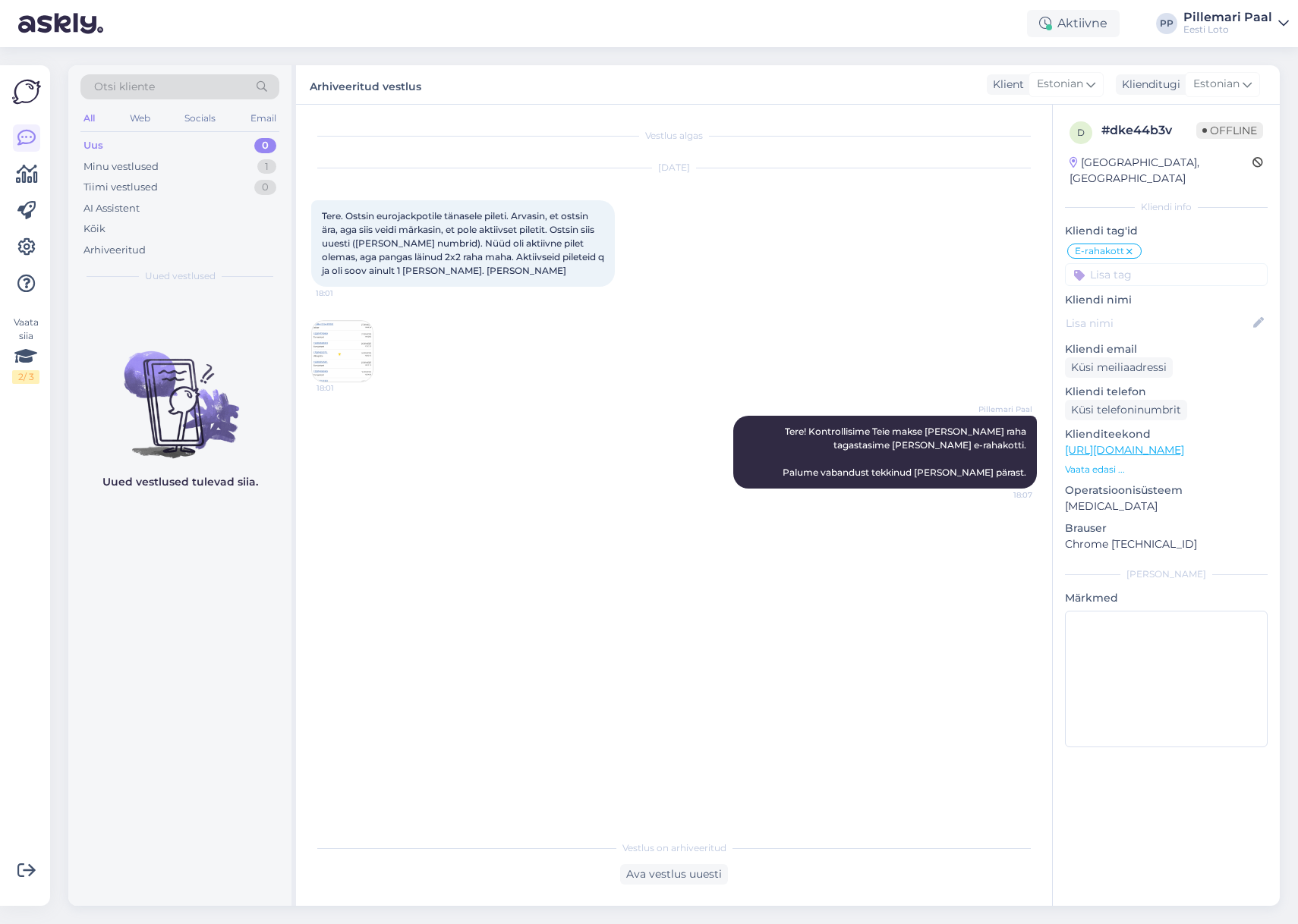
click at [90, 142] on div "Uus" at bounding box center [93, 145] width 20 height 15
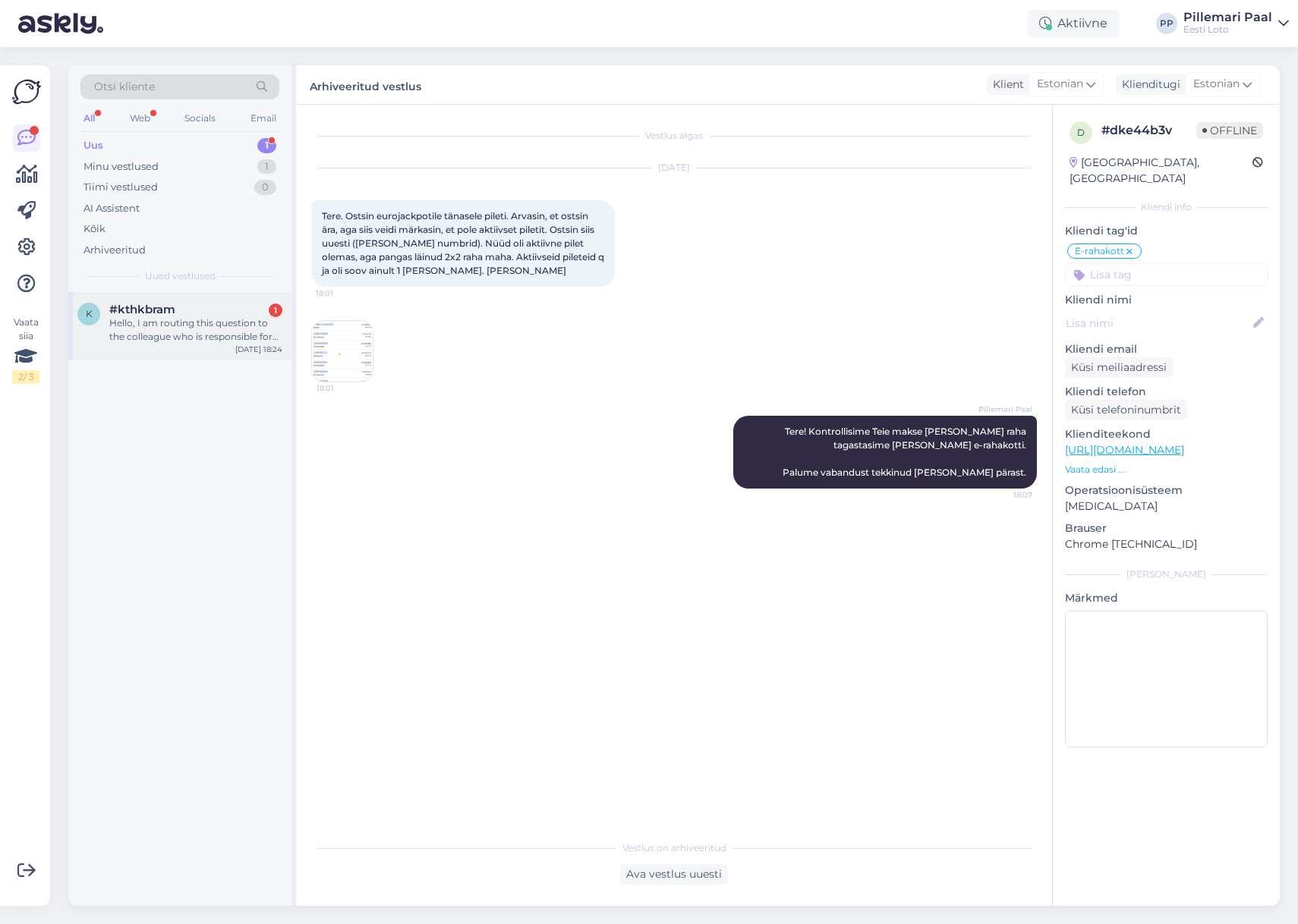
click at [191, 336] on div "Hello, I am routing this question to the colleague who is responsible for this …" at bounding box center [195, 330] width 173 height 27
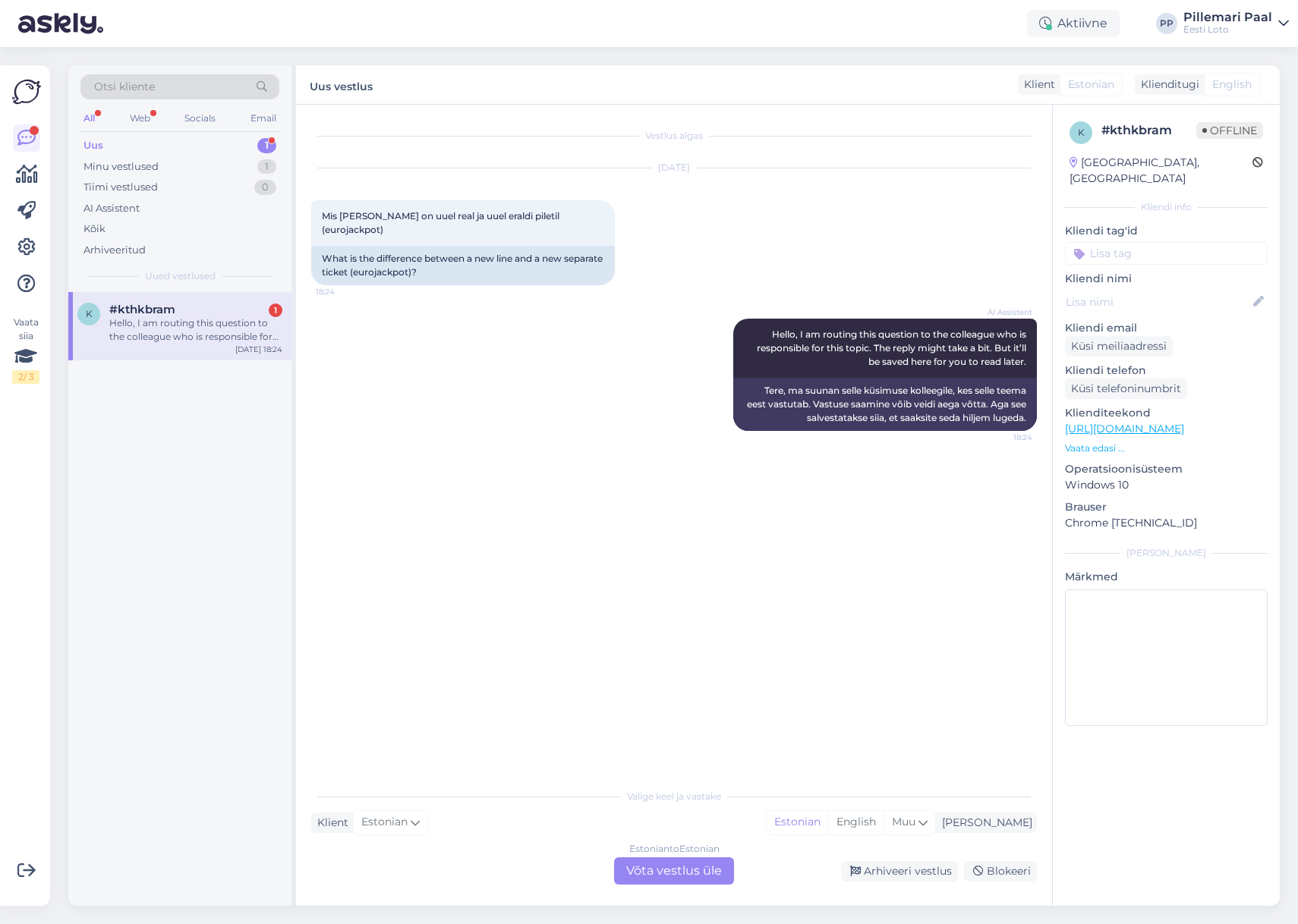
click at [103, 142] on div "Uus 1" at bounding box center [180, 145] width 199 height 21
click at [136, 91] on span "Otsi kliente" at bounding box center [124, 87] width 60 height 16
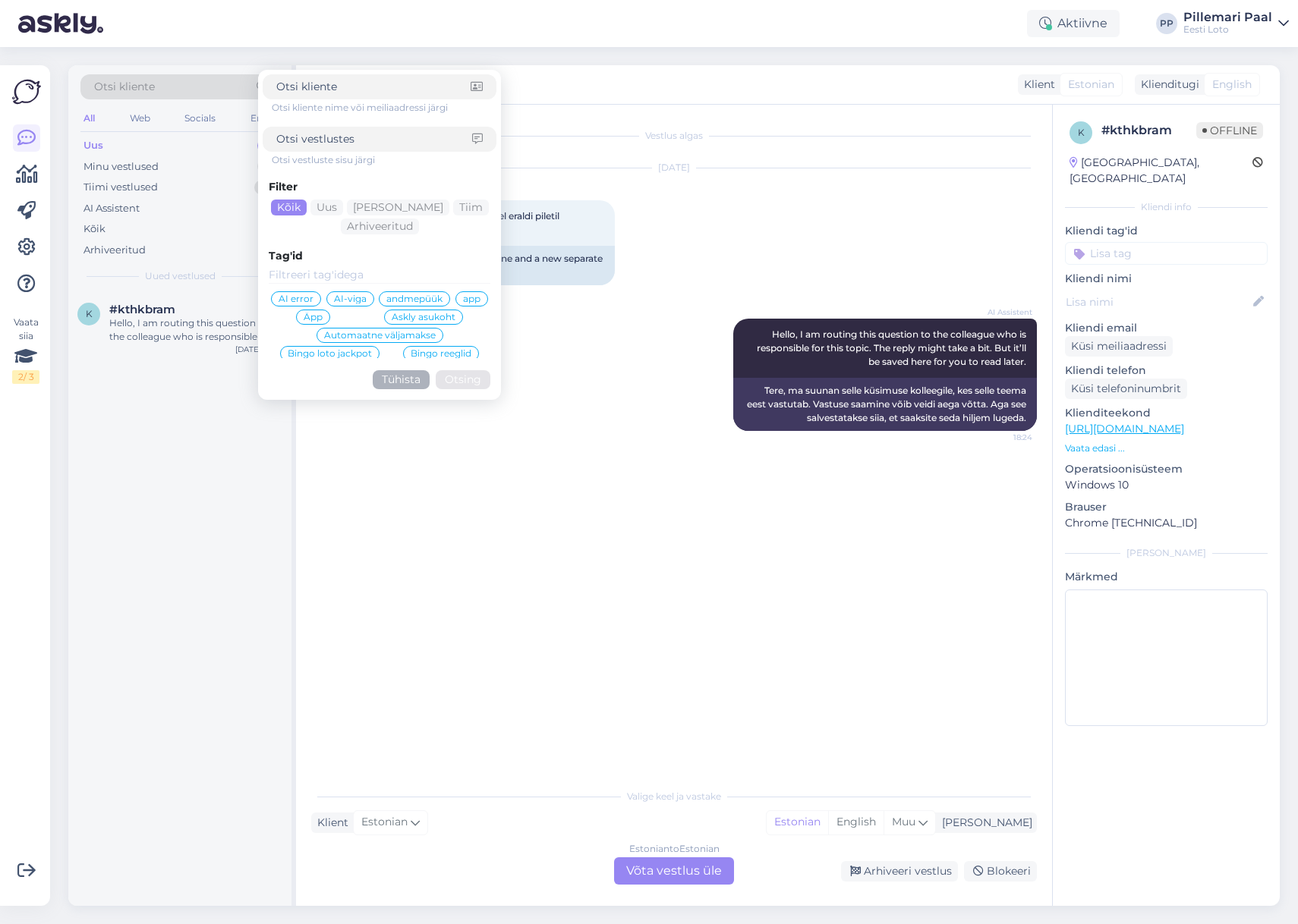
click at [316, 134] on input at bounding box center [374, 139] width 196 height 16
type input "rida"
click button "Otsing" at bounding box center [463, 380] width 55 height 19
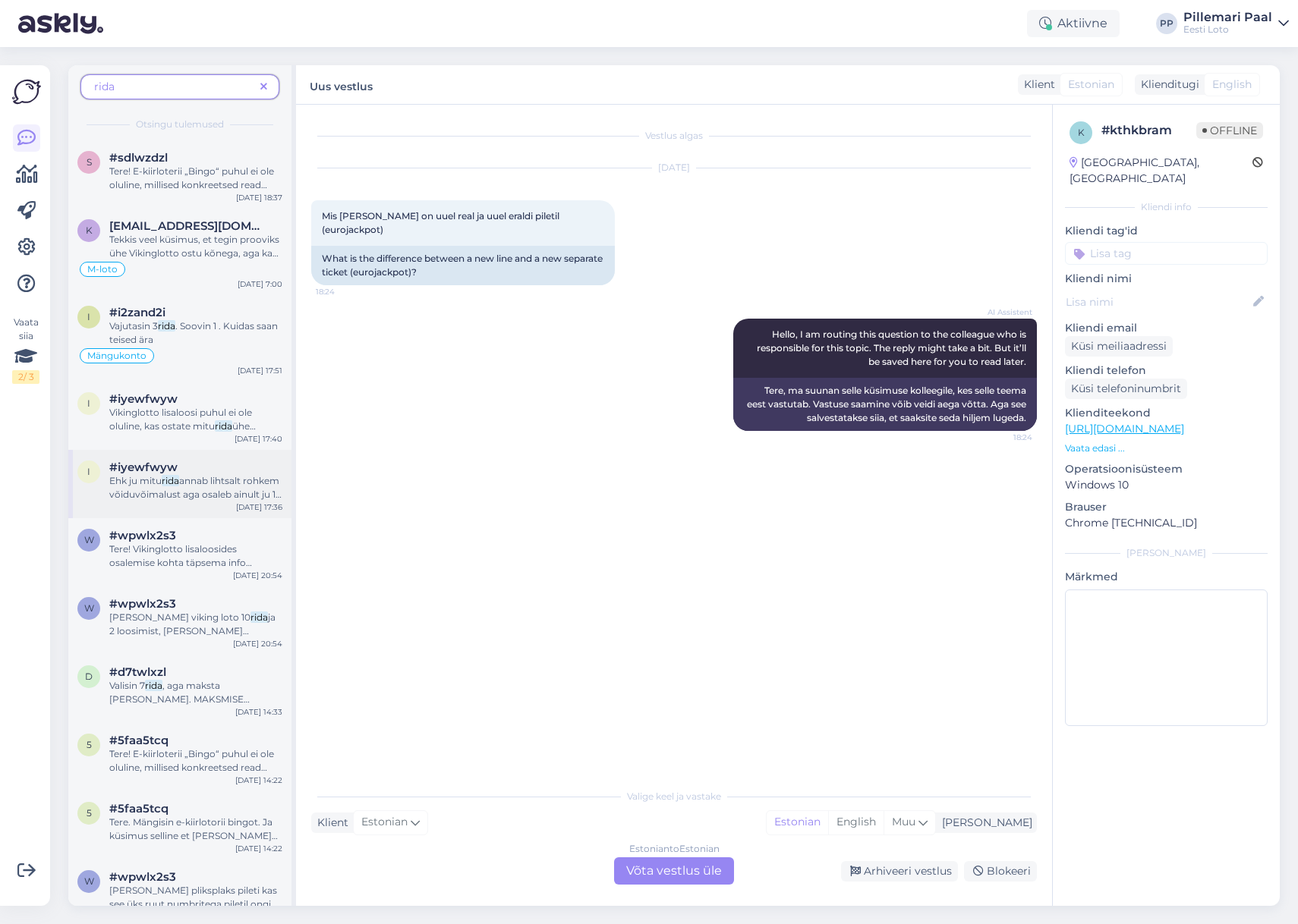
click at [203, 487] on div "Ehk ju mitu rida annab lihtsalt rohkem võiduvõimalust aga osaleb ainult ju 1 pi…" at bounding box center [195, 488] width 173 height 27
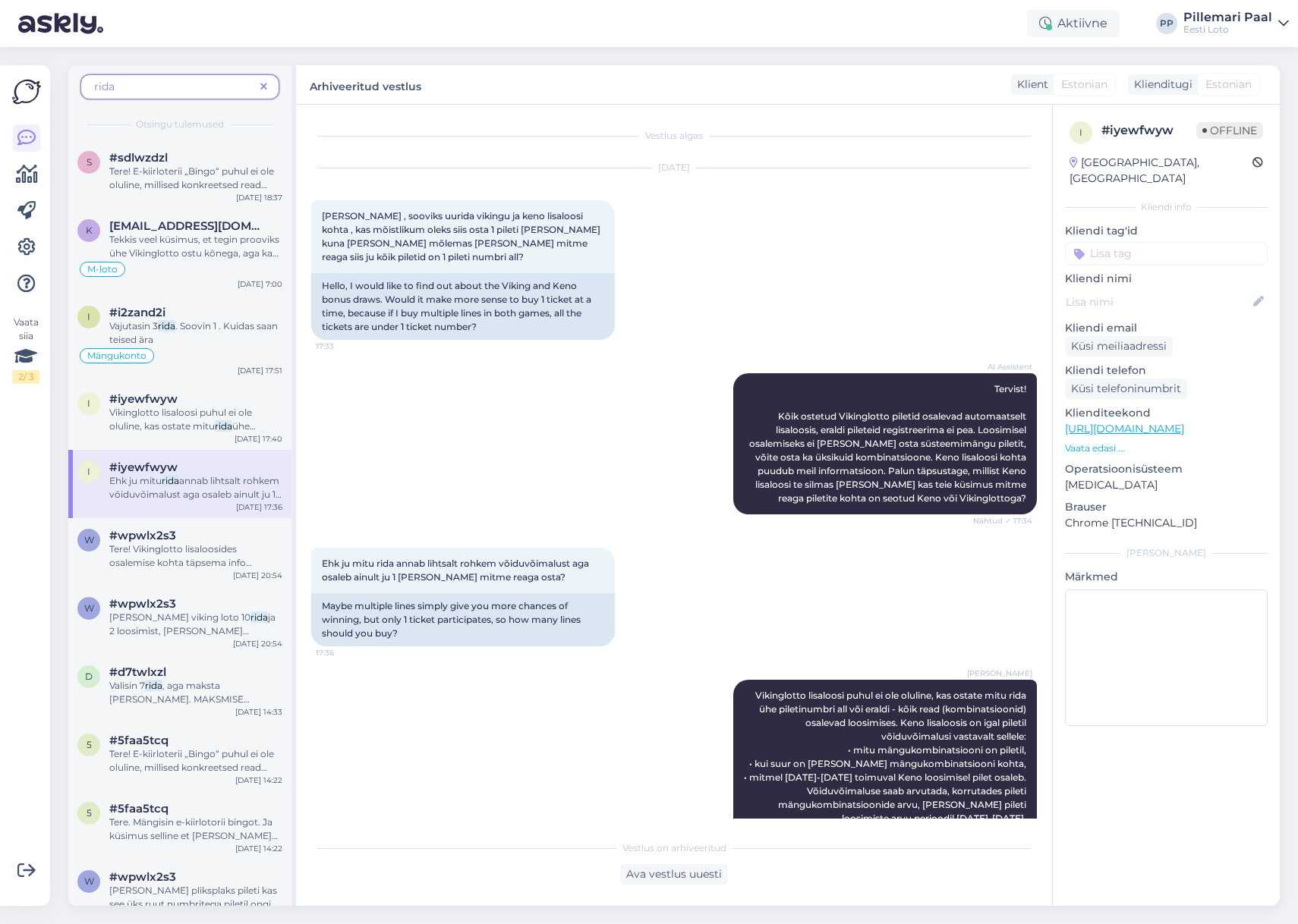
scroll to position [411, 0]
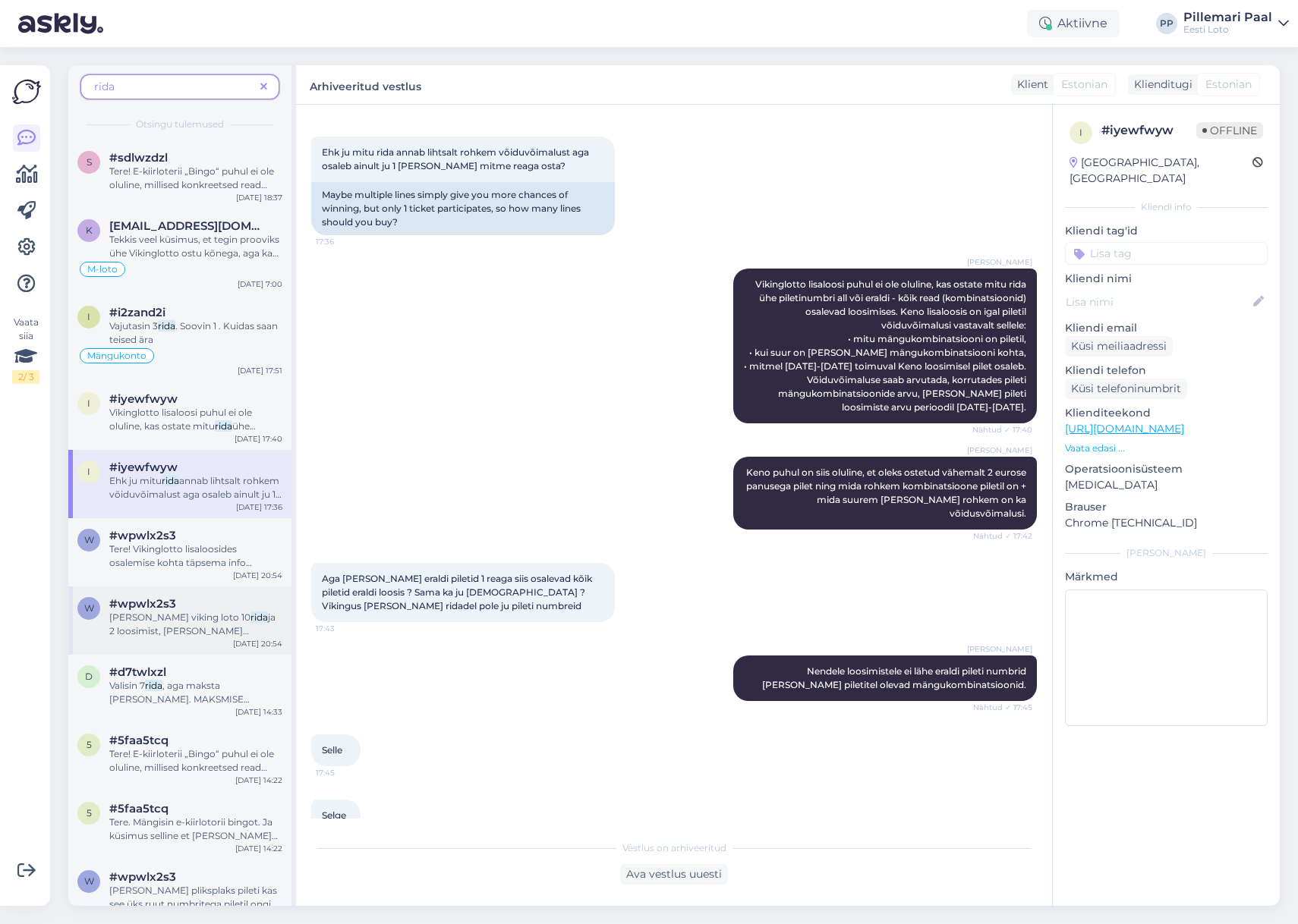
click at [200, 625] on span "ja 2 loosimist, mitu lisa loosimises siis osalen ?" at bounding box center [192, 631] width 166 height 39
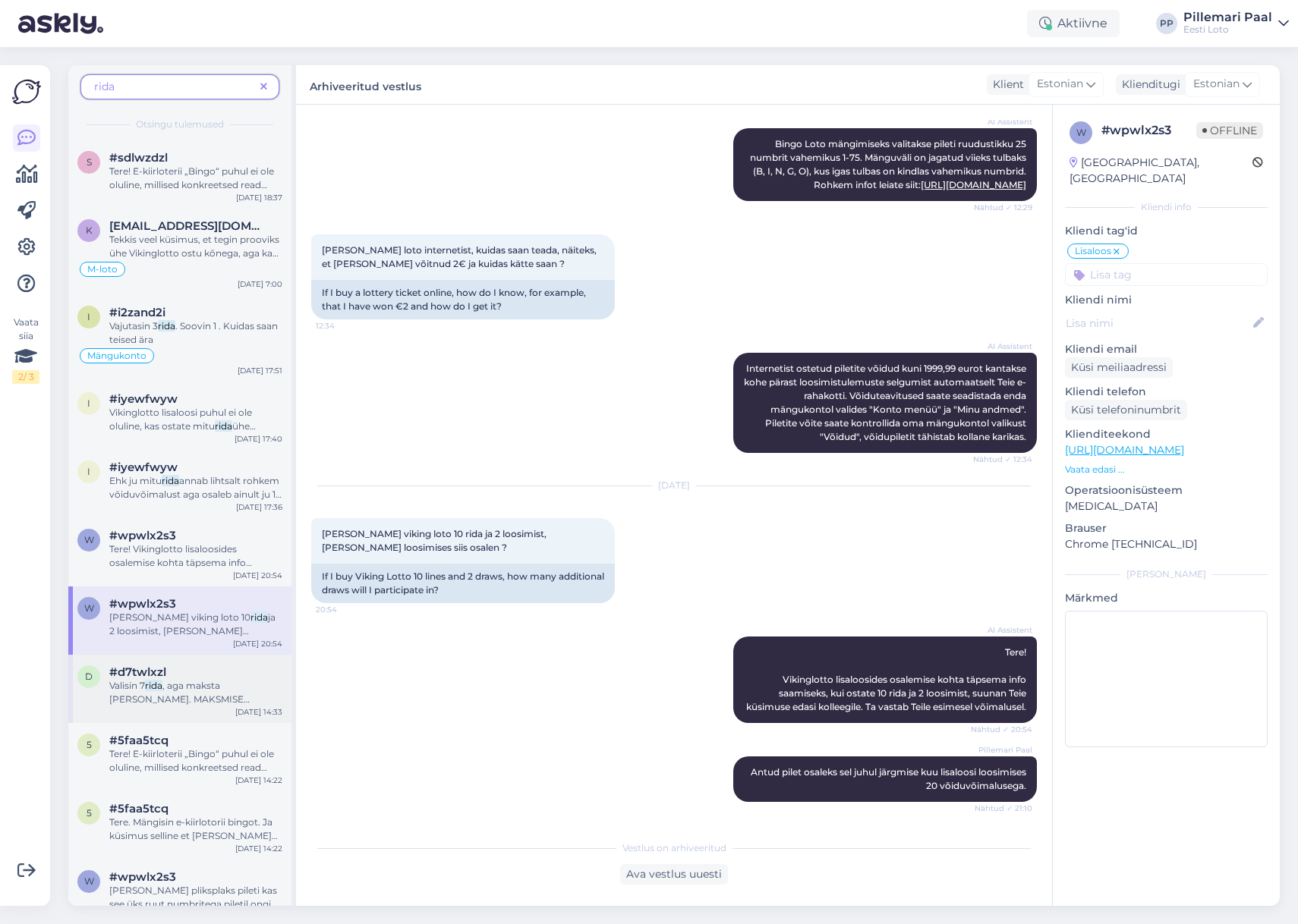
click at [195, 689] on span ", aga maksta ei luba. MAKSMISE nupp ei ole aktiivne" at bounding box center [179, 700] width 140 height 39
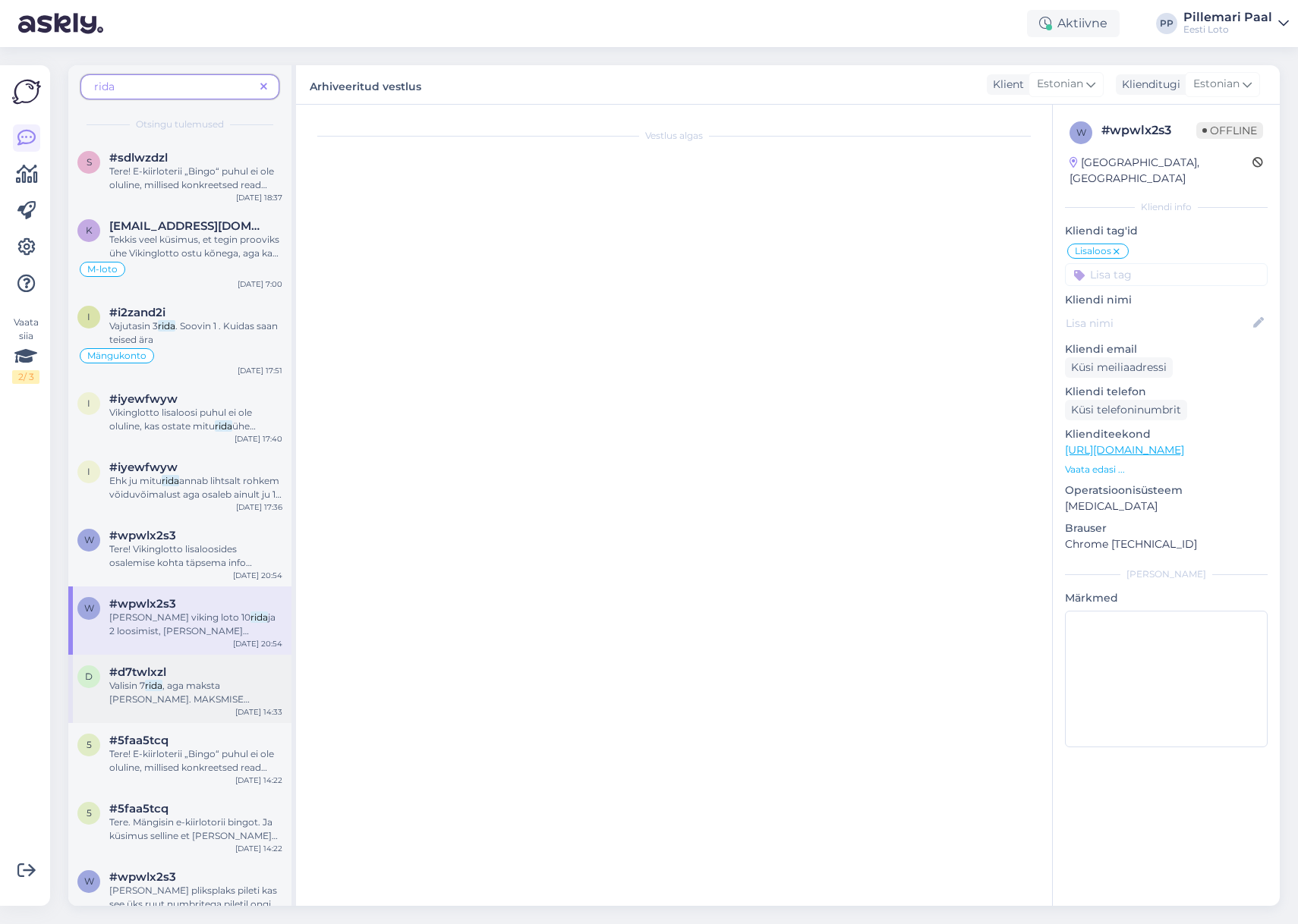
scroll to position [0, 0]
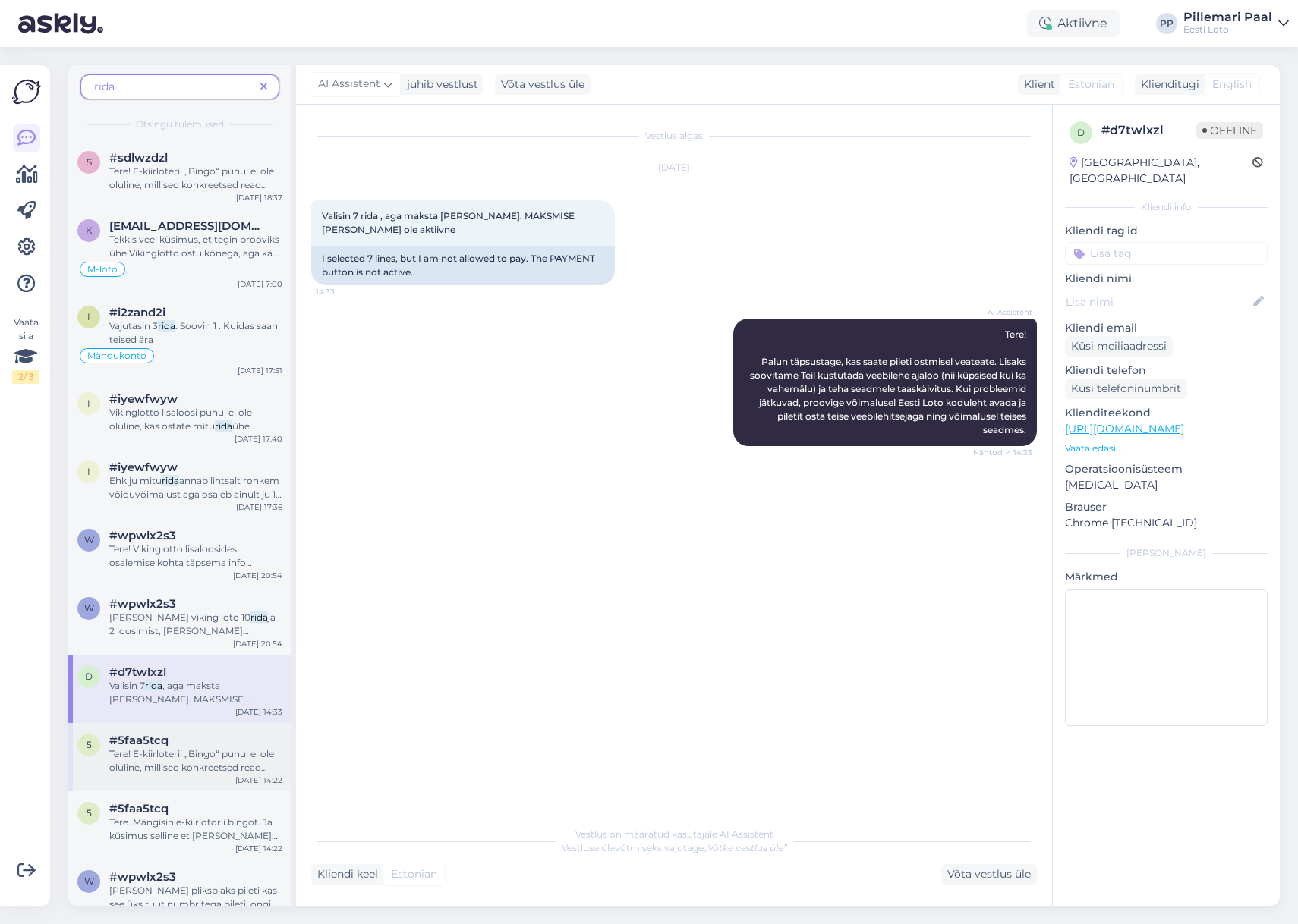
click at [182, 739] on div "#5faa5tcq" at bounding box center [195, 740] width 173 height 13
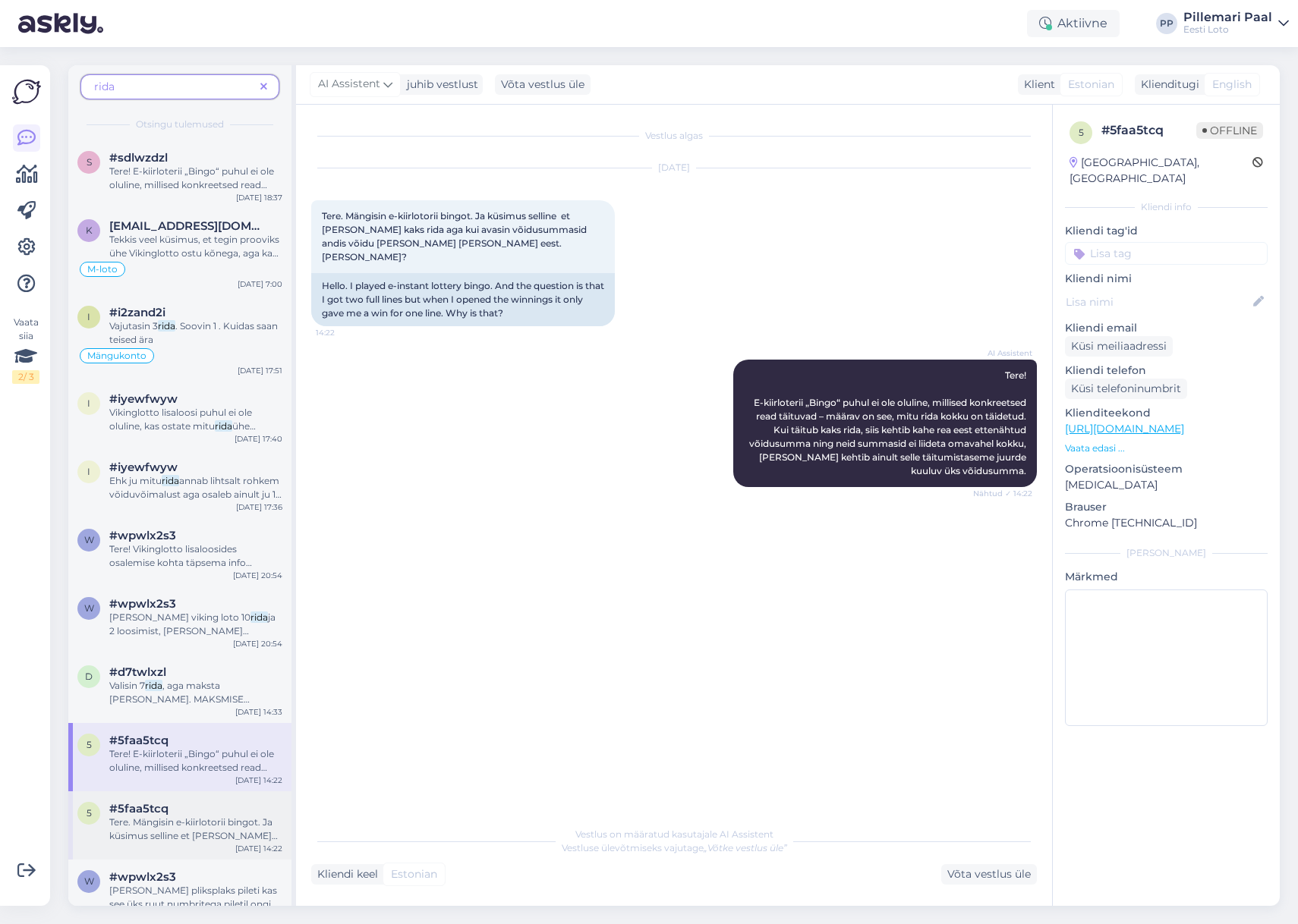
click at [185, 834] on span "Tere. Mängisin e-kiirlotorii bingot. Ja küsimus selline et sain täis kaks" at bounding box center [193, 836] width 169 height 39
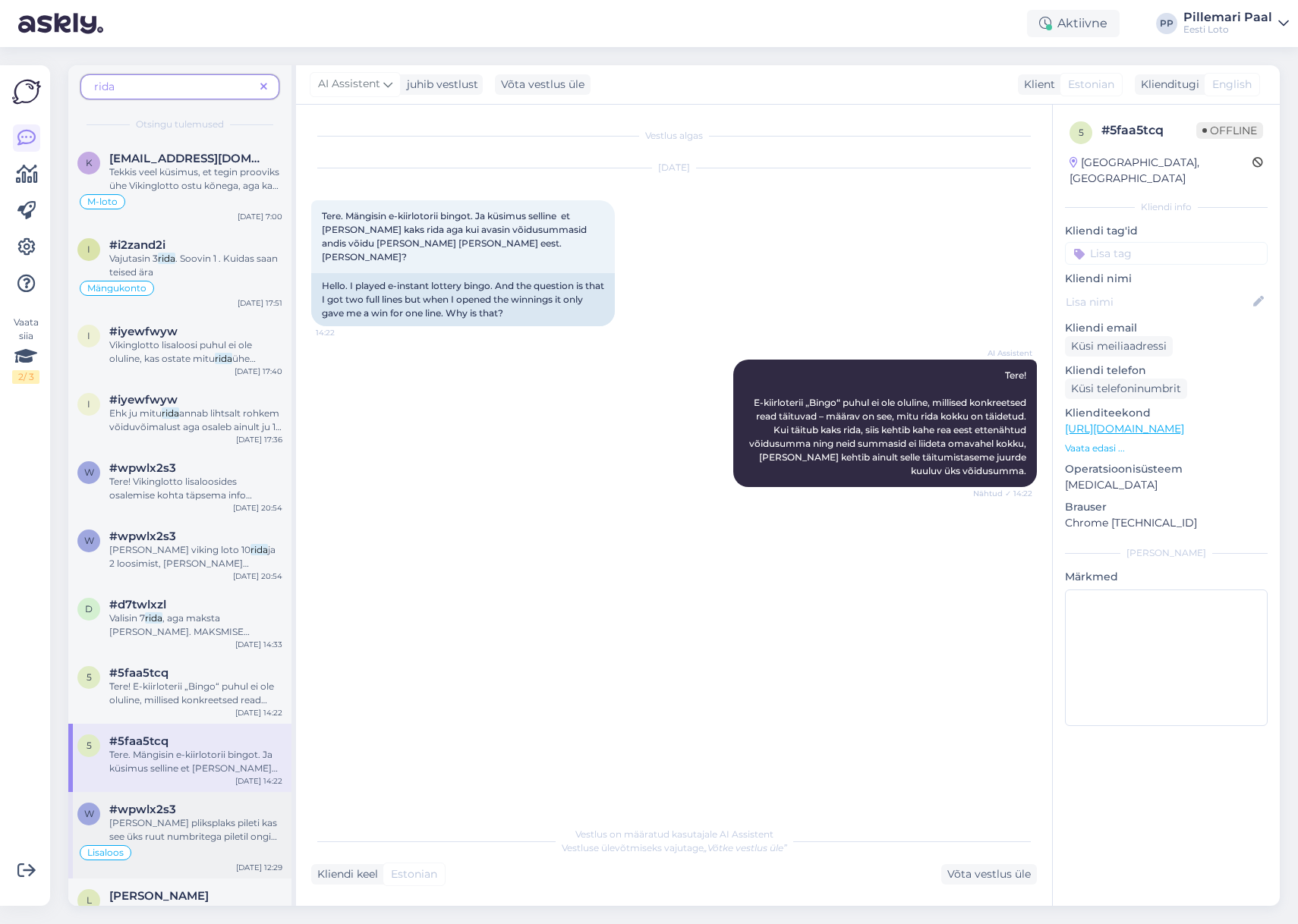
scroll to position [90, 0]
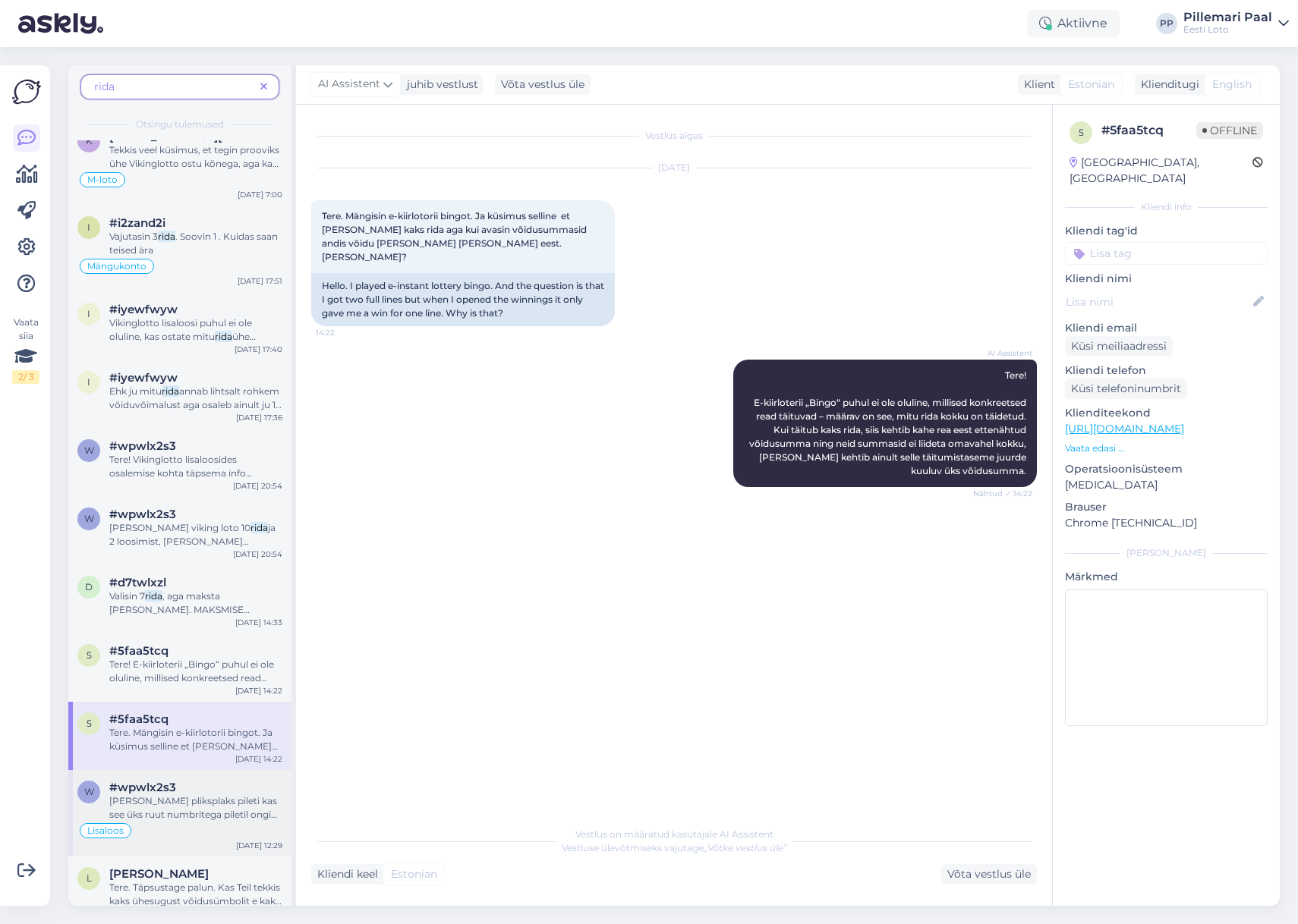
click at [201, 807] on div "Kui ostan pliksplaks pileti kas see üks ruut numbritega piletil ongi üks rida" at bounding box center [195, 808] width 173 height 27
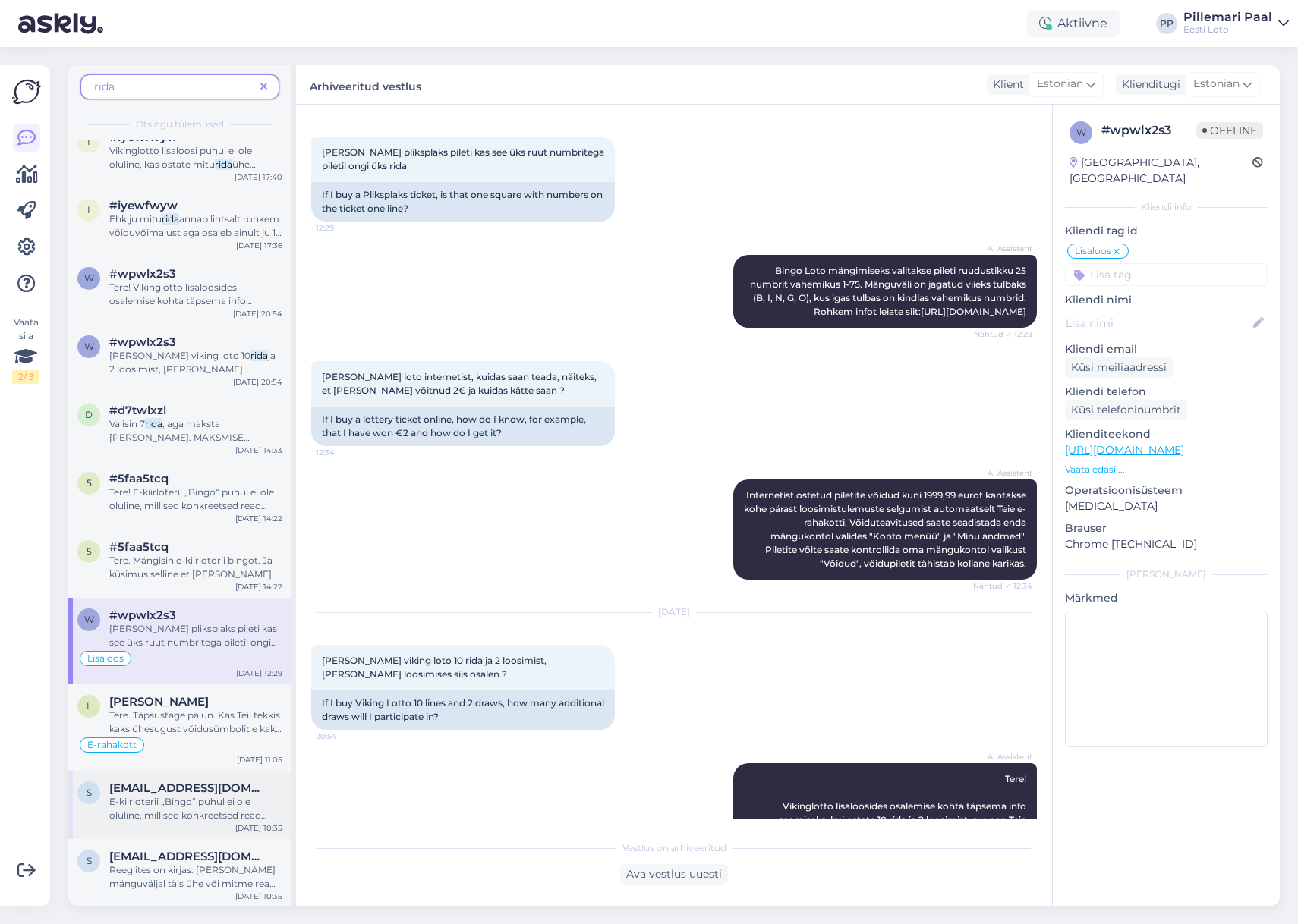
scroll to position [277, 0]
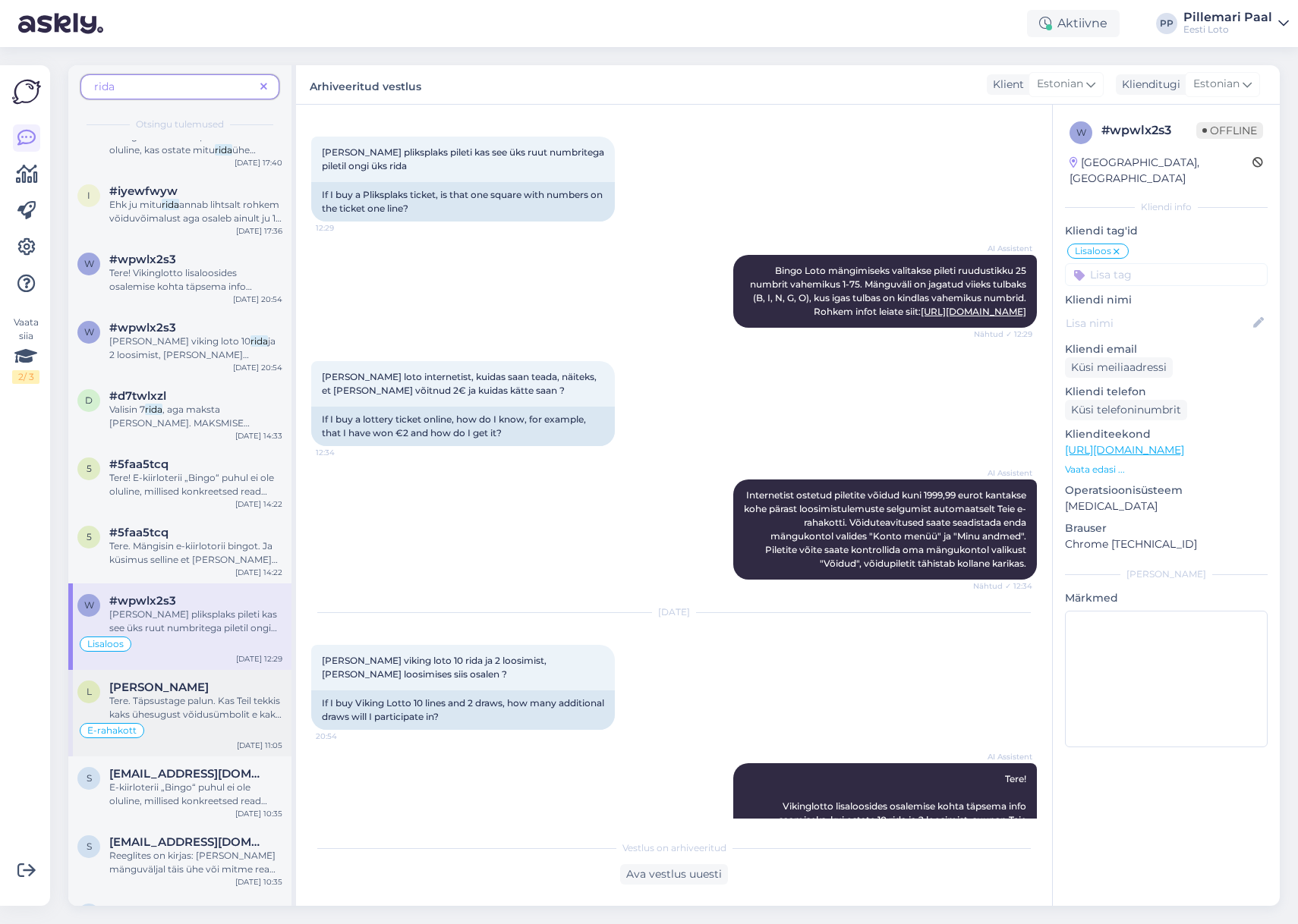
click at [184, 720] on div "Tere. Täpsustage palun. Kas Teil tekkis kaks ühesugust võidusümbolit e kaks ühe…" at bounding box center [195, 708] width 173 height 27
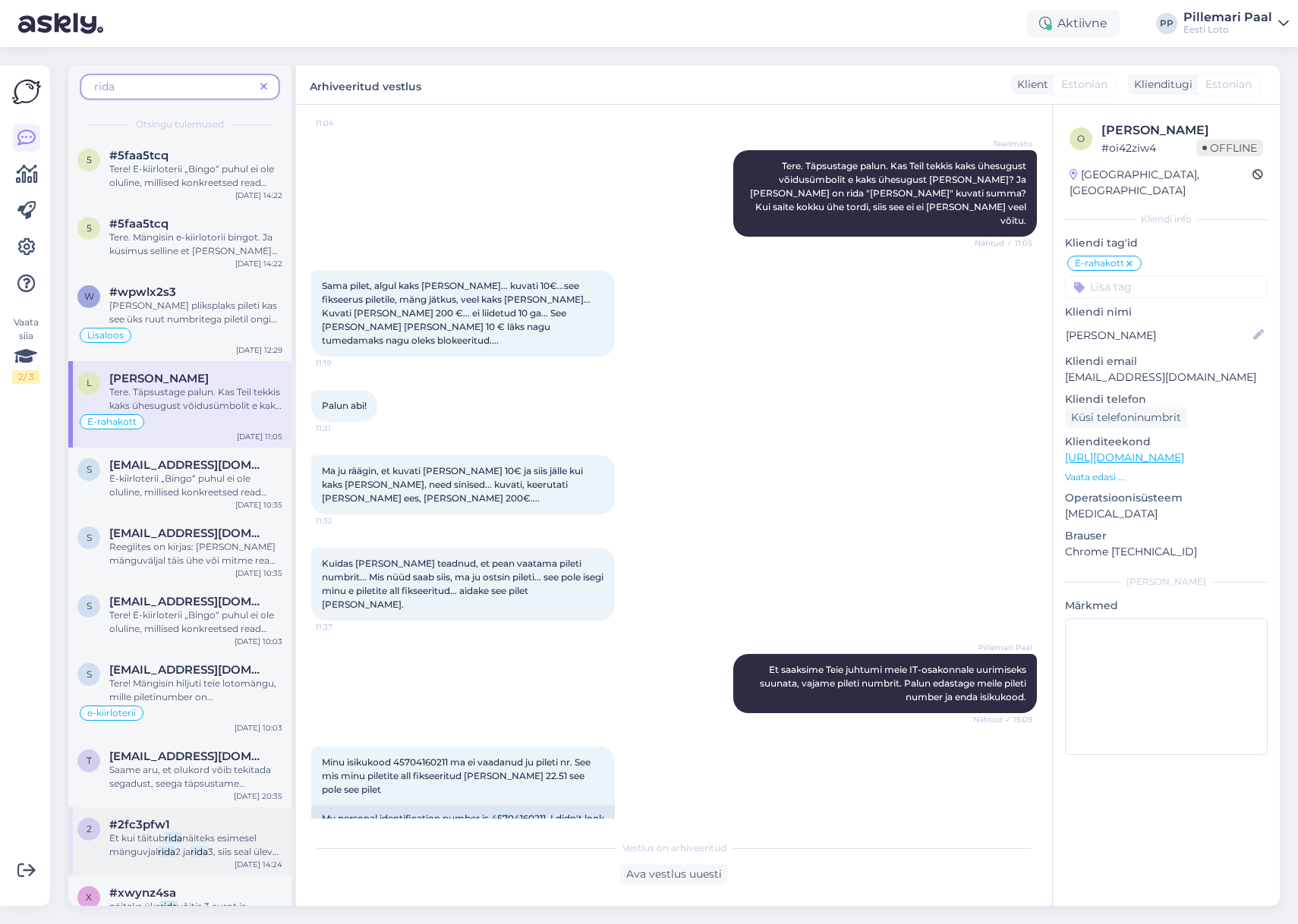
scroll to position [603, 0]
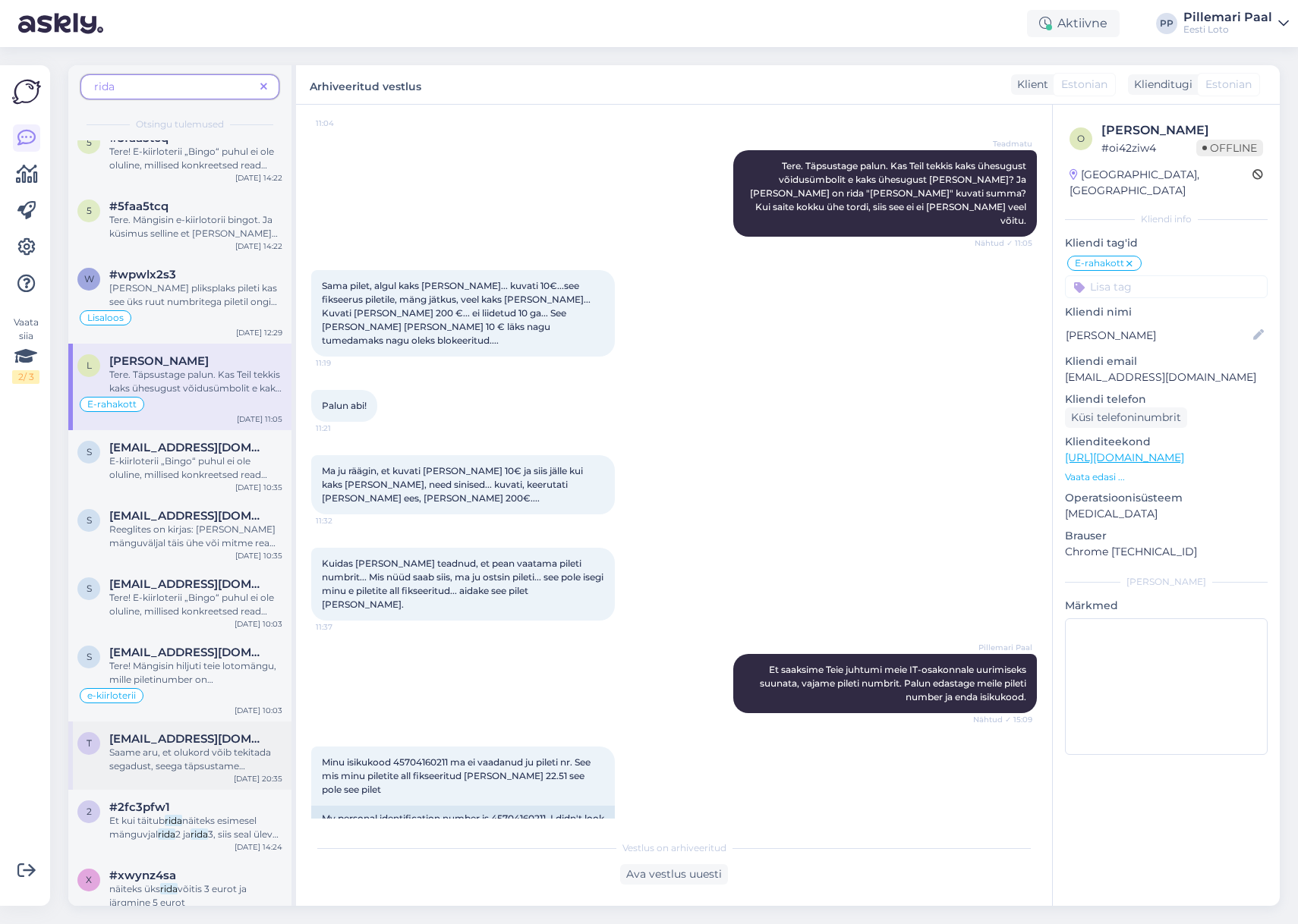
click at [192, 761] on span "Saame aru, et olukord võib tekitada segadust, seega täpsustame veelkord: E-kiir…" at bounding box center [193, 787] width 169 height 80
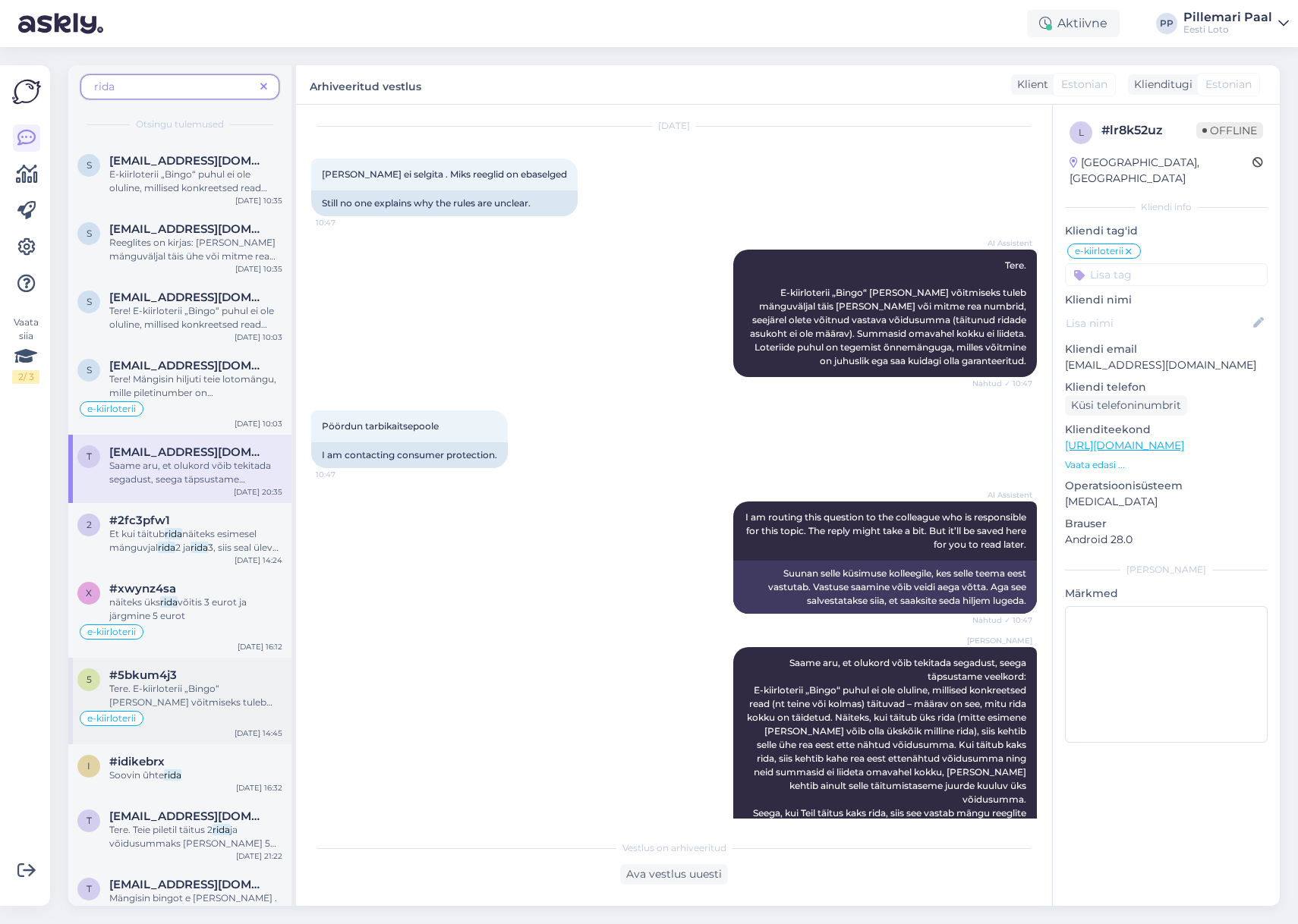
scroll to position [908, 0]
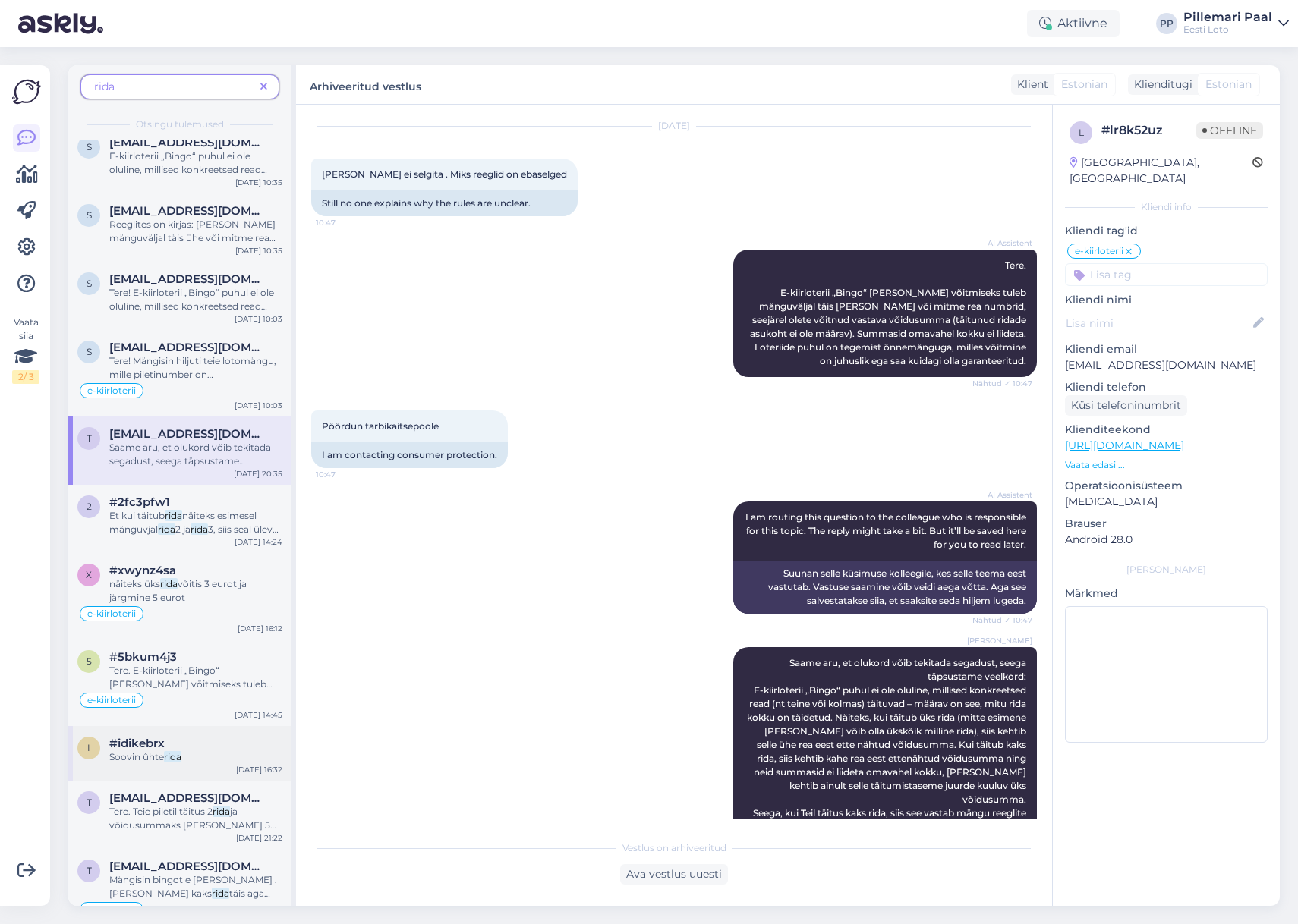
click at [185, 756] on div "Soovin ûhte rida" at bounding box center [195, 756] width 173 height 13
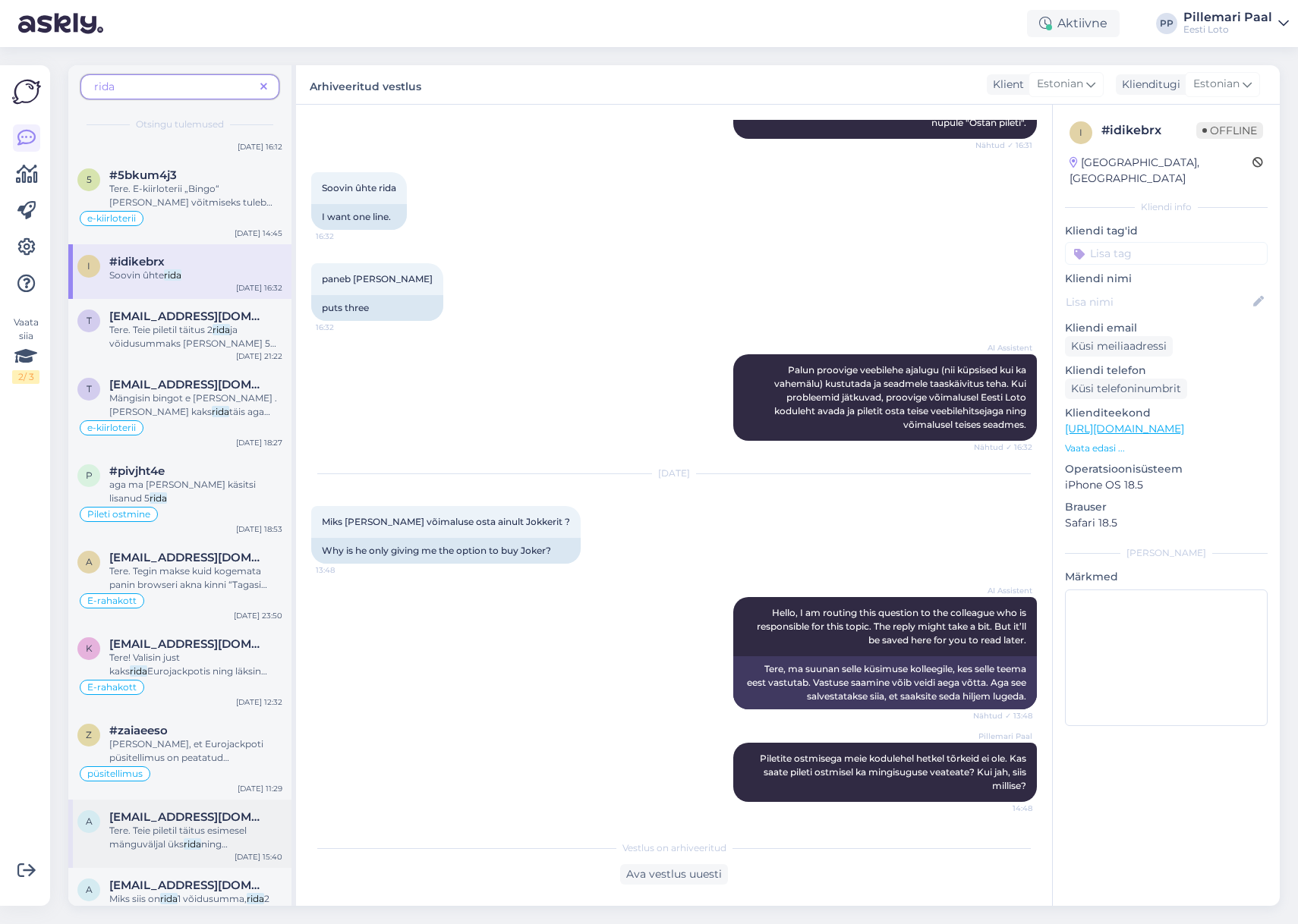
scroll to position [1407, 0]
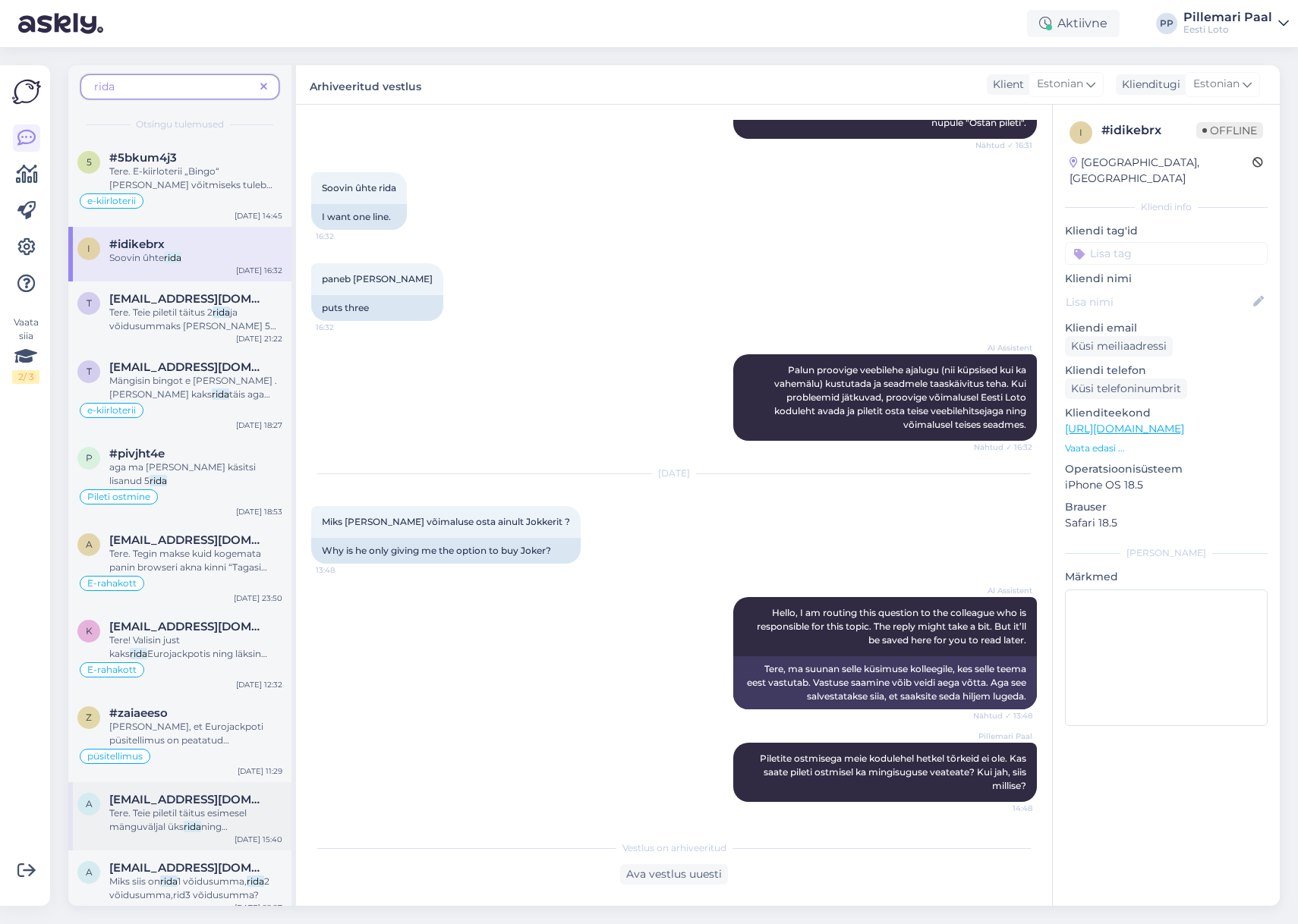
click at [202, 807] on div "Tere. Teie piletil täitus esimesel mänguväljal üks rida ning vastav võidusumma …" at bounding box center [195, 820] width 173 height 27
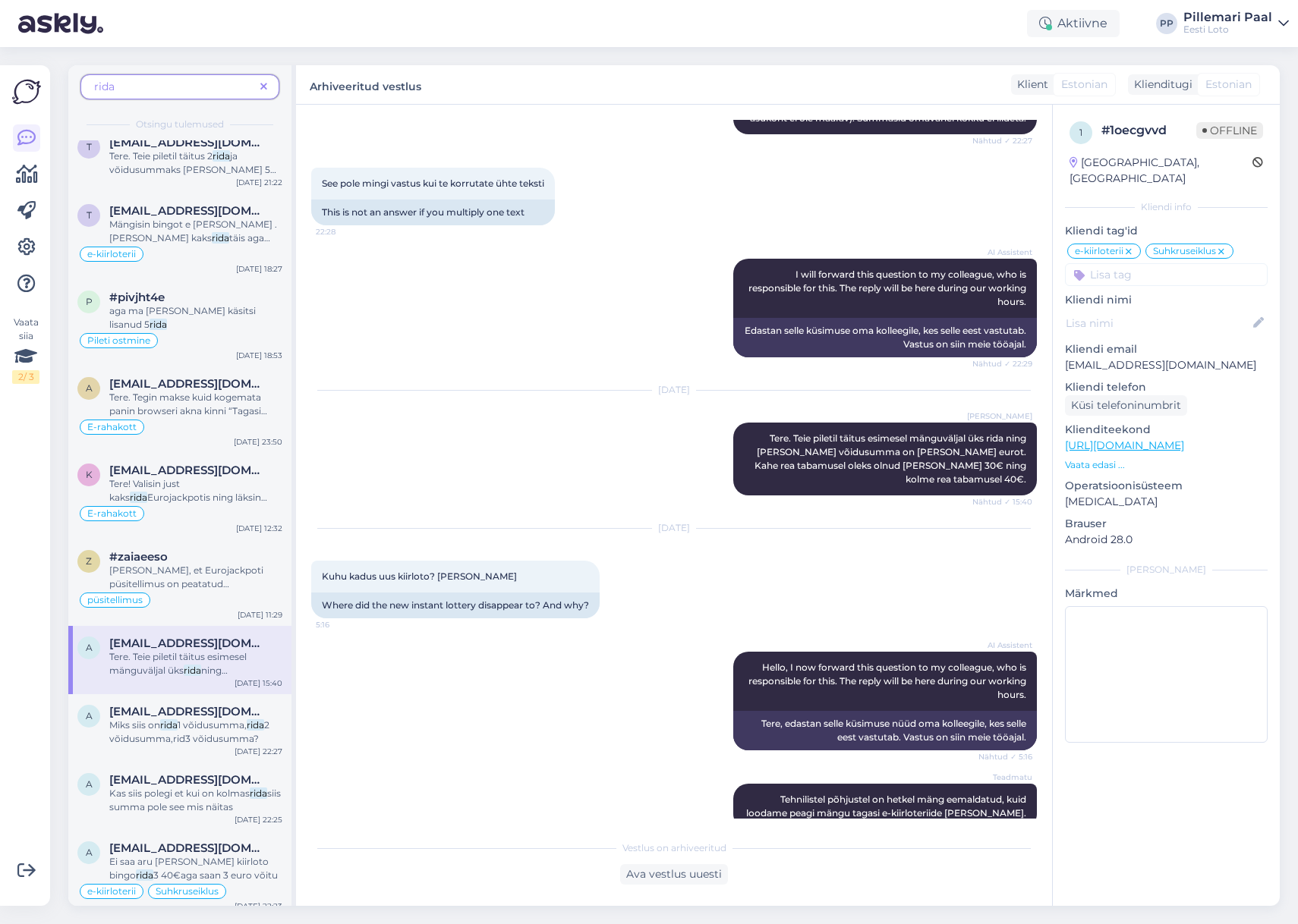
scroll to position [1566, 0]
click at [198, 717] on span "1 võidusumma," at bounding box center [212, 723] width 69 height 12
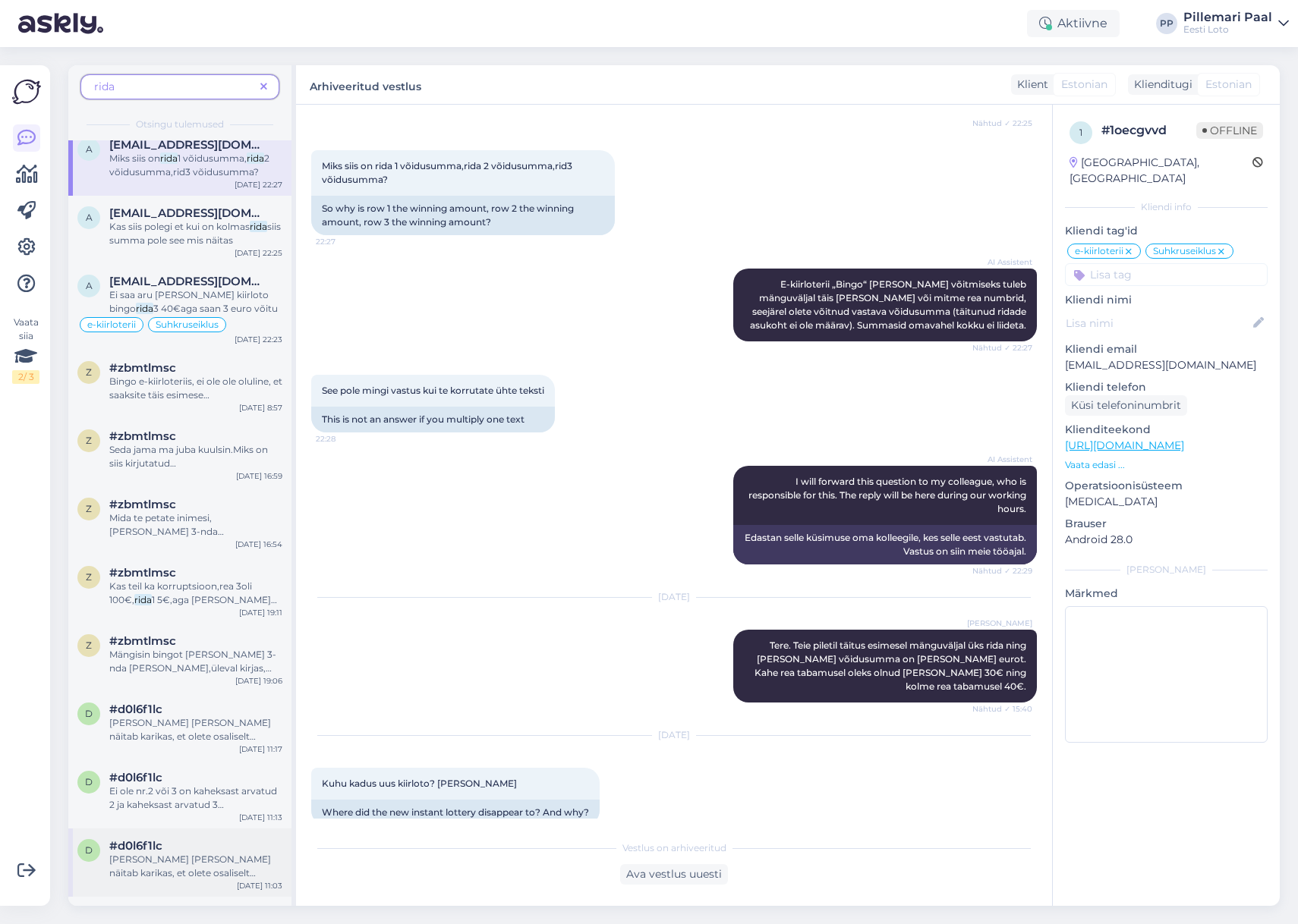
scroll to position [2176, 0]
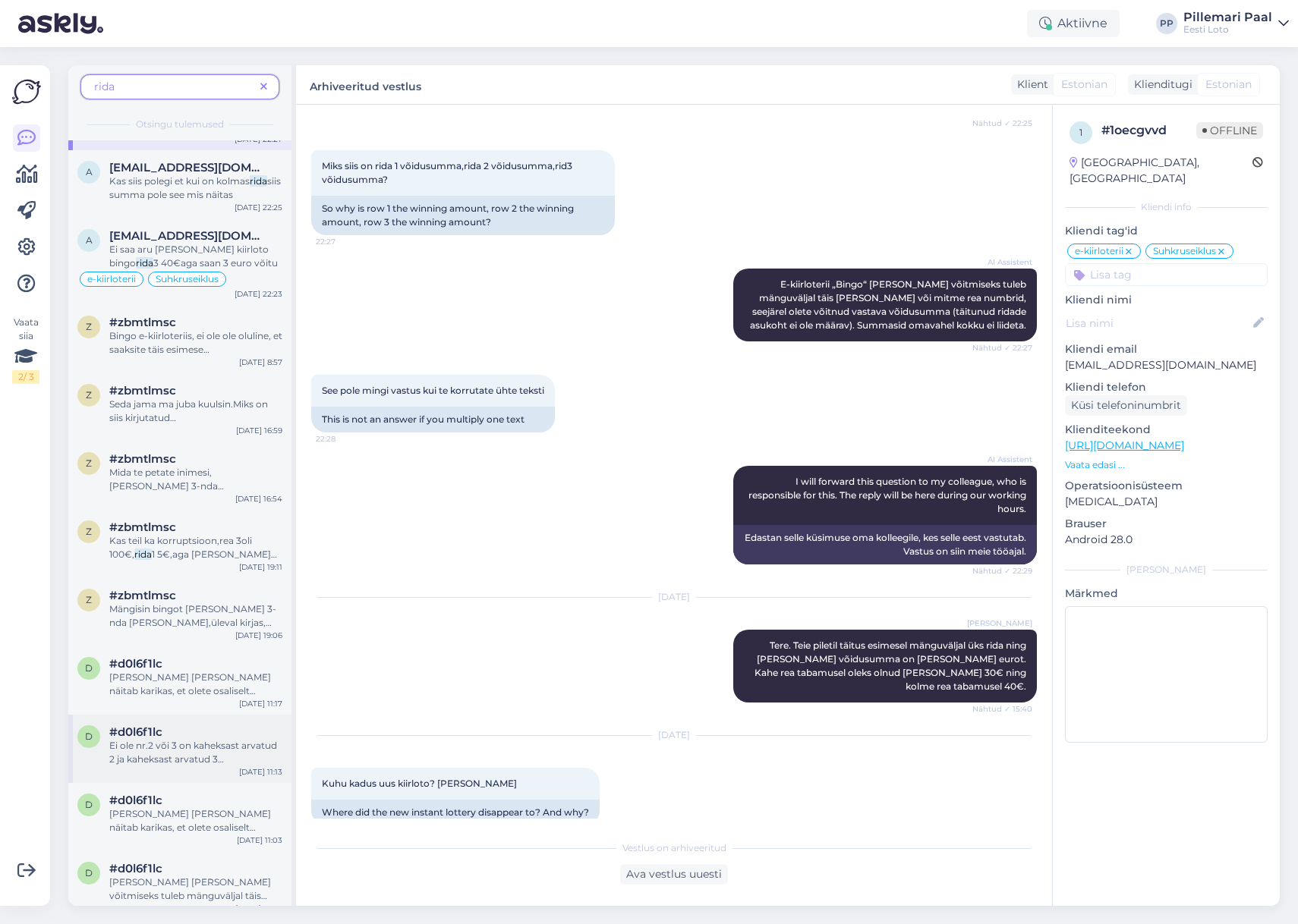
click at [185, 740] on span "Ei ole nr.2 või 3 on kaheksast arvatud 2 ja kaheksast arvatud 3 numbrit.võitu l…" at bounding box center [193, 772] width 169 height 66
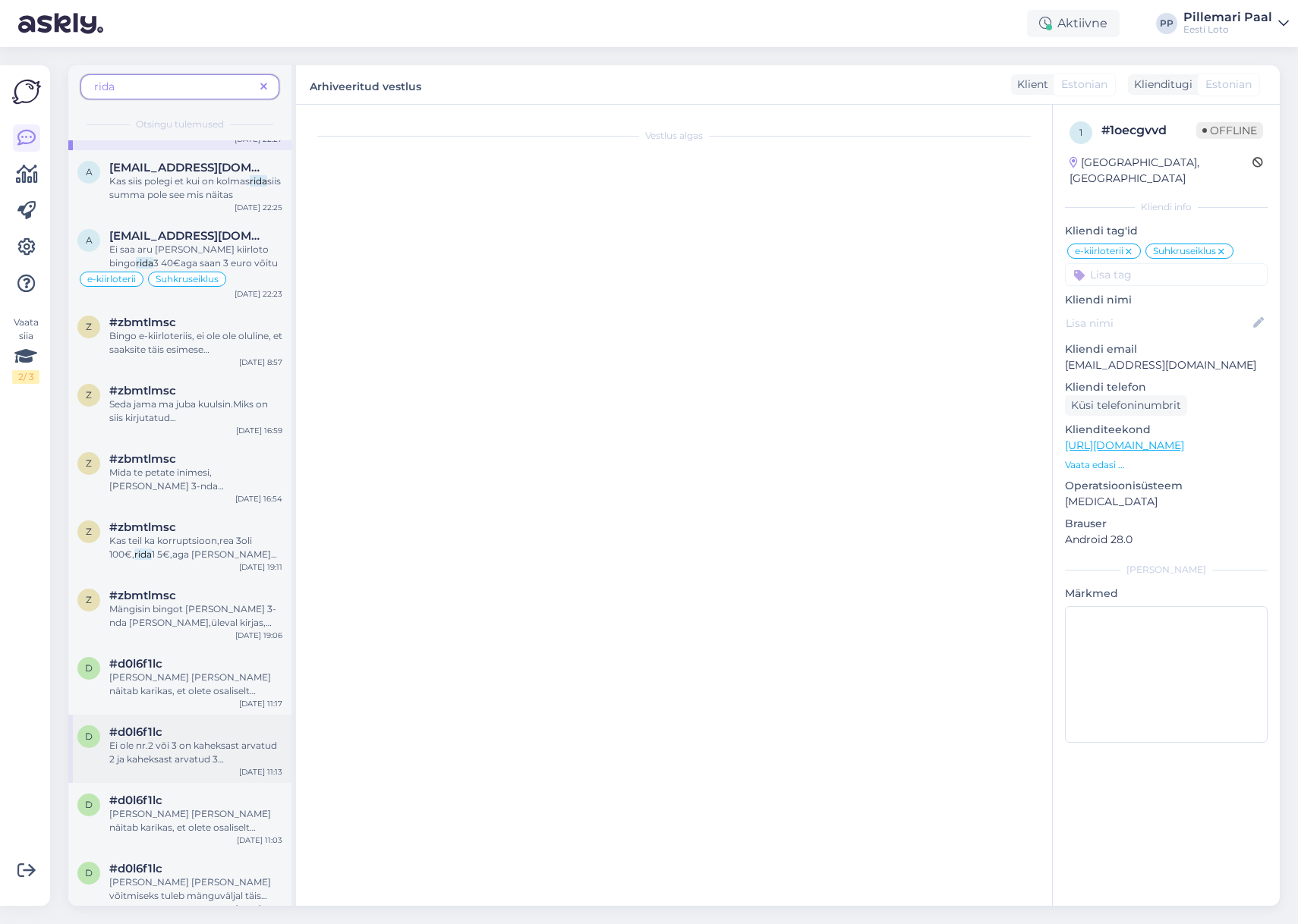
scroll to position [1214, 0]
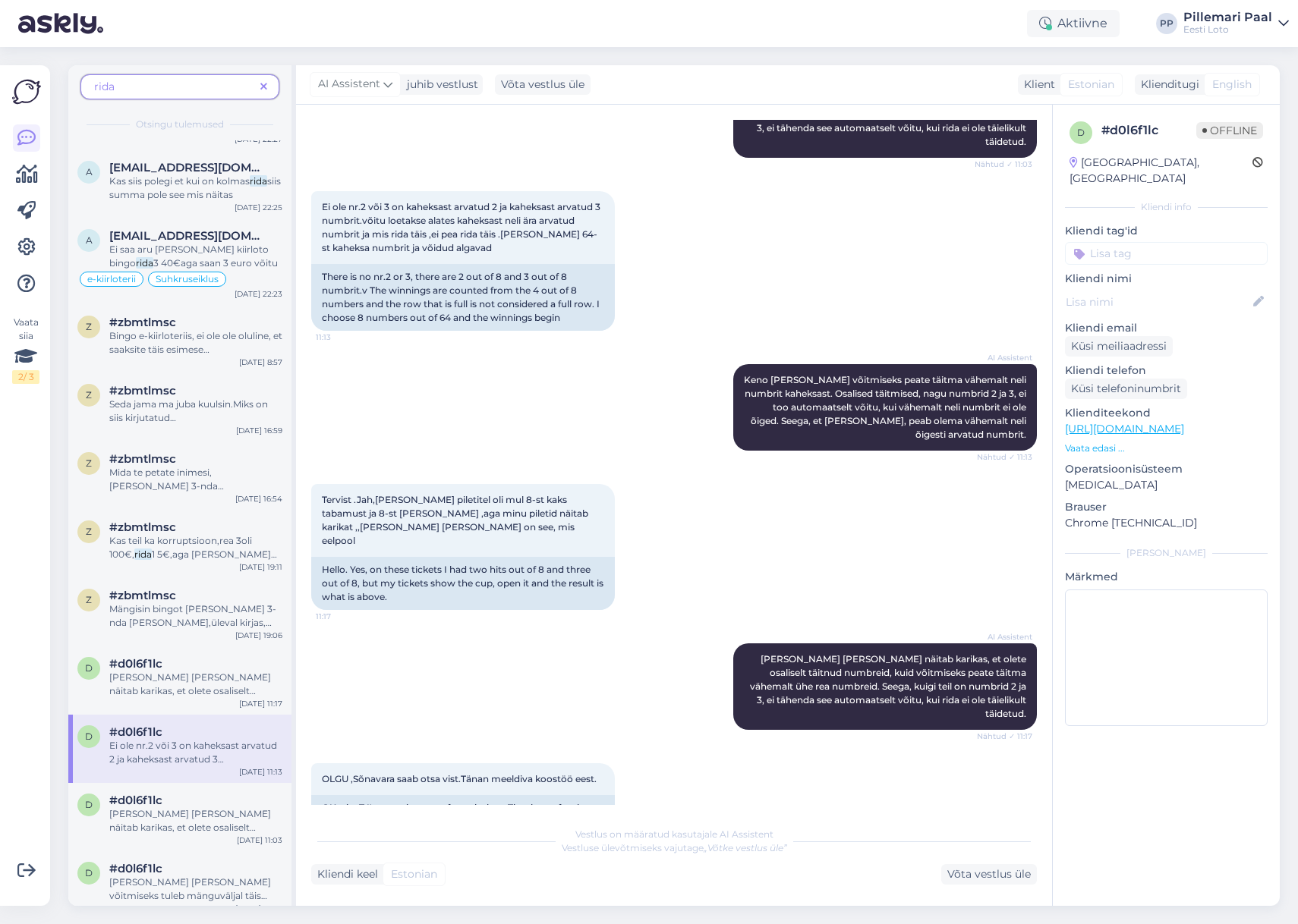
click at [264, 83] on icon at bounding box center [264, 87] width 7 height 11
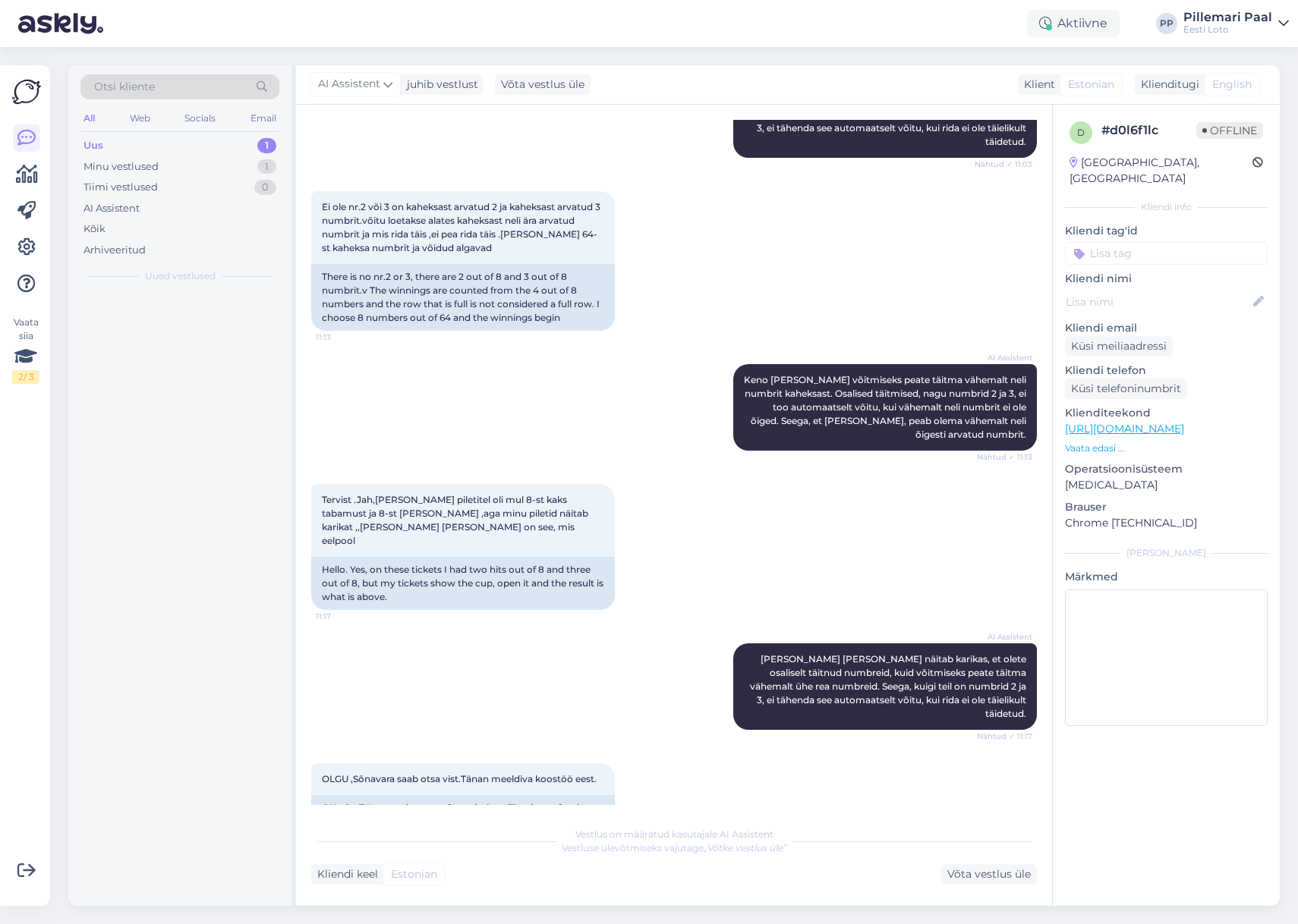
scroll to position [0, 0]
click at [152, 335] on div "Hello, I am routing this question to the colleague who is responsible for this …" at bounding box center [195, 330] width 173 height 27
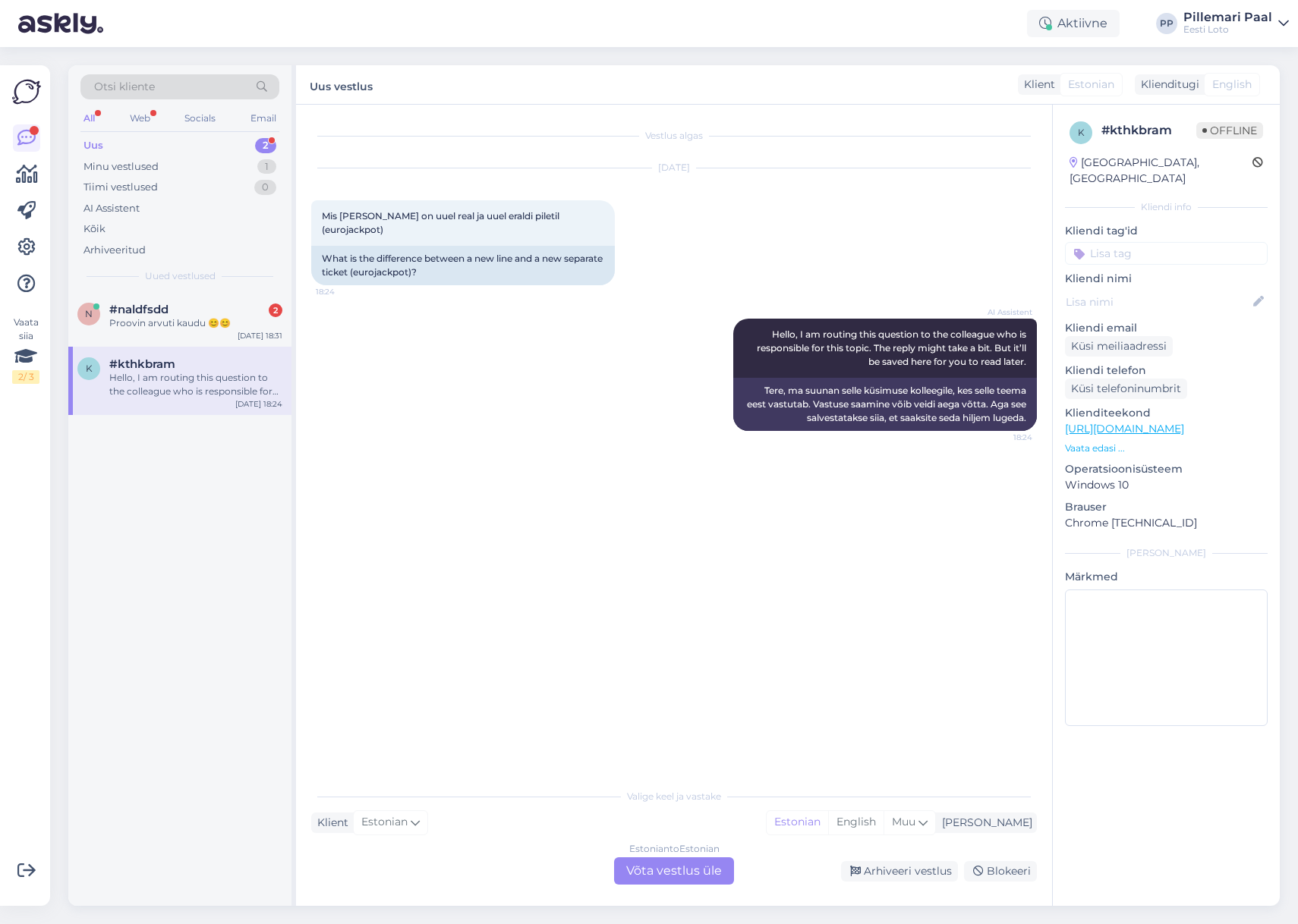
click at [657, 869] on div "Estonian to Estonian Võta vestlus üle" at bounding box center [673, 871] width 120 height 27
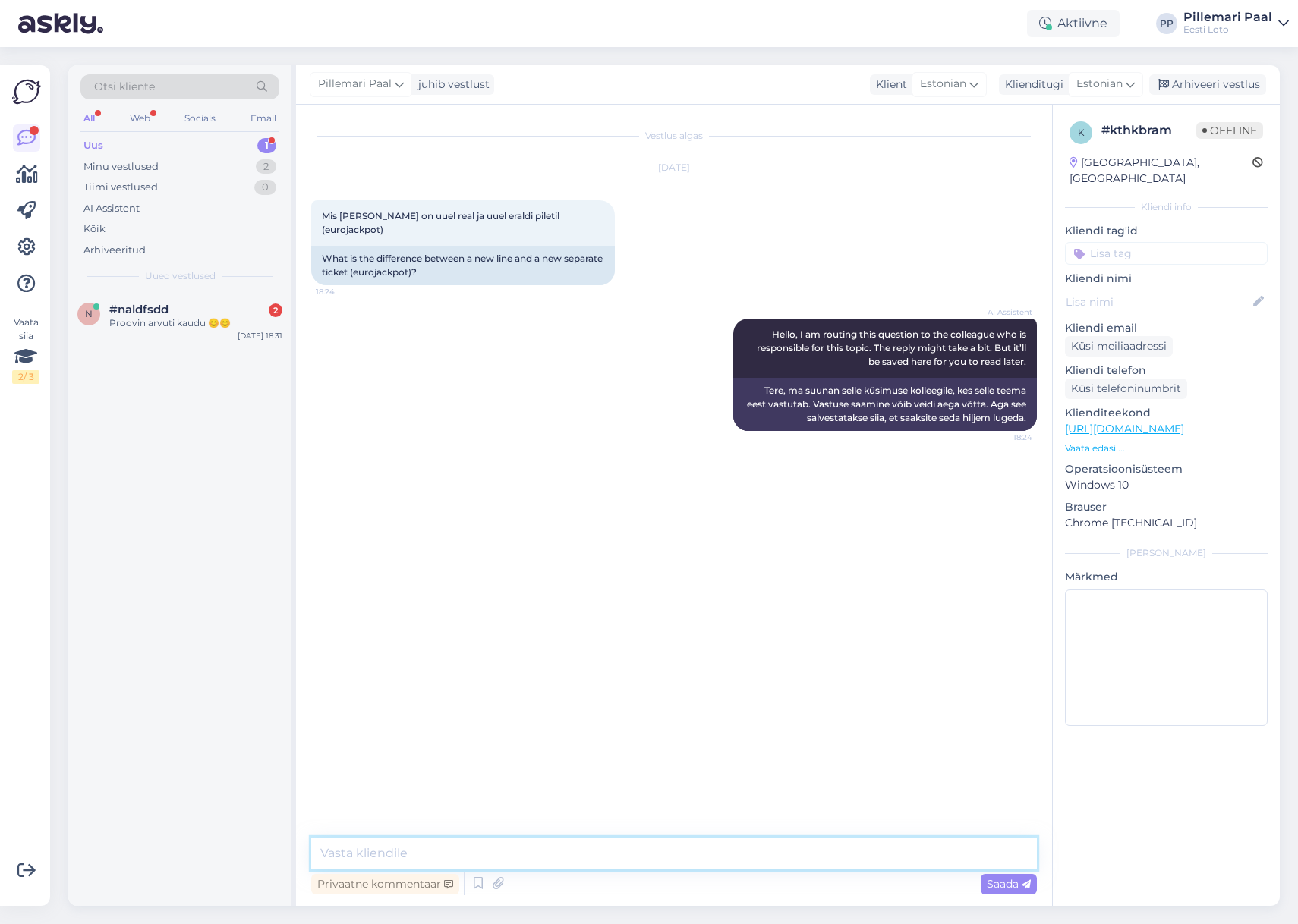
click at [624, 851] on textarea at bounding box center [674, 854] width 726 height 32
paste textarea "„Pilet“ on Eesti Loto infosüsteemis loodud ja registreeritud unikaalne elektroo…"
paste textarea "“Mängukombinatsioon” on vastavalt loterii mängureeglitele mängija poolt valitud…"
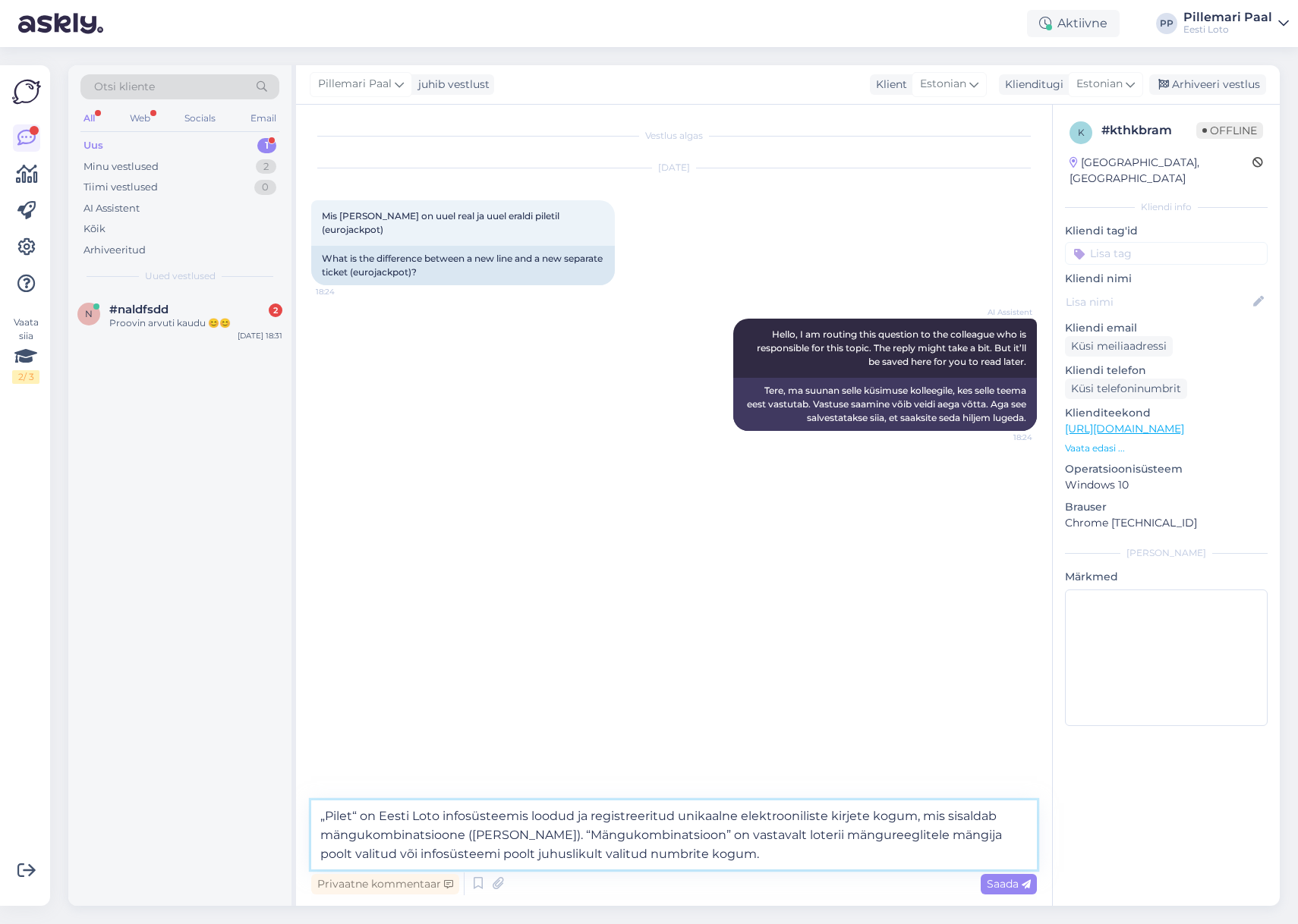
drag, startPoint x: 649, startPoint y: 834, endPoint x: 654, endPoint y: 841, distance: 8.6
click at [649, 834] on textarea "„Pilet“ on Eesti Loto infosüsteemis loodud ja registreeritud unikaalne elektroo…" at bounding box center [674, 835] width 726 height 69
click at [763, 856] on textarea "„Pilet“ on Eesti Loto infosüsteemis loodud ja registreeritud unikaalne elektroo…" at bounding box center [674, 835] width 726 height 69
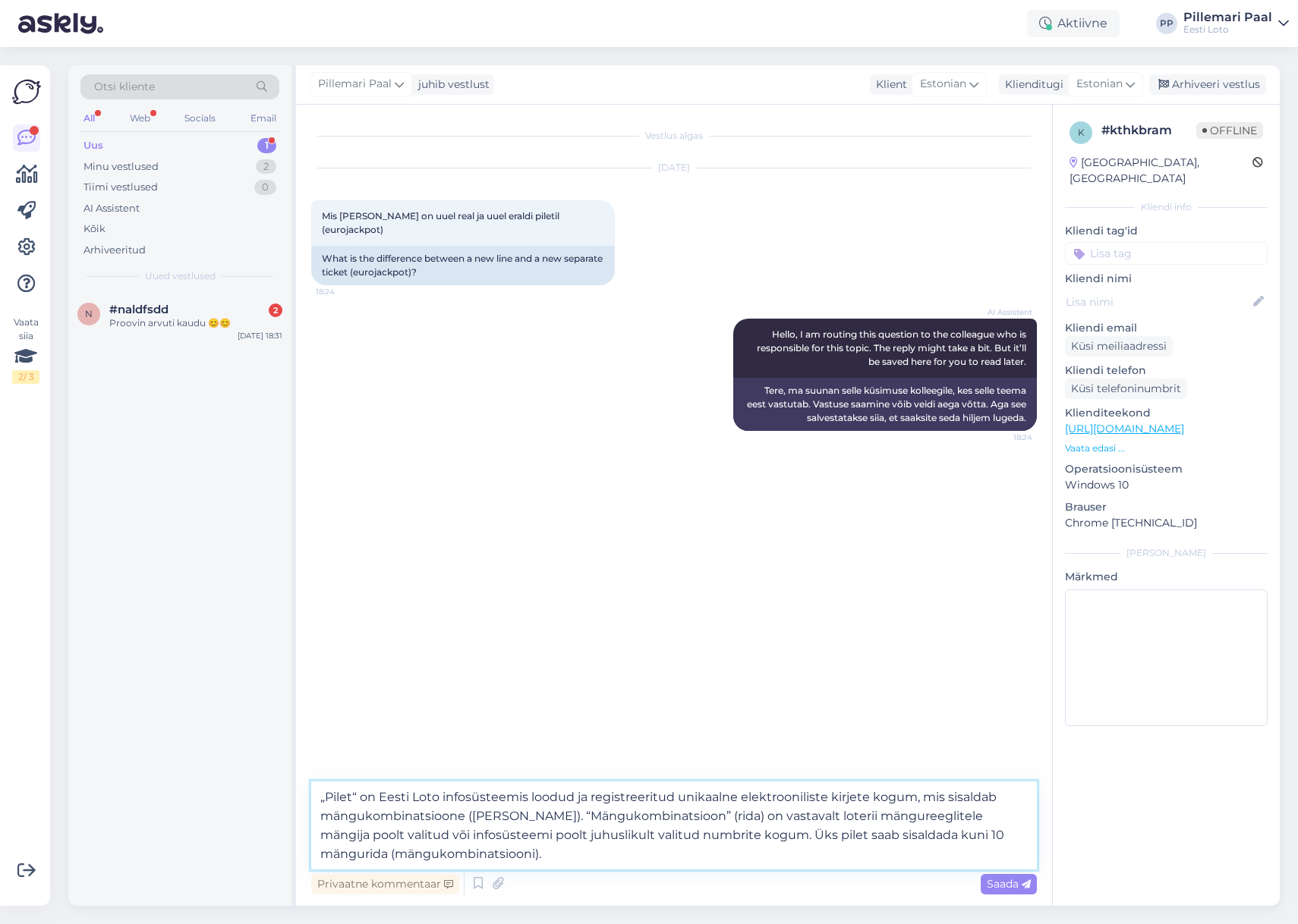
type textarea "„Pilet“ on Eesti Loto infosüsteemis loodud ja registreeritud unikaalne elektroo…"
click at [522, 855] on textarea "„Pilet“ on Eesti Loto infosüsteemis loodud ja registreeritud unikaalne elektroo…" at bounding box center [674, 825] width 726 height 88
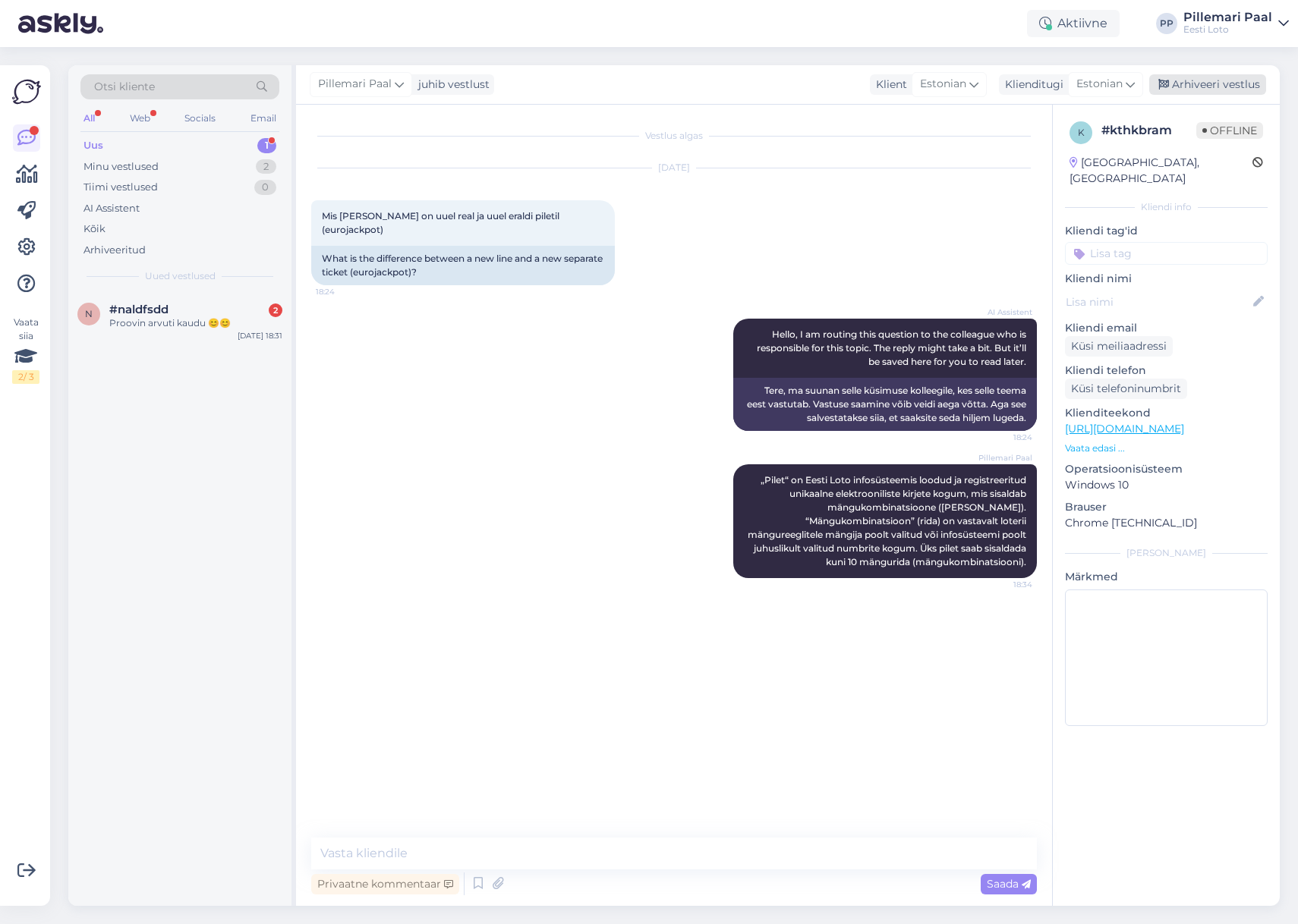
click at [1180, 85] on div "Arhiveeri vestlus" at bounding box center [1208, 84] width 117 height 20
drag, startPoint x: 145, startPoint y: 317, endPoint x: 165, endPoint y: 359, distance: 46.5
click at [145, 317] on div "Proovin arvuti kaudu 😊😊" at bounding box center [195, 323] width 173 height 13
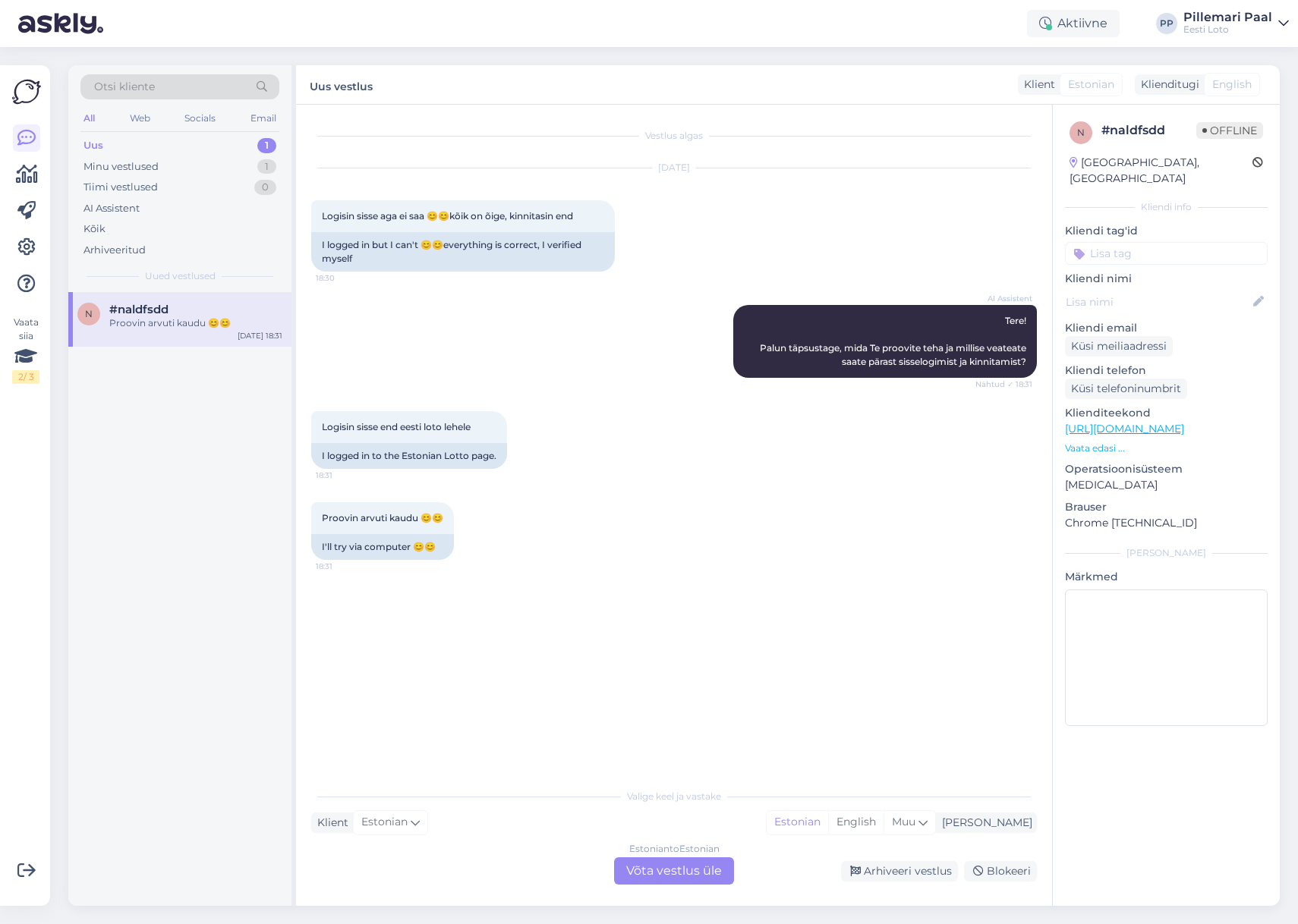
click at [672, 868] on div "Estonian to Estonian Võta vestlus üle" at bounding box center [673, 871] width 120 height 27
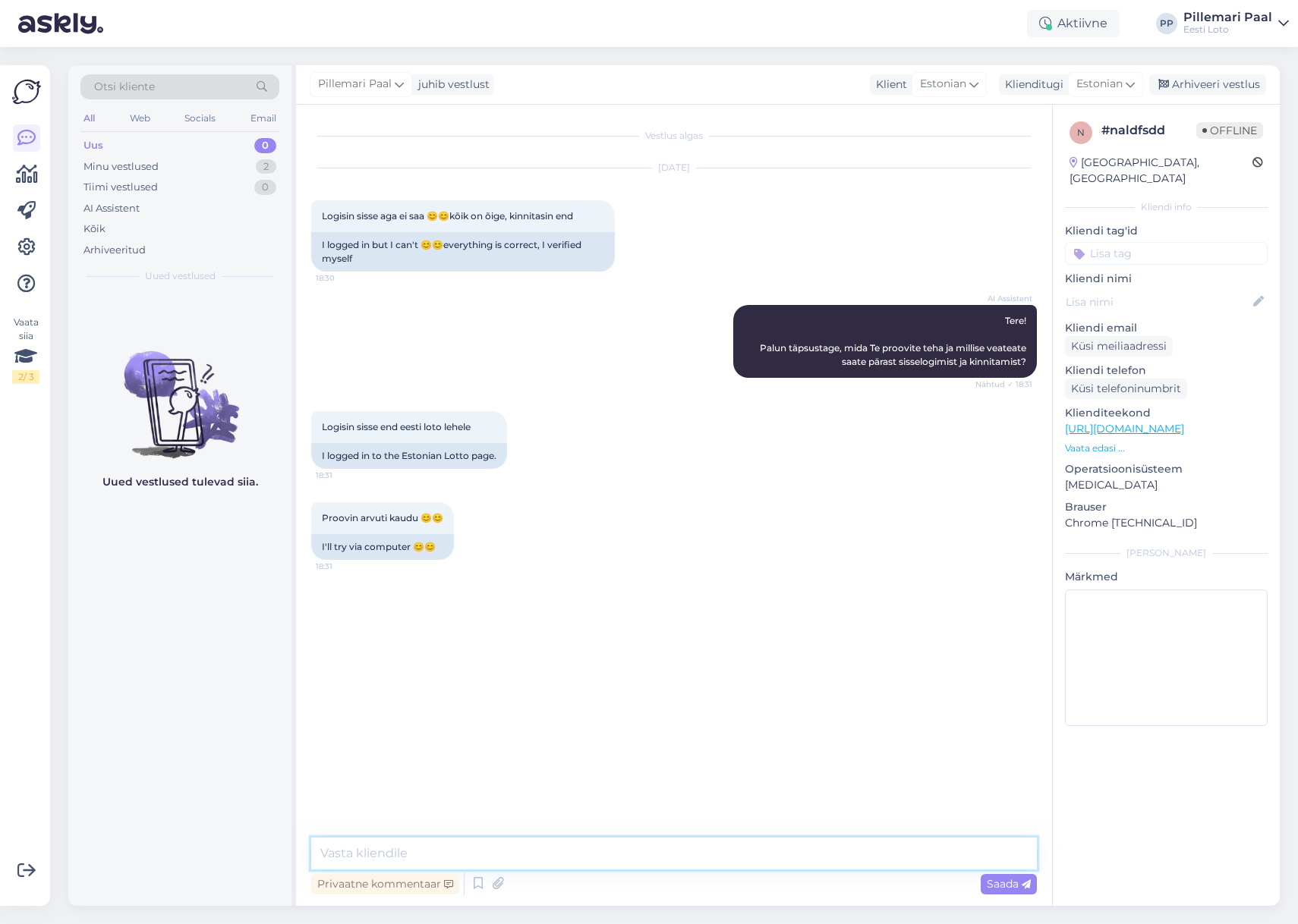
click at [492, 869] on div "Privaatne kommentaar Saada" at bounding box center [674, 868] width 726 height 60
type textarea "Palun täpsustage, missugust sisselogimise viisi kasutate."
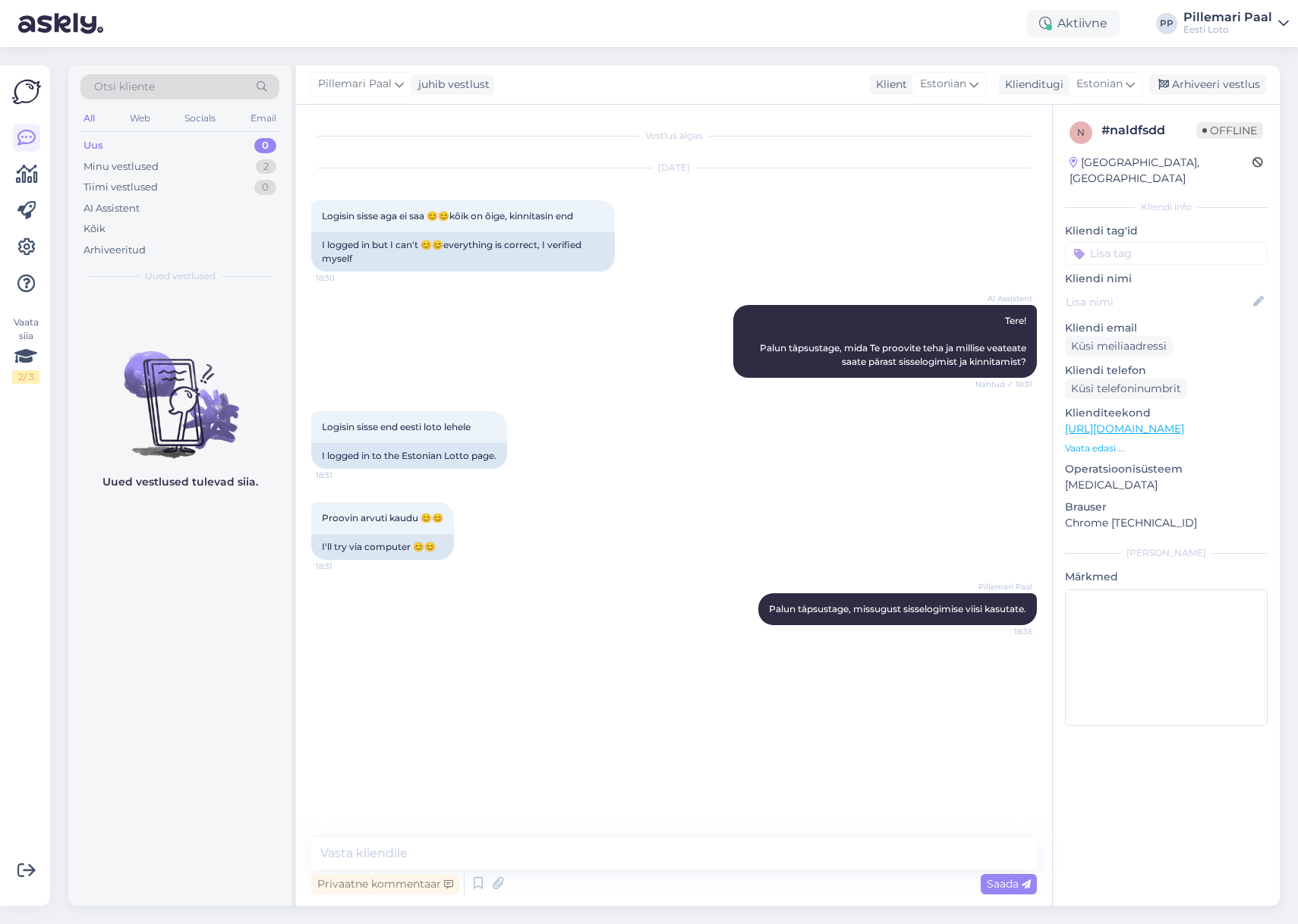
click at [1134, 242] on input at bounding box center [1167, 254] width 203 height 23
type input "sisse"
drag, startPoint x: 1182, startPoint y: 274, endPoint x: 1184, endPoint y: 285, distance: 11.2
click at [1182, 289] on span "Sisselogimine" at bounding box center [1167, 294] width 62 height 9
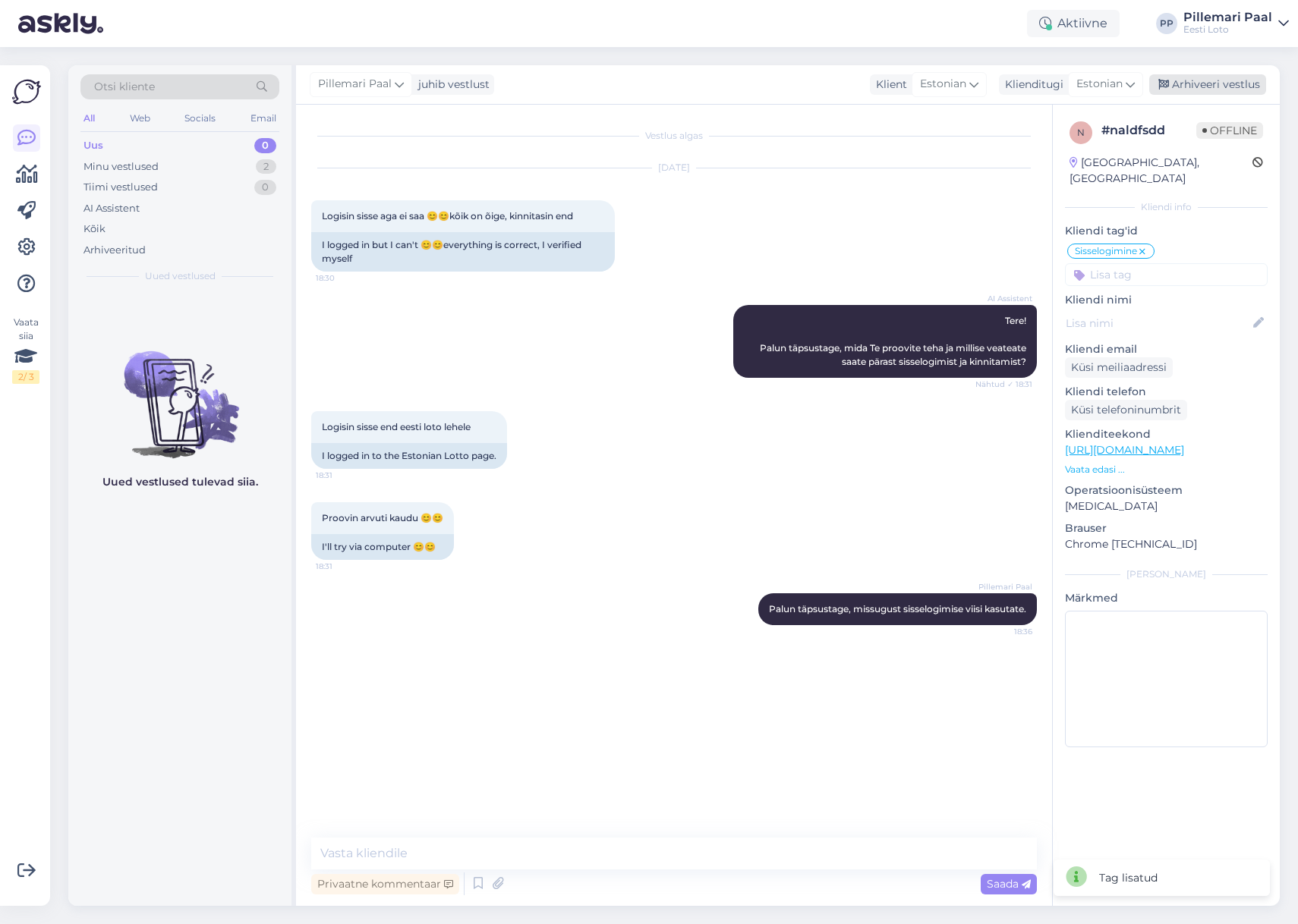
click at [1206, 82] on div "Arhiveeri vestlus" at bounding box center [1208, 84] width 117 height 20
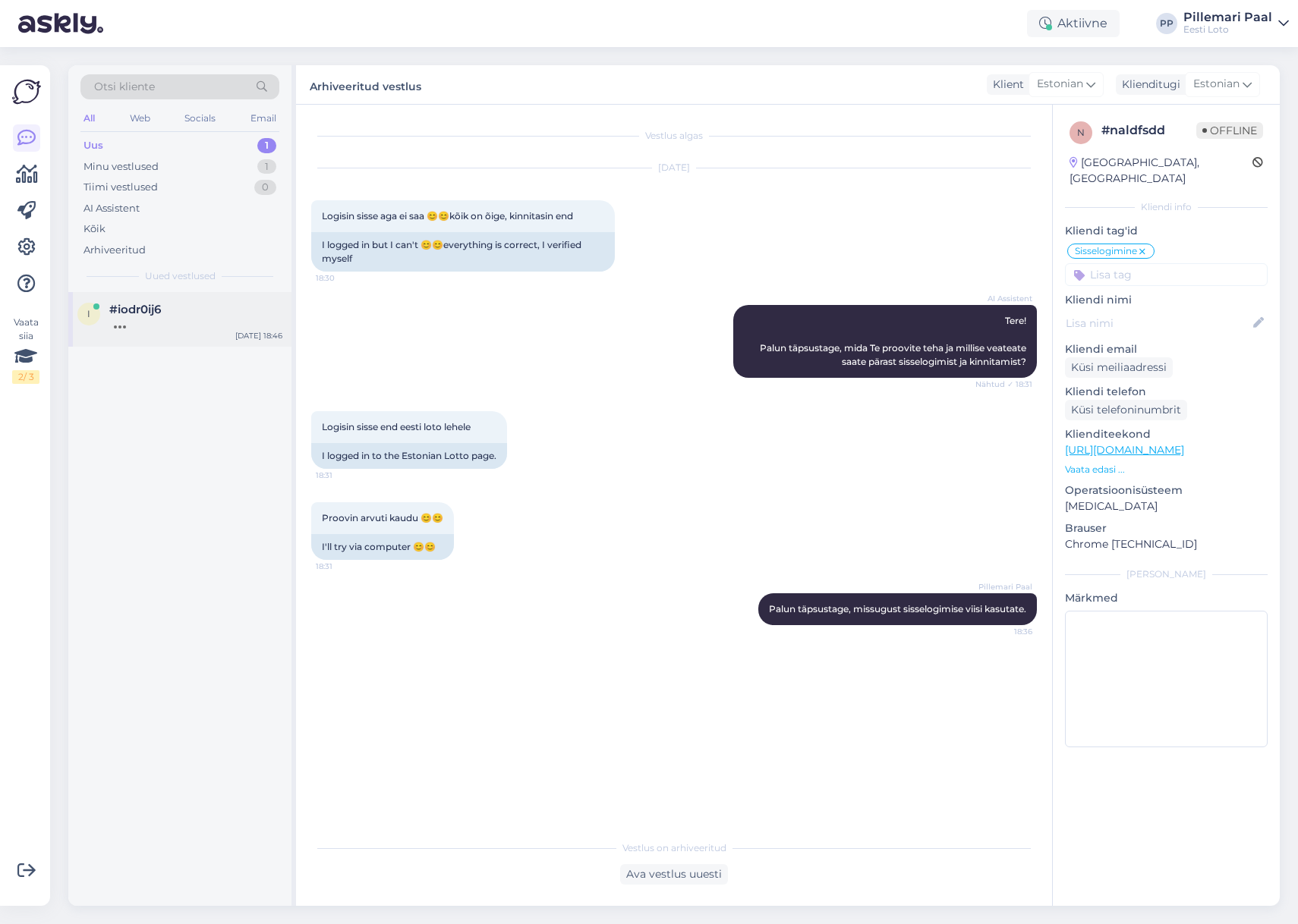
click at [189, 303] on div "#iodr0ij6" at bounding box center [195, 309] width 173 height 13
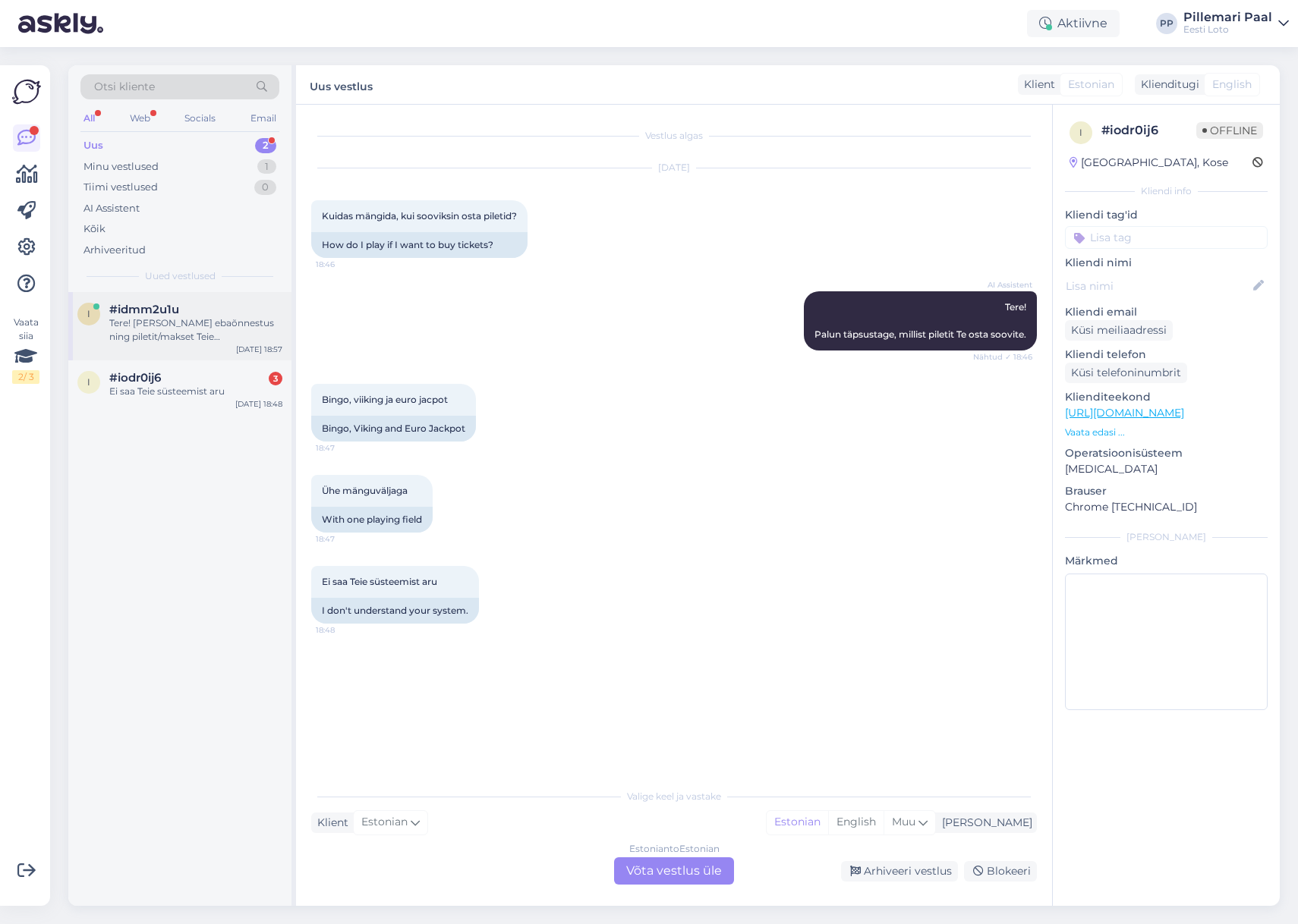
click at [198, 339] on div "Tere! Kui makse ebaõnnestus ning piletit/makset Teie mängukontole ei ilmunud, p…" at bounding box center [195, 330] width 173 height 27
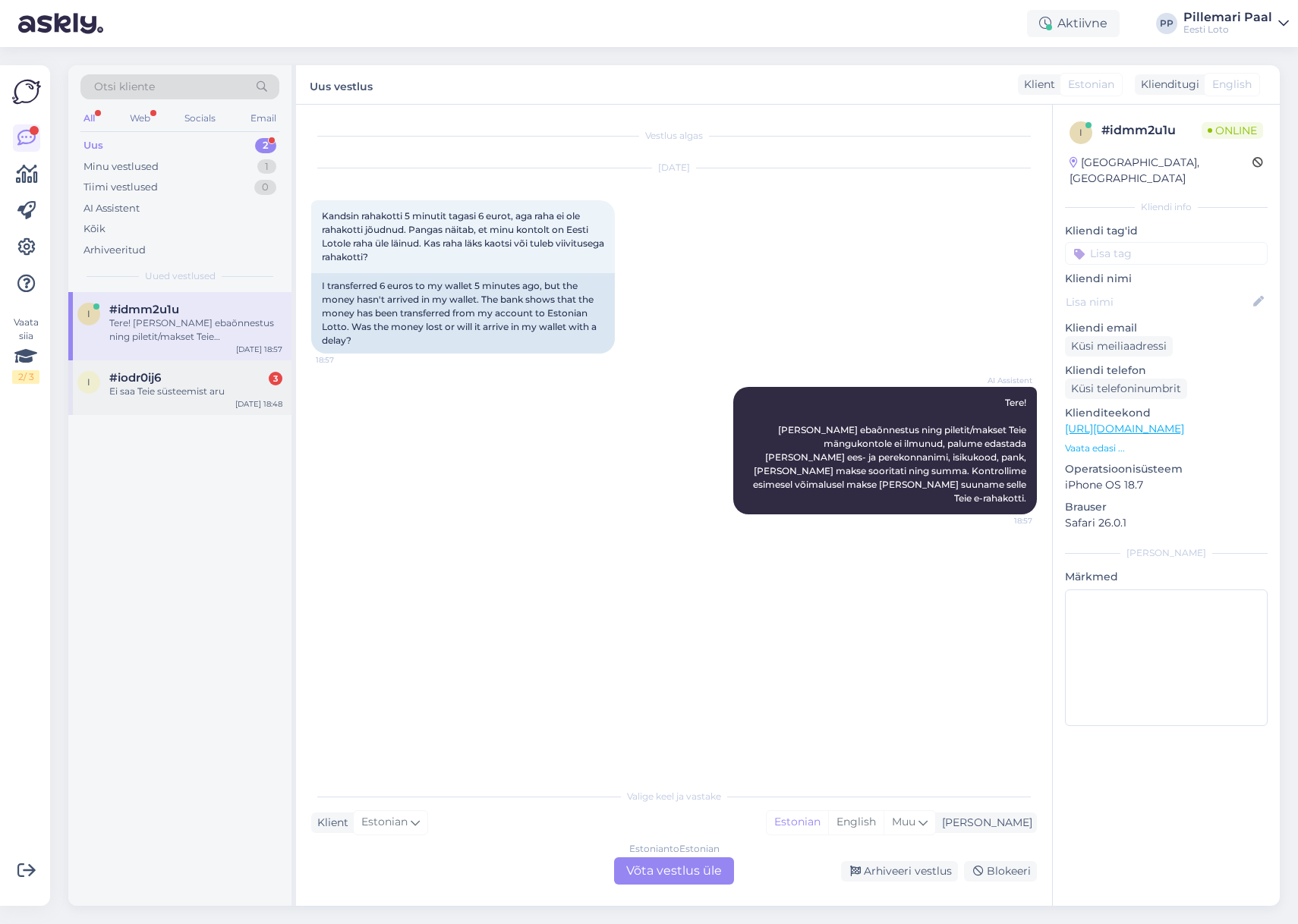
click at [197, 388] on div "Ei saa Teie süsteemist aru" at bounding box center [195, 391] width 173 height 13
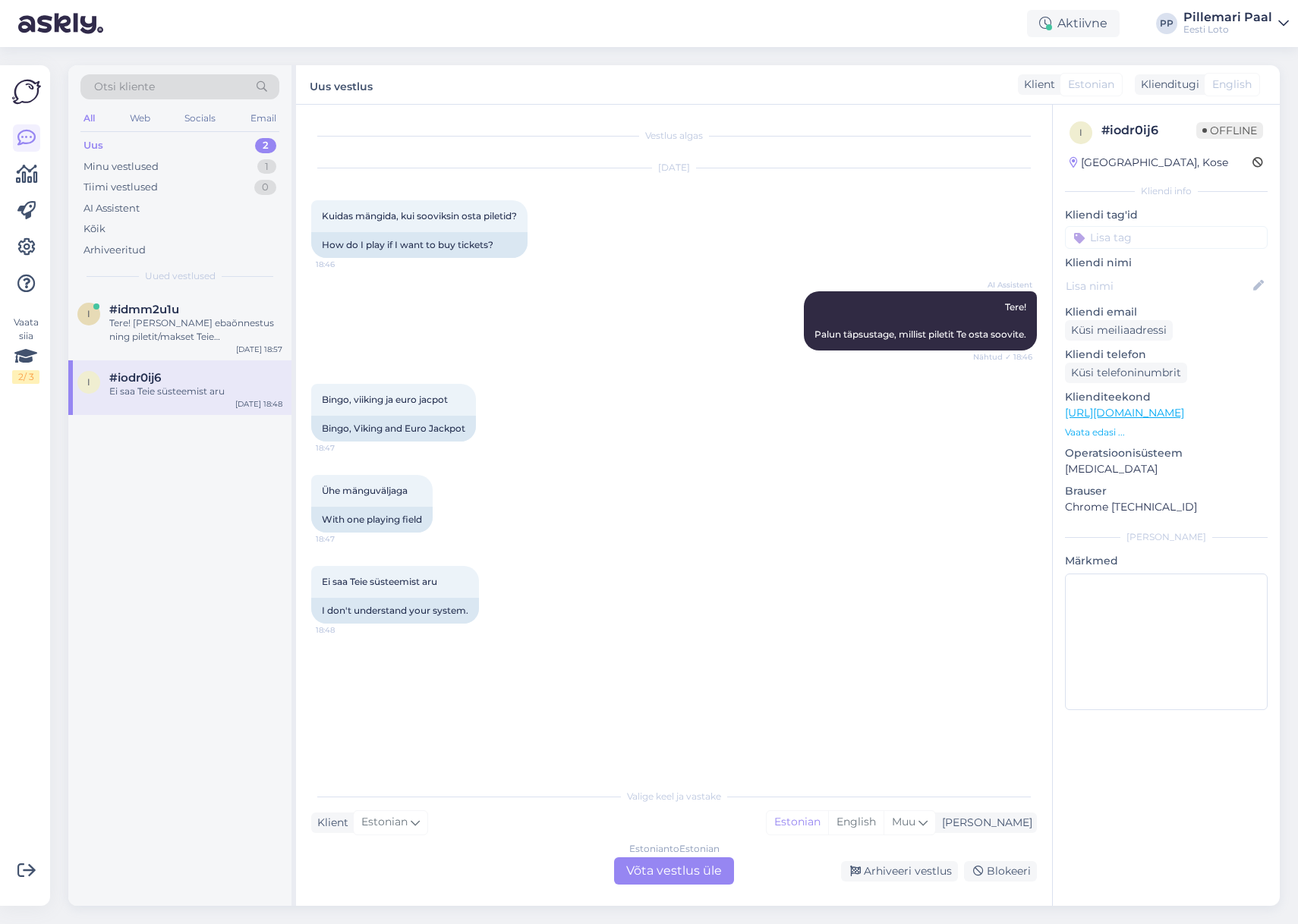
click at [149, 80] on span "Otsi kliente" at bounding box center [124, 87] width 60 height 16
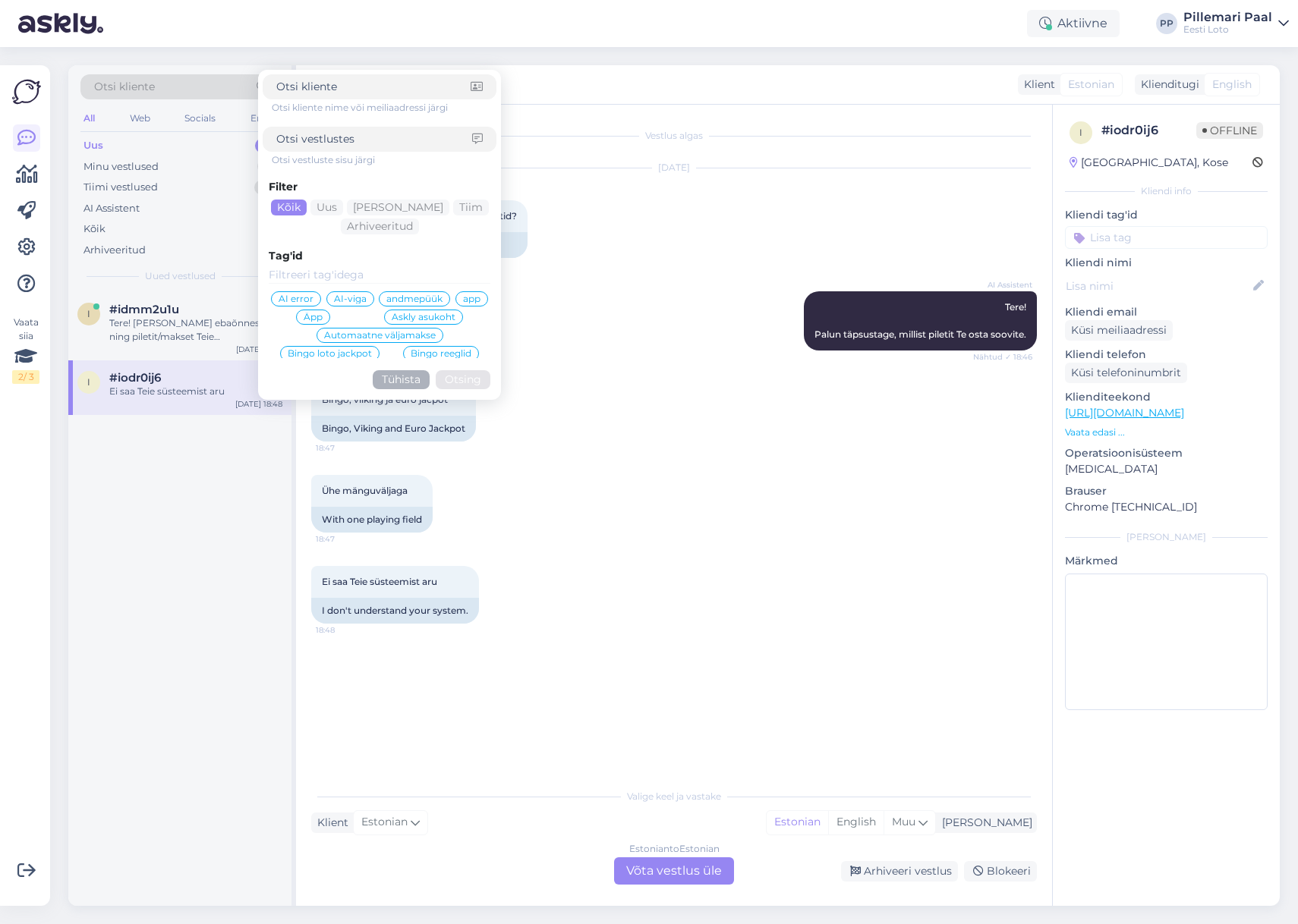
click at [336, 142] on input at bounding box center [374, 139] width 196 height 16
type input "pileti ostmiseks"
click button "Otsing" at bounding box center [463, 380] width 55 height 19
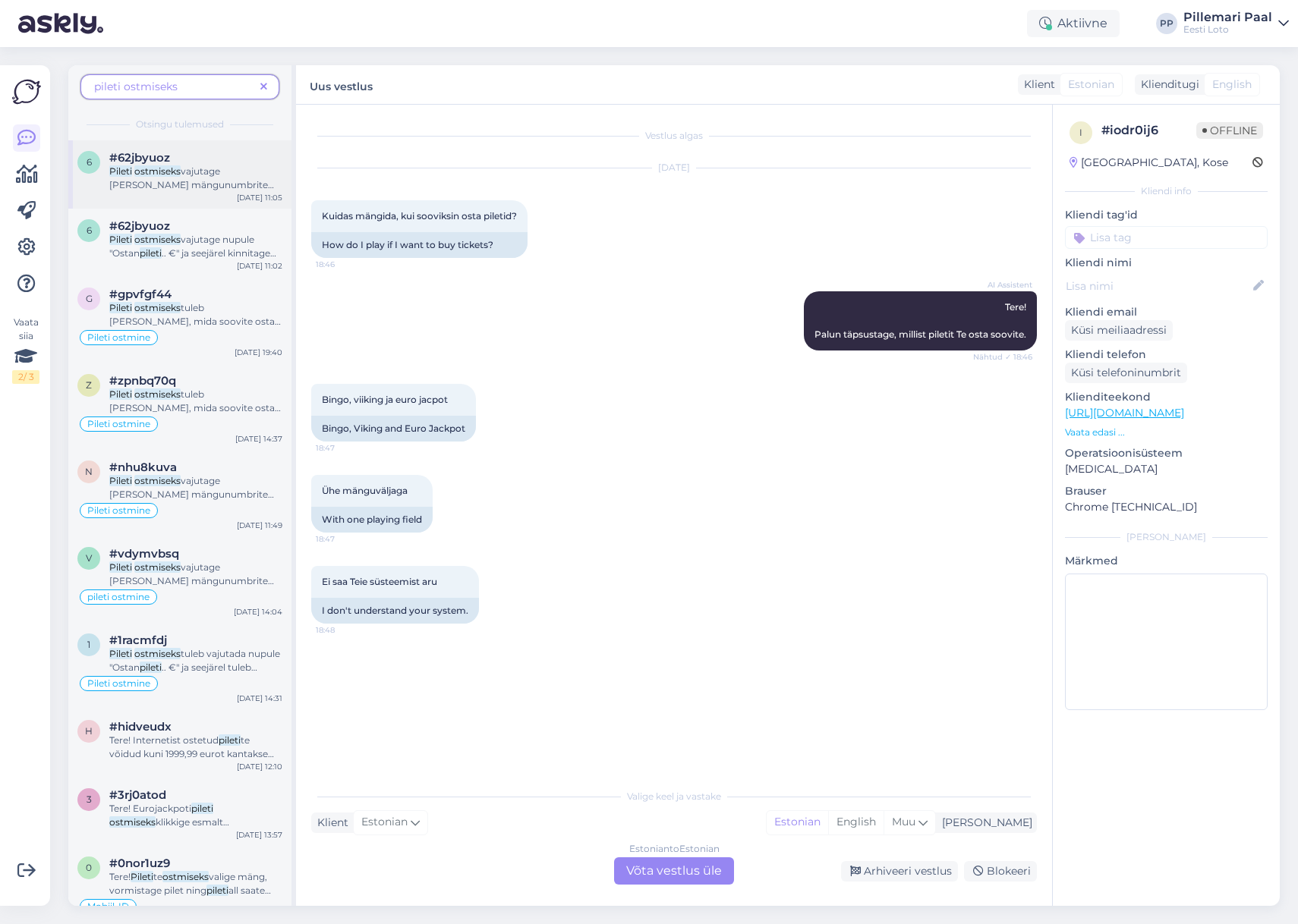
click at [182, 176] on span "vajutage peale mängunumbrite valimist nupule „Ostan" at bounding box center [192, 185] width 165 height 39
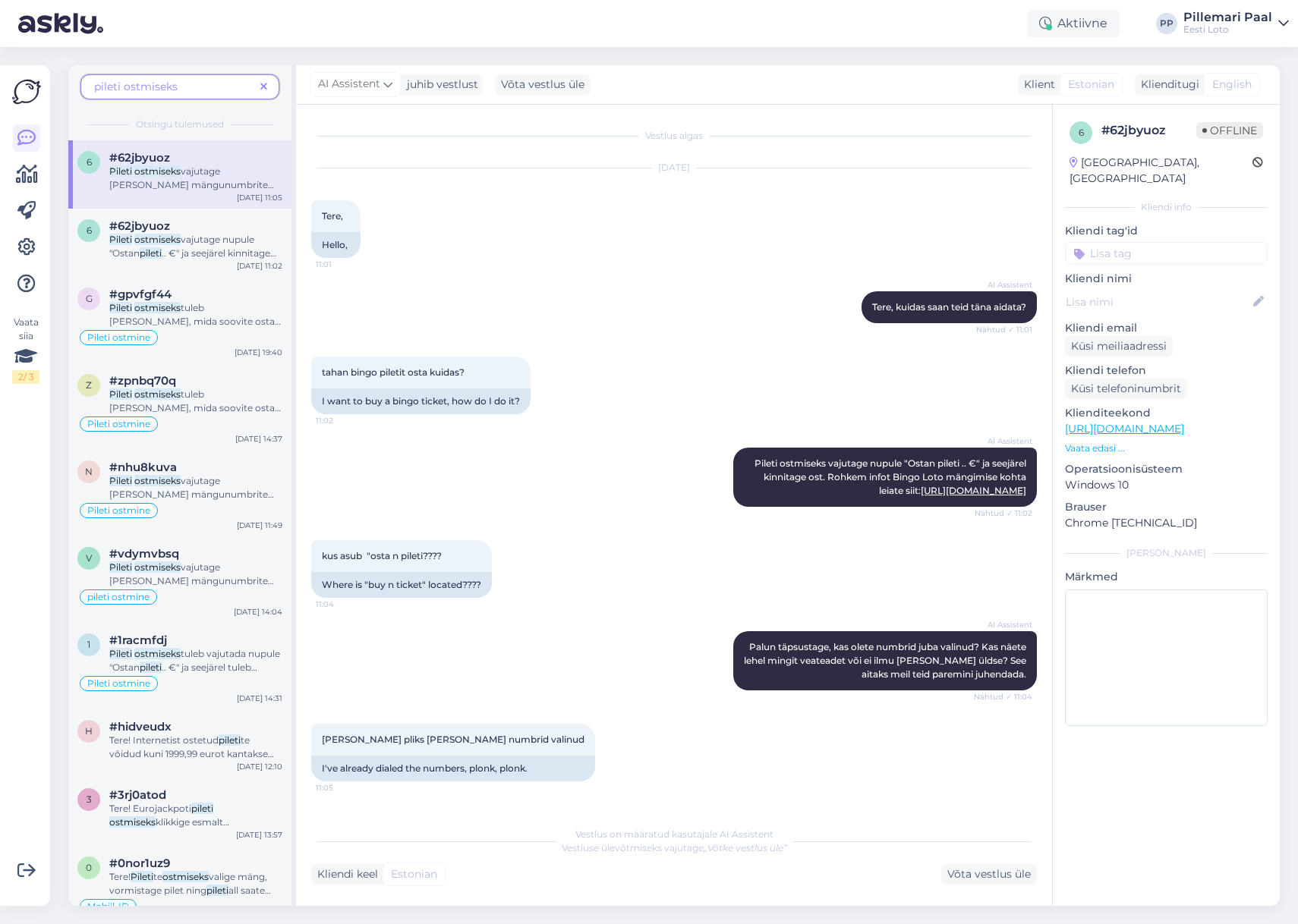
scroll to position [338, 0]
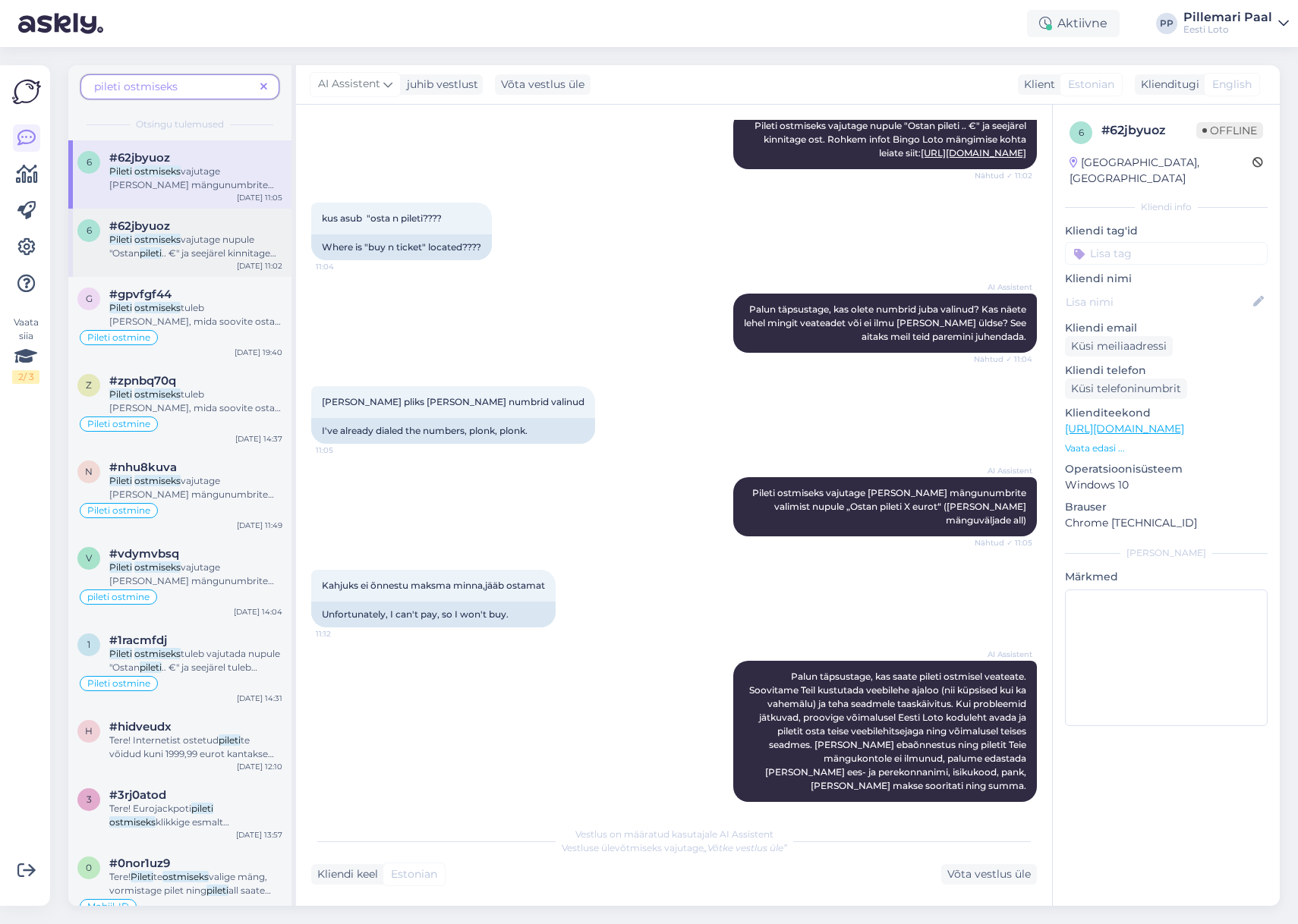
click at [217, 249] on span ".. €" ja seejärel kinnitage ost. Rohkem infot Bingo Loto mängimise kohta leiate…" at bounding box center [193, 273] width 167 height 52
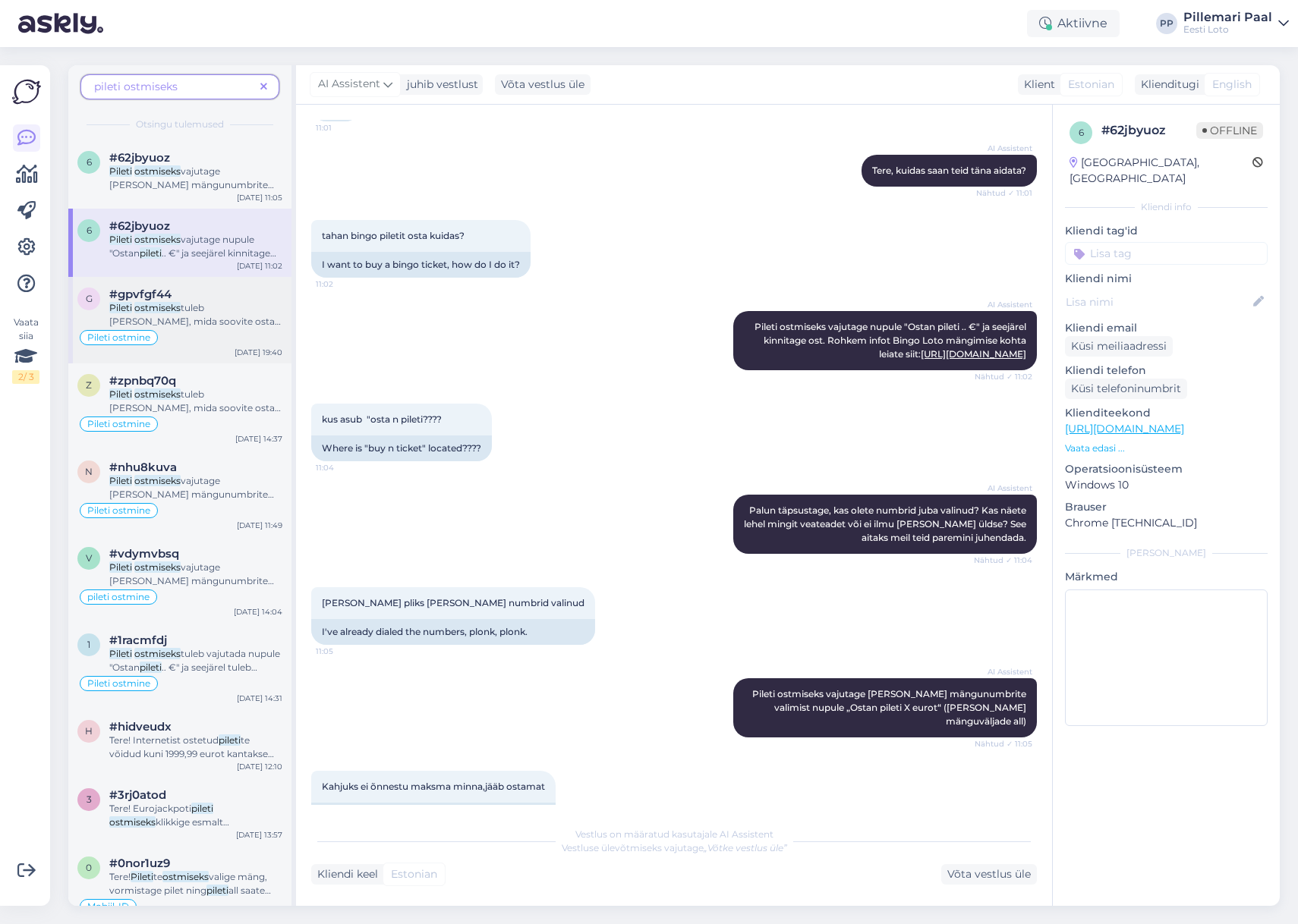
scroll to position [131, 0]
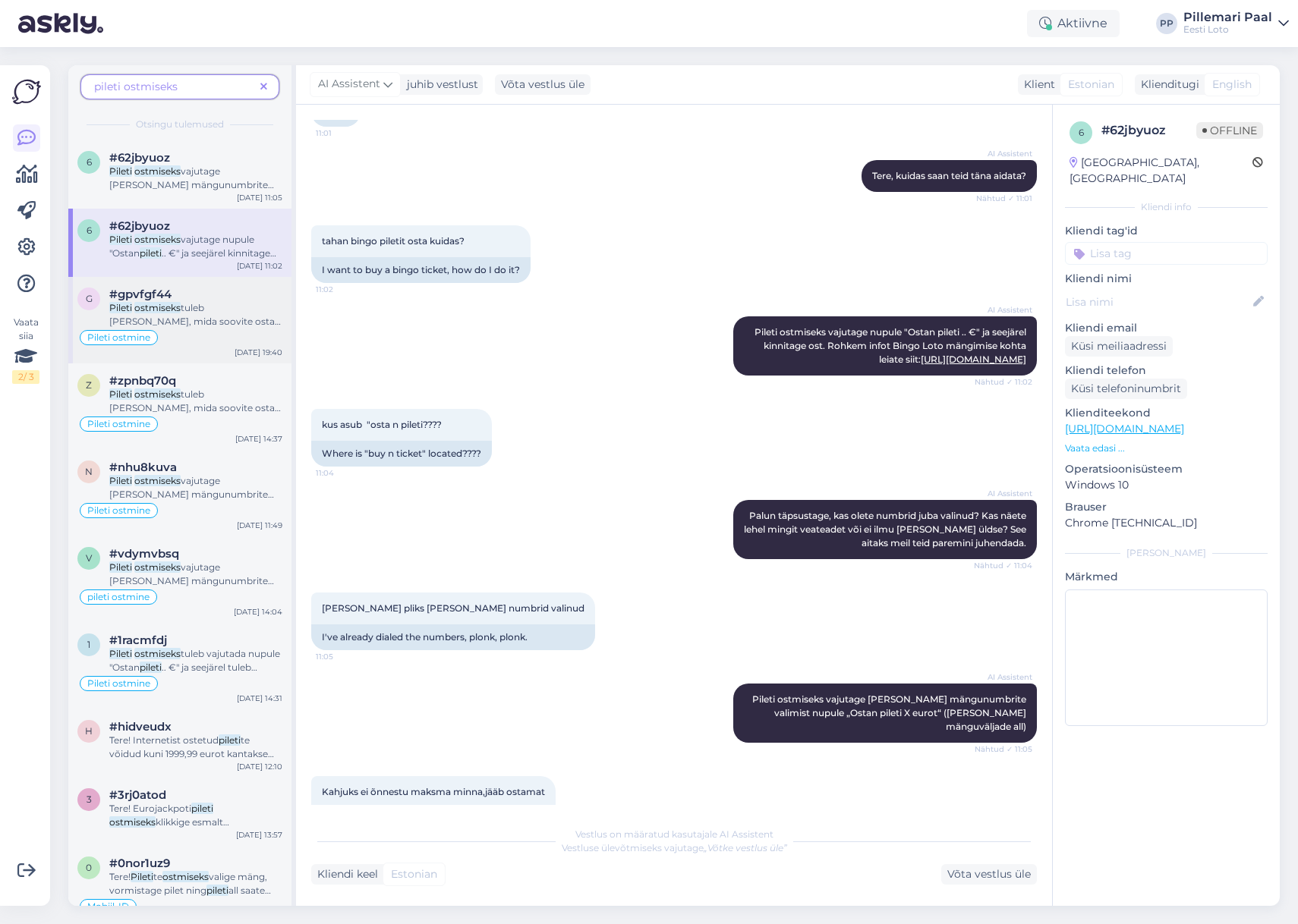
click at [145, 313] on mark "ostmiseks" at bounding box center [157, 308] width 46 height 12
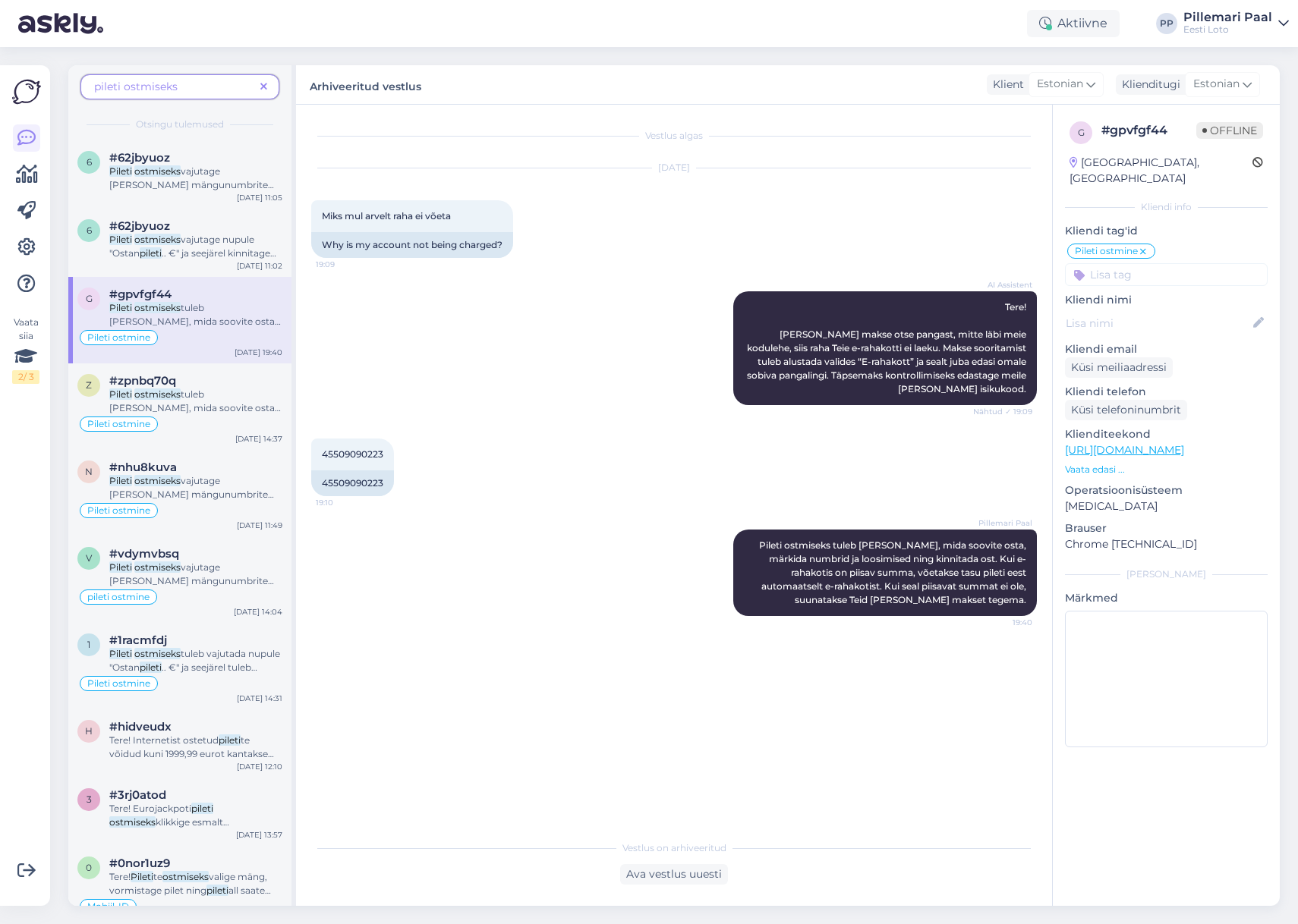
scroll to position [0, 0]
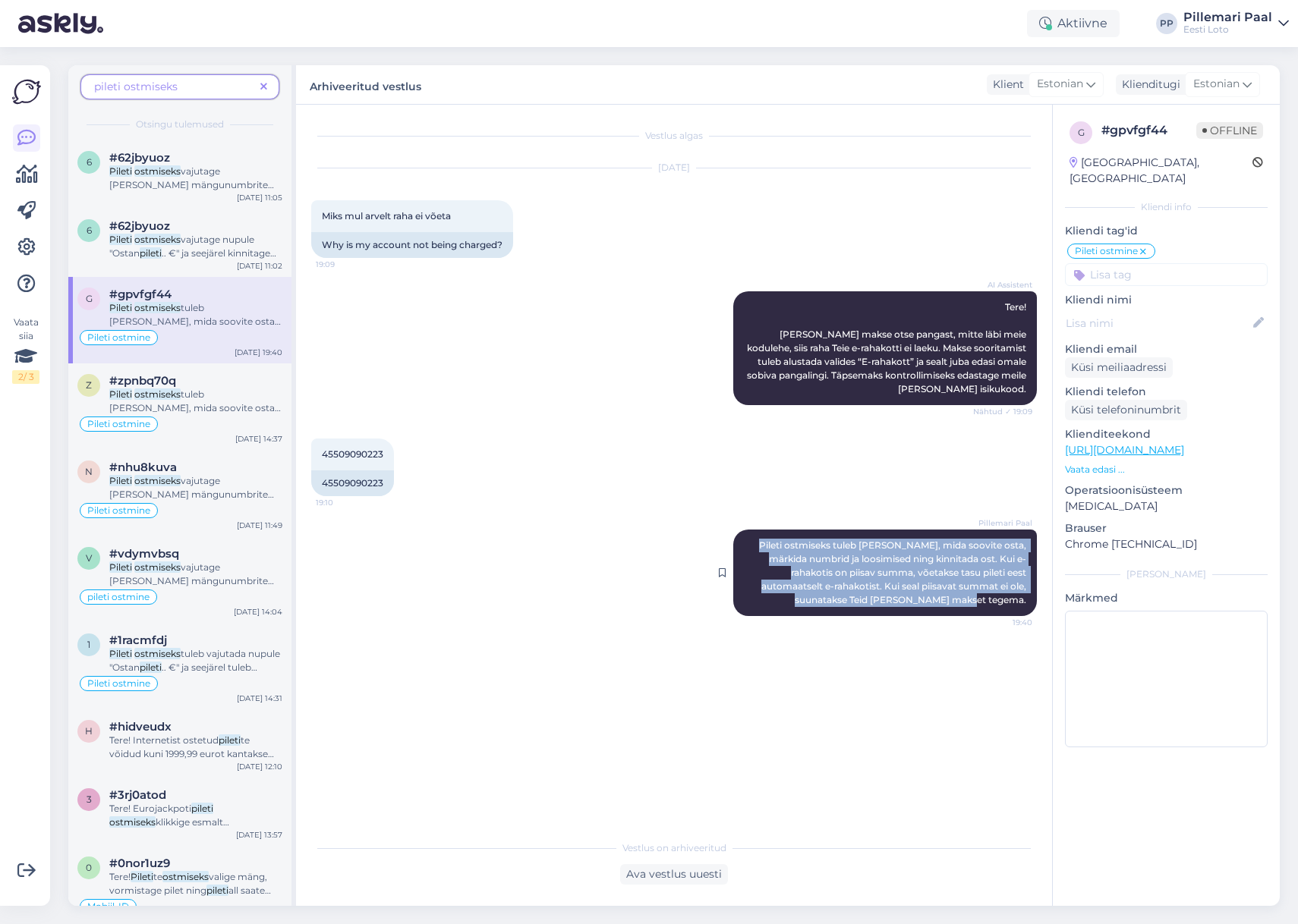
drag, startPoint x: 777, startPoint y: 544, endPoint x: 1028, endPoint y: 605, distance: 258.3
click at [1028, 605] on div "Pillemari Paal Pileti ostmiseks tuleb valida mäng, mida soovite osta, märkida n…" at bounding box center [885, 573] width 303 height 87
copy span "Pileti ostmiseks tuleb valida mäng, mida soovite osta, märkida numbrid ja loosi…"
drag, startPoint x: 266, startPoint y: 87, endPoint x: 250, endPoint y: 102, distance: 21.9
click at [266, 87] on icon at bounding box center [264, 87] width 7 height 11
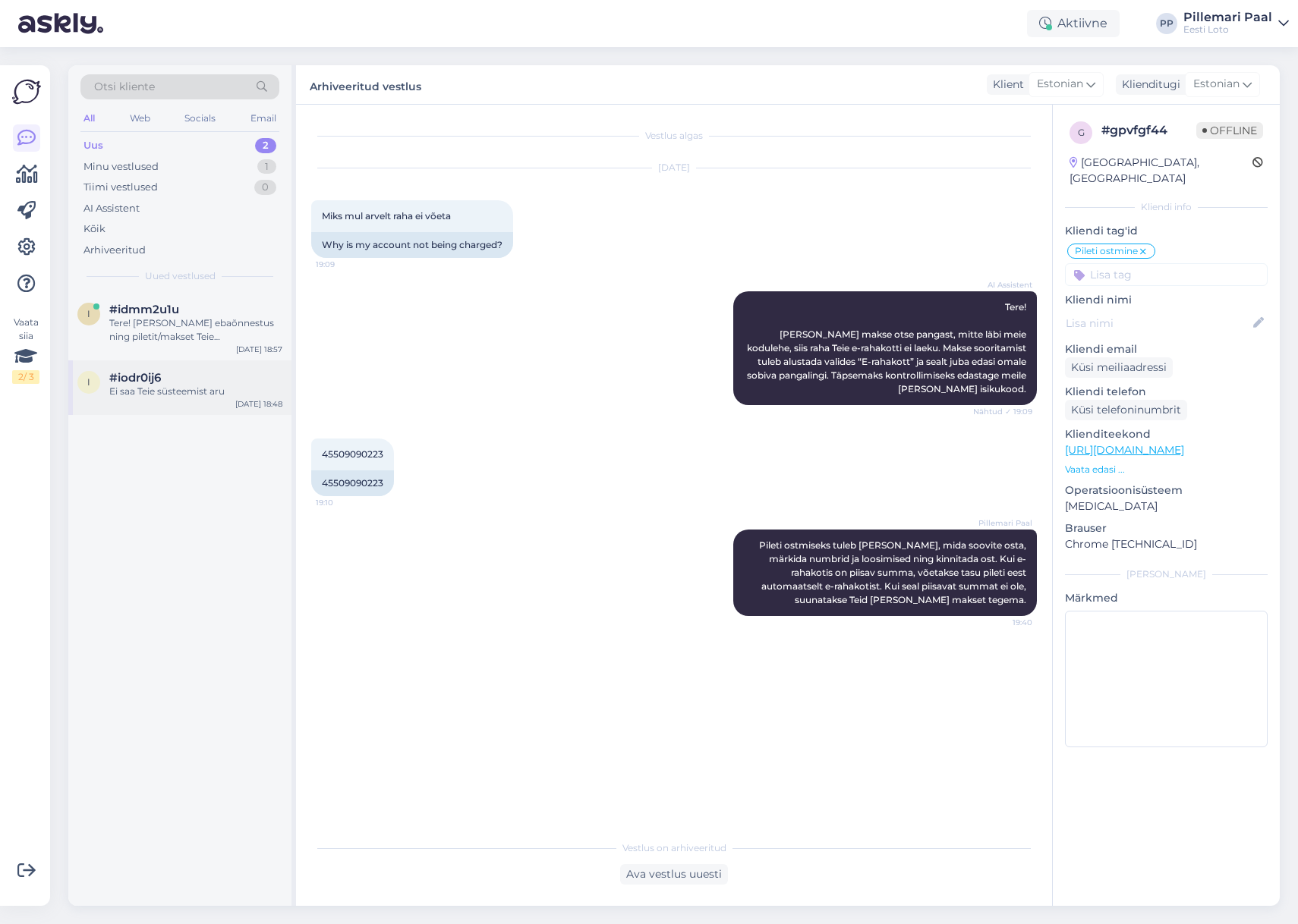
click at [177, 393] on div "Ei saa Teie süsteemist aru" at bounding box center [195, 391] width 173 height 13
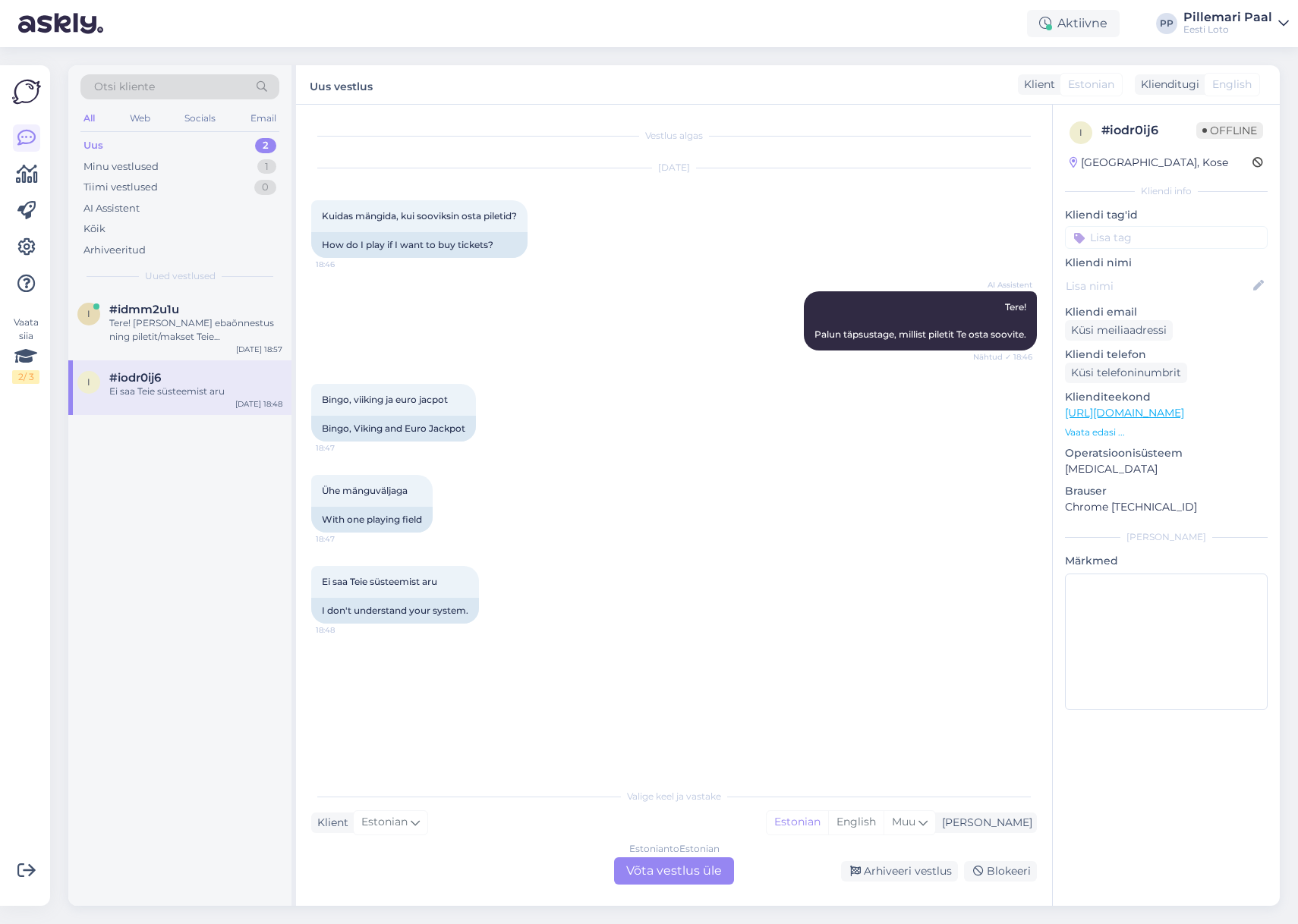
click at [685, 872] on div "Estonian to Estonian Võta vestlus üle" at bounding box center [673, 871] width 120 height 27
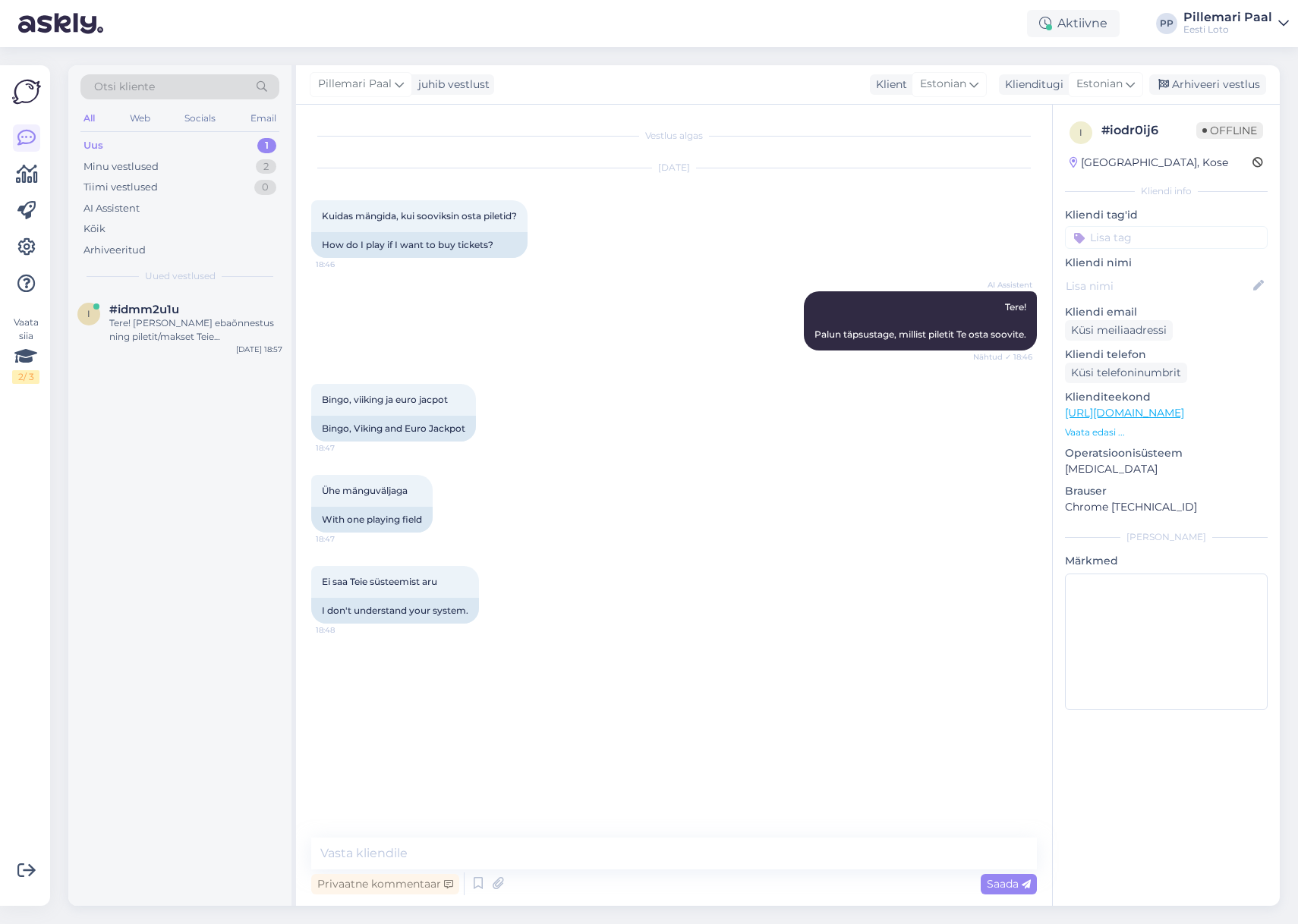
click at [540, 818] on div "Vestlus algas Oct 7 2025 Kuidas mängida, kui sooviksin osta piletid? 18:46 How …" at bounding box center [681, 472] width 740 height 704
click at [560, 859] on textarea at bounding box center [674, 854] width 726 height 32
paste textarea "Pileti ostmiseks tuleb valida mäng, mida soovite osta, märkida numbrid ja loosi…"
type textarea "Pileti ostmiseks tuleb valida mäng, mida soovite osta, märkida numbrid ja loosi…"
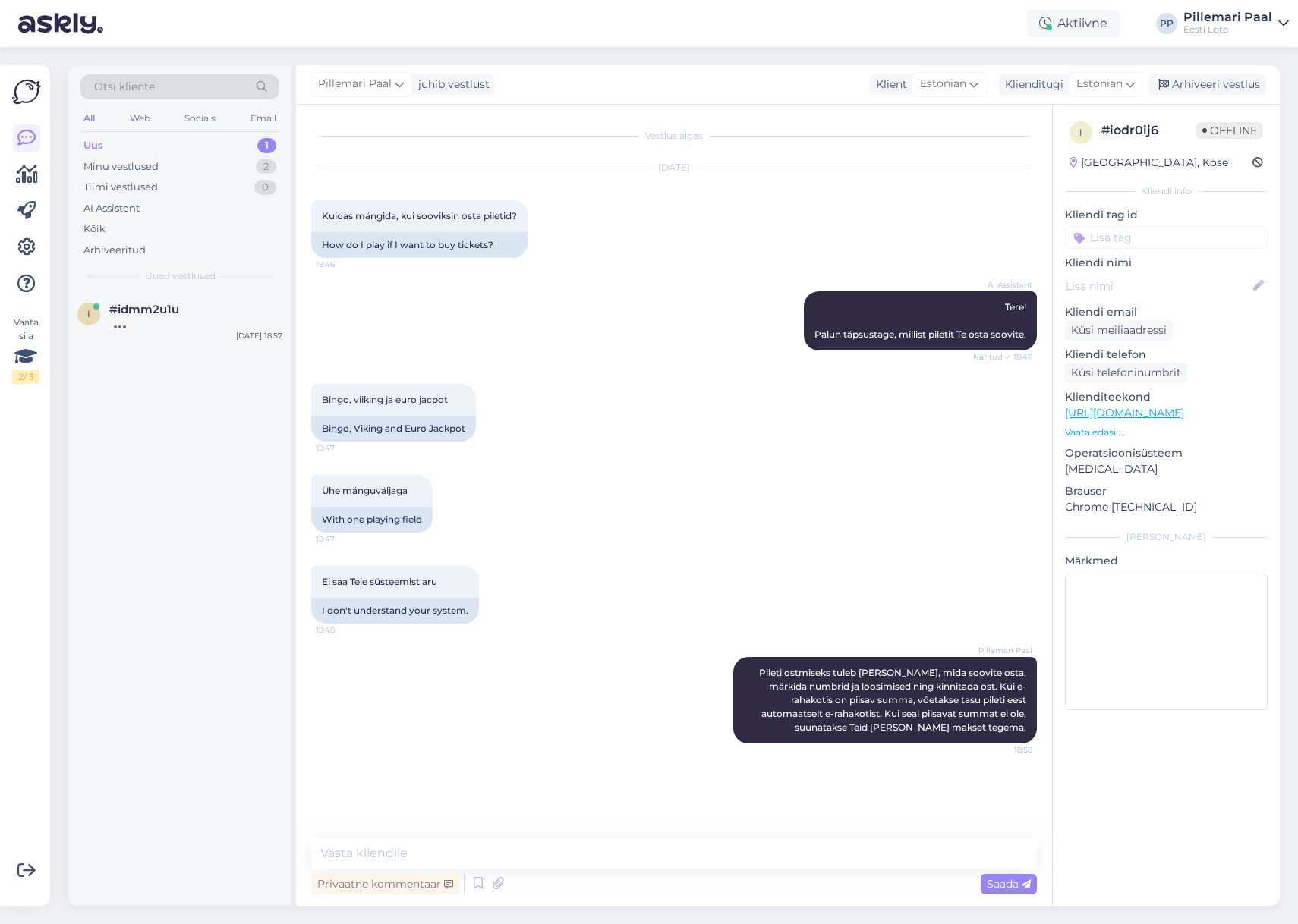
click at [1117, 237] on input at bounding box center [1167, 238] width 203 height 23
type input "pileti ostmine"
drag, startPoint x: 1113, startPoint y: 278, endPoint x: 1123, endPoint y: 282, distance: 10.8
click at [1113, 278] on span "Pileti ostmine" at bounding box center [1125, 278] width 63 height 9
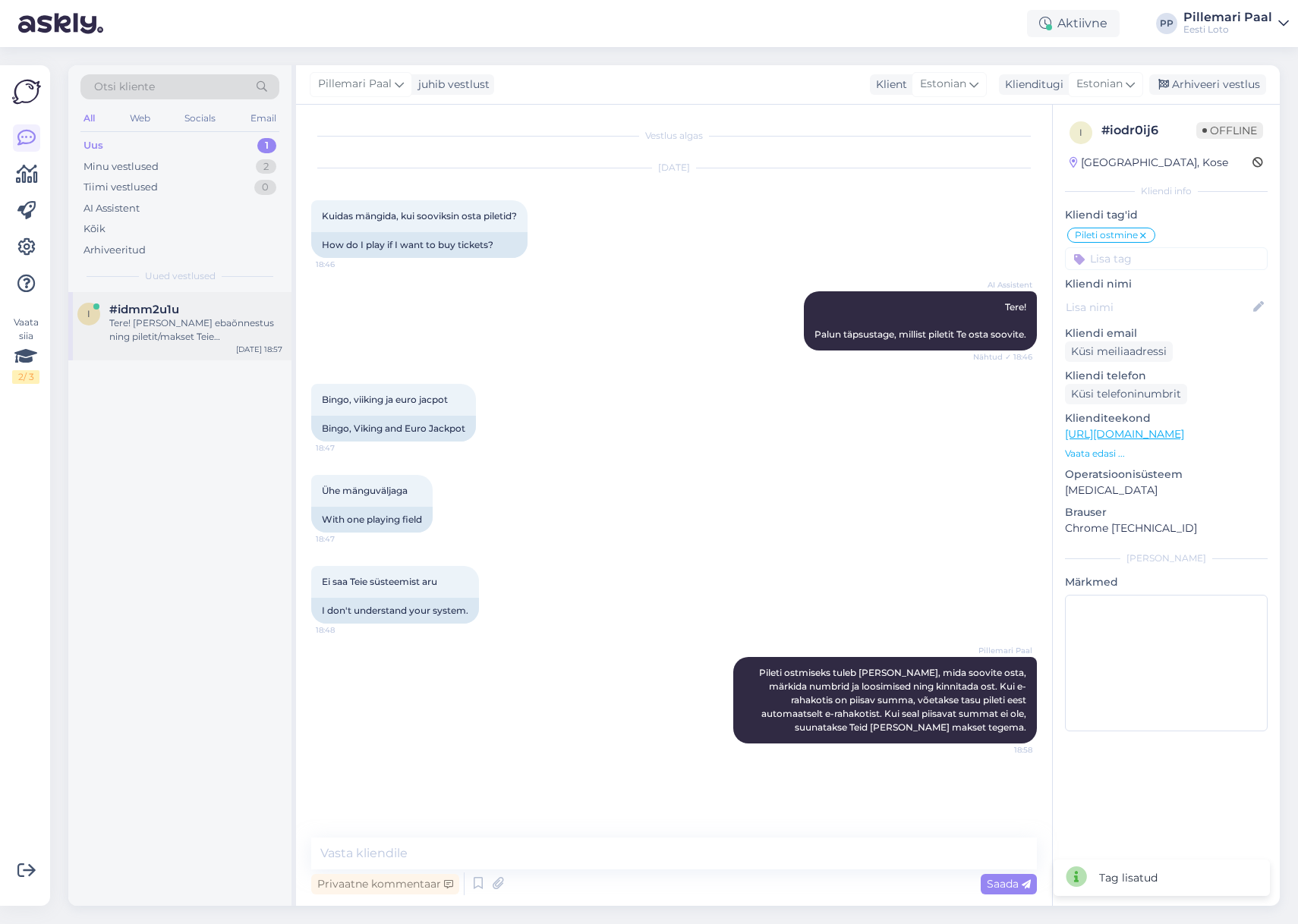
click at [203, 306] on div "#idmm2u1u" at bounding box center [195, 309] width 173 height 13
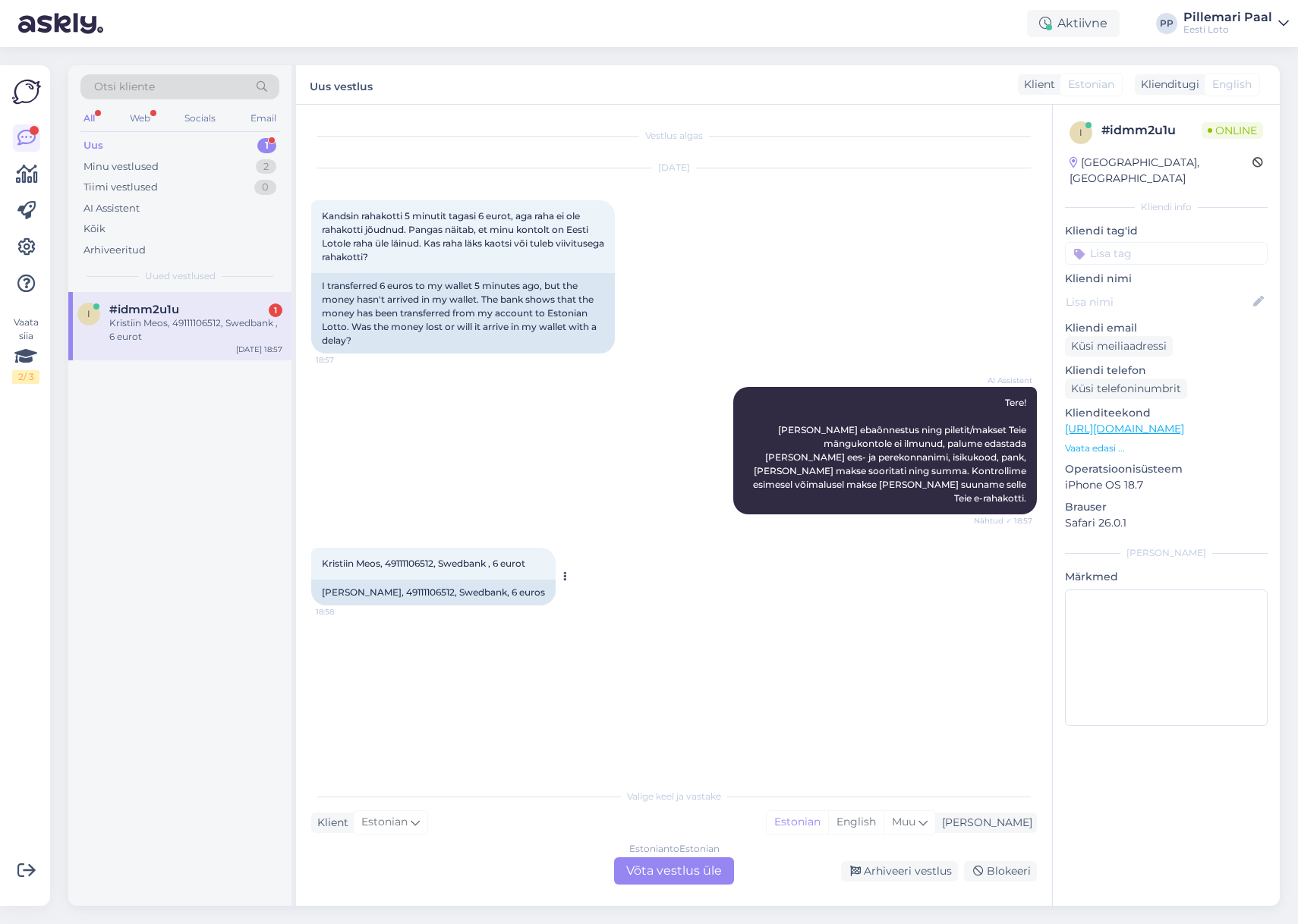
click at [408, 558] on span "Kristiin Meos, 49111106512, Swedbank , 6 eurot" at bounding box center [423, 563] width 203 height 12
drag, startPoint x: 409, startPoint y: 545, endPoint x: 464, endPoint y: 565, distance: 58.5
click at [408, 558] on span "Kristiin Meos, 49111106512, Swedbank , 6 eurot" at bounding box center [423, 563] width 203 height 12
copy span "49111106512"
drag, startPoint x: 324, startPoint y: 550, endPoint x: 381, endPoint y: 546, distance: 57.1
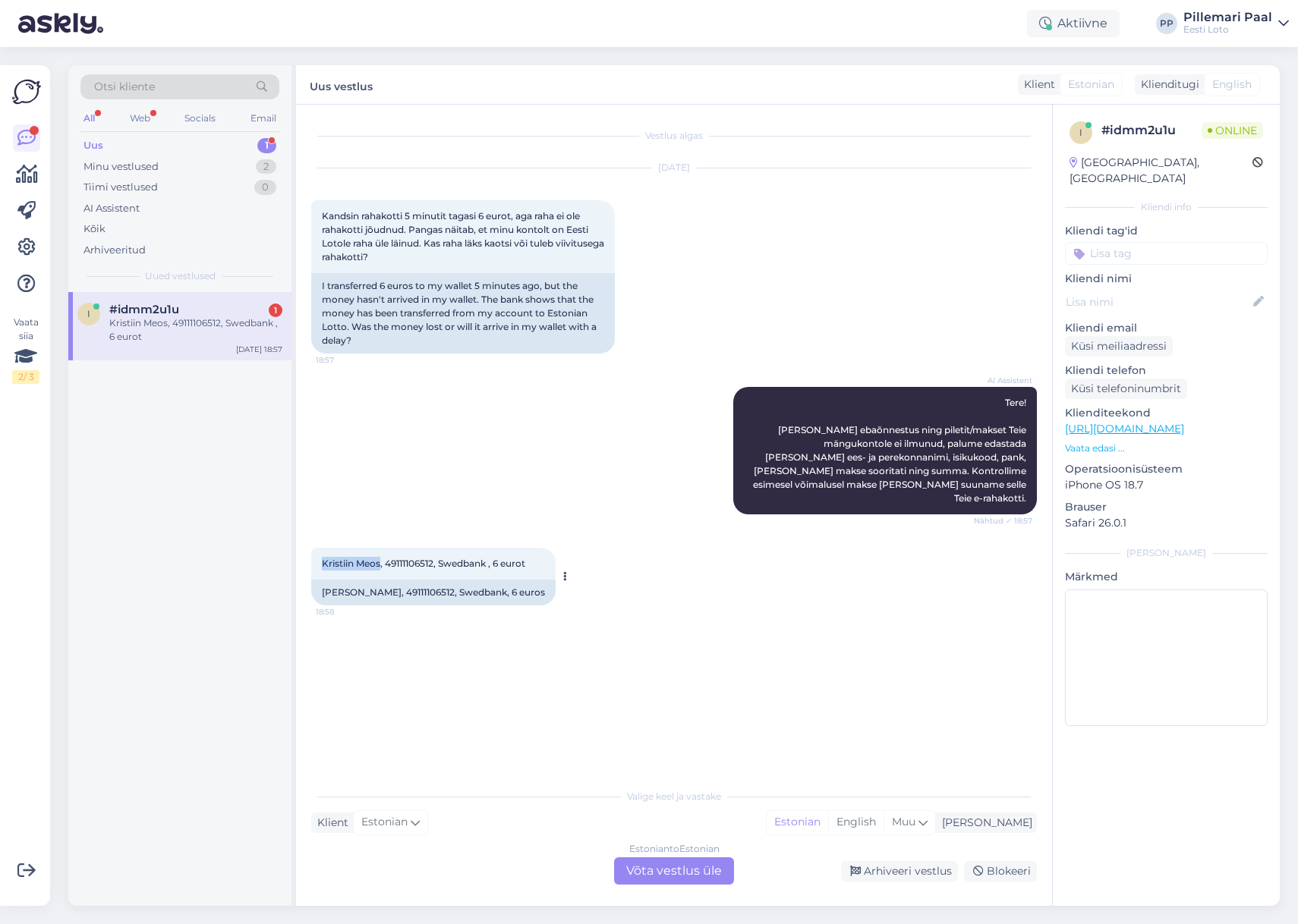
click at [381, 558] on span "Kristiin Meos, 49111106512, Swedbank , 6 eurot" at bounding box center [423, 563] width 203 height 12
copy span "Kristiin Meos"
click at [703, 873] on div "Estonian to Estonian Võta vestlus üle" at bounding box center [673, 871] width 120 height 27
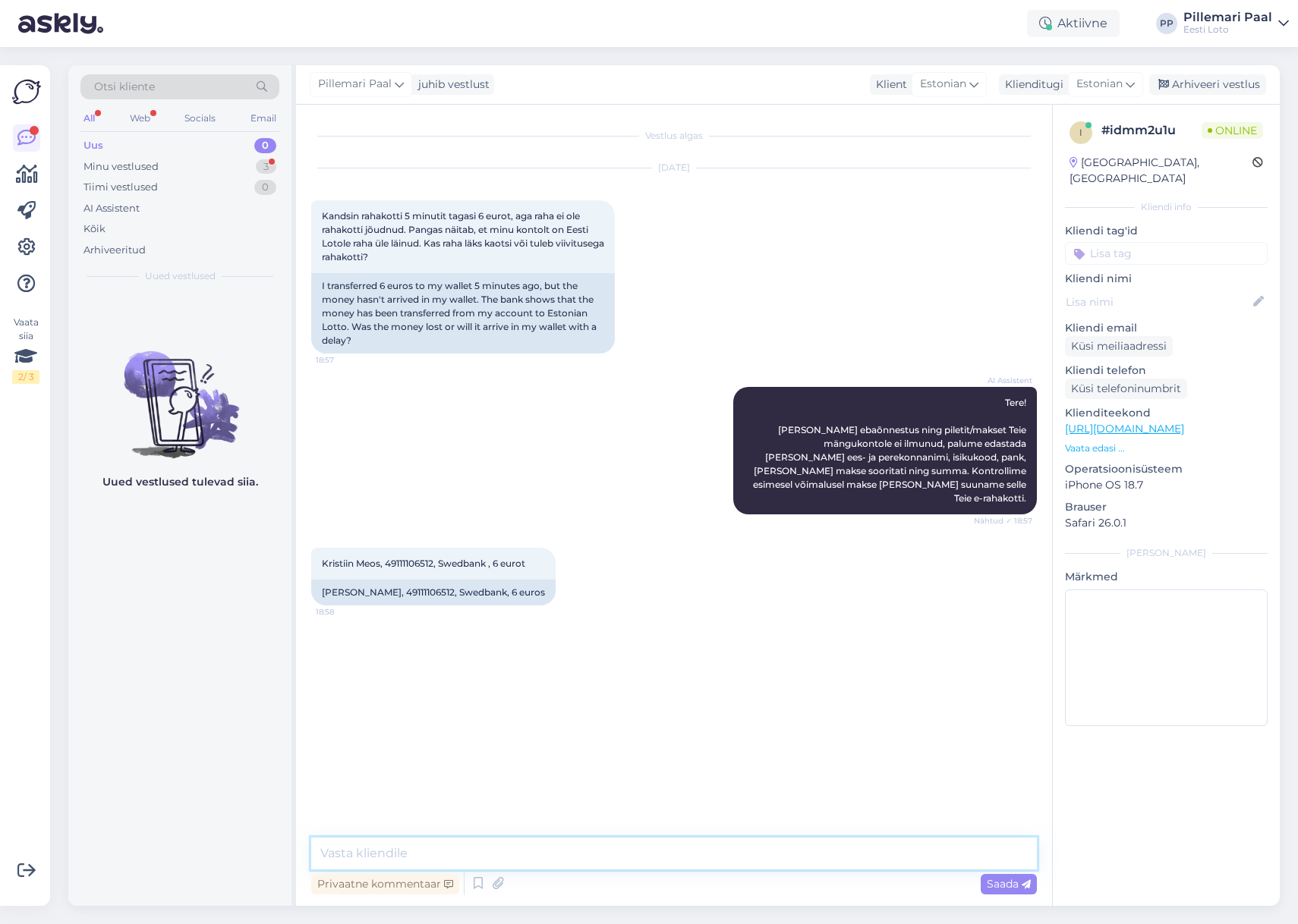
click at [518, 850] on textarea at bounding box center [674, 854] width 726 height 32
paste textarea "Kahjuks Teie sissemakse ebaõnnestus tehnilise tõrke tõttu. Kontrollisime ostu ü…"
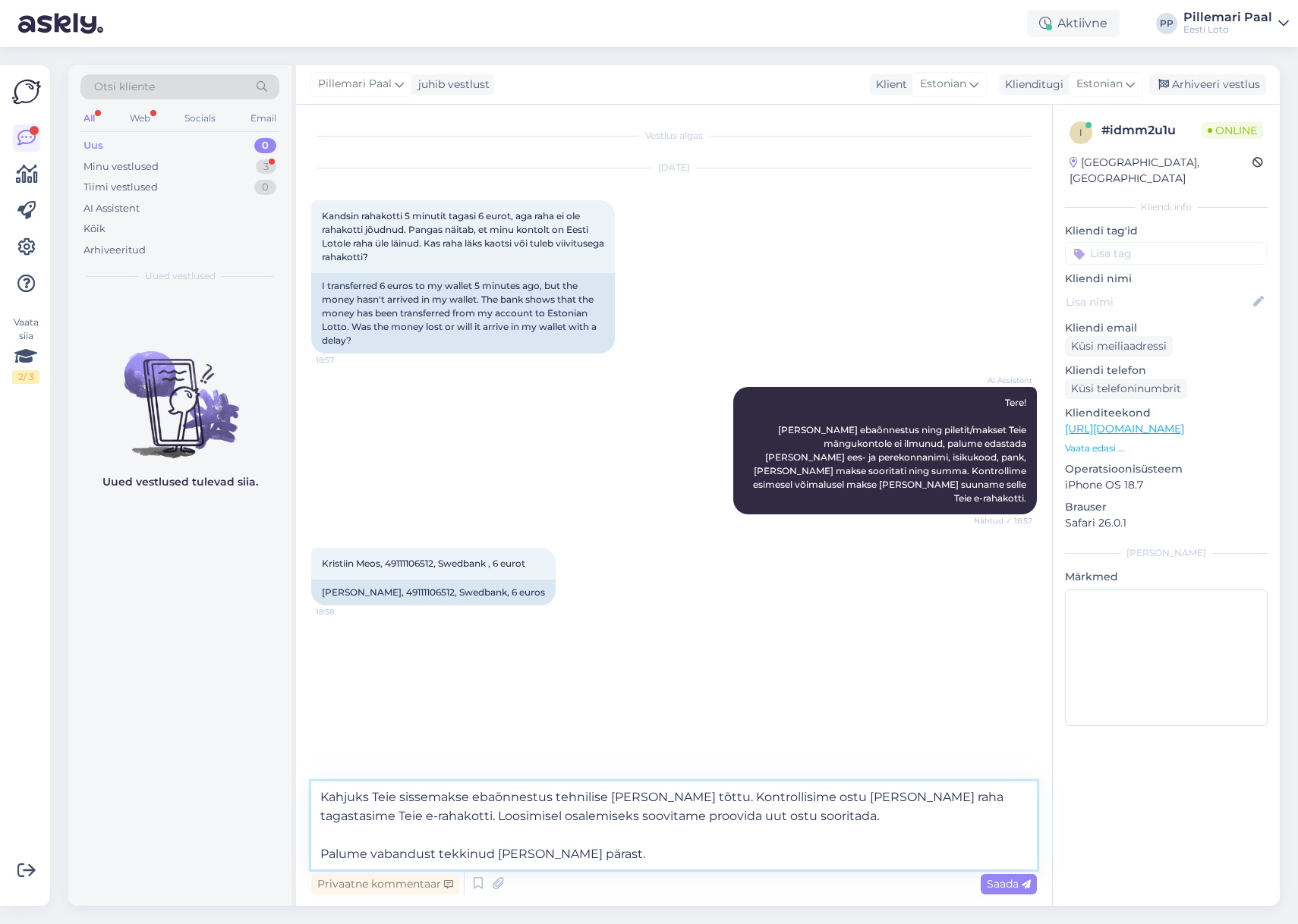
drag, startPoint x: 741, startPoint y: 814, endPoint x: 382, endPoint y: 814, distance: 359.0
click at [382, 814] on textarea "Kahjuks Teie sissemakse ebaõnnestus tehnilise tõrke tõttu. Kontrollisime ostu ü…" at bounding box center [674, 825] width 726 height 88
type textarea "Kahjuks Teie sissemakse ebaõnnestus tehnilise tõrke tõttu. Kontrollisime ostu ü…"
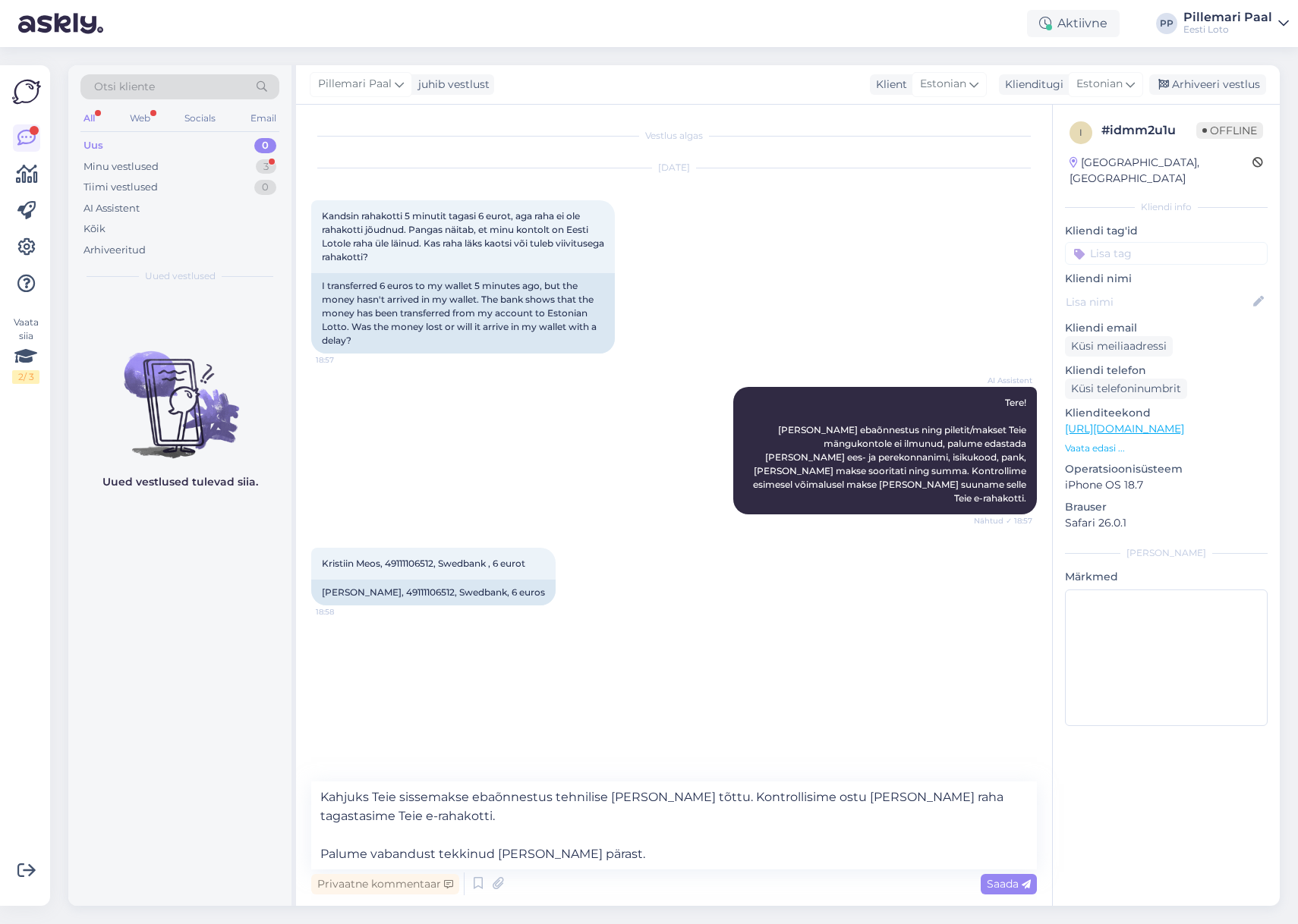
click at [1011, 884] on span "Saada" at bounding box center [1010, 883] width 44 height 13
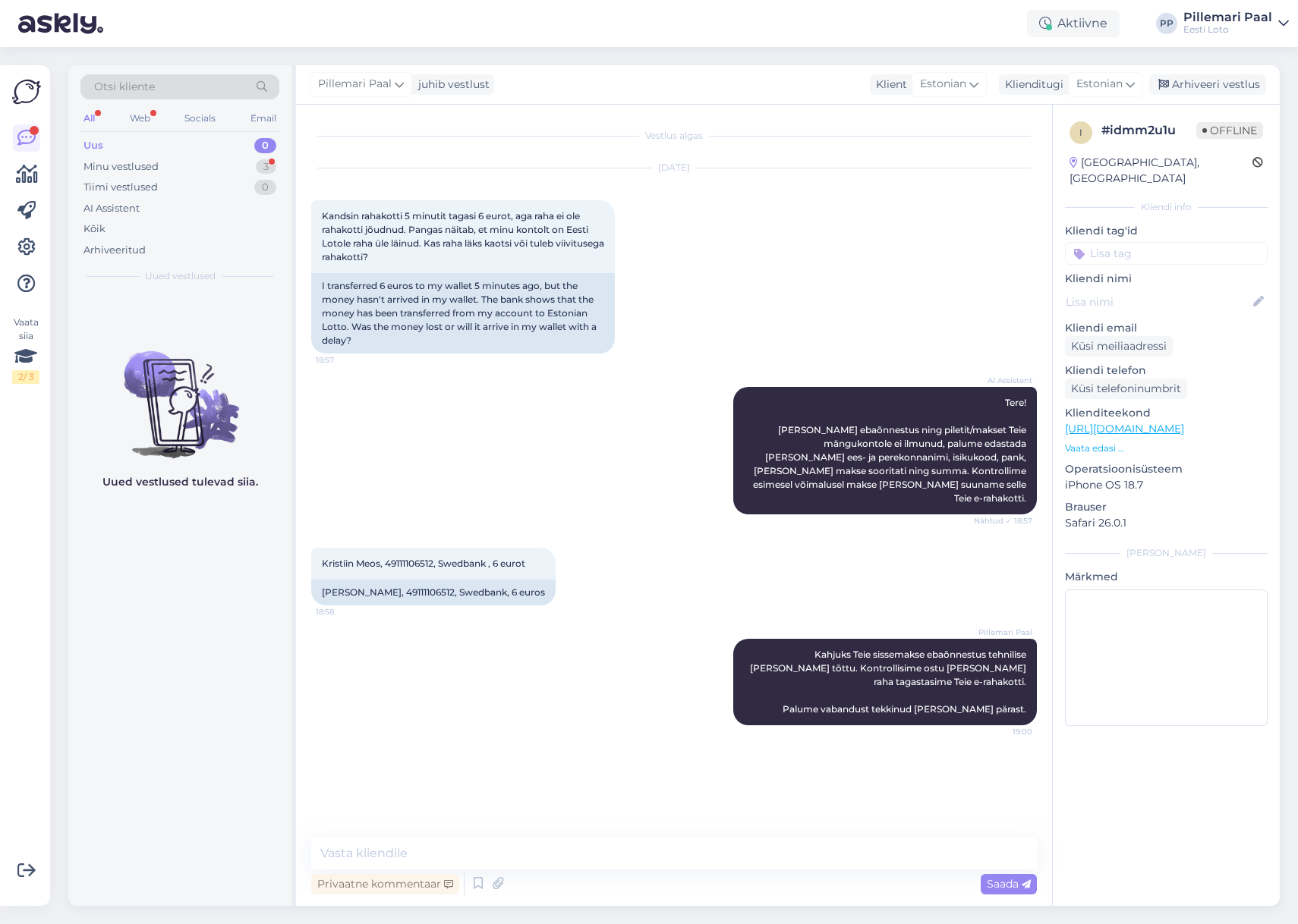
click at [1136, 242] on input at bounding box center [1167, 254] width 203 height 23
type input "e-ra"
click at [1165, 289] on span "E-rahakott" at bounding box center [1167, 294] width 50 height 9
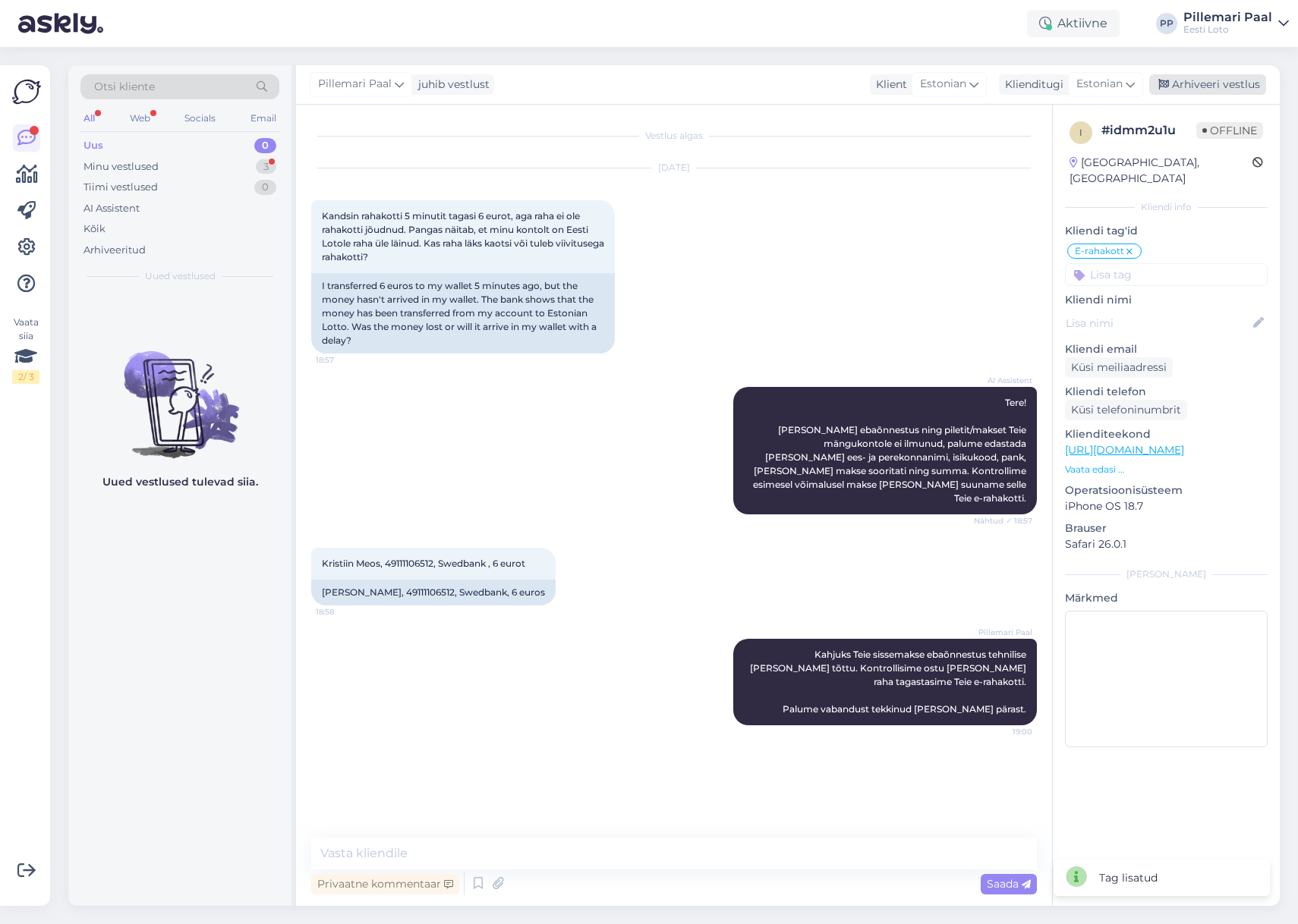
click at [1190, 84] on div "Arhiveeri vestlus" at bounding box center [1208, 84] width 117 height 20
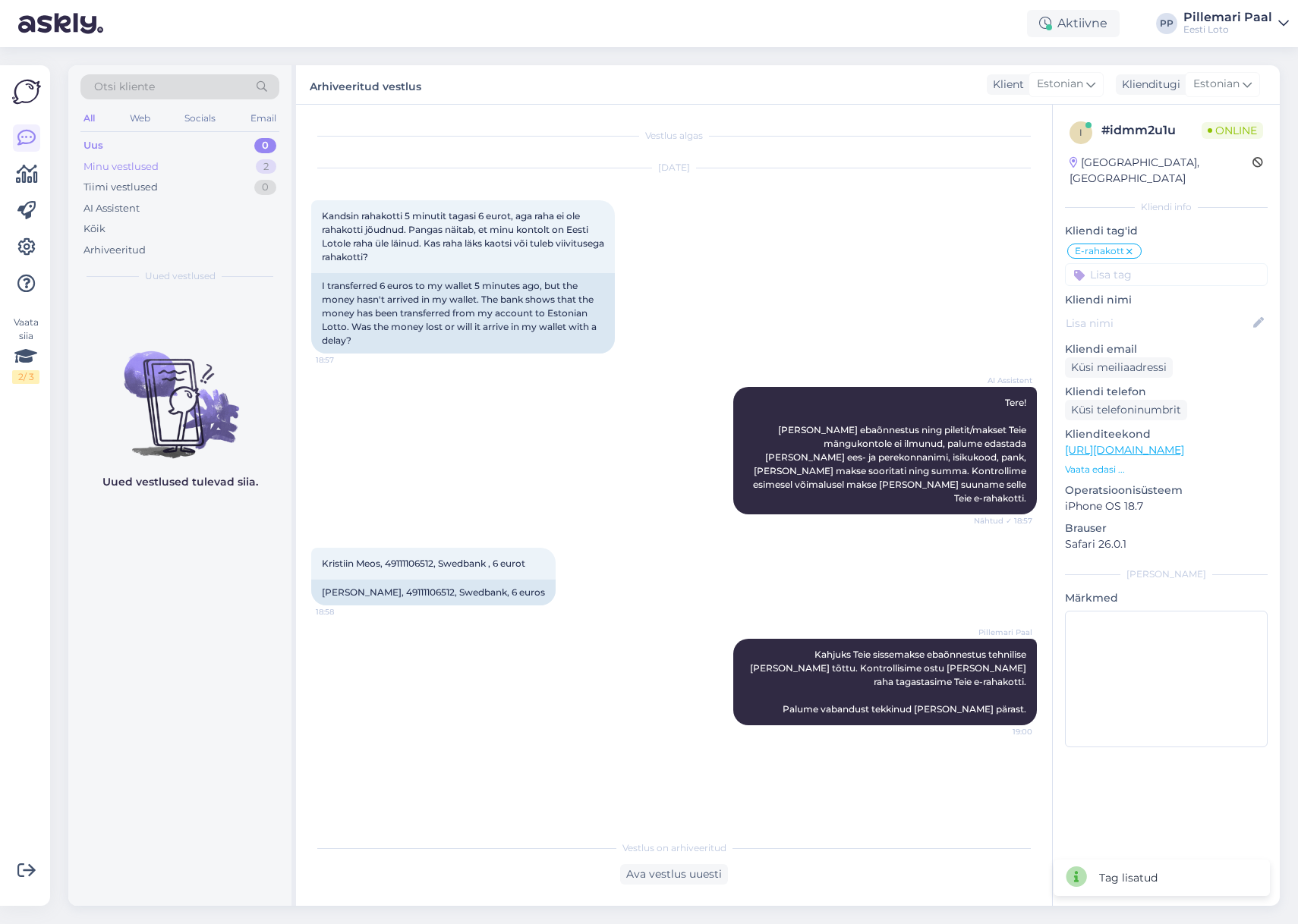
click at [143, 168] on div "Minu vestlused" at bounding box center [121, 167] width 75 height 15
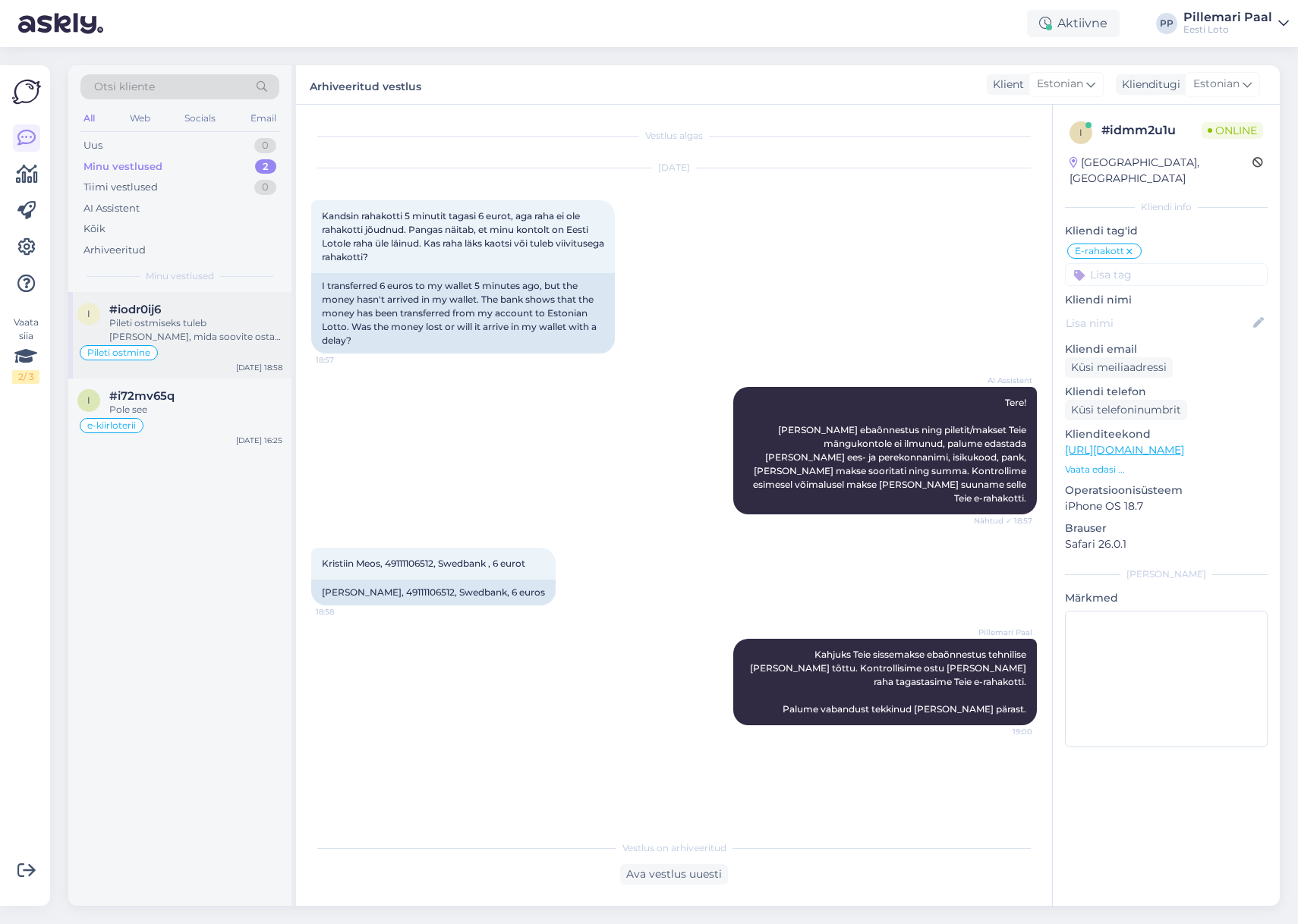
click at [182, 340] on div "Pileti ostmiseks tuleb valida mäng, mida soovite osta, märkida numbrid ja loosi…" at bounding box center [195, 330] width 173 height 27
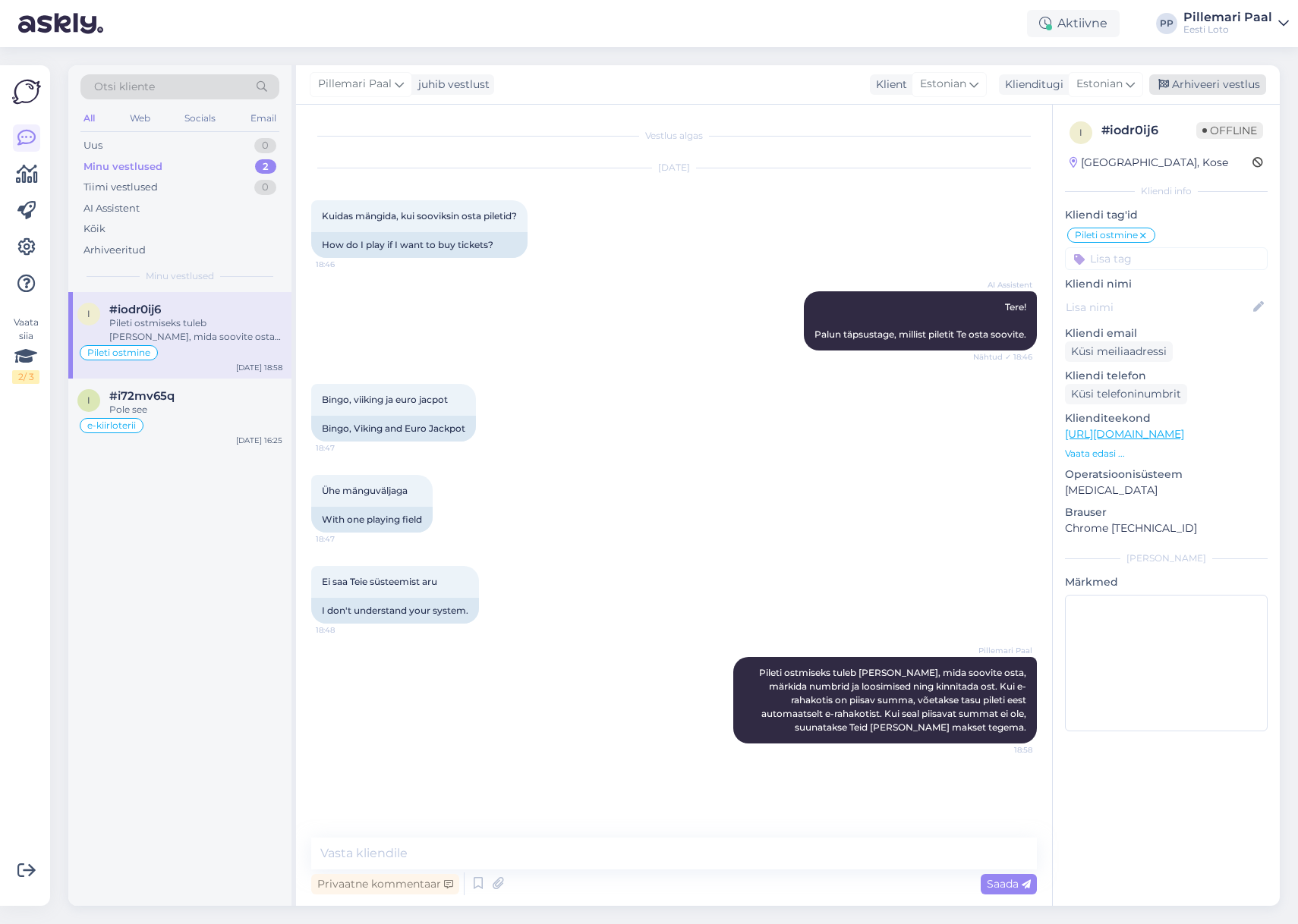
click at [1196, 83] on div "Arhiveeri vestlus" at bounding box center [1208, 84] width 117 height 20
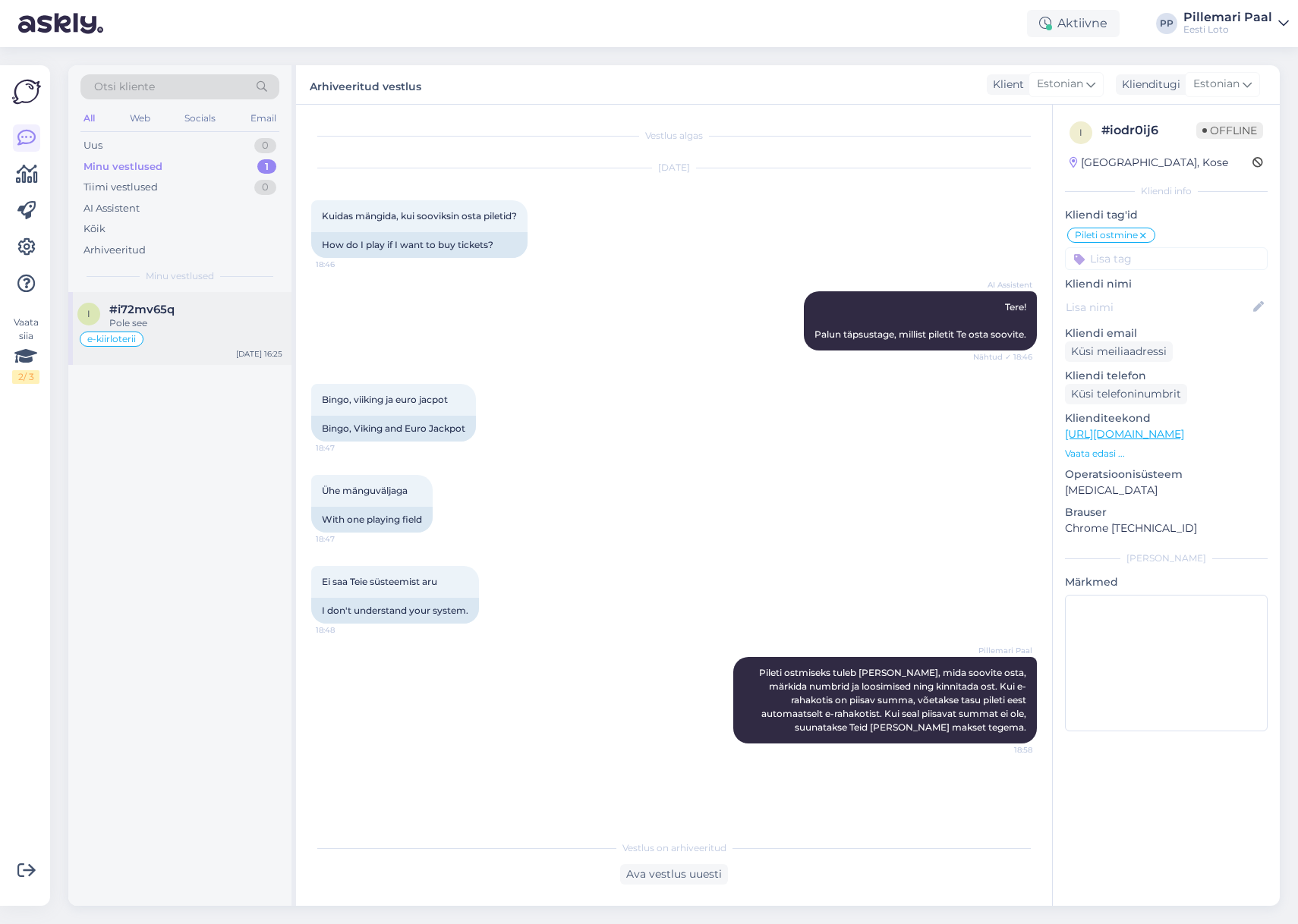
click at [185, 332] on div "e-kiirloterii" at bounding box center [179, 339] width 205 height 19
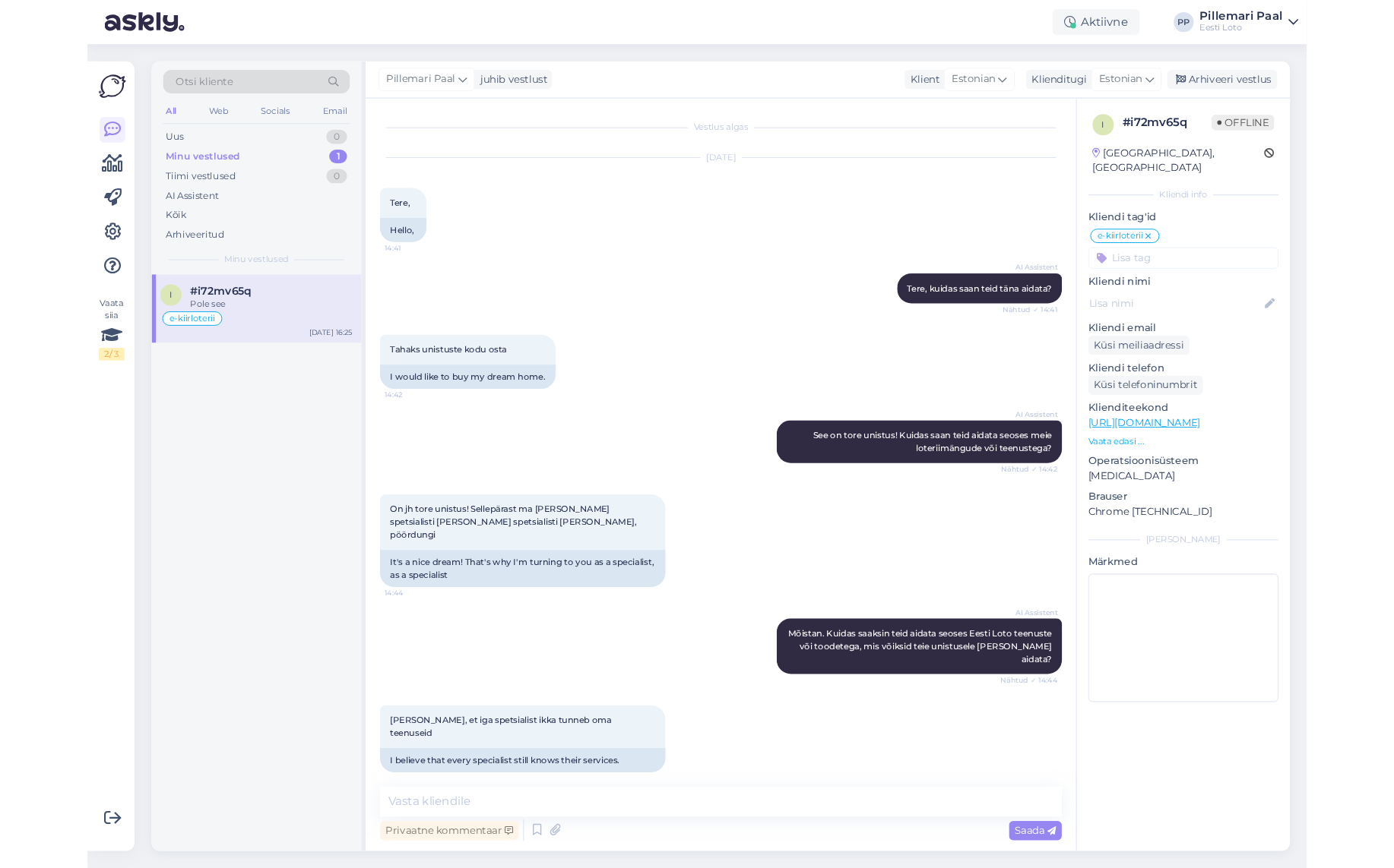
scroll to position [3714, 0]
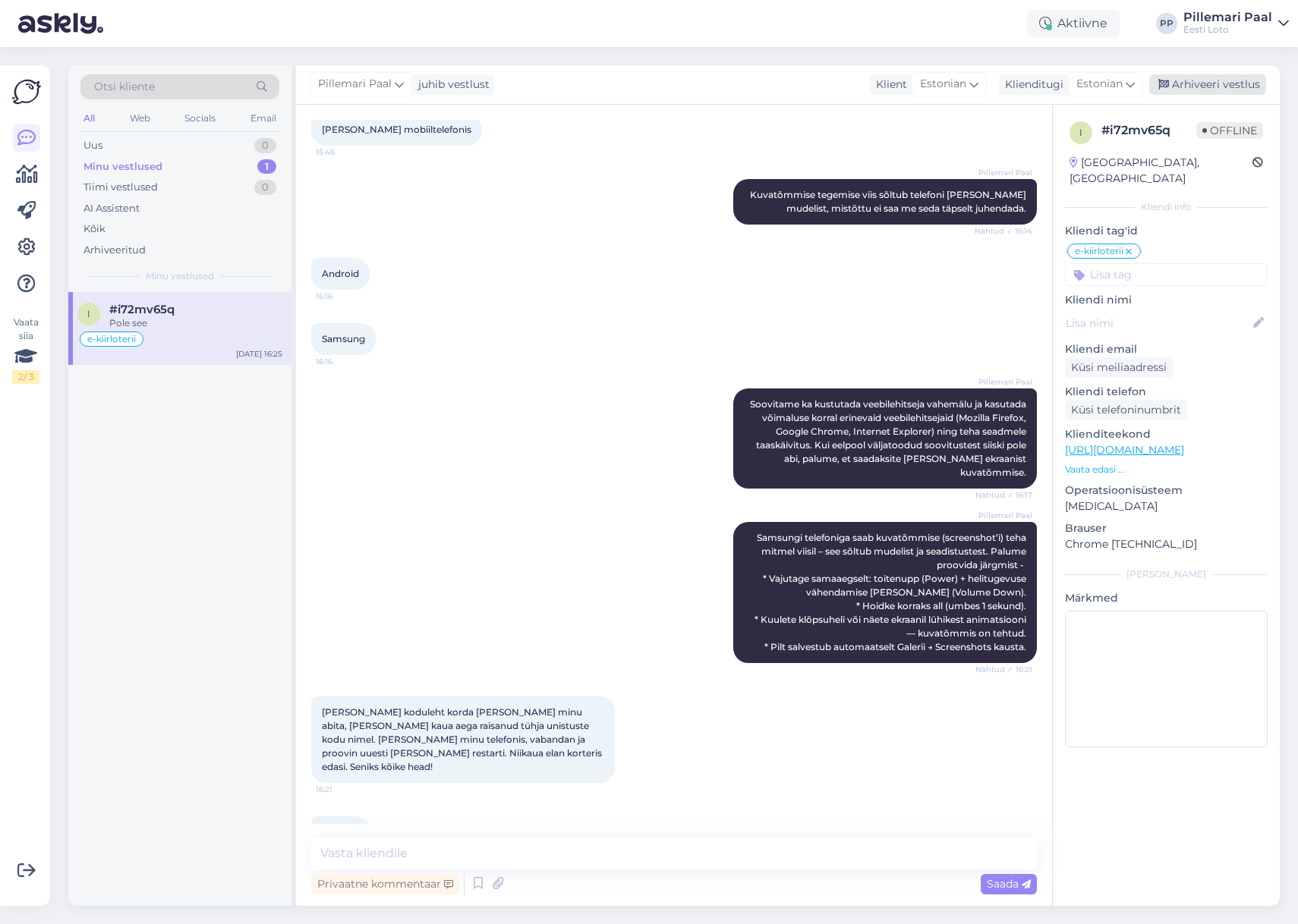
click at [1213, 77] on div "Arhiveeri vestlus" at bounding box center [1208, 84] width 117 height 20
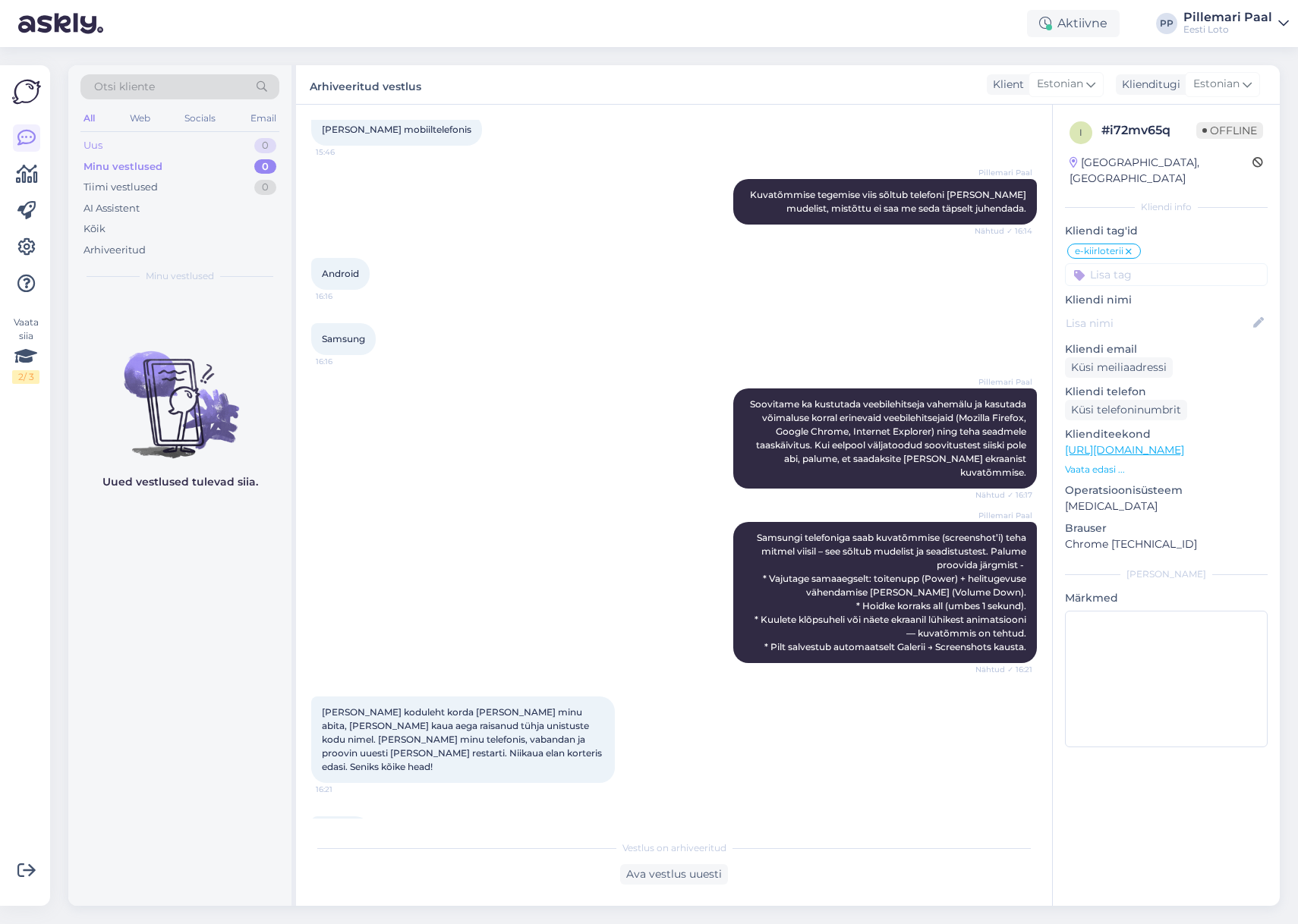
click at [119, 145] on div "Uus 0" at bounding box center [180, 145] width 199 height 21
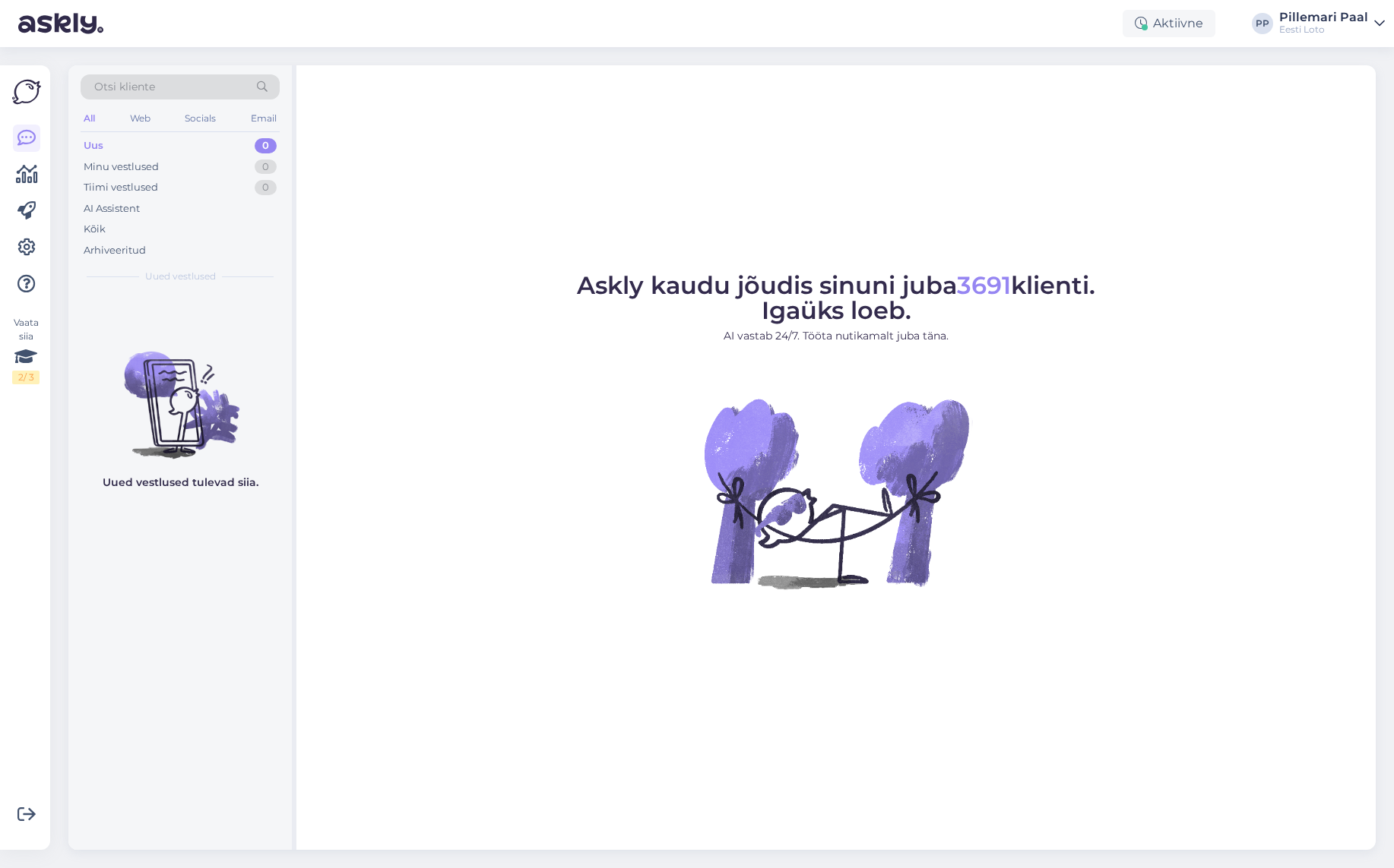
click at [114, 148] on div "Uus 0" at bounding box center [180, 146] width 199 height 21
